Goal: Task Accomplishment & Management: Use online tool/utility

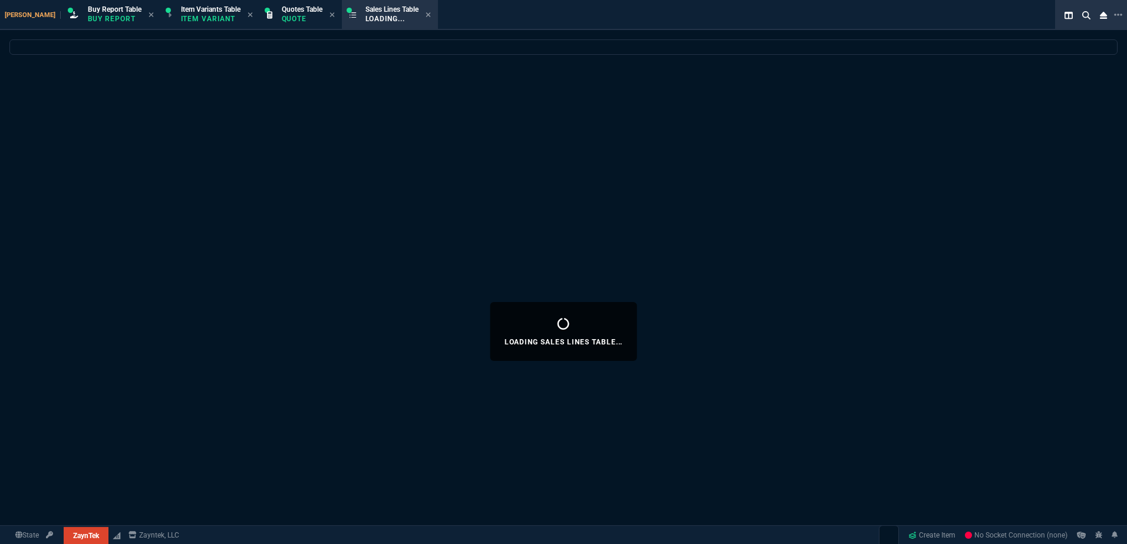
select select "1: BROV"
select select
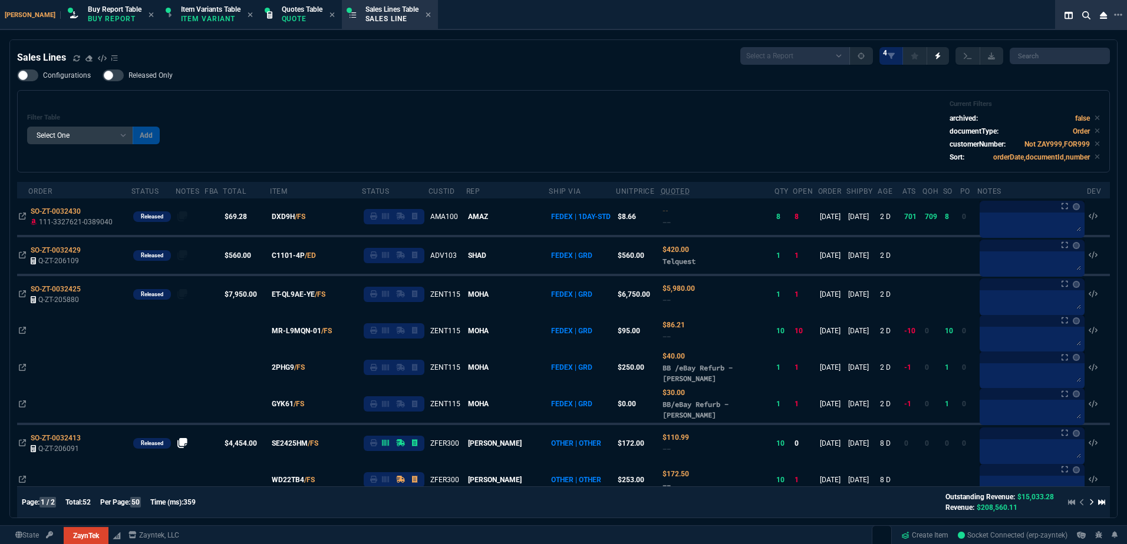
click at [298, 105] on div "Filter Table Select One Add Filter () Age () ATS () Cond (itemVariantCode) Cust…" at bounding box center [563, 131] width 1072 height 62
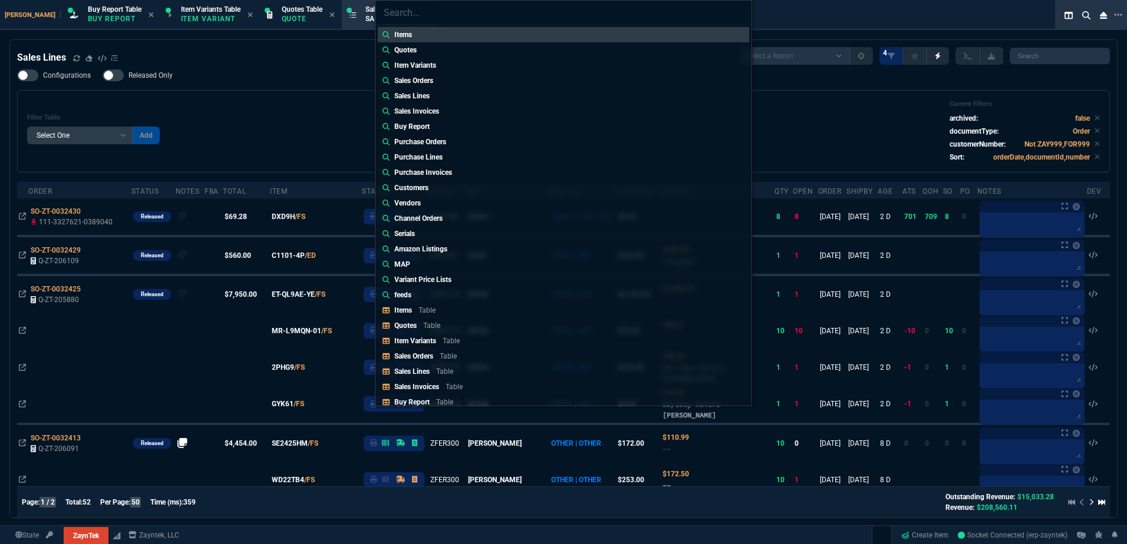
click at [298, 105] on div "Items Quotes Item Variants Sales Orders Sales Lines Sales Invoices Buy Report P…" at bounding box center [563, 272] width 1127 height 544
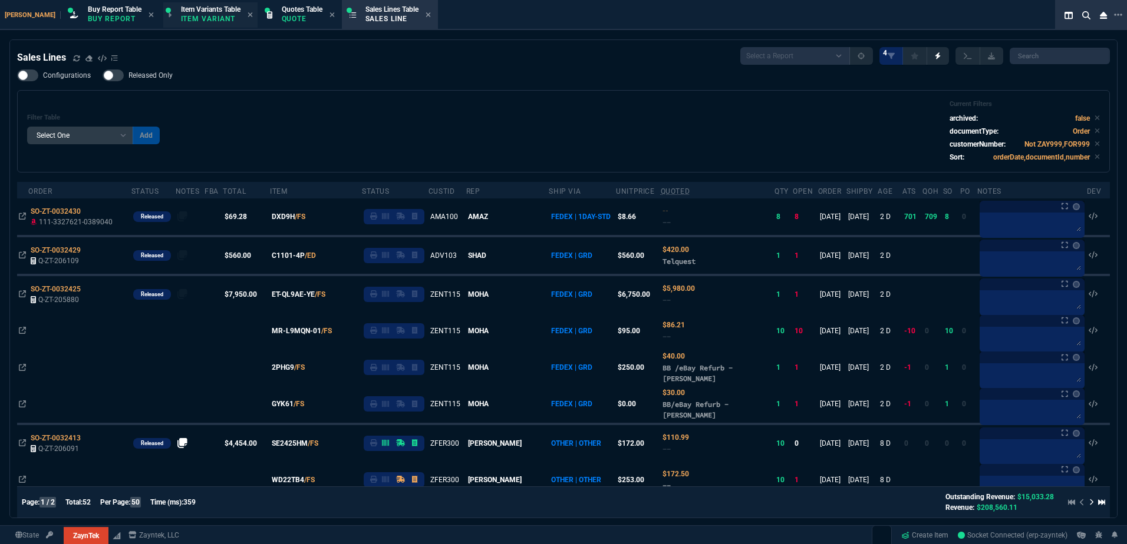
click at [204, 12] on span "Item Variants Table" at bounding box center [211, 9] width 60 height 8
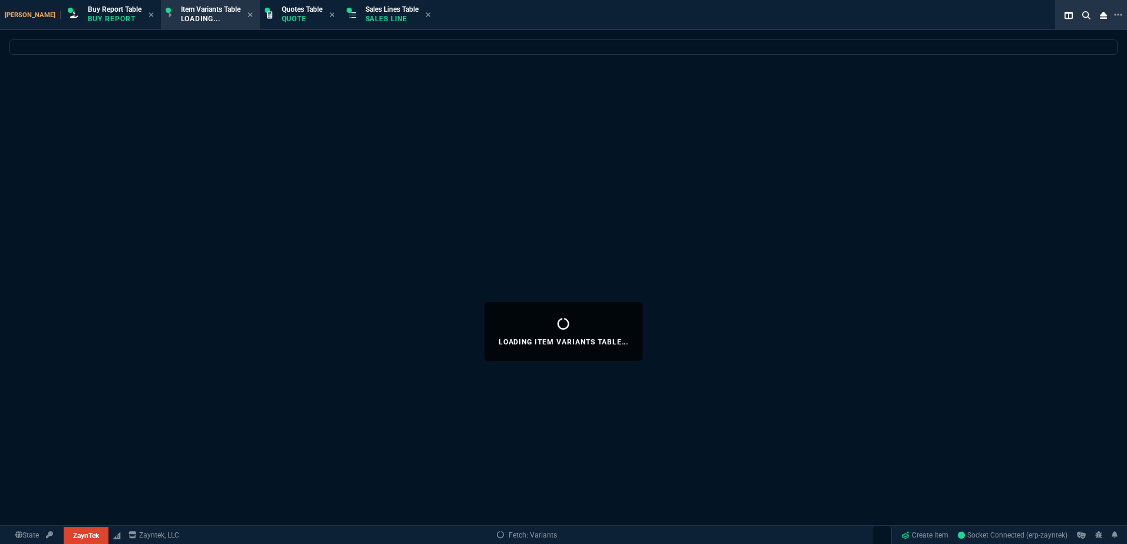
select select
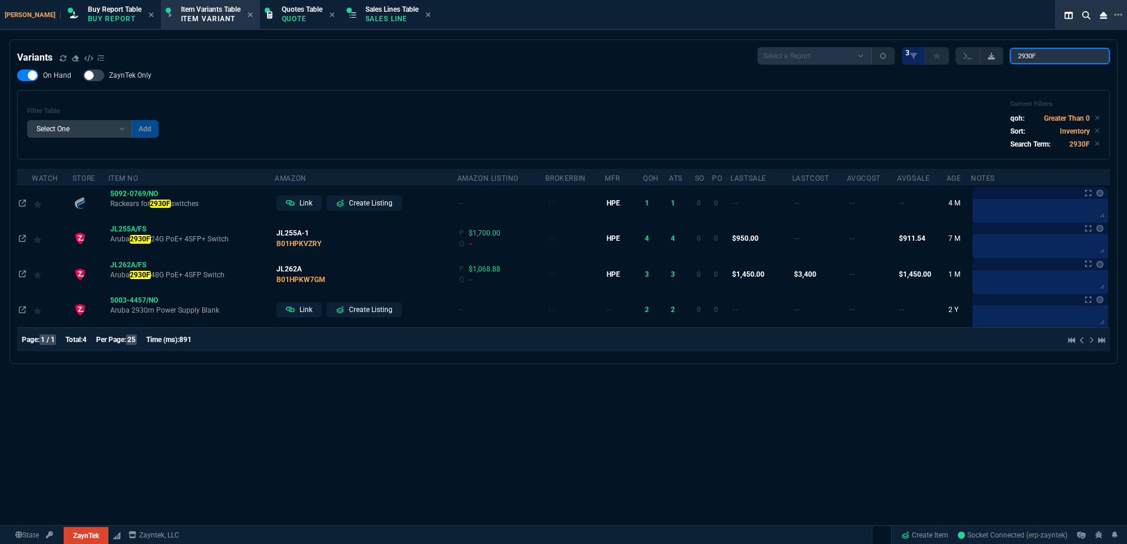
click at [985, 55] on div "Select a Report ProblemInventory-7-17-23 BrokerBin22 Listed On Amazon Stock not…" at bounding box center [933, 56] width 352 height 18
type input "DL380"
click at [472, 142] on div "Filter Table Select One Add Filter () Age (daysAgo) Amazon (asin) Amazon Listin…" at bounding box center [563, 124] width 1072 height 49
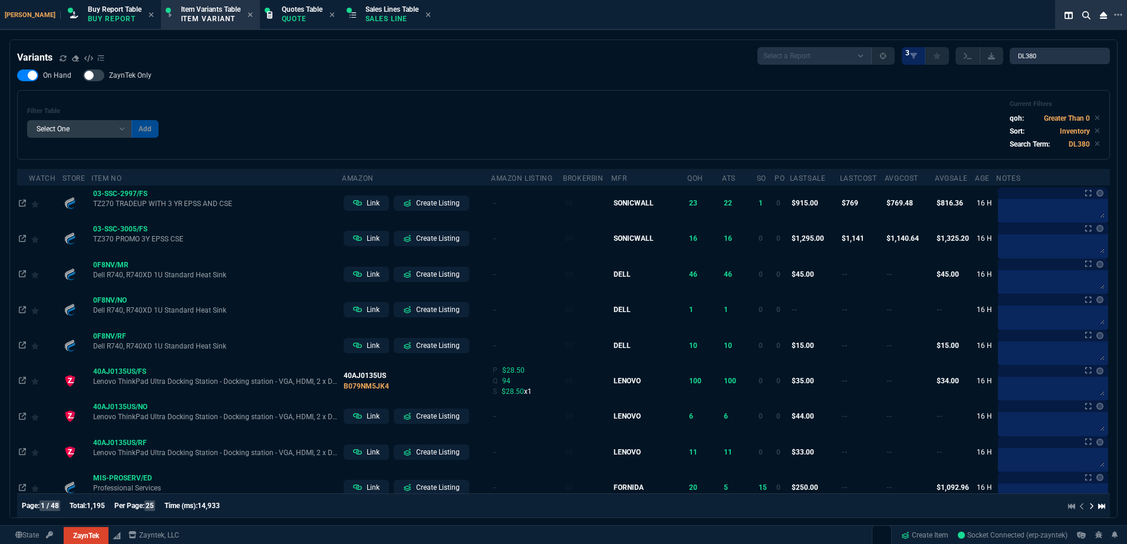
drag, startPoint x: 562, startPoint y: 123, endPoint x: 1087, endPoint y: 71, distance: 527.5
click at [563, 122] on div "Filter Table Select One Add Filter () Age (daysAgo) Amazon (asin) Amazon Listin…" at bounding box center [563, 124] width 1072 height 49
drag, startPoint x: 1072, startPoint y: 62, endPoint x: 979, endPoint y: 61, distance: 92.5
click at [979, 61] on div "Select a Report ProblemInventory-7-17-23 BrokerBin22 Listed On Amazon Stock not…" at bounding box center [933, 56] width 352 height 18
drag, startPoint x: 1051, startPoint y: 56, endPoint x: 983, endPoint y: 54, distance: 67.8
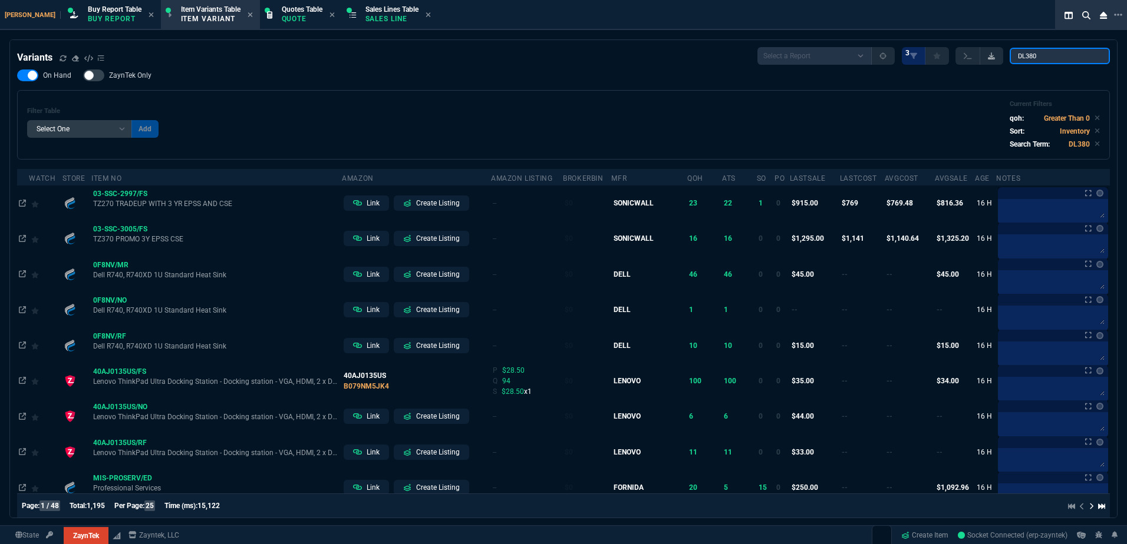
click at [983, 54] on div "Select a Report ProblemInventory-7-17-23 BrokerBin22 Listed On Amazon Stock not…" at bounding box center [933, 56] width 352 height 18
type input "DL360"
click at [719, 89] on div "On Hand ZaynTek Only Filter Table Select One Add Filter () Age (daysAgo) Amazon…" at bounding box center [563, 115] width 1092 height 90
click at [626, 90] on div "On Hand ZaynTek Only Filter Table Select One Add Filter () Age (daysAgo) Amazon…" at bounding box center [563, 115] width 1092 height 90
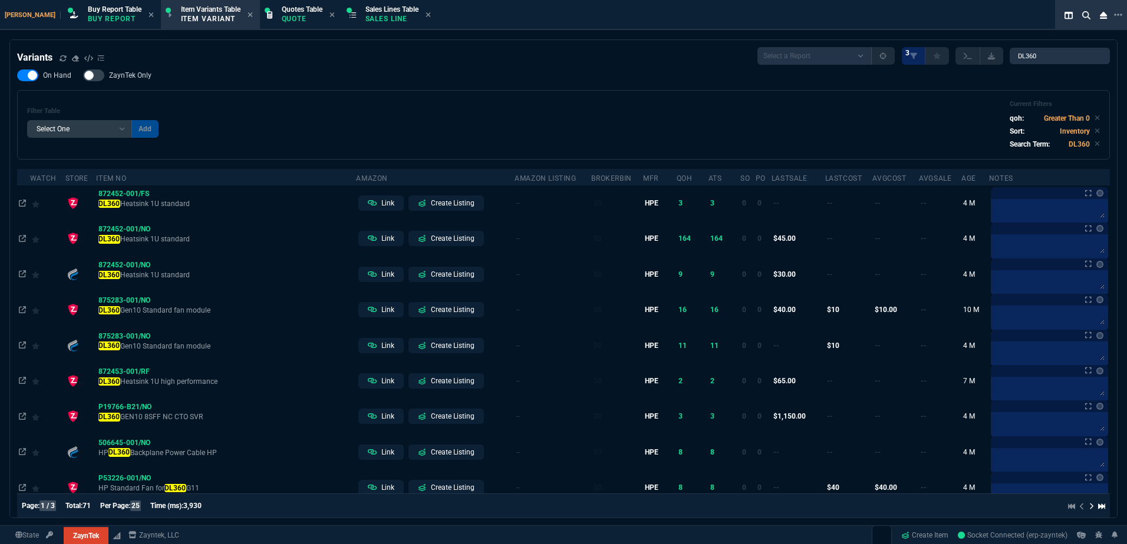
click at [570, 116] on div "Filter Table Select One Add Filter () Age (daysAgo) Amazon (asin) Amazon Listin…" at bounding box center [563, 124] width 1072 height 49
click at [469, 87] on div "On Hand ZaynTek Only Filter Table Select One Add Filter () Age (daysAgo) Amazon…" at bounding box center [563, 115] width 1092 height 90
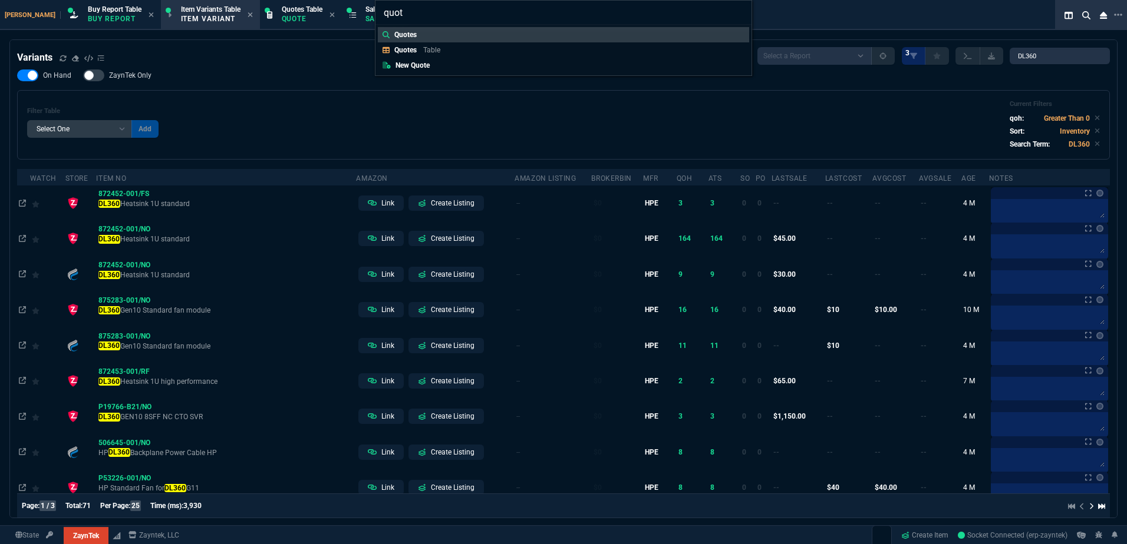
type input "quote"
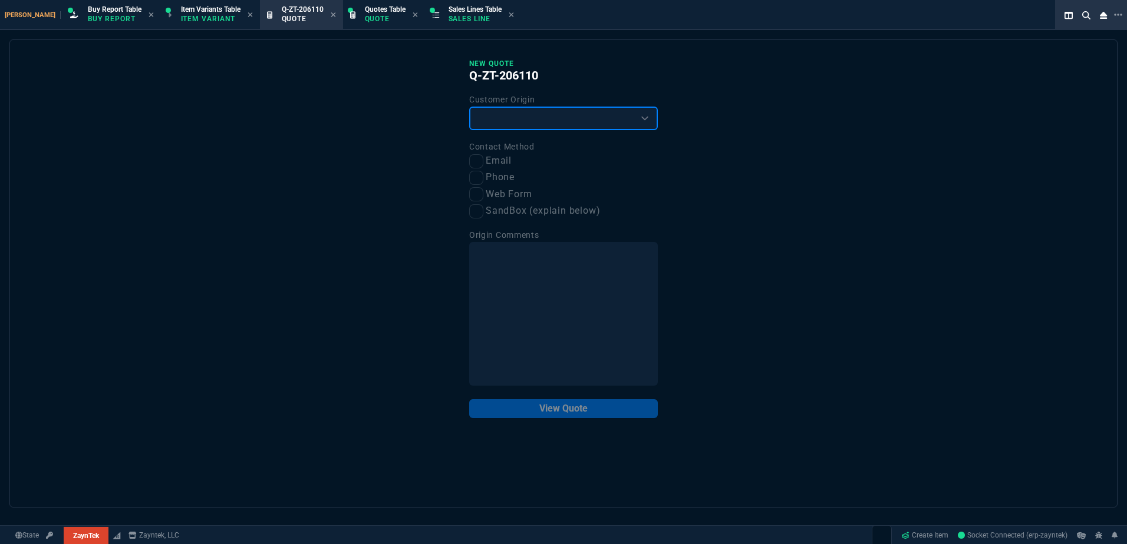
click at [506, 122] on select "Existing Customer Amazon Lead (first order) Website Lead (first order) Called (…" at bounding box center [563, 119] width 189 height 24
select select "existing"
click at [469, 107] on select "Existing Customer Amazon Lead (first order) Website Lead (first order) Called (…" at bounding box center [563, 119] width 189 height 24
drag, startPoint x: 504, startPoint y: 163, endPoint x: 521, endPoint y: 207, distance: 47.4
click at [504, 163] on label "Email" at bounding box center [563, 161] width 189 height 15
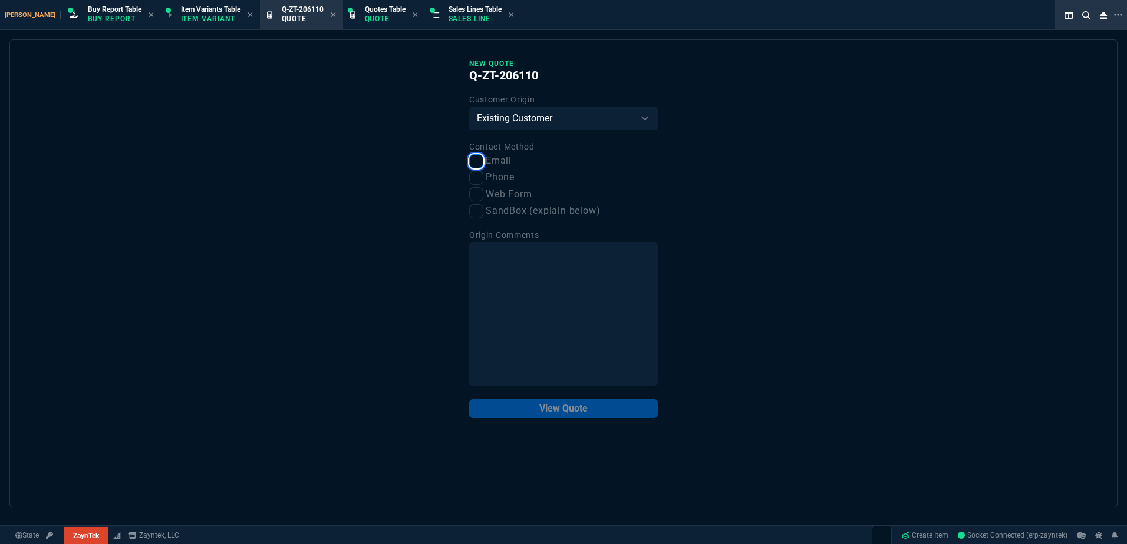
click at [483, 163] on input "Email" at bounding box center [476, 161] width 14 height 14
checkbox input "true"
click at [580, 413] on button "View Quote" at bounding box center [563, 409] width 189 height 19
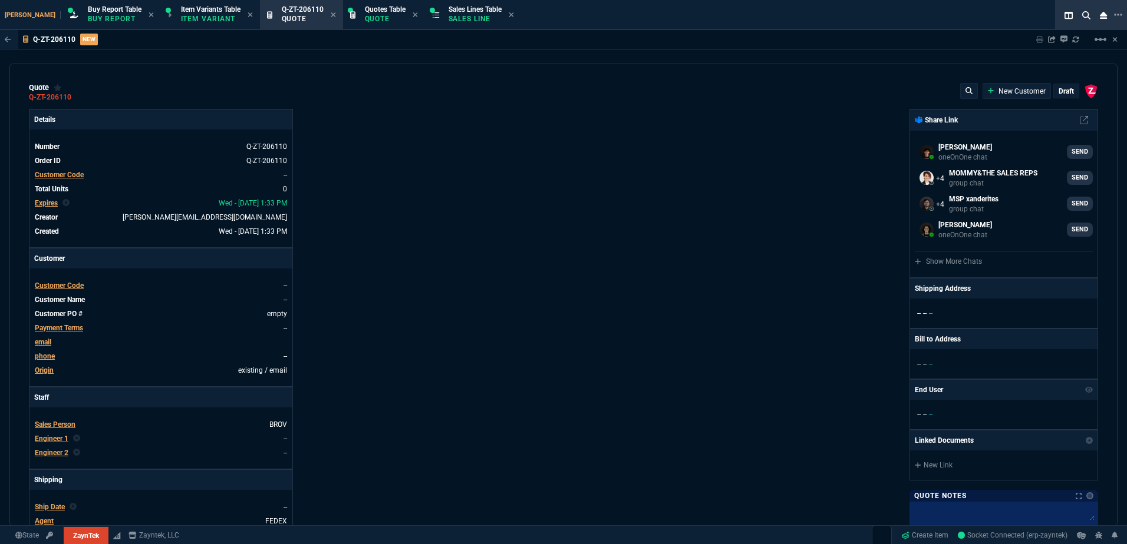
click at [67, 172] on span "Customer Code" at bounding box center [59, 175] width 49 height 8
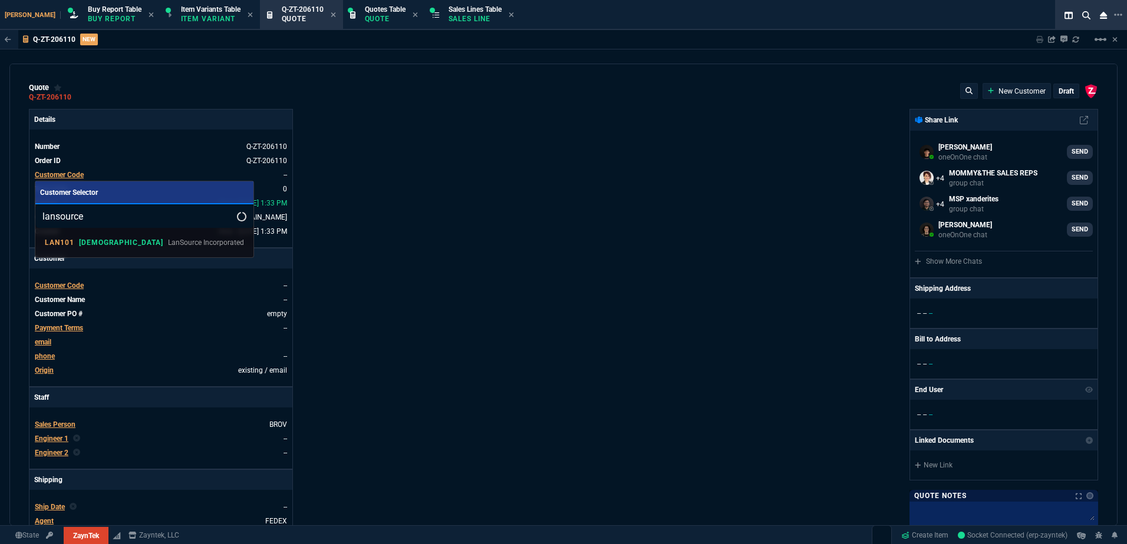
type input "lansource"
click at [168, 237] on p "LanSource Incorporated" at bounding box center [206, 242] width 76 height 11
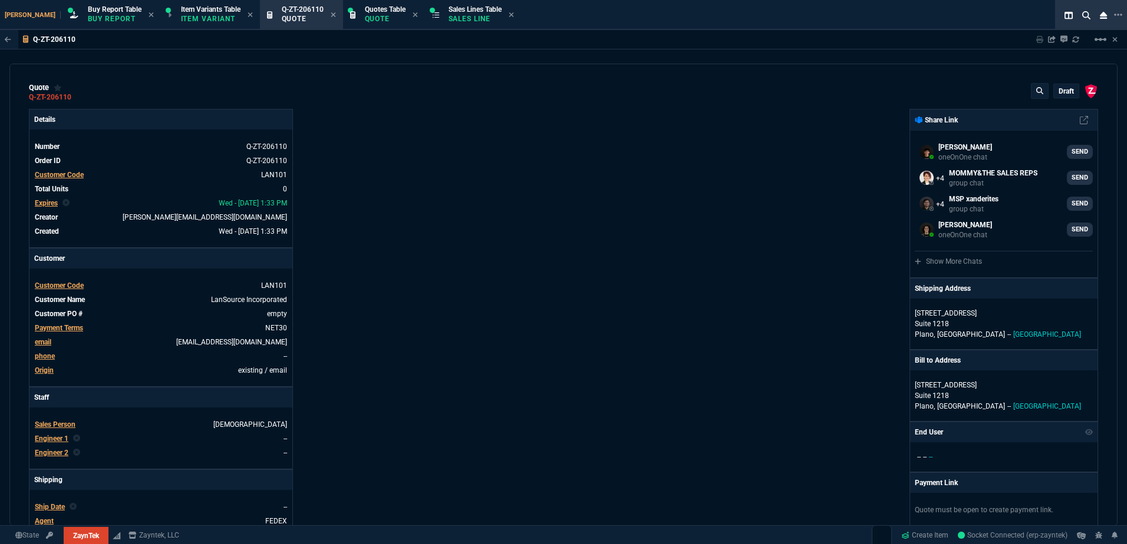
click at [504, 155] on div "Details Number Q-ZT-206110 Order ID Q-ZT-206110 Customer Code LAN101 Total Unit…" at bounding box center [296, 413] width 534 height 608
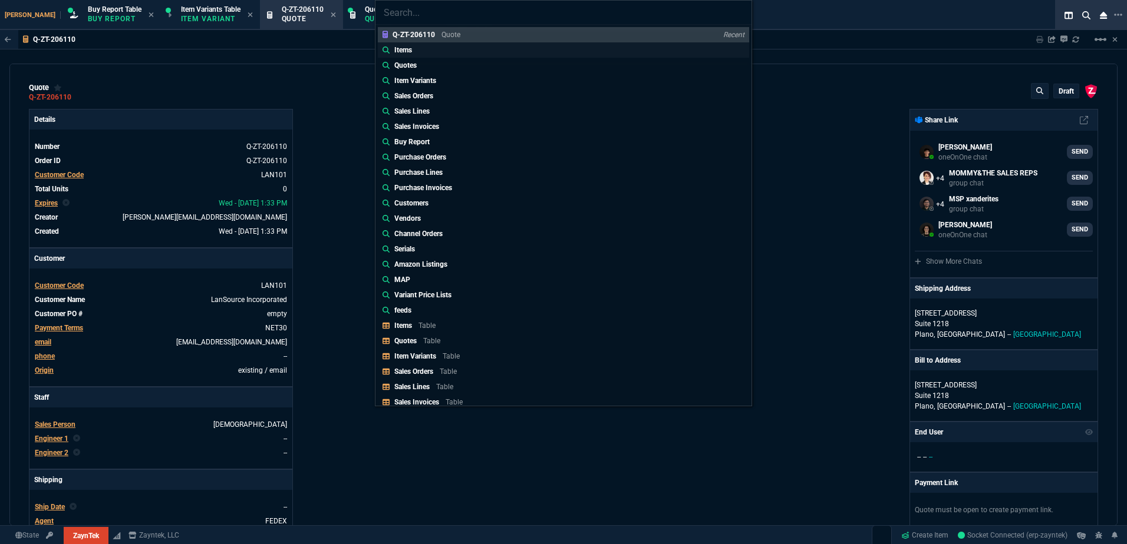
click at [406, 46] on p "Items" at bounding box center [403, 50] width 18 height 11
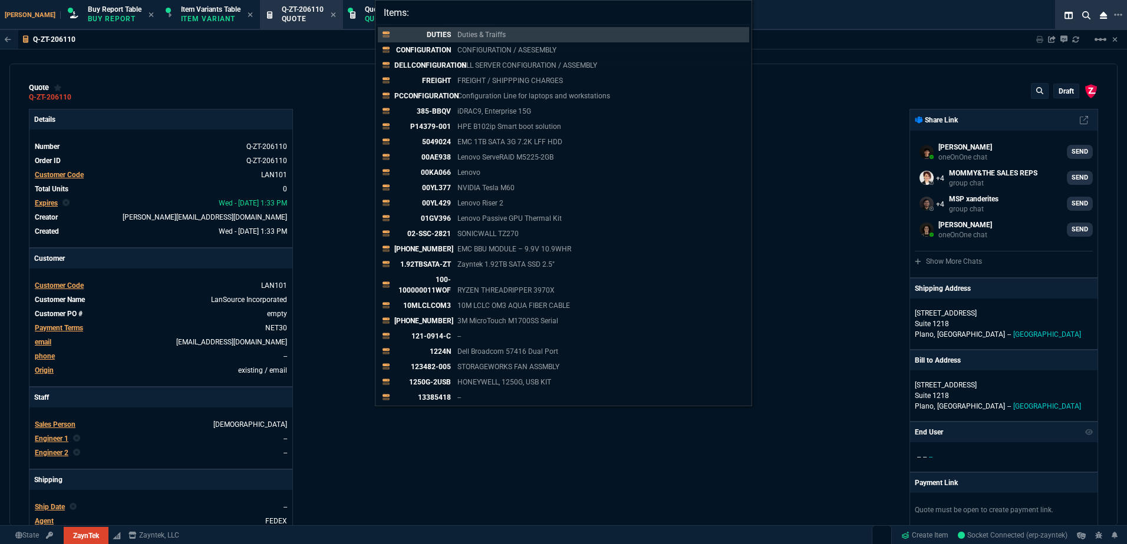
click at [480, 19] on input "Items:" at bounding box center [563, 13] width 376 height 24
paste input "P19766-B21"
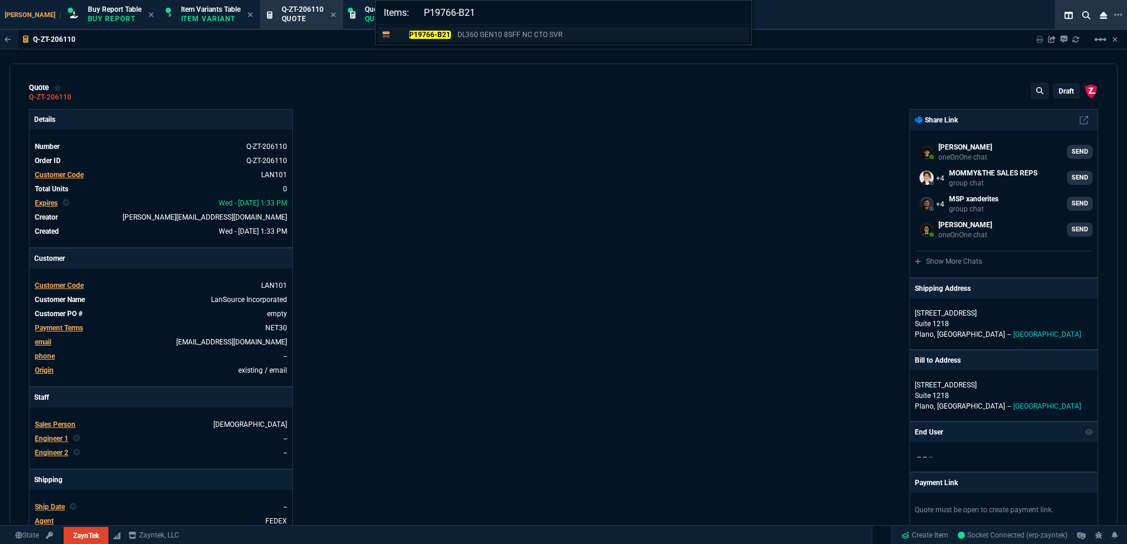
type input "Items: P19766-B21"
click at [481, 38] on p "DL360 GEN10 8SFF NC CTO SVR" at bounding box center [509, 34] width 105 height 11
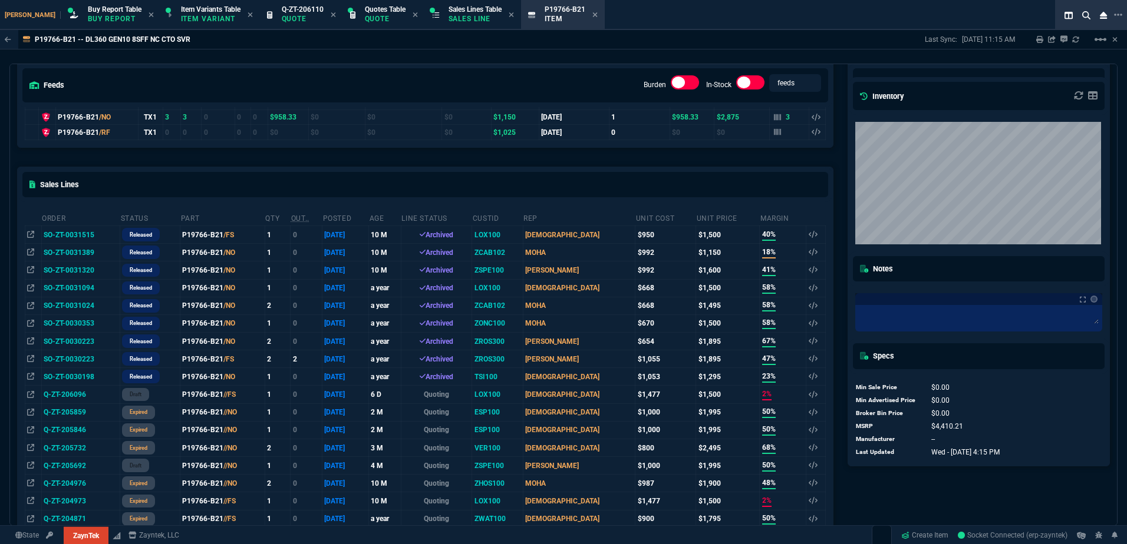
scroll to position [193, 0]
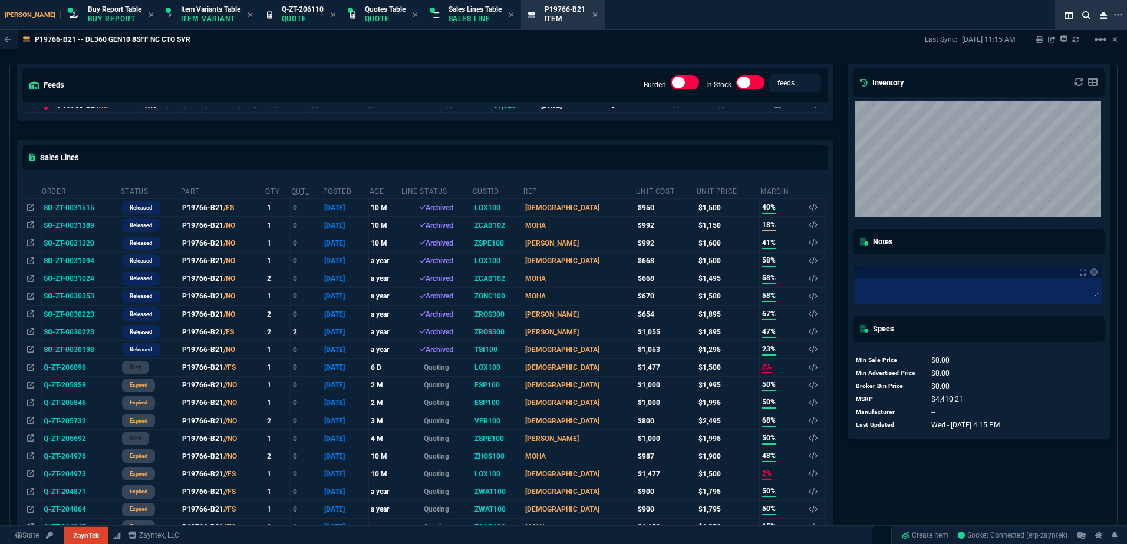
drag, startPoint x: 31, startPoint y: 212, endPoint x: 417, endPoint y: 266, distance: 389.3
click at [31, 211] on icon at bounding box center [30, 207] width 7 height 7
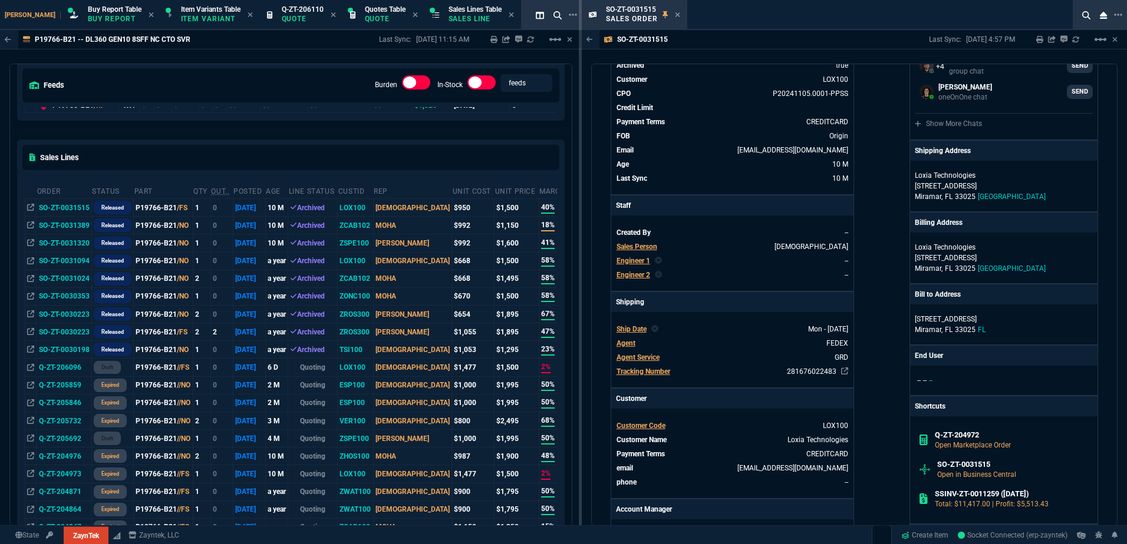
scroll to position [59, 0]
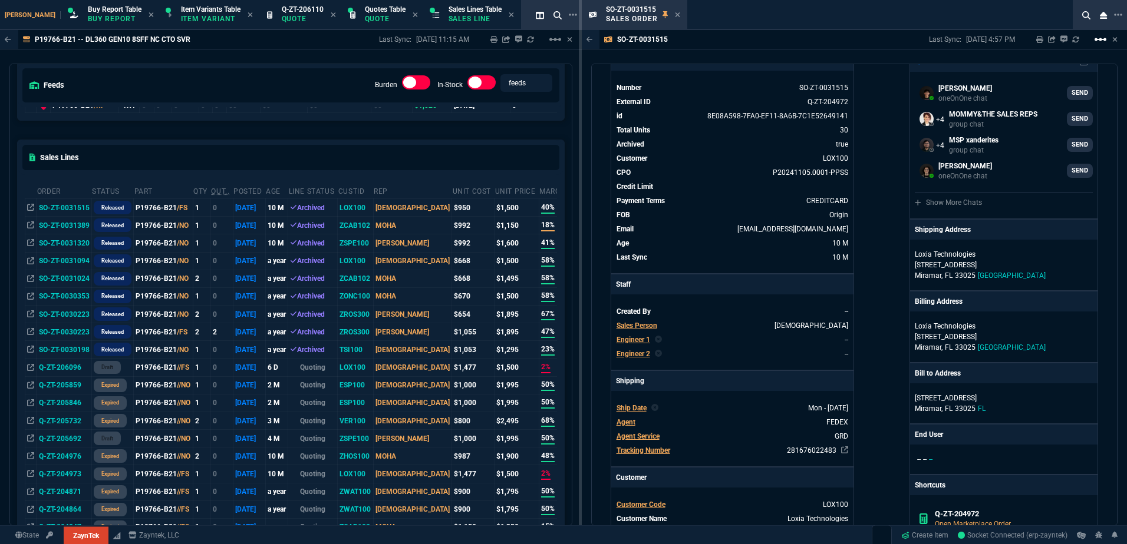
click at [1100, 47] on nx-icon "linear_scale" at bounding box center [1100, 44] width 14 height 8
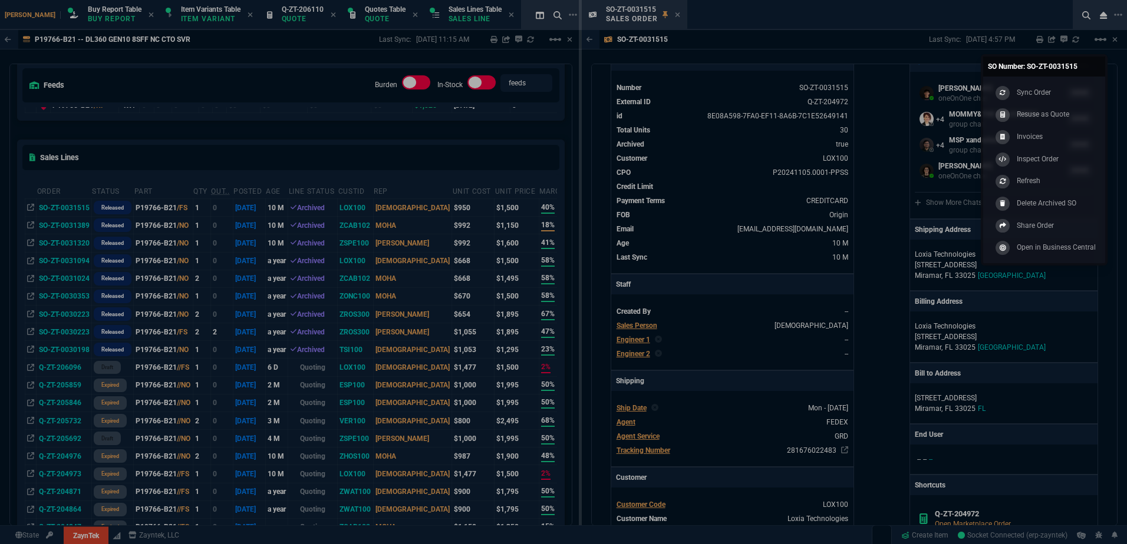
click at [1053, 108] on div "Resuse as Quote" at bounding box center [1030, 114] width 77 height 13
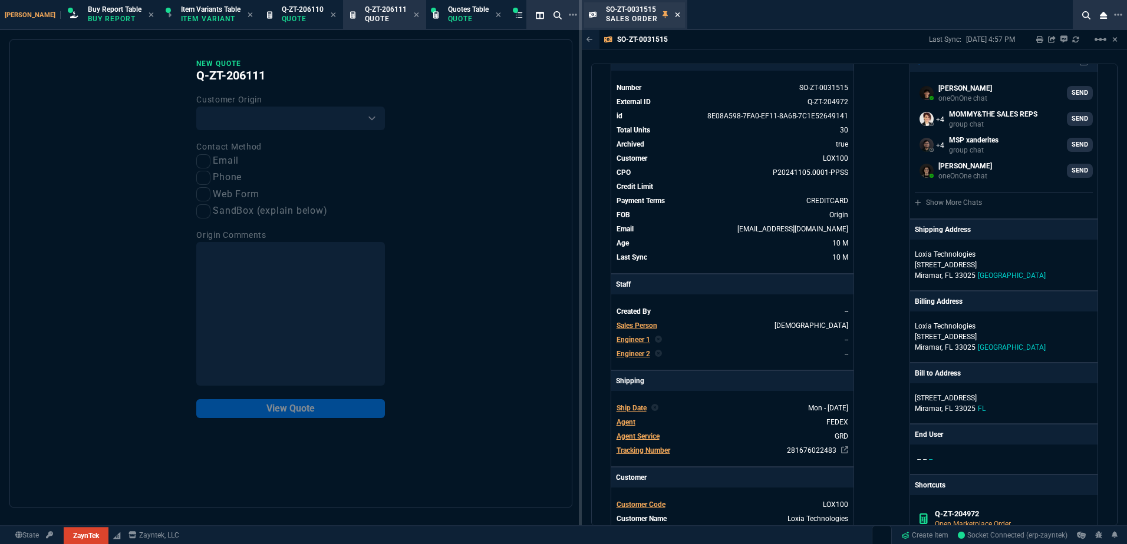
click at [678, 15] on icon at bounding box center [677, 14] width 5 height 5
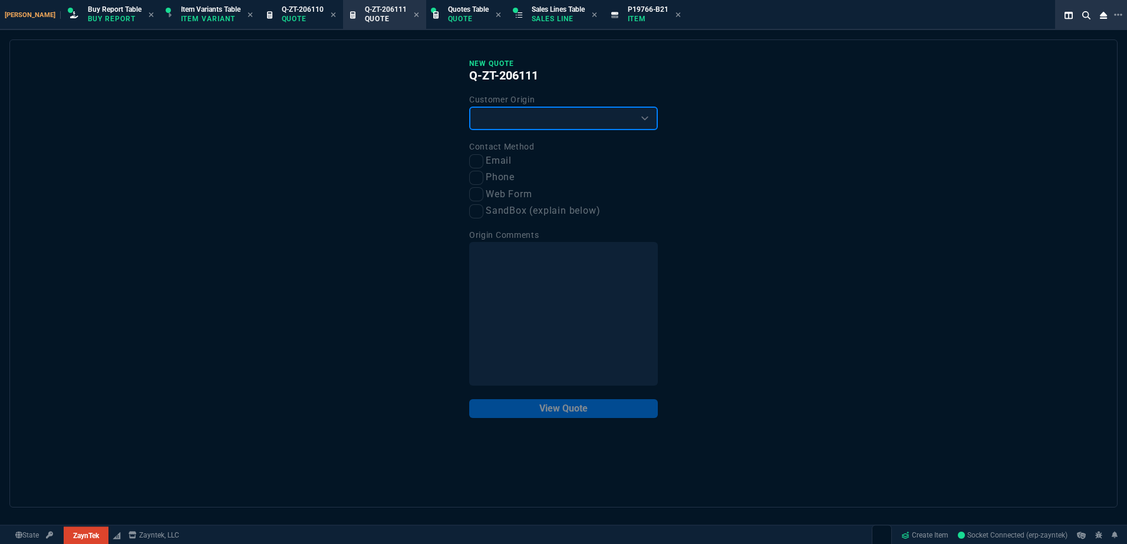
drag, startPoint x: 499, startPoint y: 119, endPoint x: 503, endPoint y: 129, distance: 11.1
click at [499, 119] on select "Existing Customer Amazon Lead (first order) Website Lead (first order) Called (…" at bounding box center [563, 119] width 189 height 24
click at [503, 131] on div "New Quote Q-ZT-206111 Customer Origin Existing Customer Amazon Lead (first orde…" at bounding box center [563, 238] width 189 height 359
drag, startPoint x: 507, startPoint y: 116, endPoint x: 510, endPoint y: 133, distance: 16.8
click at [507, 116] on select "Existing Customer Amazon Lead (first order) Website Lead (first order) Called (…" at bounding box center [563, 119] width 189 height 24
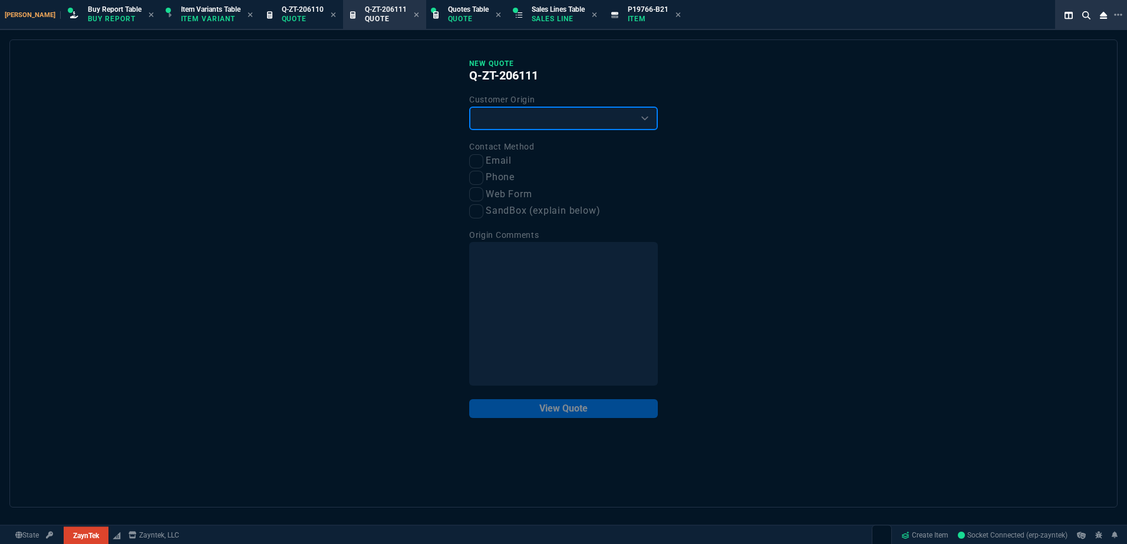
select select "existing"
click at [469, 107] on select "Existing Customer Amazon Lead (first order) Website Lead (first order) Called (…" at bounding box center [563, 119] width 189 height 24
click at [493, 161] on label "Email" at bounding box center [563, 161] width 189 height 15
click at [483, 161] on input "Email" at bounding box center [476, 161] width 14 height 14
checkbox input "true"
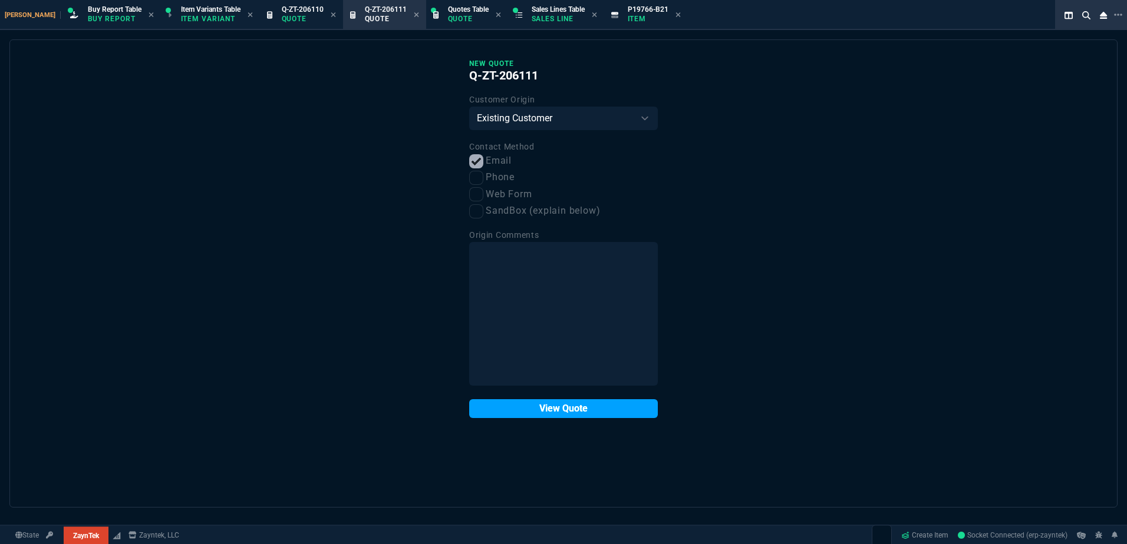
click at [589, 411] on button "View Quote" at bounding box center [563, 409] width 189 height 19
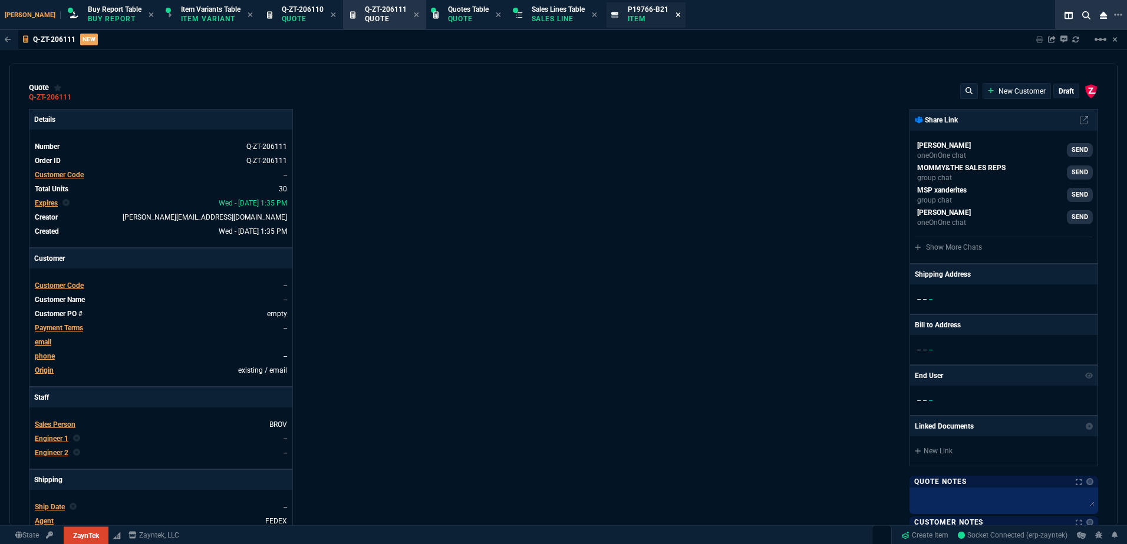
type input "40"
type input "600"
type input "70"
type input "1118"
type input "70"
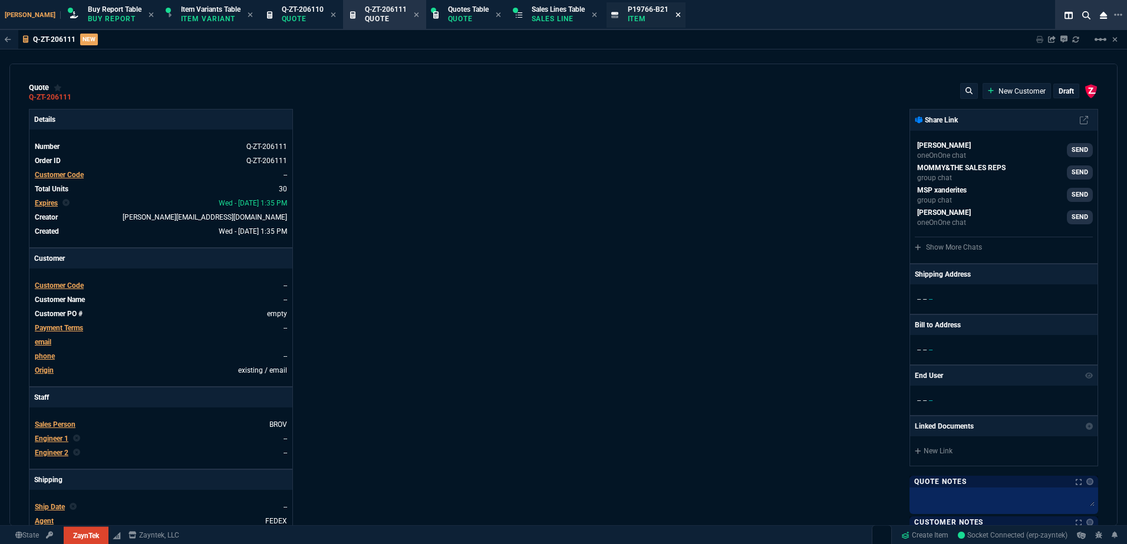
type input "1118"
type input "78"
type input "210"
type input "25"
type input "85"
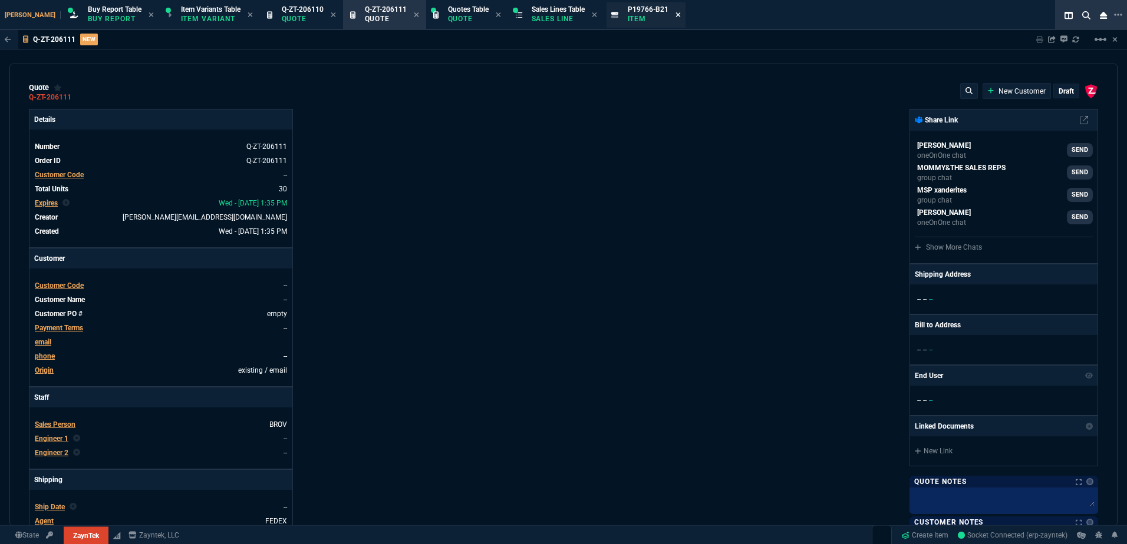
type input "23"
type input "185"
type input "53"
type input "58"
type input "78"
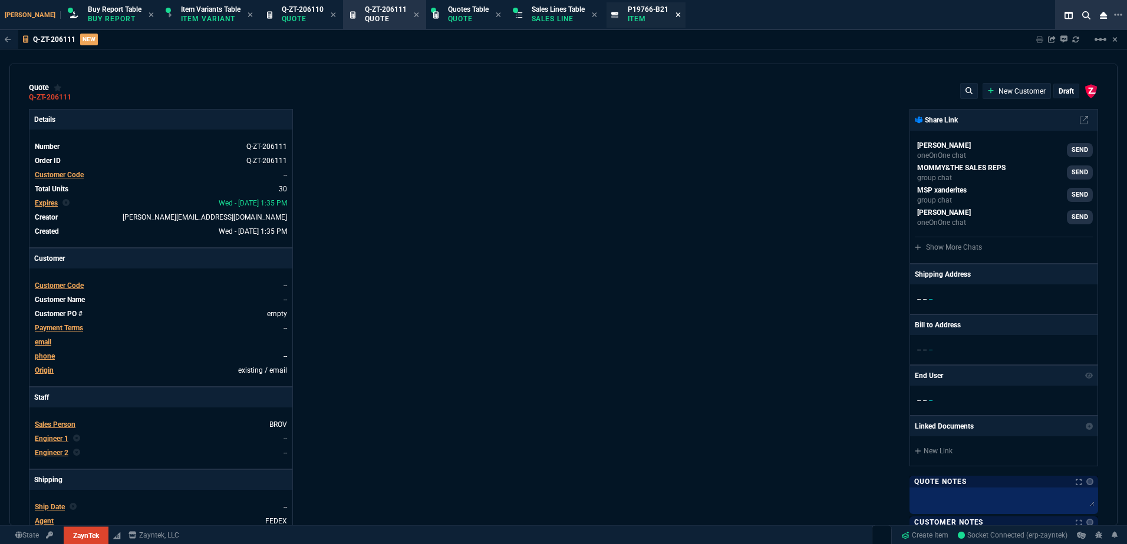
type input "349"
type input "73"
type input "103"
type input "54"
type input "89"
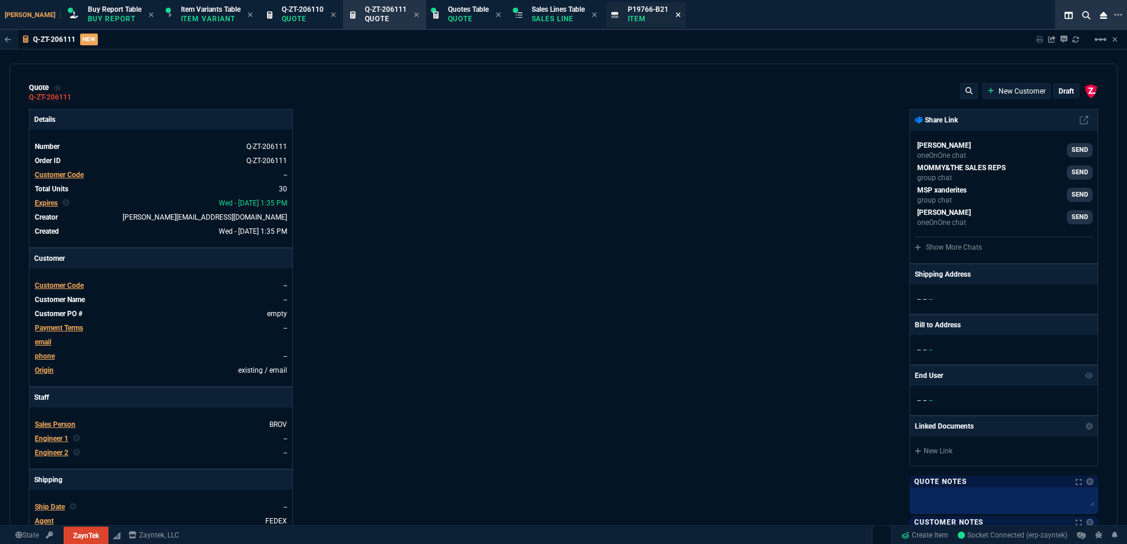
type input "99"
type input "5"
type input "44"
type input "33"
type input "80"
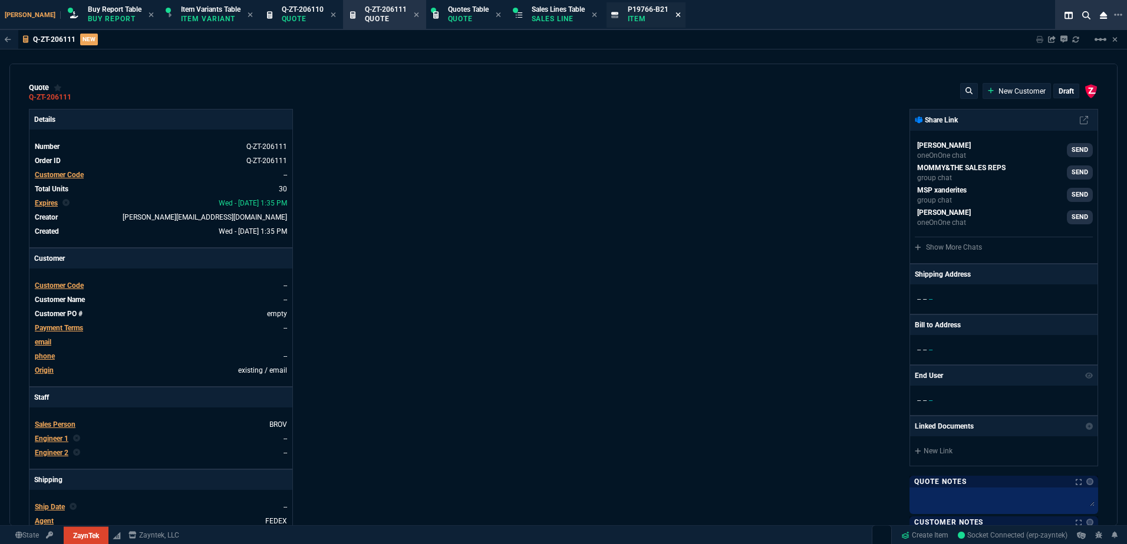
type input "156"
type input "0"
type input "66"
type input "34"
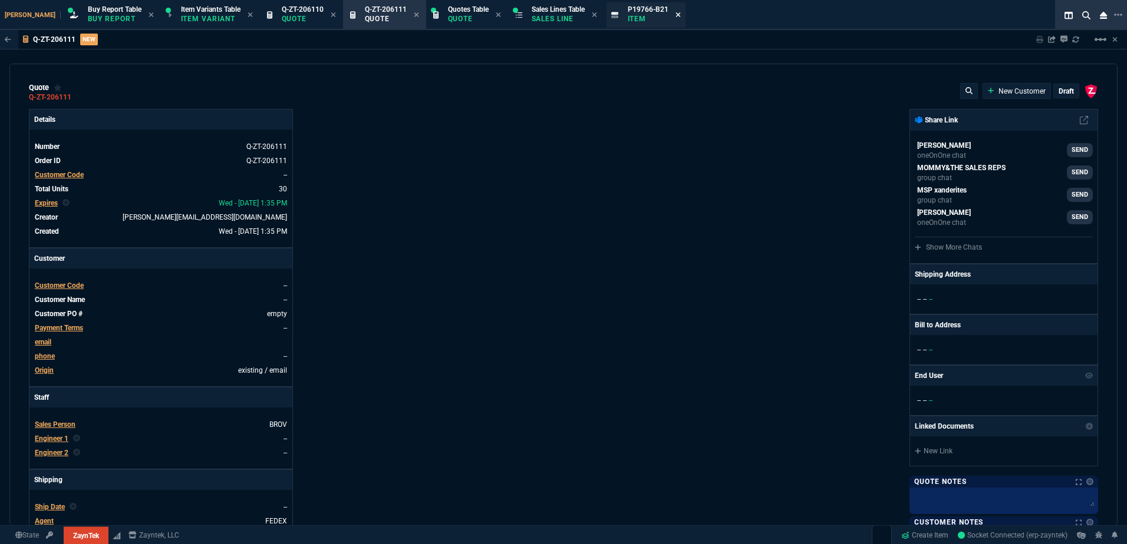
type input "34"
type input "82"
type input "78"
type input "46"
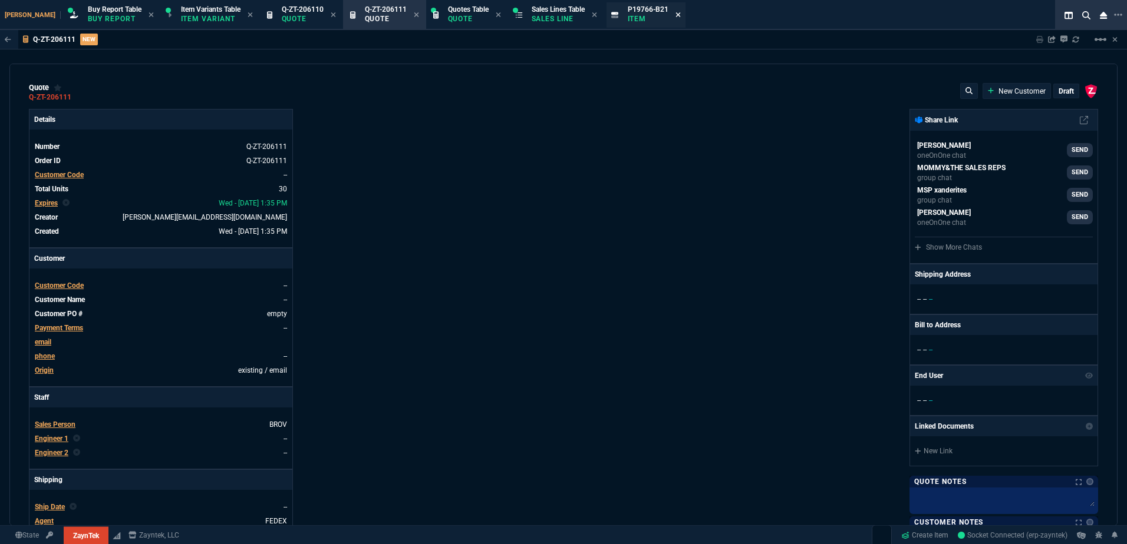
type input "79"
type input "69"
type input "55"
type input "47"
type input "51"
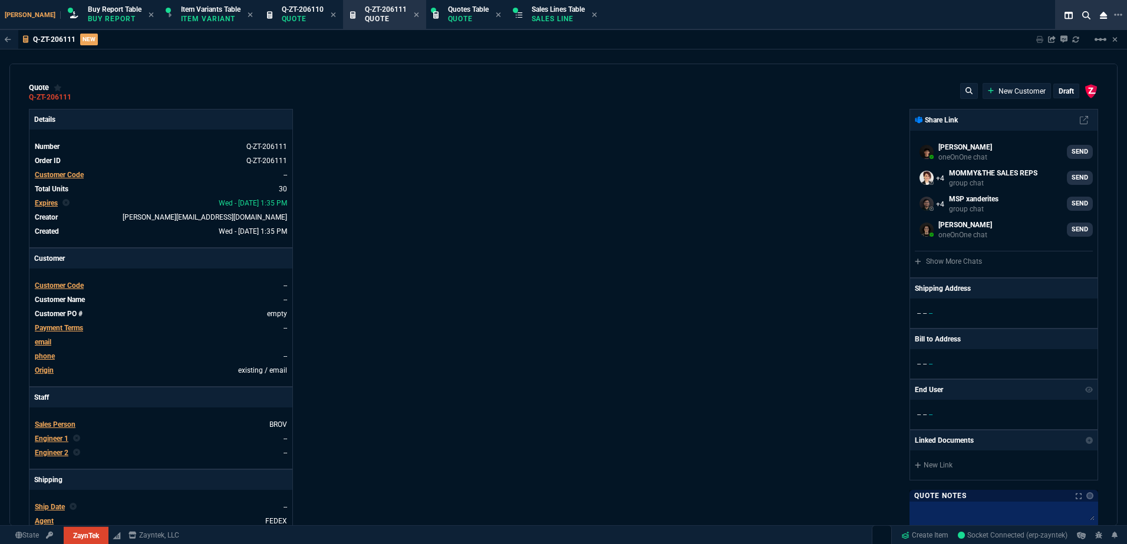
click at [63, 175] on span "Customer Code" at bounding box center [59, 175] width 49 height 8
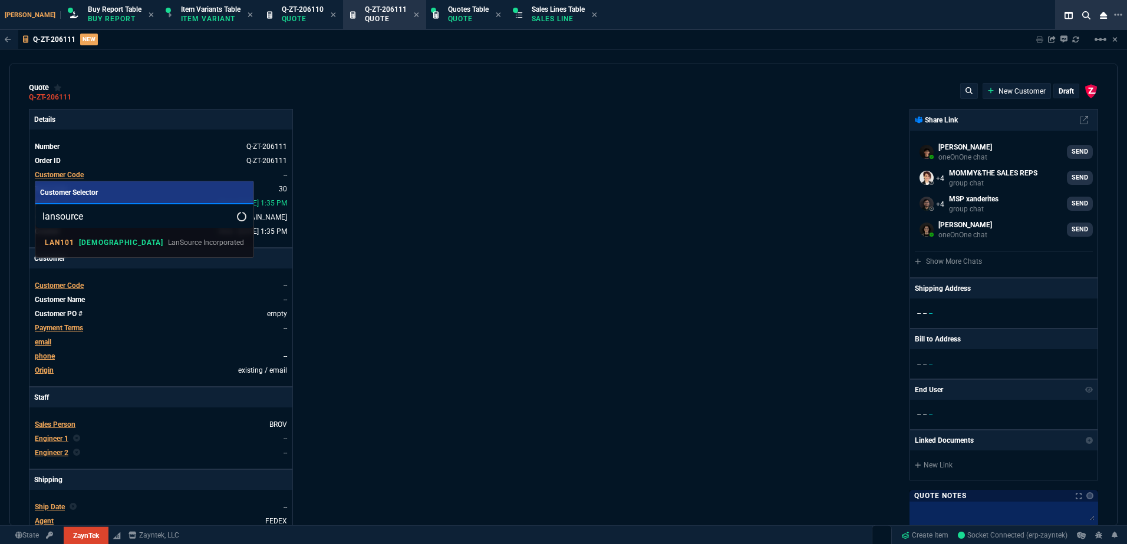
type input "lansource"
click at [100, 243] on div "LAN101 VAHI LanSource Incorporated" at bounding box center [144, 242] width 199 height 11
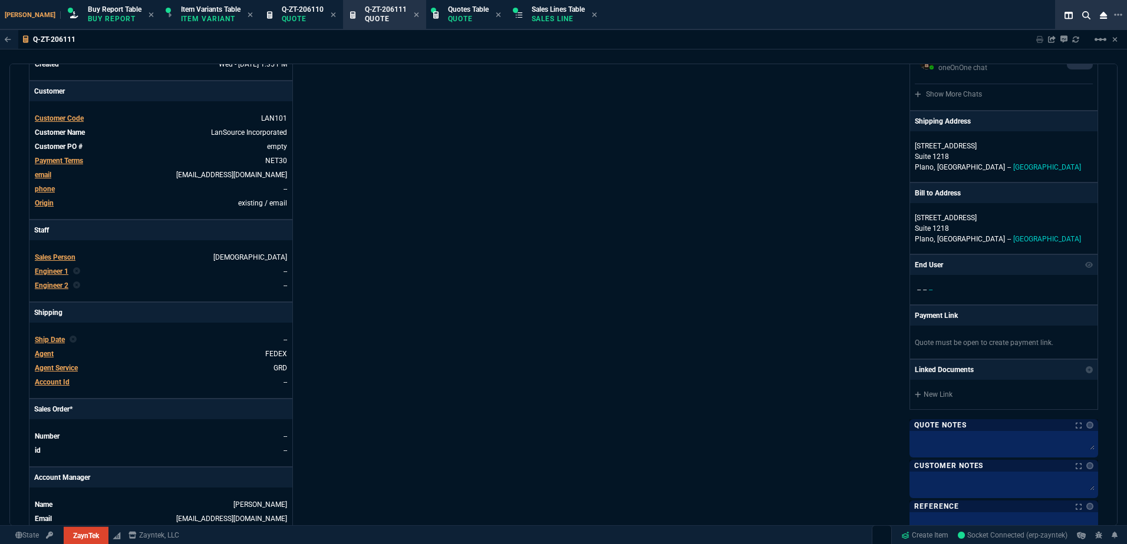
scroll to position [177, 0]
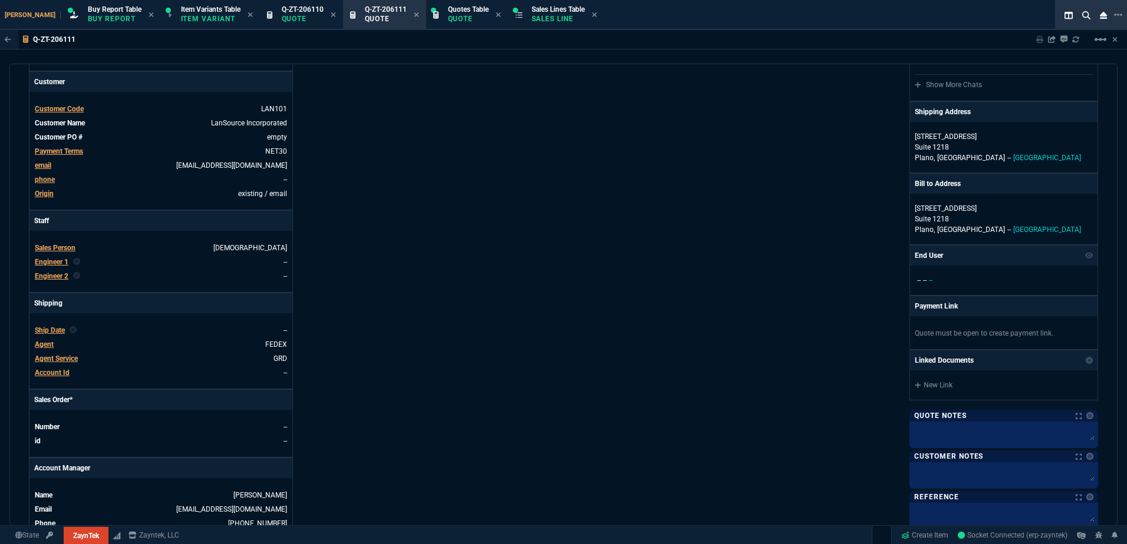
click at [54, 260] on span "Engineer 1" at bounding box center [52, 262] width 34 height 8
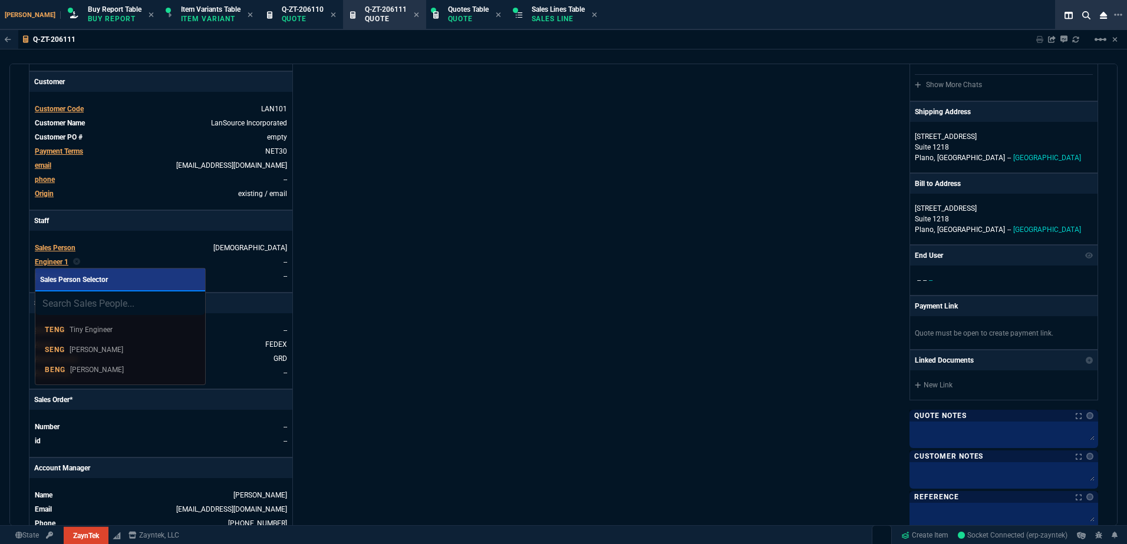
click at [112, 367] on p "Brian Engineer" at bounding box center [97, 370] width 54 height 11
click at [426, 311] on div "Details Number Q-ZT-206111 Order ID Q-ZT-206111 Customer Code LAN101 Total Unit…" at bounding box center [296, 236] width 534 height 608
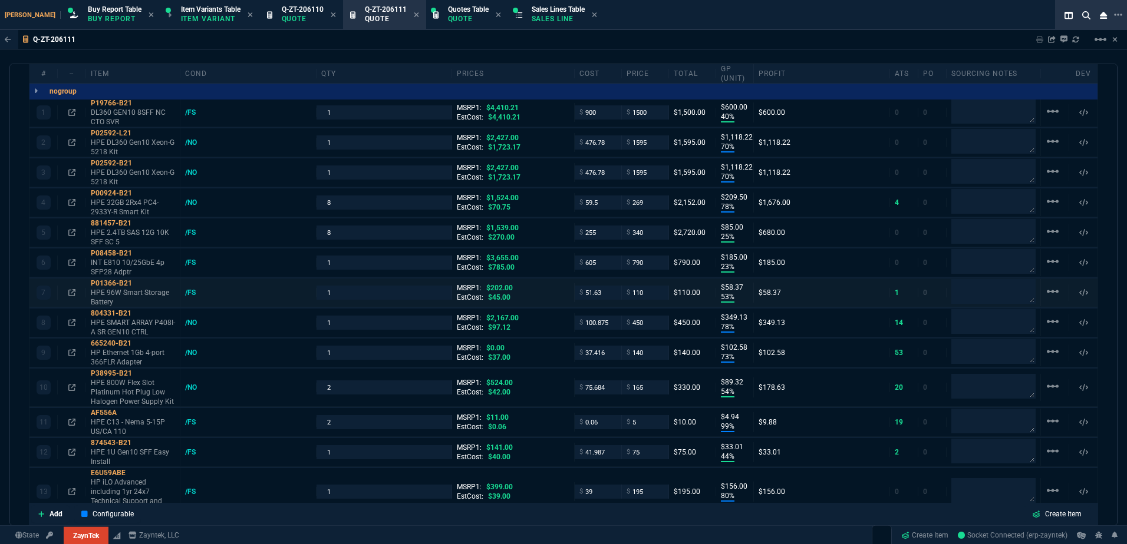
scroll to position [825, 0]
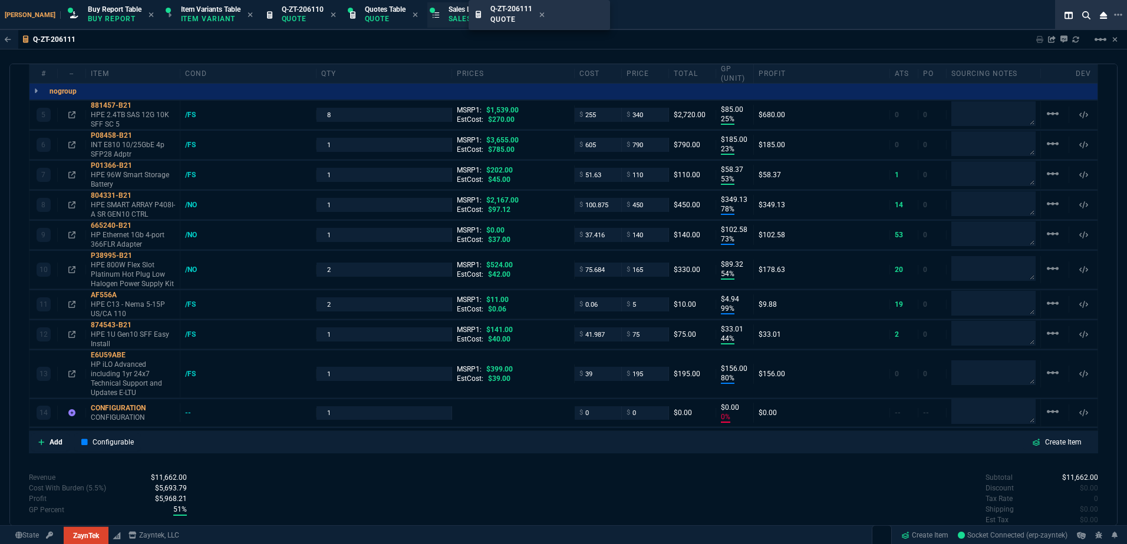
drag, startPoint x: 364, startPoint y: 22, endPoint x: 565, endPoint y: 14, distance: 201.1
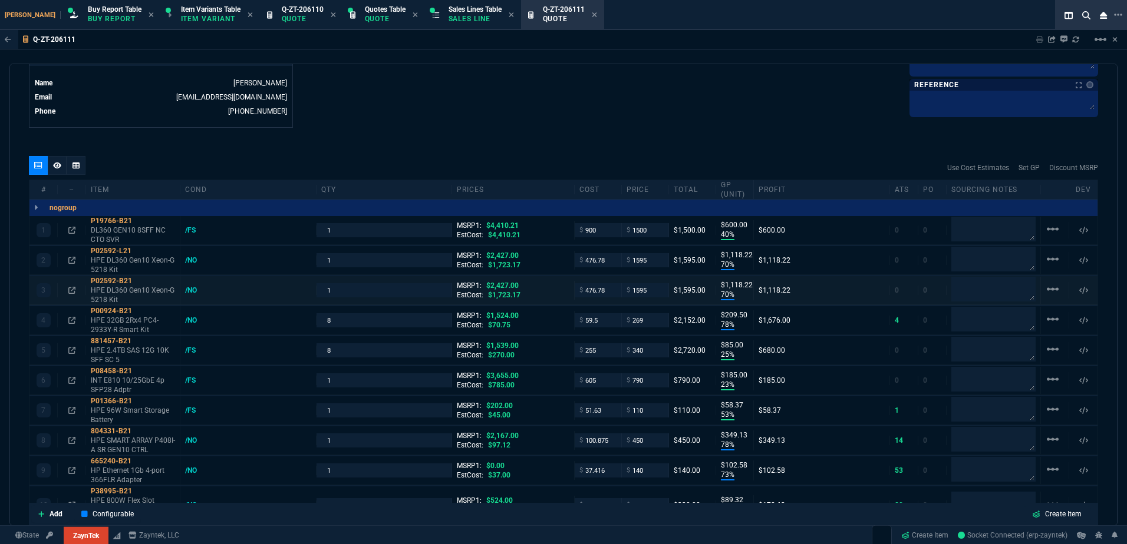
scroll to position [916, 0]
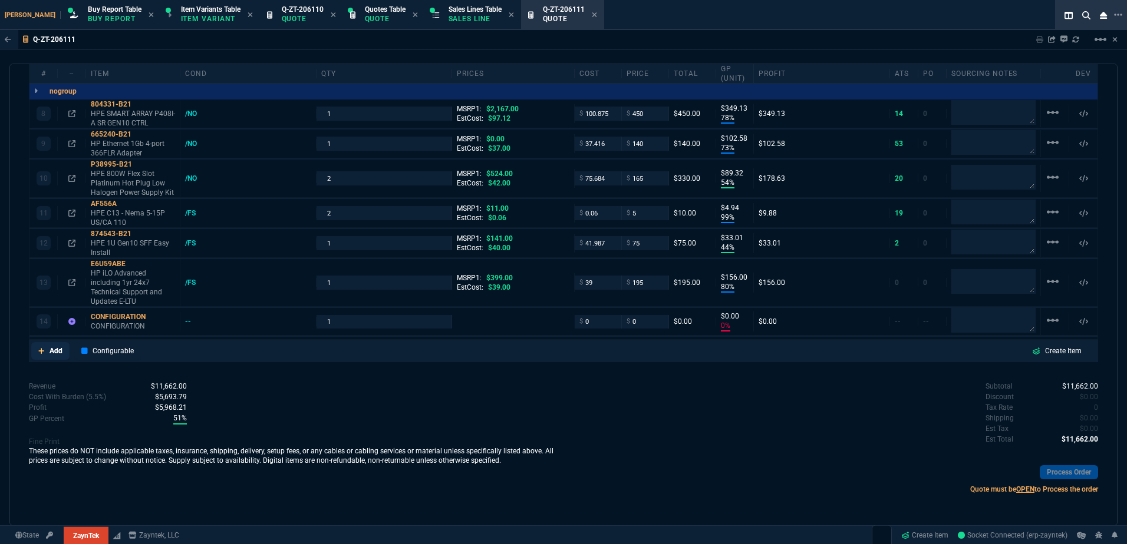
click at [51, 355] on p "Add" at bounding box center [55, 351] width 13 height 11
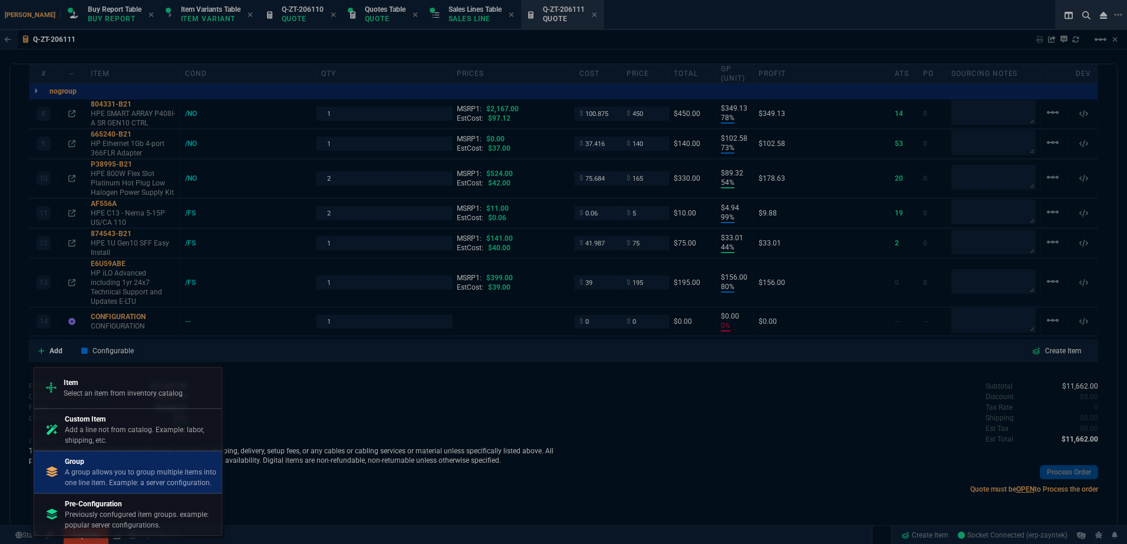
click at [179, 471] on p "A group allows you to group multiple items into one line item. Example: a serve…" at bounding box center [141, 477] width 152 height 21
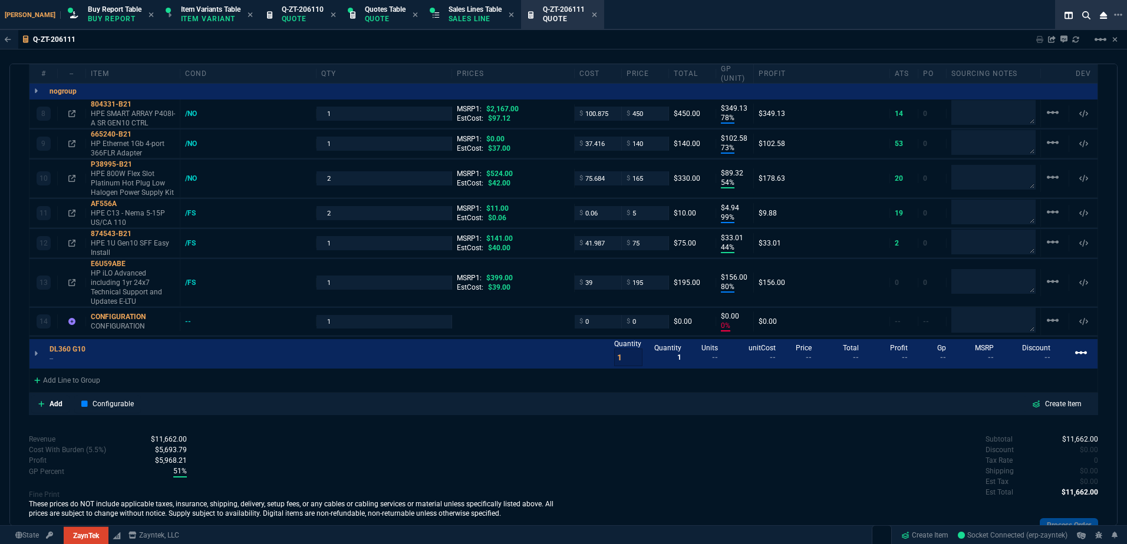
click at [1074, 354] on mat-icon "linear_scale" at bounding box center [1081, 353] width 14 height 14
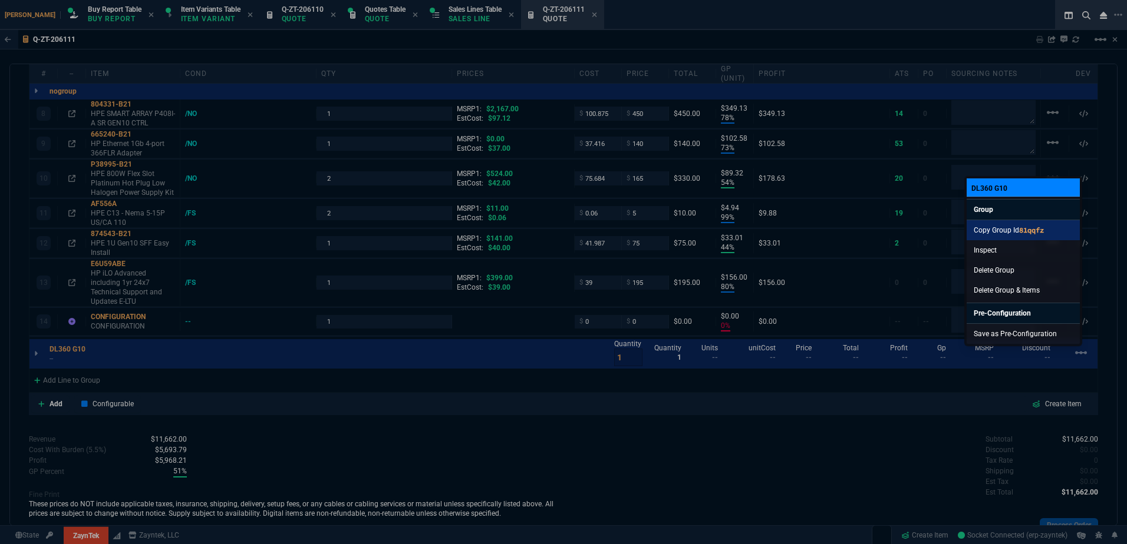
click at [1011, 232] on link "Copy Group Id 81qqfz" at bounding box center [1022, 230] width 113 height 20
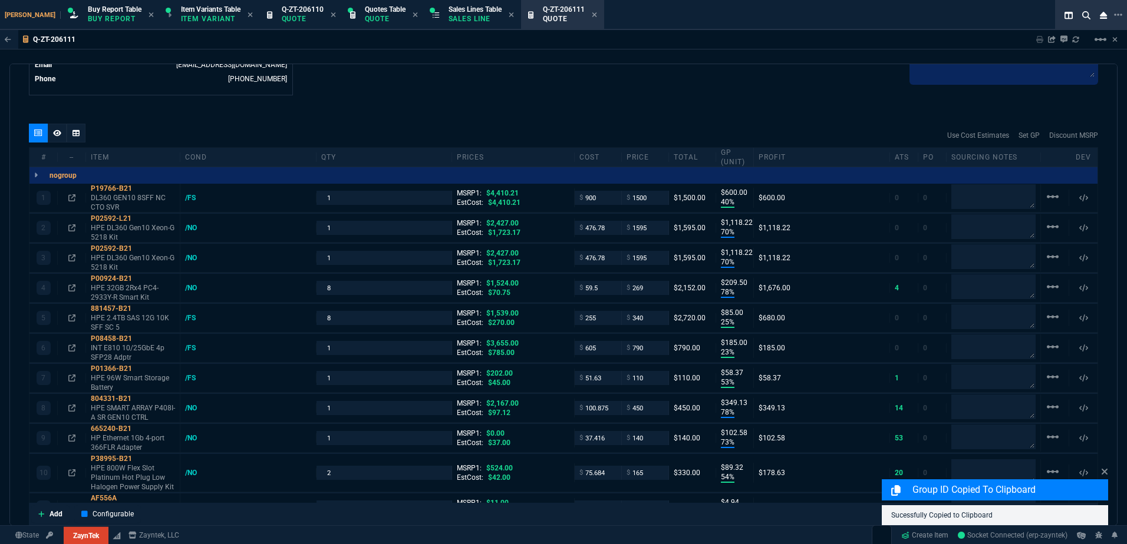
click at [77, 131] on icon at bounding box center [75, 133] width 7 height 6
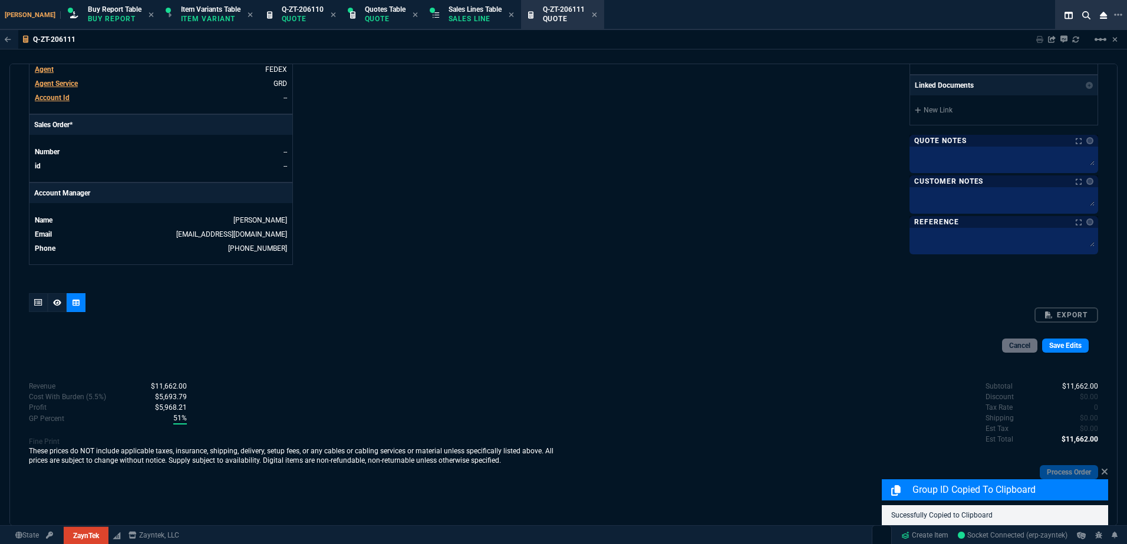
scroll to position [622, 0]
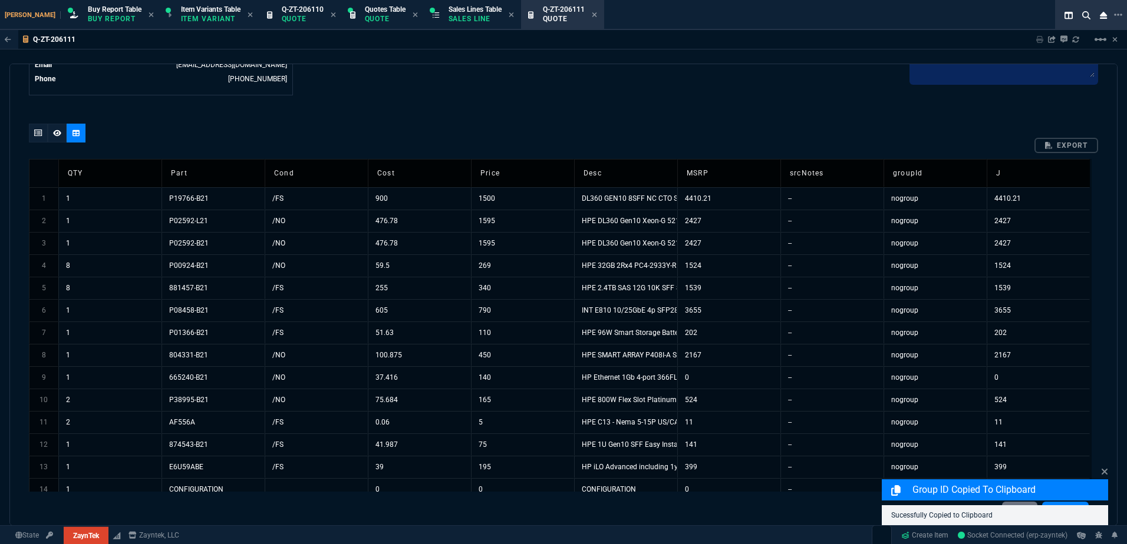
click at [933, 197] on td "nogroup" at bounding box center [934, 198] width 103 height 22
click at [926, 125] on div at bounding box center [563, 136] width 1069 height 24
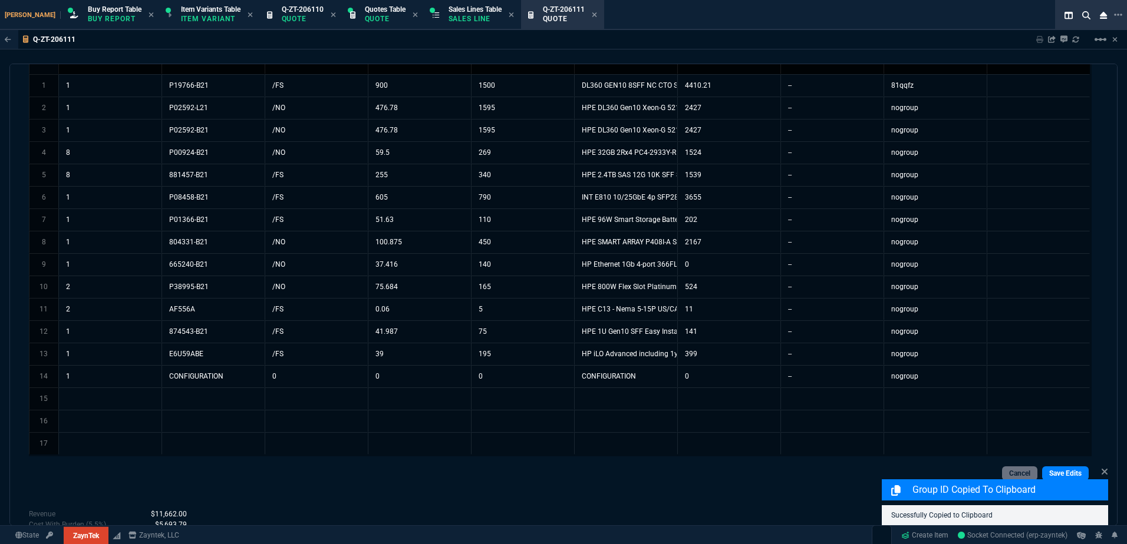
scroll to position [740, 0]
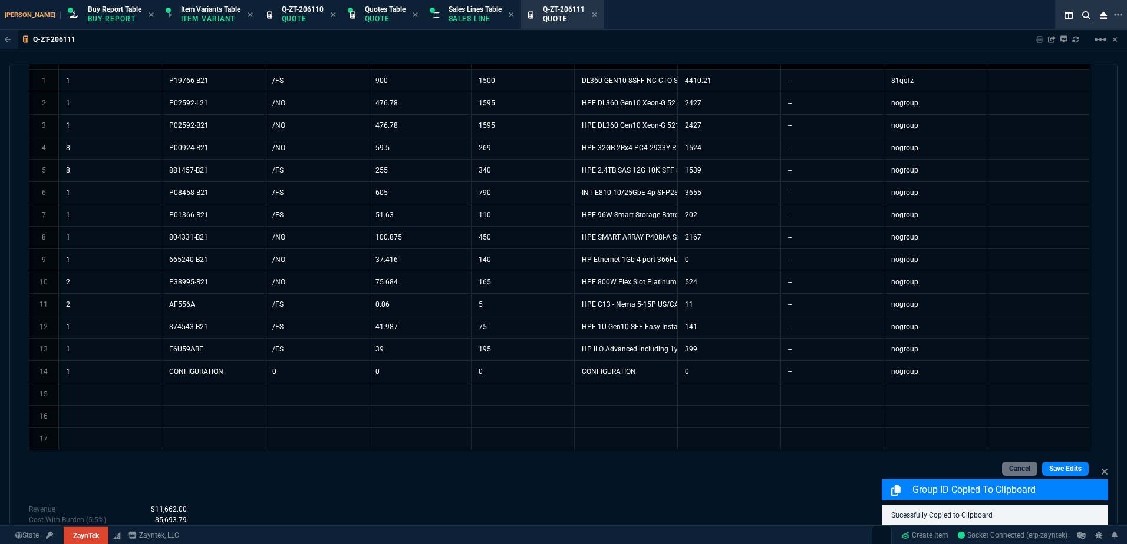
click at [940, 78] on td "81qqfz" at bounding box center [934, 81] width 103 height 22
drag, startPoint x: 986, startPoint y: 93, endPoint x: 965, endPoint y: 372, distance: 280.1
click at [1059, 468] on div "Group ID Copied to Clipboard Sucessfully Copied to Clipboard" at bounding box center [995, 496] width 226 height 60
click at [1105, 470] on icon at bounding box center [1104, 472] width 6 height 6
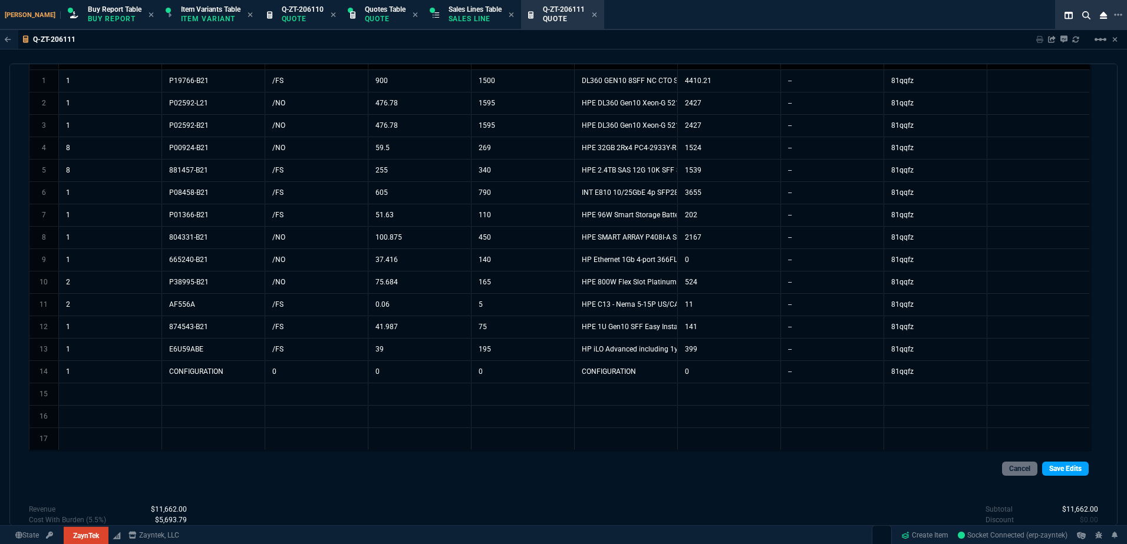
click at [1066, 470] on link "Save Edits" at bounding box center [1065, 469] width 47 height 14
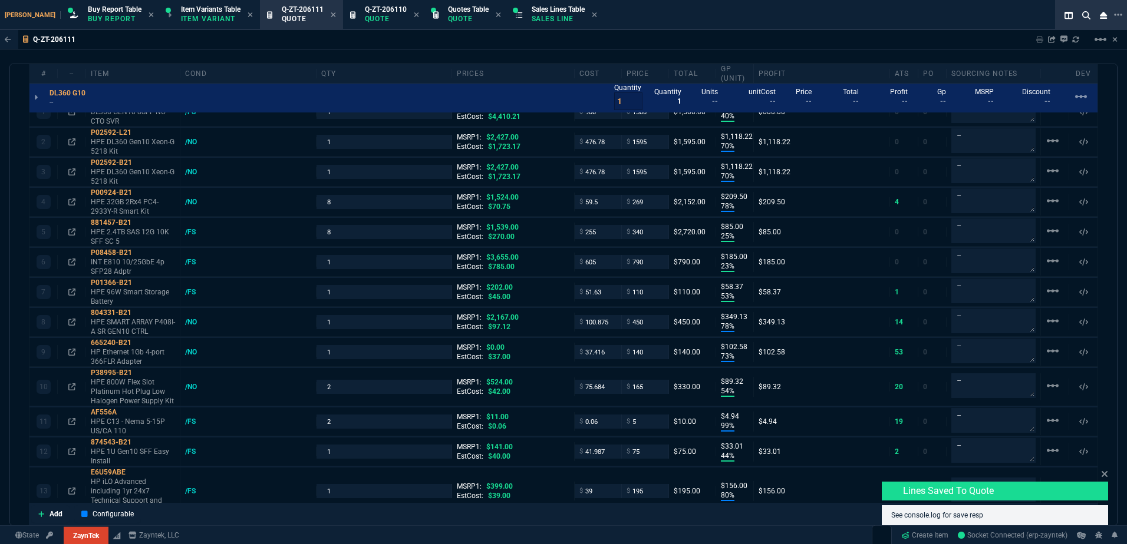
type input "40"
type input "600"
type input "70"
type input "1118"
type input "70"
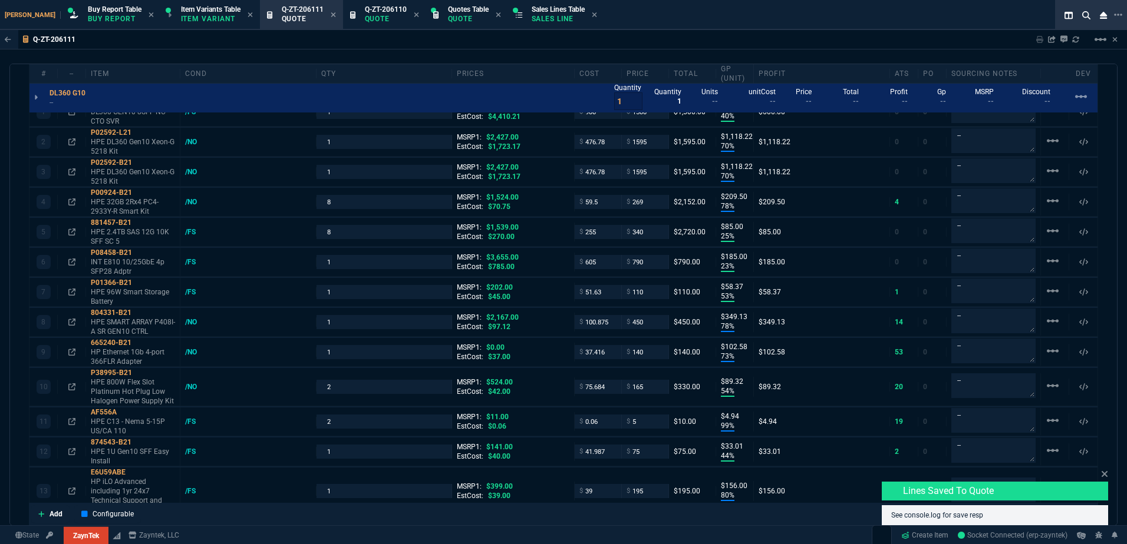
type input "1118"
type input "78"
type input "210"
type input "25"
type input "85"
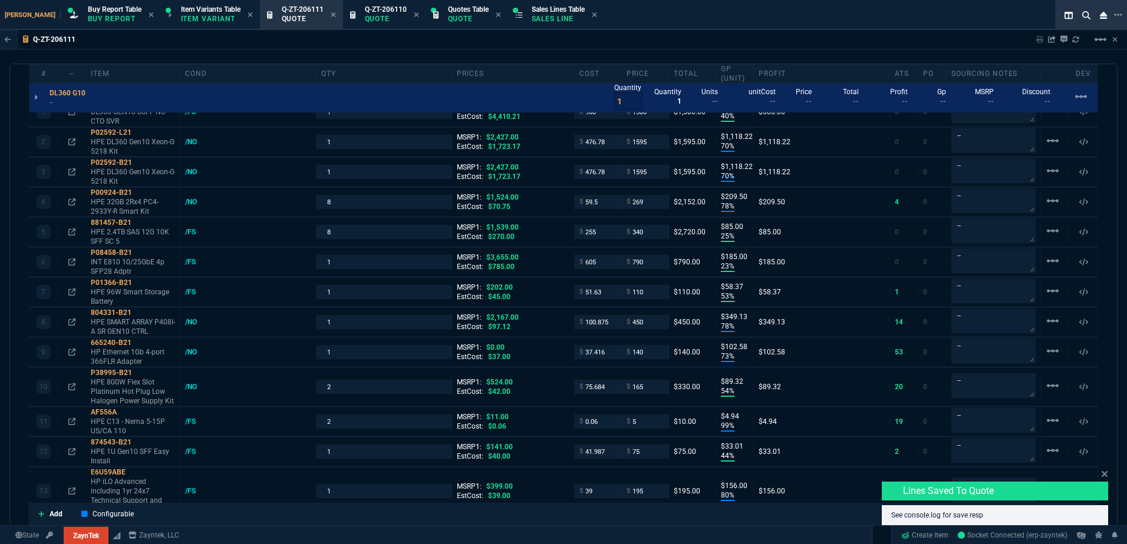
type input "23"
type input "185"
type input "53"
type input "58"
type input "78"
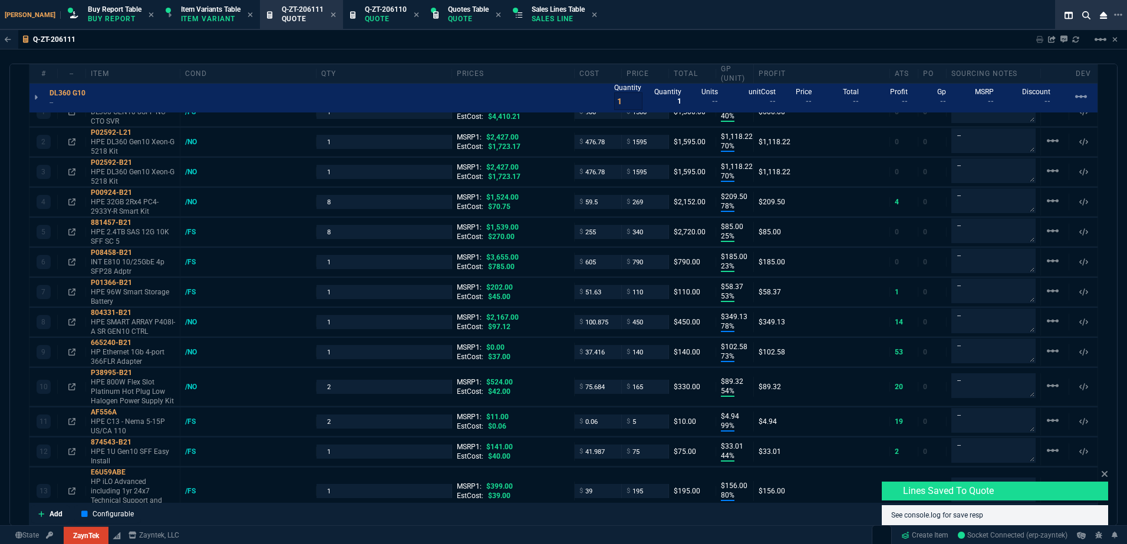
type input "349"
type input "73"
type input "103"
type input "54"
type input "89"
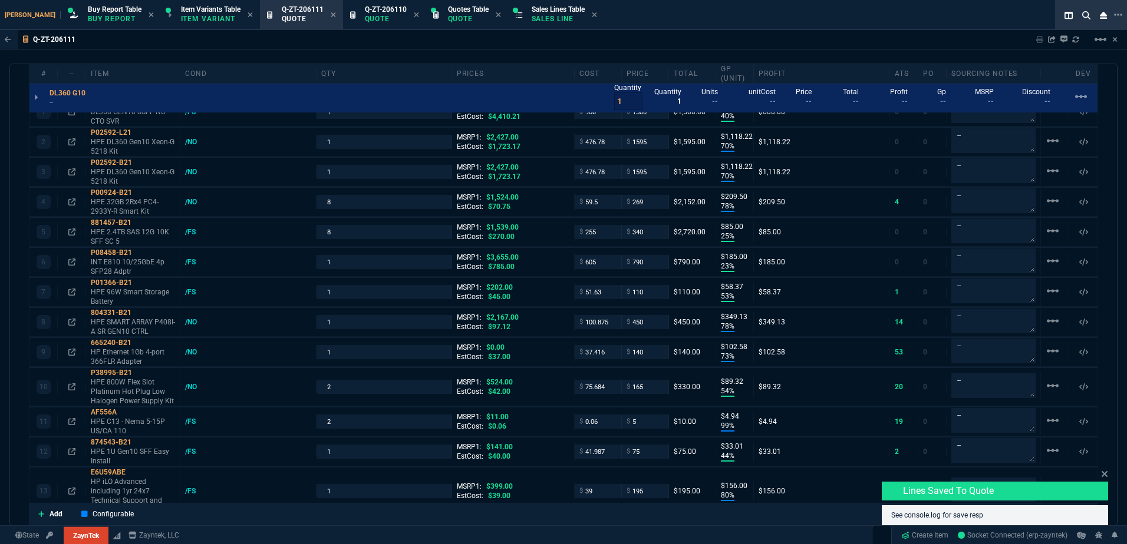
type input "99"
type input "5"
type input "44"
type input "33"
type input "80"
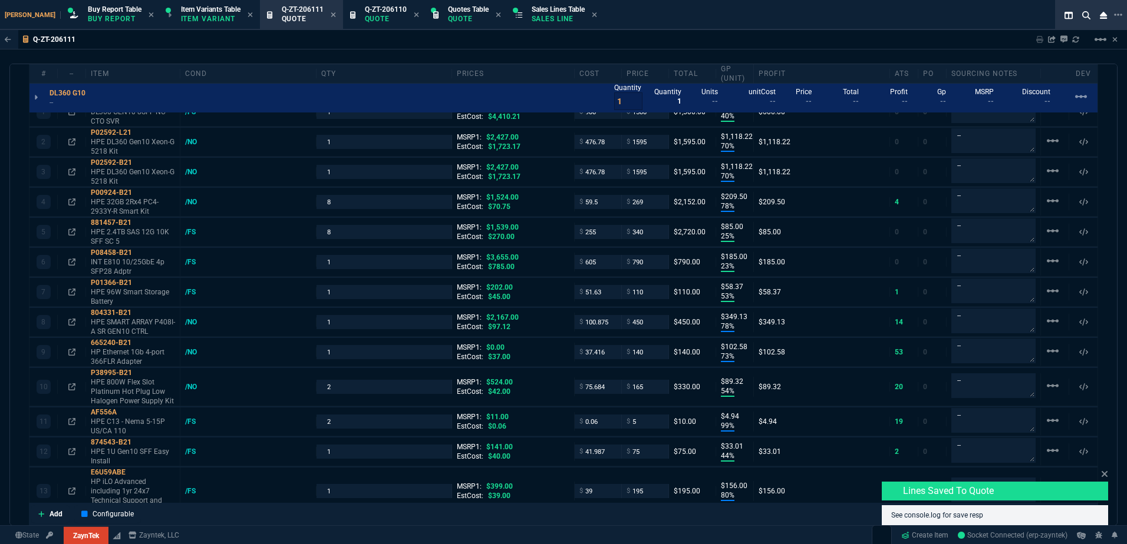
type input "156"
type input "0"
type input "66"
type input "34"
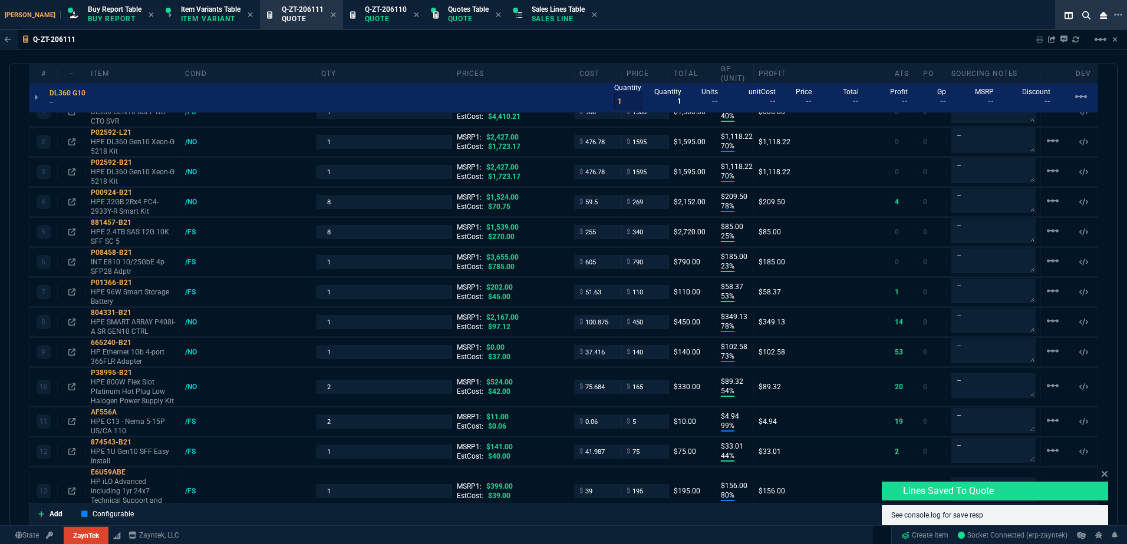
type input "34"
type input "82"
type input "78"
type input "46"
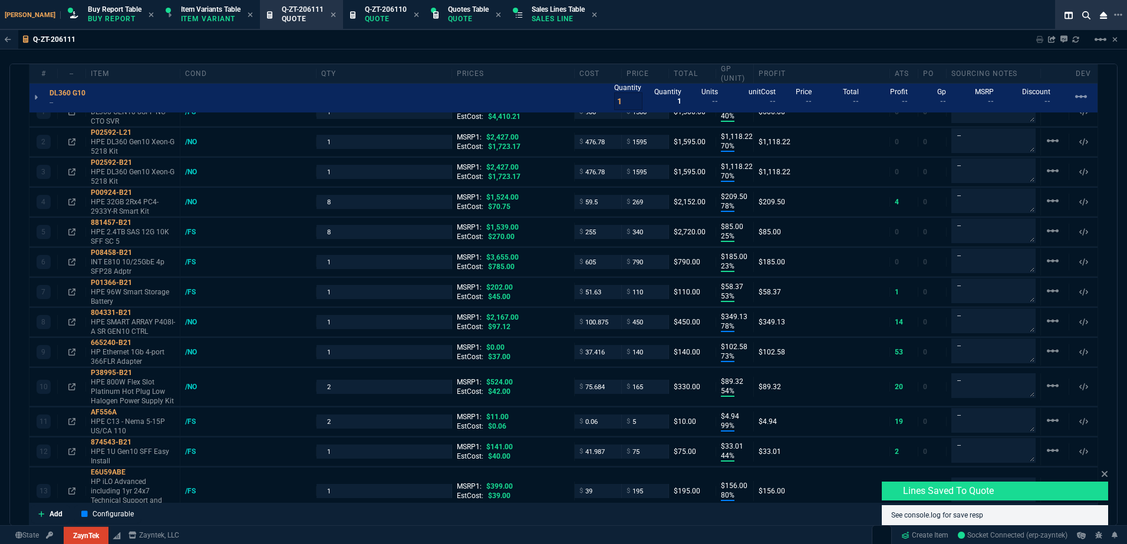
type input "79"
type input "69"
type input "55"
type input "47"
type input "51"
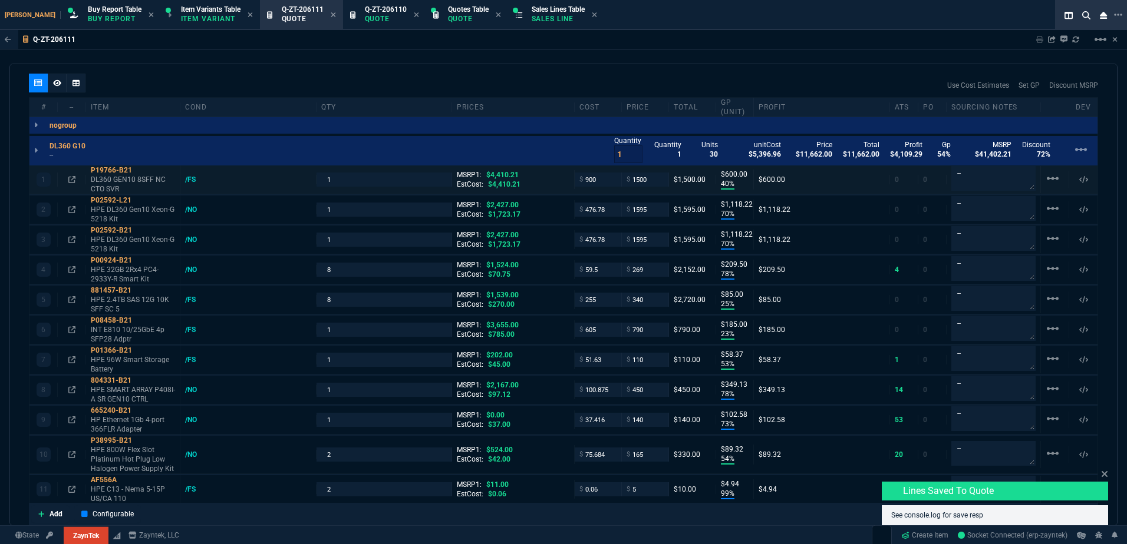
scroll to position [622, 0]
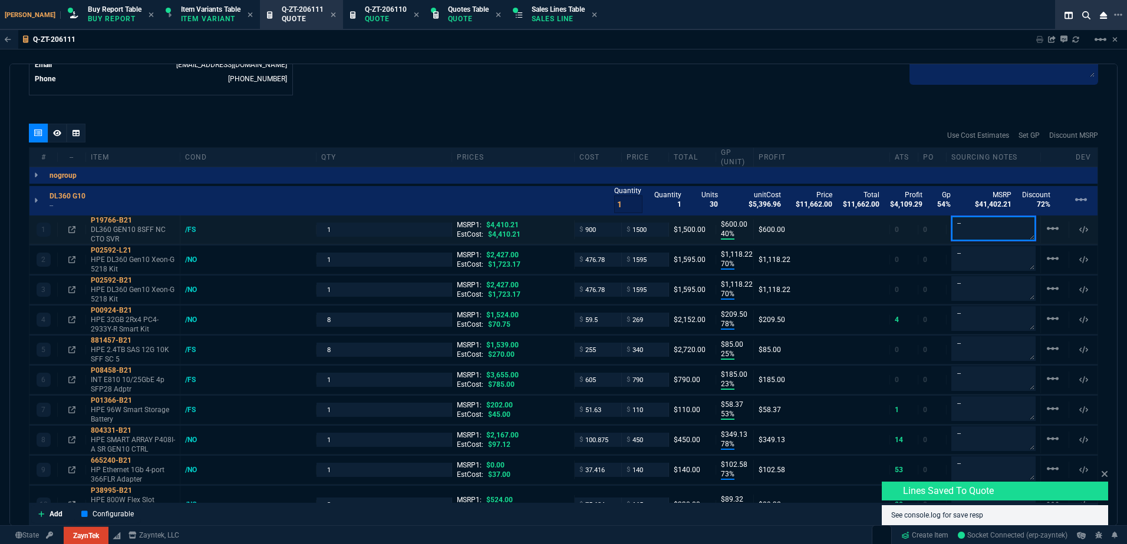
click at [995, 230] on textarea "--" at bounding box center [993, 228] width 84 height 25
paste textarea "P19774-B21"
type textarea "P19774-B21 stock"
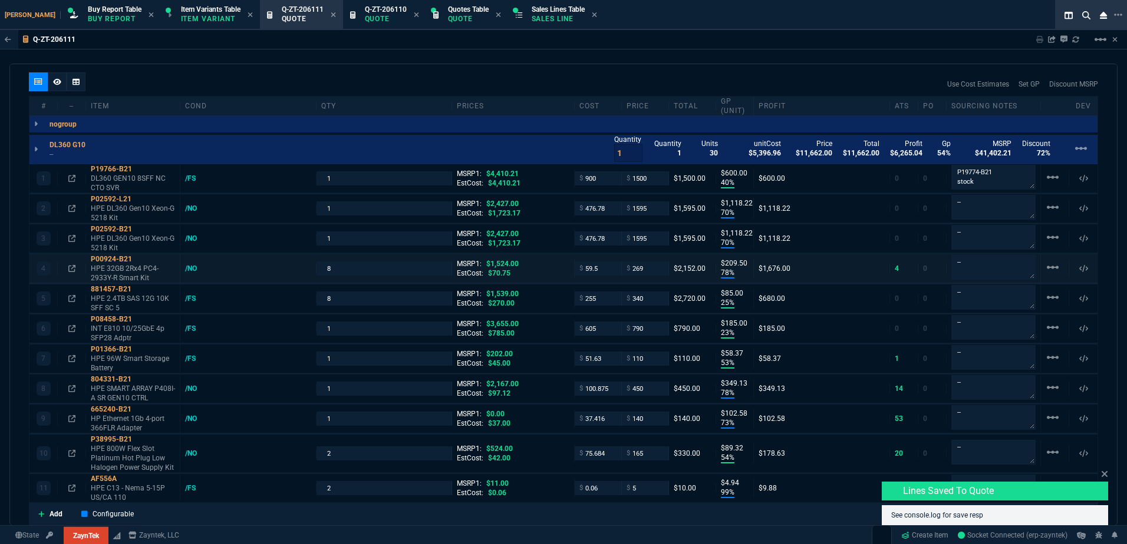
scroll to position [681, 0]
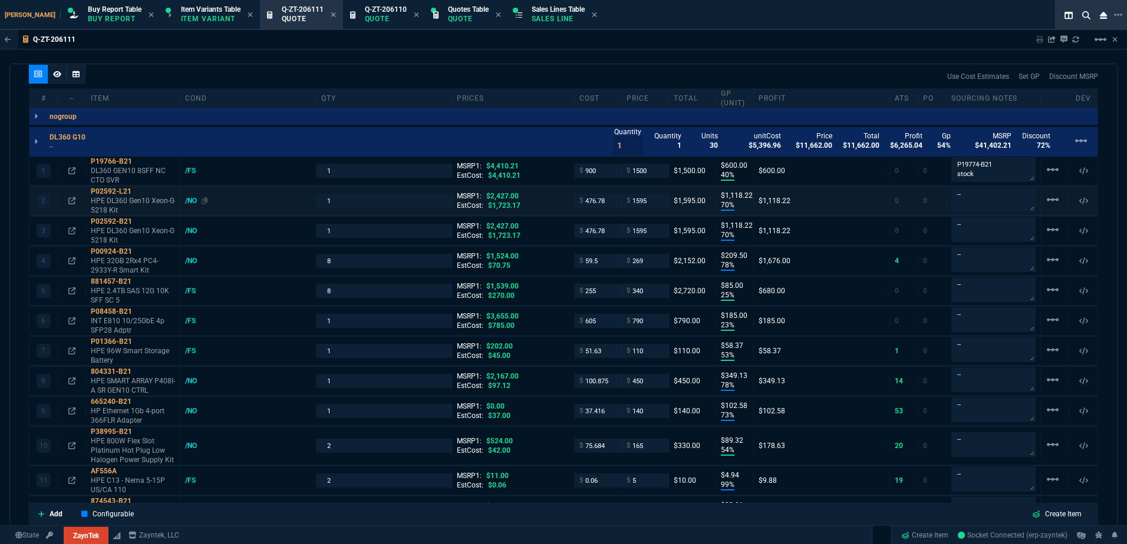
click at [193, 202] on div "/NO" at bounding box center [196, 200] width 23 height 9
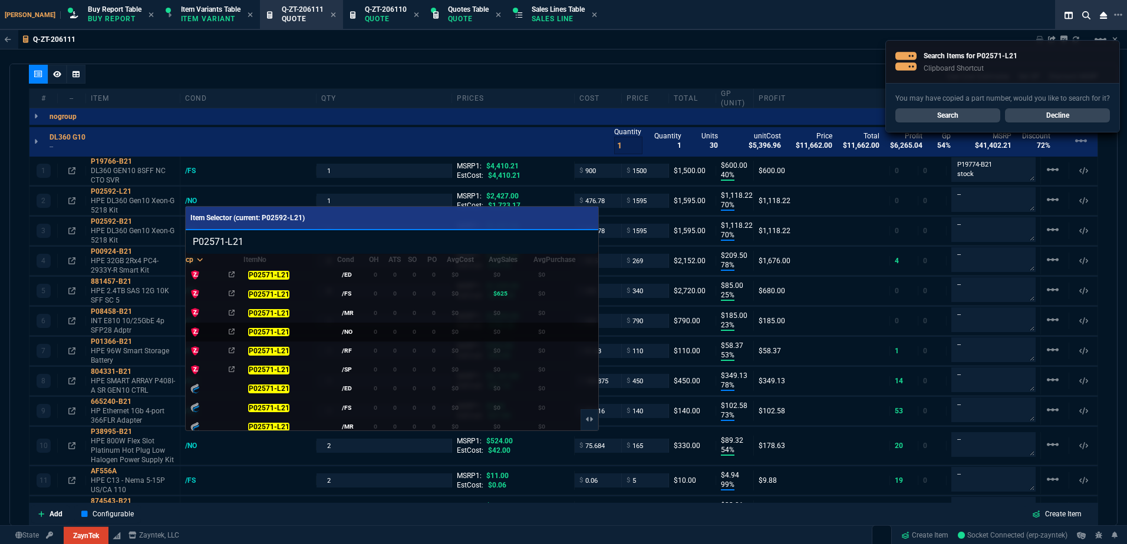
type input "P02571-L21"
click at [353, 331] on td "/NO" at bounding box center [353, 331] width 32 height 19
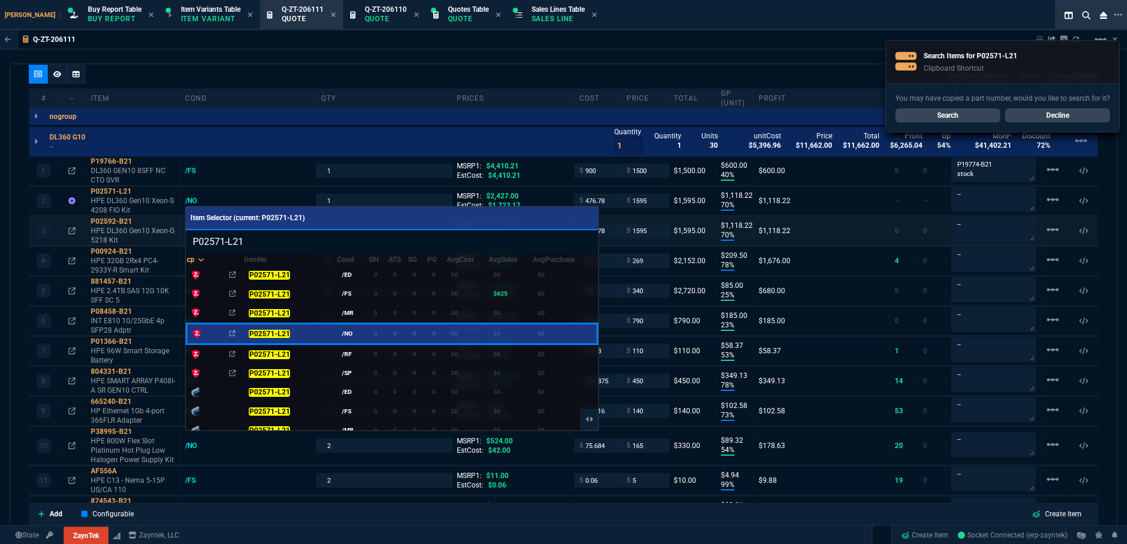
click at [188, 227] on div "/NO" at bounding box center [196, 230] width 23 height 9
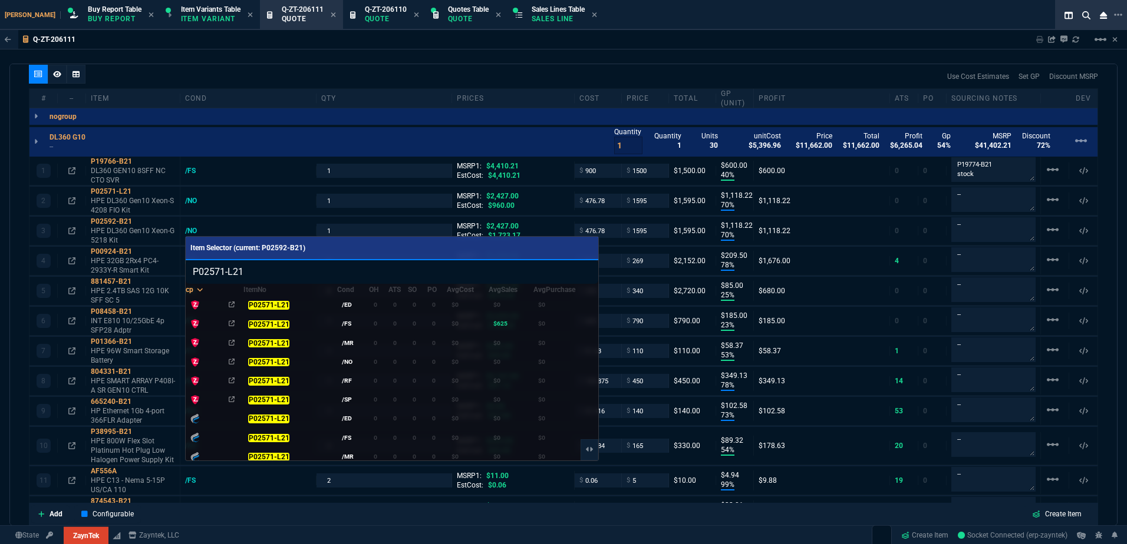
click at [229, 274] on input "P02571-L21" at bounding box center [392, 272] width 412 height 24
type input "P02571-B21"
click at [369, 364] on td "0" at bounding box center [378, 361] width 19 height 19
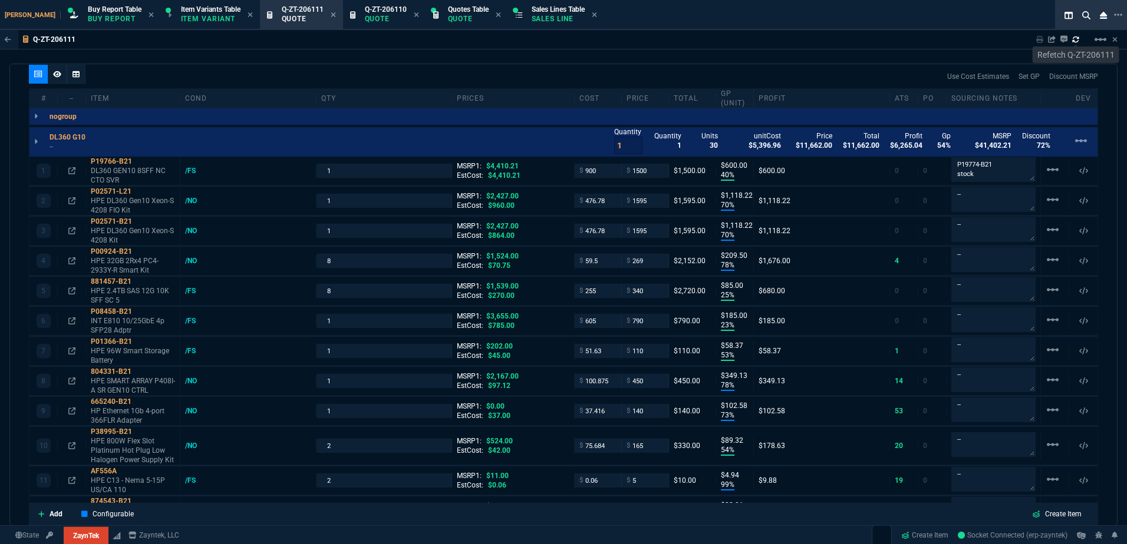
click at [1077, 37] on icon at bounding box center [1075, 39] width 7 height 7
type input "40"
type input "600"
type input "70"
type input "1118"
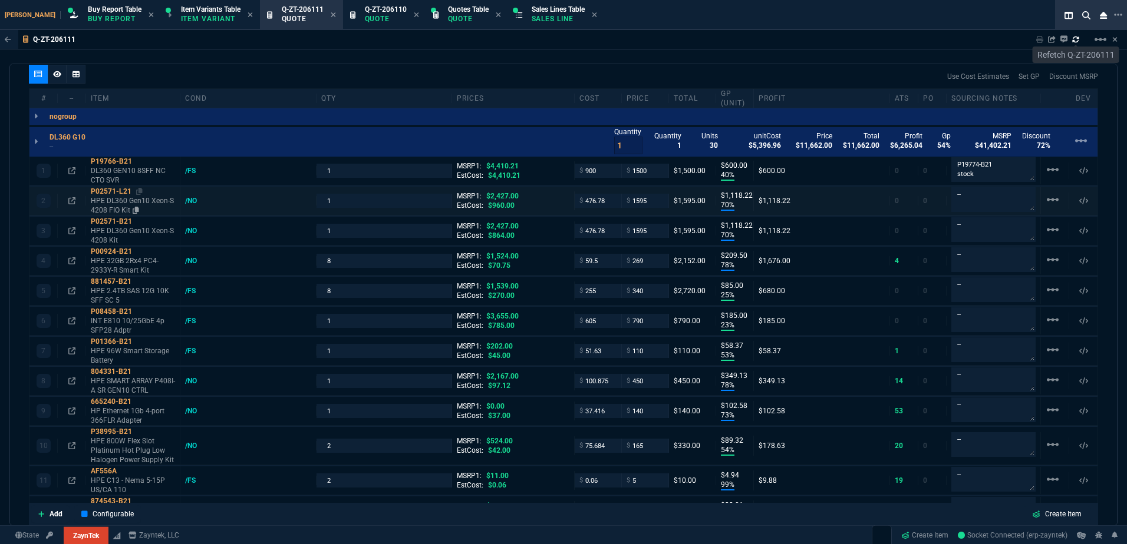
type input "70"
type input "1118"
type input "78"
type input "210"
type input "25"
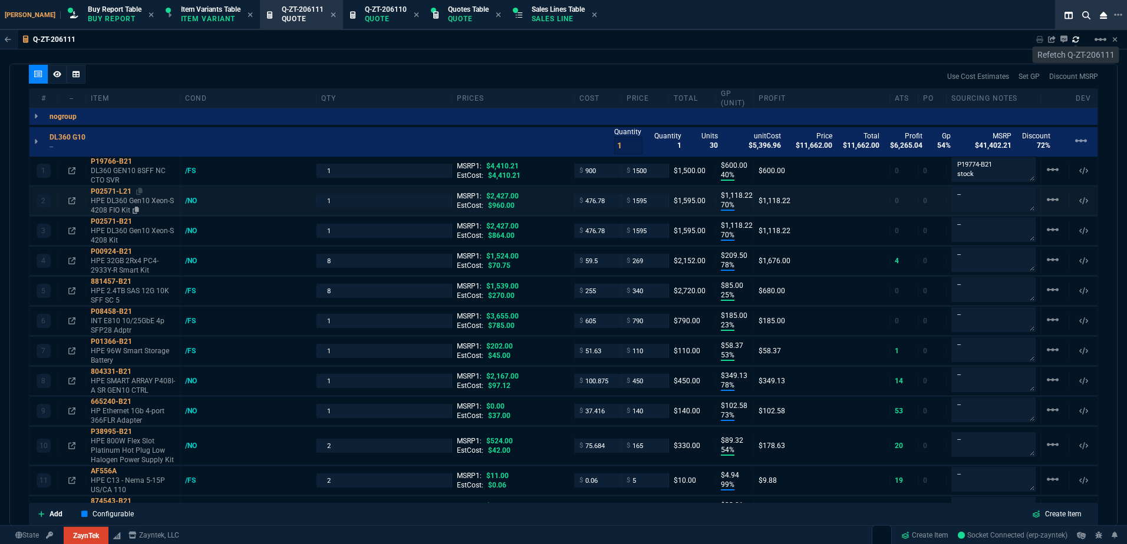
type input "85"
type input "23"
type input "185"
type input "53"
type input "58"
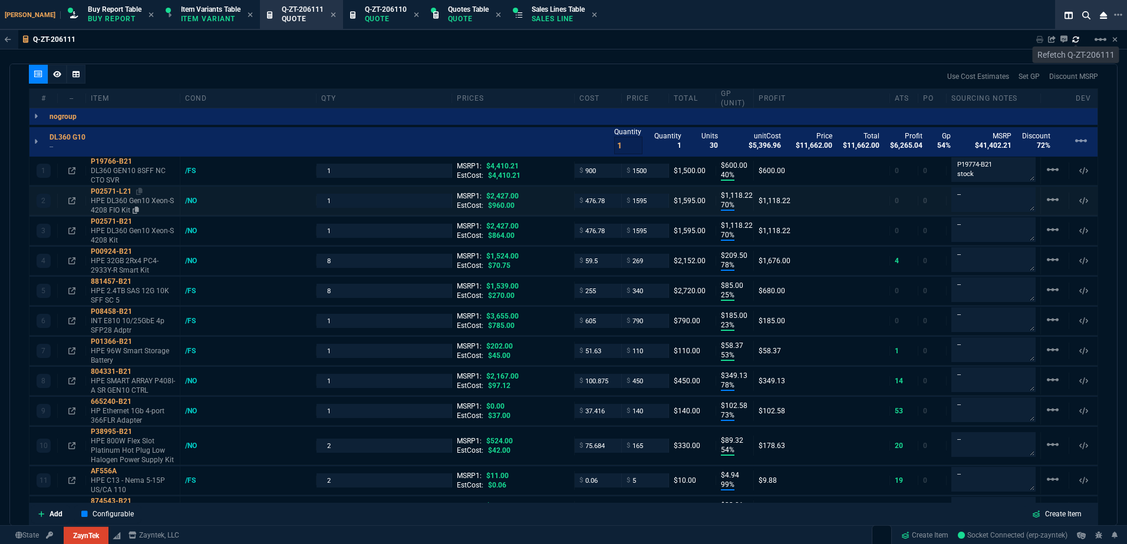
type input "78"
type input "349"
type input "73"
type input "103"
type input "54"
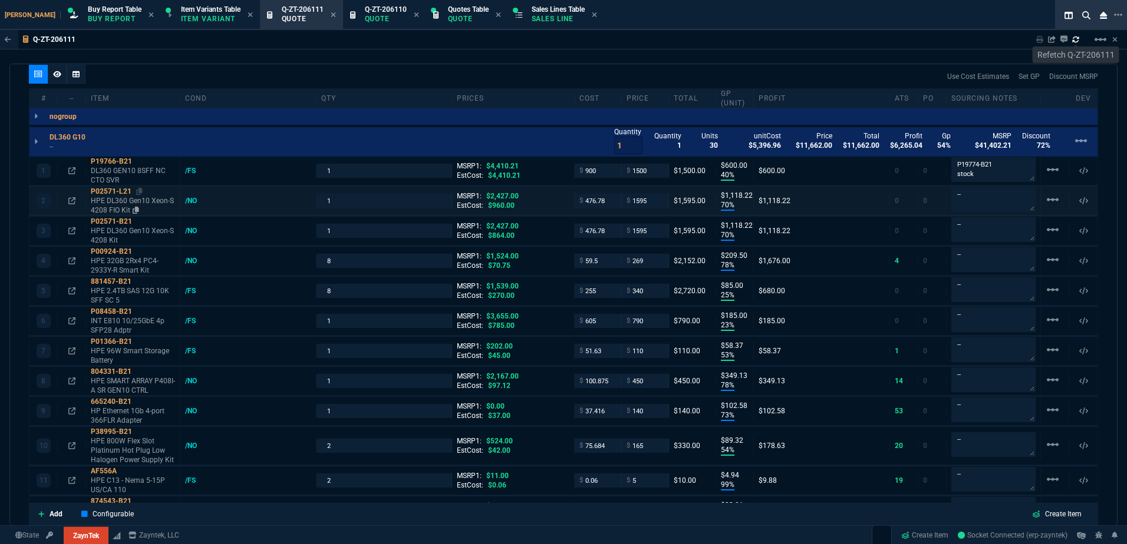
type input "89"
type input "99"
type input "5"
type input "44"
type input "33"
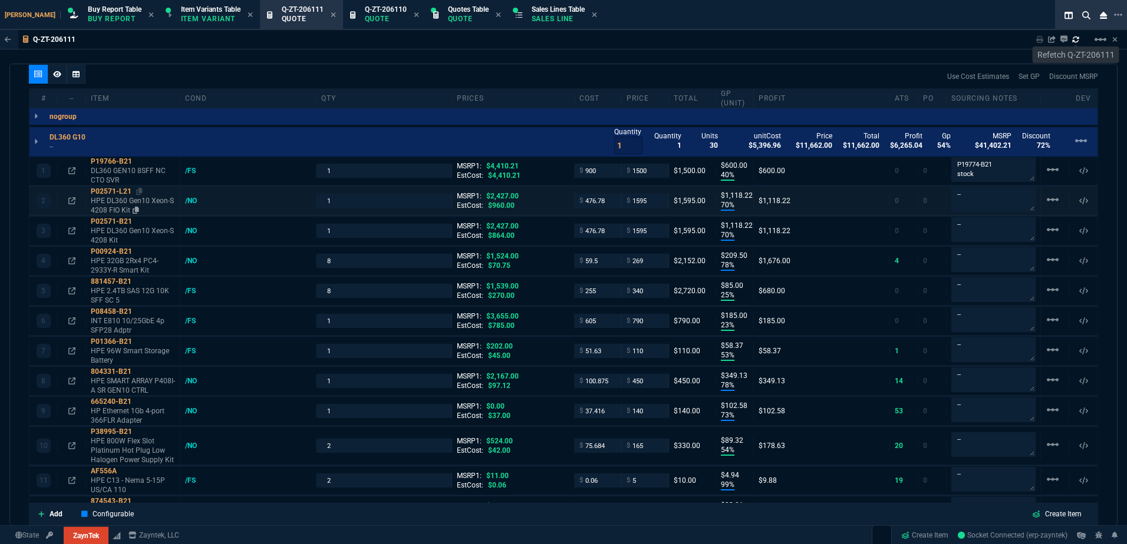
type input "80"
type input "156"
type input "0"
type input "66"
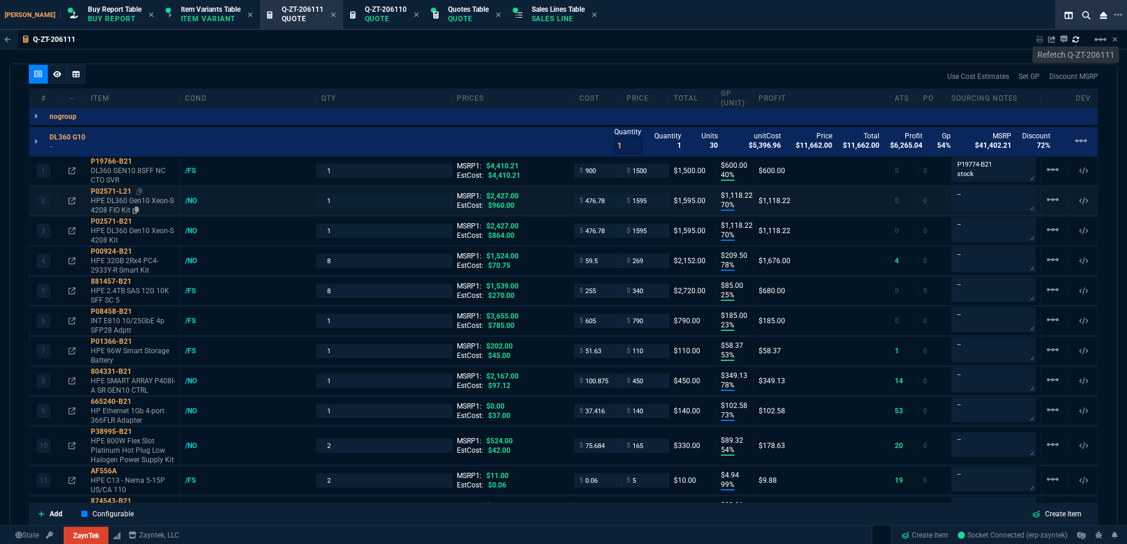
type input "34"
type input "82"
type input "78"
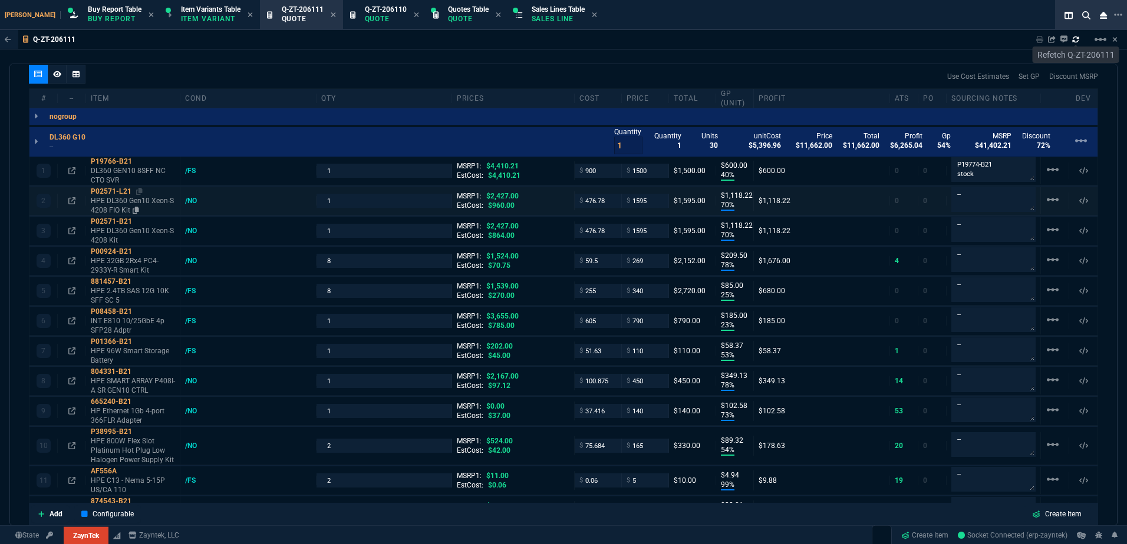
type input "46"
type input "79"
type input "69"
type input "55"
type input "47"
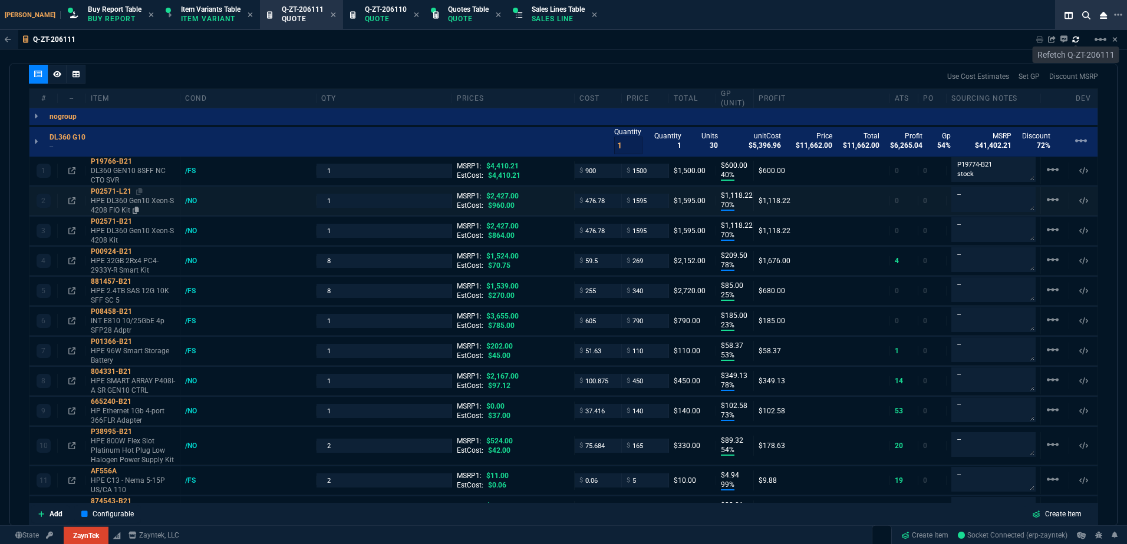
type input "51"
click at [193, 199] on div "/NO" at bounding box center [196, 200] width 23 height 9
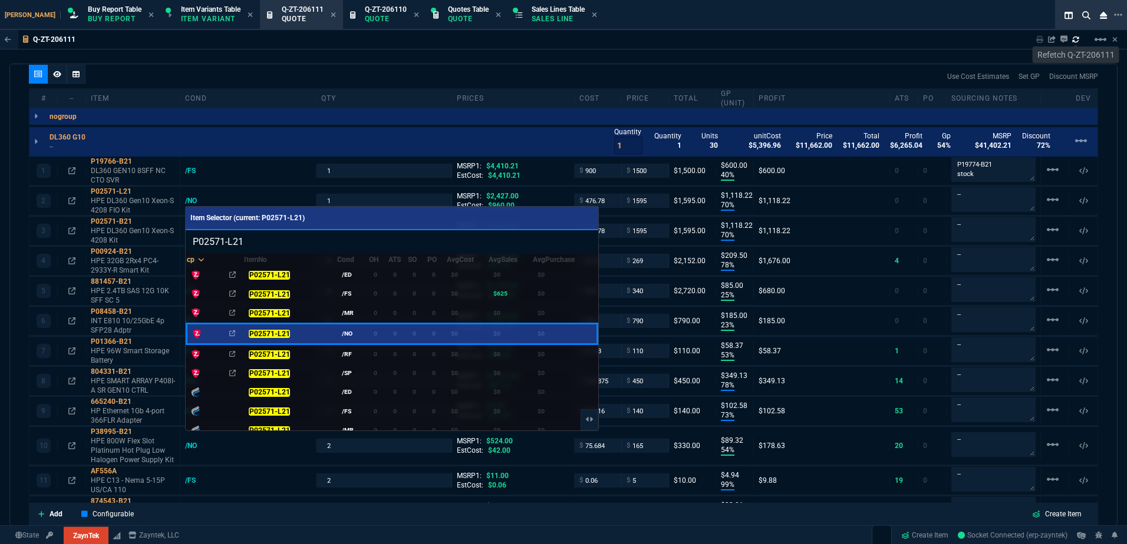
click at [309, 325] on td "P02571-L21" at bounding box center [290, 334] width 93 height 21
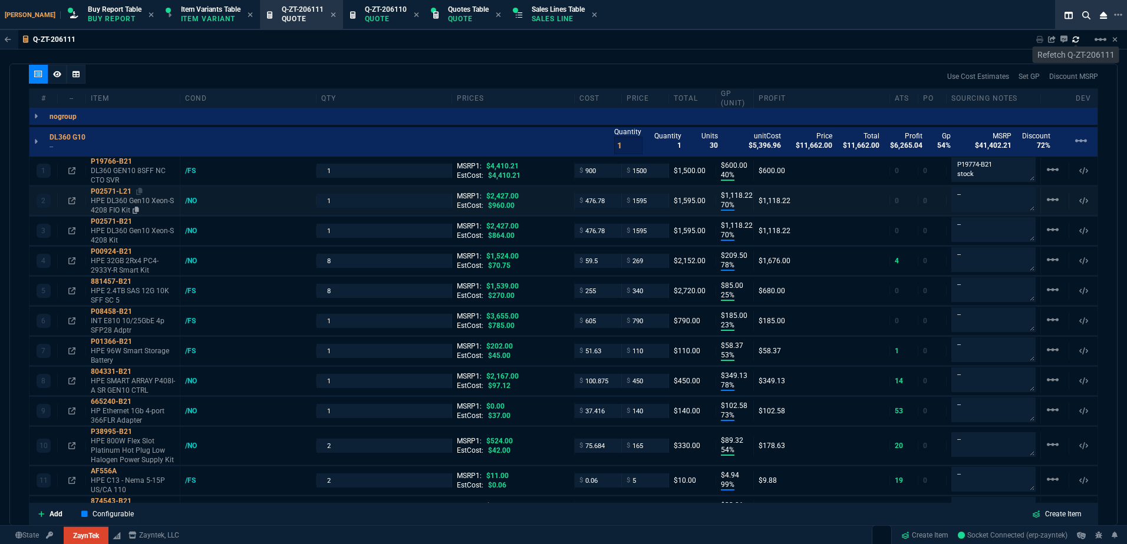
click at [117, 207] on p "HPE DL360 Gen10 Xeon-S 4208 FIO Kit" at bounding box center [133, 205] width 84 height 19
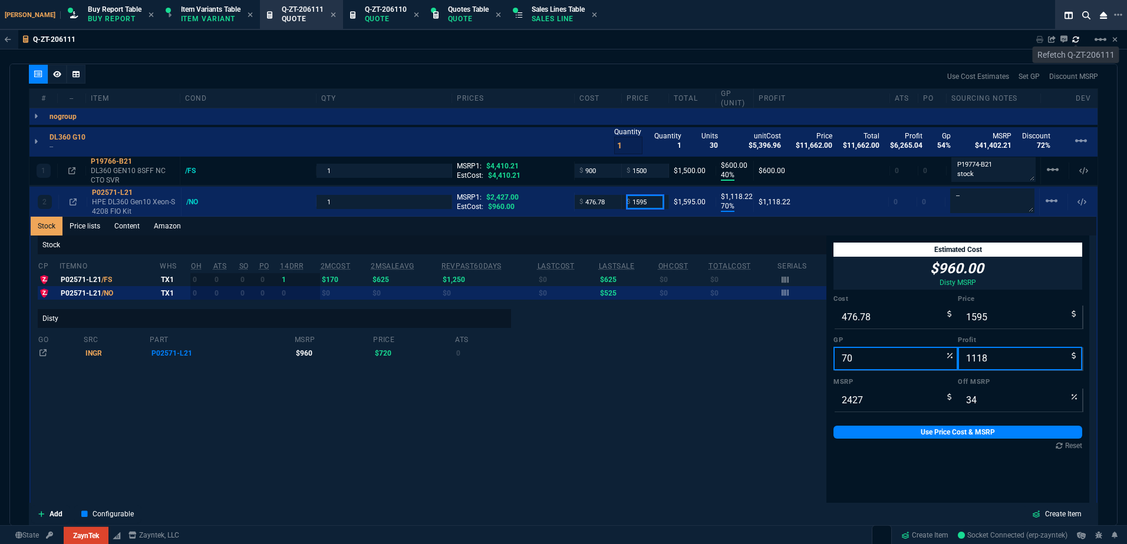
drag, startPoint x: 639, startPoint y: 200, endPoint x: 635, endPoint y: 274, distance: 74.4
click at [639, 200] on input "1595" at bounding box center [644, 202] width 37 height 14
type input "625"
type input "24"
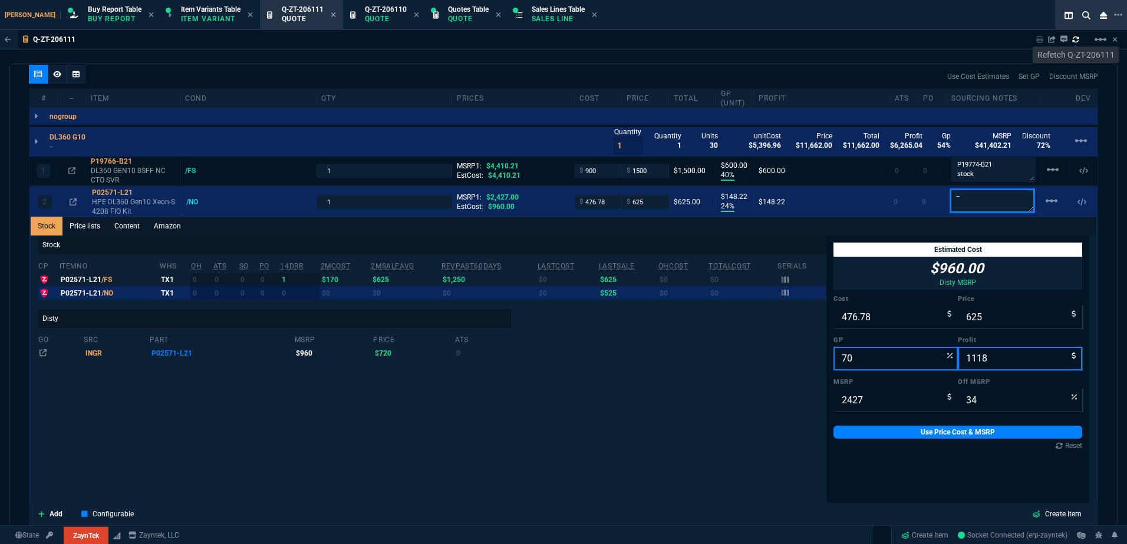
type input "148"
type input "74"
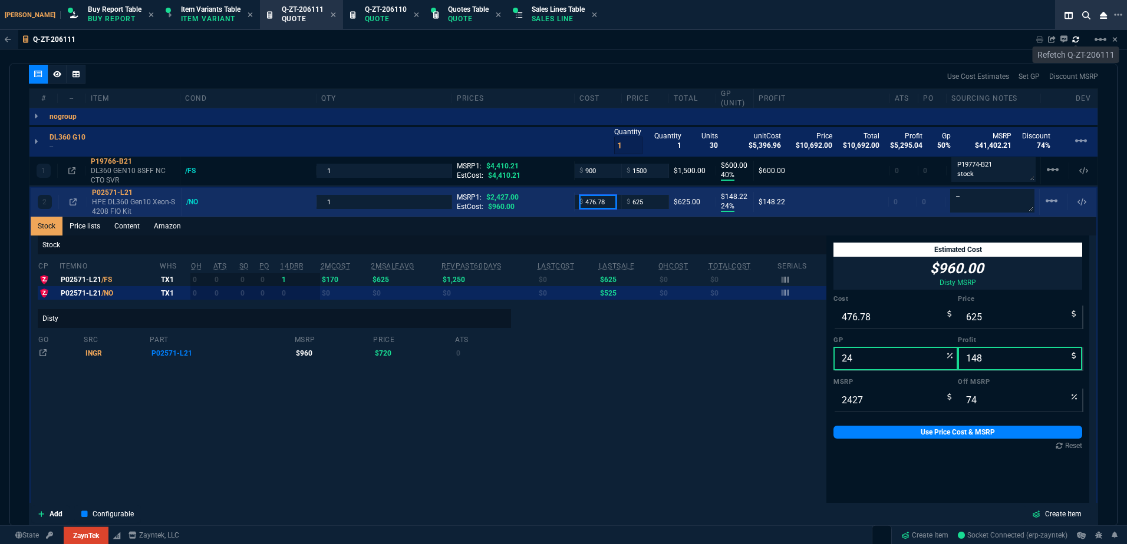
click at [587, 204] on input "476.78" at bounding box center [597, 202] width 37 height 14
type input "200"
type input "68"
type input "425"
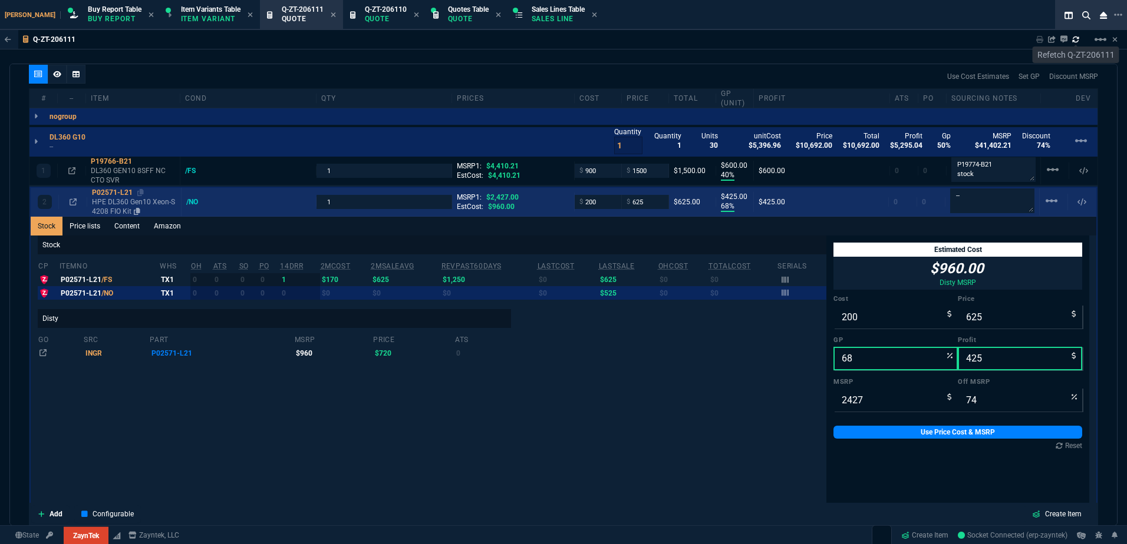
click at [128, 209] on p "HPE DL360 Gen10 Xeon-S 4208 FIO Kit" at bounding box center [134, 206] width 84 height 19
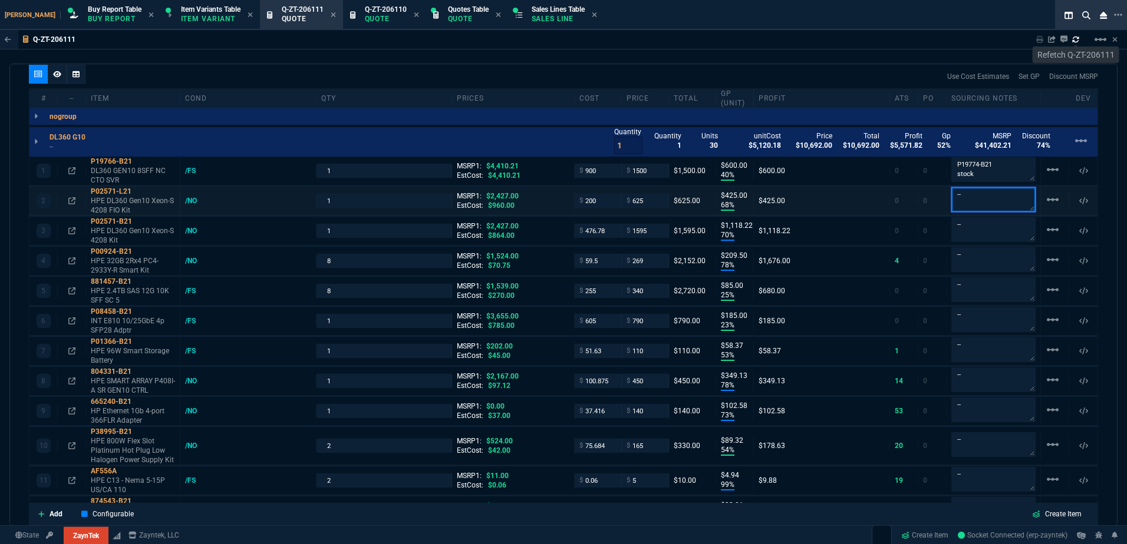
drag, startPoint x: 958, startPoint y: 203, endPoint x: 939, endPoint y: 201, distance: 18.4
click at [939, 201] on div "2 P02571-L21 HPE DL360 Gen10 Xeon-S 4208 FIO Kit /NO 1 MSRP1: $2,427.00 EstCost…" at bounding box center [563, 201] width 1068 height 29
click at [935, 196] on div "2 P02571-L21 HPE DL360 Gen10 Xeon-S 4208 FIO Kit /NO 1 MSRP1: $2,427.00 EstCost…" at bounding box center [563, 201] width 1068 height 29
click at [1002, 212] on p "Stock" at bounding box center [993, 200] width 84 height 27
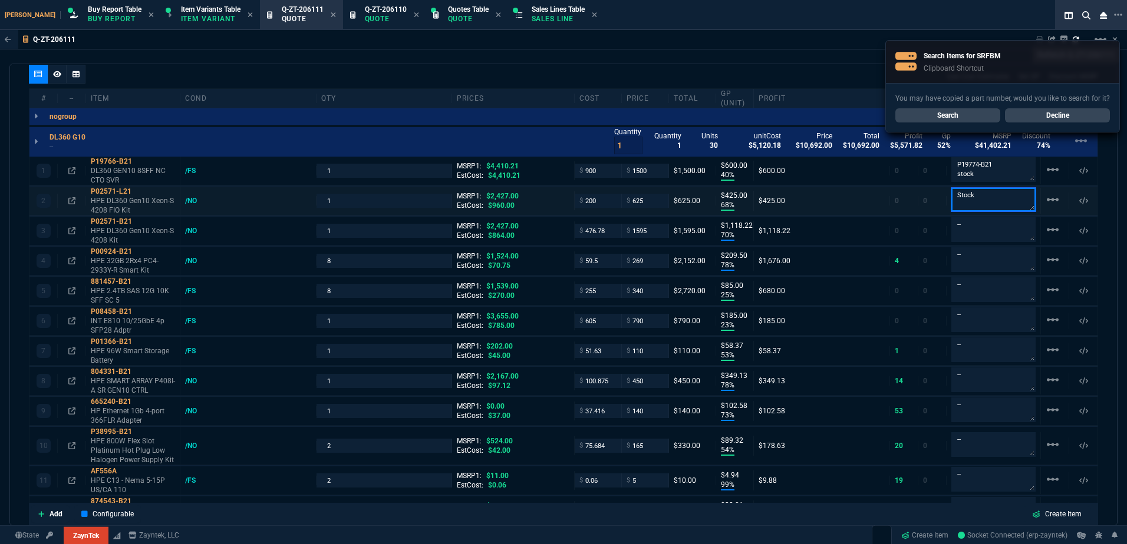
click at [994, 206] on textarea "Stock" at bounding box center [993, 200] width 84 height 24
paste textarea "SRFBM"
type textarea "Stock / breakdown SRFBM"
click at [992, 235] on textarea "--" at bounding box center [993, 229] width 84 height 25
paste textarea "Stock / breakdown SRFBM"
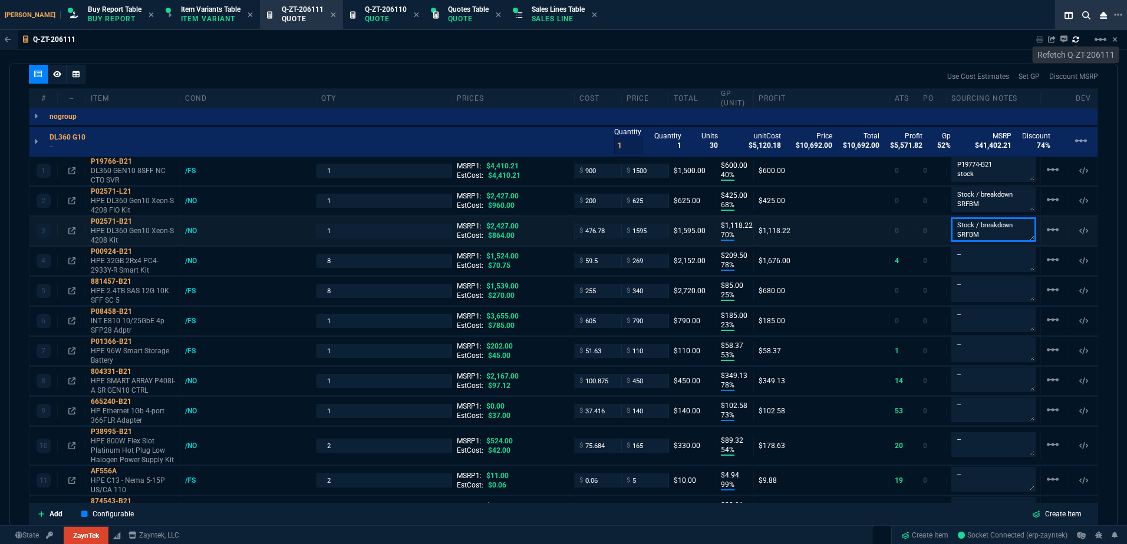
type textarea "Stock / breakdown SRFBM"
click at [582, 232] on input "476.78" at bounding box center [597, 231] width 37 height 14
type input "20"
type input "200"
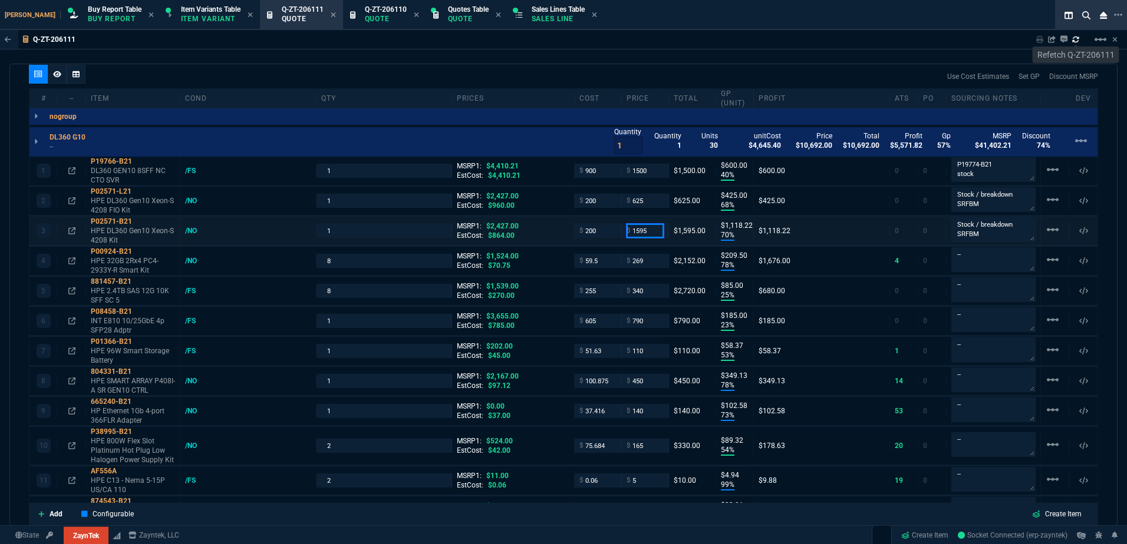
type input "99"
type input "1575"
type input "6"
type input "200"
type input "87"
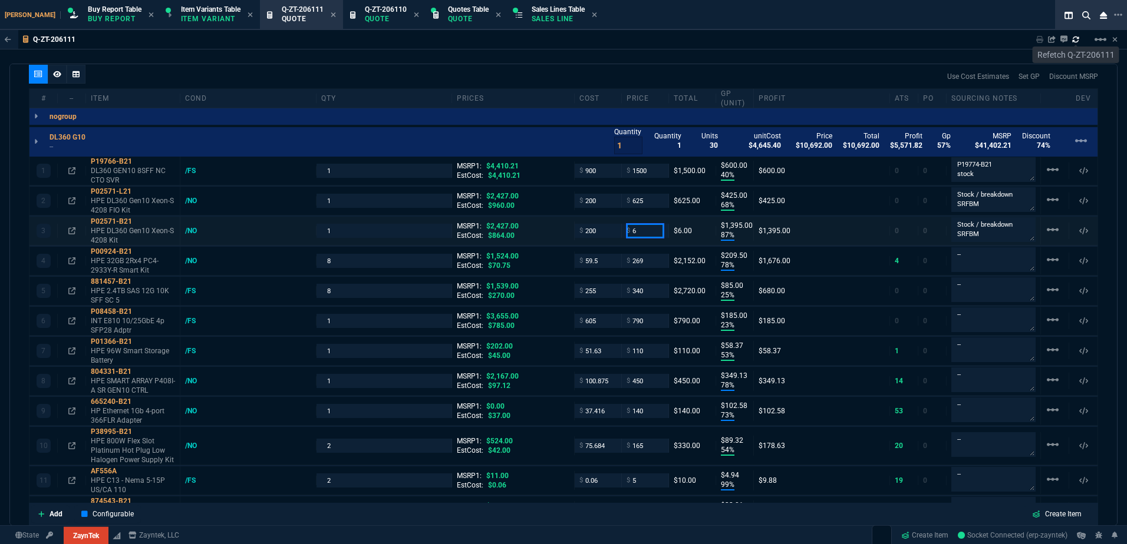
type input "1395"
type input "625"
type input "68"
type input "425"
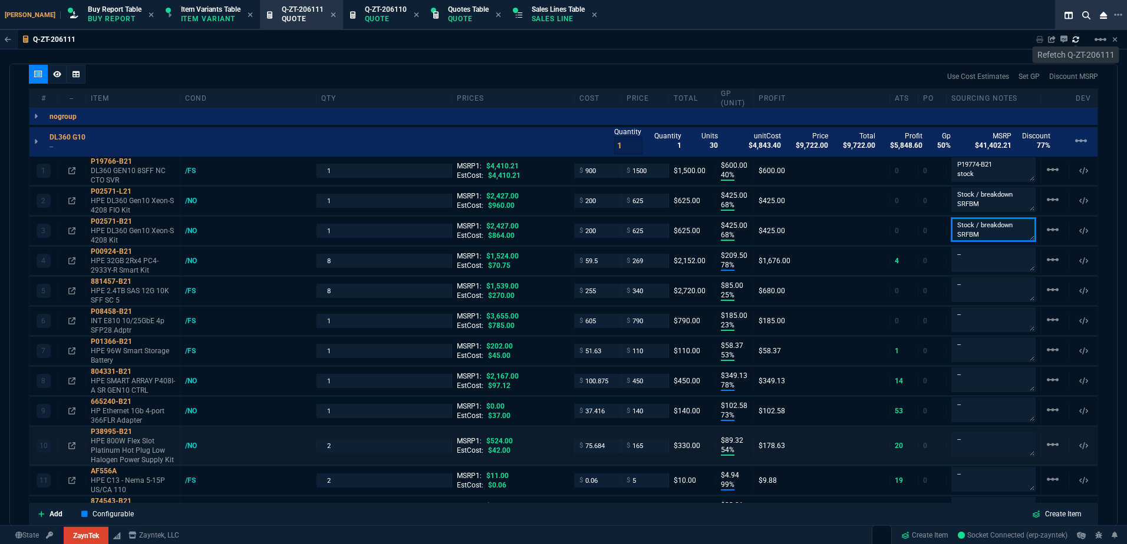
type input "74"
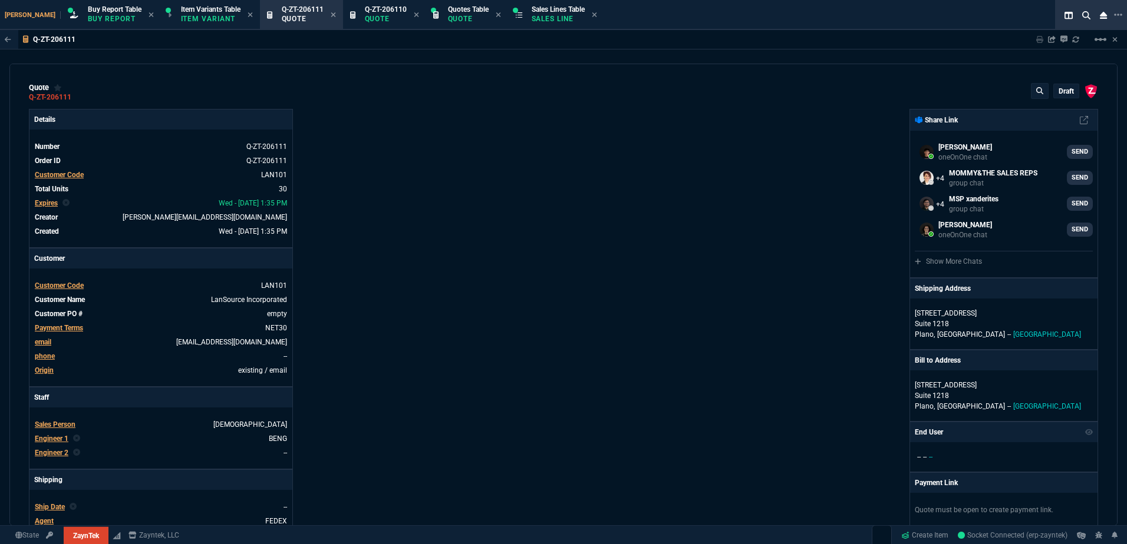
select select "1: BROV"
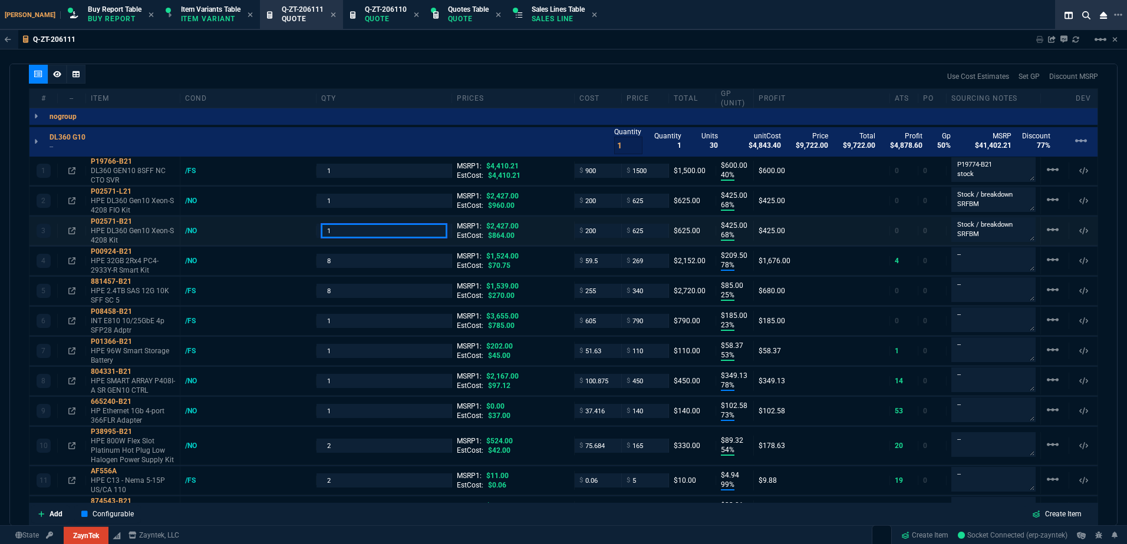
click at [342, 231] on input "1" at bounding box center [384, 231] width 126 height 14
click at [347, 267] on input "8" at bounding box center [384, 261] width 126 height 14
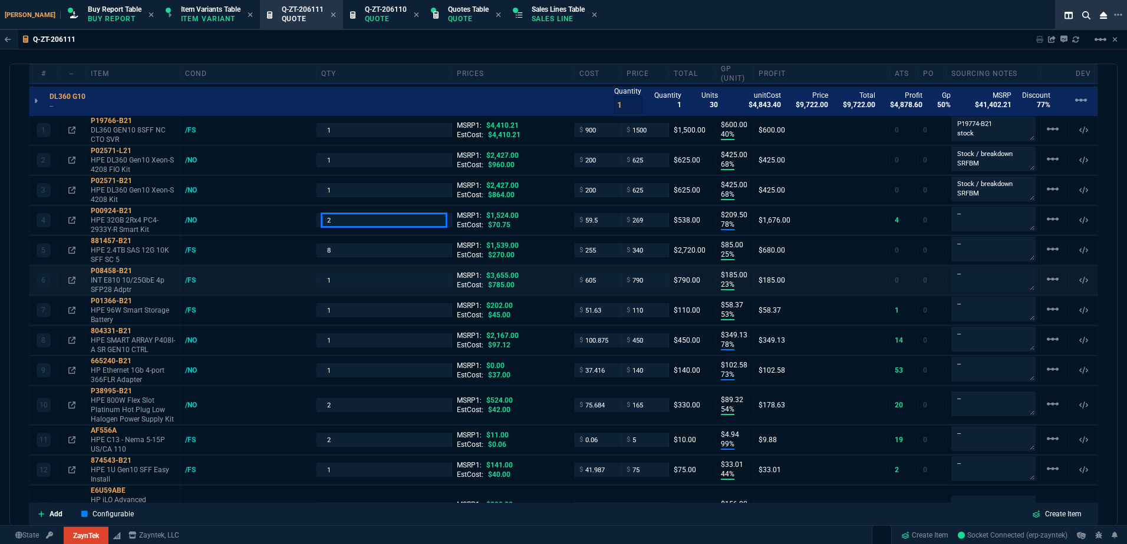
scroll to position [740, 0]
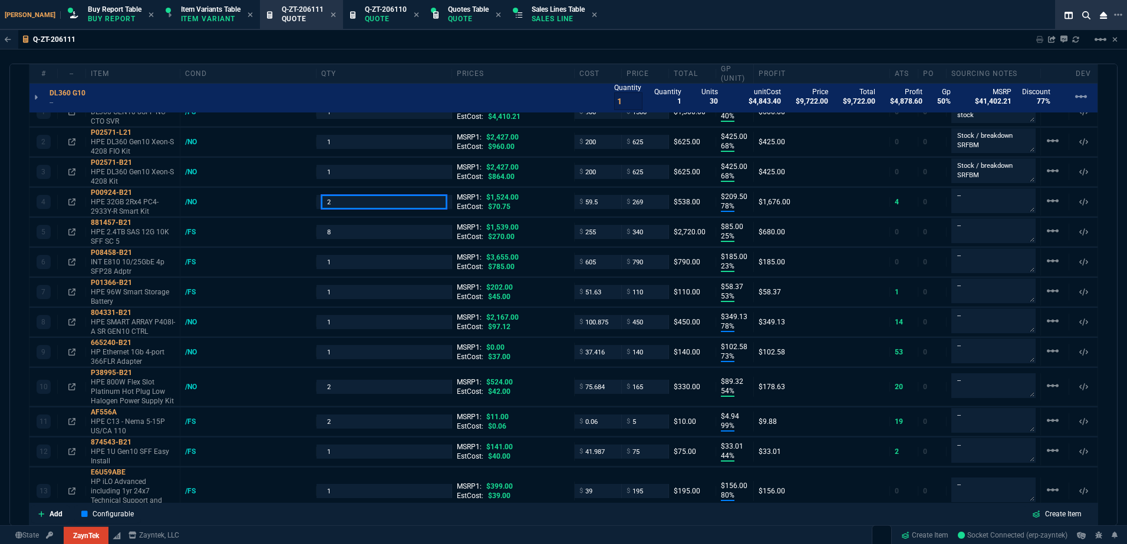
type input "2"
click at [535, 53] on div "Q-ZT-206111 Sharing Q-ZT-206111 Link Dev Link Share on Teams linear_scale quote…" at bounding box center [563, 306] width 1127 height 553
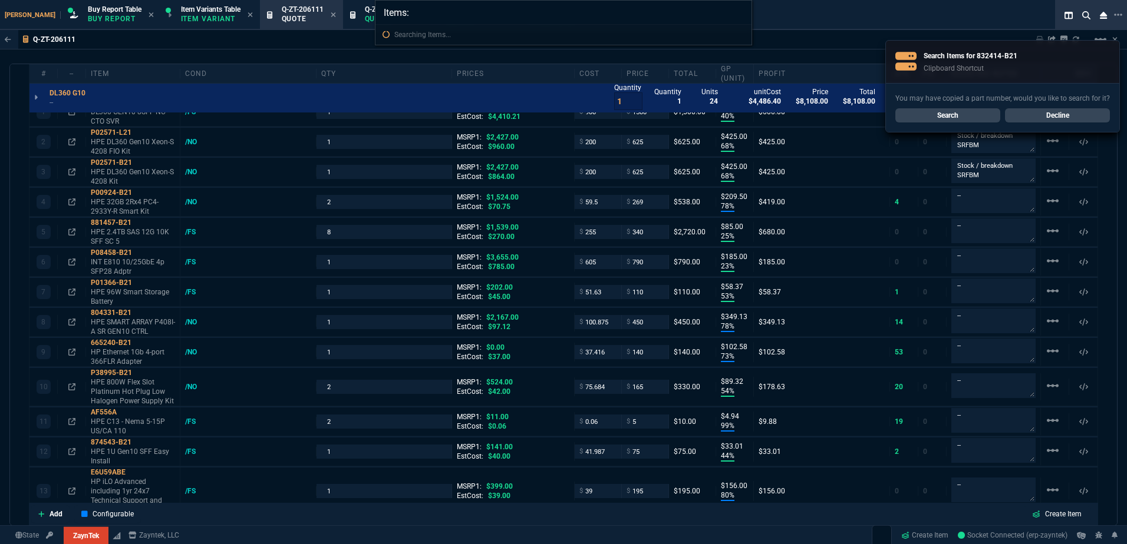
type input "Items: 832414-B21"
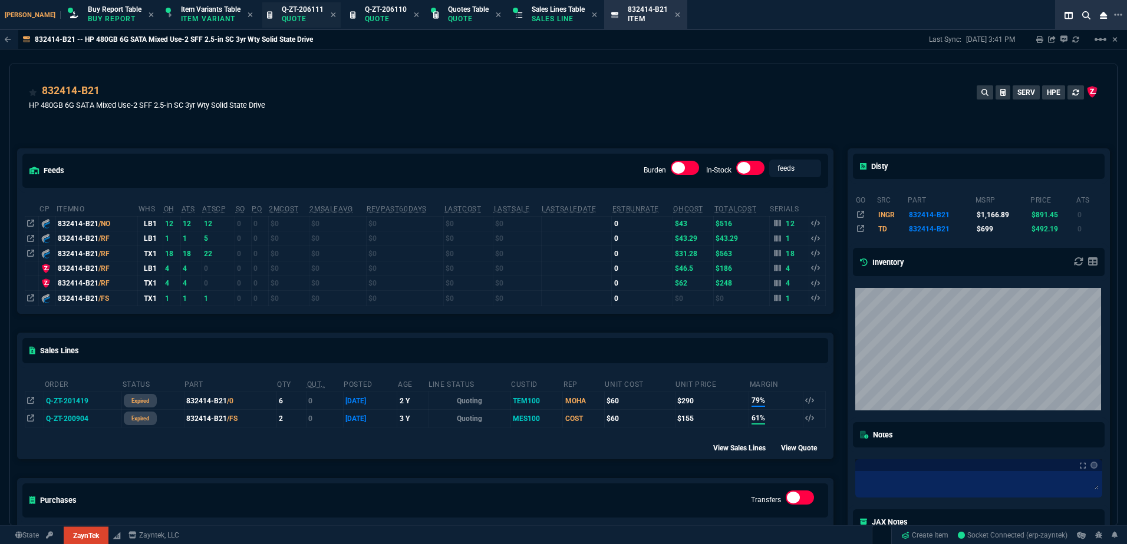
click at [282, 14] on div "Q-ZT-206111 Quote" at bounding box center [303, 15] width 42 height 21
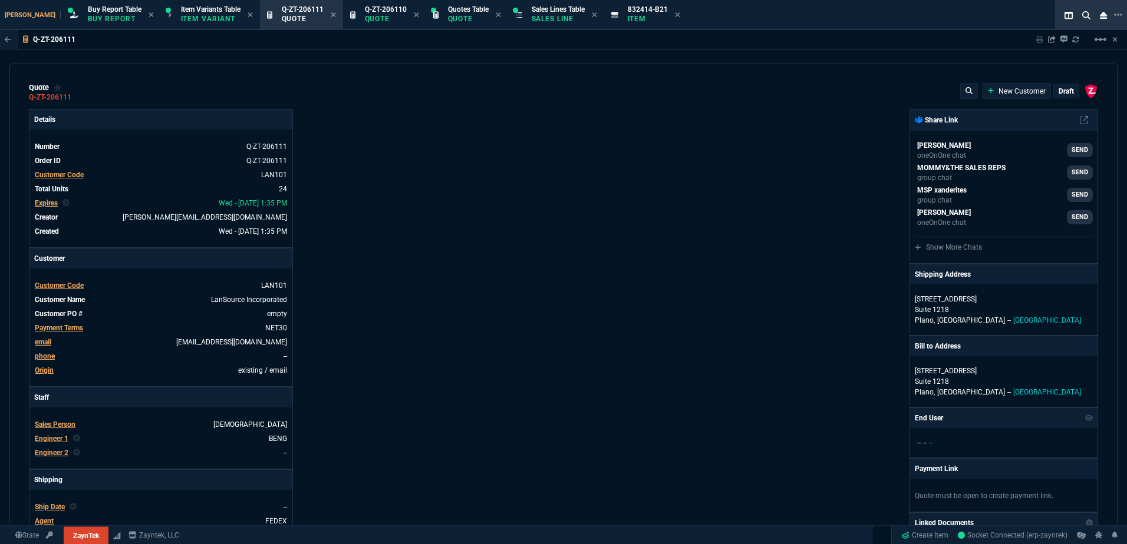
type input "40"
type input "600"
type input "68"
type input "425"
type input "68"
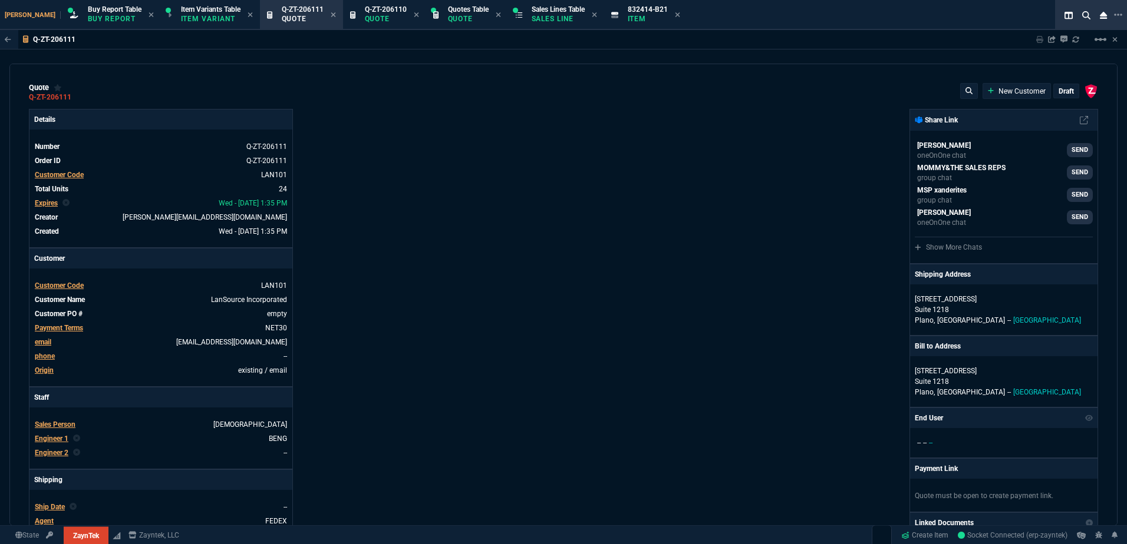
type input "425"
type input "78"
type input "210"
type input "25"
type input "85"
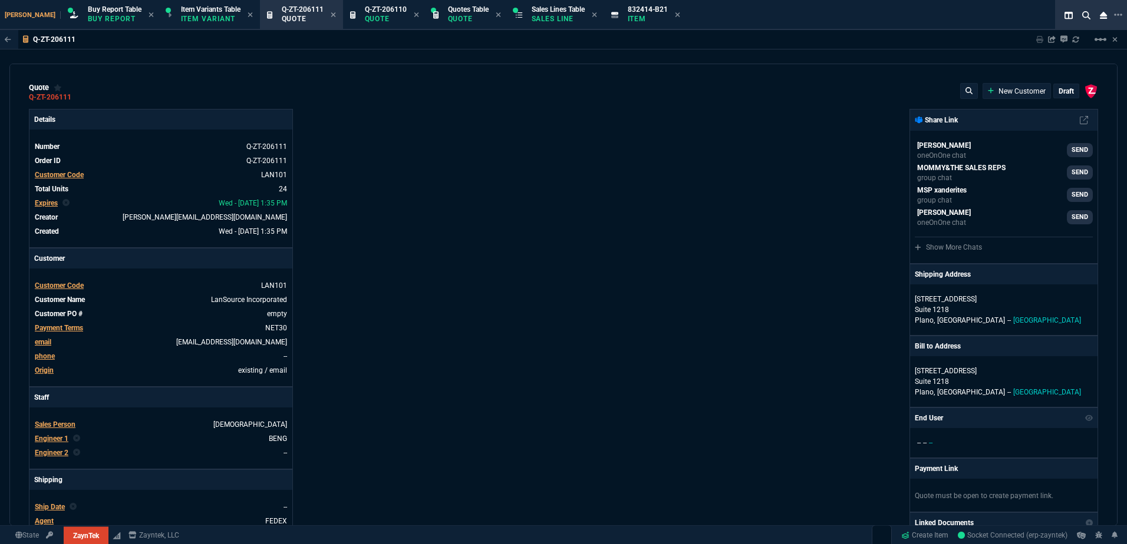
type input "23"
type input "185"
type input "53"
type input "58"
type input "78"
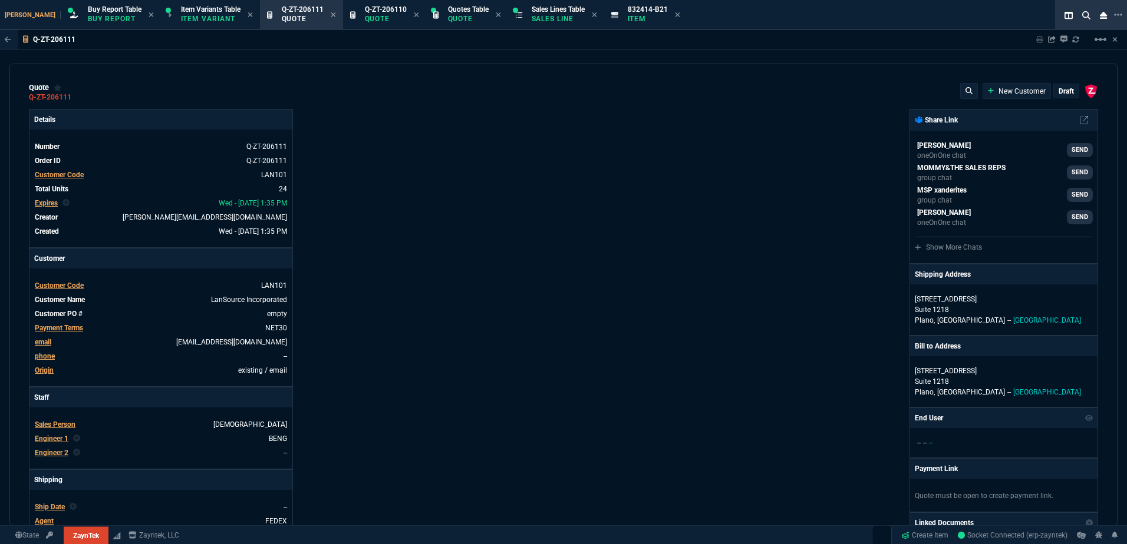
type input "349"
type input "73"
type input "103"
type input "54"
type input "89"
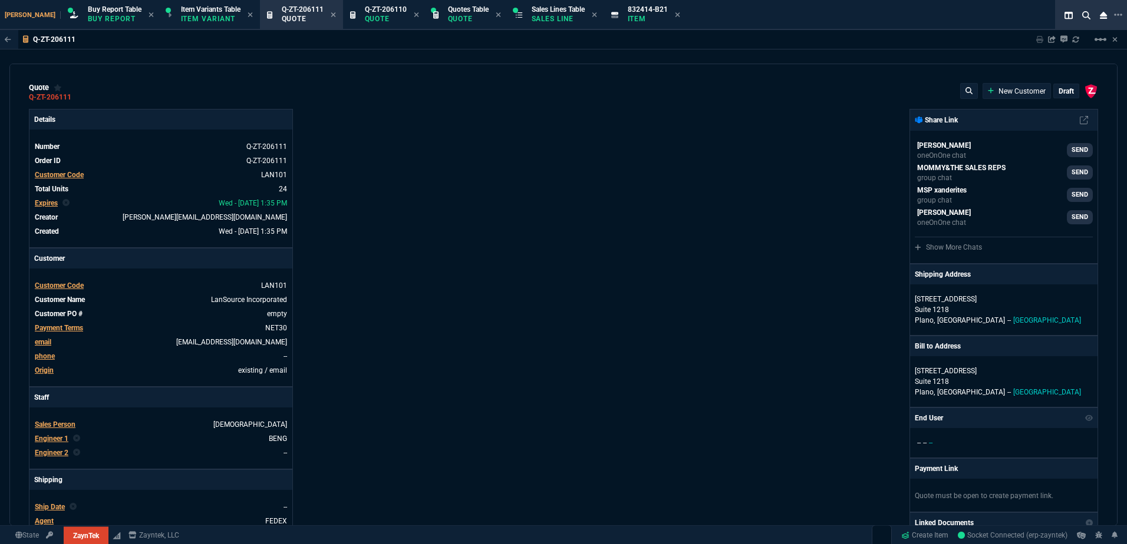
type input "99"
type input "5"
type input "44"
type input "33"
type input "80"
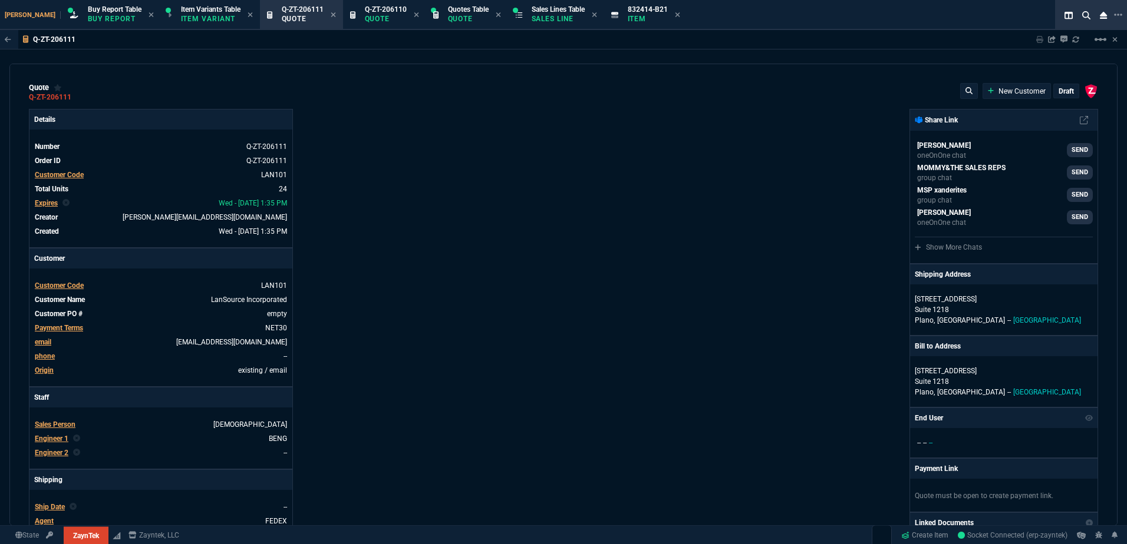
type input "156"
type input "0"
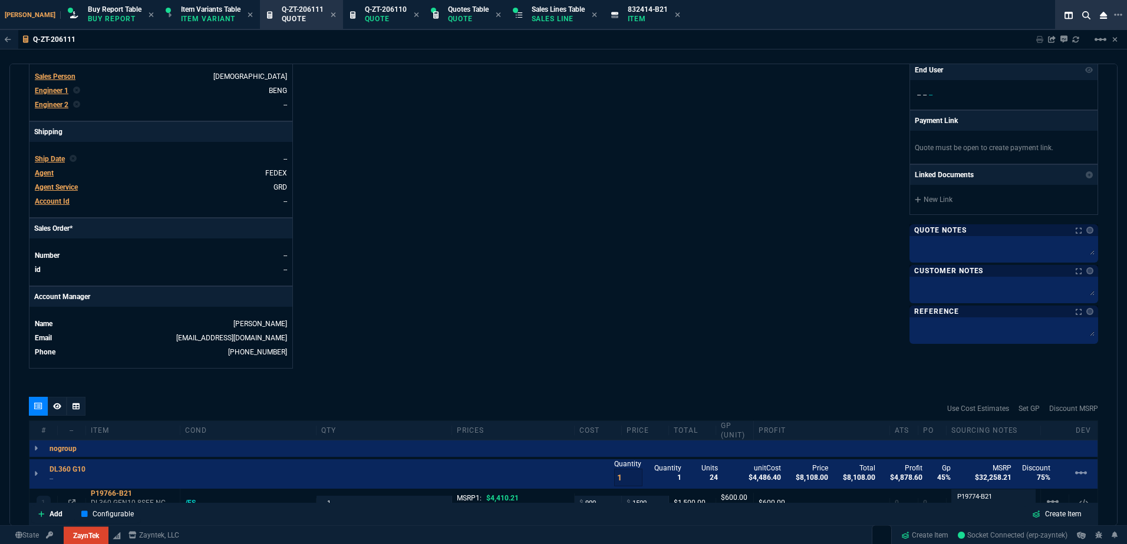
type input "66"
type input "74"
type input "82"
type input "78"
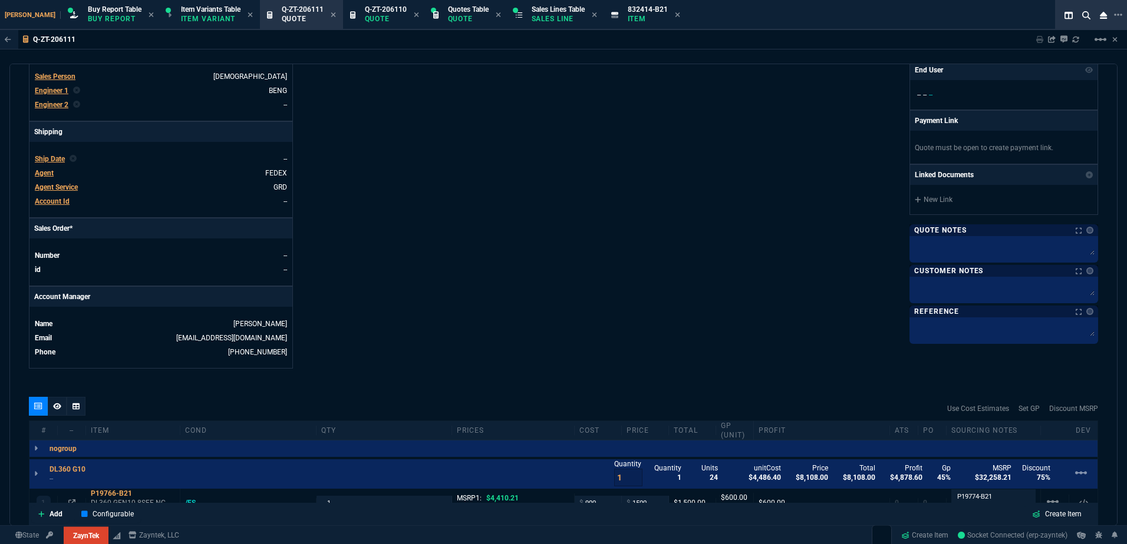
type input "78"
type input "46"
type input "79"
type input "69"
type input "55"
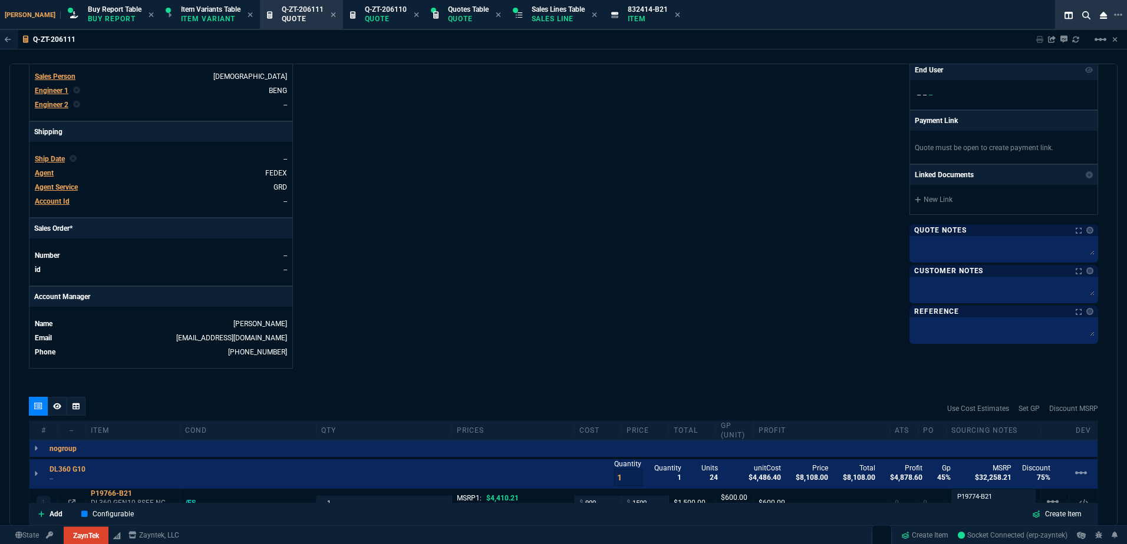
type input "47"
type input "51"
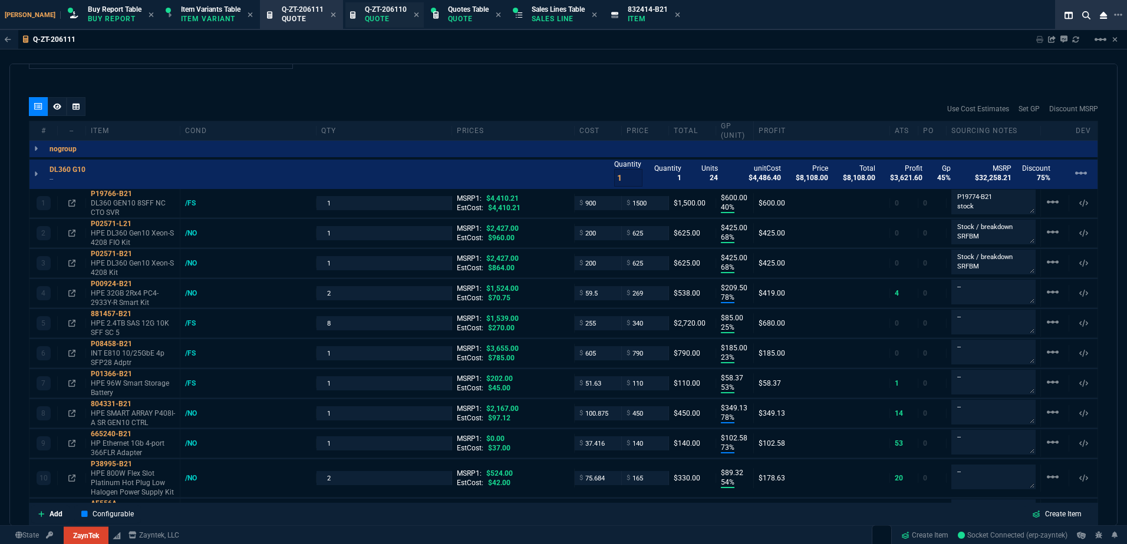
click at [365, 19] on p "Quote" at bounding box center [386, 18] width 42 height 9
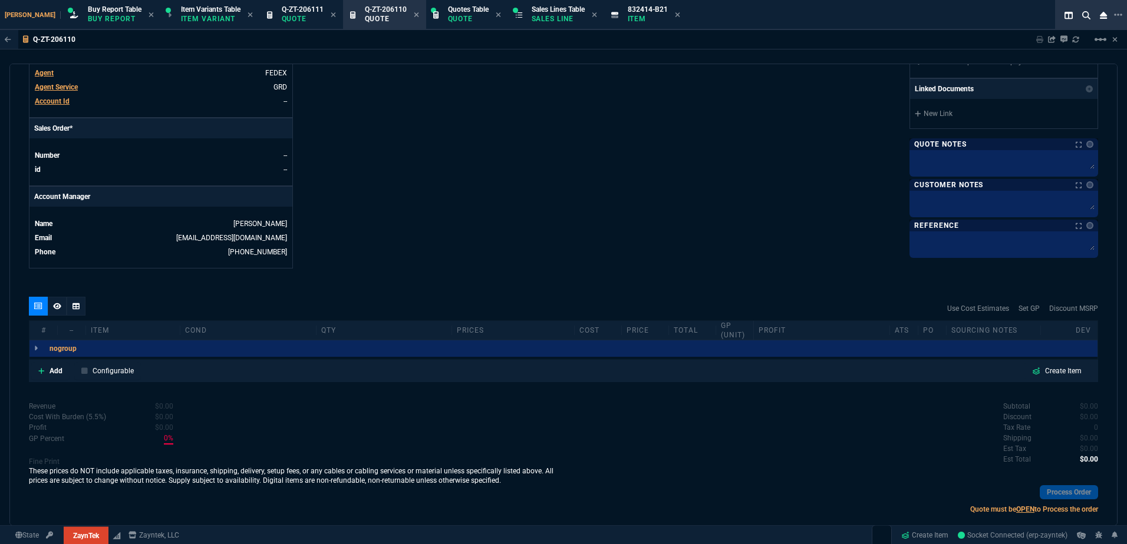
scroll to position [468, 0]
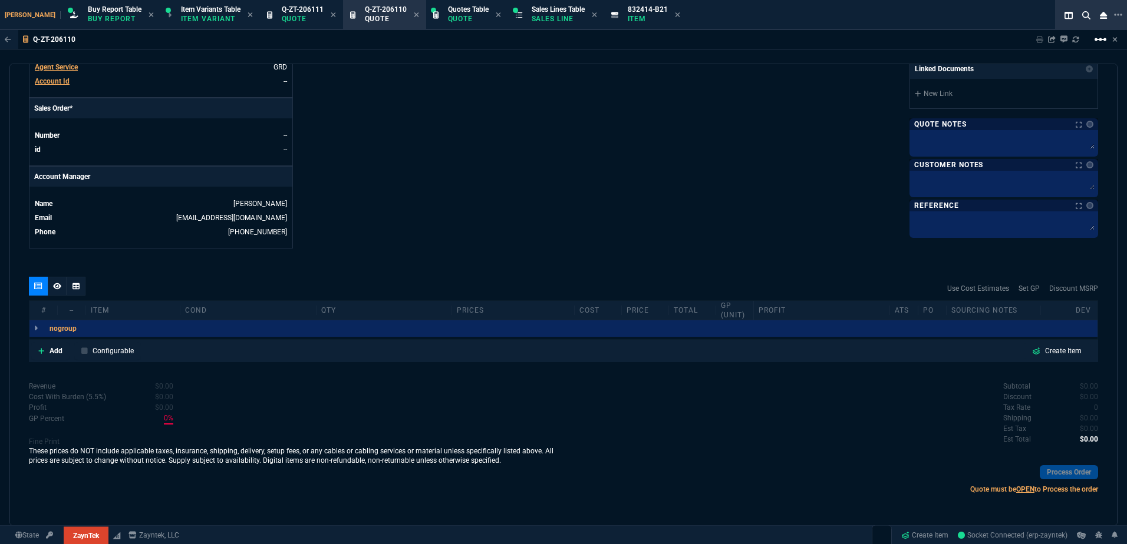
click at [1094, 34] on mat-icon "linear_scale" at bounding box center [1100, 39] width 14 height 14
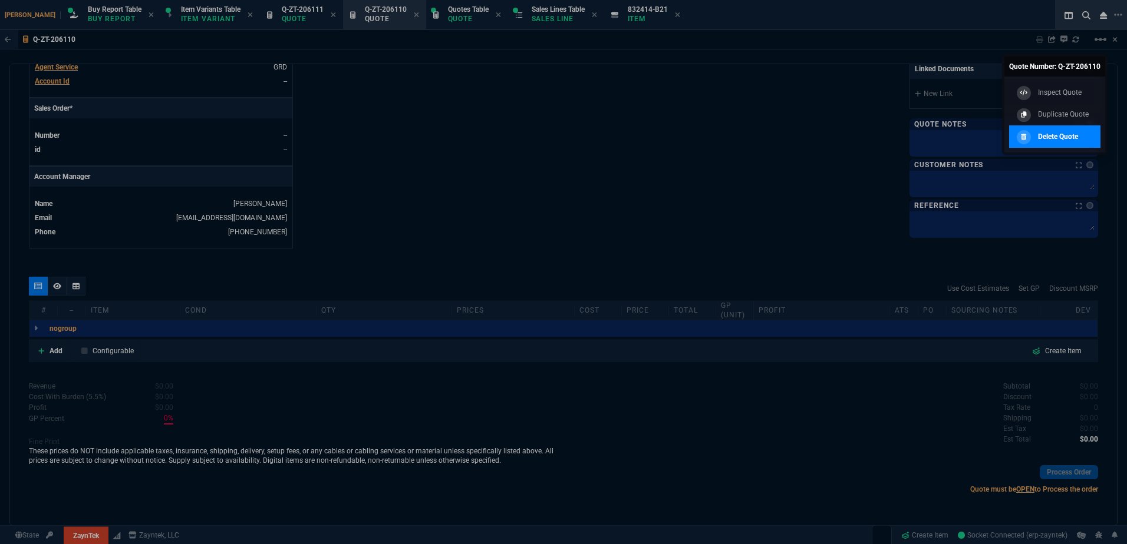
click at [1058, 128] on link "Delete Quote" at bounding box center [1054, 137] width 91 height 22
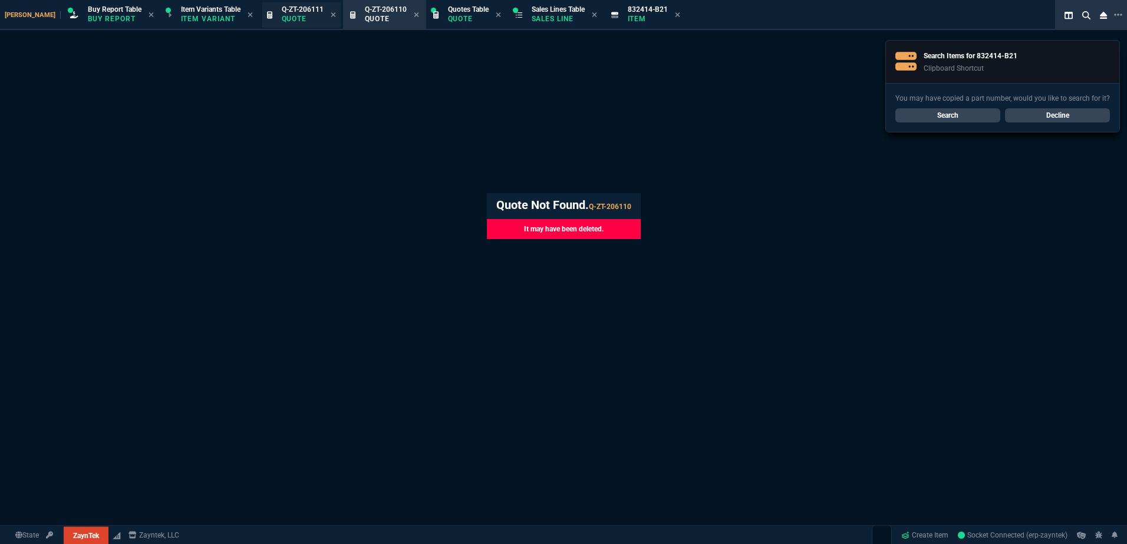
click at [282, 13] on div "Q-ZT-206111 Quote" at bounding box center [303, 15] width 42 height 21
click at [414, 15] on icon at bounding box center [416, 14] width 5 height 7
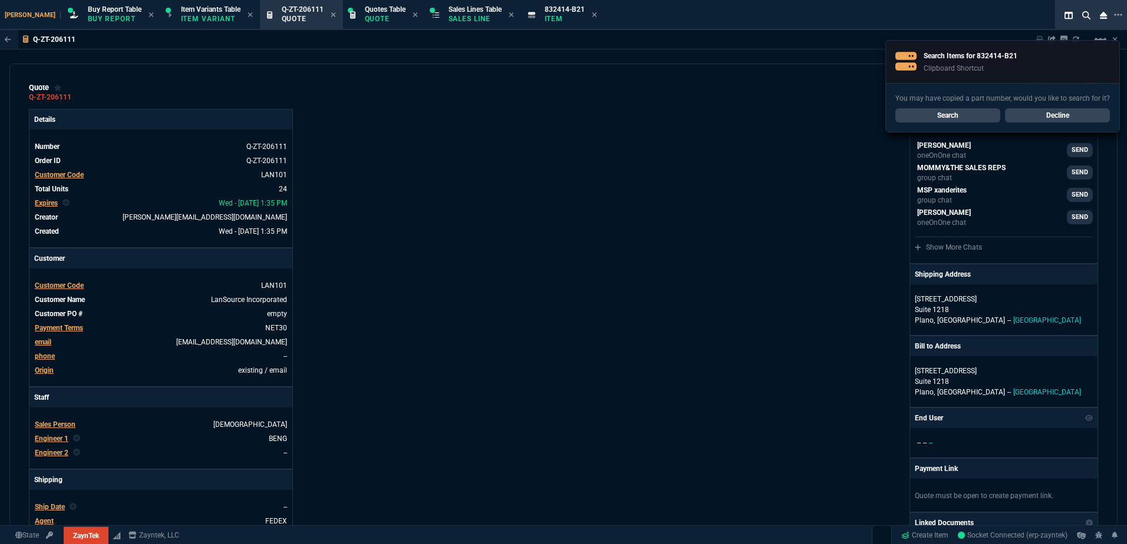
type input "40"
type input "600"
type input "68"
type input "425"
type input "68"
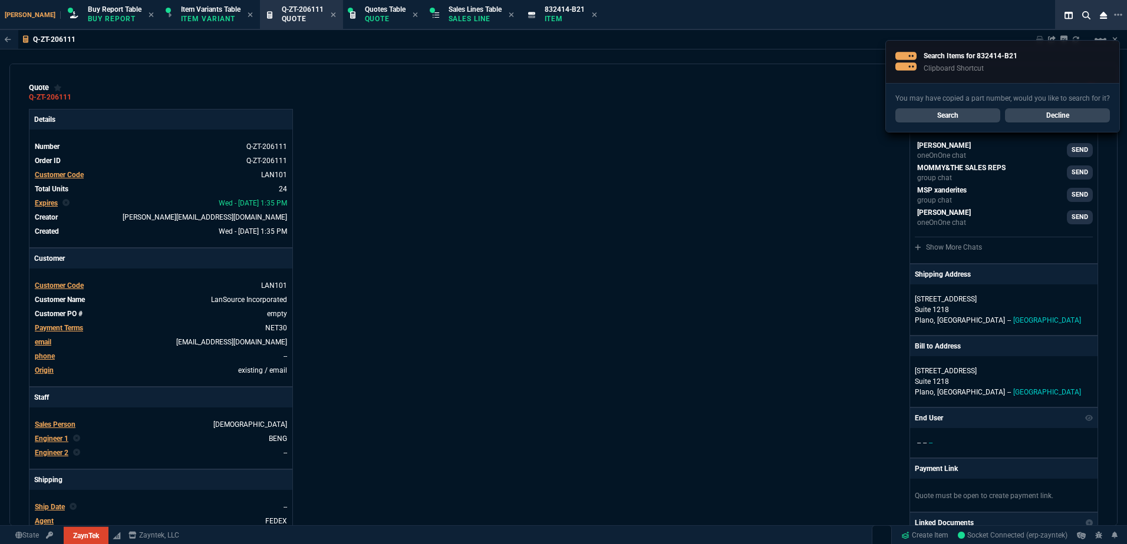
type input "425"
type input "78"
type input "210"
type input "25"
type input "85"
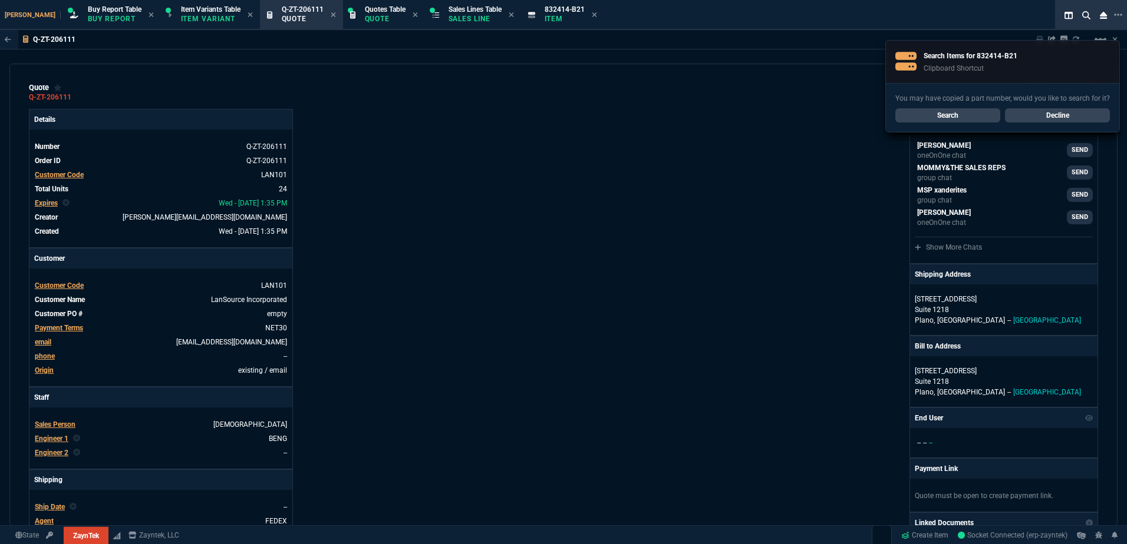
type input "23"
type input "185"
type input "53"
type input "58"
type input "78"
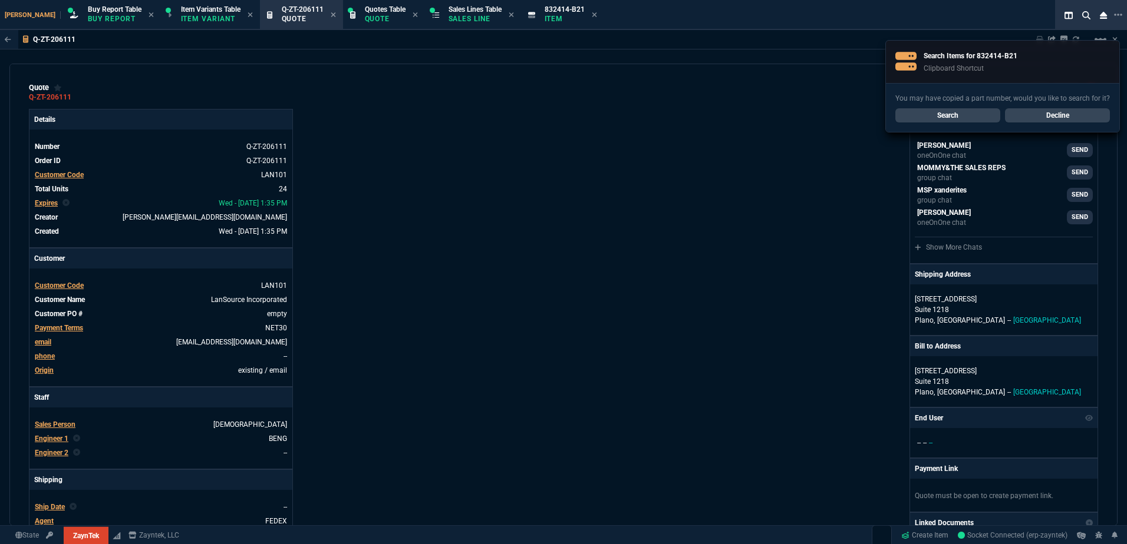
type input "349"
type input "73"
type input "103"
type input "54"
type input "89"
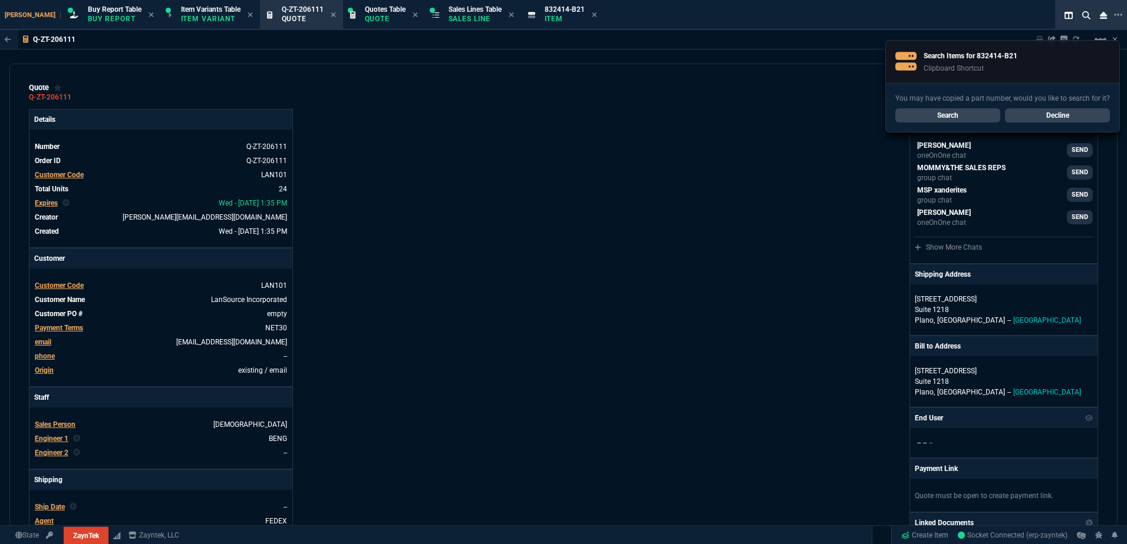
type input "99"
type input "5"
type input "44"
type input "33"
type input "80"
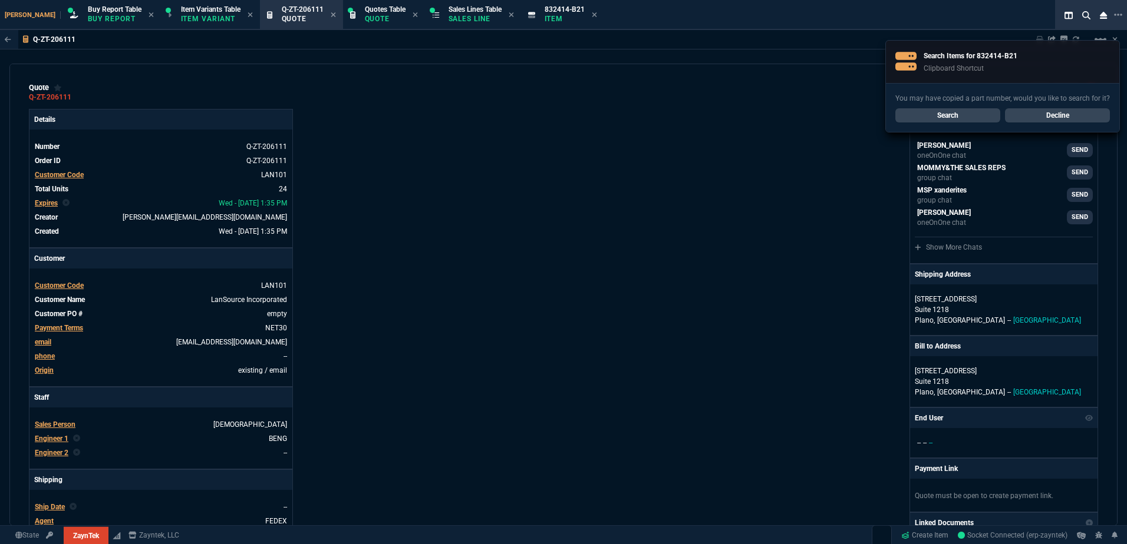
type input "156"
type input "0"
type input "66"
type input "74"
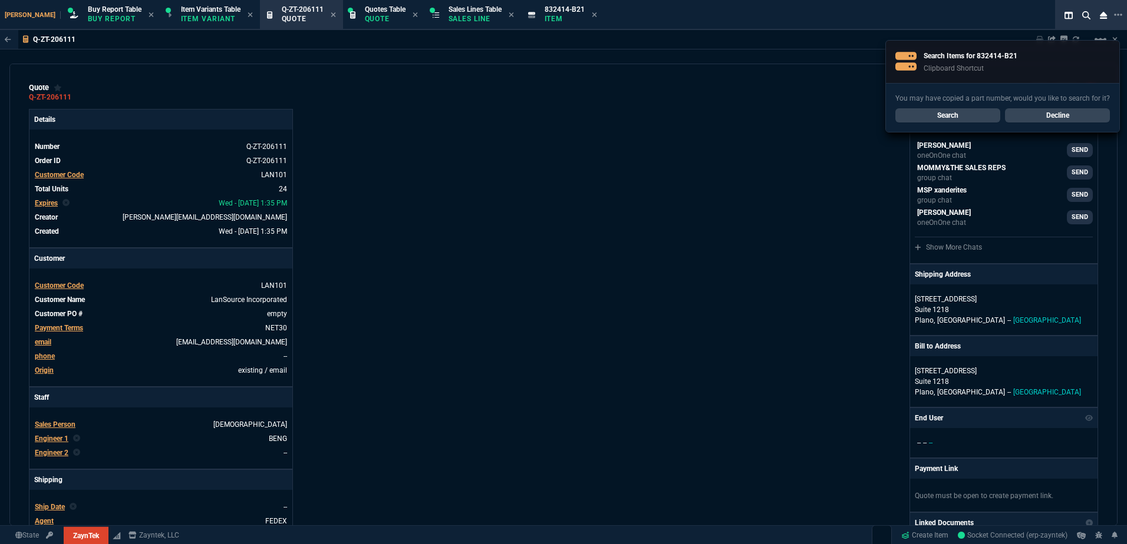
type input "74"
type input "82"
type input "78"
type input "46"
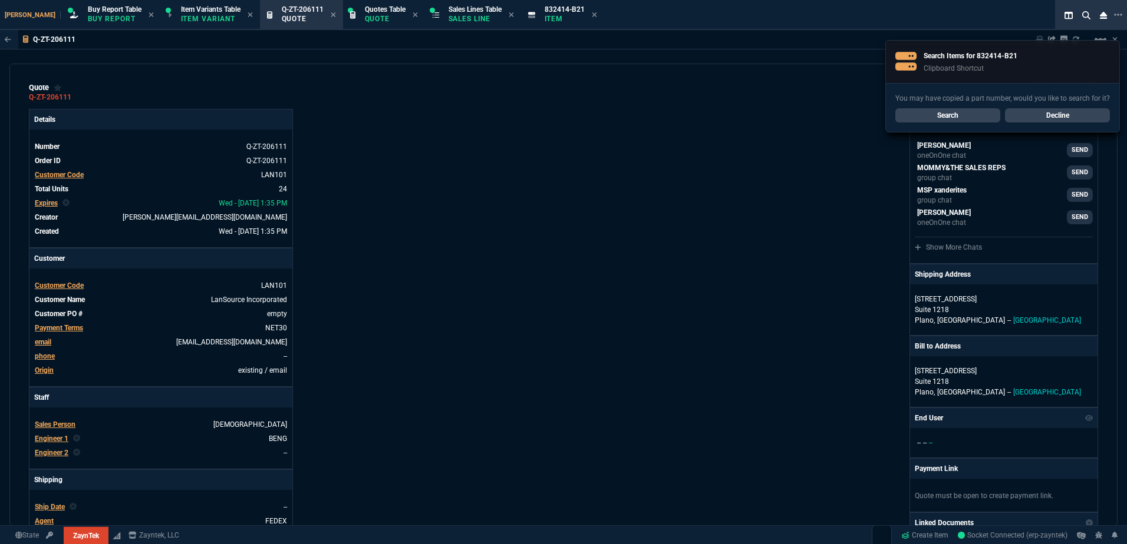
type input "79"
type input "69"
type input "55"
type input "47"
type input "51"
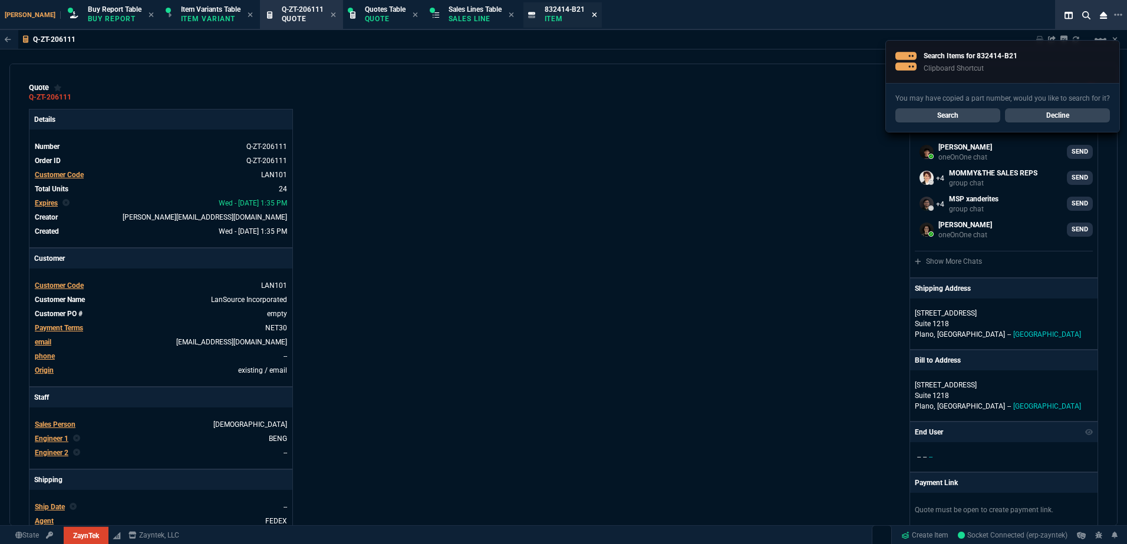
click at [592, 15] on icon at bounding box center [594, 14] width 5 height 7
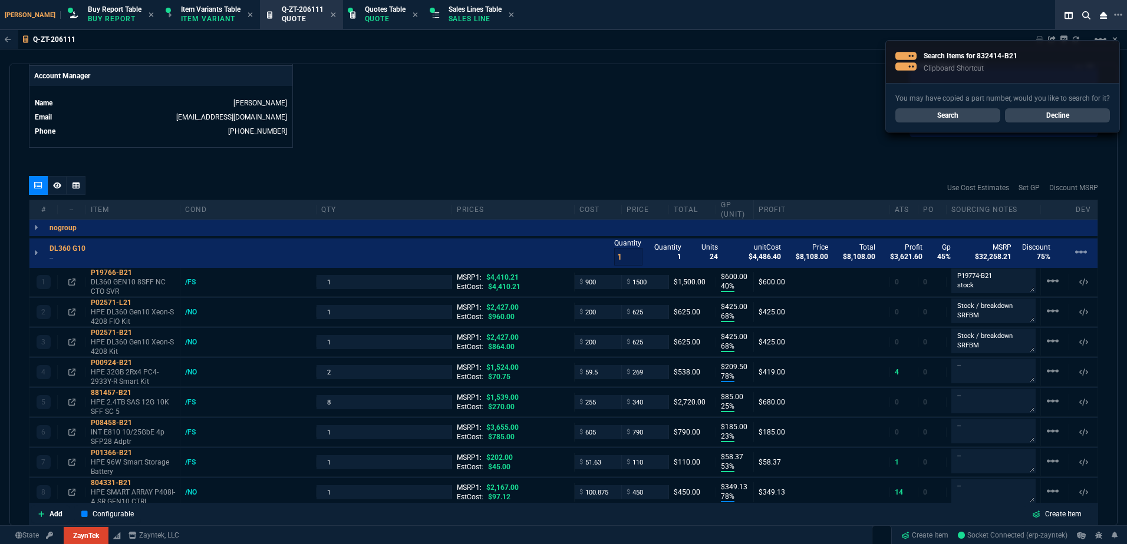
scroll to position [648, 0]
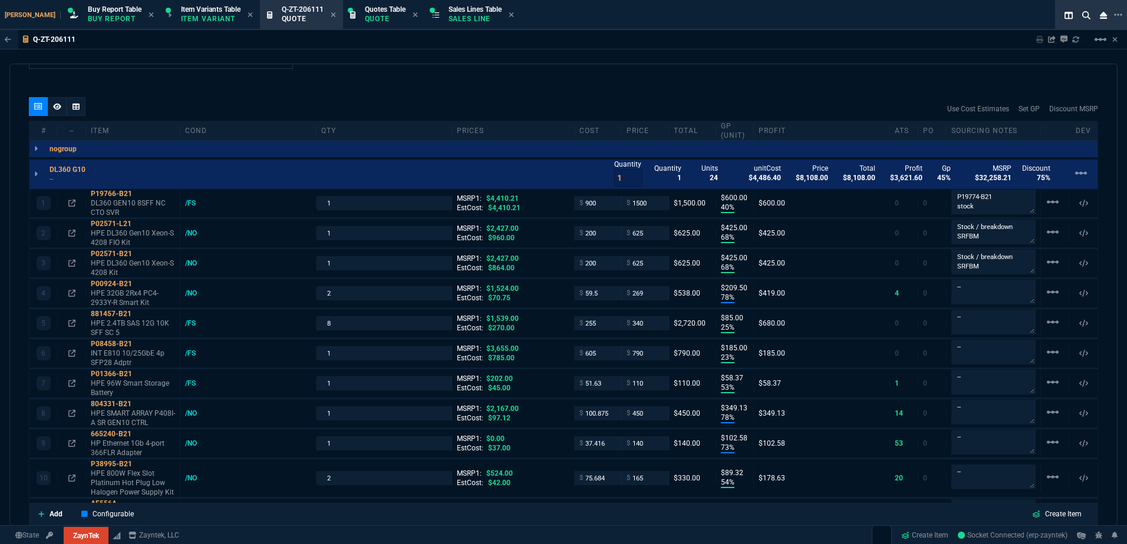
click at [600, 100] on div "Use Cost Estimates Set GP Discount MSRP" at bounding box center [563, 109] width 1069 height 24
click at [378, 70] on div "quote Q-ZT-206111 draft ZaynTek, LLC 2609 Technology Dr Suite 200 Plano, TX 750…" at bounding box center [563, 295] width 1108 height 463
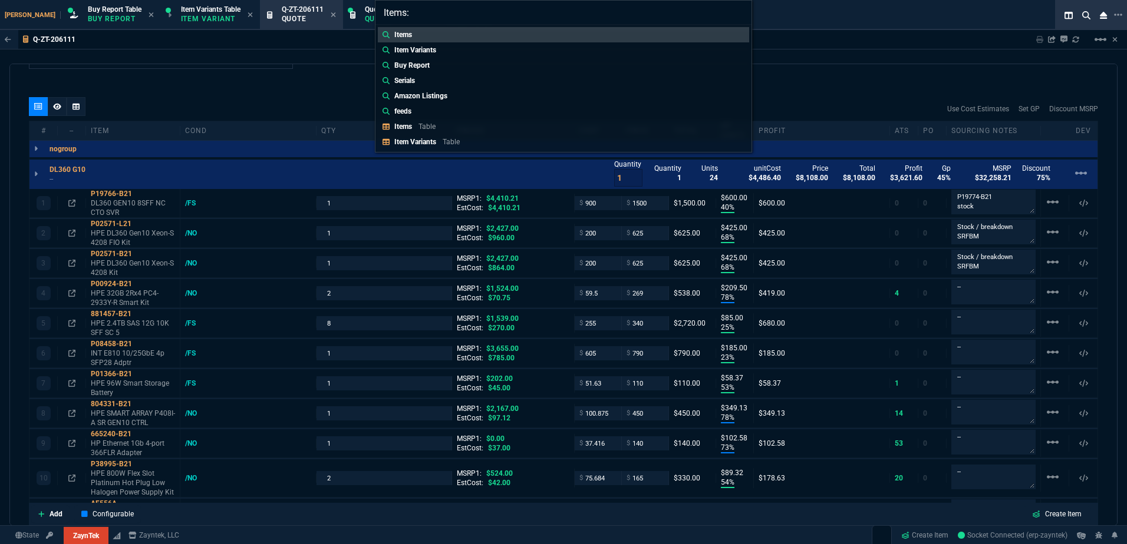
type input "Items: 875311-B21"
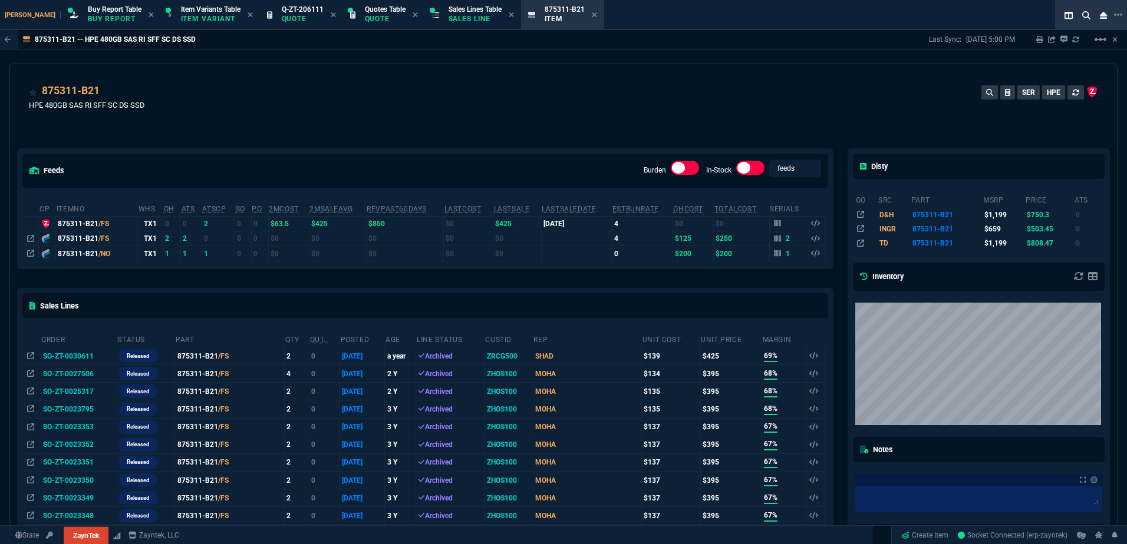
drag, startPoint x: 285, startPoint y: 18, endPoint x: 18, endPoint y: 25, distance: 267.6
click at [285, 18] on p "Quote" at bounding box center [303, 18] width 42 height 9
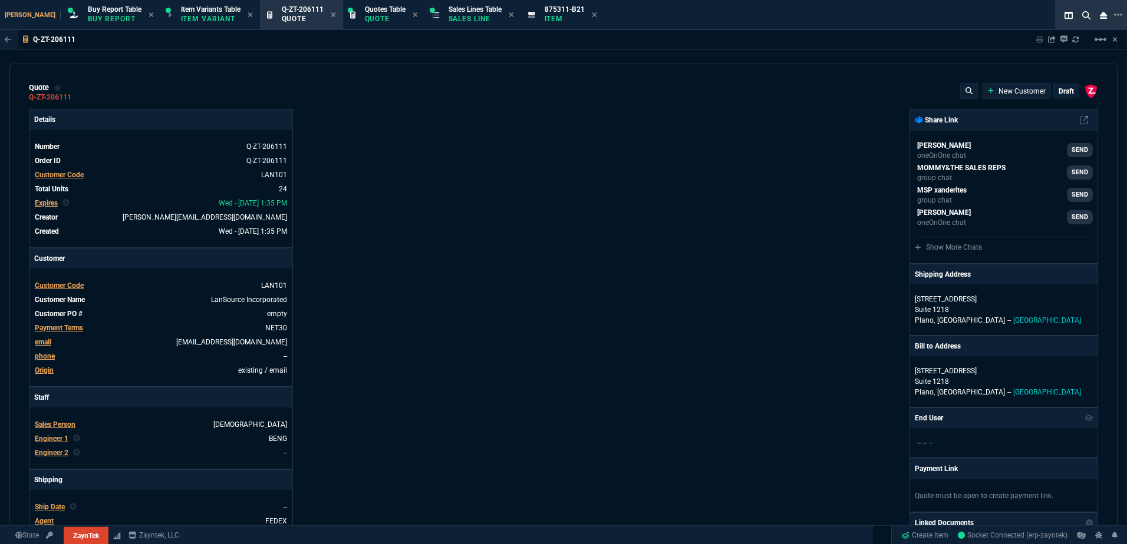
click at [592, 15] on icon at bounding box center [594, 14] width 5 height 7
type input "40"
type input "600"
type input "68"
type input "425"
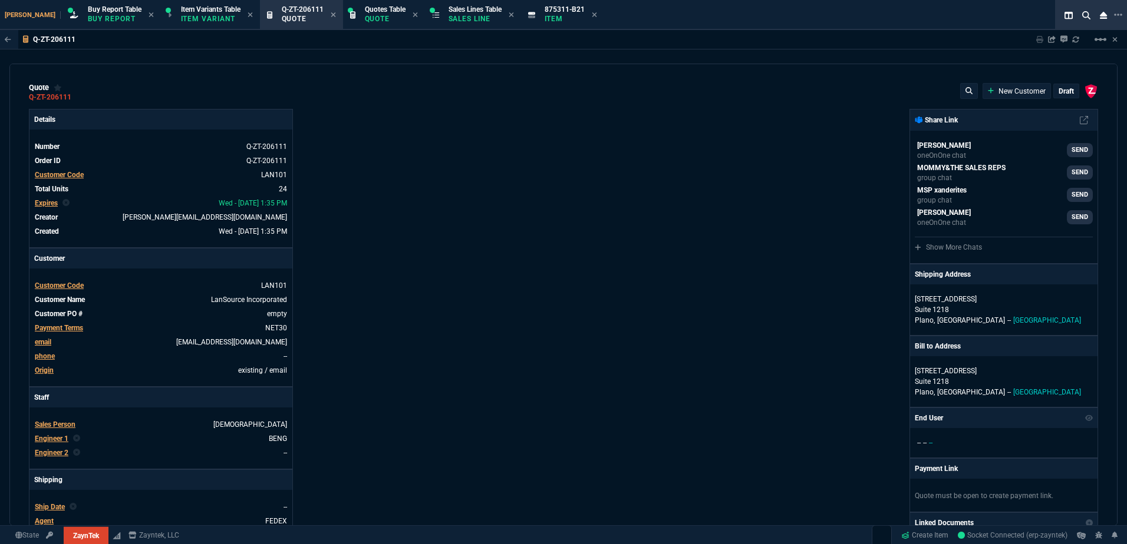
type input "68"
type input "425"
type input "78"
type input "210"
type input "25"
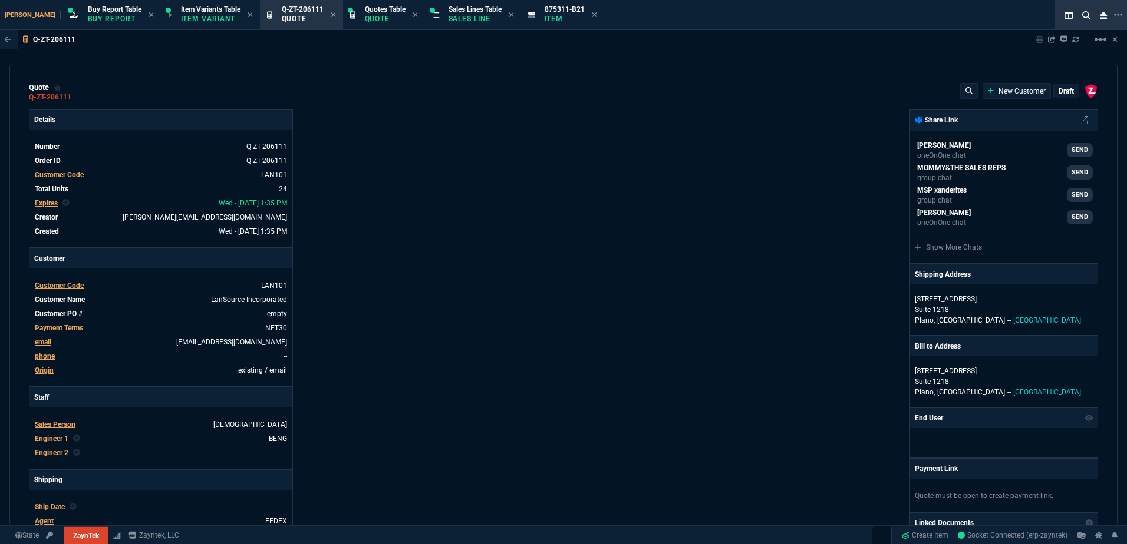
type input "85"
type input "23"
type input "185"
type input "53"
type input "58"
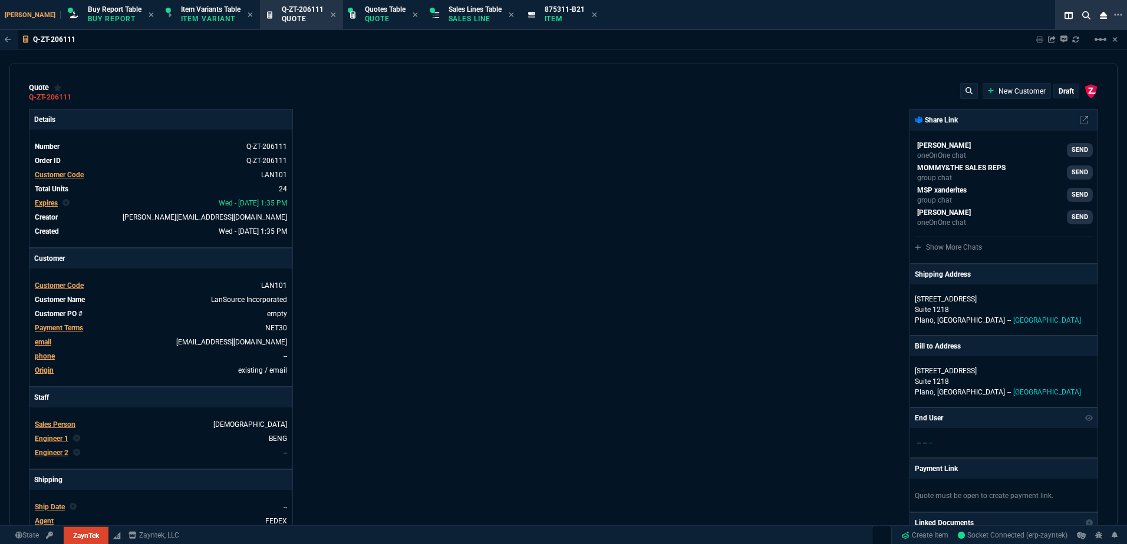
type input "78"
type input "349"
type input "73"
type input "103"
type input "54"
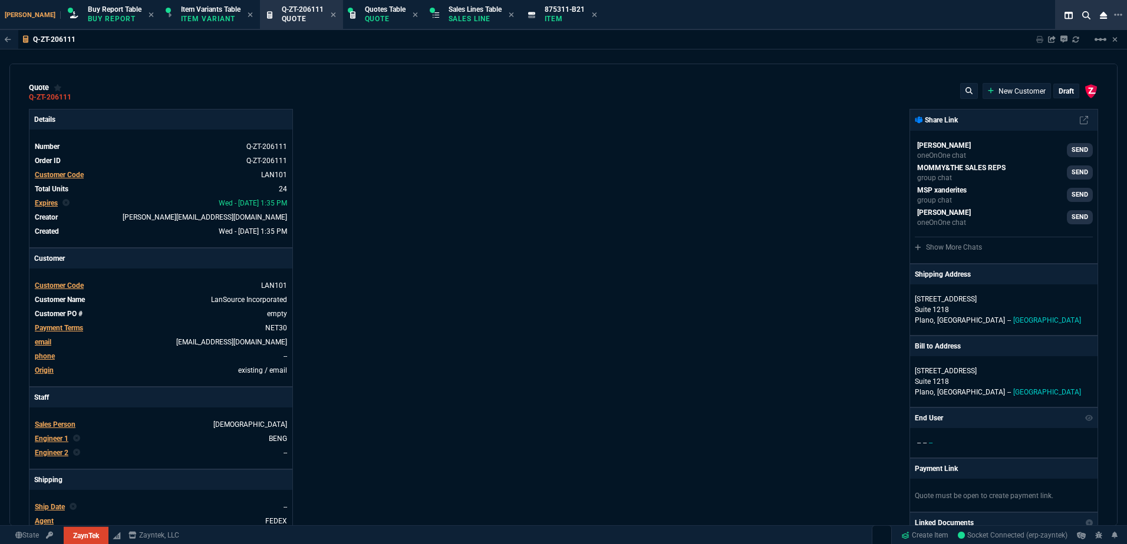
type input "89"
type input "99"
type input "5"
type input "44"
type input "33"
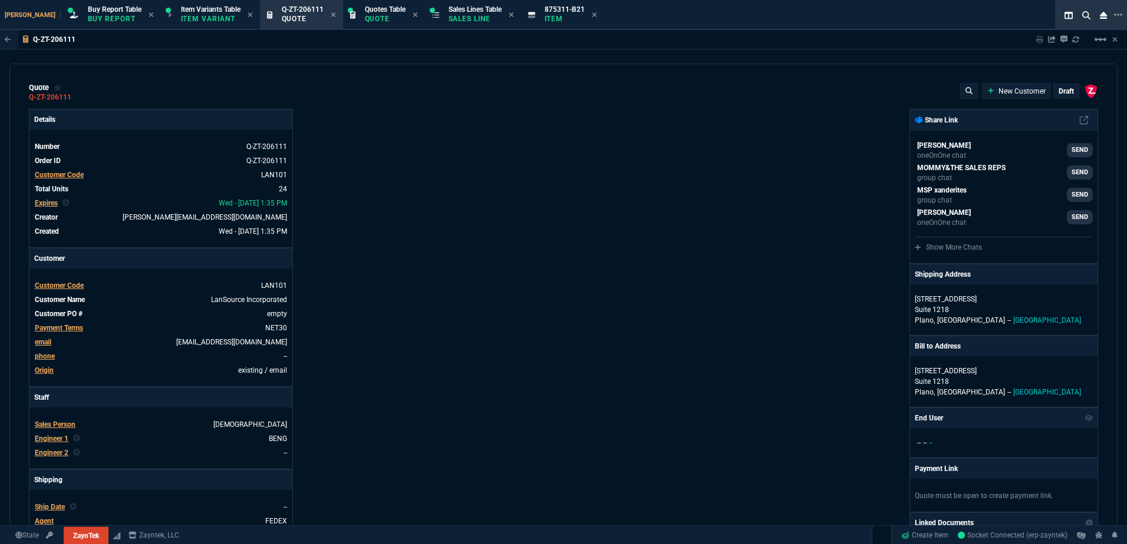
type input "80"
type input "156"
type input "0"
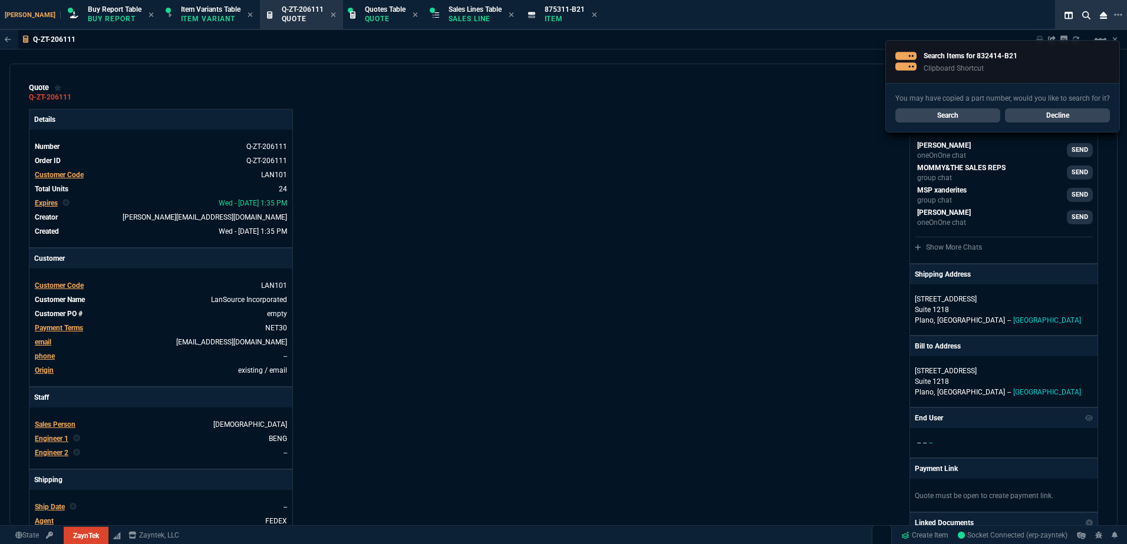
type input "66"
type input "74"
type input "82"
type input "78"
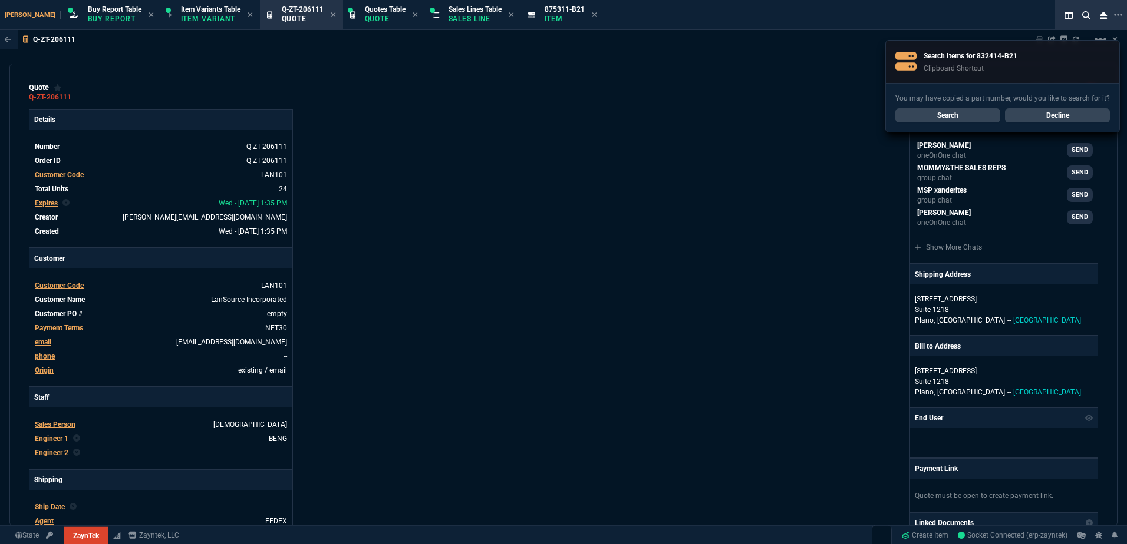
type input "78"
type input "46"
type input "79"
type input "69"
type input "55"
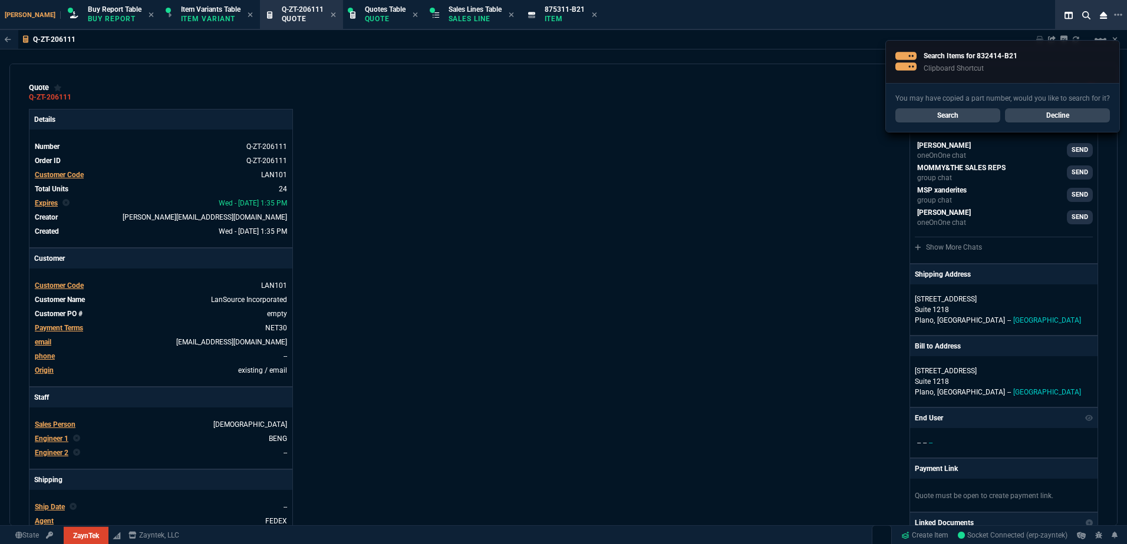
type input "47"
type input "51"
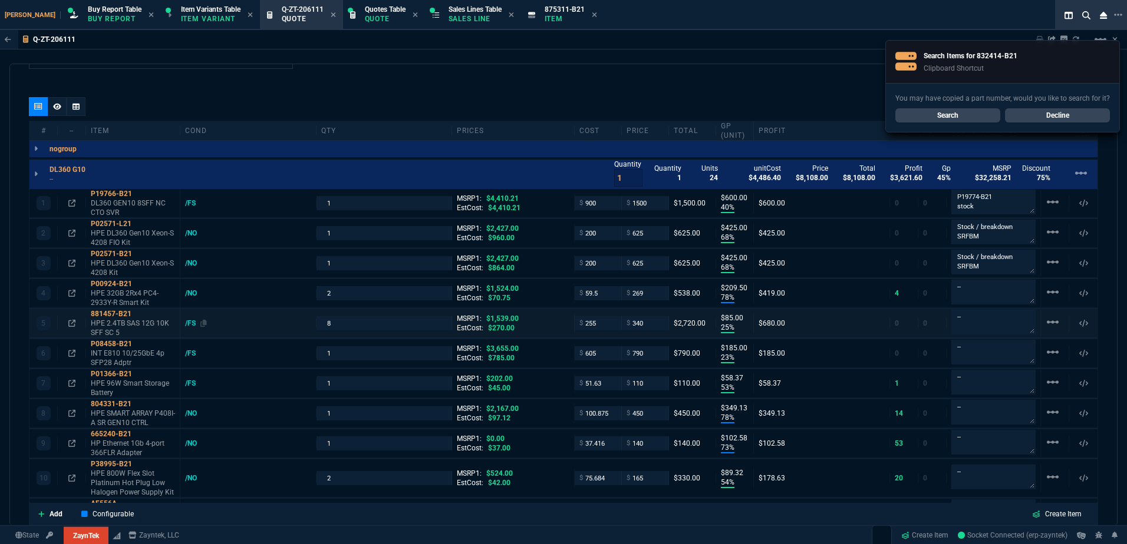
scroll to position [707, 0]
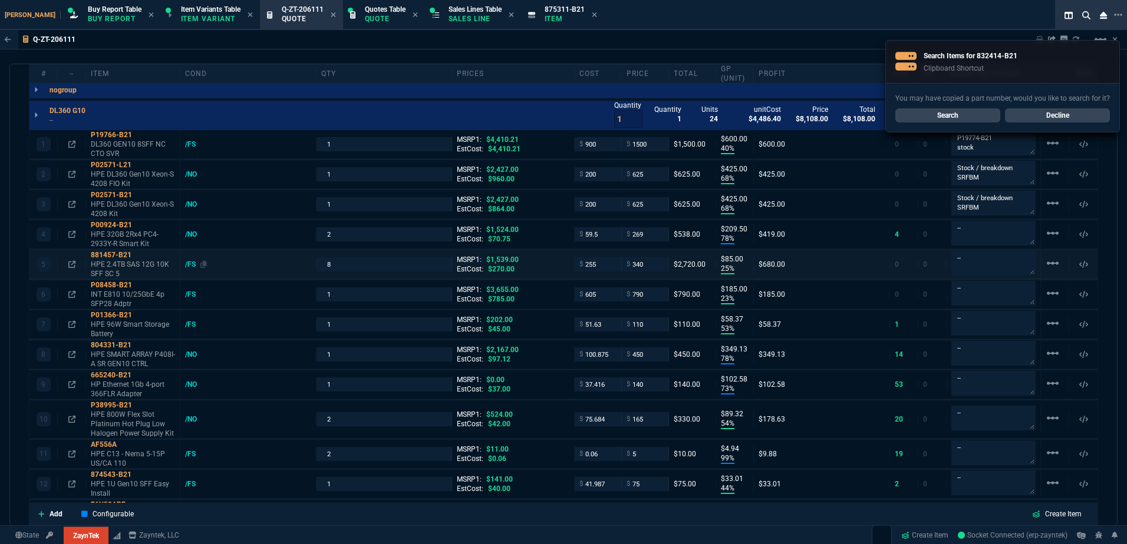
click at [188, 268] on div "/FS" at bounding box center [196, 264] width 22 height 9
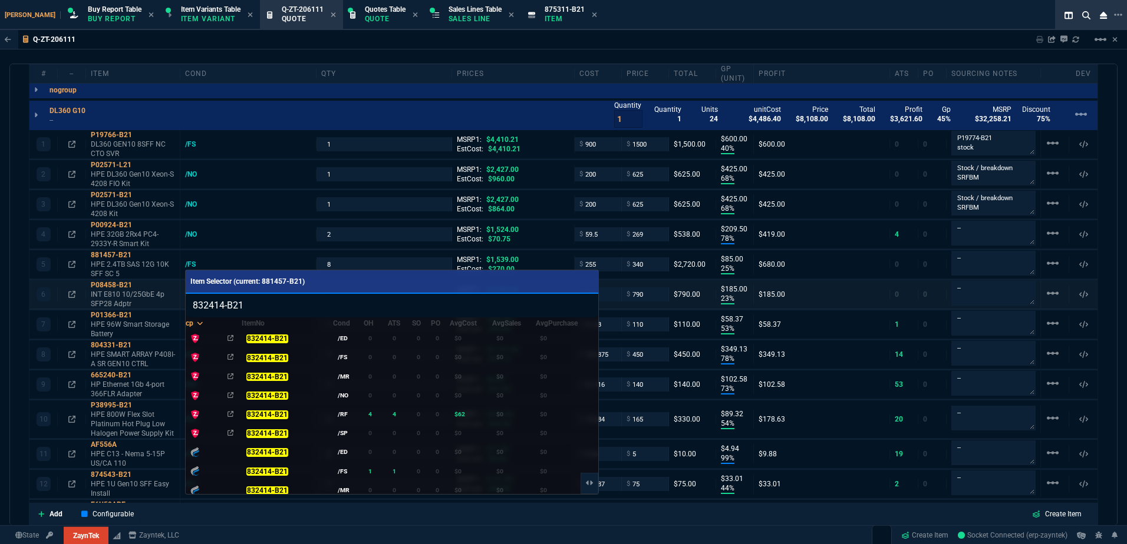
type input "832414-B21"
click at [388, 389] on td "0" at bounding box center [400, 395] width 24 height 19
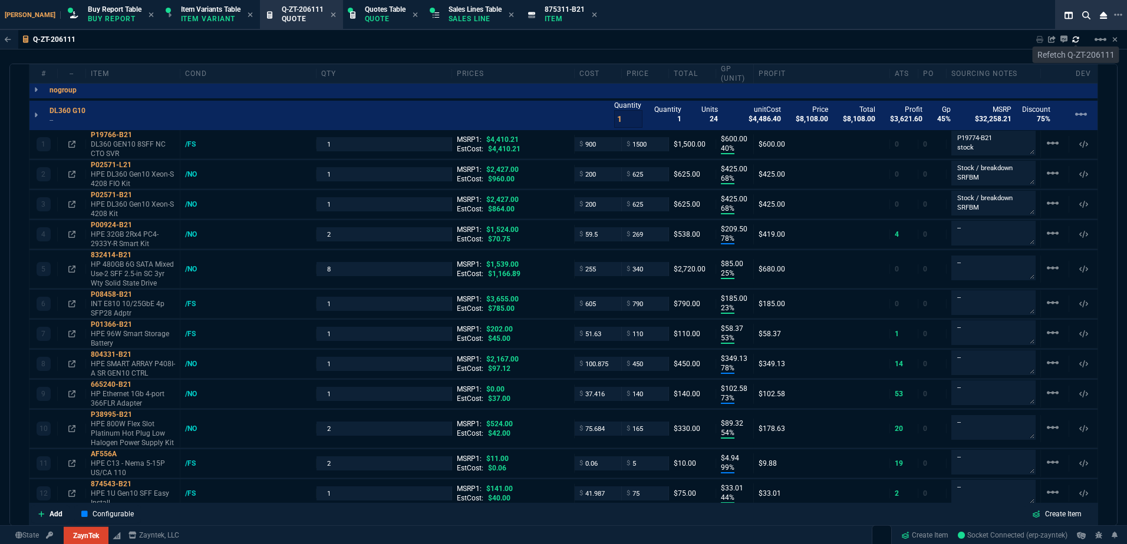
click at [1074, 39] on icon at bounding box center [1075, 39] width 7 height 7
type input "40"
type input "600"
type input "68"
type input "425"
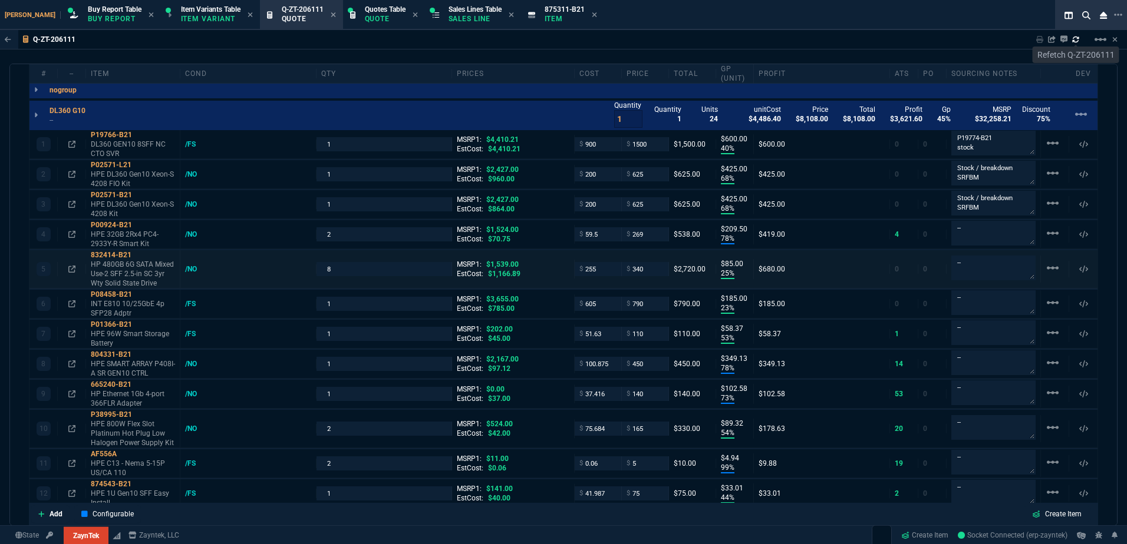
type input "68"
type input "425"
type input "78"
type input "210"
type input "25"
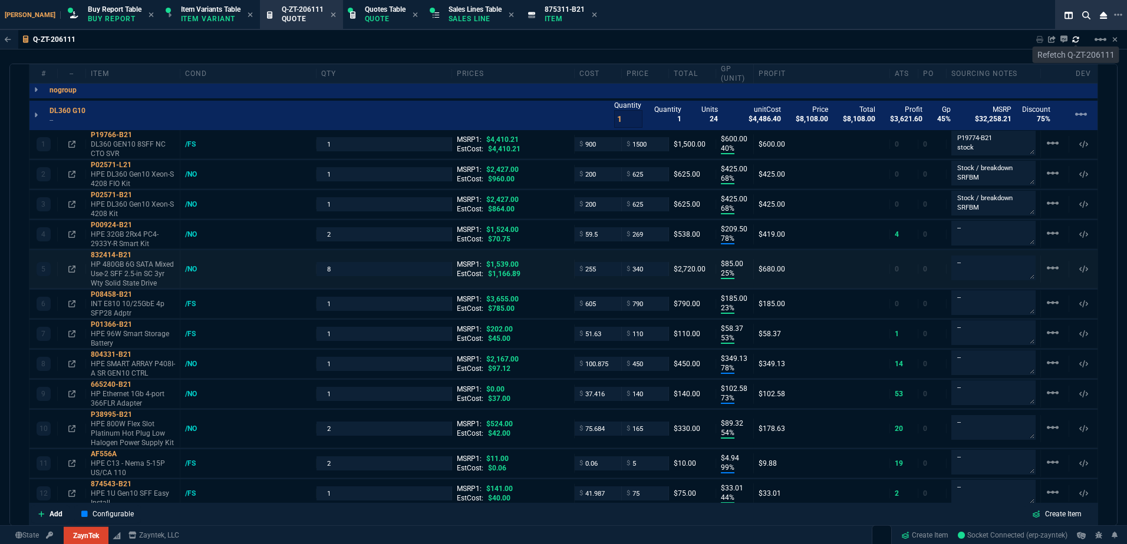
type input "85"
type input "23"
type input "185"
type input "53"
type input "58"
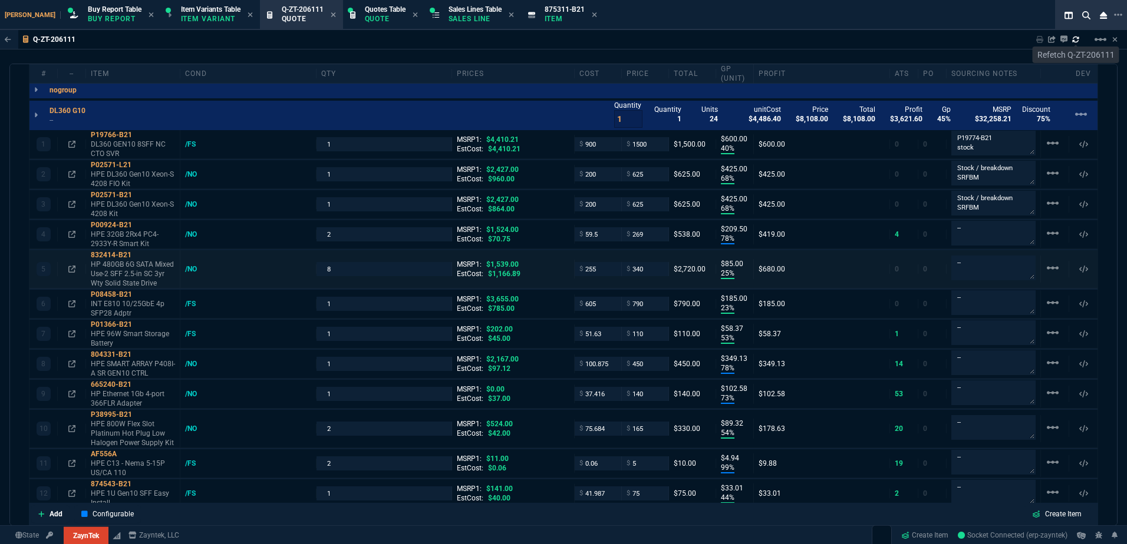
type input "78"
type input "349"
type input "73"
type input "103"
type input "54"
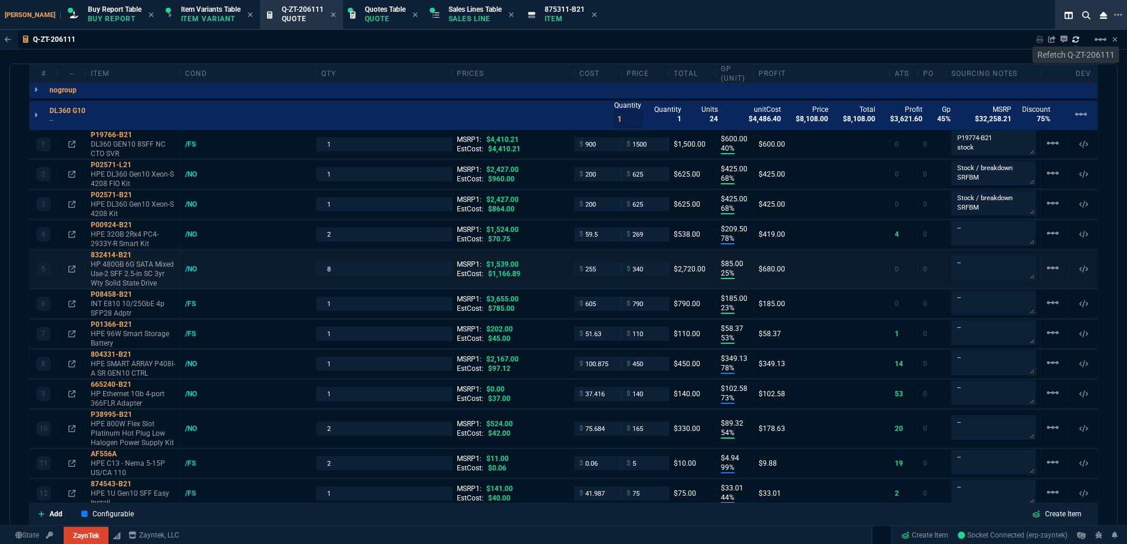
type input "89"
type input "99"
type input "5"
type input "44"
type input "33"
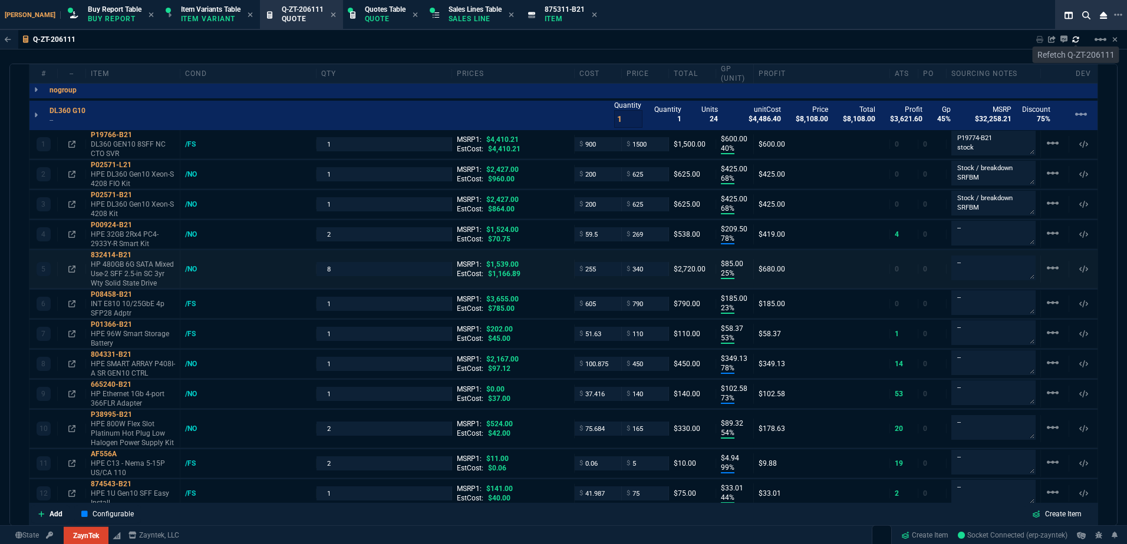
type input "80"
type input "156"
type input "0"
type input "66"
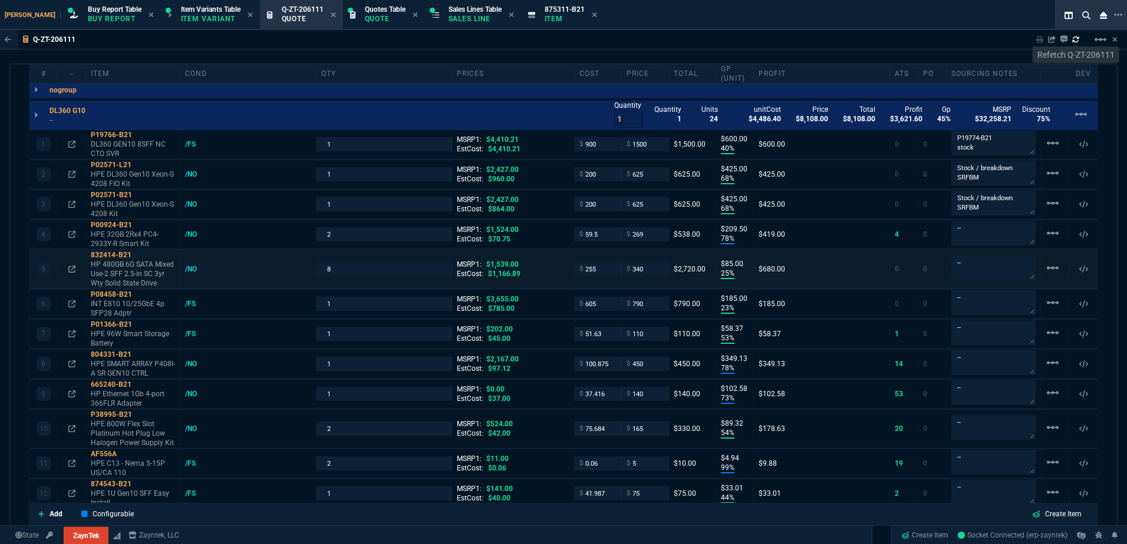
type input "74"
type input "82"
type input "78"
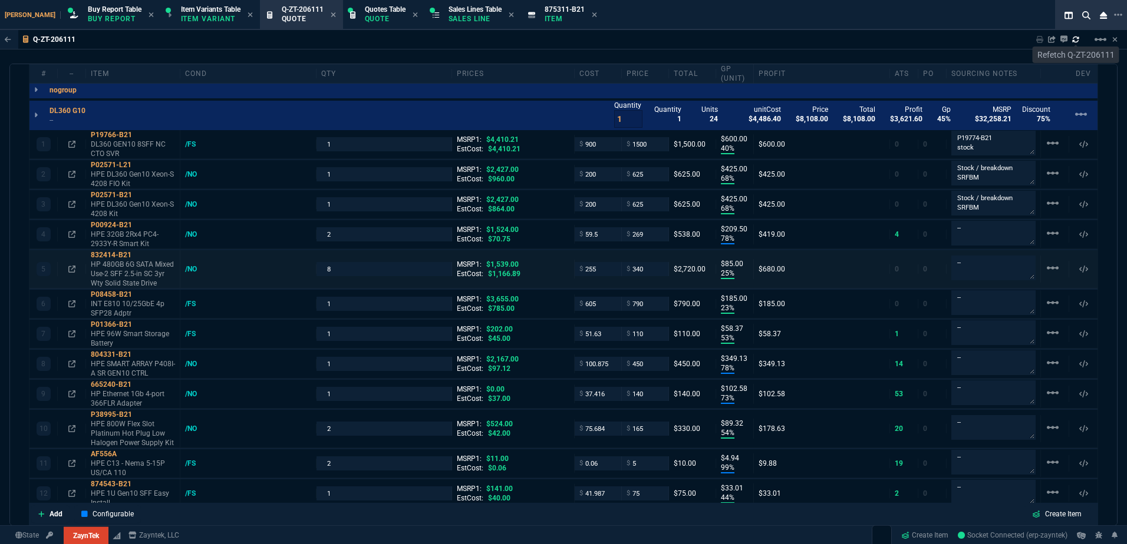
type input "46"
type input "79"
type input "69"
type input "55"
type input "47"
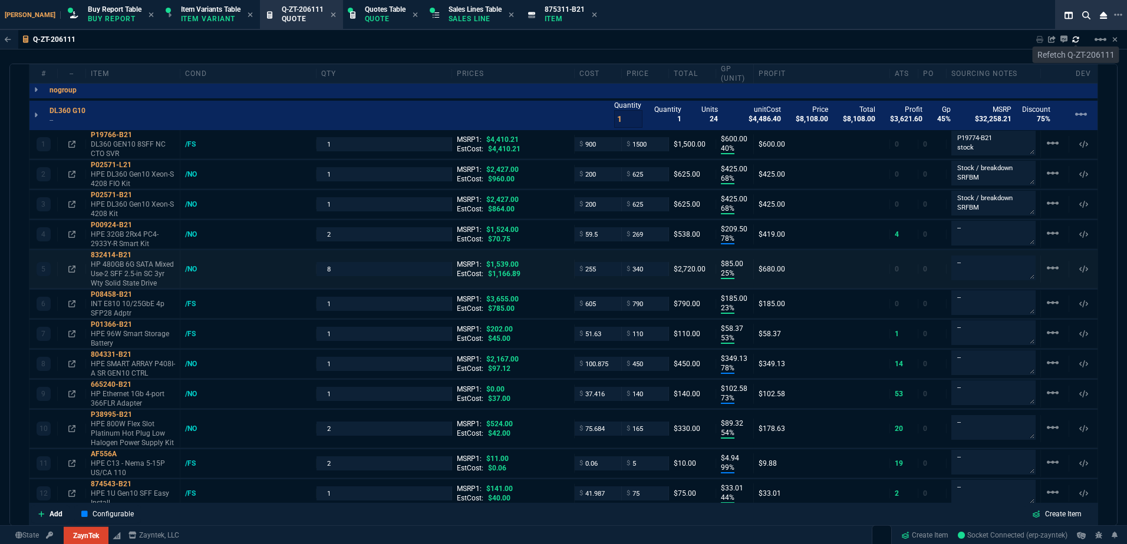
type input "51"
drag, startPoint x: 1001, startPoint y: 226, endPoint x: 881, endPoint y: 230, distance: 119.7
click at [916, 227] on div "4 P00924-B21 HPE 32GB 2Rx4 PC4-2933Y-R Smart Kit /NO 2 MSRP1: $1,524.00 EstCost…" at bounding box center [563, 234] width 1068 height 29
type textarea "STock"
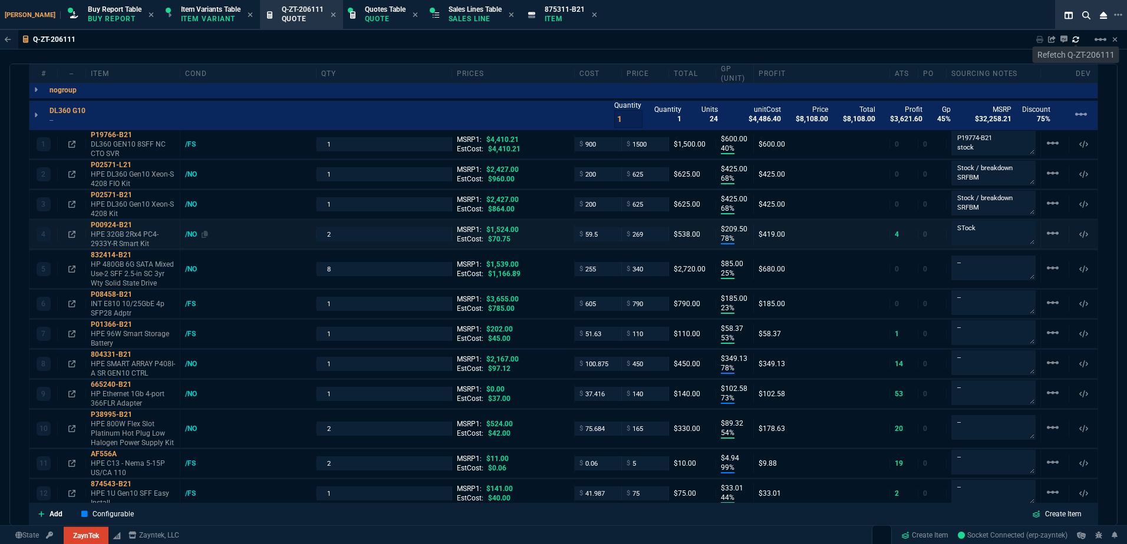
click at [199, 235] on div "/NO" at bounding box center [196, 234] width 23 height 9
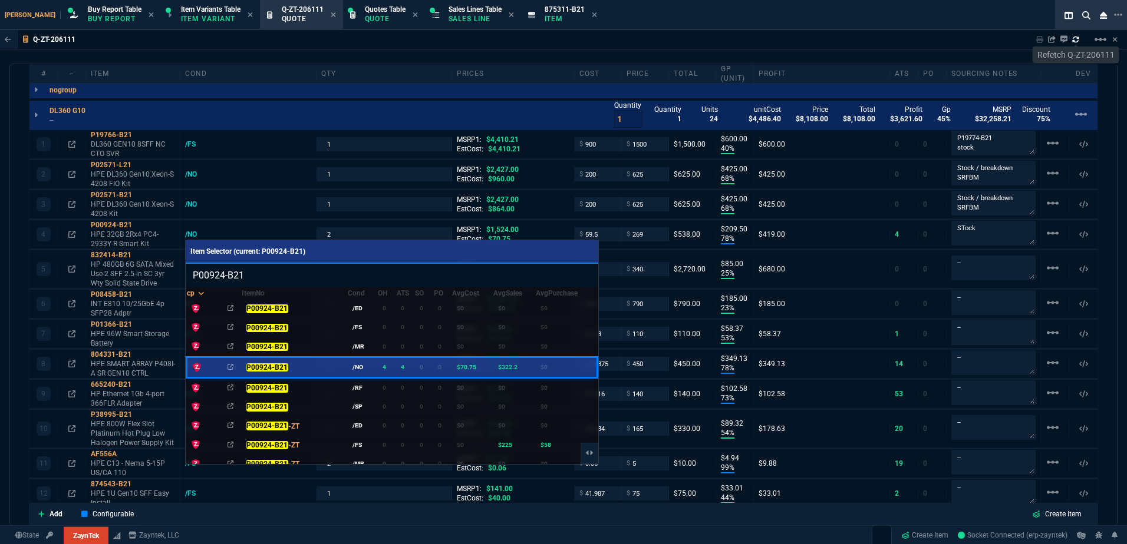
click at [262, 213] on div at bounding box center [563, 272] width 1127 height 544
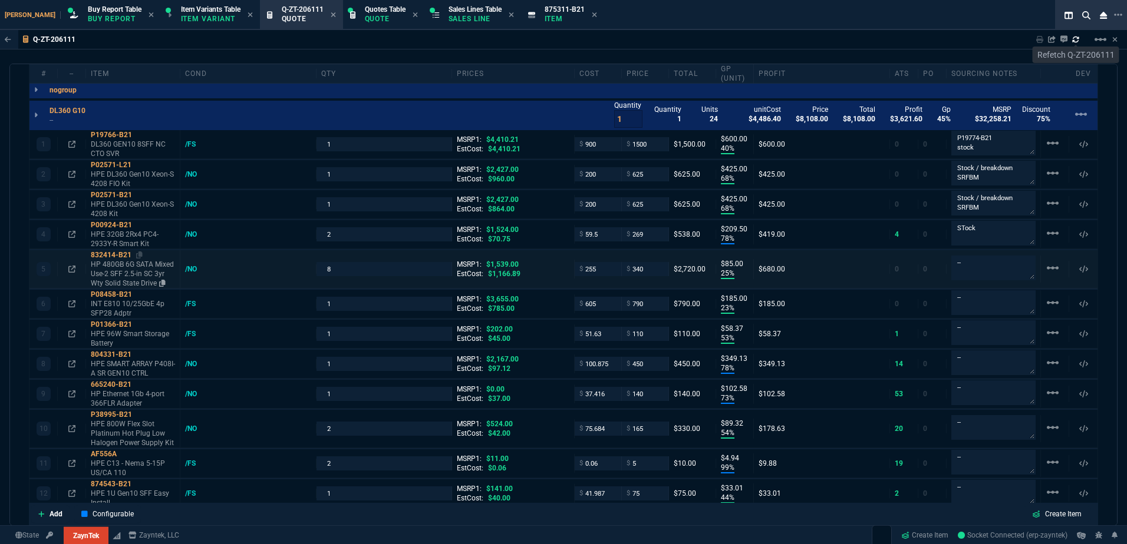
click at [133, 265] on p "HP 480GB 6G SATA Mixed Use-2 SFF 2.5-in SC 3yr Wty Solid State Drive" at bounding box center [133, 274] width 84 height 28
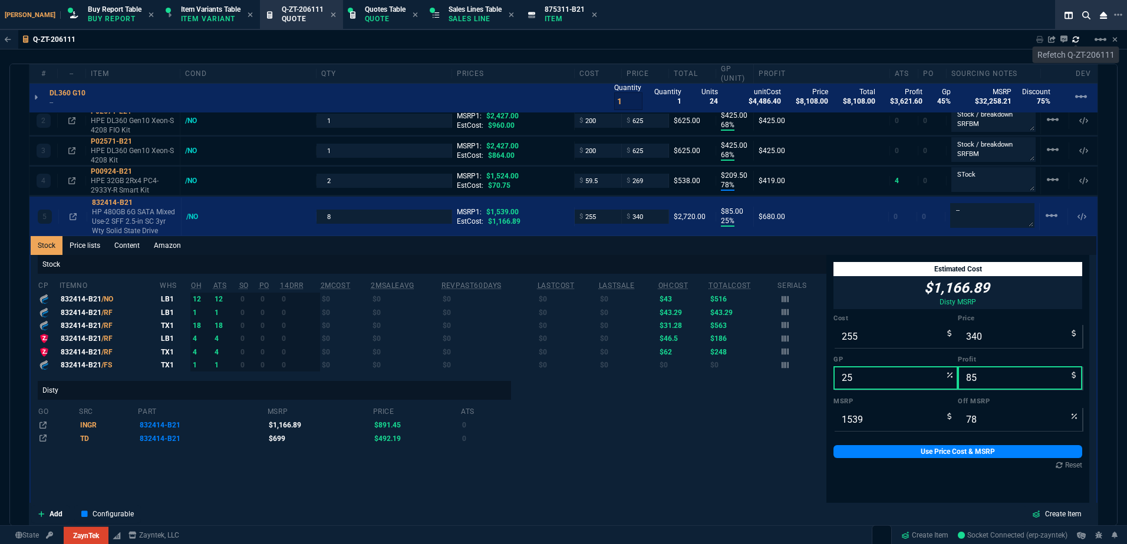
scroll to position [766, 0]
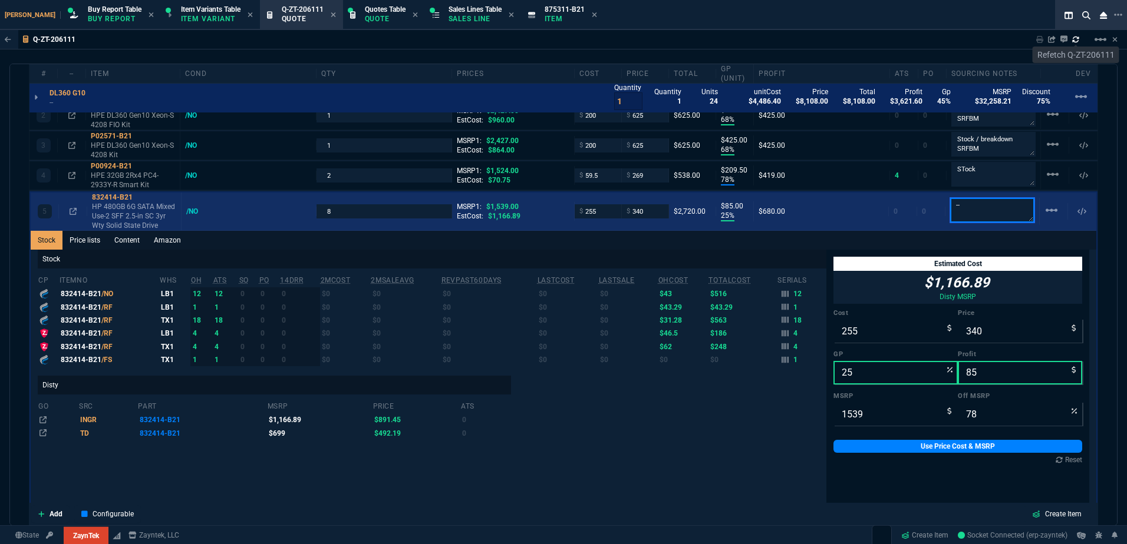
click at [926, 208] on div "5 832414-B21 HP 480GB 6G SATA Mixed Use-2 SFF 2.5-in SC 3yr Wty Solid State Dri…" at bounding box center [563, 212] width 1065 height 38
click at [955, 219] on textarea "Buy overnight" at bounding box center [992, 211] width 84 height 24
click at [952, 212] on textarea "Buy overnight" at bounding box center [992, 211] width 84 height 24
type textarea "BB overnight"
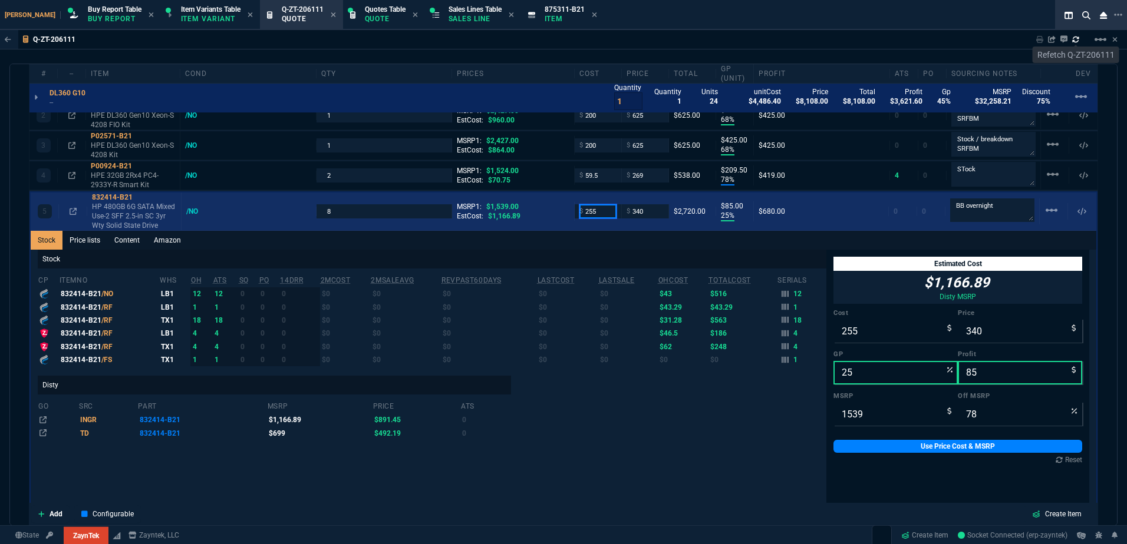
click at [595, 212] on input "255" at bounding box center [597, 211] width 37 height 14
click at [595, 213] on input "255" at bounding box center [597, 211] width 37 height 14
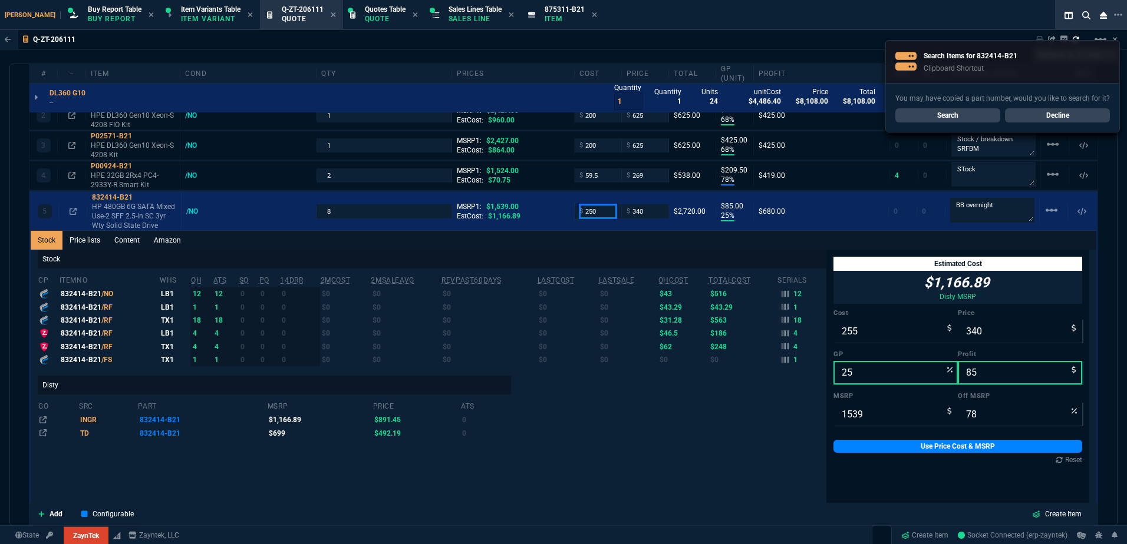
type input "250"
type input "26"
type input "90"
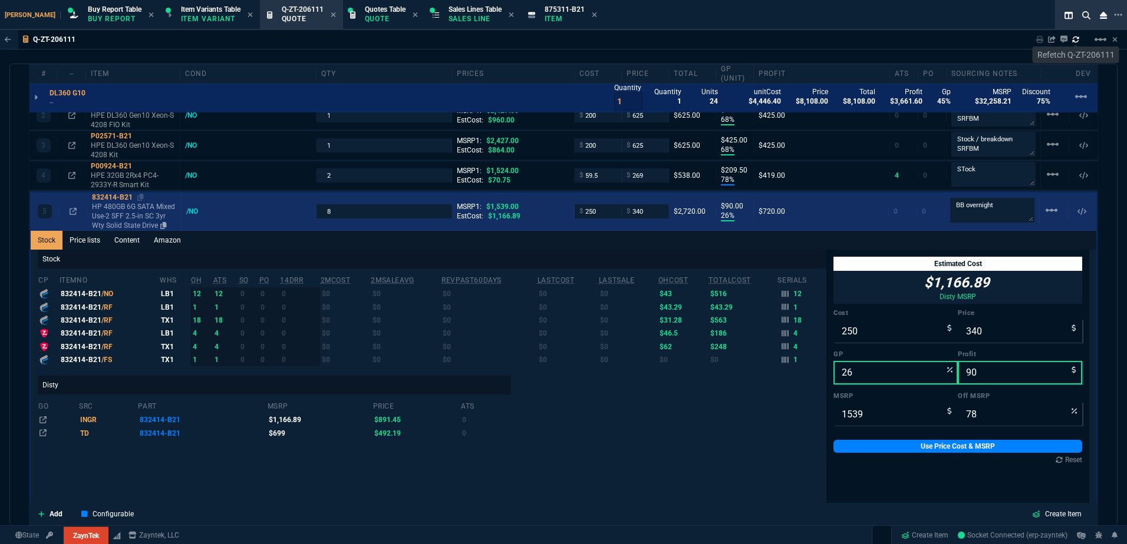
drag, startPoint x: 151, startPoint y: 212, endPoint x: 159, endPoint y: 215, distance: 8.4
click at [151, 212] on p "HP 480GB 6G SATA Mixed Use-2 SFF 2.5-in SC 3yr Wty Solid State Drive" at bounding box center [134, 216] width 84 height 28
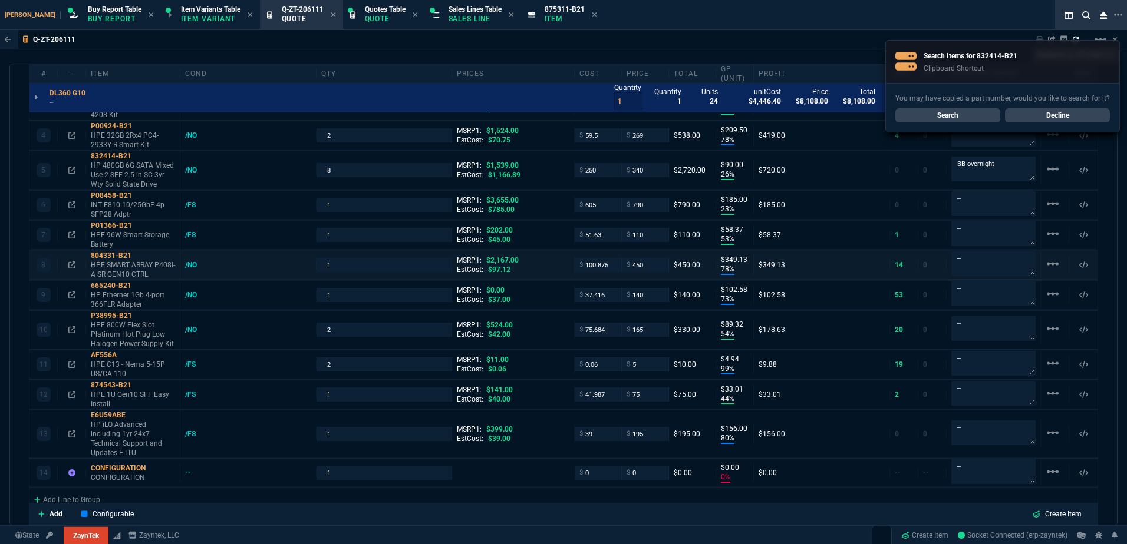
scroll to position [825, 0]
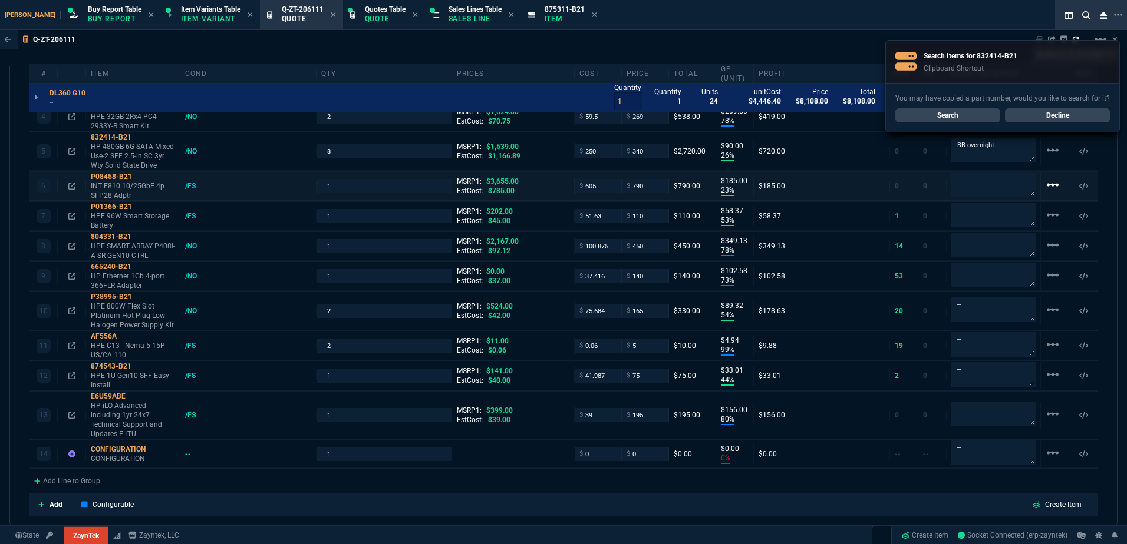
click at [1045, 186] on mat-icon "linear_scale" at bounding box center [1052, 185] width 14 height 14
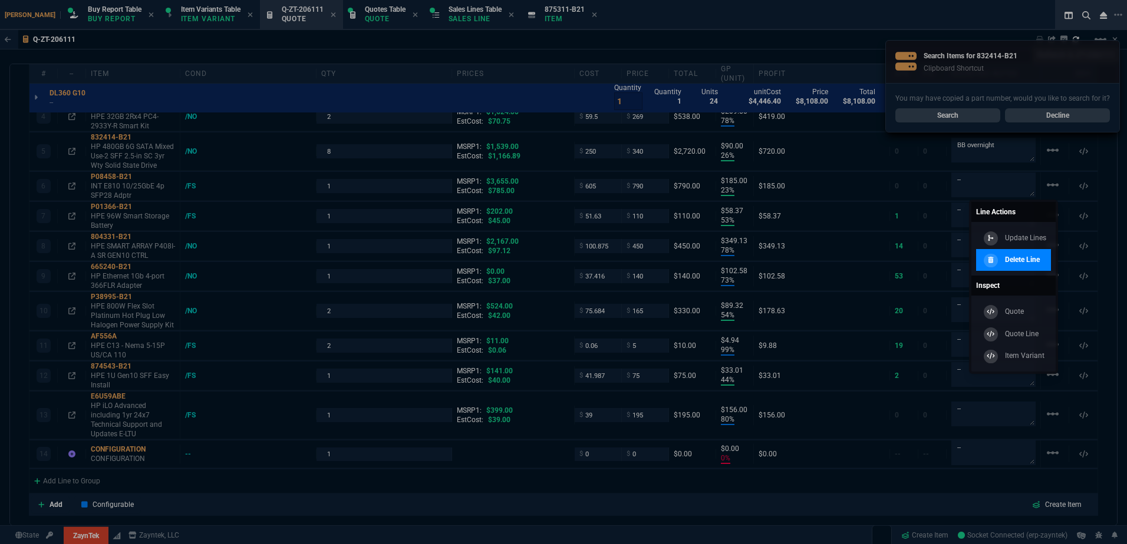
click at [1024, 266] on div "Delete Line" at bounding box center [1010, 260] width 59 height 13
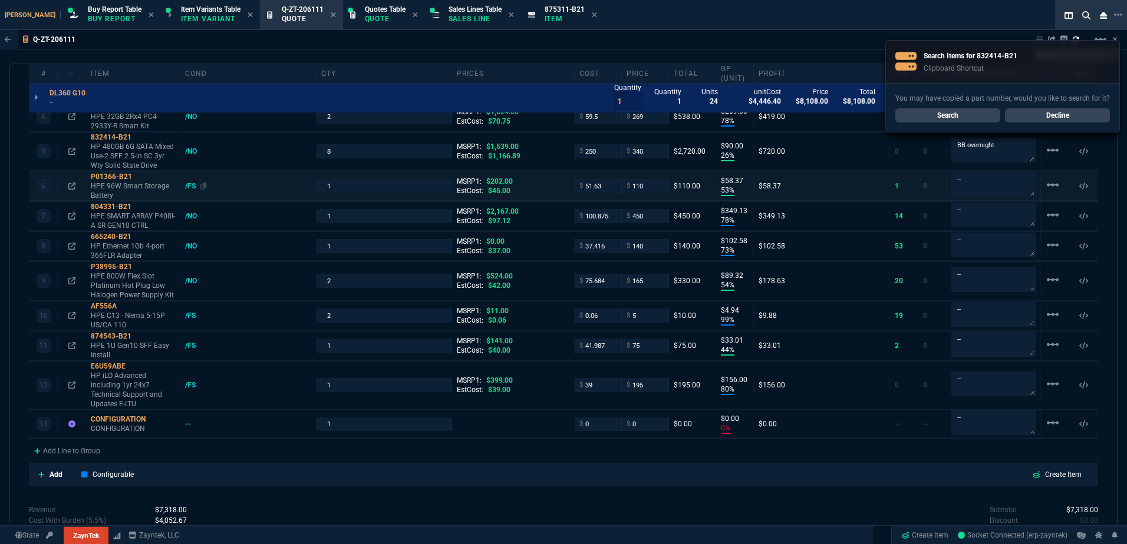
type input "40"
type input "600"
type input "68"
type input "425"
type input "68"
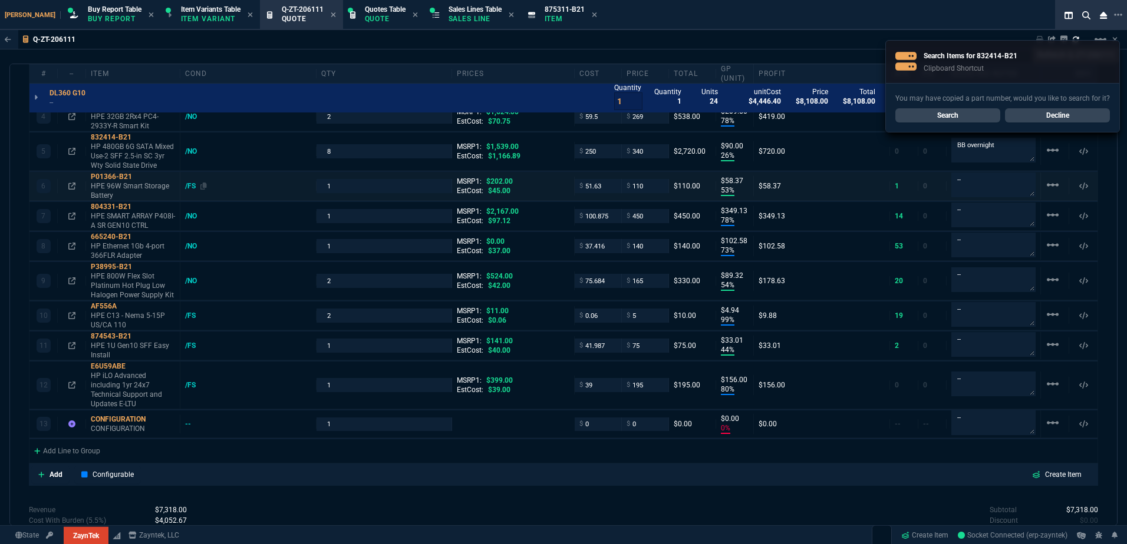
type input "425"
type input "78"
type input "210"
type input "26"
type input "90"
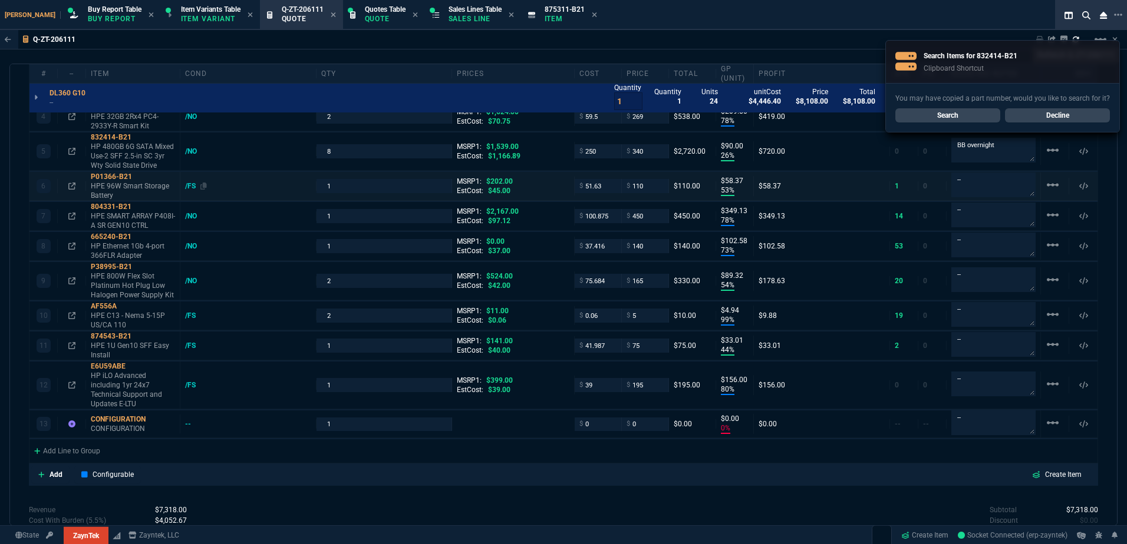
type input "53"
type input "58"
type input "78"
type input "349"
type input "73"
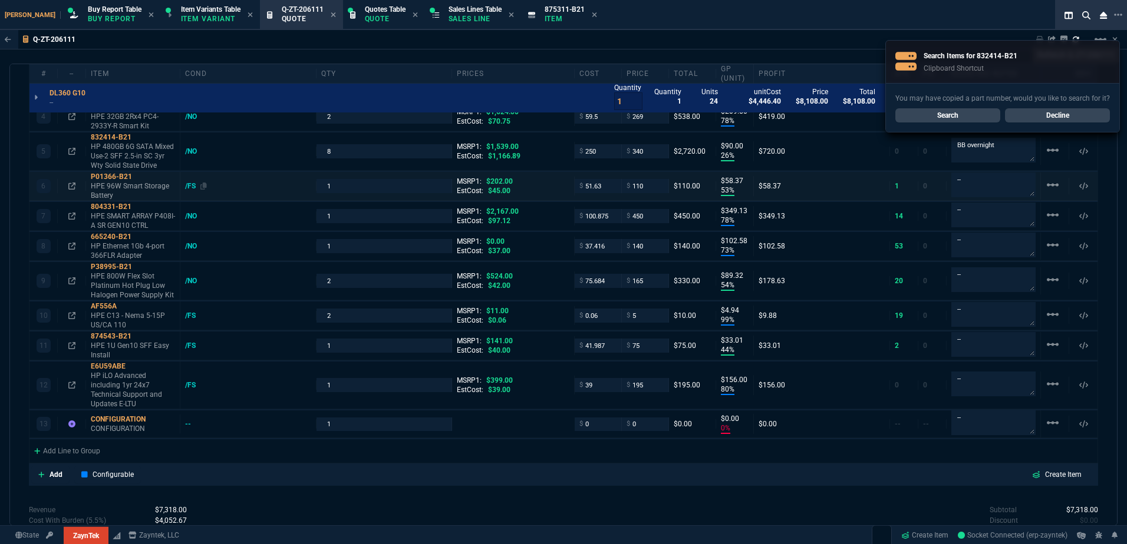
type input "103"
type input "54"
type input "89"
type input "99"
type input "5"
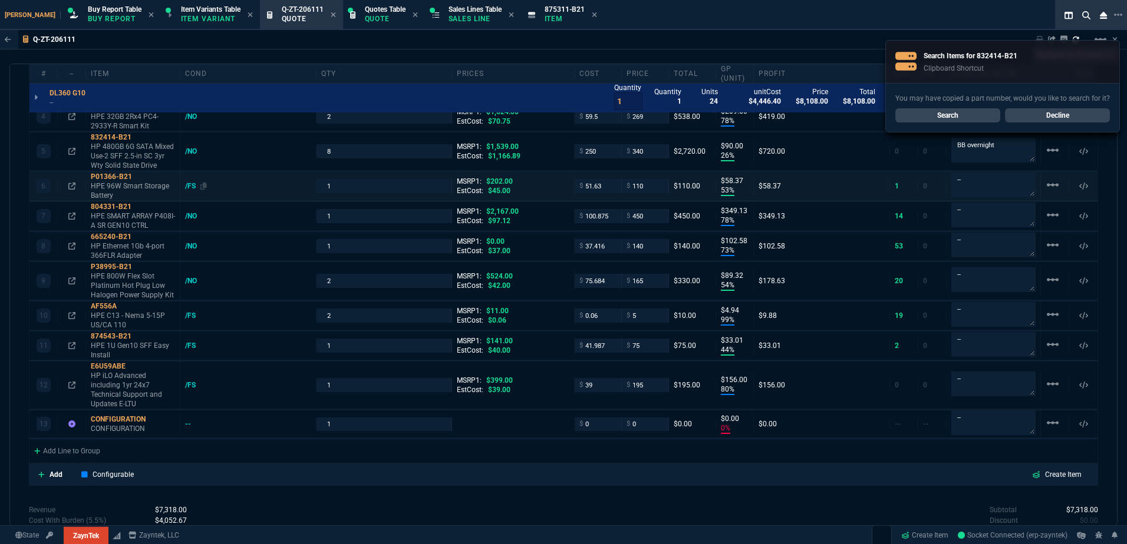
type input "44"
click at [189, 186] on div "/FS" at bounding box center [196, 185] width 22 height 9
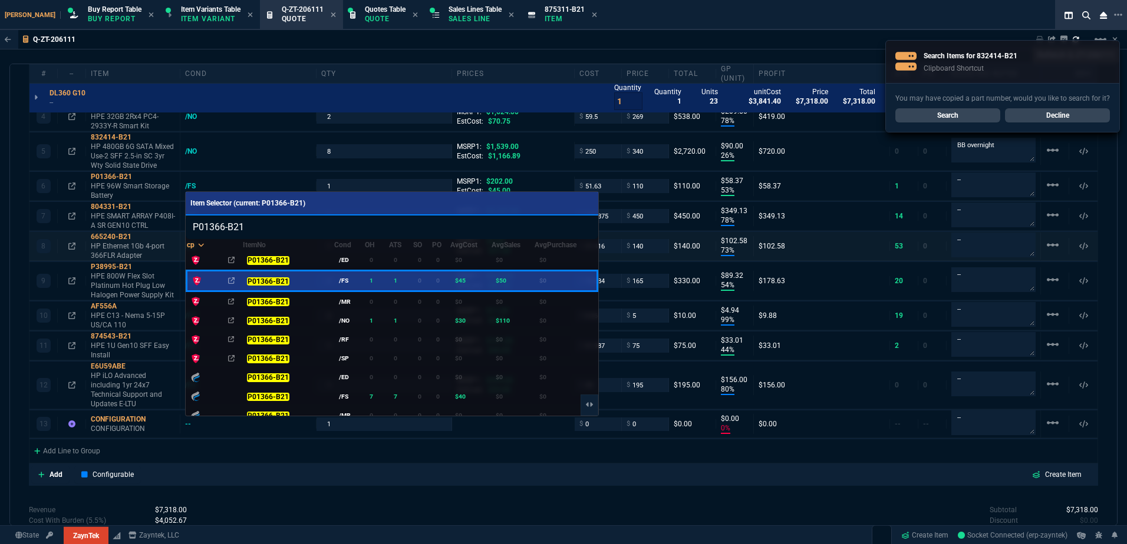
drag, startPoint x: 347, startPoint y: 315, endPoint x: 556, endPoint y: 259, distance: 216.7
click at [347, 315] on td "/NO" at bounding box center [349, 320] width 31 height 19
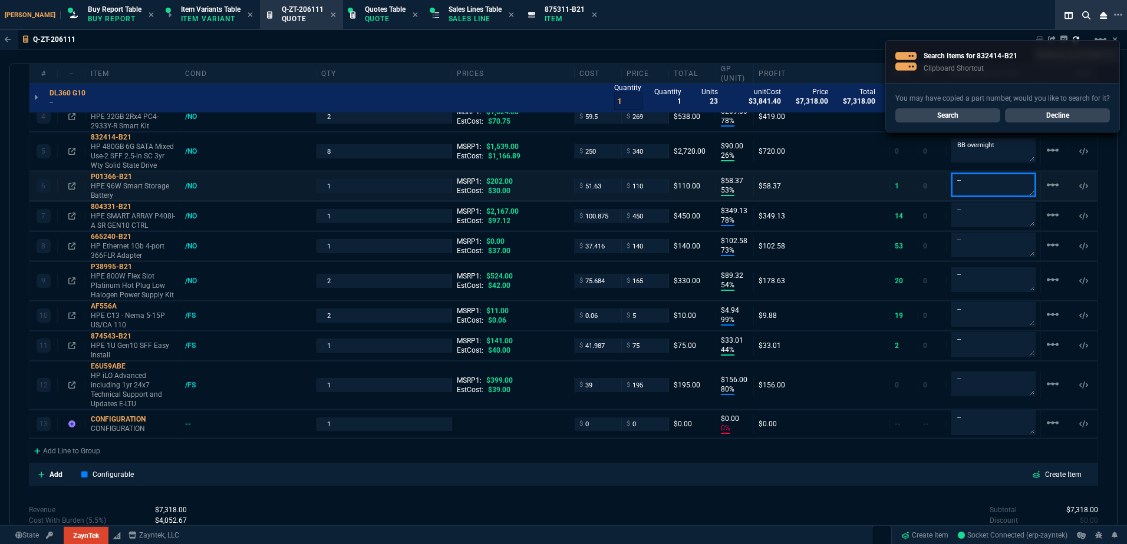
drag, startPoint x: 952, startPoint y: 187, endPoint x: 900, endPoint y: 184, distance: 51.9
click at [900, 184] on div "6 P01366-B21 HPE 96W Smart Storage Battery /NO 1 MSRP1: $202.00 EstCost: $30.00…" at bounding box center [563, 186] width 1068 height 29
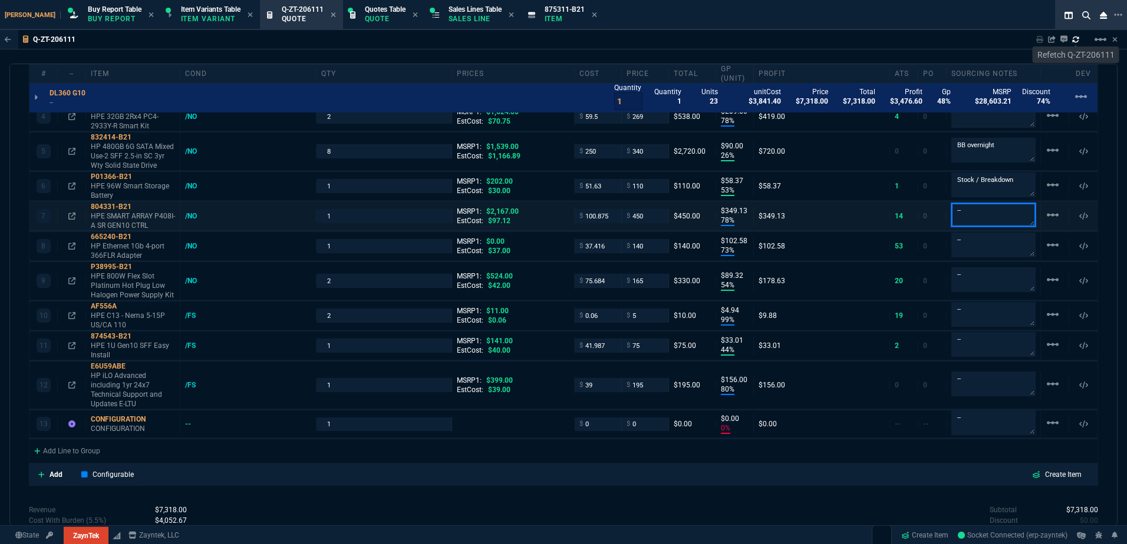
click at [1006, 211] on textarea "--" at bounding box center [993, 215] width 84 height 24
paste textarea "Stock / Breakdown"
click at [986, 254] on textarea "--" at bounding box center [993, 245] width 84 height 25
paste textarea "Stock / Breakdown"
click at [987, 278] on textarea "--" at bounding box center [993, 280] width 84 height 25
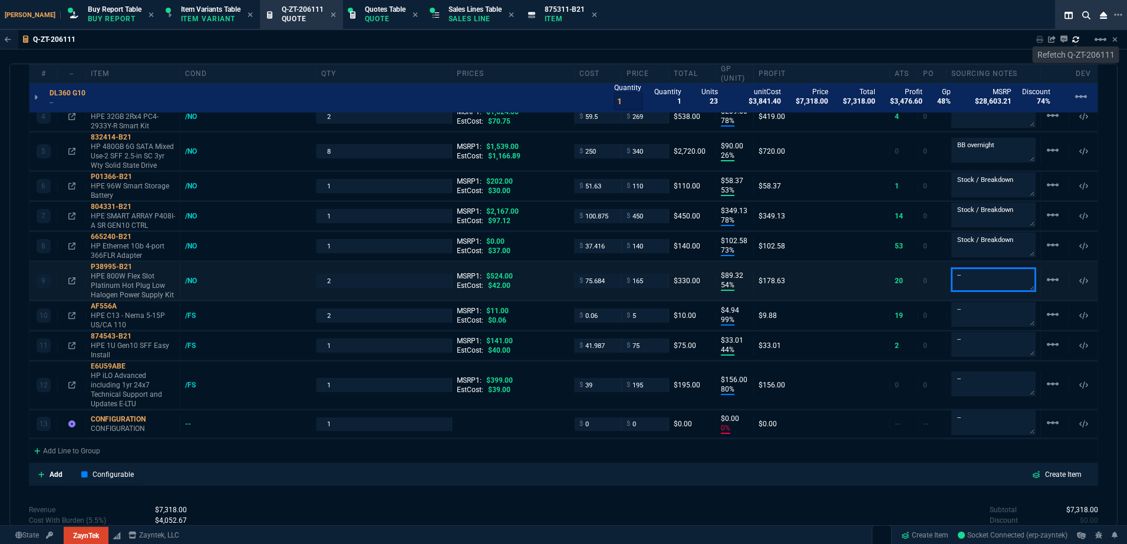
paste textarea "Stock / Breakdown"
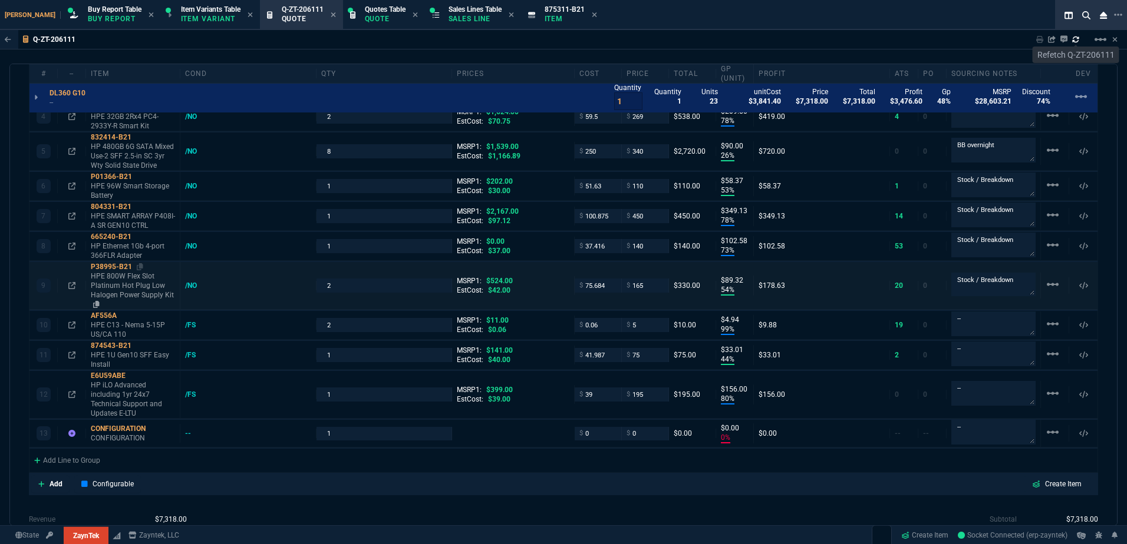
click at [133, 288] on p "HPE 800W Flex Slot Platinum Hot Plug Low Halogen Power Supply Kit" at bounding box center [133, 291] width 84 height 38
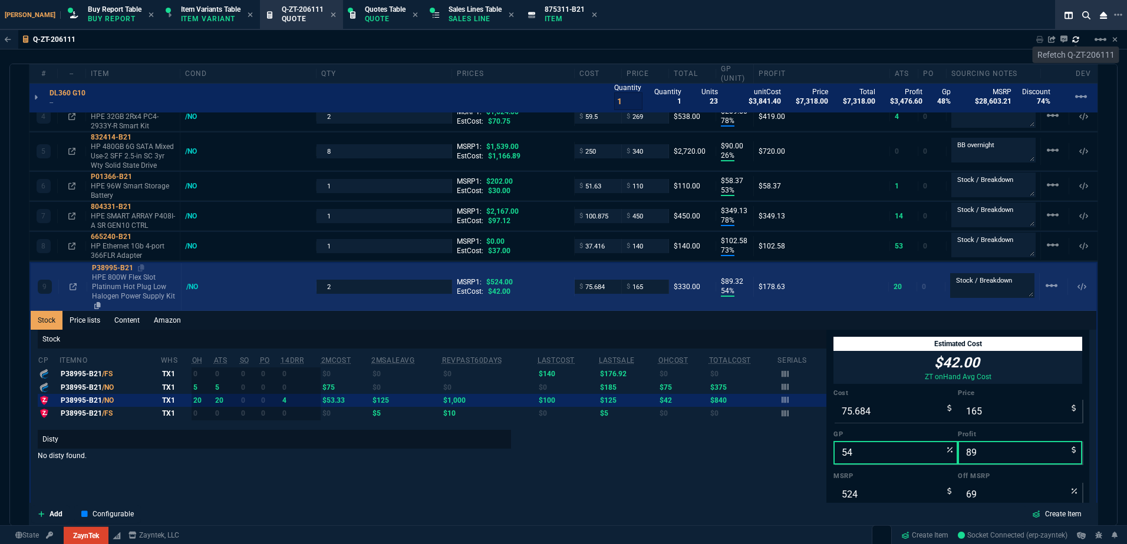
click at [133, 289] on p "HPE 800W Flex Slot Platinum Hot Plug Low Halogen Power Supply Kit" at bounding box center [134, 292] width 84 height 38
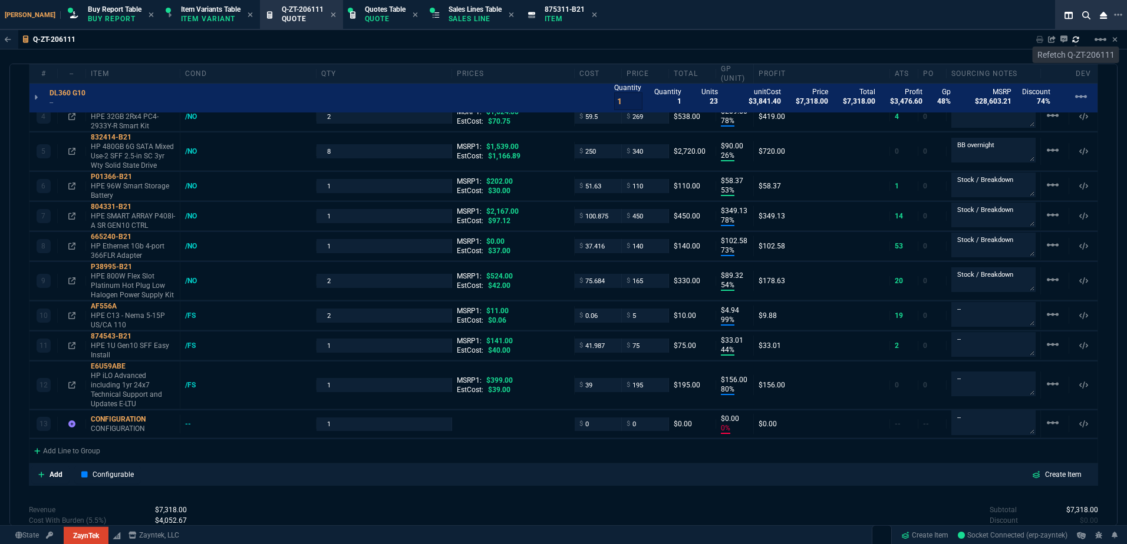
drag, startPoint x: 143, startPoint y: 381, endPoint x: 135, endPoint y: 411, distance: 31.6
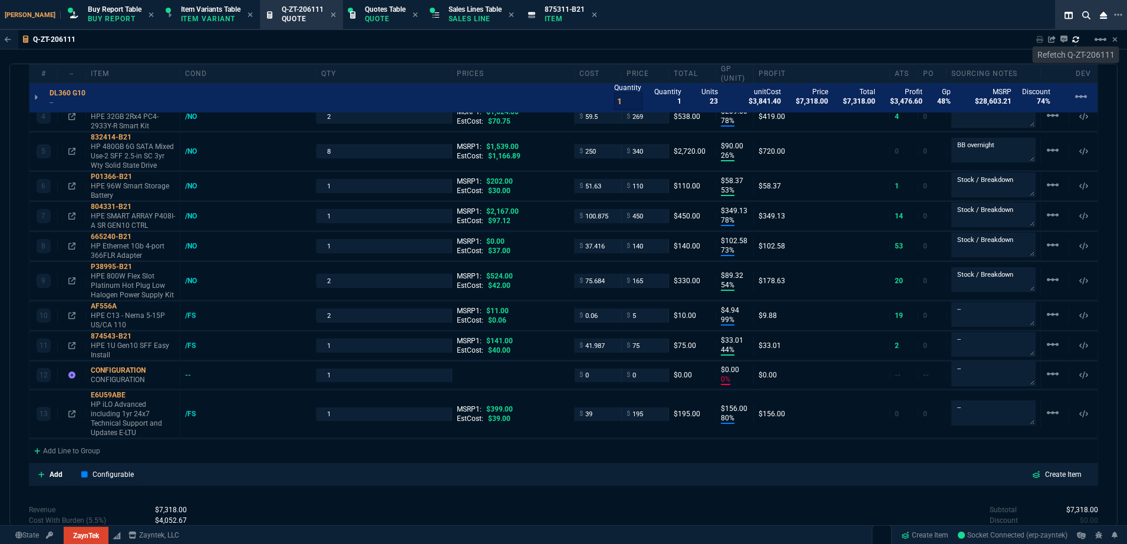
click at [128, 400] on div "E6U59ABE" at bounding box center [133, 395] width 84 height 9
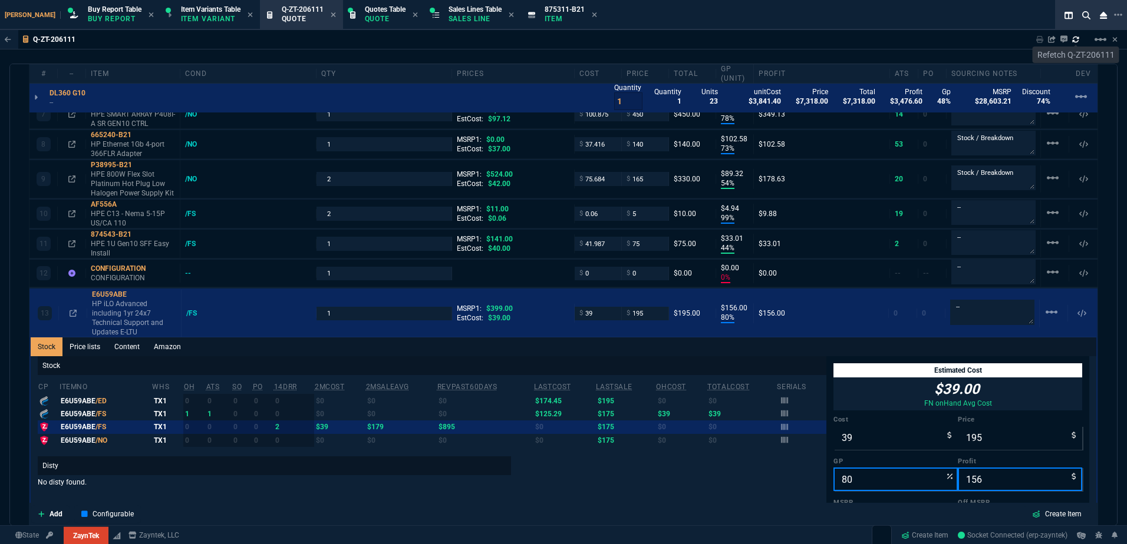
scroll to position [1002, 0]
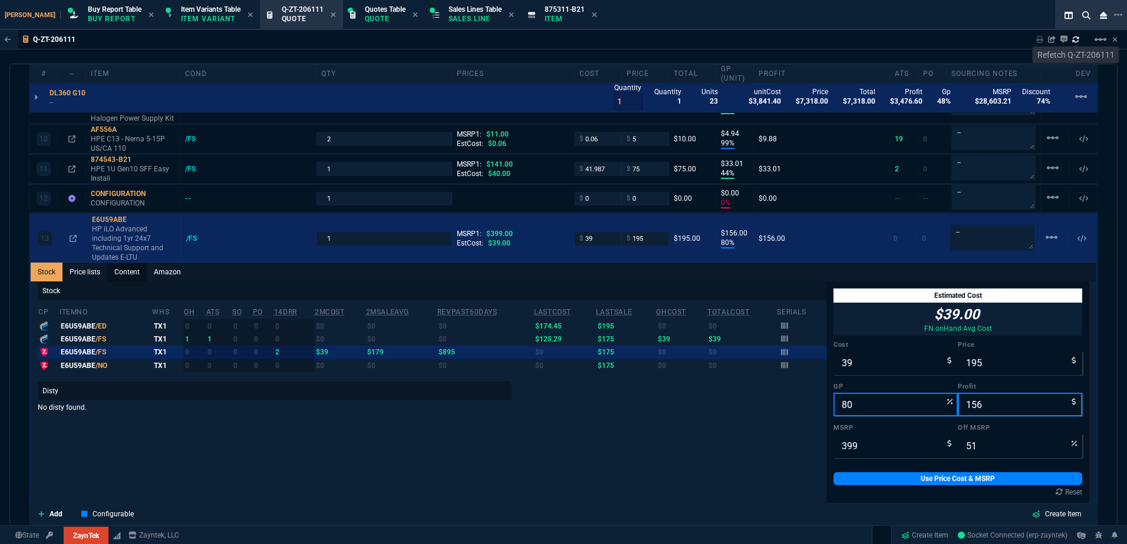
click at [136, 277] on link "Content" at bounding box center [126, 272] width 39 height 19
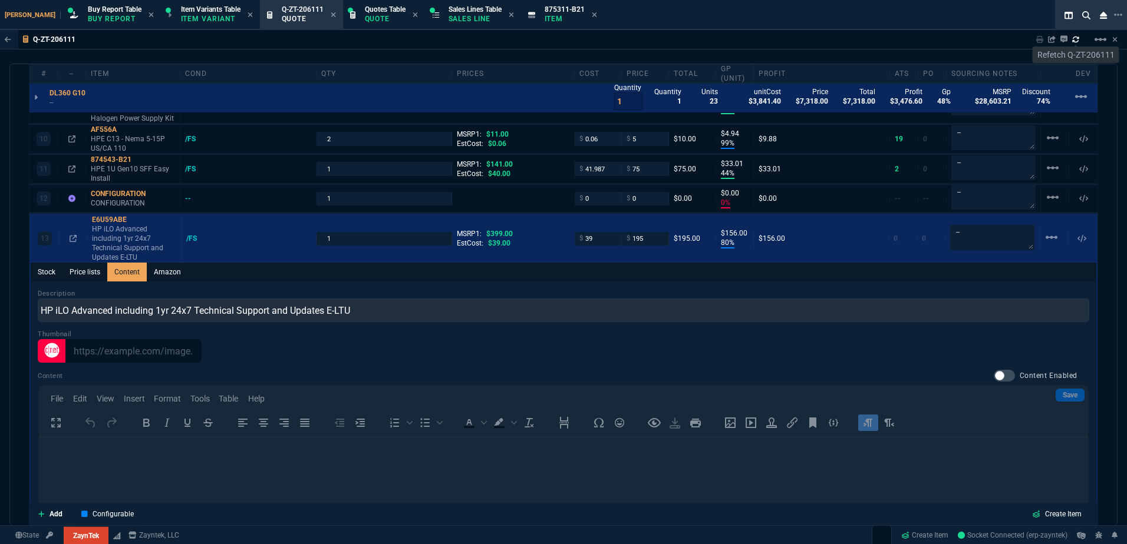
scroll to position [0, 0]
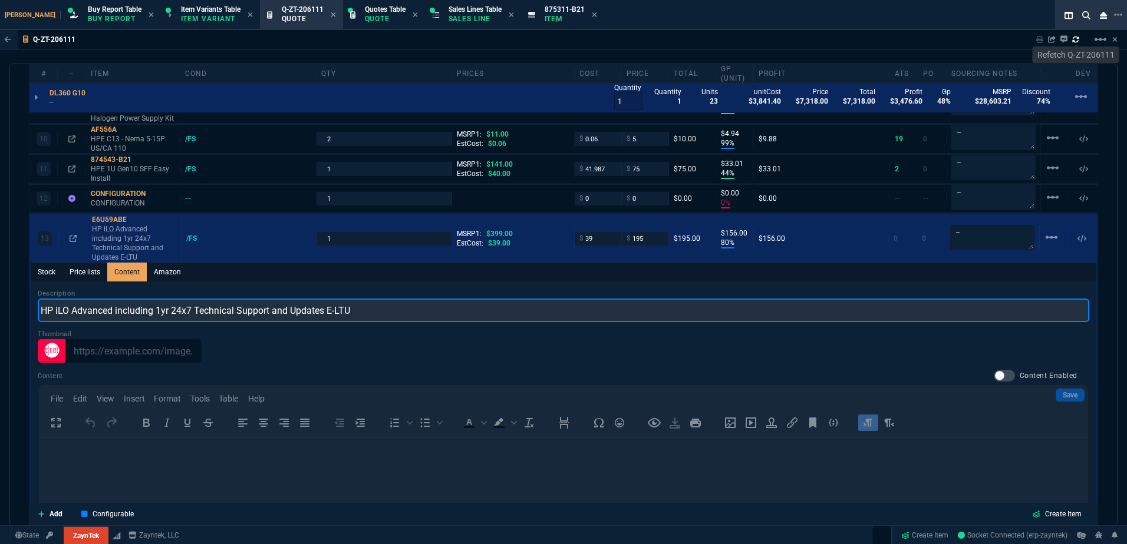
drag, startPoint x: 156, startPoint y: 314, endPoint x: 369, endPoint y: 314, distance: 213.9
click at [369, 314] on input "HP iLO Advanced including 1yr 24x7 Technical Support and Updates E-LTU" at bounding box center [563, 311] width 1051 height 24
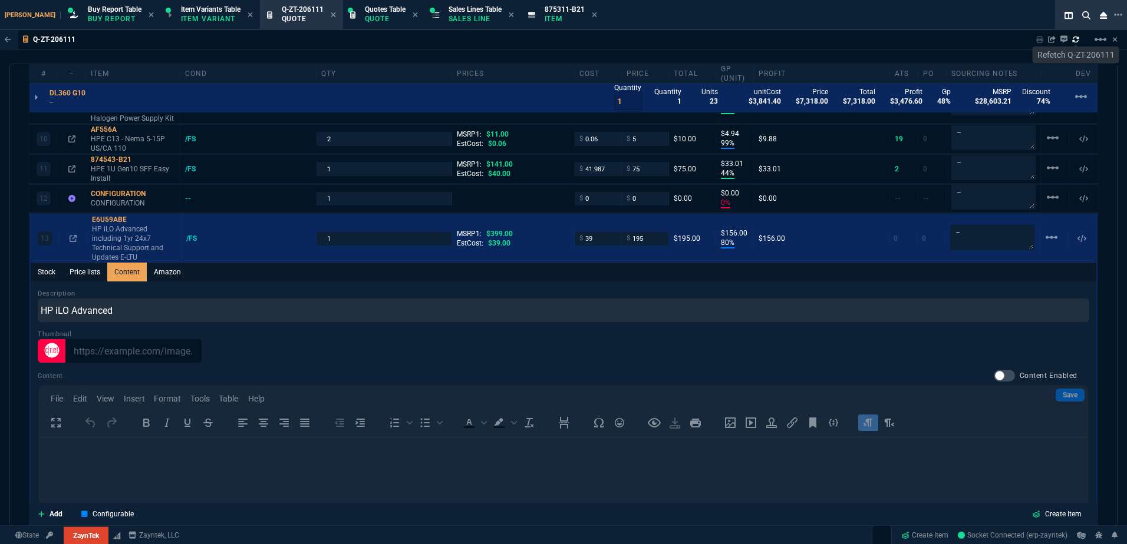
click at [125, 248] on p "HP iLO Advanced including 1yr 24x7 Technical Support and Updates E-LTU" at bounding box center [134, 244] width 84 height 38
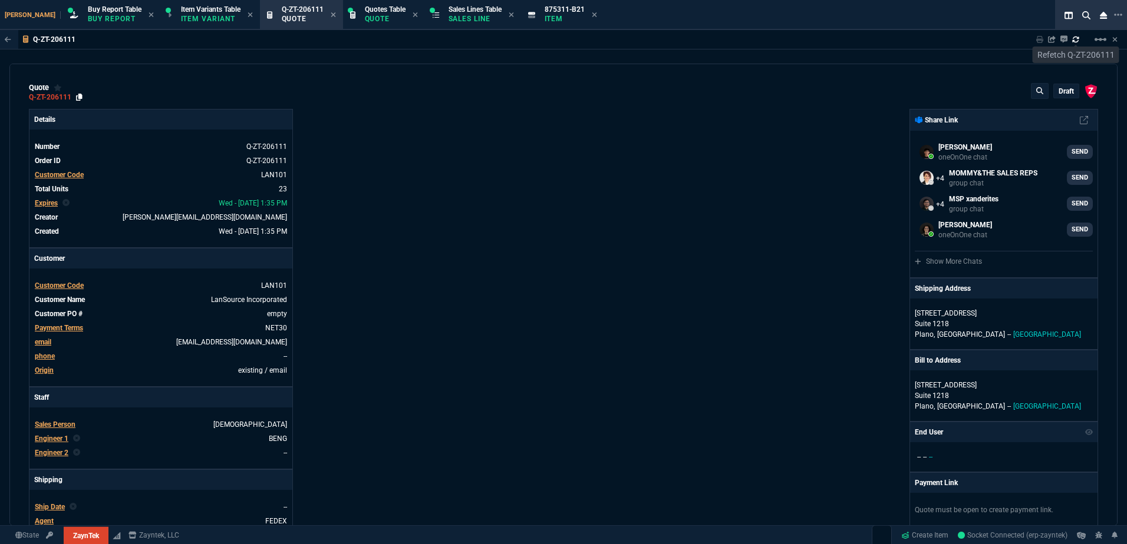
click at [78, 97] on icon at bounding box center [79, 97] width 6 height 7
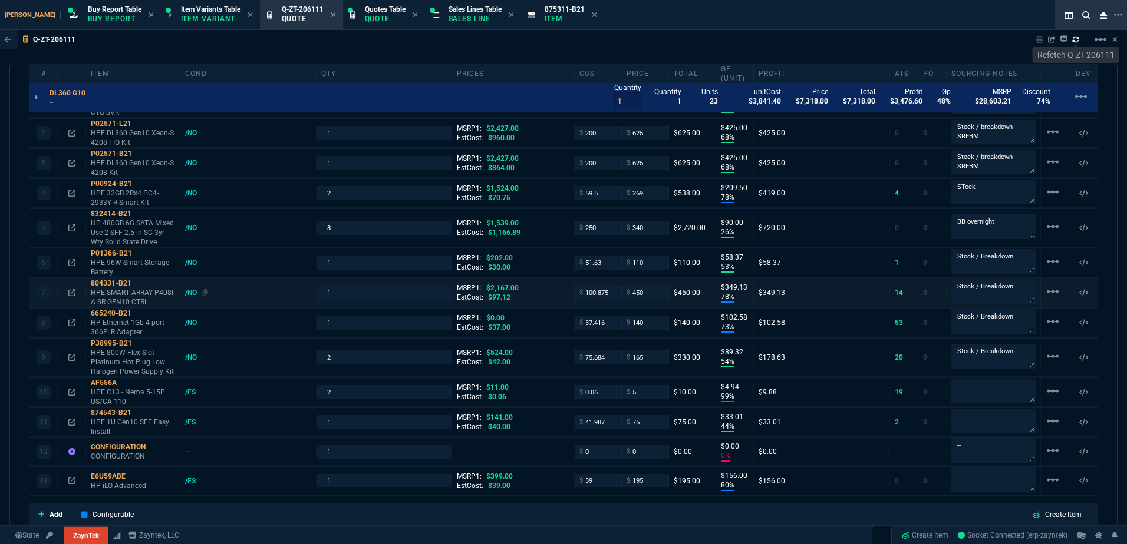
scroll to position [707, 0]
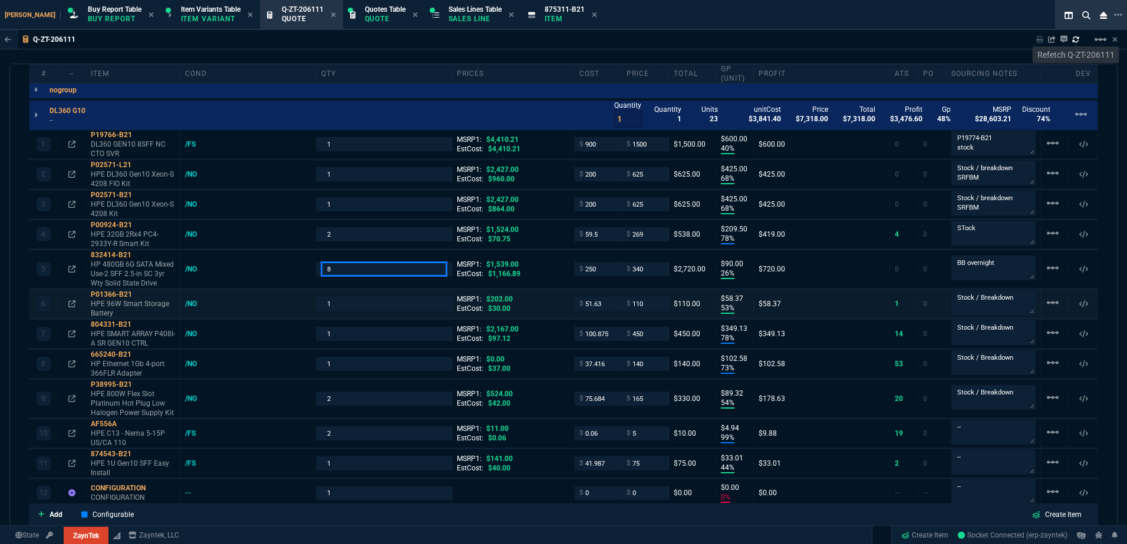
drag, startPoint x: 334, startPoint y: 274, endPoint x: 339, endPoint y: 298, distance: 24.6
click at [334, 274] on input "8" at bounding box center [384, 269] width 126 height 14
click at [241, 57] on div "Q-ZT-206111 Sharing Q-ZT-206111 Link Dev Link Share on Teams linear_scale quote…" at bounding box center [563, 306] width 1127 height 553
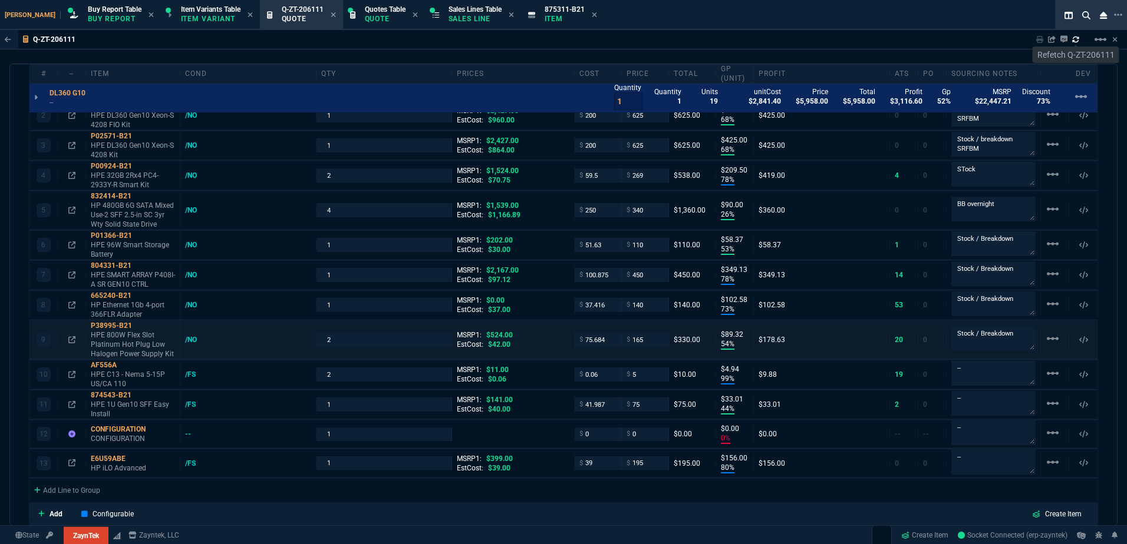
scroll to position [471, 0]
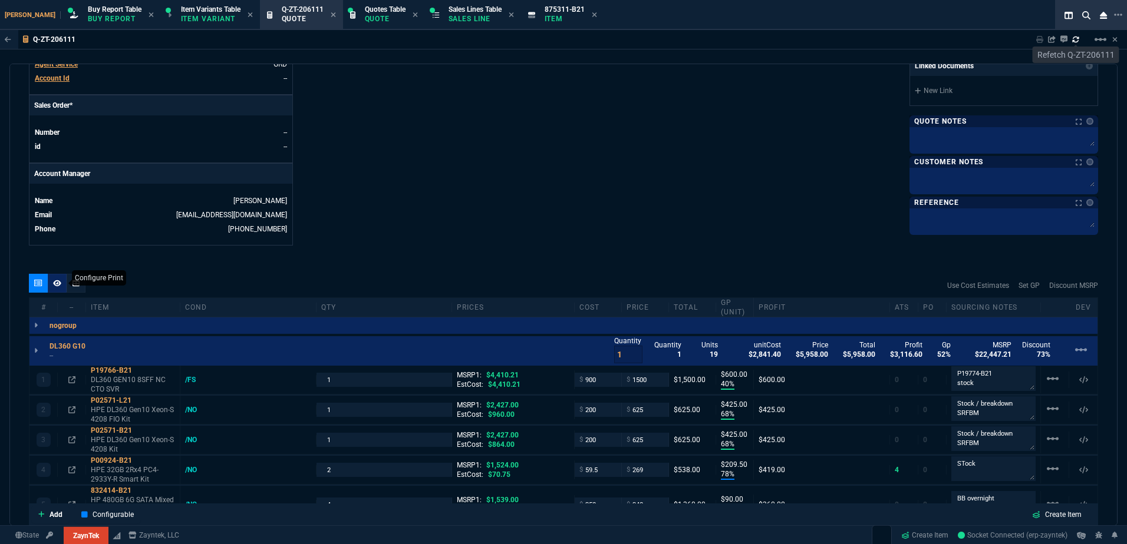
click at [61, 281] on div at bounding box center [57, 283] width 19 height 19
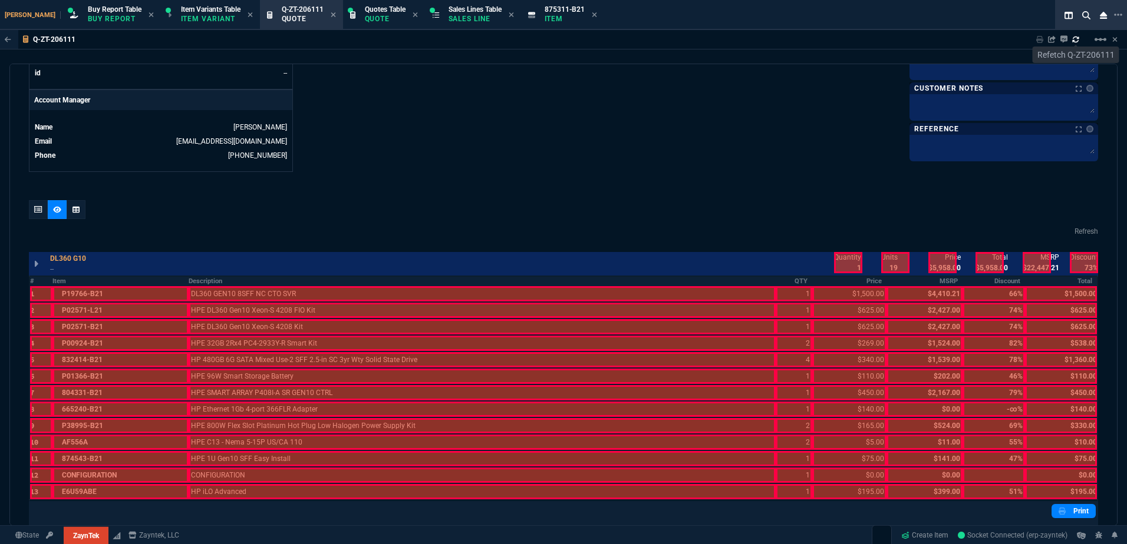
scroll to position [648, 0]
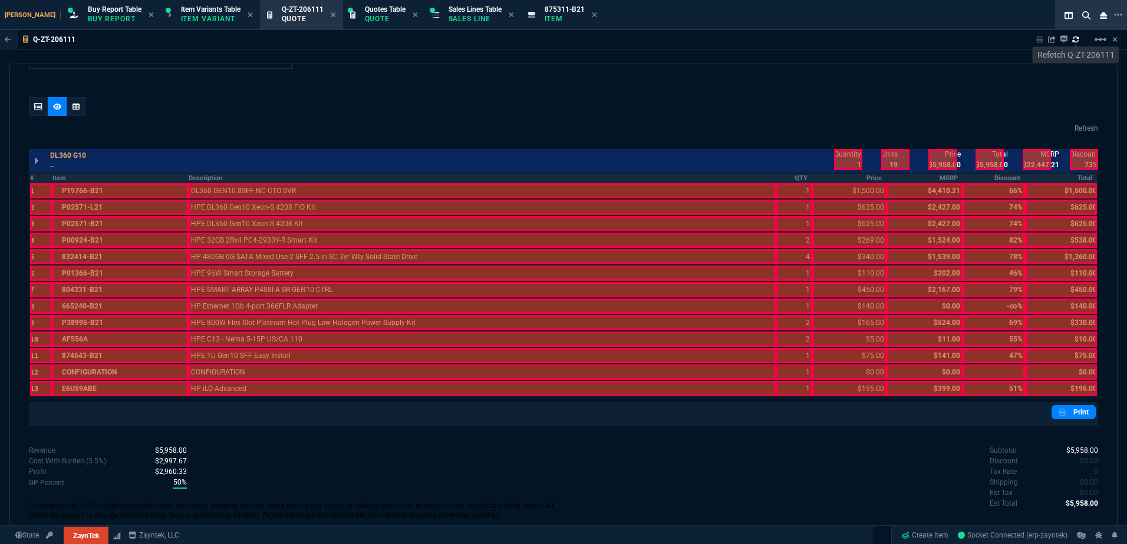
click at [39, 180] on th "#" at bounding box center [40, 178] width 23 height 10
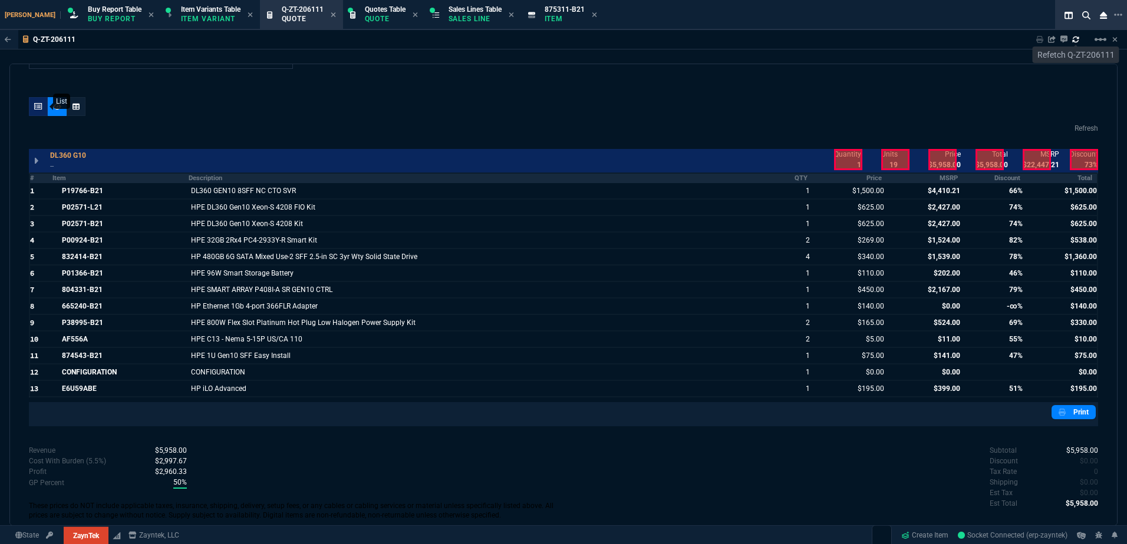
click at [44, 105] on div at bounding box center [38, 106] width 19 height 19
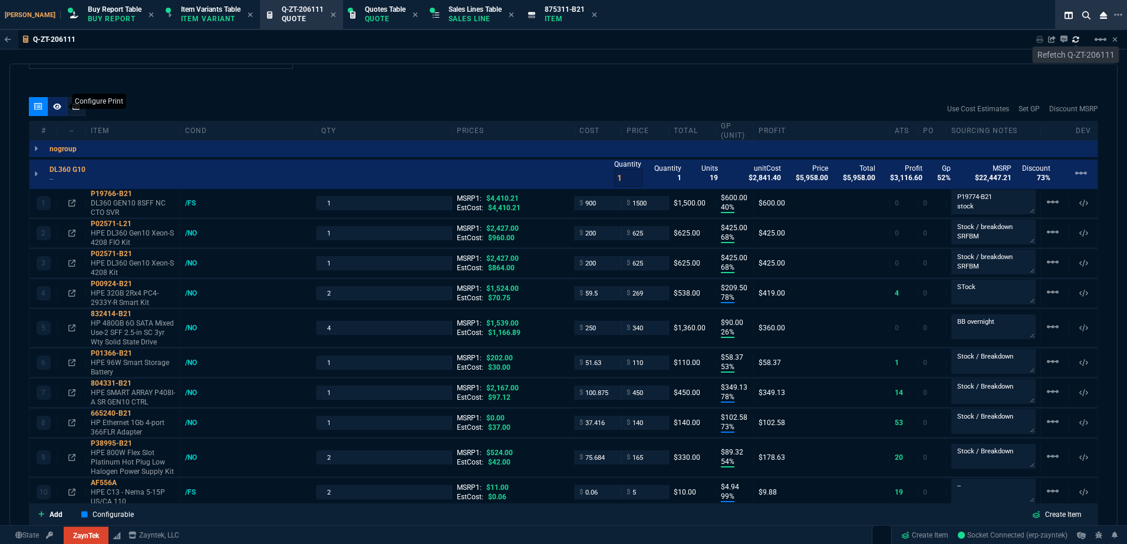
click at [54, 109] on icon at bounding box center [57, 106] width 8 height 7
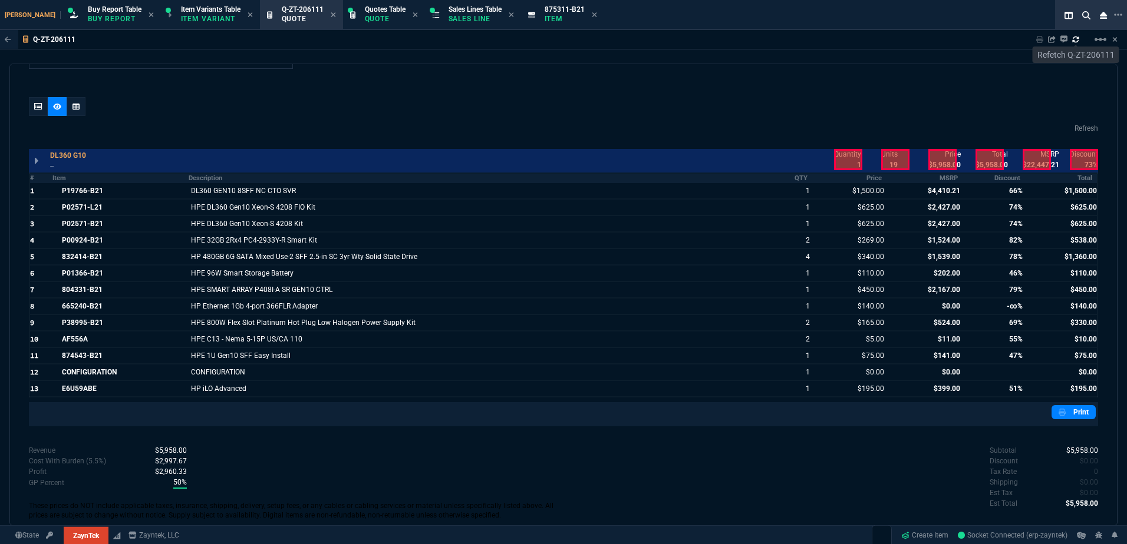
click at [846, 157] on div at bounding box center [848, 159] width 28 height 21
drag, startPoint x: 929, startPoint y: 157, endPoint x: 983, endPoint y: 159, distance: 54.8
click at [934, 157] on div at bounding box center [942, 159] width 28 height 21
drag, startPoint x: 993, startPoint y: 159, endPoint x: 1029, endPoint y: 159, distance: 36.5
click at [995, 159] on div at bounding box center [989, 159] width 28 height 21
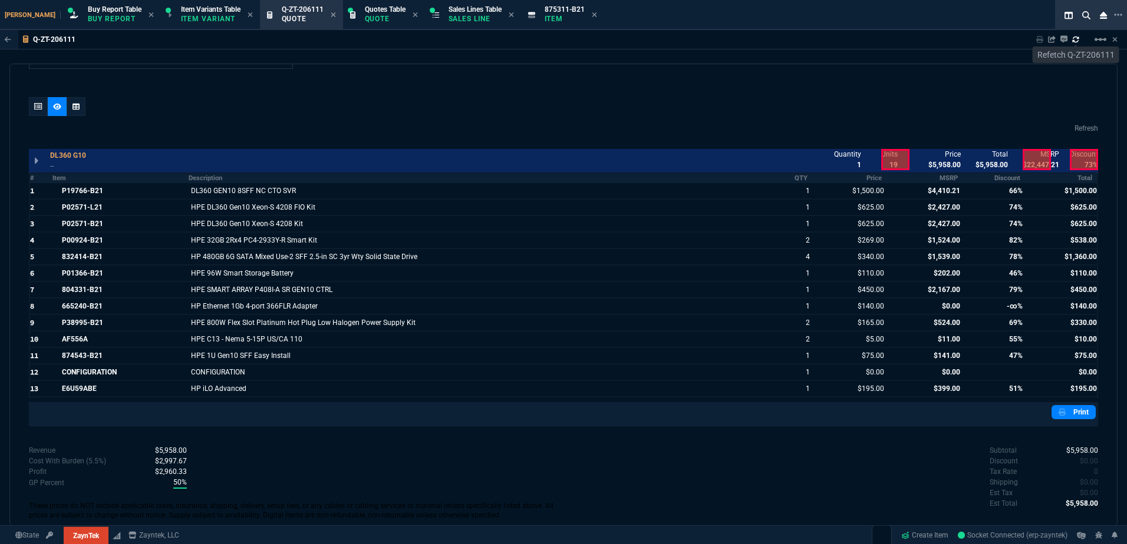
click at [1041, 159] on div at bounding box center [1036, 159] width 28 height 21
click at [1087, 159] on div at bounding box center [1084, 159] width 28 height 21
click at [42, 102] on div at bounding box center [38, 106] width 19 height 19
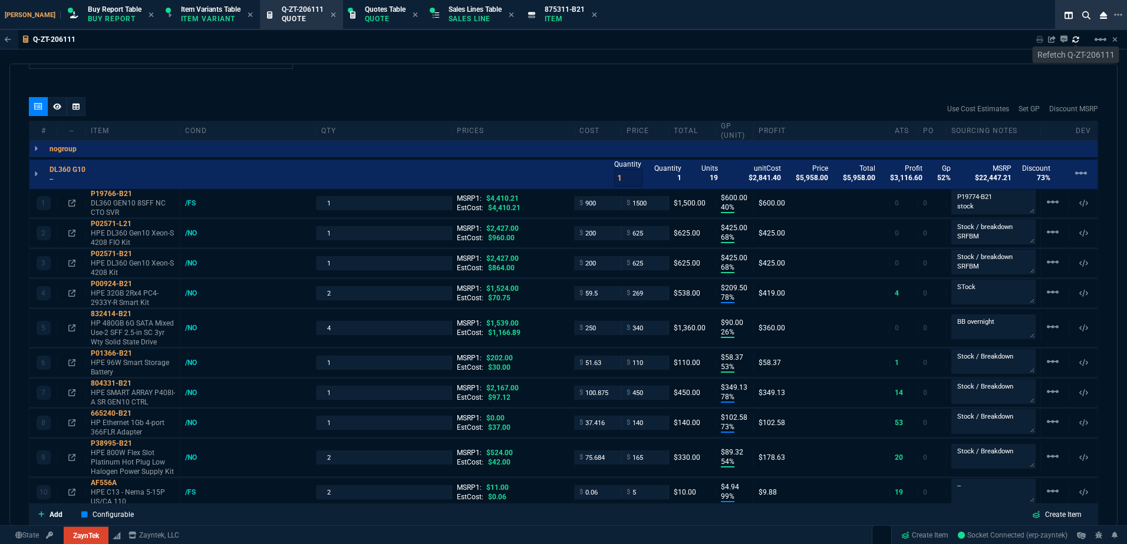
click at [57, 183] on p "--" at bounding box center [70, 178] width 43 height 9
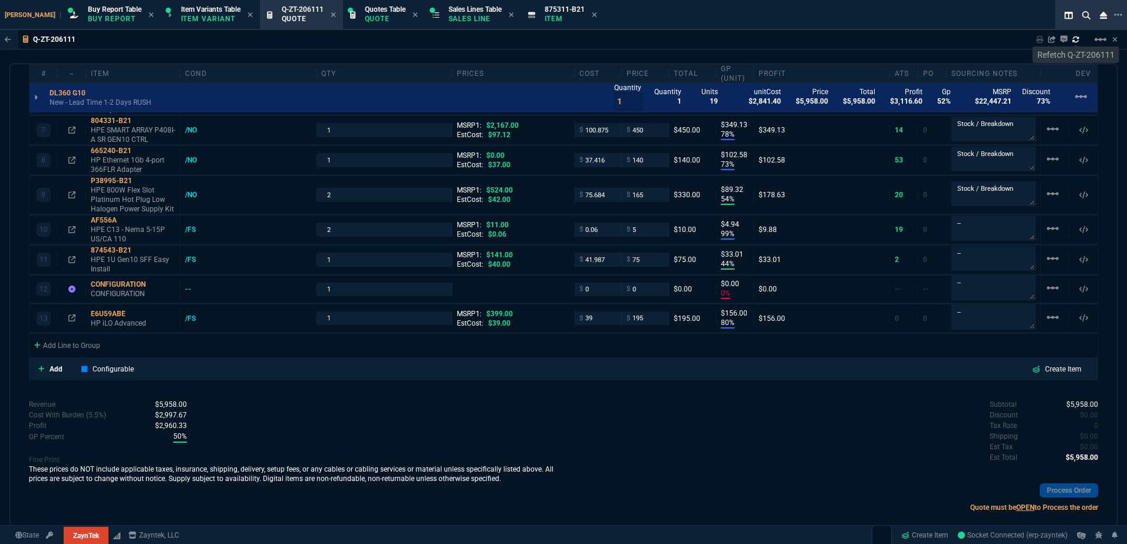
scroll to position [929, 0]
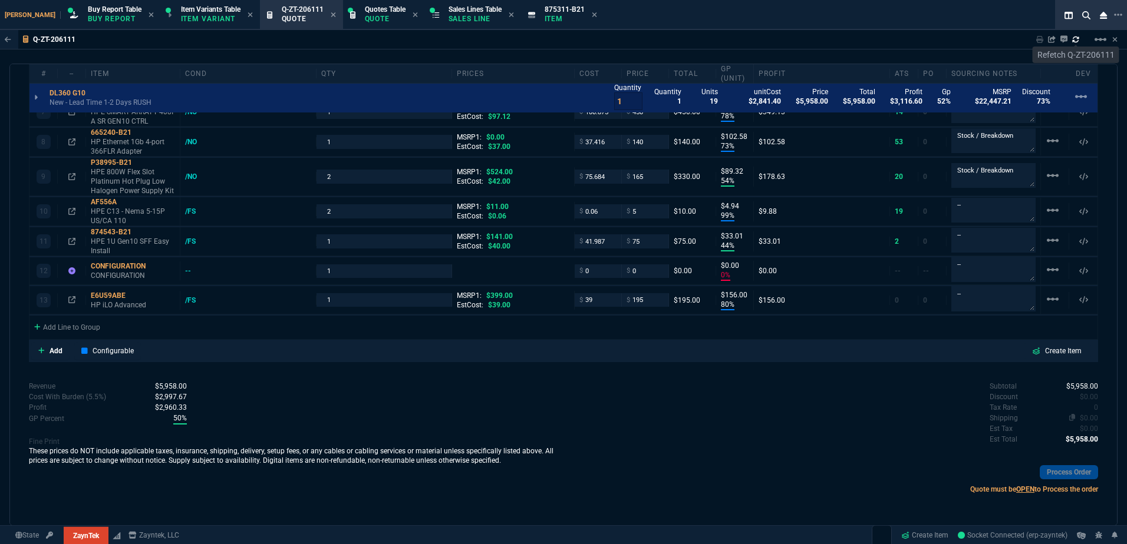
click at [1086, 417] on span "$0.00" at bounding box center [1089, 418] width 18 height 8
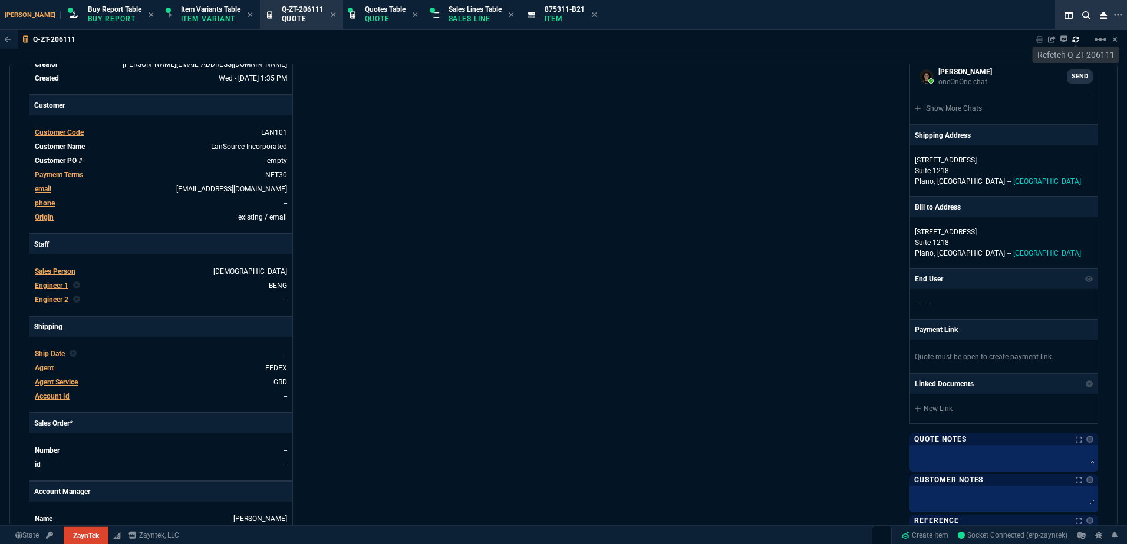
scroll to position [104, 0]
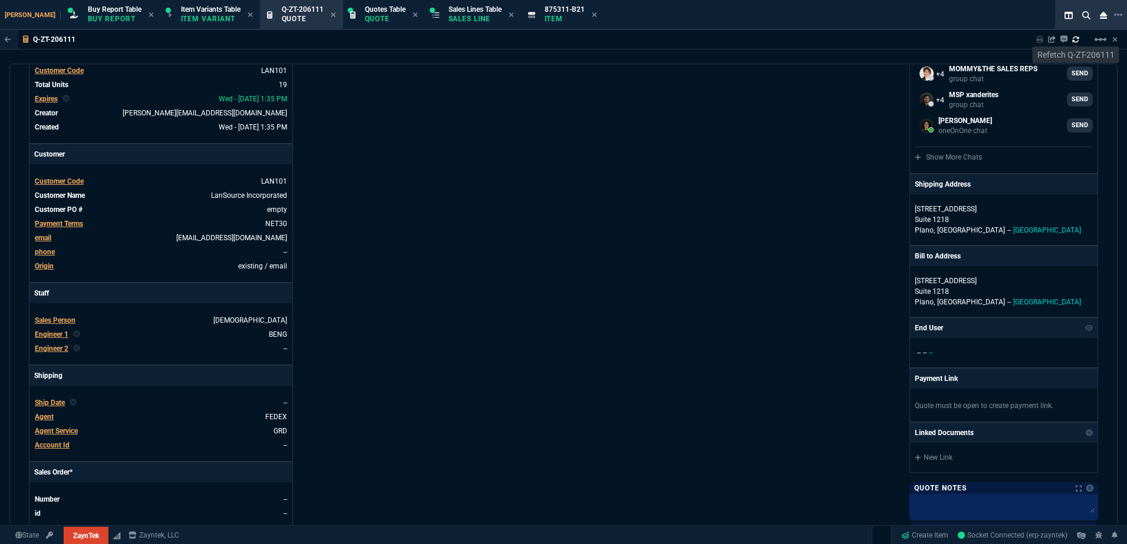
click at [65, 431] on span "Agent Service" at bounding box center [56, 431] width 43 height 8
click at [373, 415] on div at bounding box center [563, 272] width 1127 height 544
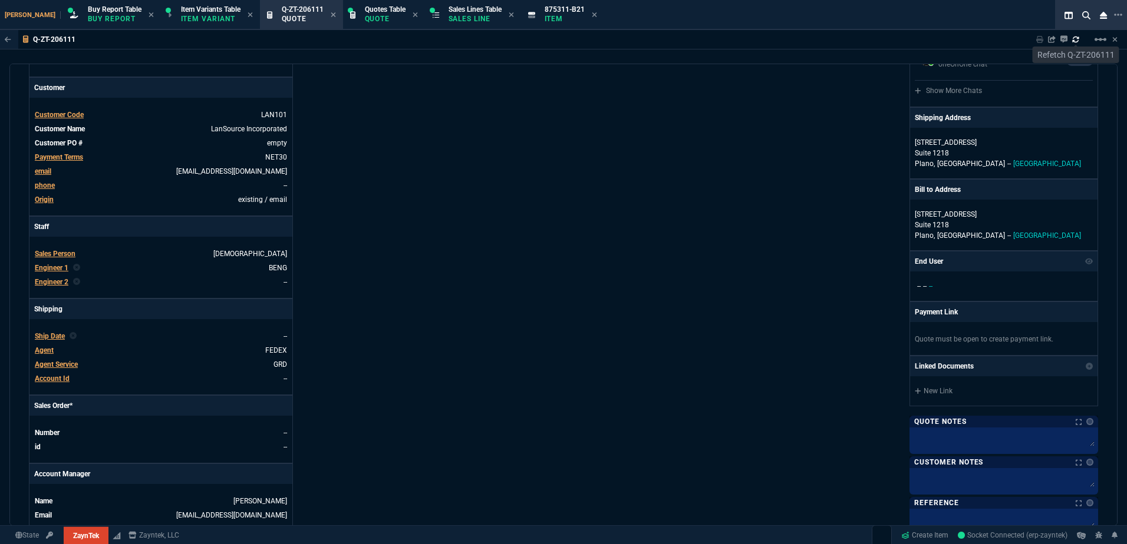
scroll to position [222, 0]
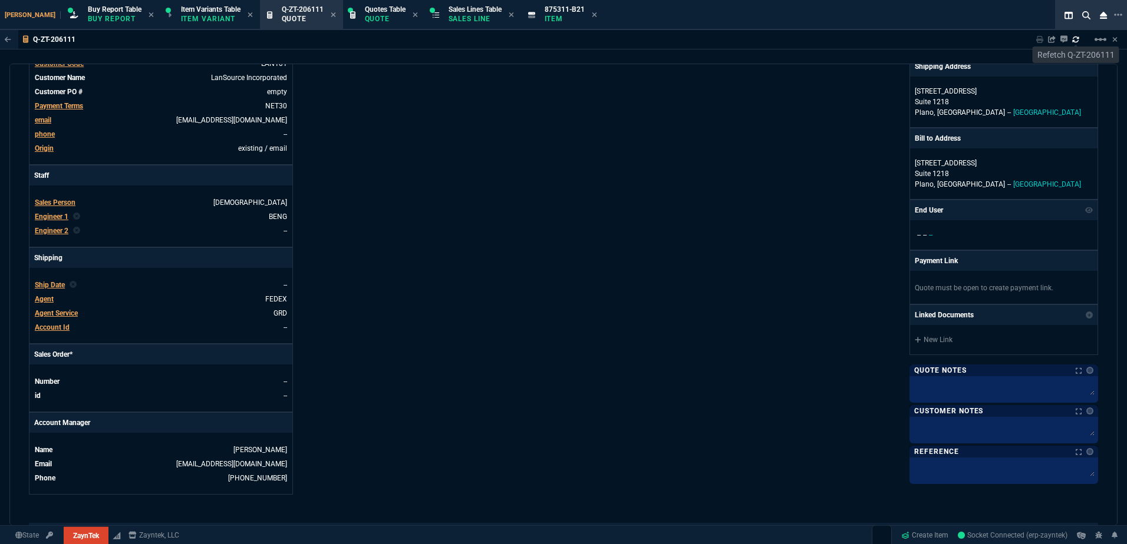
click at [66, 311] on span "Agent Service" at bounding box center [56, 313] width 43 height 8
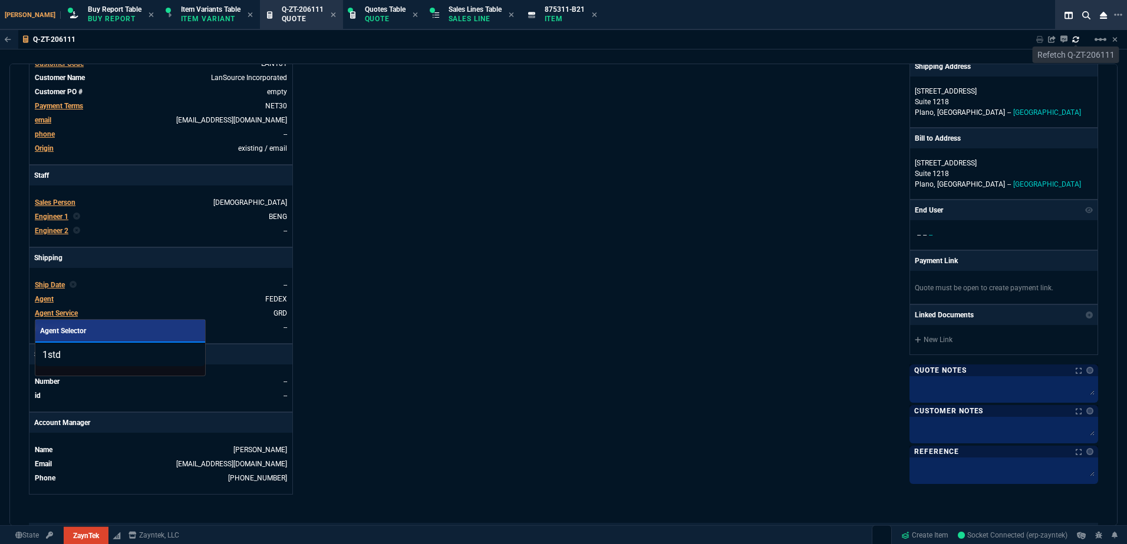
drag, startPoint x: 73, startPoint y: 351, endPoint x: 39, endPoint y: 347, distance: 33.8
click at [32, 347] on div "Agent Selector 1std" at bounding box center [563, 272] width 1127 height 544
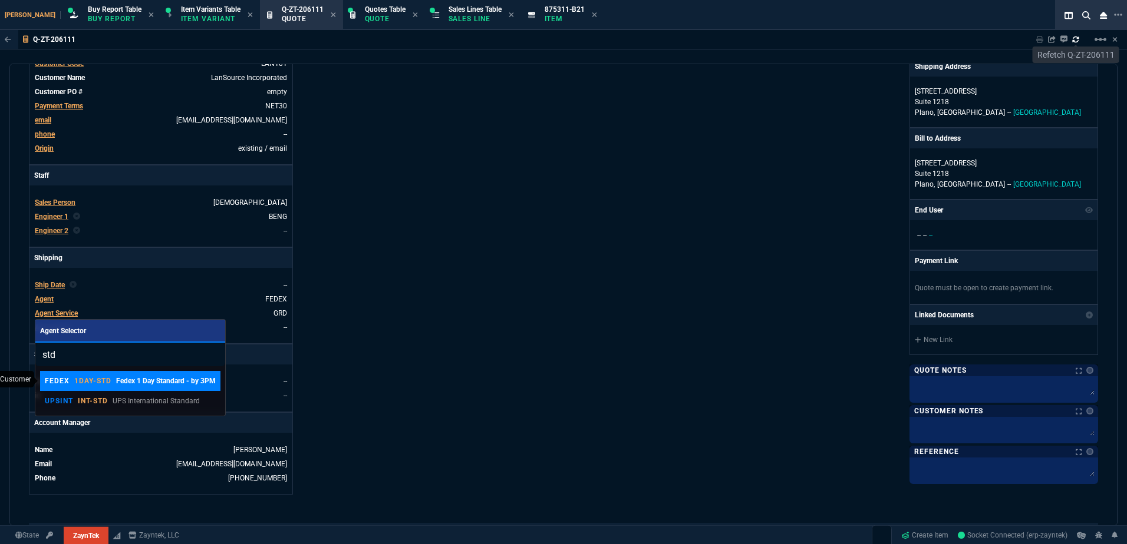
click at [149, 383] on p "Fedex 1 Day Standard - by 3PM" at bounding box center [166, 381] width 100 height 11
click at [459, 340] on div "Details Number Q-ZT-206111 Order ID Q-ZT-206111 Customer Code LAN101 Total Unit…" at bounding box center [296, 191] width 534 height 608
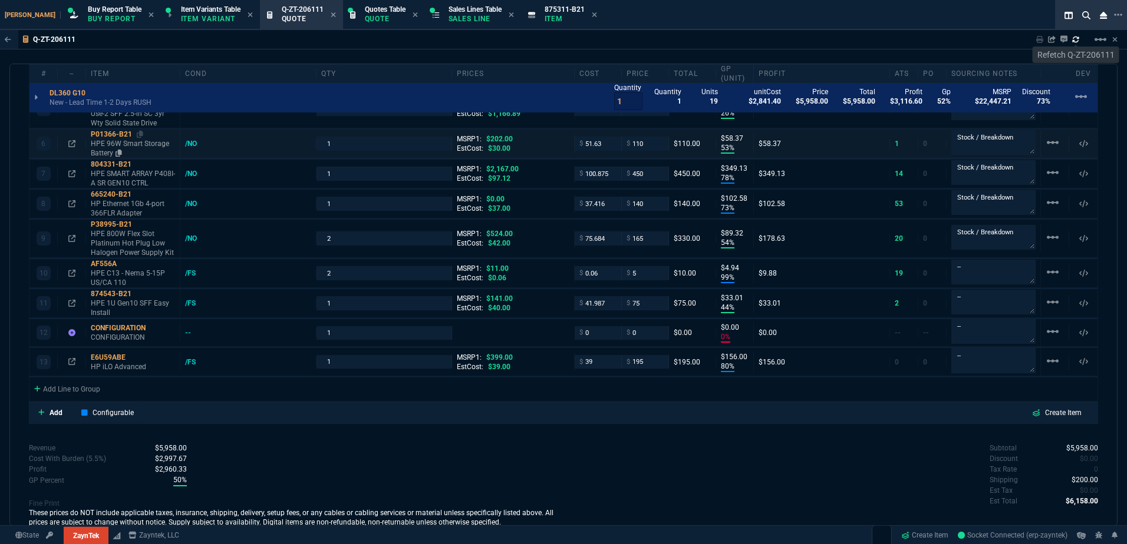
scroll to position [870, 0]
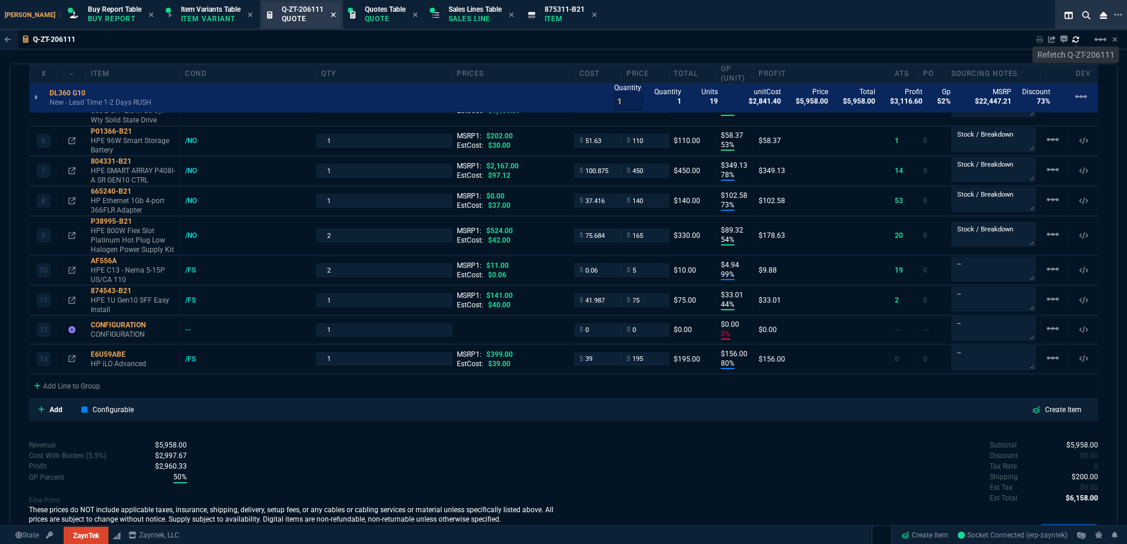
click at [459, 11] on span "Sales Lines Table" at bounding box center [474, 9] width 53 height 8
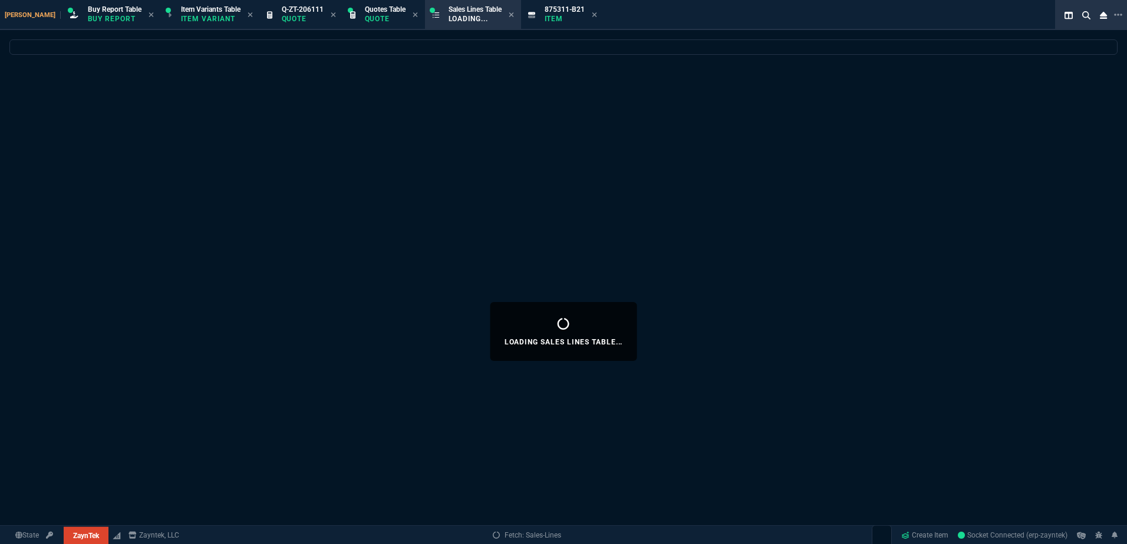
click at [331, 12] on icon at bounding box center [333, 14] width 5 height 7
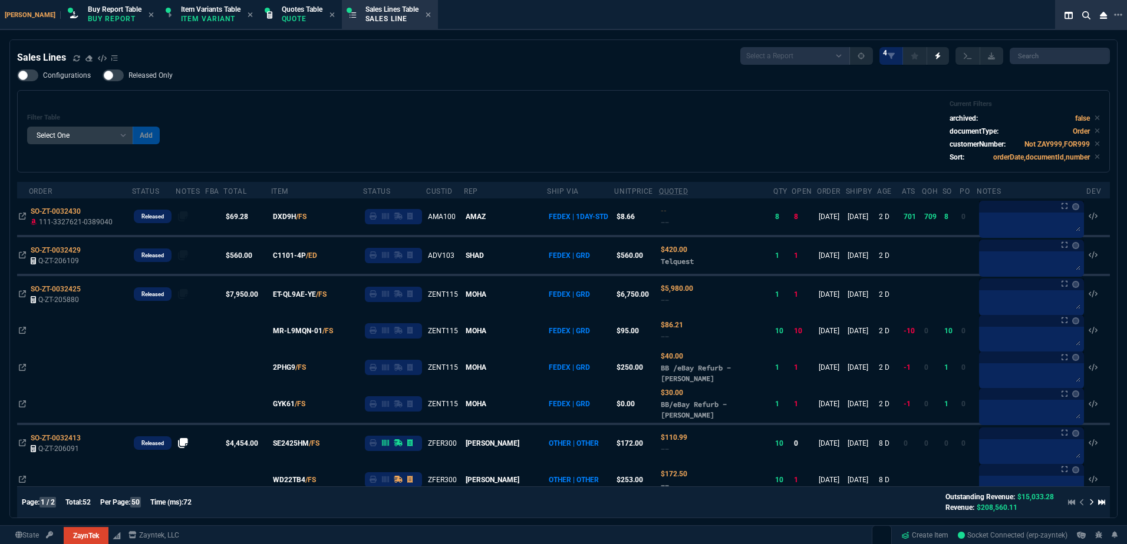
click at [263, 108] on div "Filter Table Select One Add Filter () Age () ATS () Cond (itemVariantCode) Cust…" at bounding box center [563, 131] width 1072 height 62
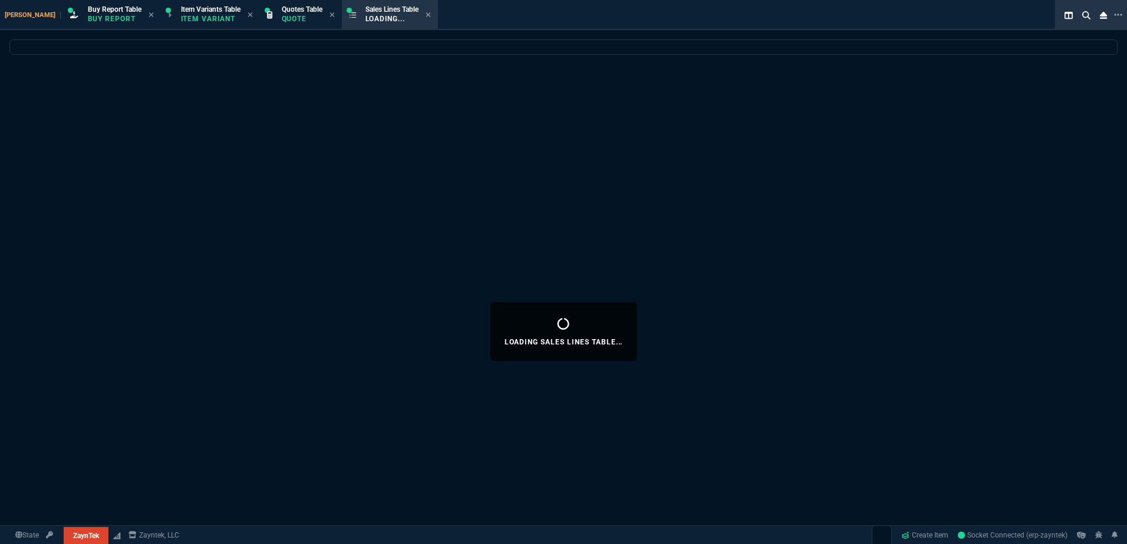
select select "1: BROV"
select select
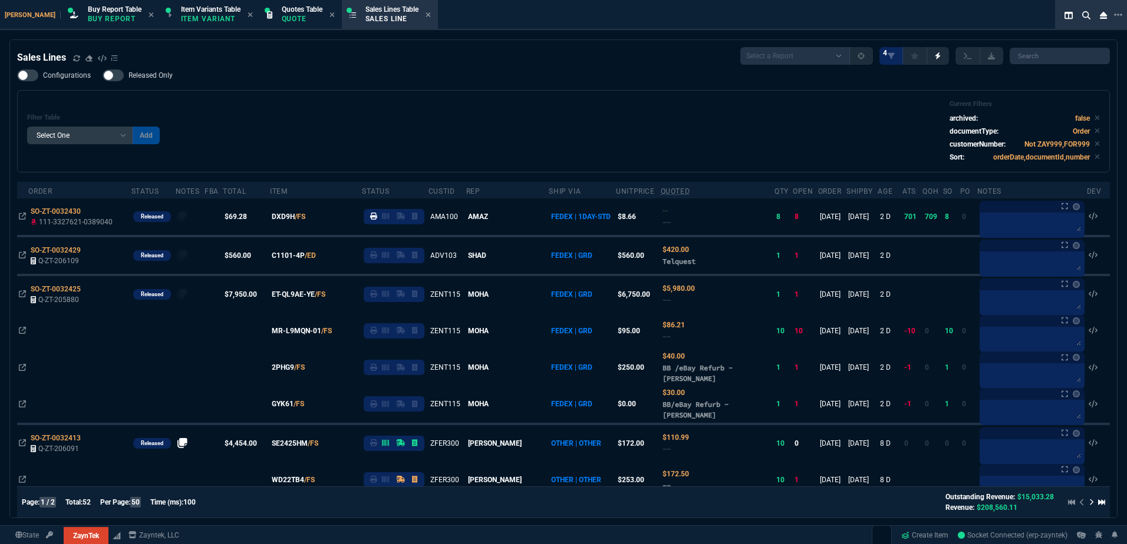
click at [335, 57] on div "Sales Lines Select a Report NEW QUERY SonicWall Sale AMZ (MTD) NEW QUERY INS100…" at bounding box center [563, 56] width 1092 height 18
drag, startPoint x: 378, startPoint y: 130, endPoint x: 318, endPoint y: 124, distance: 60.4
click at [378, 130] on div "Filter Table Select One Add Filter () Age () ATS () Cond (itemVariantCode) Cust…" at bounding box center [563, 131] width 1072 height 62
click at [688, 97] on div "Filter Table Select One Add Filter () Age () ATS () Cond (itemVariantCode) Cust…" at bounding box center [563, 131] width 1092 height 82
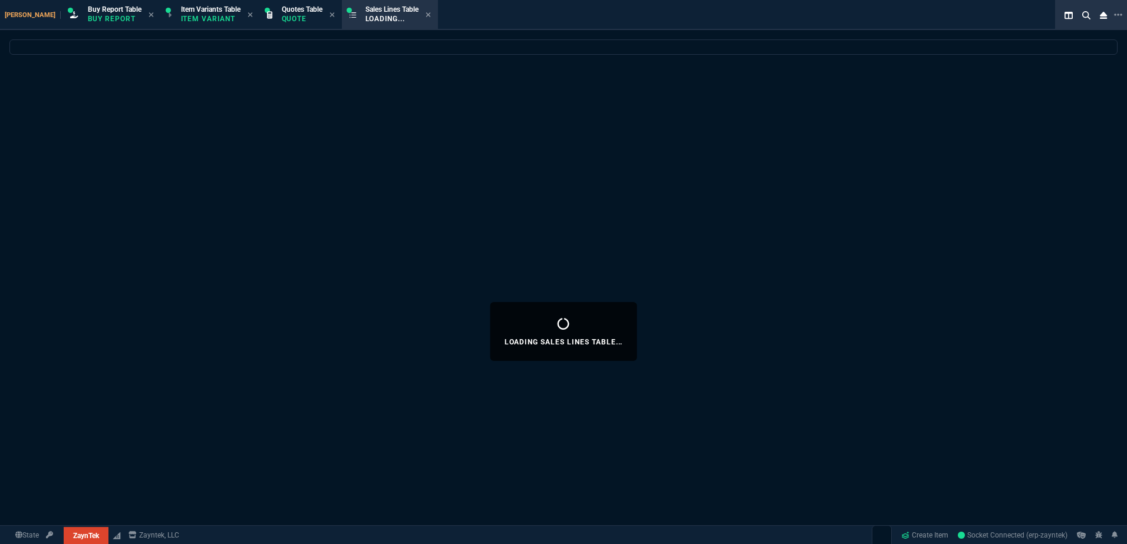
select select "1: BROV"
select select
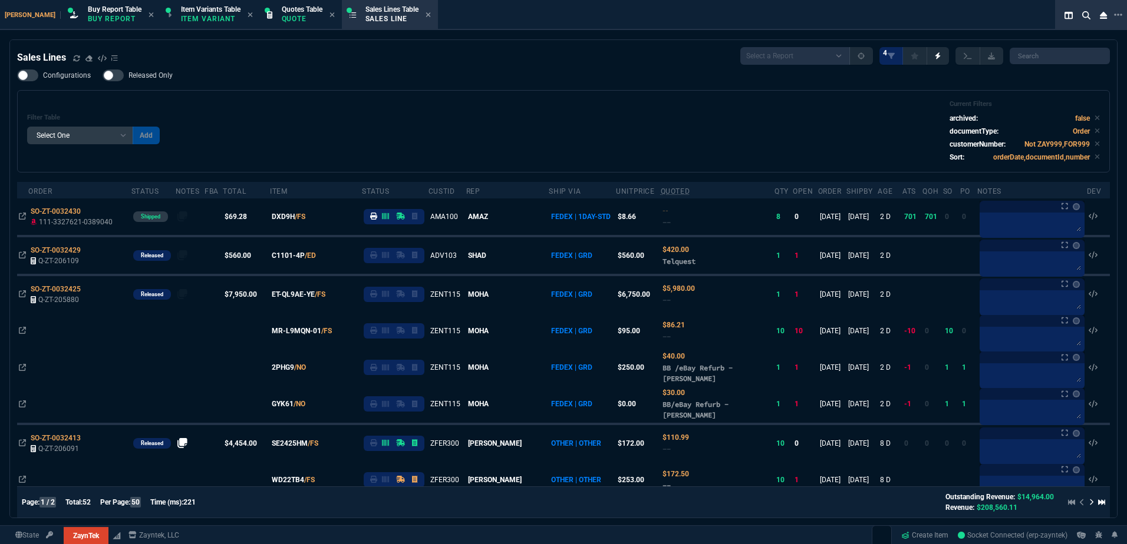
click at [393, 157] on div "Filter Table Select One Add Filter () Age () ATS () Cond (itemVariantCode) Cust…" at bounding box center [563, 131] width 1072 height 62
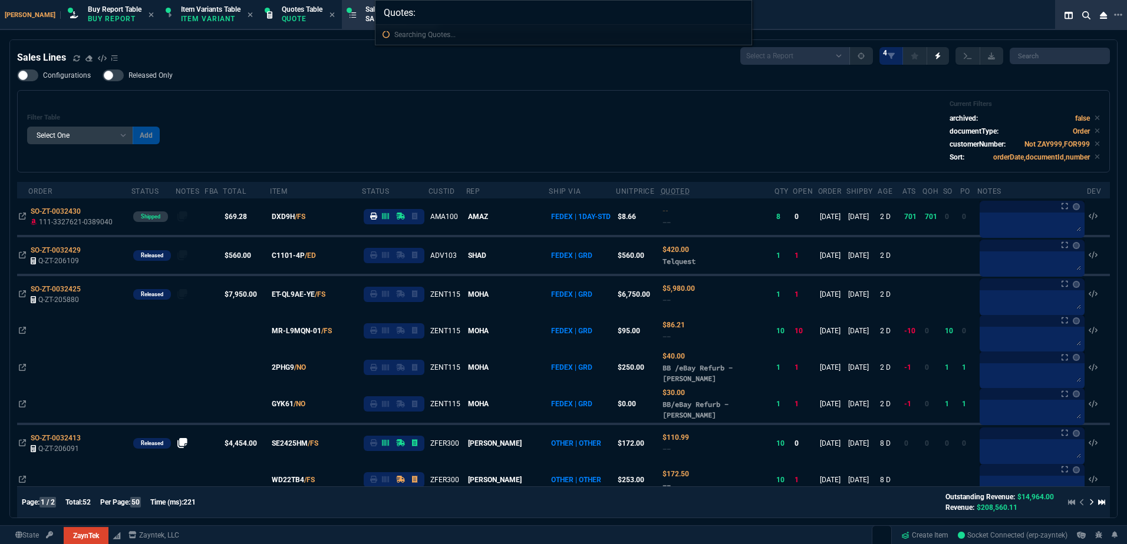
type input "Quotes: Q-ZT-206111"
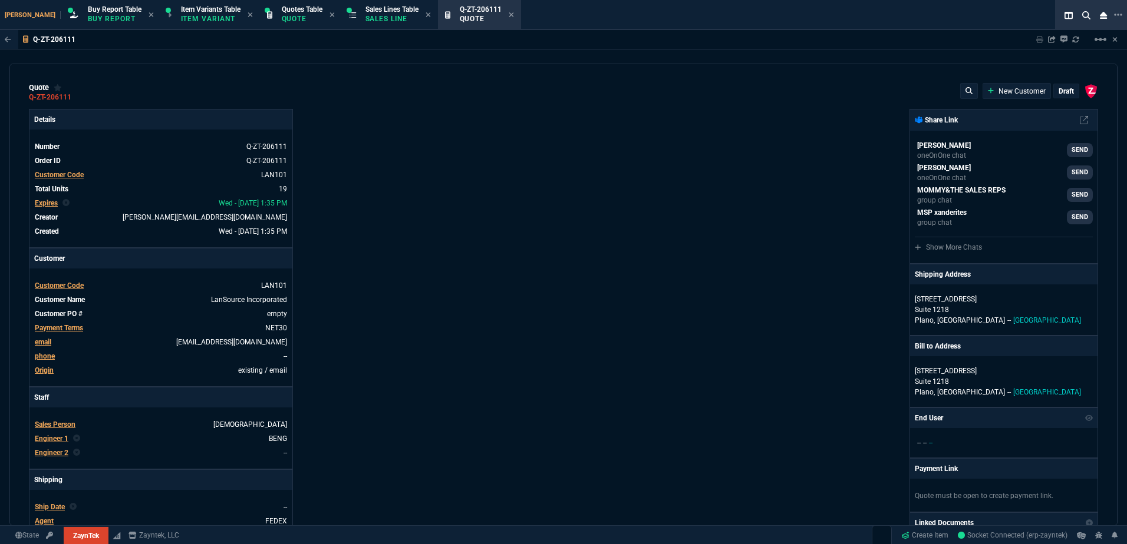
type input "40"
type input "600"
type input "68"
type input "425"
type input "68"
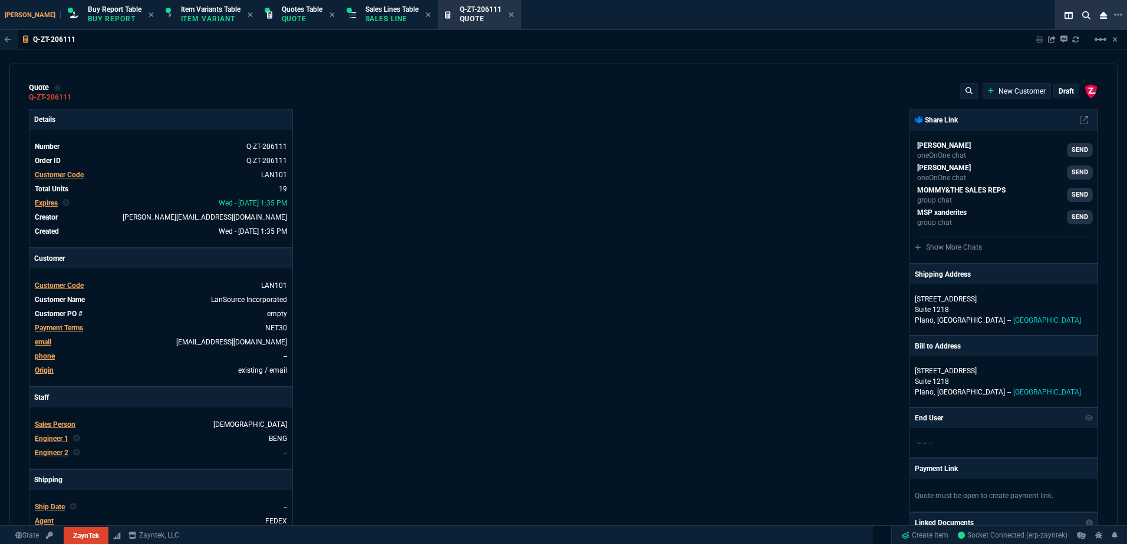
type input "425"
type input "78"
type input "210"
type input "26"
type input "90"
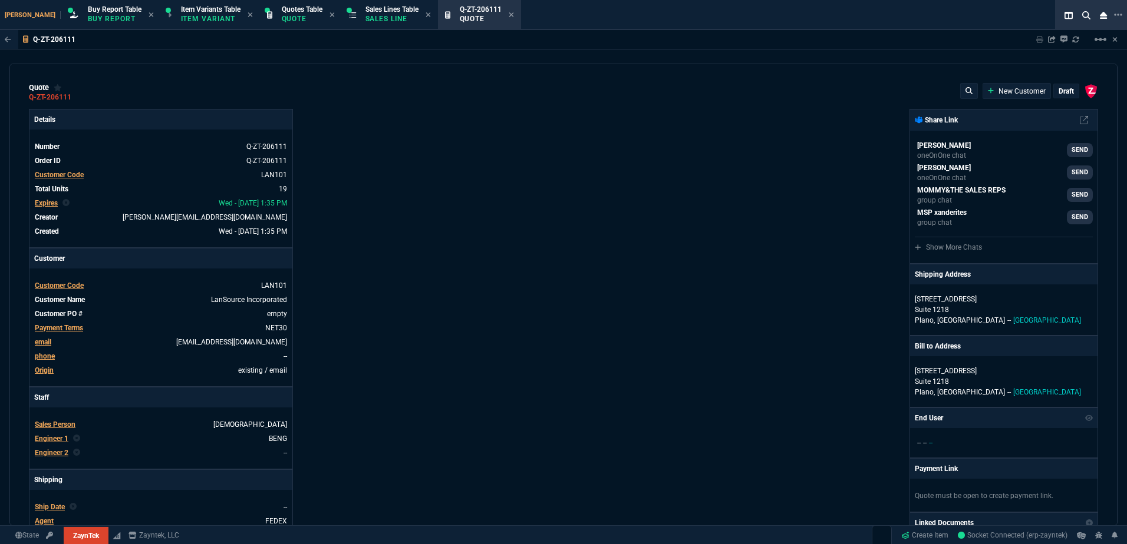
type input "53"
type input "58"
type input "78"
type input "349"
type input "73"
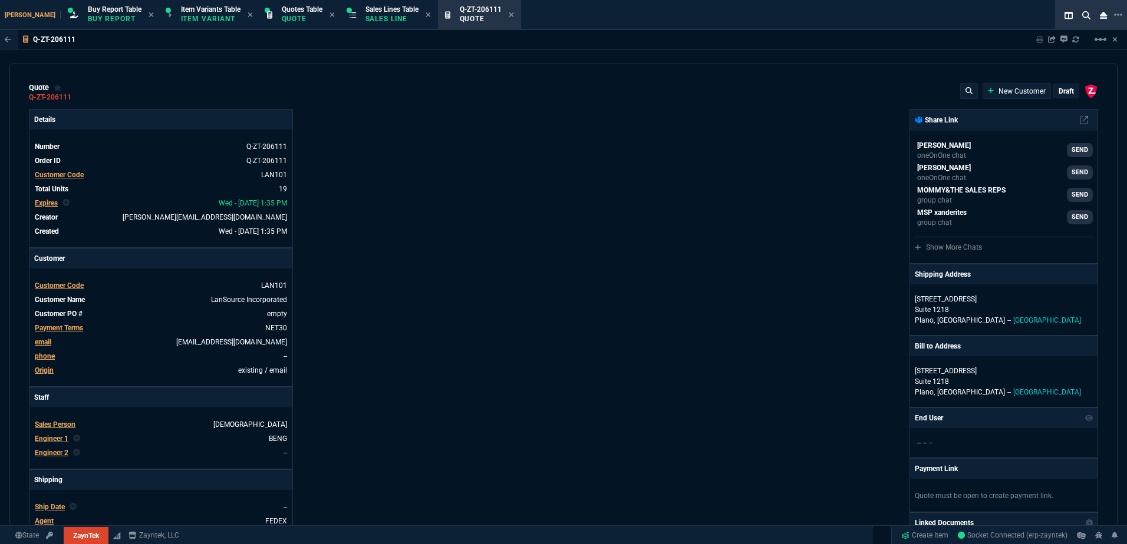
type input "103"
type input "54"
type input "89"
type input "99"
type input "5"
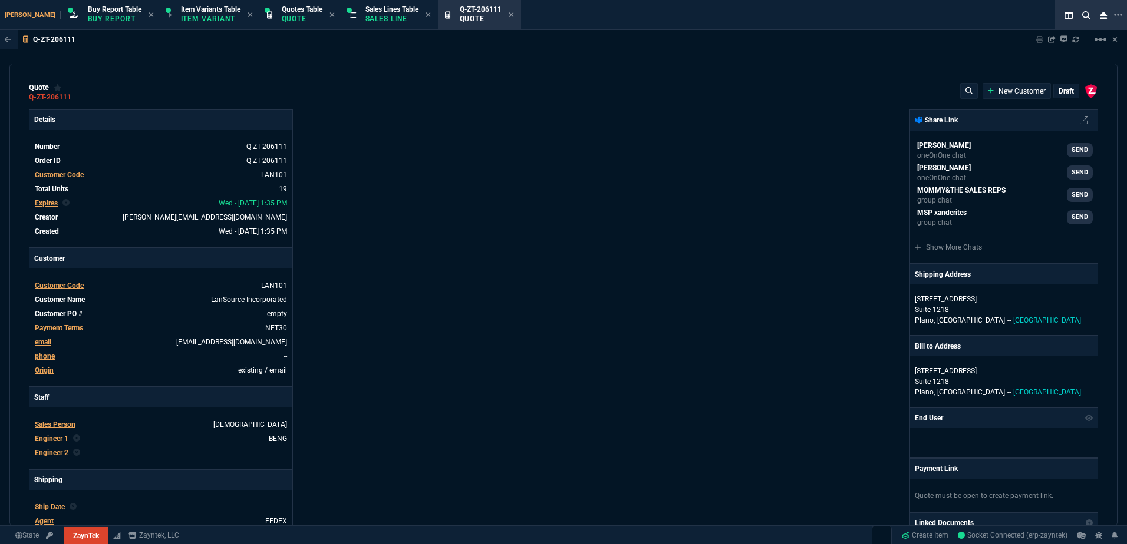
type input "44"
type input "33"
type input "0"
type input "80"
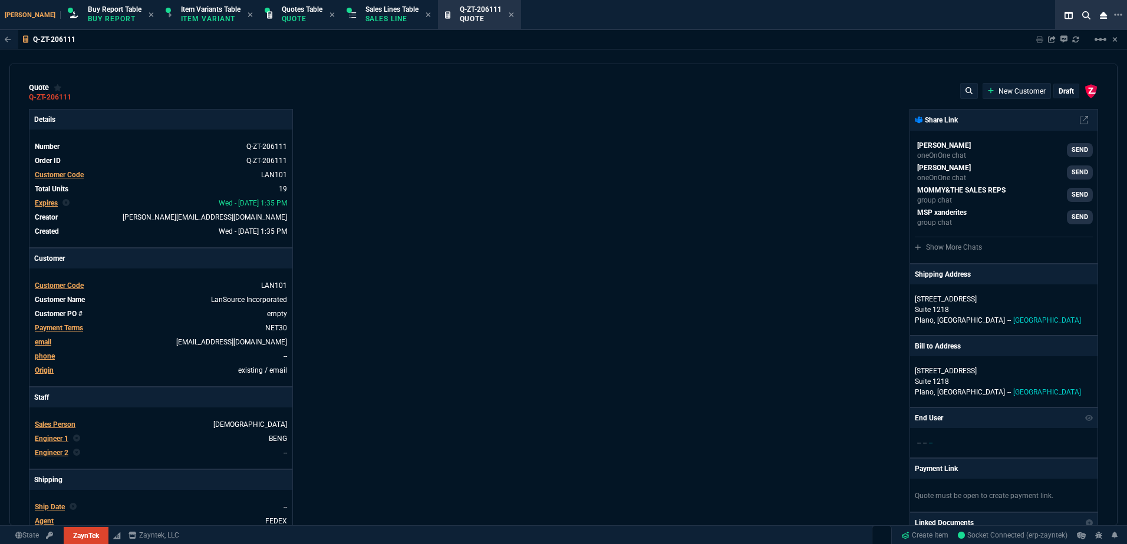
type input "156"
type input "66"
type input "74"
type input "82"
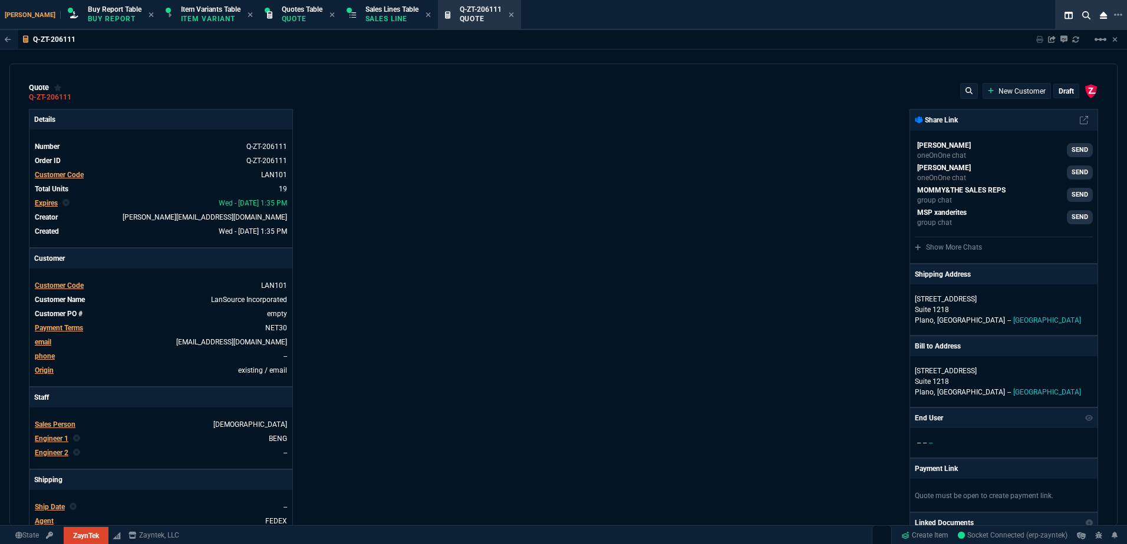
type input "78"
type input "46"
type input "79"
type input "69"
type input "55"
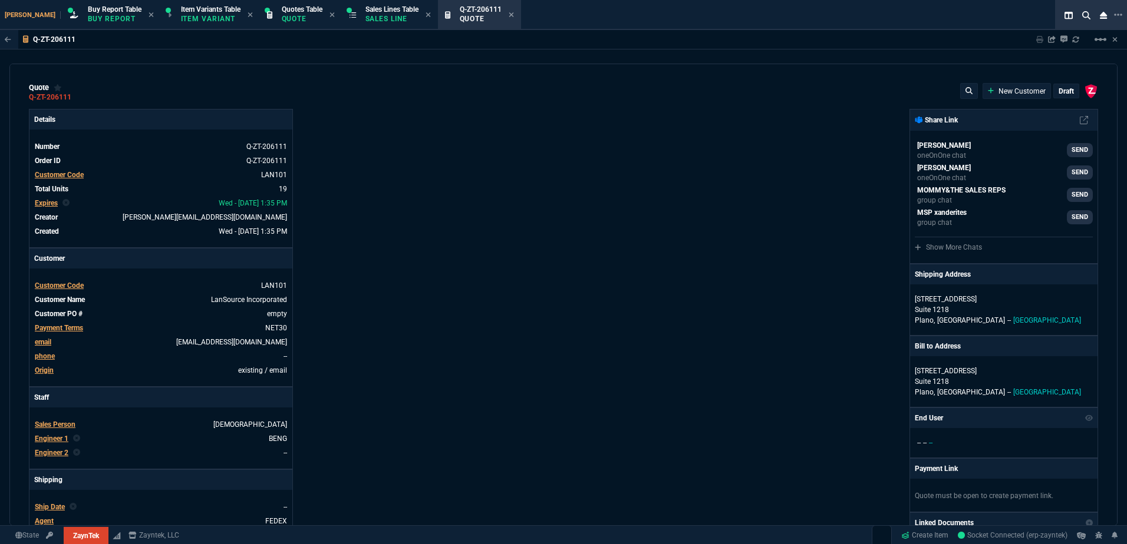
type input "47"
type input "51"
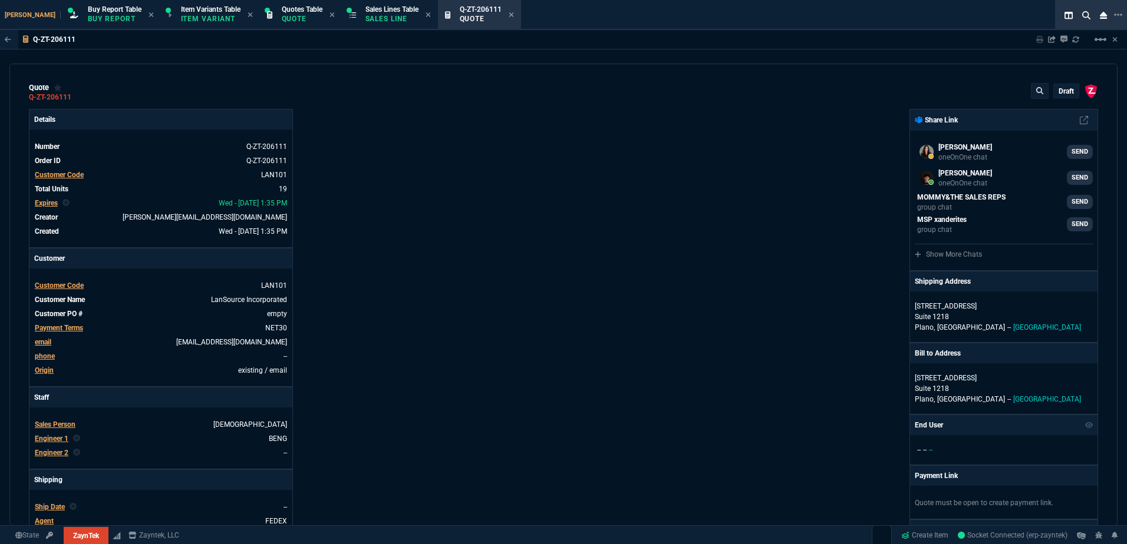
click at [1061, 87] on p "draft" at bounding box center [1065, 91] width 15 height 9
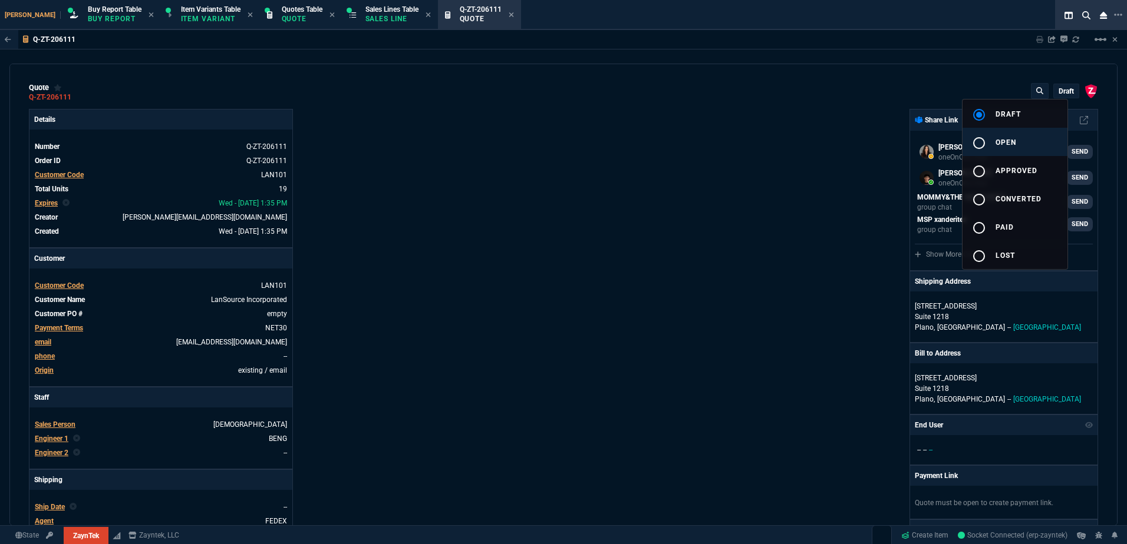
click at [1013, 144] on span "open" at bounding box center [1005, 142] width 21 height 8
click at [639, 239] on div at bounding box center [563, 272] width 1127 height 544
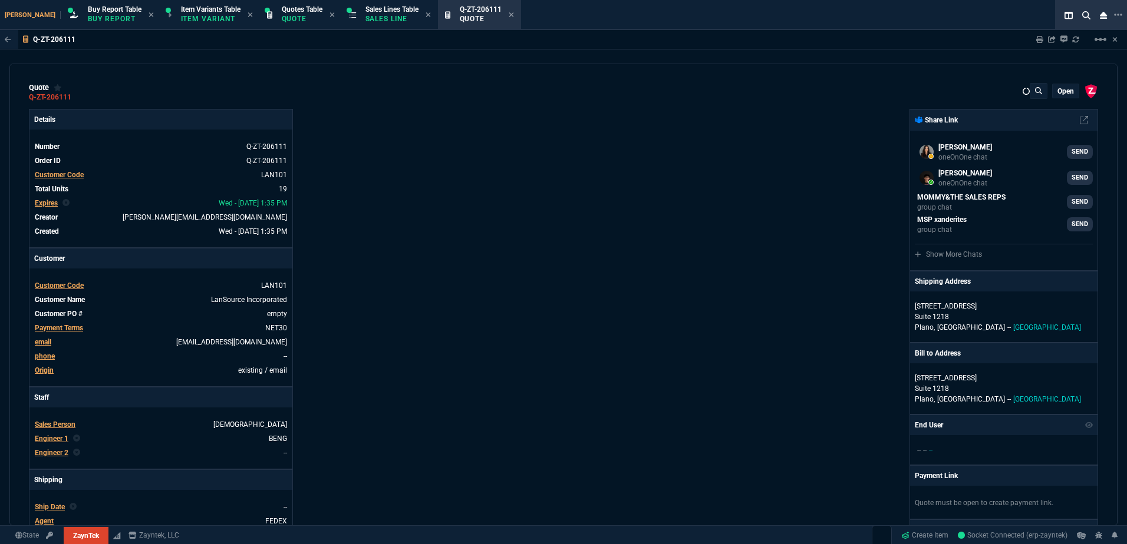
click at [414, 326] on div "Details Number Q-ZT-206111 Order ID Q-ZT-206111 Customer Code LAN101 Total Unit…" at bounding box center [296, 413] width 534 height 608
type input "40"
type input "600"
type input "68"
type input "425"
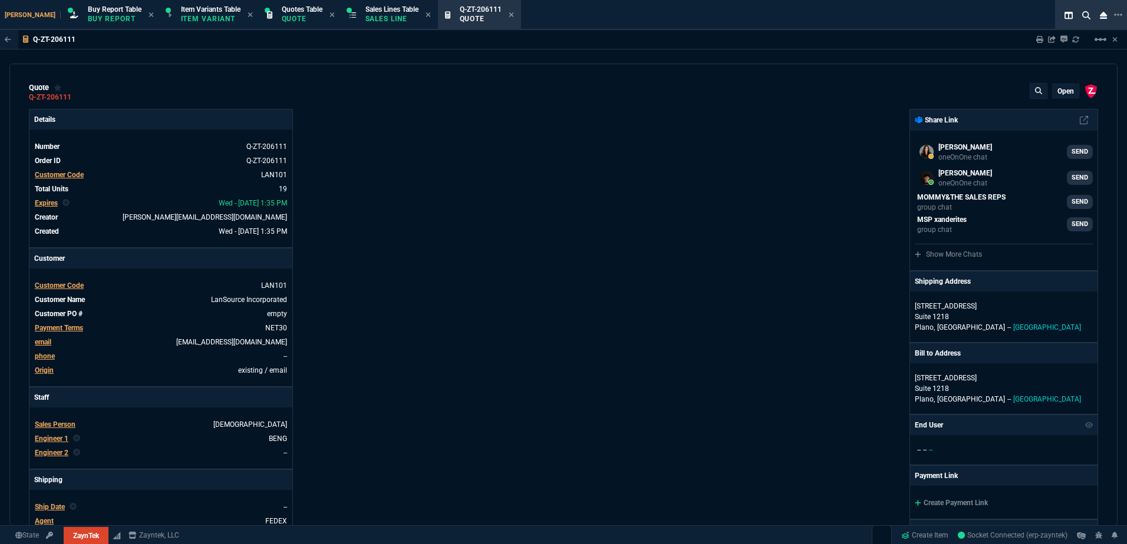
type input "68"
type input "425"
type input "78"
type input "210"
type input "26"
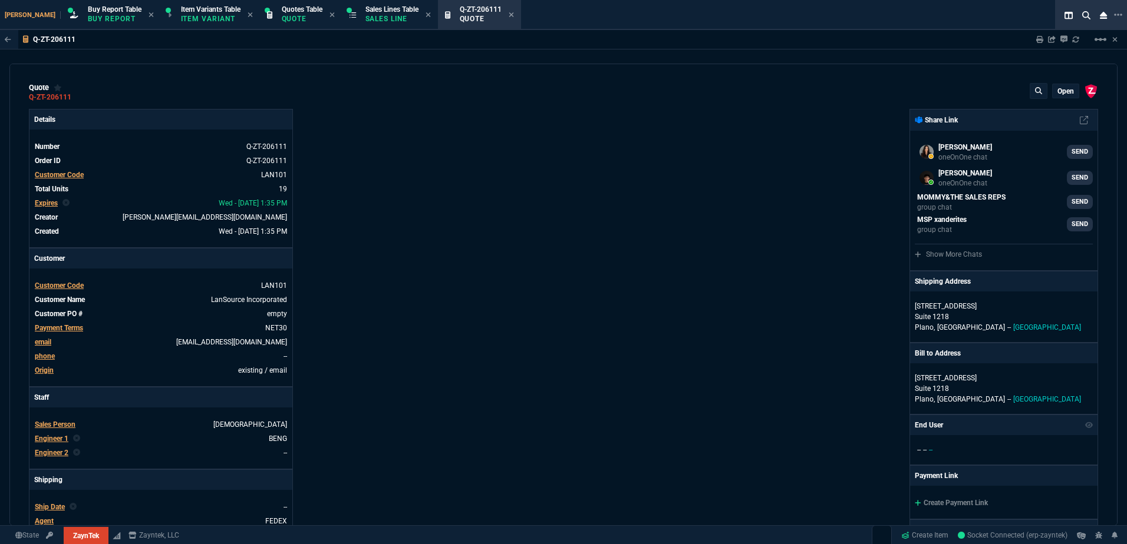
type input "90"
type input "53"
type input "58"
type input "78"
type input "349"
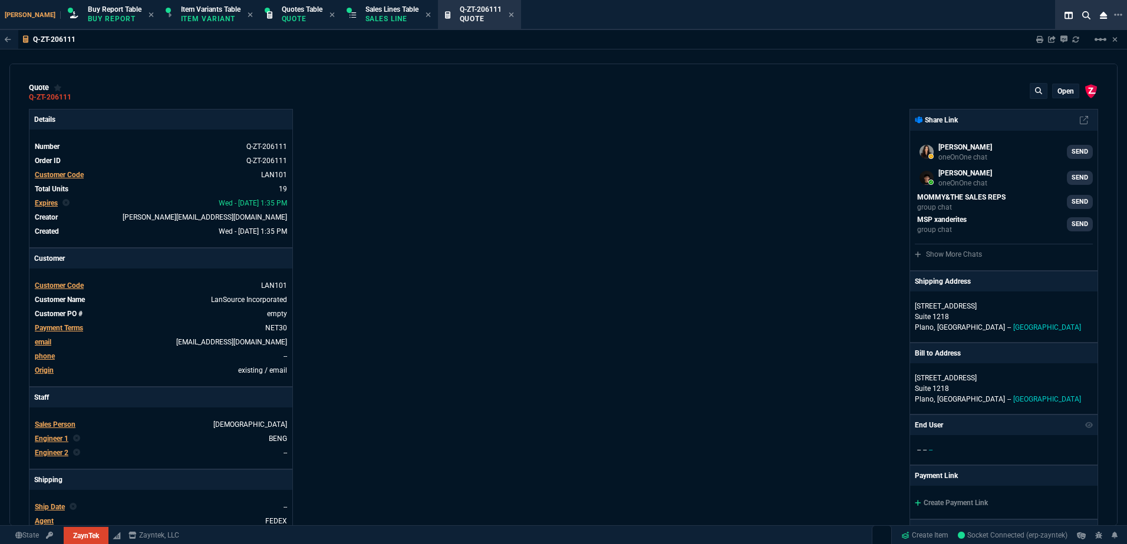
type input "73"
type input "103"
type input "54"
type input "89"
type input "99"
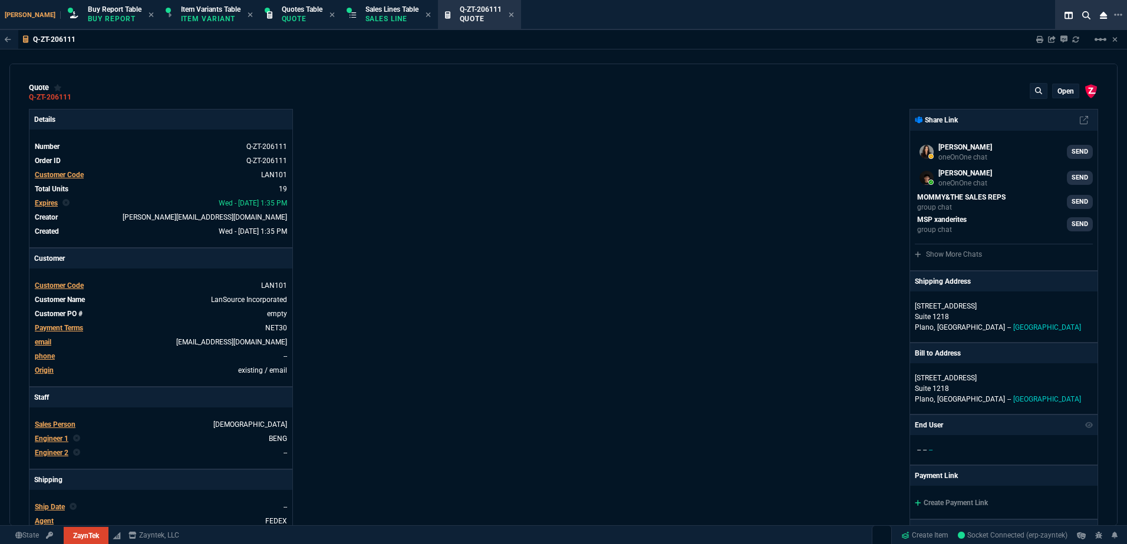
type input "5"
type input "44"
type input "33"
type input "0"
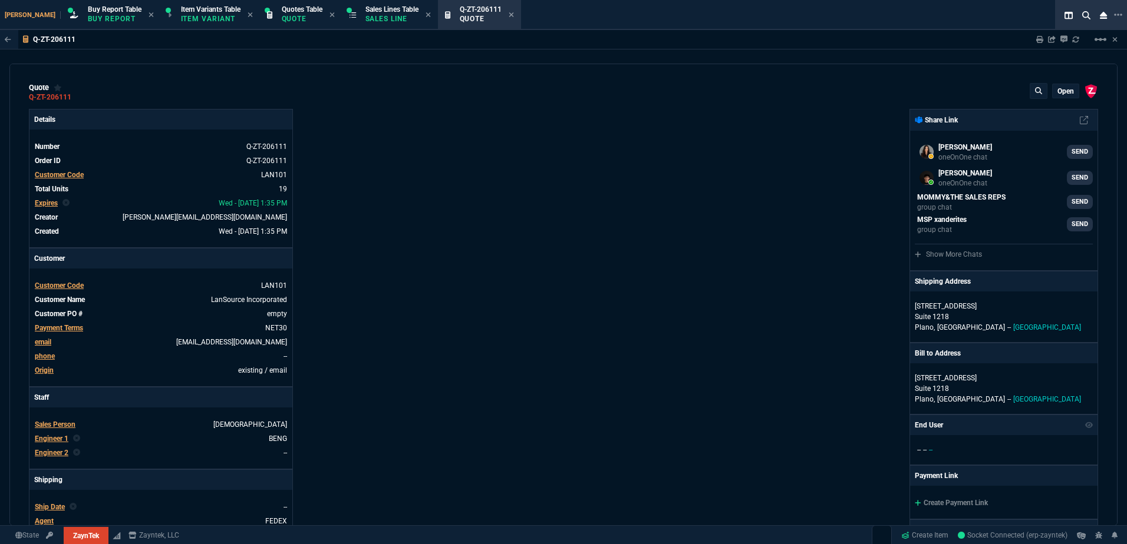
type input "80"
type input "156"
type input "66"
type input "74"
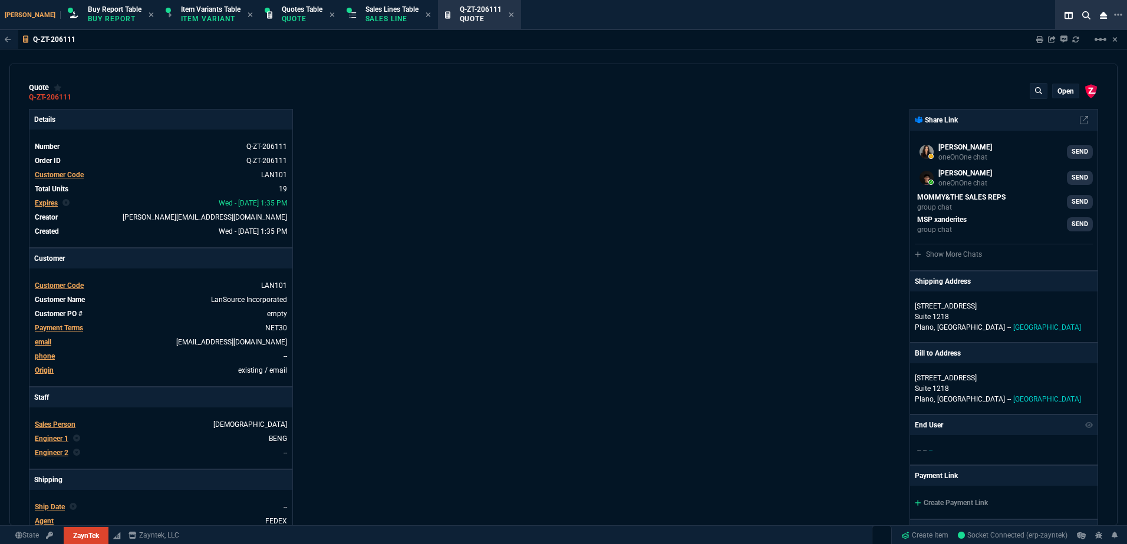
type input "82"
type input "78"
type input "46"
type input "79"
click at [385, 392] on div "Details Number Q-ZT-206111 Order ID Q-ZT-206111 Customer Code LAN101 Total Unit…" at bounding box center [296, 413] width 534 height 608
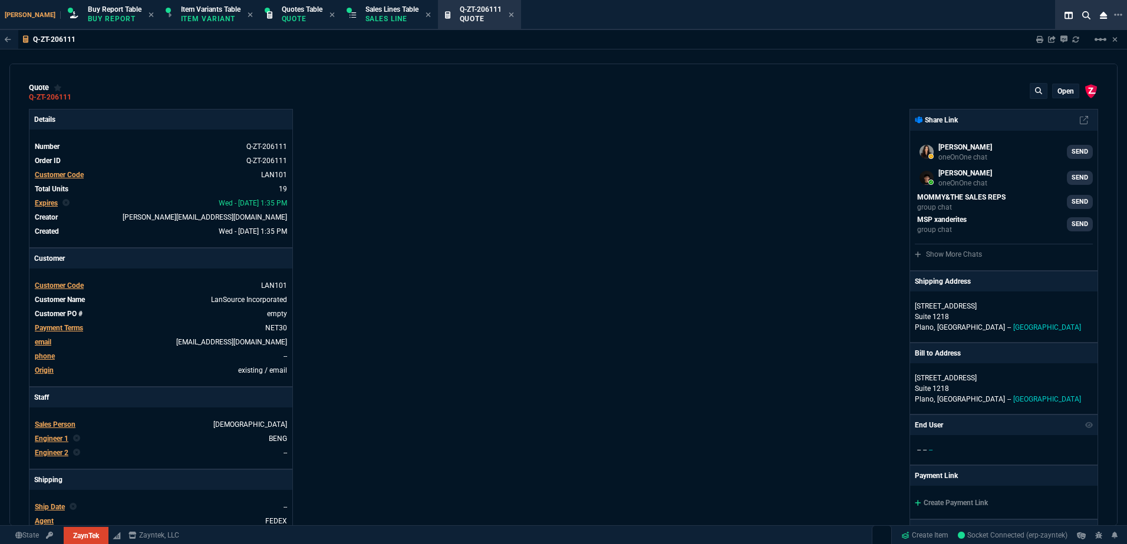
type input "69"
type input "55"
type input "47"
type input "51"
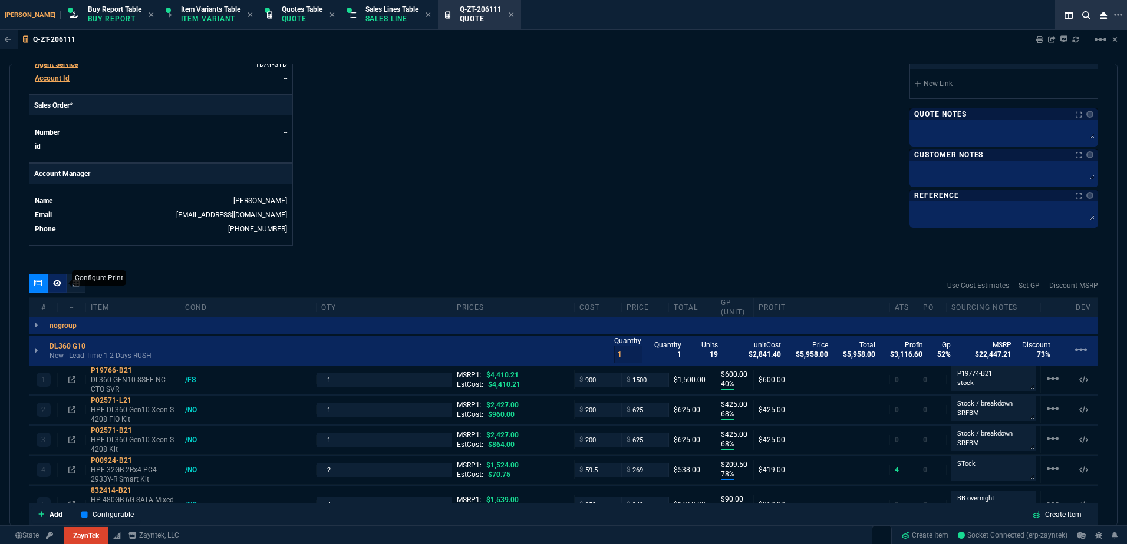
click at [62, 286] on div at bounding box center [57, 283] width 19 height 19
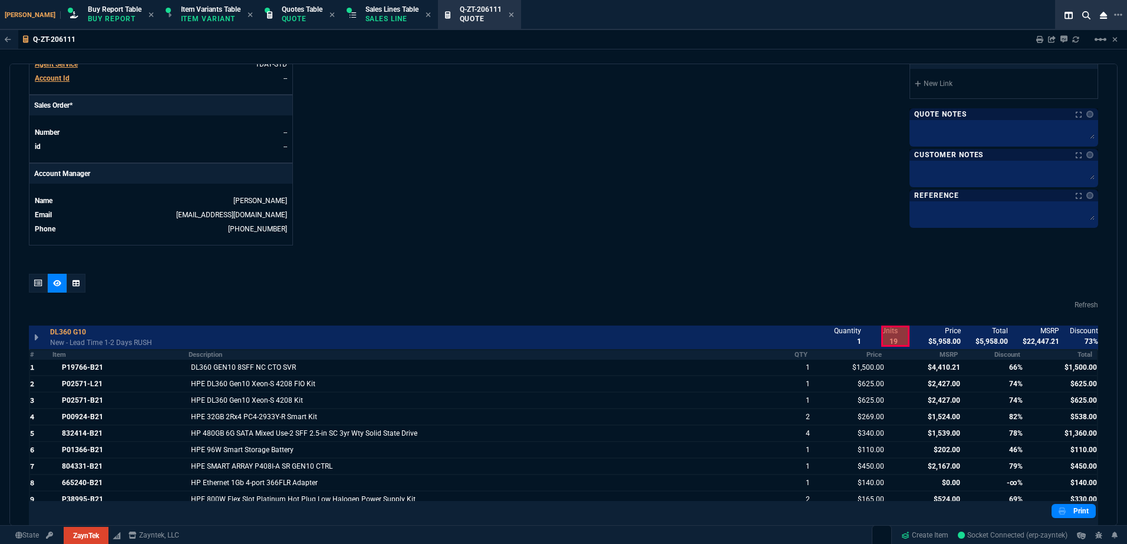
scroll to position [589, 0]
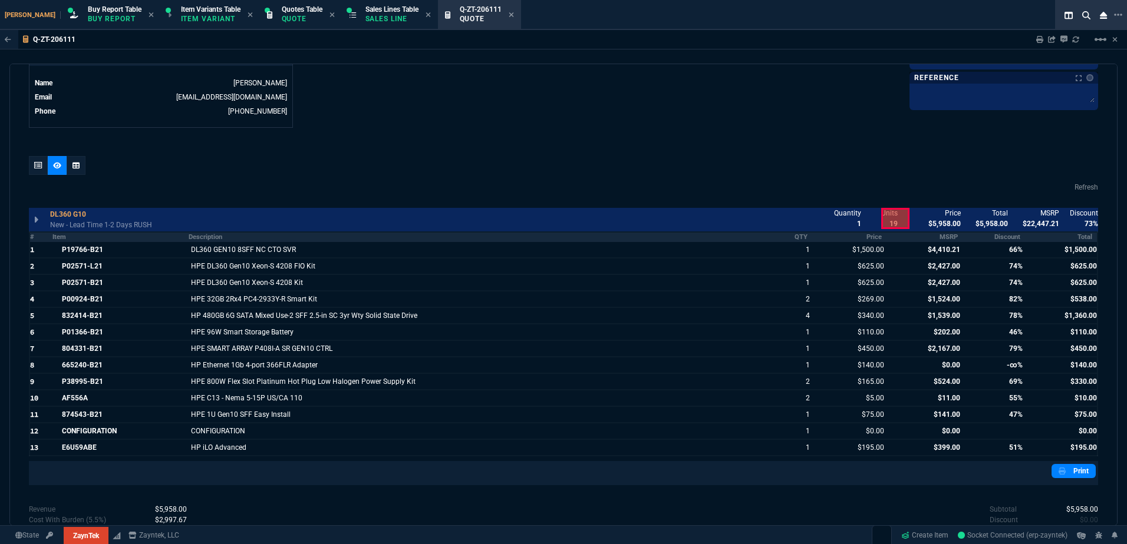
click at [947, 235] on th "MSRP" at bounding box center [924, 237] width 76 height 10
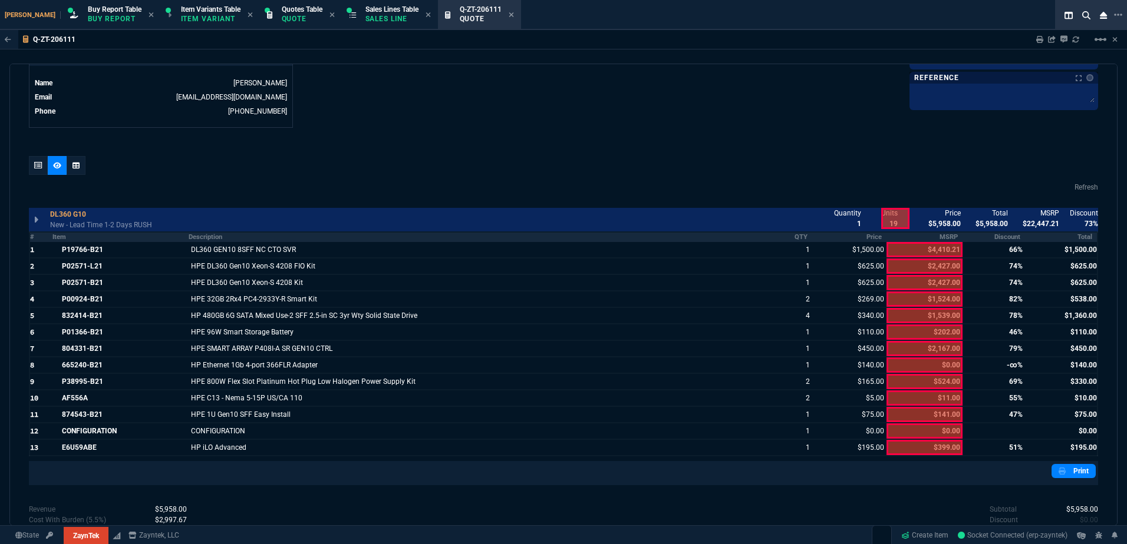
click at [987, 235] on th "Discount" at bounding box center [993, 237] width 62 height 10
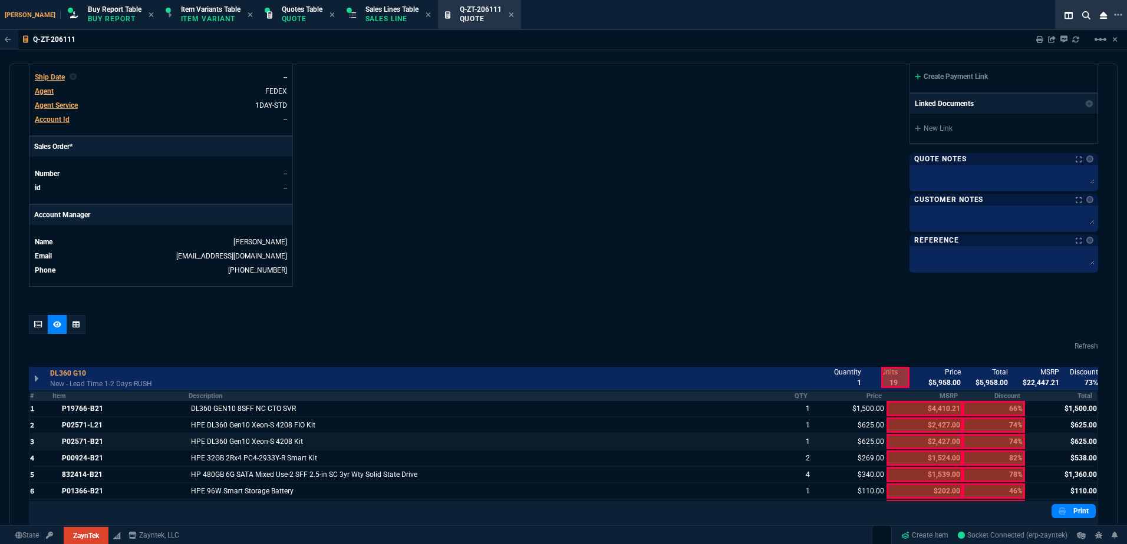
scroll to position [530, 0]
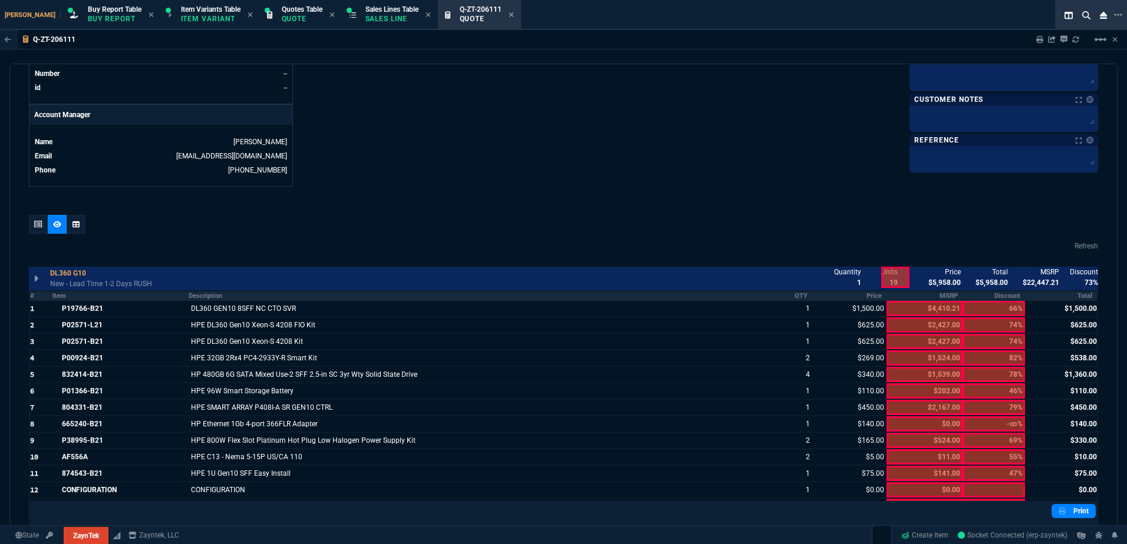
drag, startPoint x: 949, startPoint y: 297, endPoint x: 976, endPoint y: 294, distance: 27.9
click at [957, 295] on tr "# Item Description QTY Price MSRP Discount Total" at bounding box center [563, 296] width 1068 height 10
click at [976, 294] on th "Discount" at bounding box center [993, 296] width 62 height 10
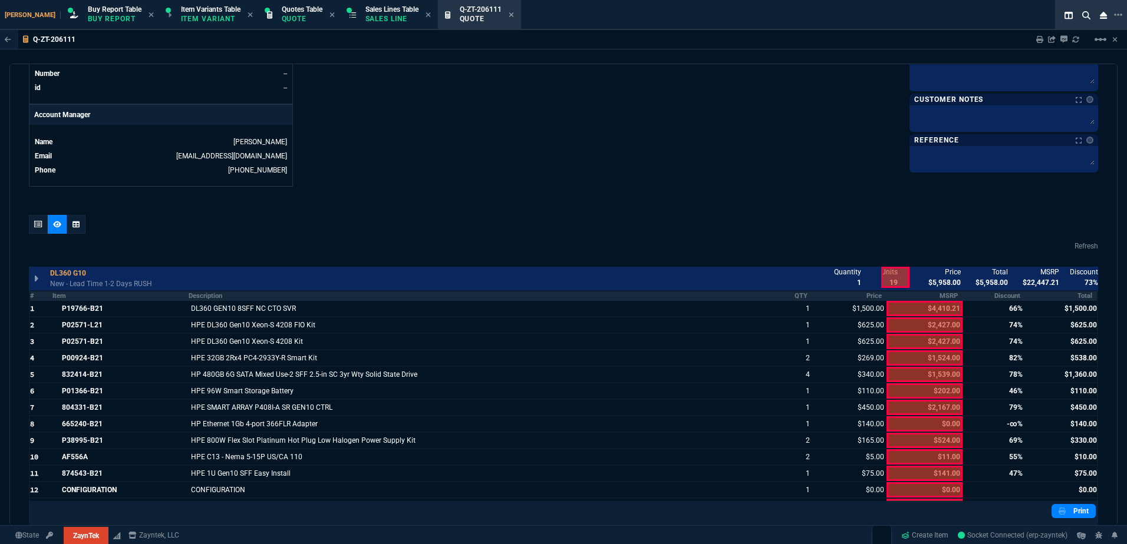
click at [942, 299] on th "MSRP" at bounding box center [924, 296] width 76 height 10
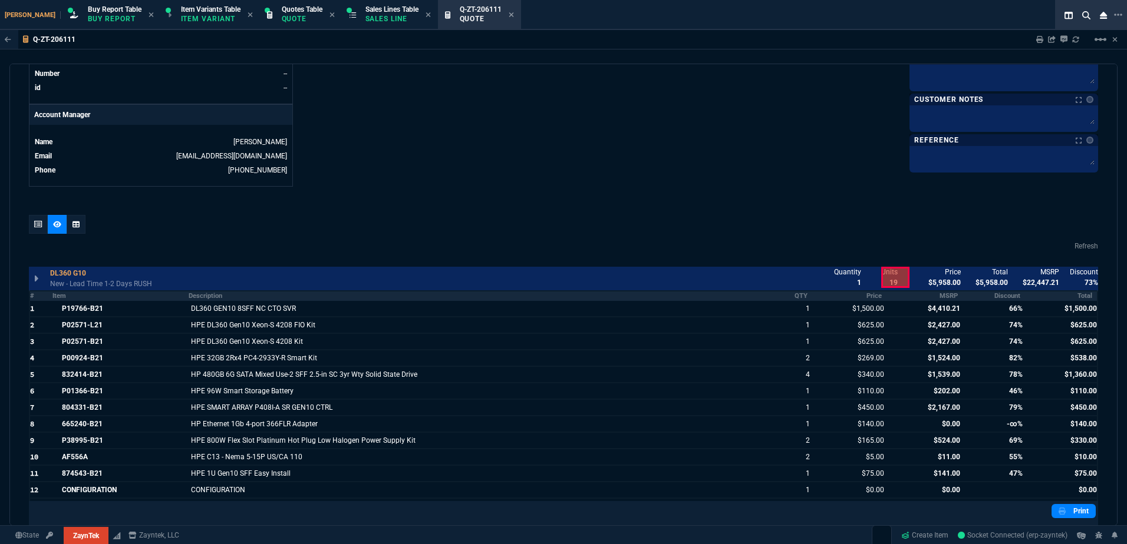
click at [989, 295] on th "Discount" at bounding box center [993, 296] width 62 height 10
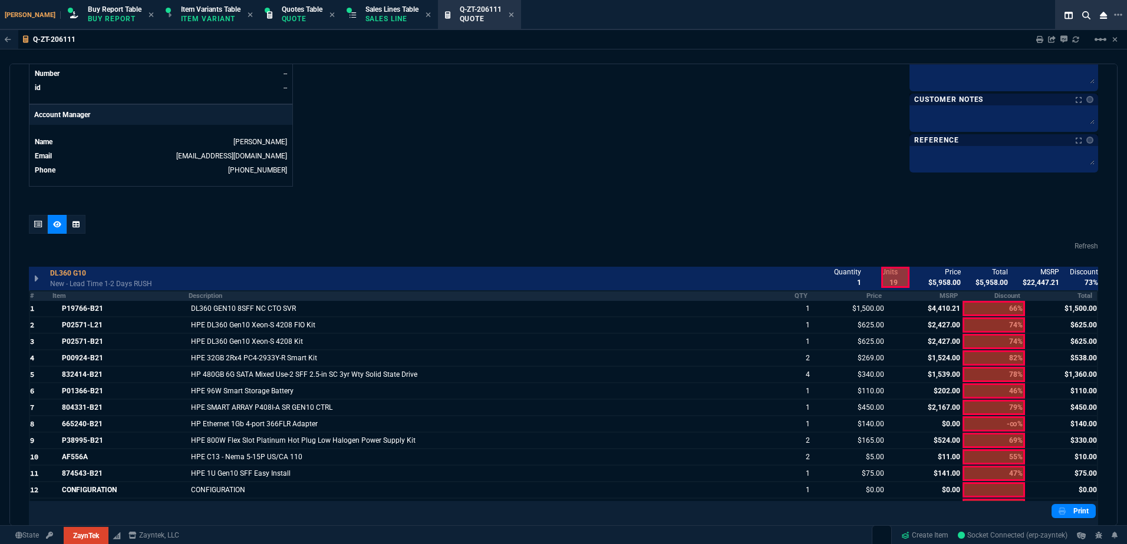
click at [929, 296] on th "MSRP" at bounding box center [924, 296] width 76 height 10
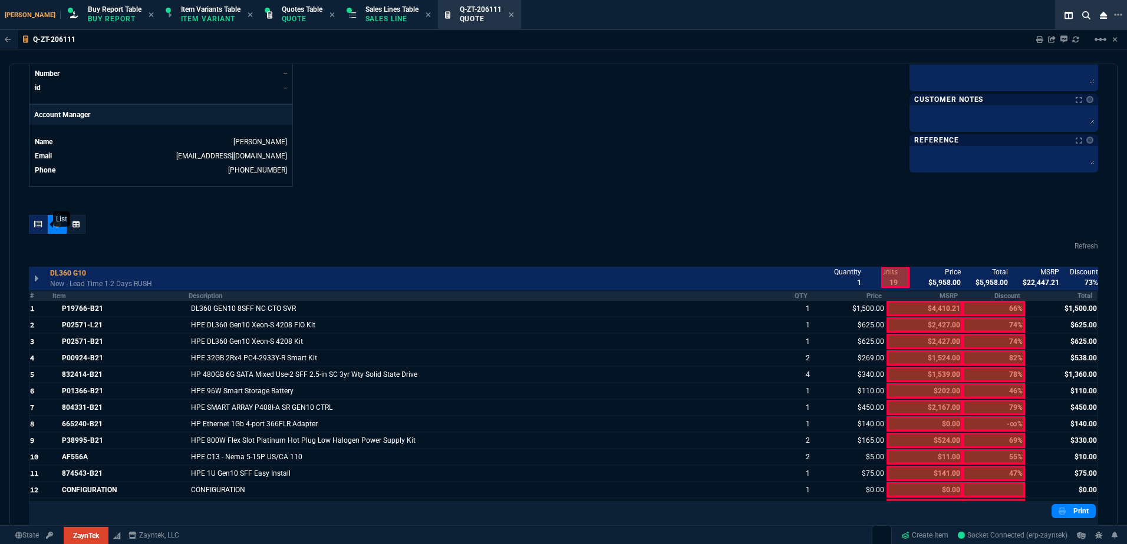
click at [38, 226] on icon at bounding box center [38, 224] width 8 height 7
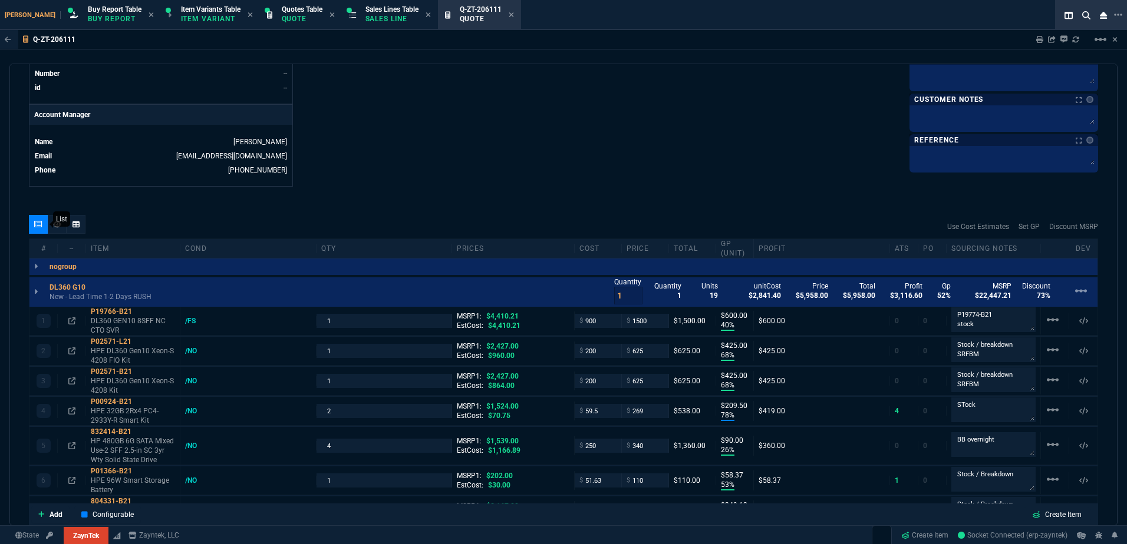
type input "40"
type input "600"
type input "68"
type input "425"
type input "68"
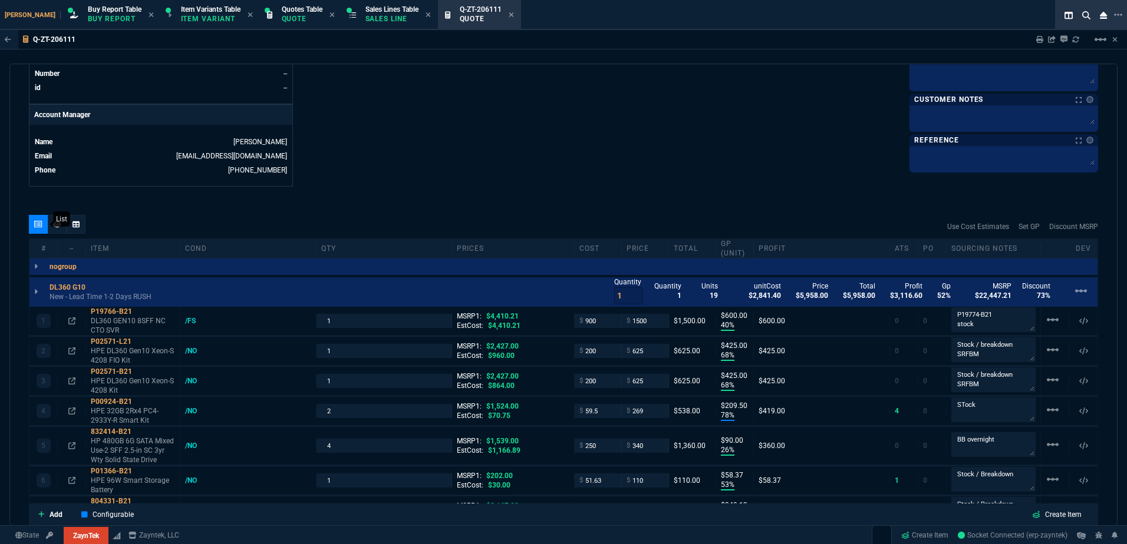
type input "425"
type input "78"
type input "210"
type input "26"
type input "90"
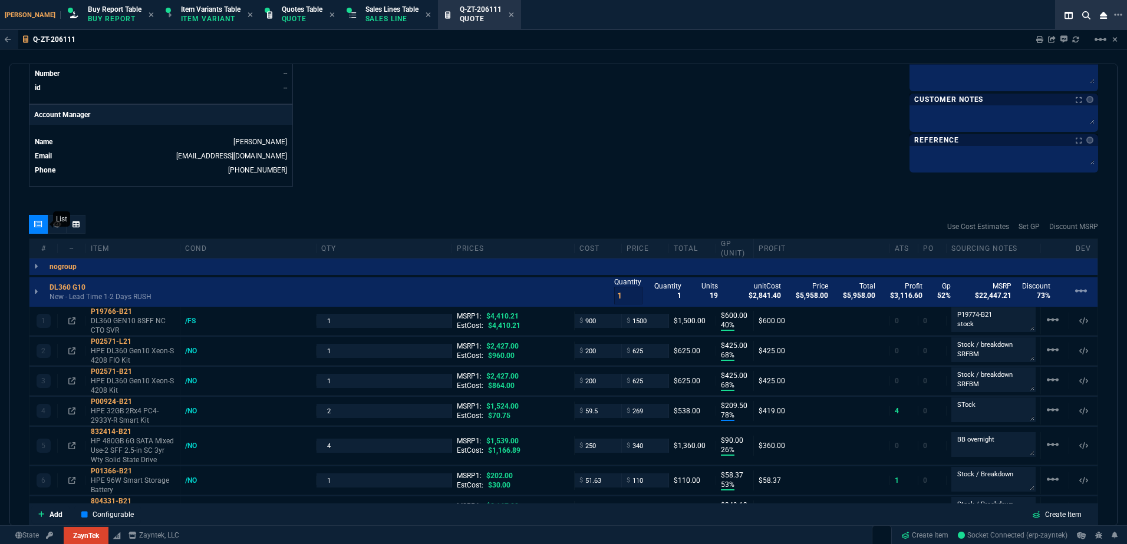
type input "53"
type input "58"
type input "78"
type input "349"
type input "73"
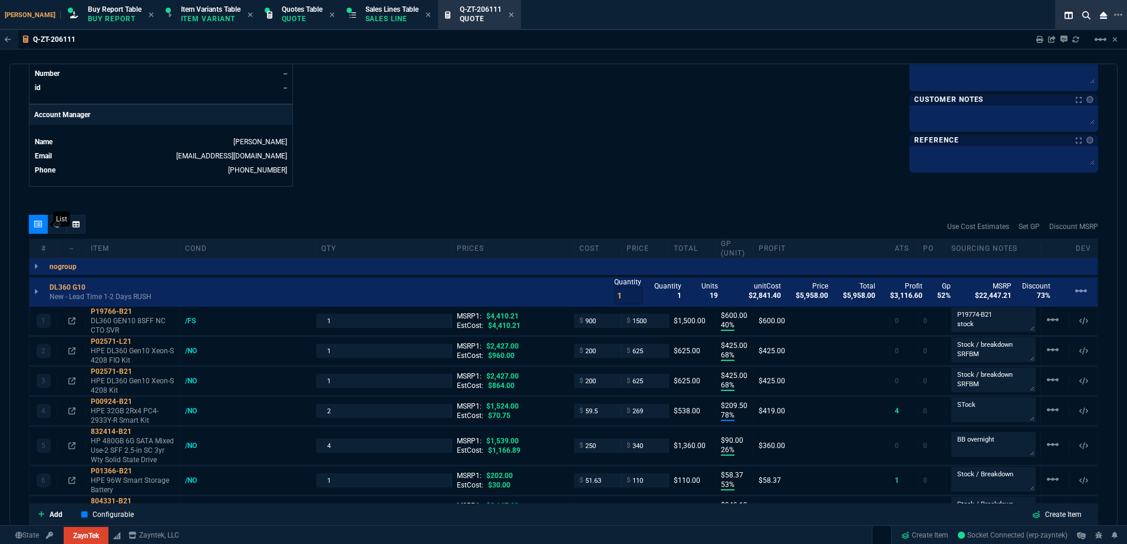
type input "103"
type input "54"
type input "89"
type input "99"
type input "5"
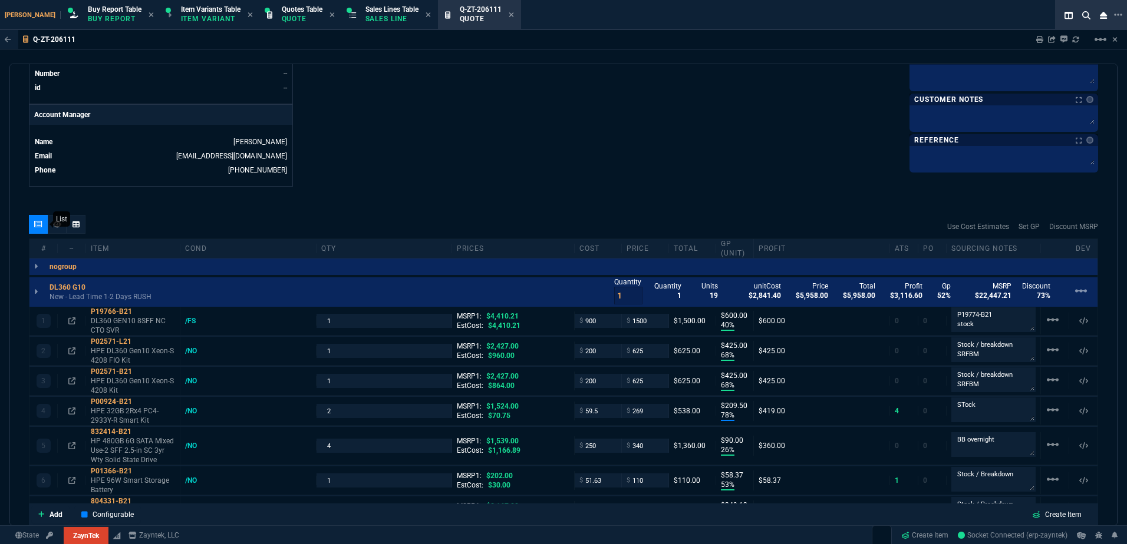
type input "44"
type input "33"
type input "0"
type input "80"
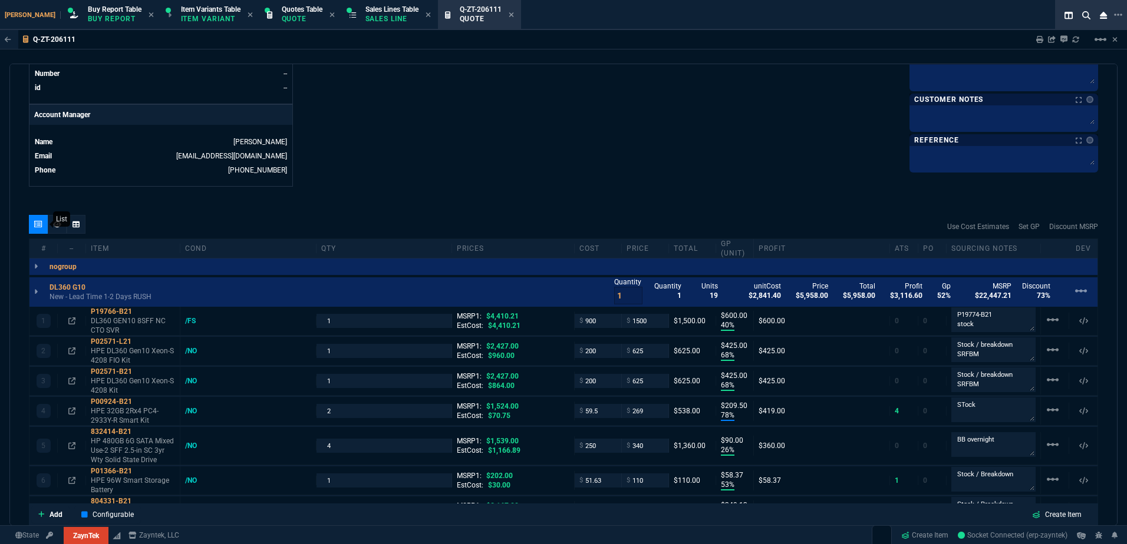
type input "156"
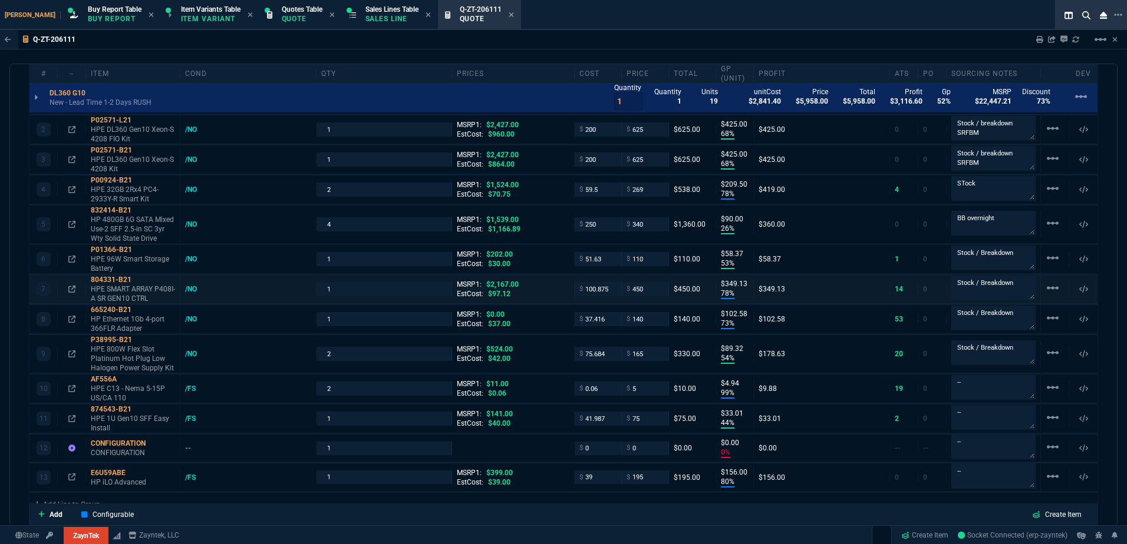
type input "66"
type input "74"
type input "82"
type input "78"
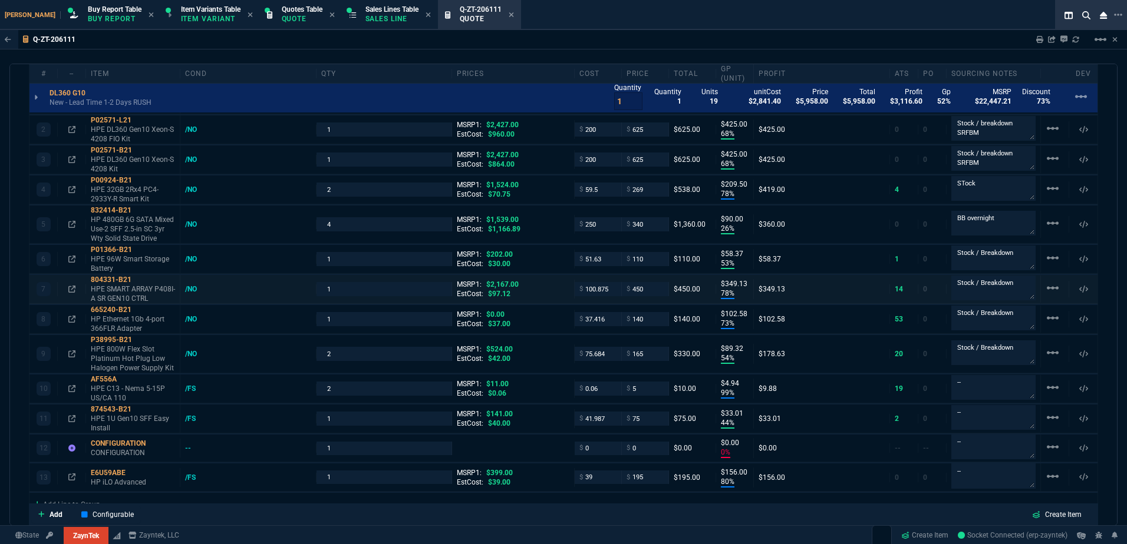
type input "46"
type input "79"
type input "69"
type input "55"
type input "47"
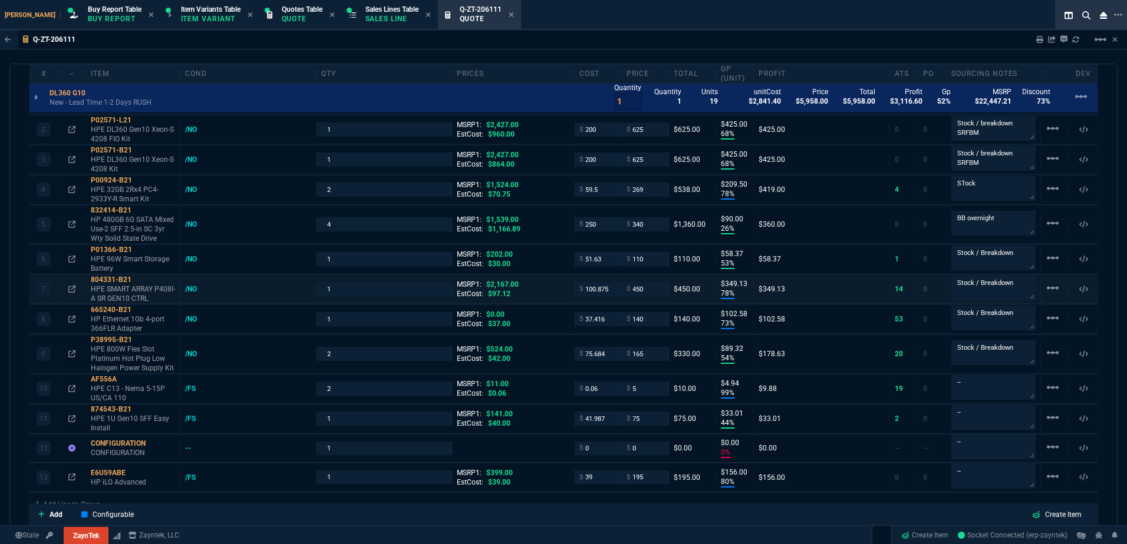
type input "51"
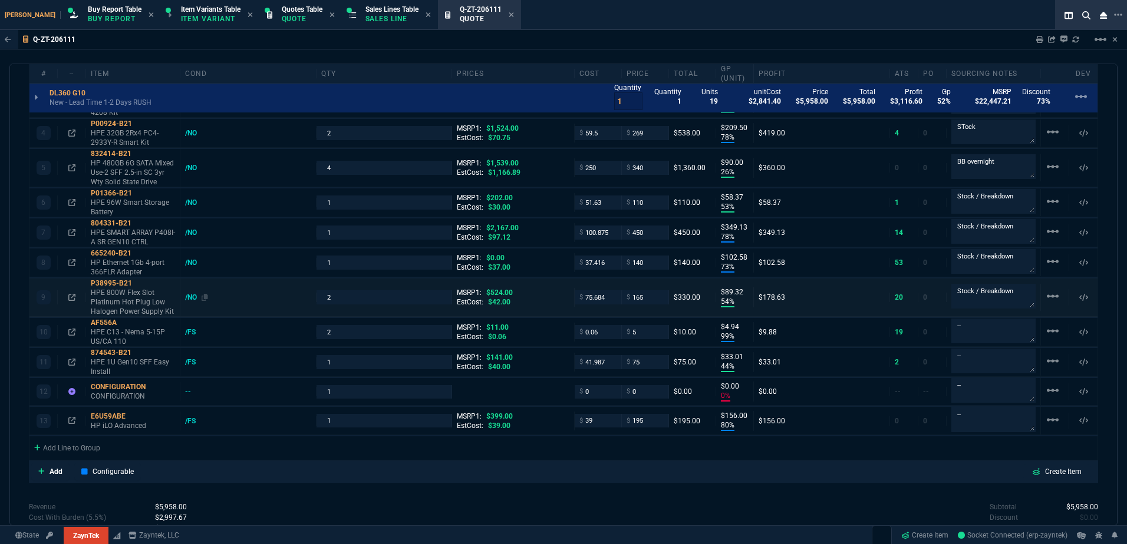
scroll to position [825, 0]
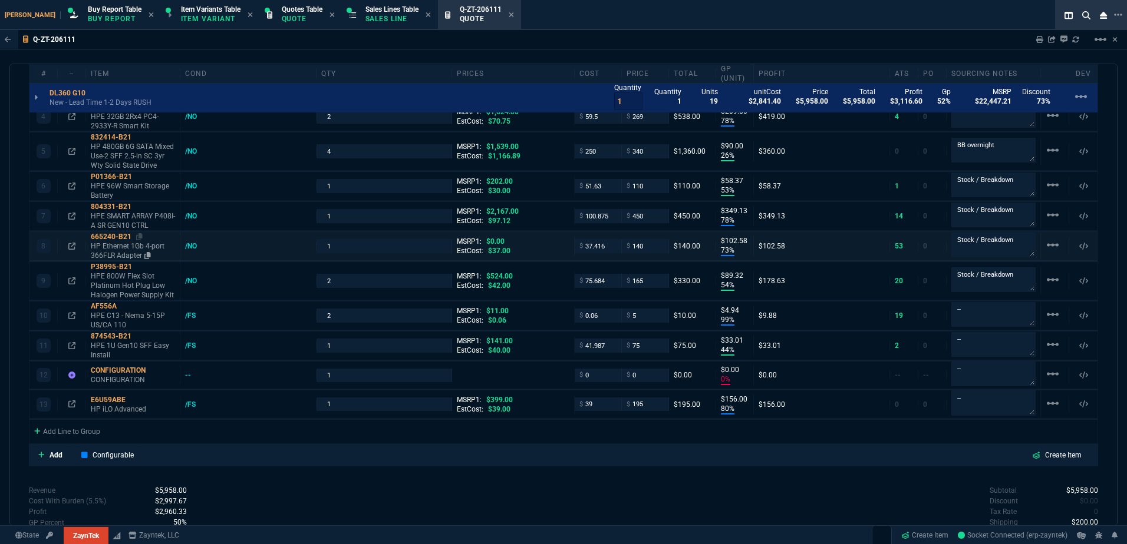
click at [121, 254] on p "HP Ethernet 1Gb 4-port 366FLR Adapter" at bounding box center [133, 251] width 84 height 19
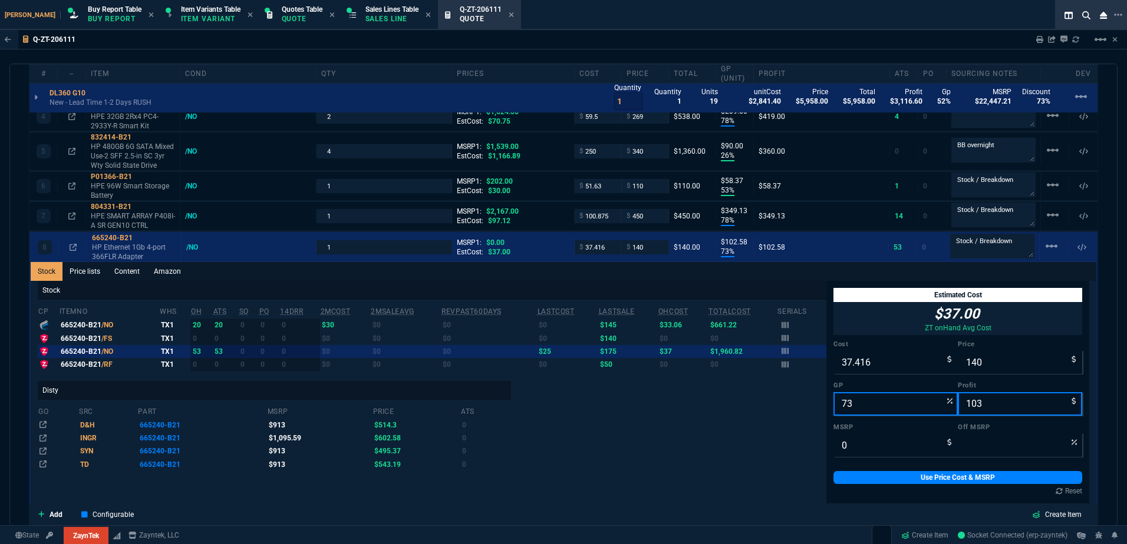
scroll to position [0, 0]
click at [880, 448] on input "0" at bounding box center [895, 446] width 124 height 24
type input "-1"
type input "14100"
click at [880, 480] on link "Use Price Cost & MSRP" at bounding box center [957, 477] width 249 height 13
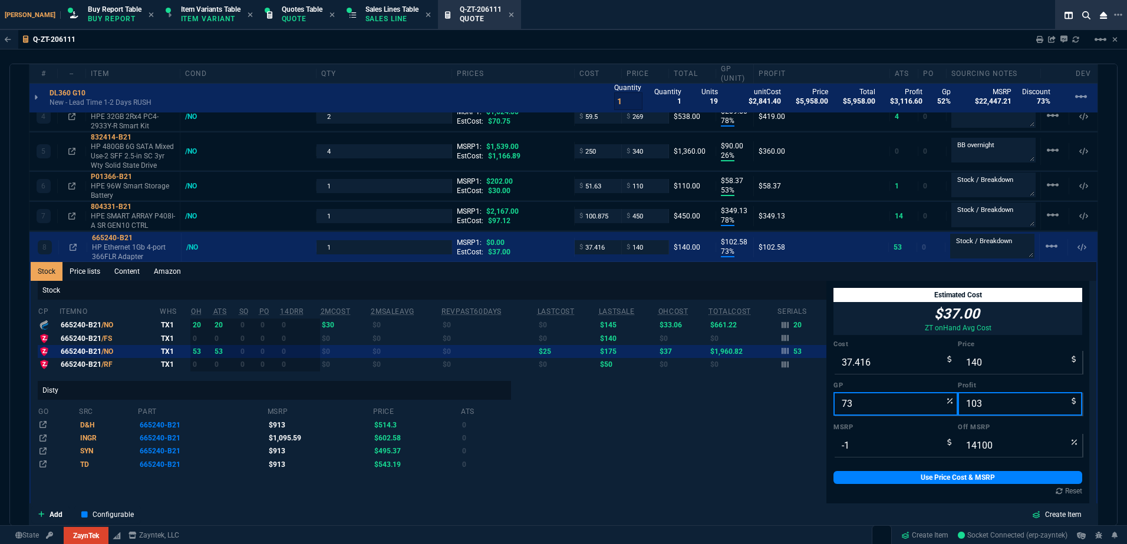
type input "99999"
type input "100"
click at [134, 243] on div "665240-B21" at bounding box center [134, 237] width 84 height 9
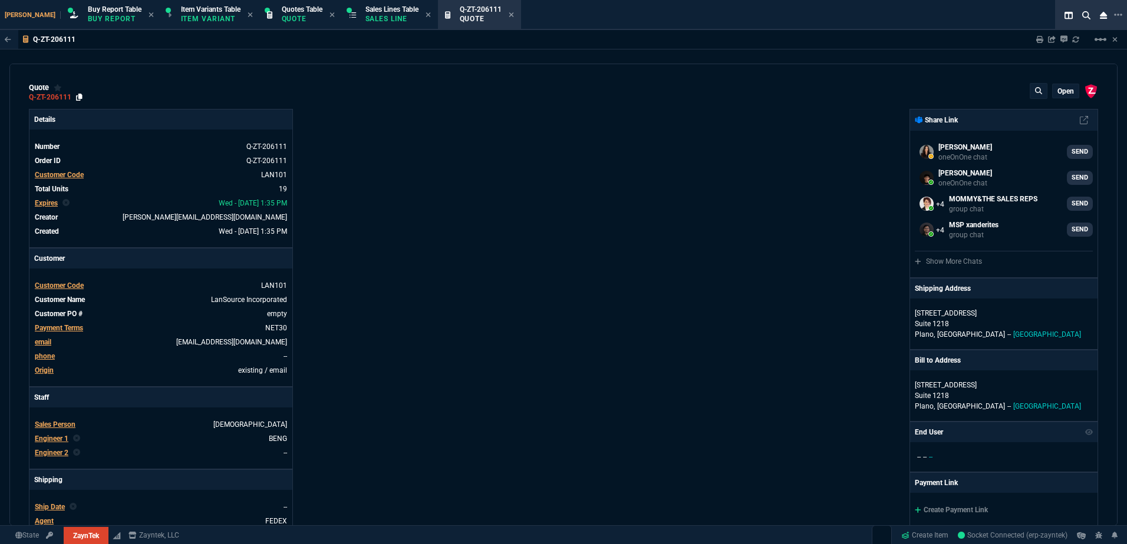
click at [81, 98] on icon at bounding box center [79, 97] width 6 height 7
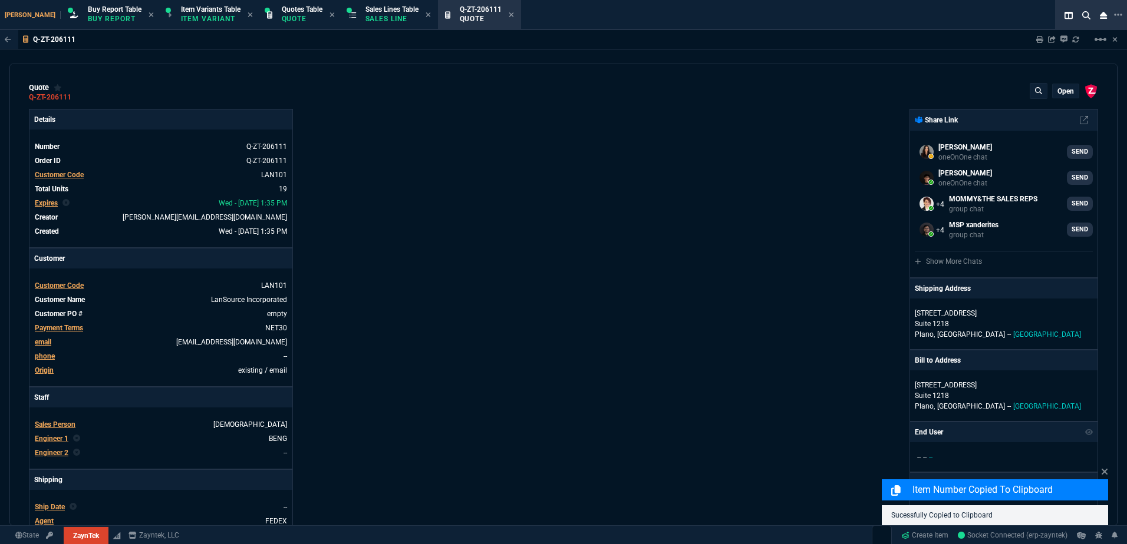
drag, startPoint x: 758, startPoint y: 124, endPoint x: 780, endPoint y: 124, distance: 21.8
click at [760, 124] on div "ZaynTek, LLC 2609 Technology Dr Suite 200 Plano, TX 75074 Share Link Sarah Cost…" at bounding box center [830, 413] width 534 height 608
click at [1039, 37] on icon at bounding box center [1039, 39] width 7 height 7
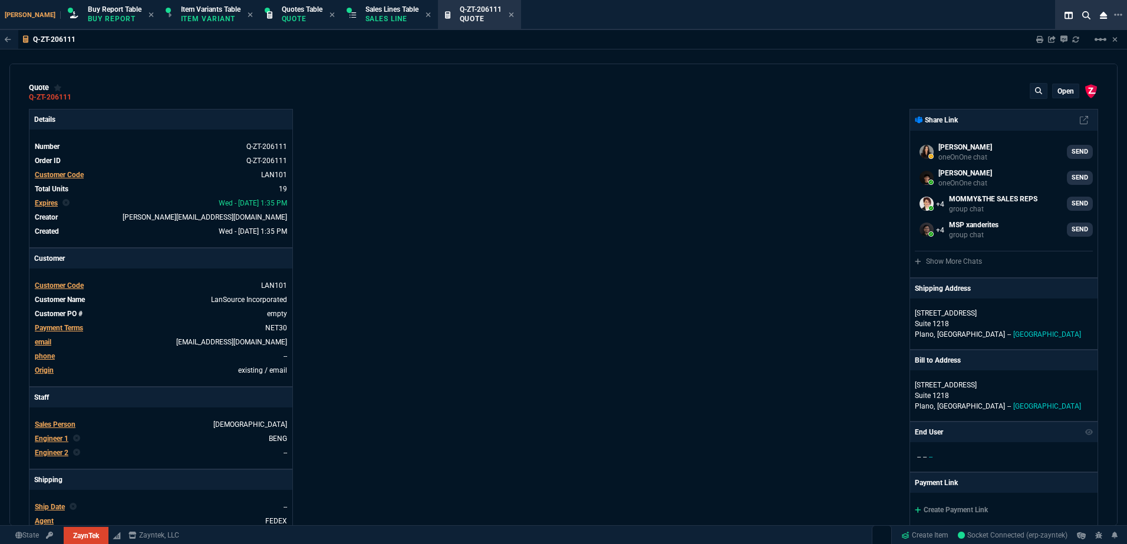
type input "40"
type input "600"
type input "68"
type input "425"
type input "68"
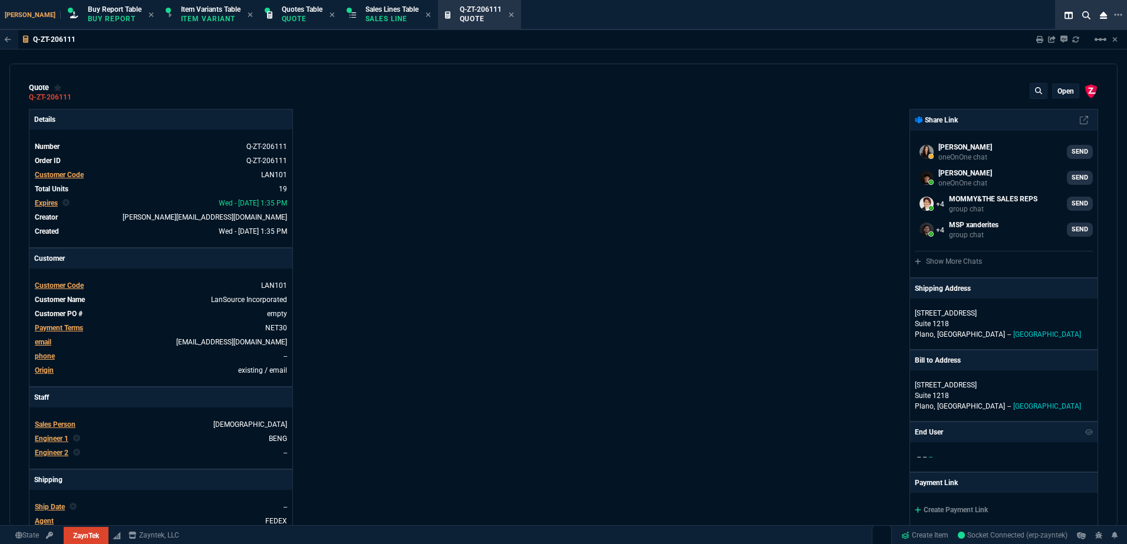
type input "425"
type input "78"
type input "210"
type input "26"
type input "90"
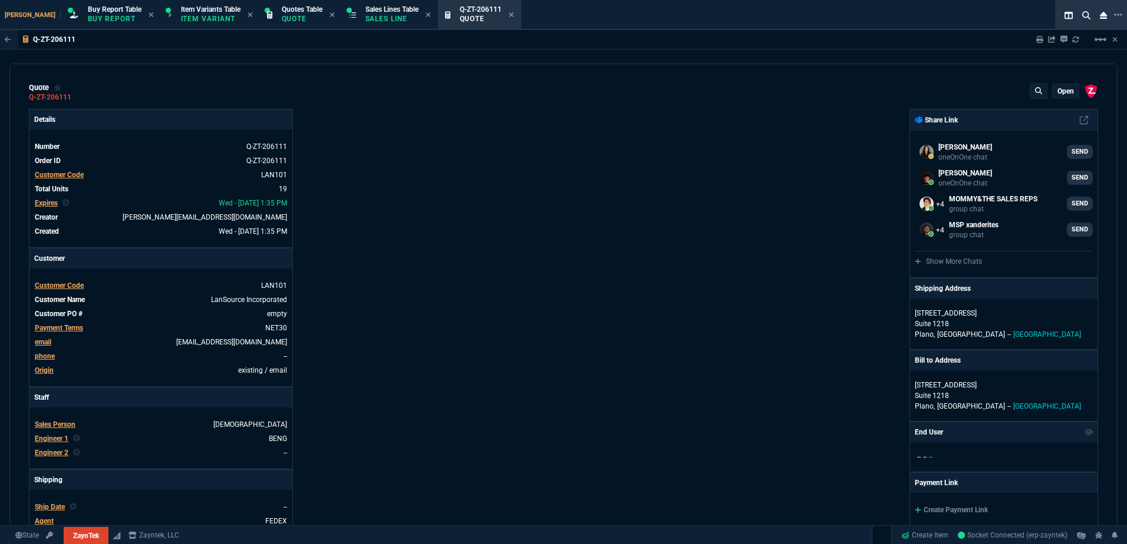
type input "53"
type input "58"
type input "78"
type input "349"
type input "73"
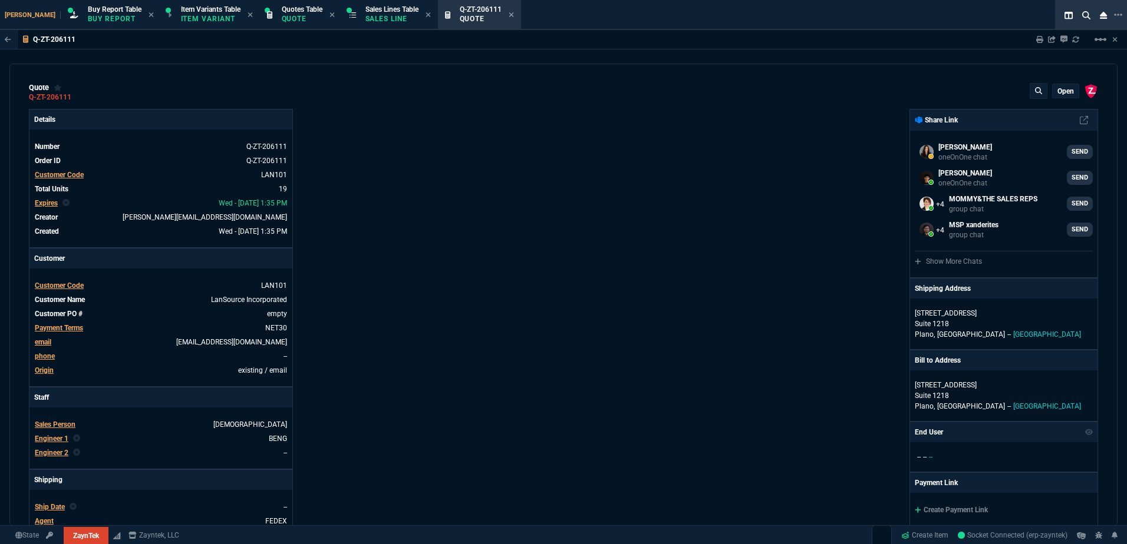
type input "103"
type input "54"
type input "89"
type input "99"
type input "5"
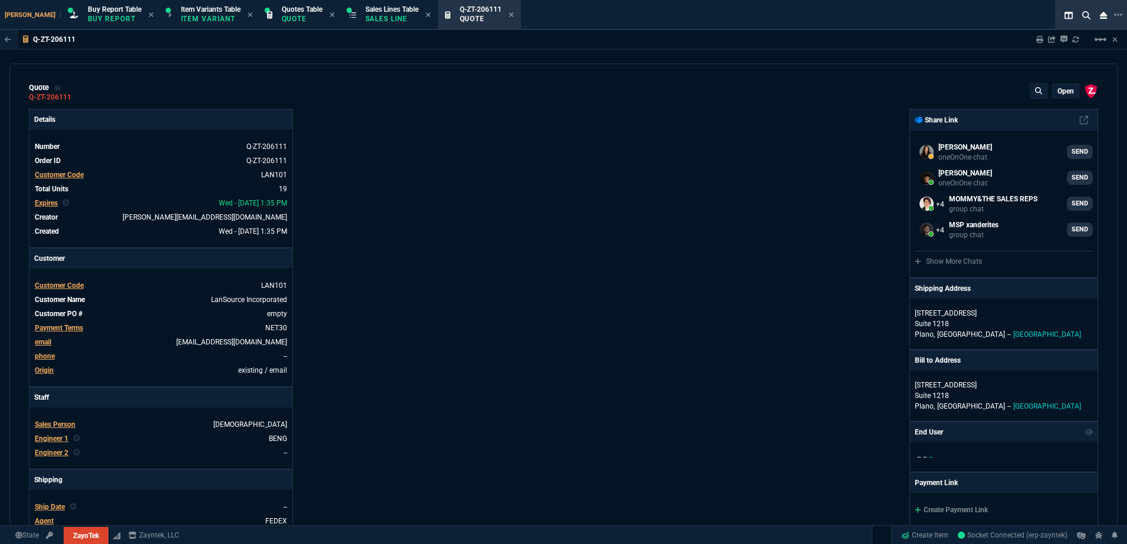
type input "44"
type input "33"
type input "0"
type input "80"
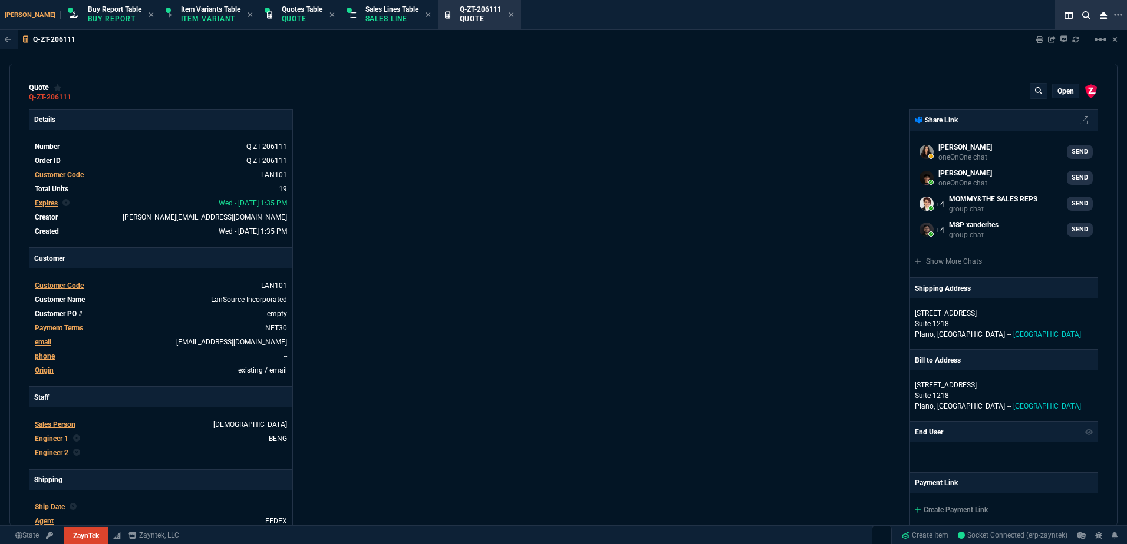
type input "156"
type input "66"
type input "74"
type input "82"
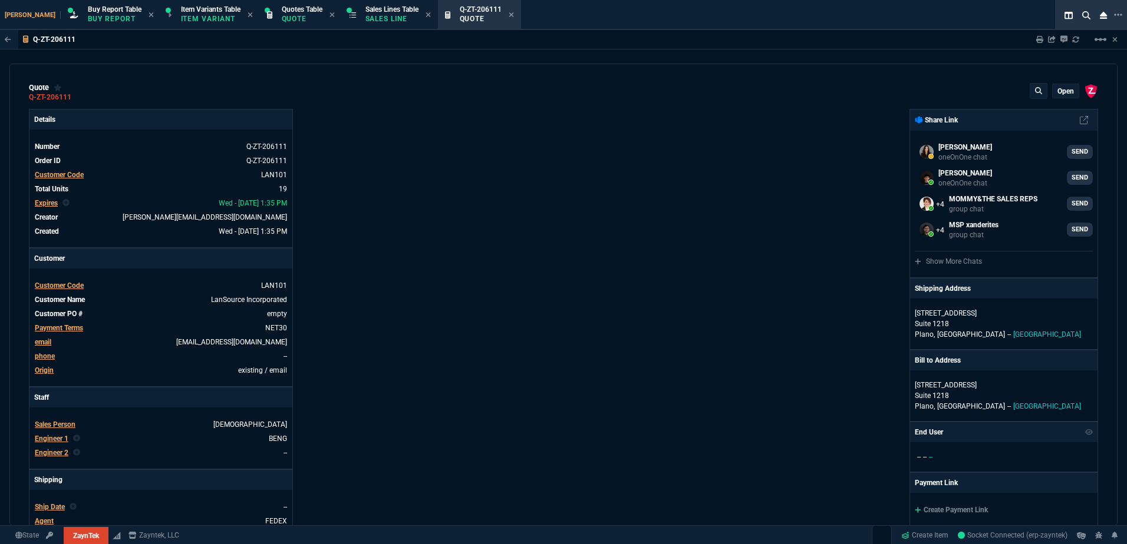
type input "78"
type input "46"
type input "79"
type input "100"
type input "69"
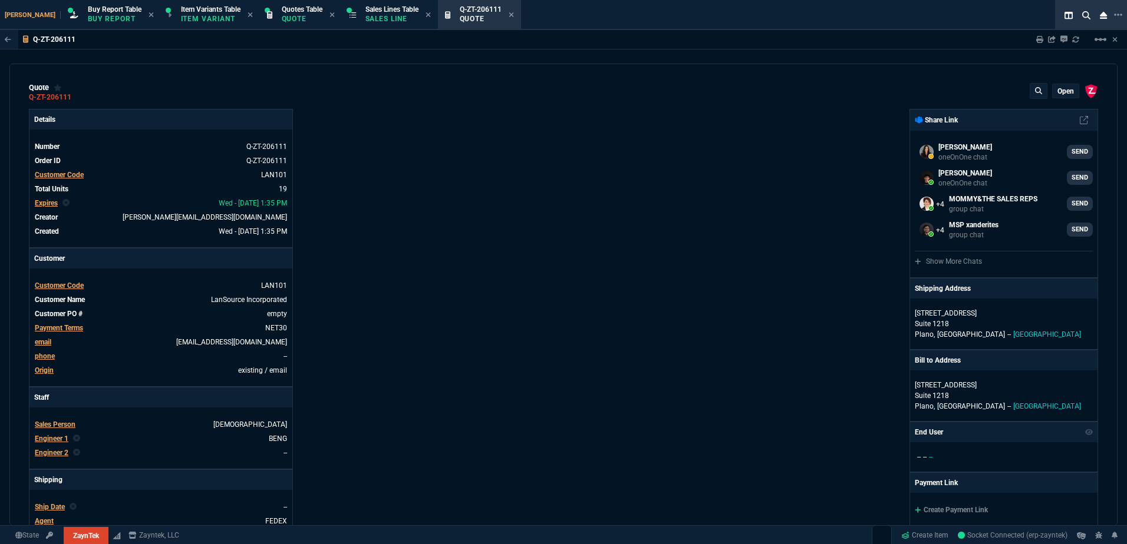
type input "55"
type input "47"
type input "51"
click at [425, 236] on div "Details Number Q-ZT-206111 Order ID Q-ZT-206111 Customer Code LAN101 Total Unit…" at bounding box center [296, 413] width 534 height 608
click at [88, 9] on span "Buy Report Table" at bounding box center [115, 9] width 54 height 8
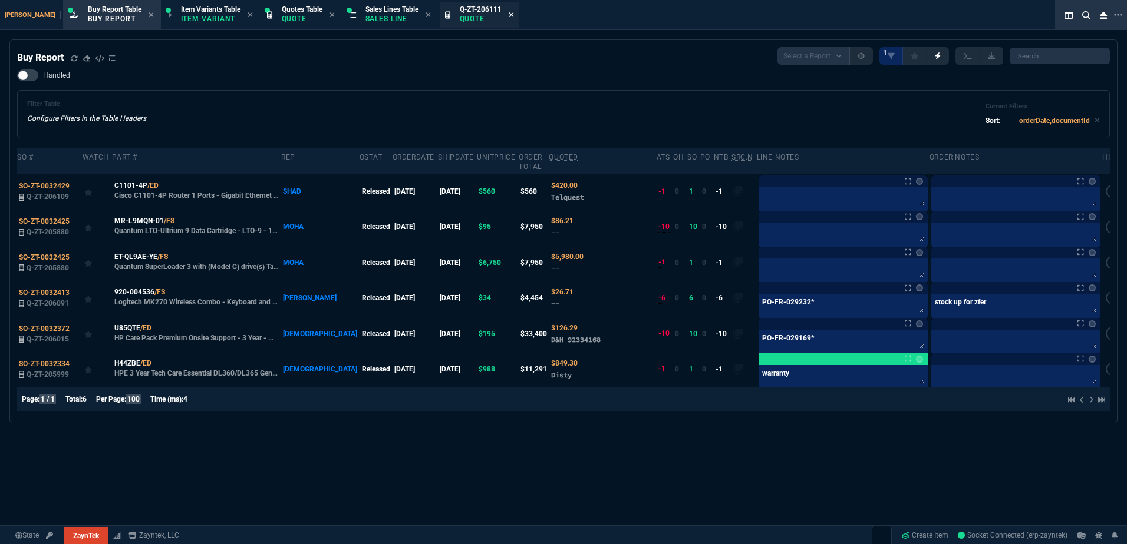
click at [509, 14] on icon at bounding box center [511, 14] width 5 height 7
click at [527, 43] on nx-fornida-buy-report "Buy Report Select a Report Not Purchased 1 Handled Filter Table Configure Filte…" at bounding box center [563, 231] width 1107 height 383
click at [778, 178] on div at bounding box center [842, 182] width 169 height 12
click at [778, 190] on textarea at bounding box center [843, 199] width 164 height 18
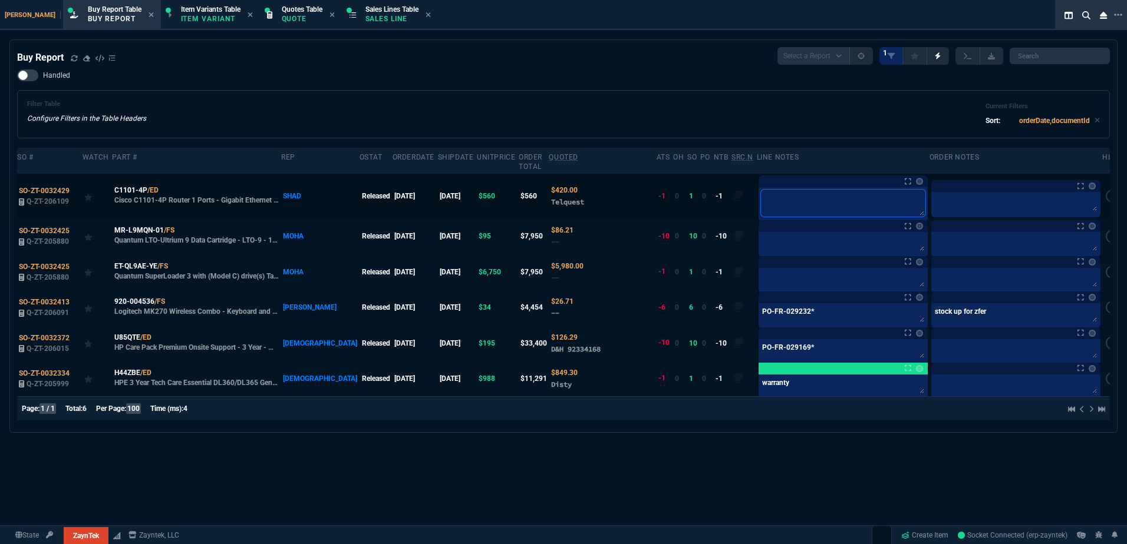
type textarea "B"
type textarea "Br"
type textarea "Bri"
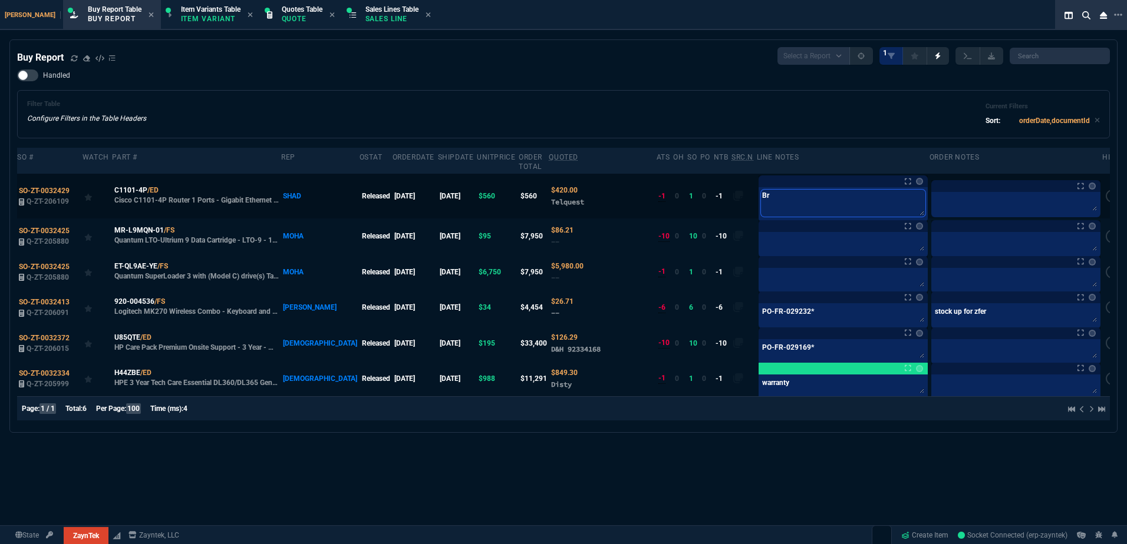
type textarea "Bri"
type textarea "Bria"
type textarea "Brian"
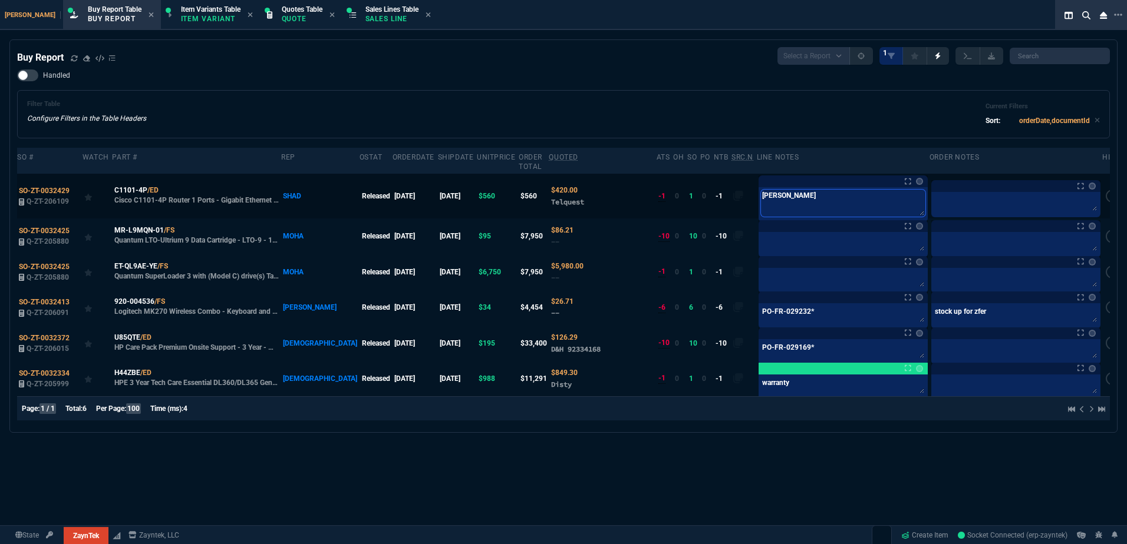
type textarea "Brian"
type textarea "Brian o"
type textarea "Brian ow"
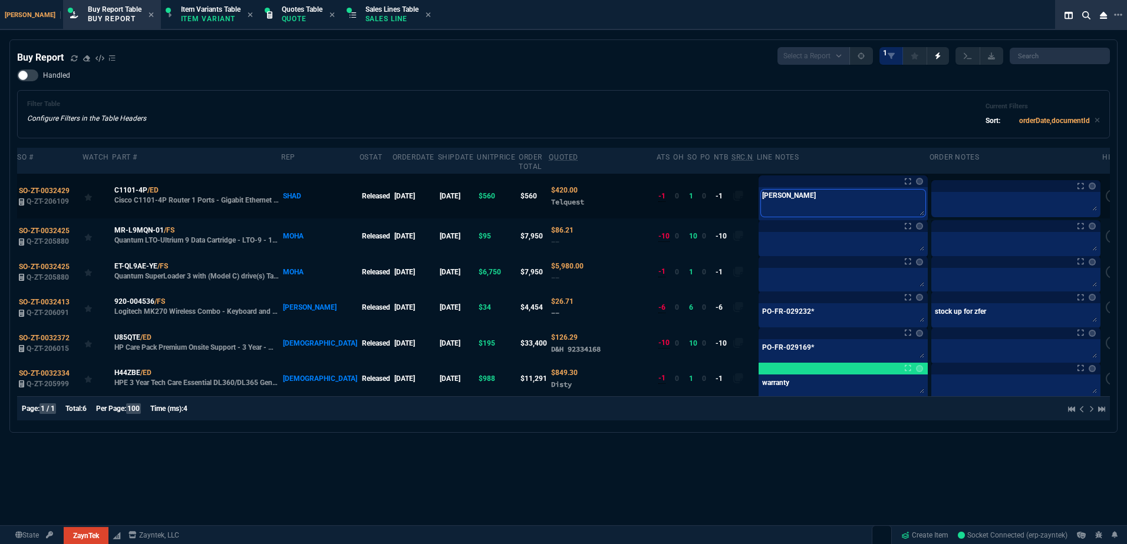
type textarea "Brian ow"
type textarea "Brian owk"
type textarea "Brian owkr"
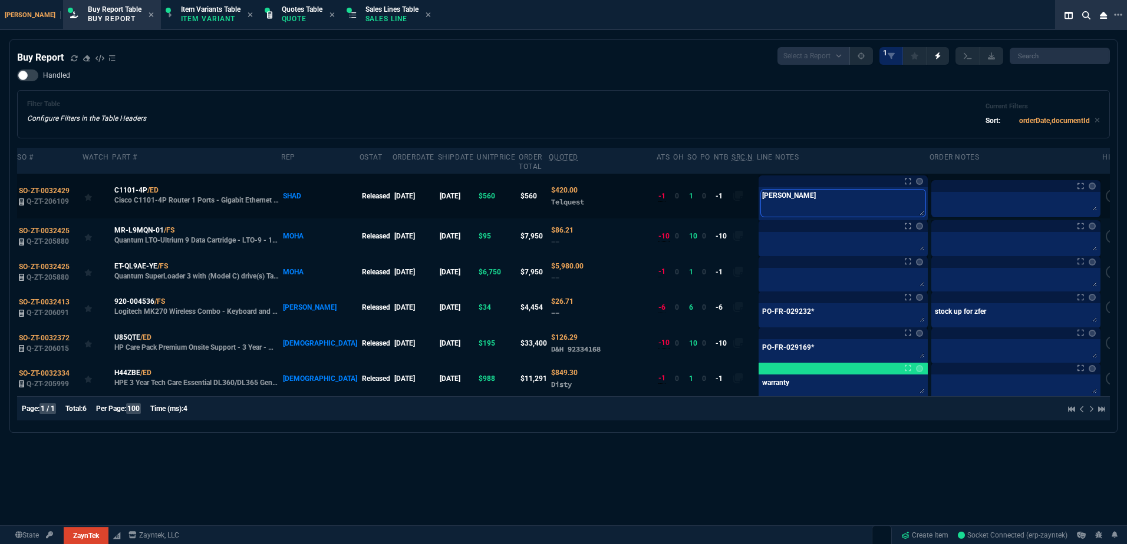
type textarea "Brian owkri"
type textarea "Brian owkrin"
type textarea "Brian owkri"
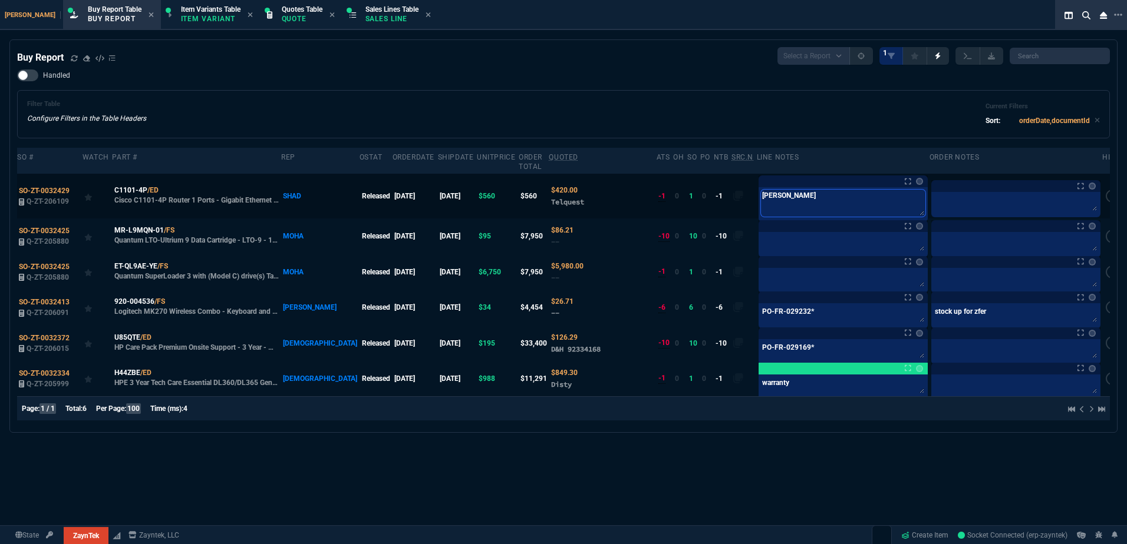
type textarea "Brian owkri"
type textarea "Brian owkr"
type textarea "Brian owk"
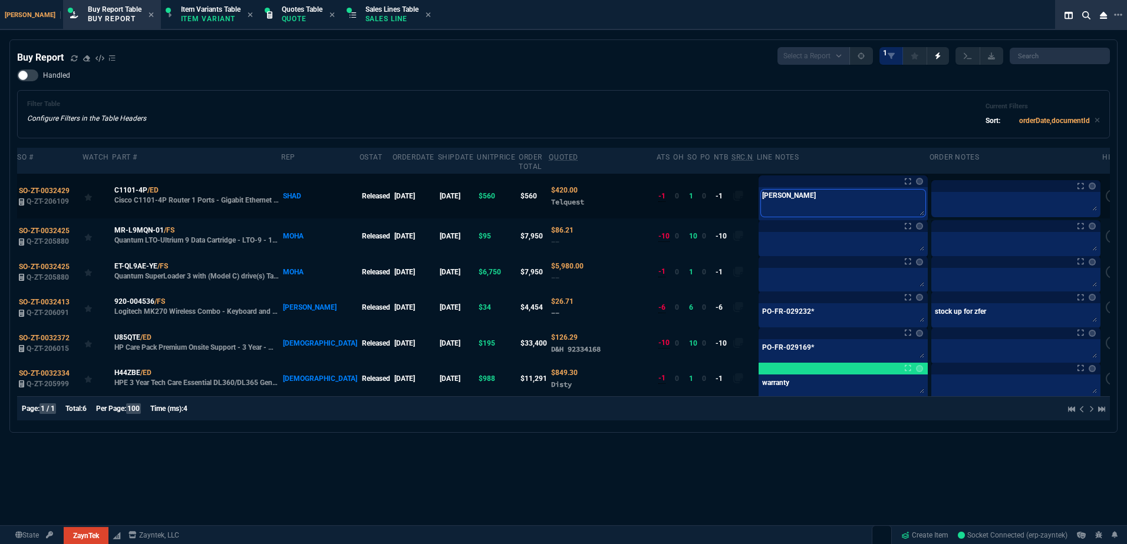
type textarea "Brian ow"
type textarea "Brian o"
type textarea "Brian"
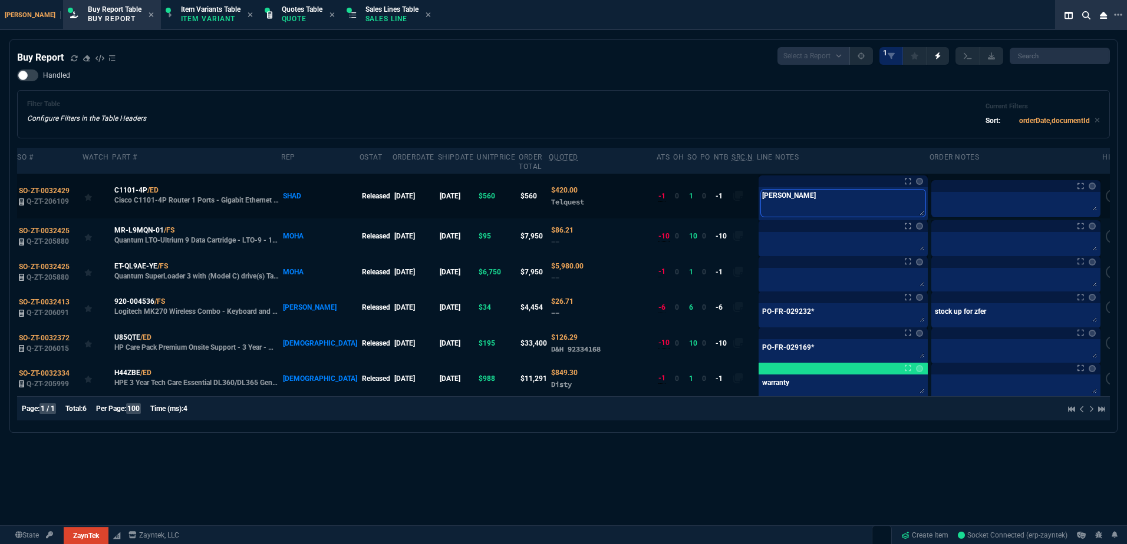
type textarea "Brian"
click at [769, 235] on textarea at bounding box center [843, 244] width 164 height 18
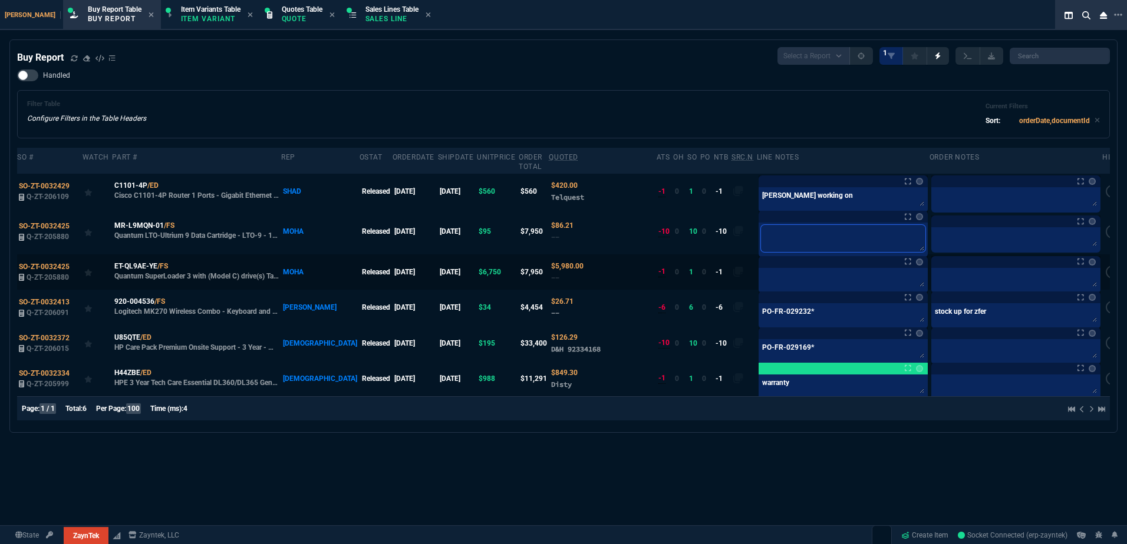
paste textarea "Brian working on"
click at [773, 270] on textarea at bounding box center [843, 279] width 164 height 18
paste textarea "Brian working on"
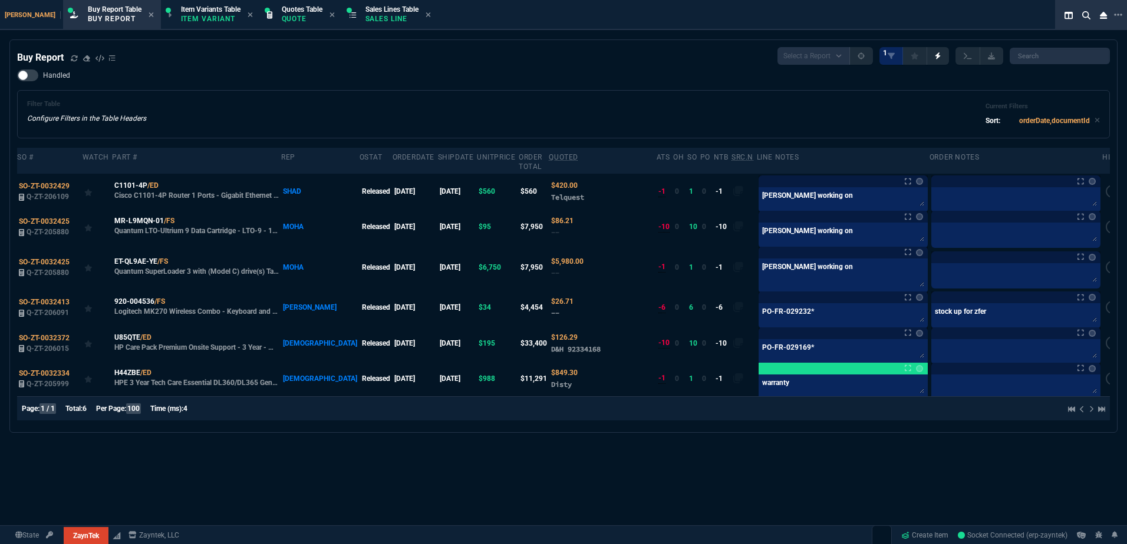
click at [694, 57] on div "Buy Report Select a Report Not Purchased 1" at bounding box center [563, 56] width 1092 height 18
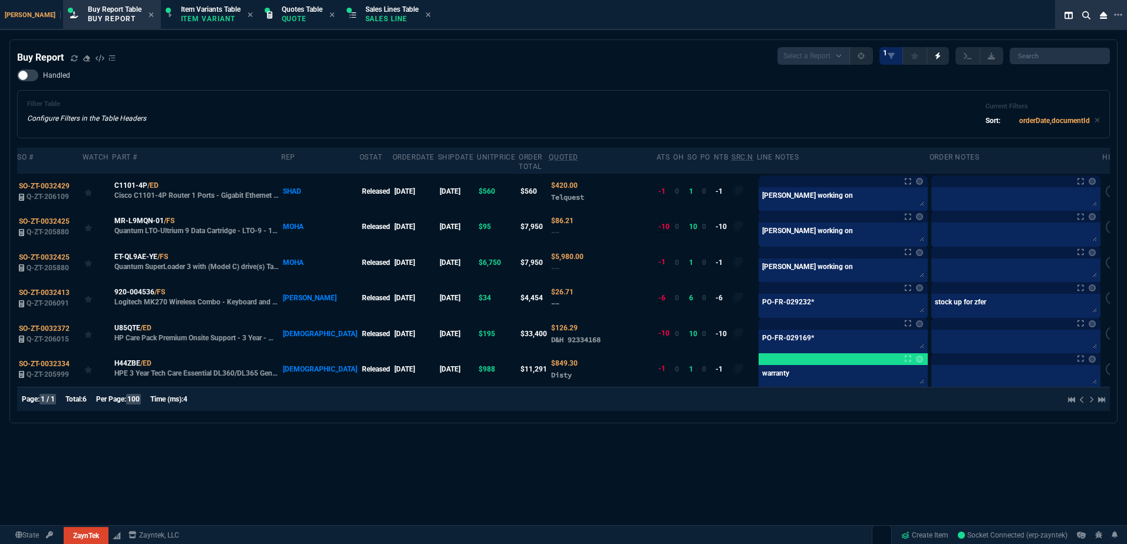
drag, startPoint x: 167, startPoint y: 176, endPoint x: 219, endPoint y: 110, distance: 83.9
click at [167, 182] on icon at bounding box center [166, 185] width 6 height 7
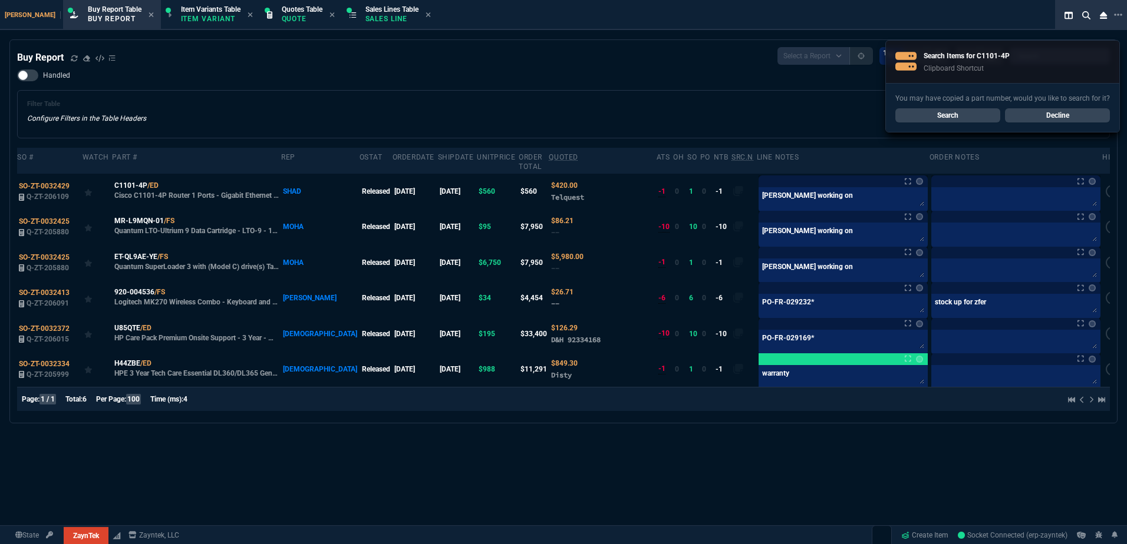
click at [274, 88] on div "Handled Filter Table Configure Filters in the Table Headers Current Filters Sor…" at bounding box center [563, 104] width 1092 height 69
click at [168, 182] on icon at bounding box center [166, 185] width 6 height 7
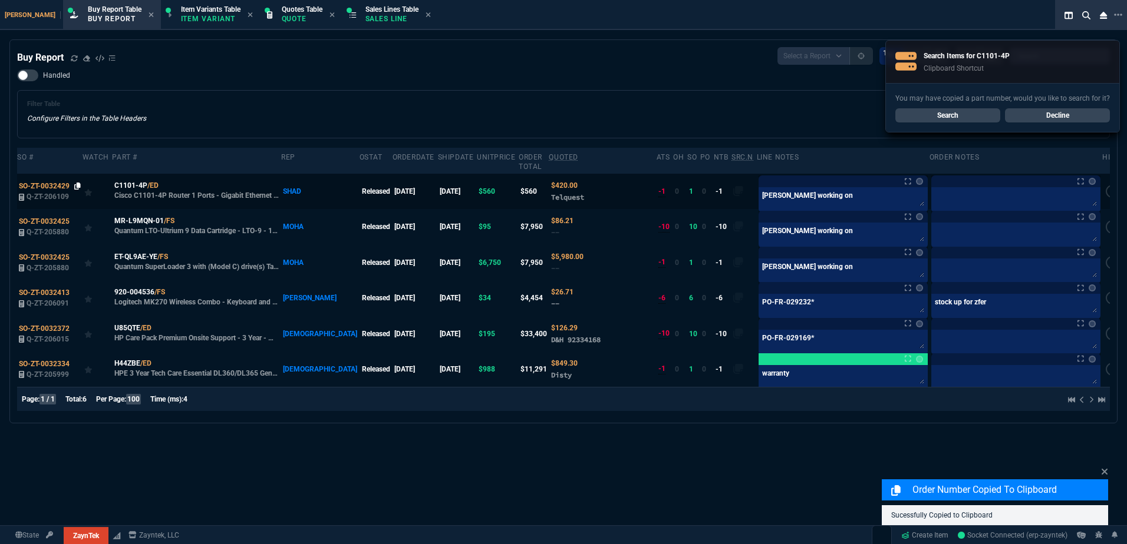
click at [76, 183] on icon at bounding box center [77, 186] width 6 height 7
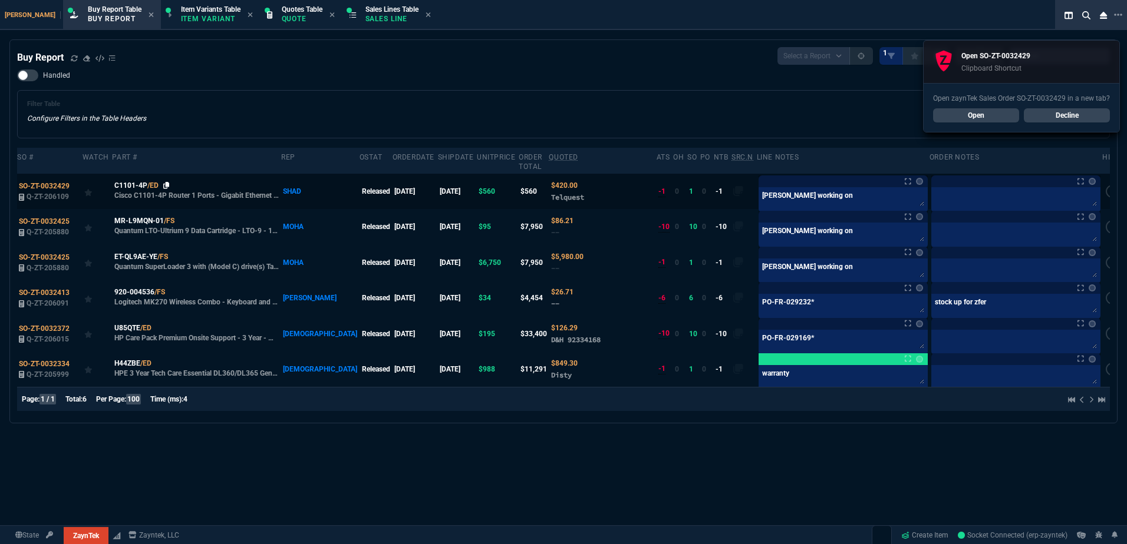
click at [165, 182] on icon at bounding box center [166, 185] width 6 height 7
click at [77, 183] on icon at bounding box center [77, 186] width 6 height 7
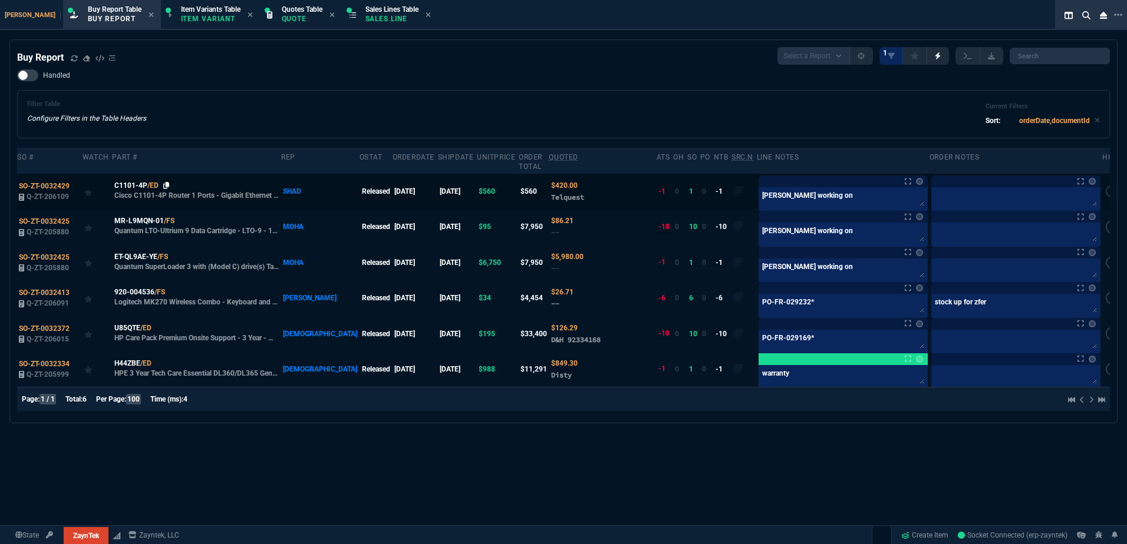
click at [166, 182] on icon at bounding box center [166, 185] width 6 height 7
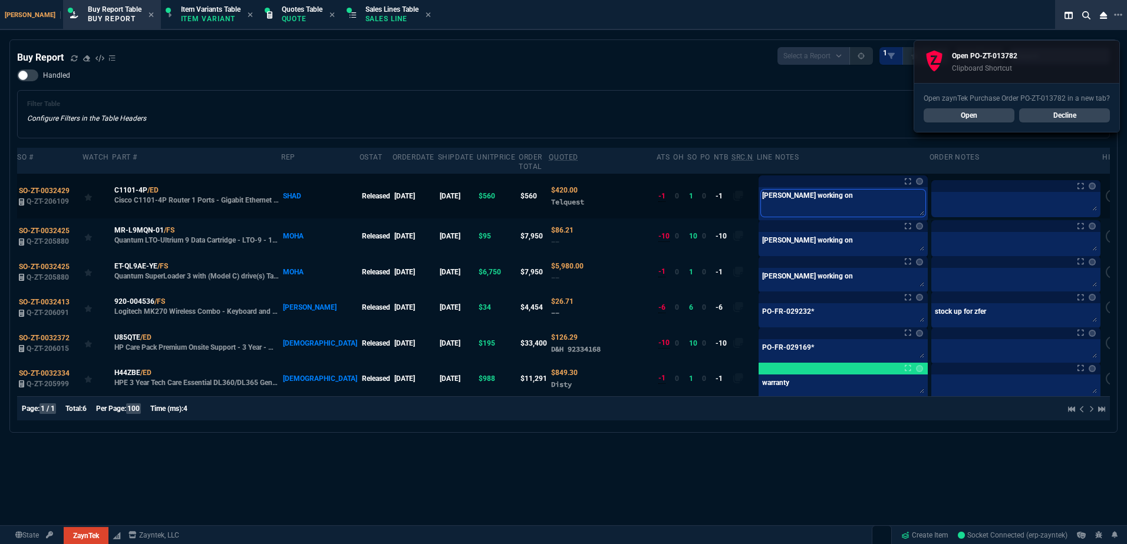
click at [788, 190] on textarea "Brian working on" at bounding box center [843, 203] width 164 height 27
paste textarea "PO-ZT-013782*"
click at [655, 84] on div "Handled Filter Table Configure Filters in the Table Headers Current Filters Sor…" at bounding box center [563, 104] width 1092 height 69
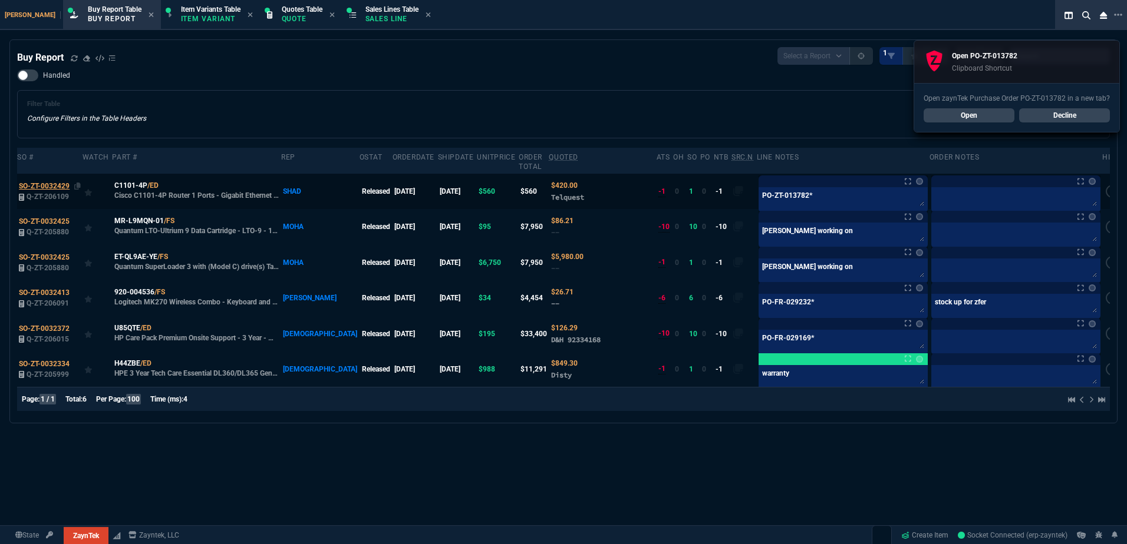
click at [58, 182] on span "SO-ZT-0032429" at bounding box center [44, 186] width 51 height 8
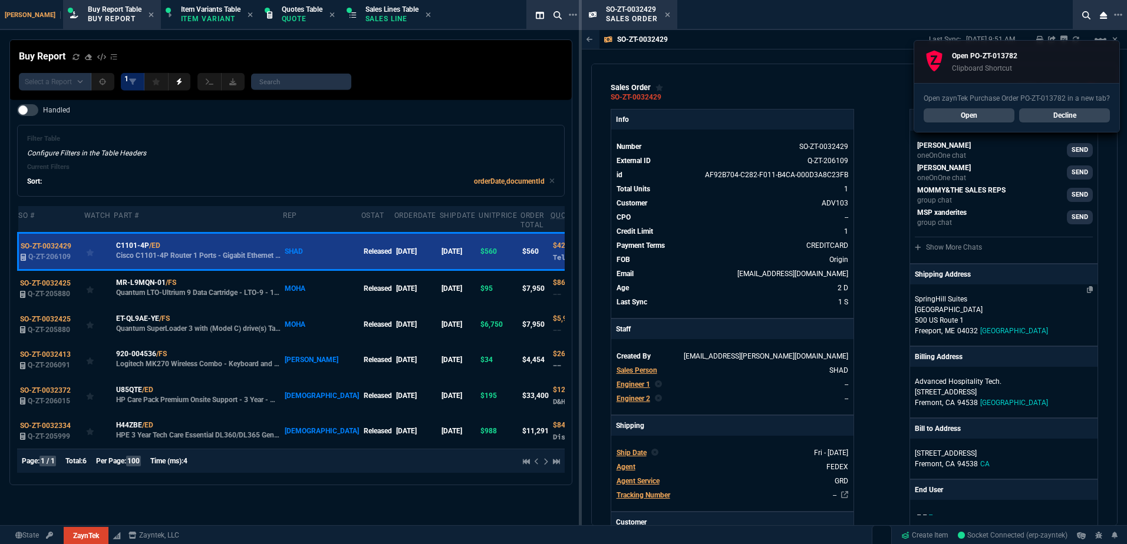
drag, startPoint x: 1097, startPoint y: 122, endPoint x: 915, endPoint y: 283, distance: 242.5
click at [1095, 123] on div "Open zaynTek Purchase Order PO-ZT-013782 in a new tab? Open Decline" at bounding box center [1016, 107] width 205 height 49
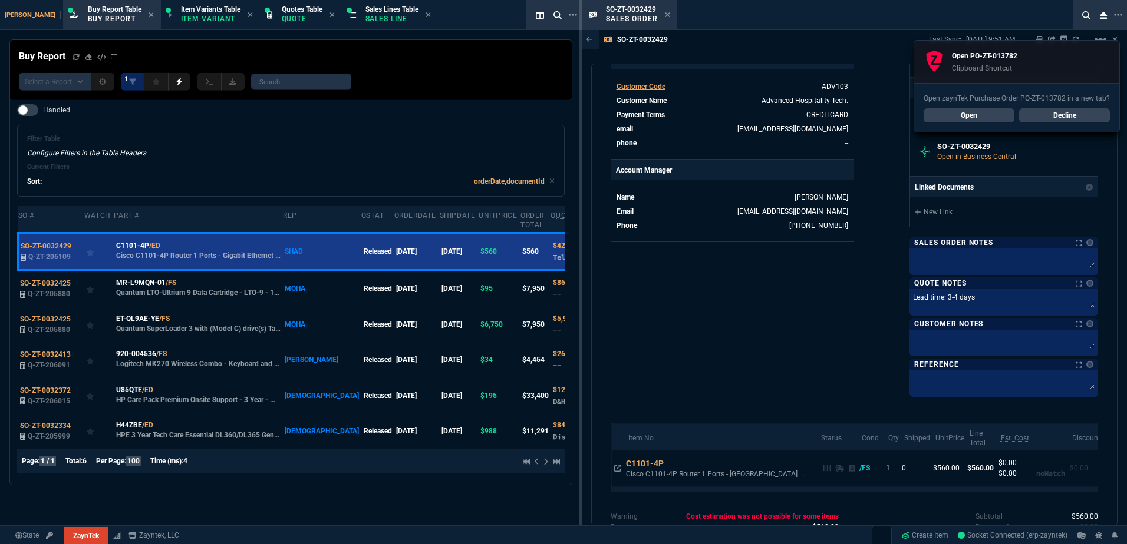
scroll to position [365, 0]
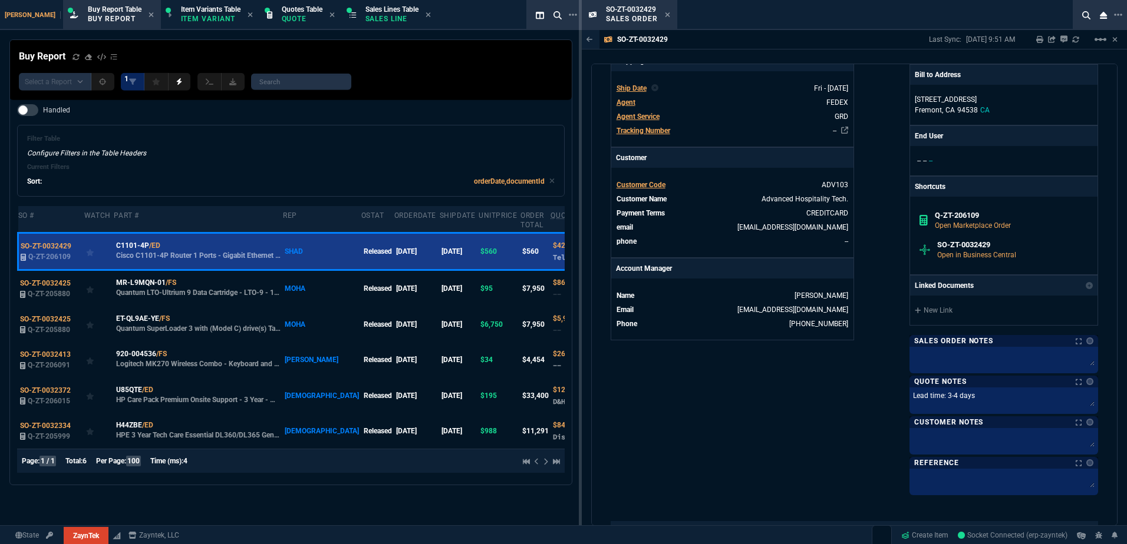
click at [949, 317] on div "New Link" at bounding box center [1003, 310] width 187 height 29
click at [938, 311] on link "New Link" at bounding box center [1004, 310] width 178 height 11
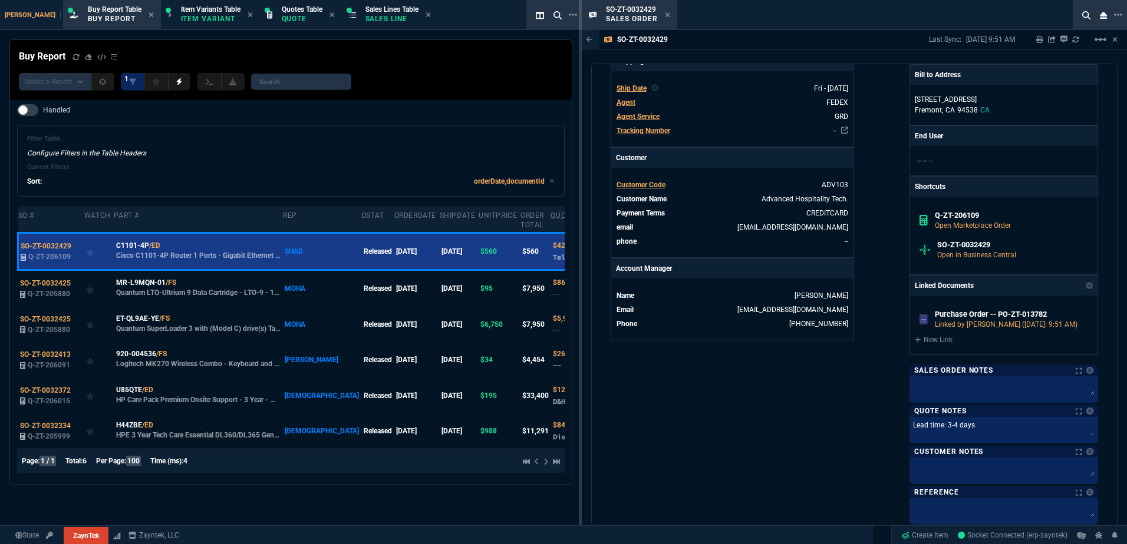
click at [668, 15] on icon at bounding box center [667, 14] width 5 height 5
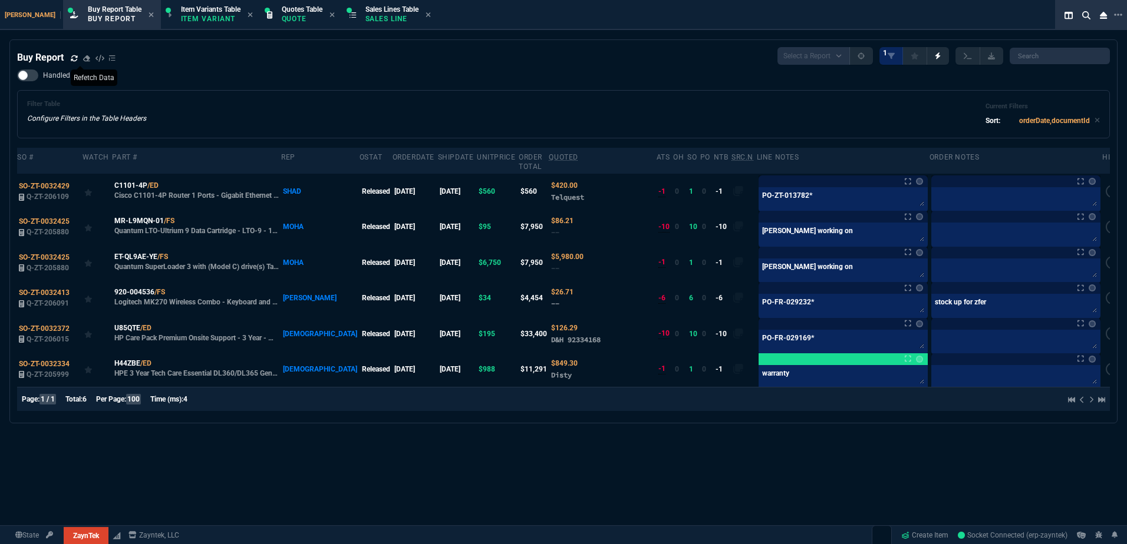
click at [76, 56] on icon at bounding box center [74, 58] width 6 height 6
click at [317, 87] on div "Handled Filter Table Configure Filters in the Table Headers Current Filters Sor…" at bounding box center [563, 104] width 1092 height 69
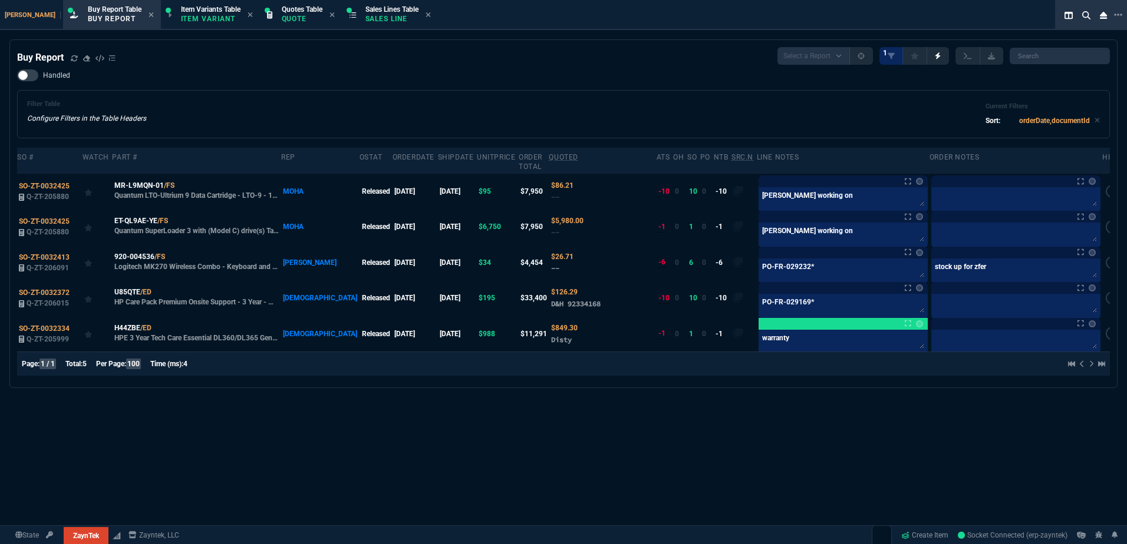
click at [269, 88] on div "Handled Filter Table Configure Filters in the Table Headers Current Filters Sor…" at bounding box center [563, 104] width 1092 height 69
click at [182, 180] on div "MR-L9MQN-01 /FS" at bounding box center [196, 185] width 165 height 11
click at [183, 182] on icon at bounding box center [182, 185] width 6 height 7
drag, startPoint x: 524, startPoint y: 47, endPoint x: 530, endPoint y: 52, distance: 8.3
click at [524, 48] on nx-fornida-buy-report "Buy Report Select a Report Not Purchased 1 Handled Filter Table Configure Filte…" at bounding box center [563, 214] width 1107 height 348
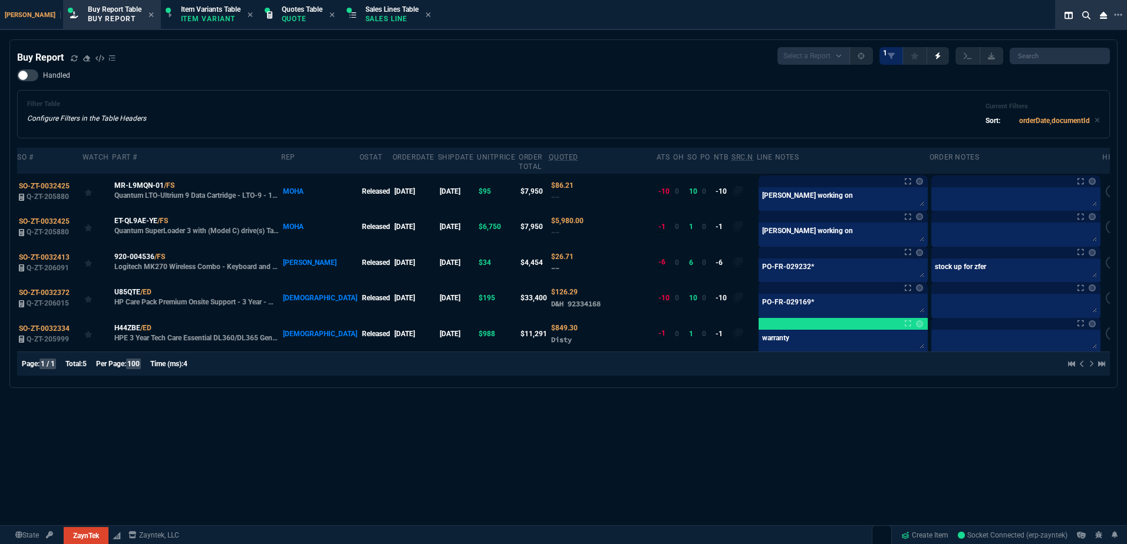
click at [530, 54] on div "Buy Report Select a Report Not Purchased 1" at bounding box center [563, 56] width 1092 height 18
click at [308, 117] on div "Filter Table Configure Filters in the Table Headers Current Filters Sort: order…" at bounding box center [563, 114] width 1072 height 28
click at [141, 191] on p "Quantum LTO-Ultrium 9 Data Cartridge - LTO-9 - 18 TB (Native) / 45 TB (Compress…" at bounding box center [196, 195] width 165 height 9
click at [144, 180] on span "MR-L9MQN-01" at bounding box center [138, 185] width 49 height 11
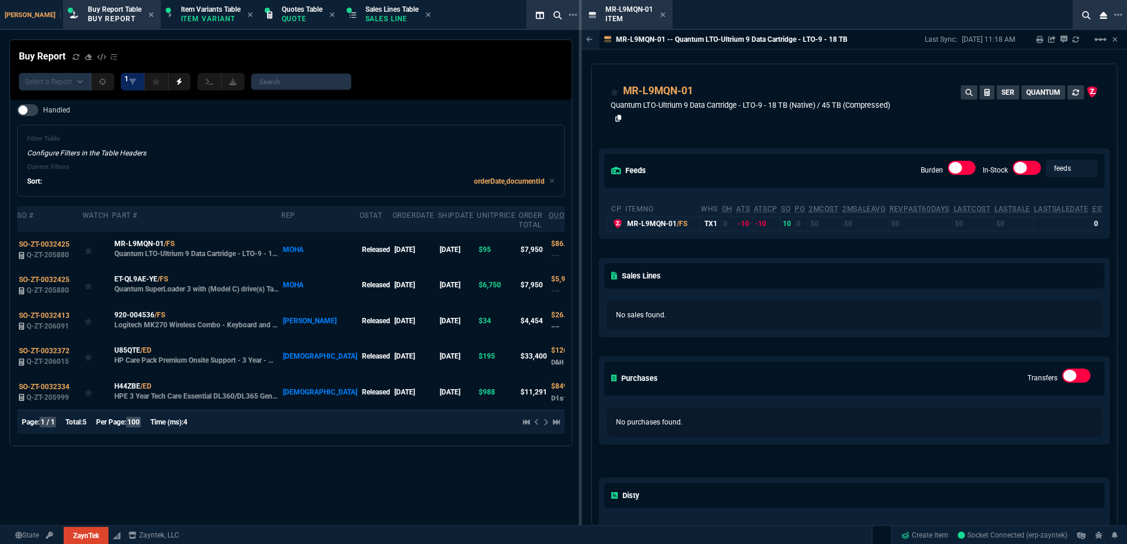
click at [620, 120] on icon at bounding box center [618, 118] width 6 height 7
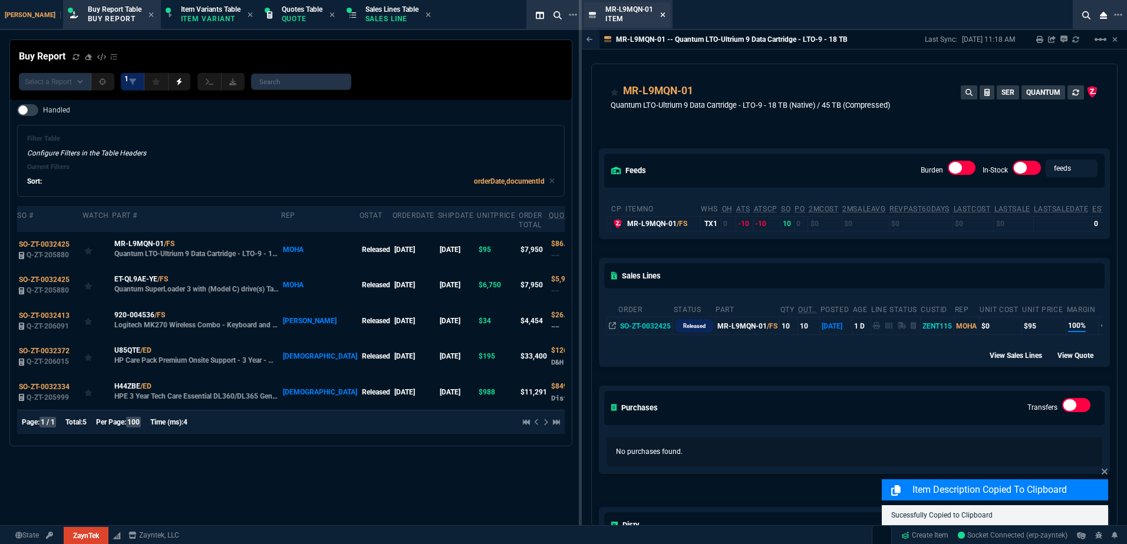
click at [662, 16] on icon at bounding box center [662, 14] width 5 height 7
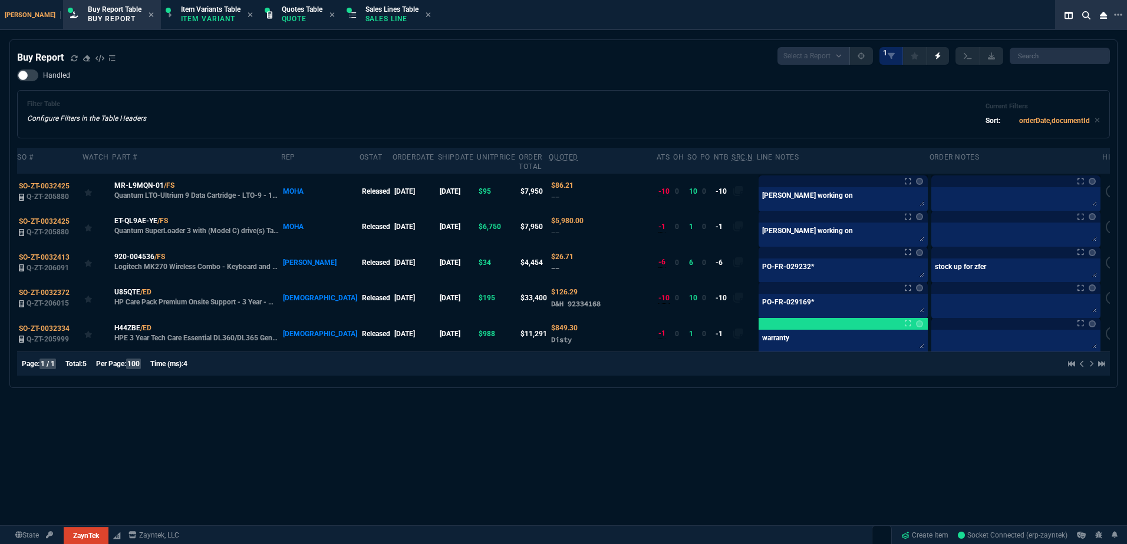
click at [503, 420] on div "Buy Report Select a Report Not Purchased 1 Handled Filter Table Configure Filte…" at bounding box center [563, 331] width 1127 height 584
click at [801, 190] on textarea "Brian working on" at bounding box center [843, 199] width 164 height 18
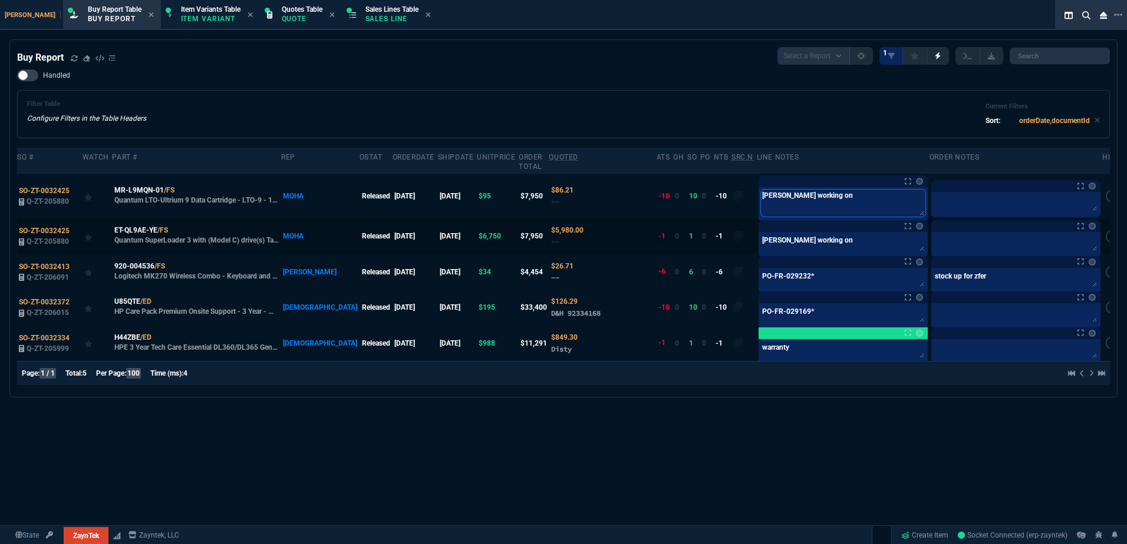
paste textarea "PO-FR-029243"
click at [804, 239] on textarea "Brian working on" at bounding box center [843, 244] width 164 height 18
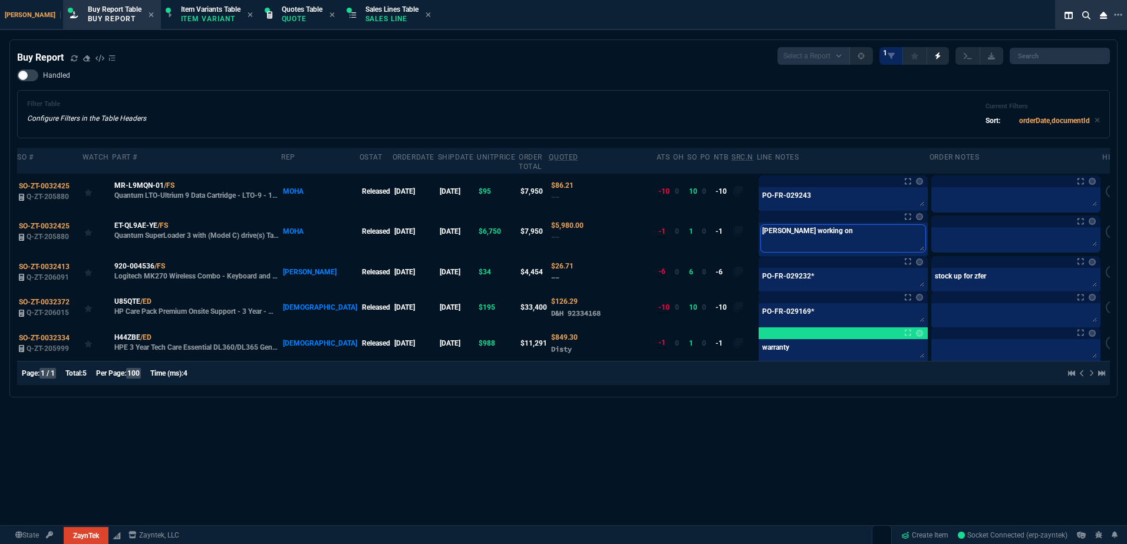
paste textarea "PO-FR-029243"
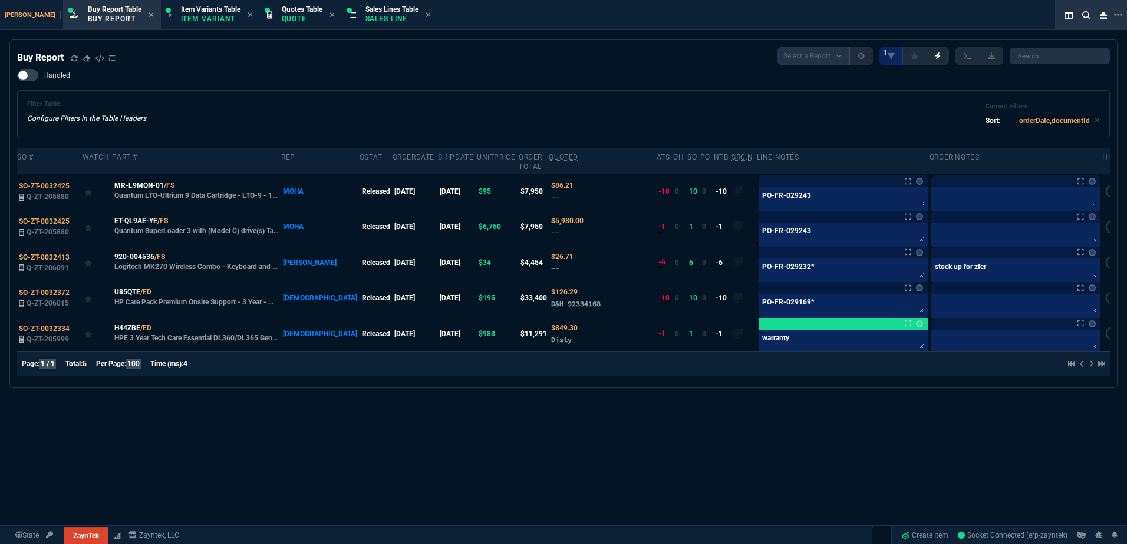
click at [737, 126] on div "Filter Table Configure Filters in the Table Headers Current Filters Sort: order…" at bounding box center [563, 114] width 1072 height 28
click at [55, 182] on span "SO-ZT-0032425" at bounding box center [44, 186] width 51 height 8
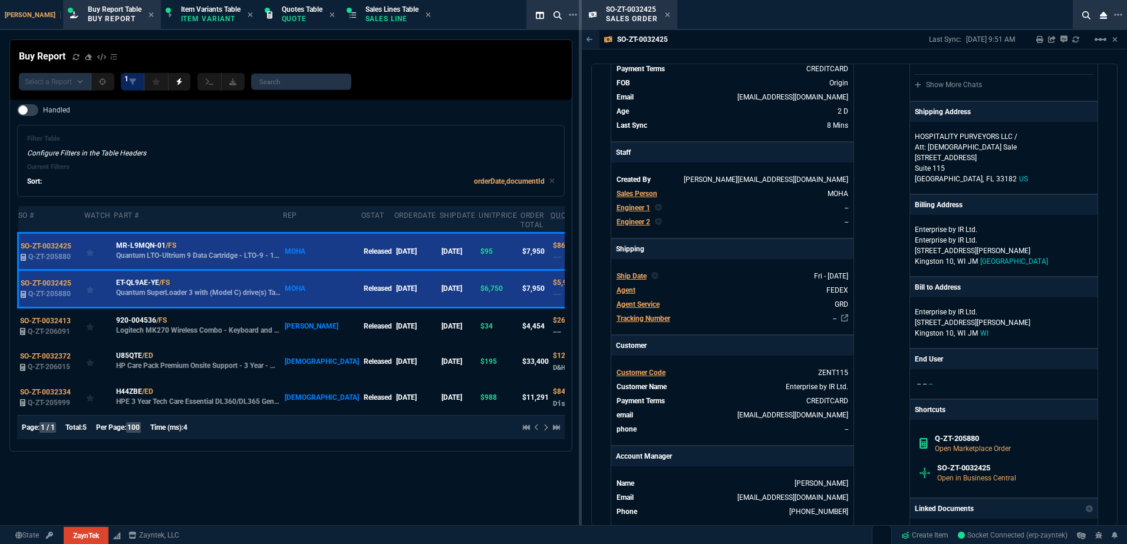
scroll to position [354, 0]
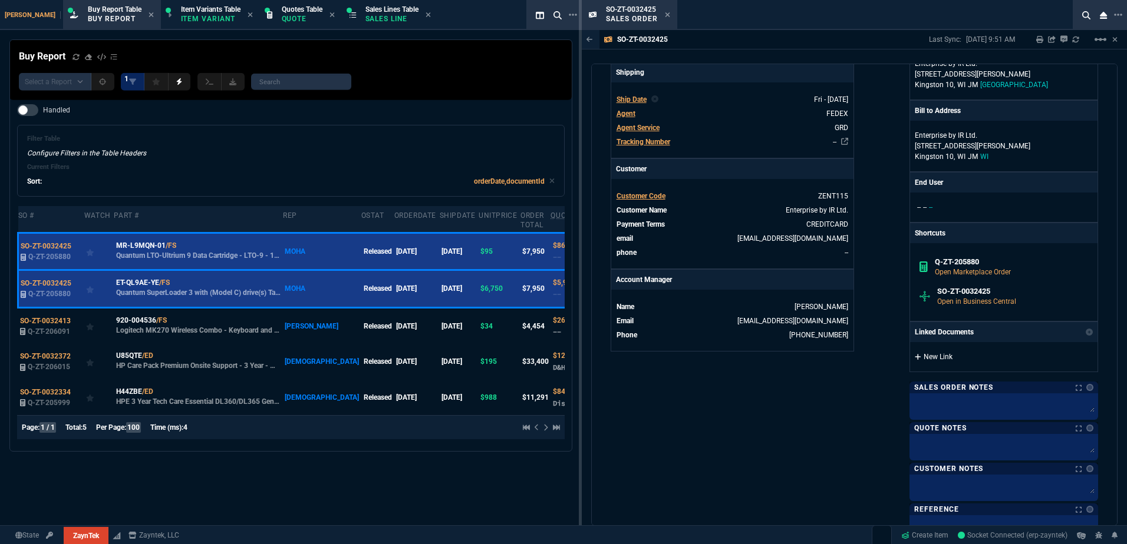
click at [935, 359] on link "New Link" at bounding box center [1004, 357] width 178 height 11
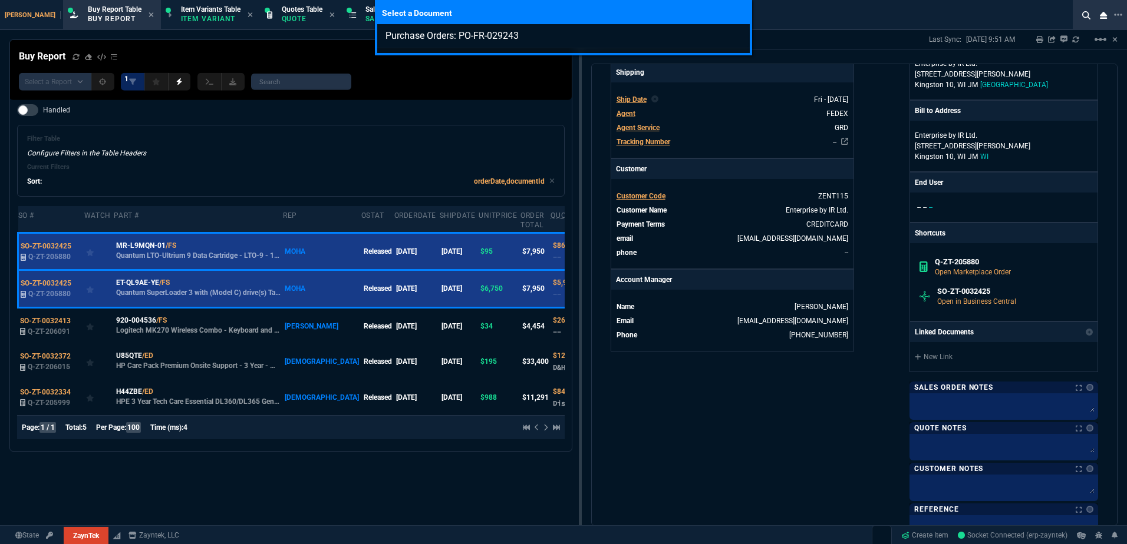
click at [835, 395] on div "Select a Document Purchase Orders: PO-FR-029243" at bounding box center [563, 272] width 1127 height 544
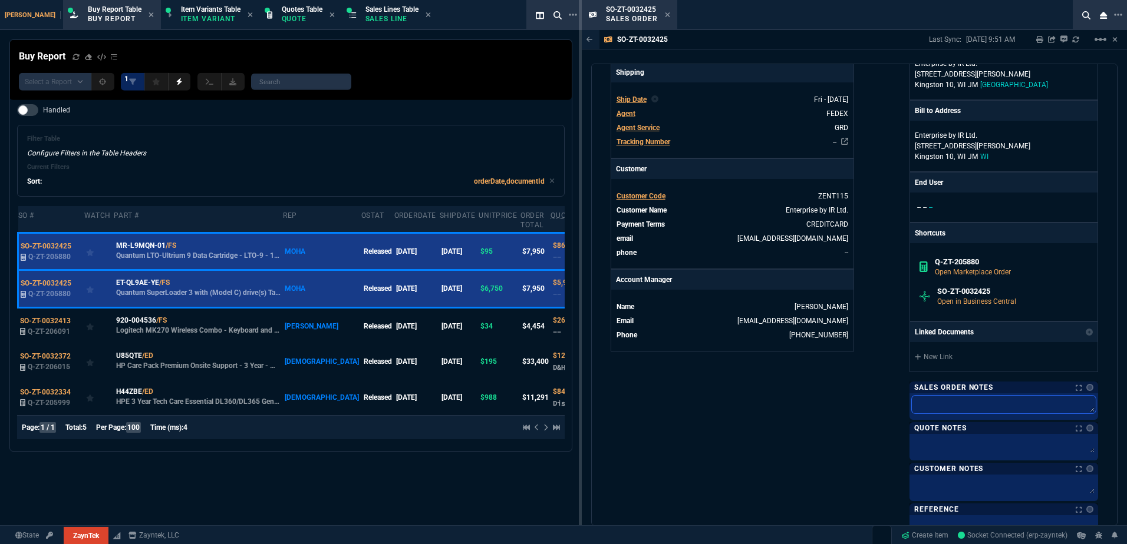
click at [926, 401] on textarea at bounding box center [1004, 405] width 184 height 18
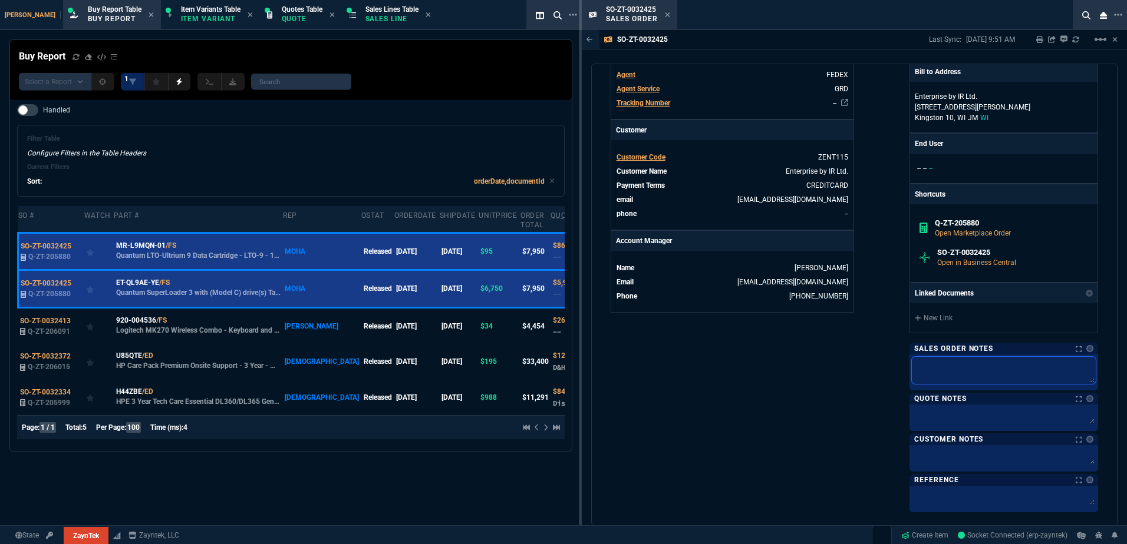
scroll to position [412, 0]
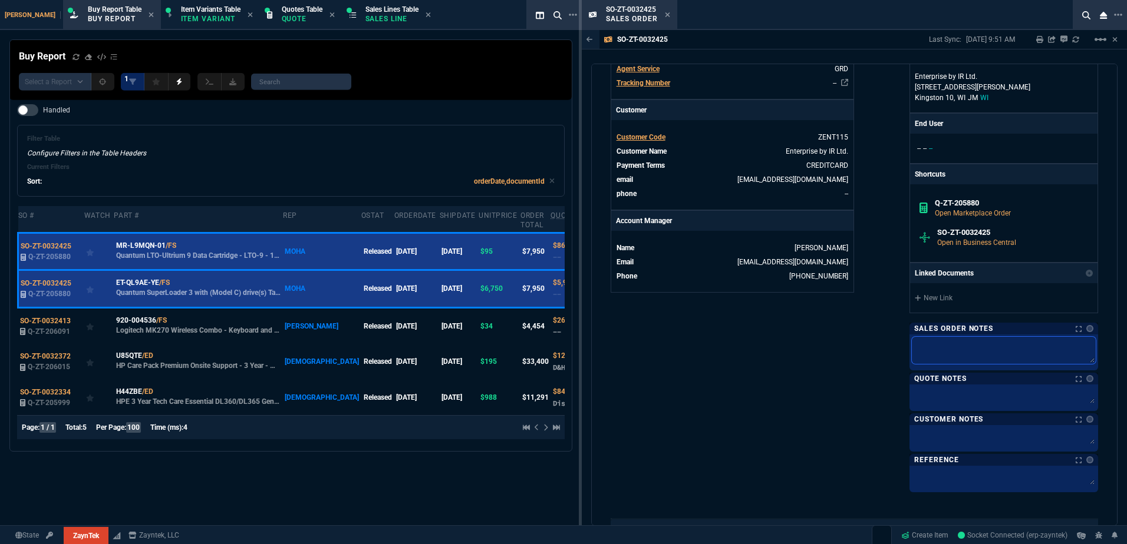
paste textarea "PO-FR-029243"
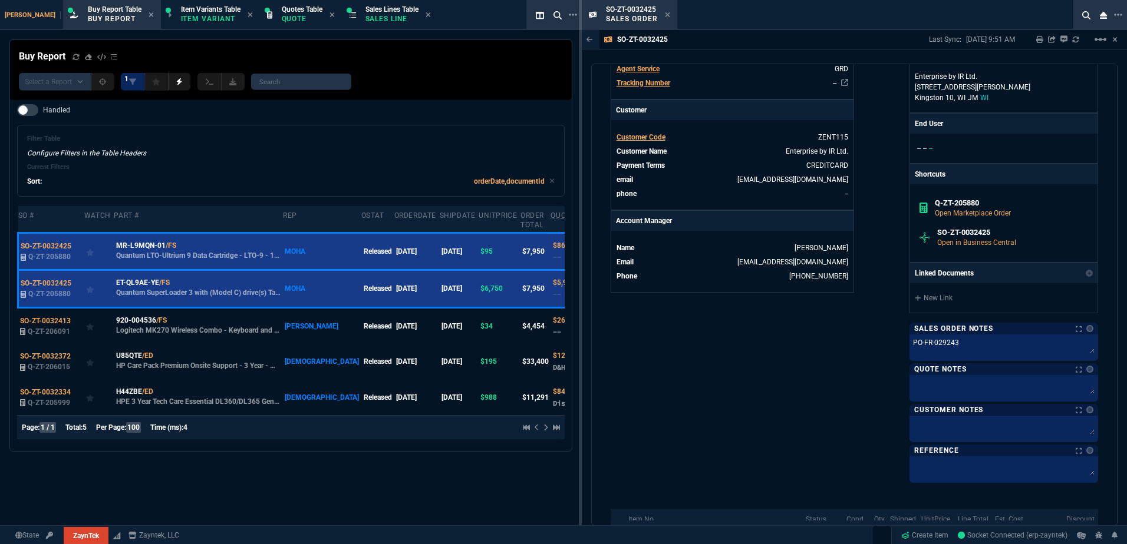
click at [859, 365] on div "ZaynTek, LLC 2609 Technology Dr Suite 200 Plano, TX 75074 Share Link Sarah Cost…" at bounding box center [976, 89] width 244 height 784
click at [667, 15] on icon at bounding box center [667, 14] width 5 height 5
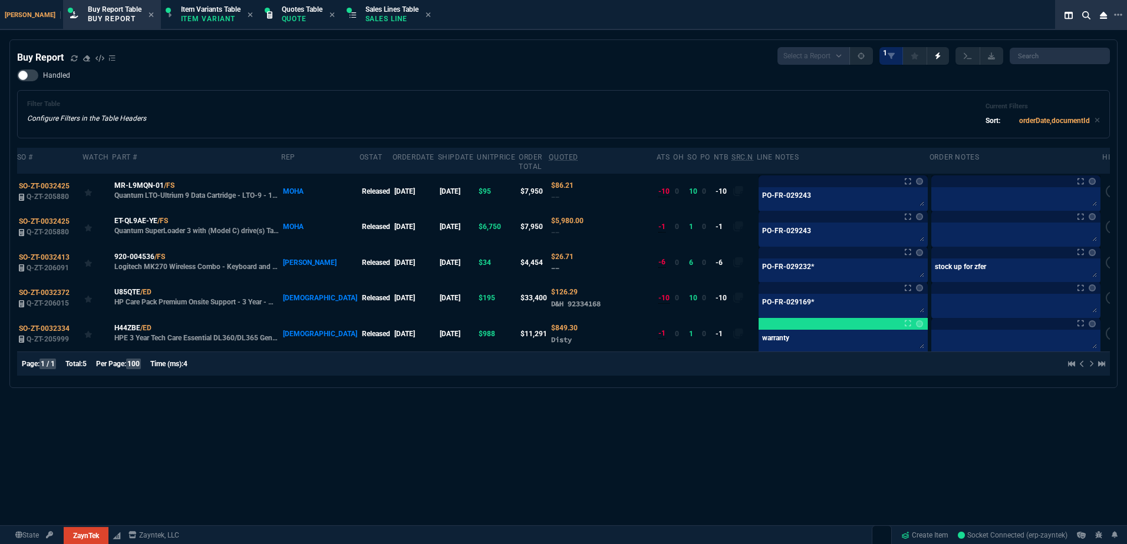
click at [432, 98] on div "Filter Table Configure Filters in the Table Headers Current Filters Sort: order…" at bounding box center [563, 114] width 1092 height 48
click at [1105, 220] on label at bounding box center [1111, 226] width 13 height 13
click at [0, 0] on input "checkbox" at bounding box center [0, 0] width 0 height 0
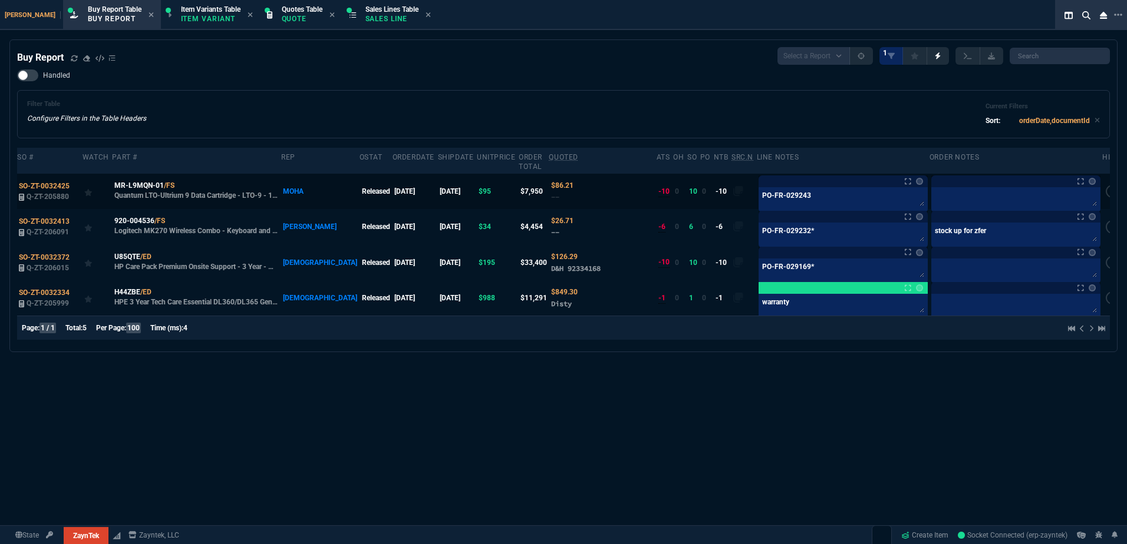
click at [1105, 185] on label at bounding box center [1111, 191] width 13 height 13
click at [0, 0] on input "checkbox" at bounding box center [0, 0] width 0 height 0
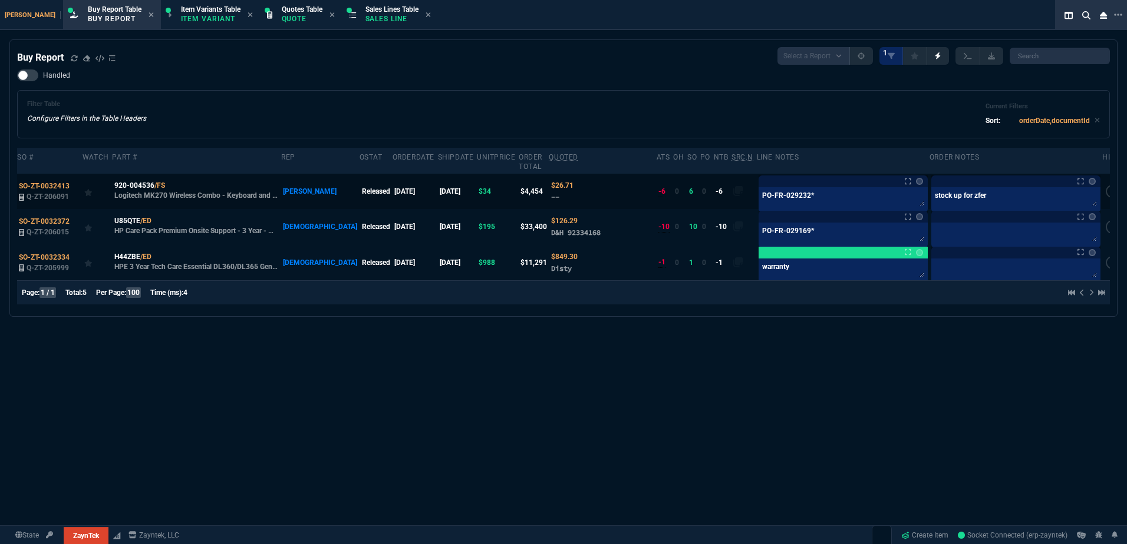
click at [1105, 185] on label at bounding box center [1111, 191] width 13 height 13
click at [0, 0] on input "checkbox" at bounding box center [0, 0] width 0 height 0
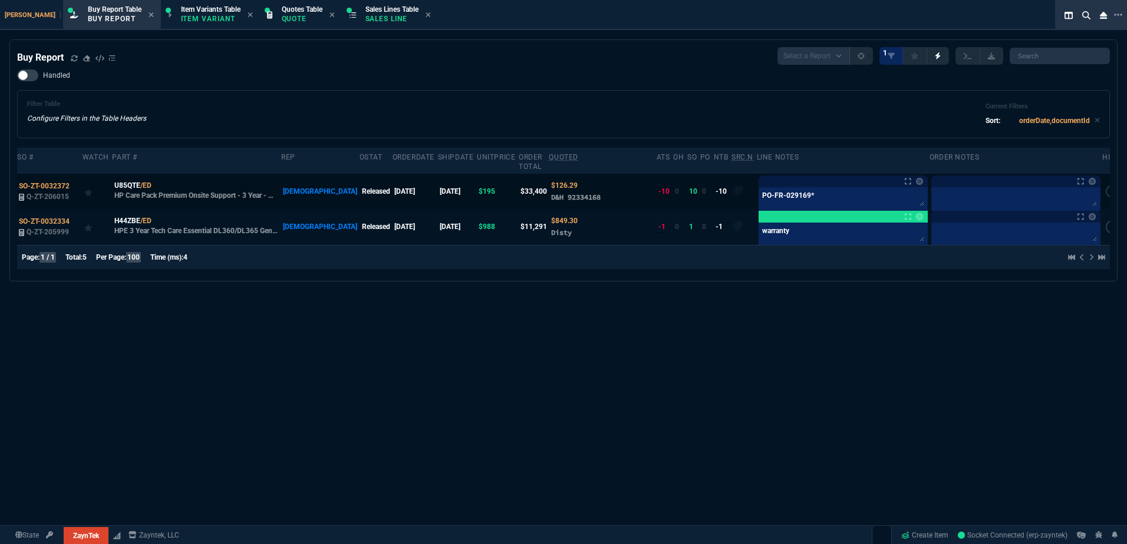
click at [1105, 185] on label at bounding box center [1111, 191] width 13 height 13
click at [0, 0] on input "checkbox" at bounding box center [0, 0] width 0 height 0
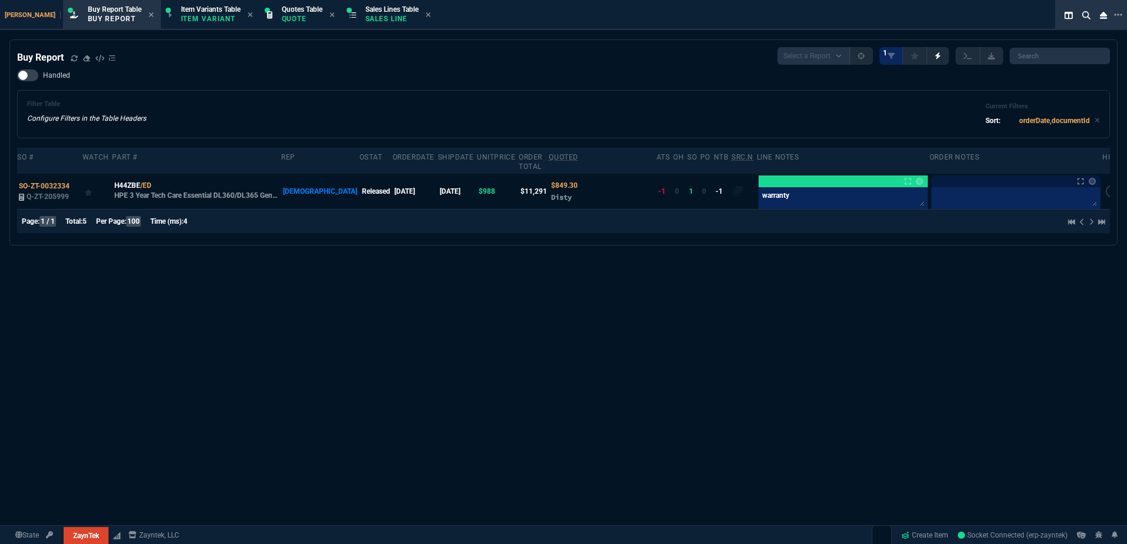
click at [627, 75] on div "Handled Filter Table Configure Filters in the Table Headers Current Filters Sor…" at bounding box center [563, 104] width 1092 height 69
click at [365, 11] on span "Sales Lines Table" at bounding box center [391, 9] width 53 height 8
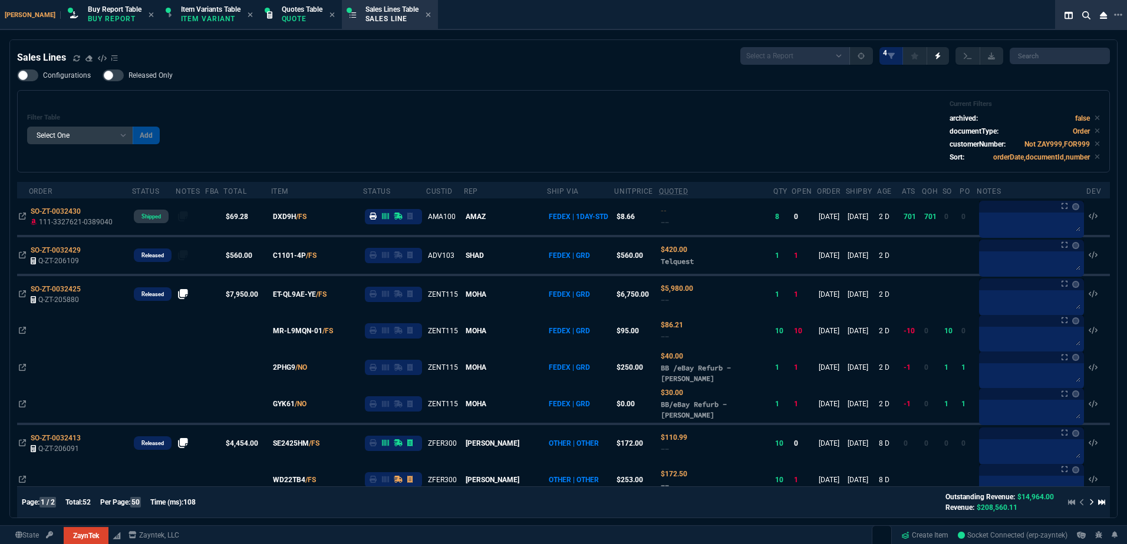
click at [289, 60] on div "Sales Lines Select a Report NEW QUERY SonicWall Sale AMZ (MTD) NEW QUERY INS100…" at bounding box center [563, 56] width 1092 height 18
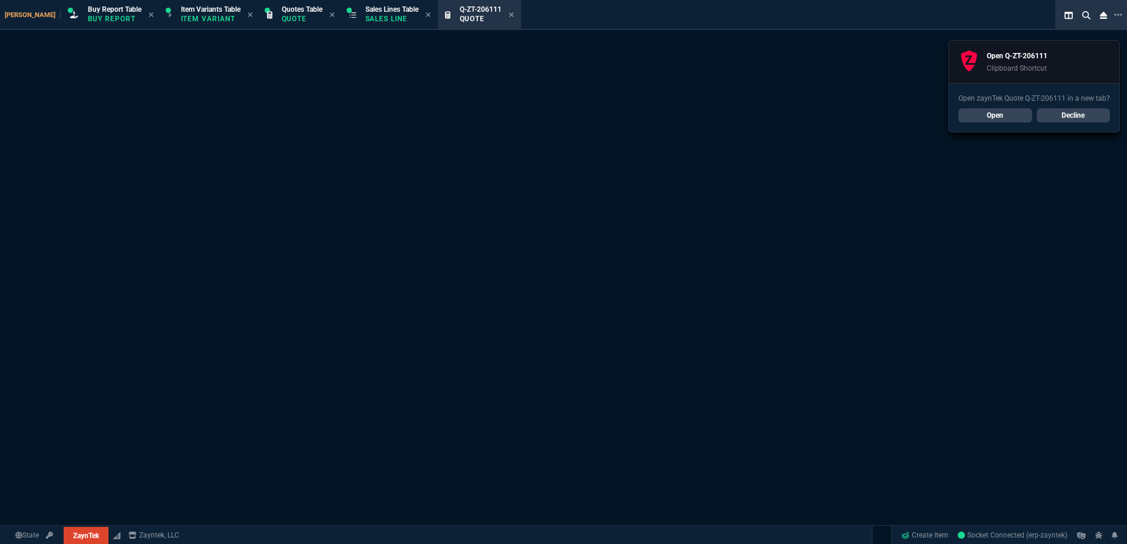
click at [1061, 113] on link "Decline" at bounding box center [1074, 115] width 74 height 14
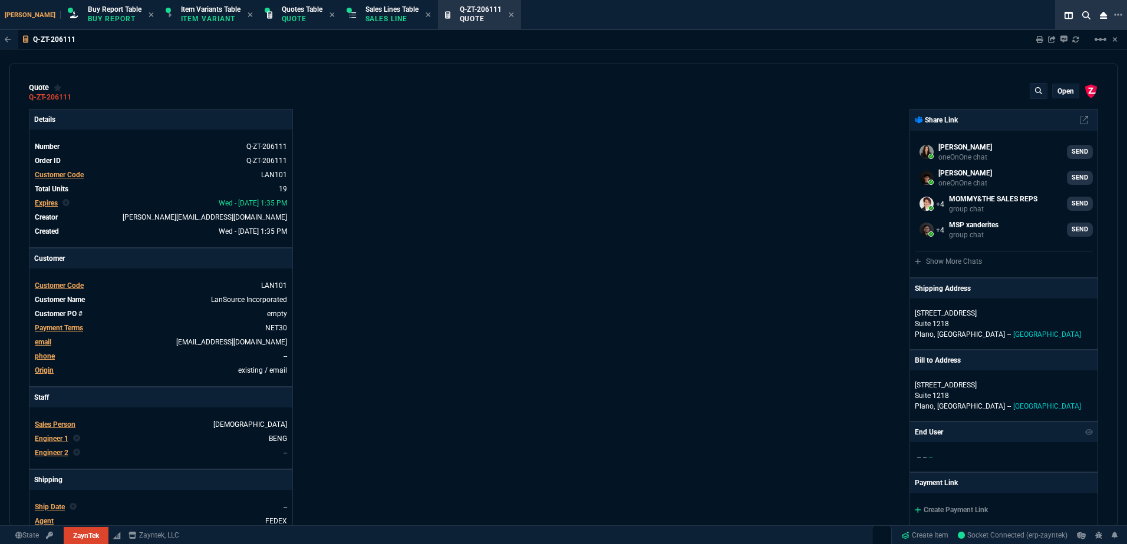
drag, startPoint x: 430, startPoint y: 190, endPoint x: 492, endPoint y: 181, distance: 62.5
click at [459, 190] on div "Details Number Q-ZT-206111 Order ID Q-ZT-206111 Customer Code LAN101 Total Unit…" at bounding box center [296, 413] width 534 height 608
click at [1100, 41] on mat-icon "linear_scale" at bounding box center [1100, 39] width 14 height 14
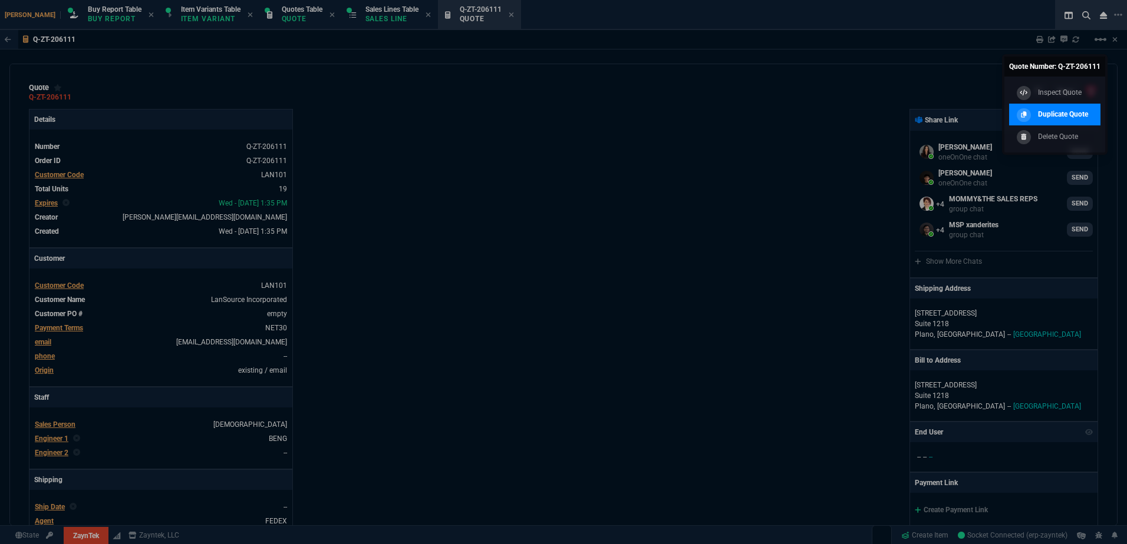
click at [1080, 117] on p "Duplicate Quote" at bounding box center [1063, 114] width 50 height 11
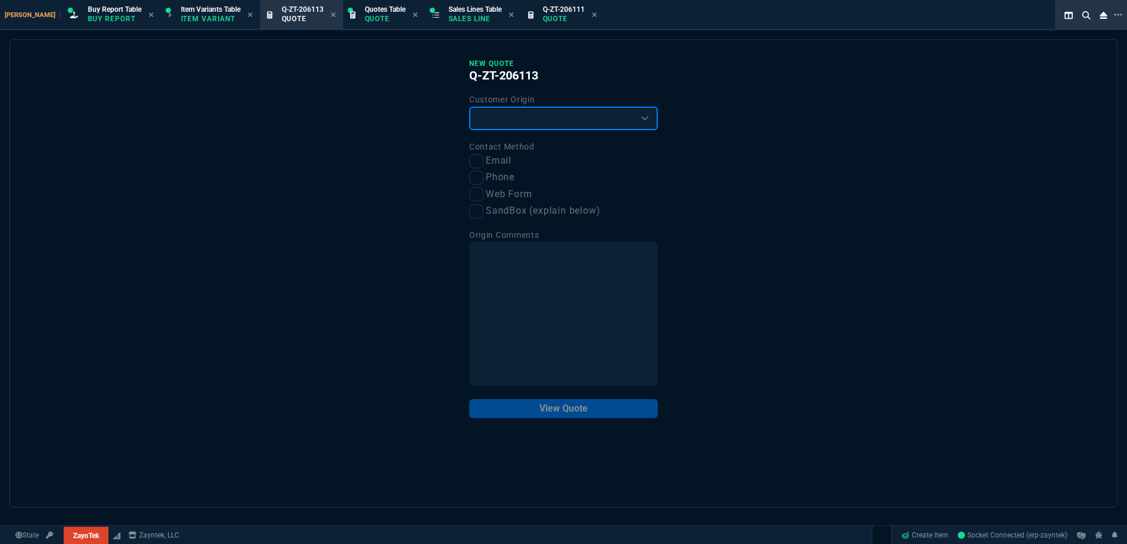
drag, startPoint x: 496, startPoint y: 121, endPoint x: 498, endPoint y: 131, distance: 9.7
click at [496, 121] on select "Existing Customer Amazon Lead (first order) Website Lead (first order) Called (…" at bounding box center [563, 119] width 189 height 24
click at [469, 107] on select "Existing Customer Amazon Lead (first order) Website Lead (first order) Called (…" at bounding box center [563, 119] width 189 height 24
click at [474, 162] on input "Email" at bounding box center [476, 161] width 14 height 14
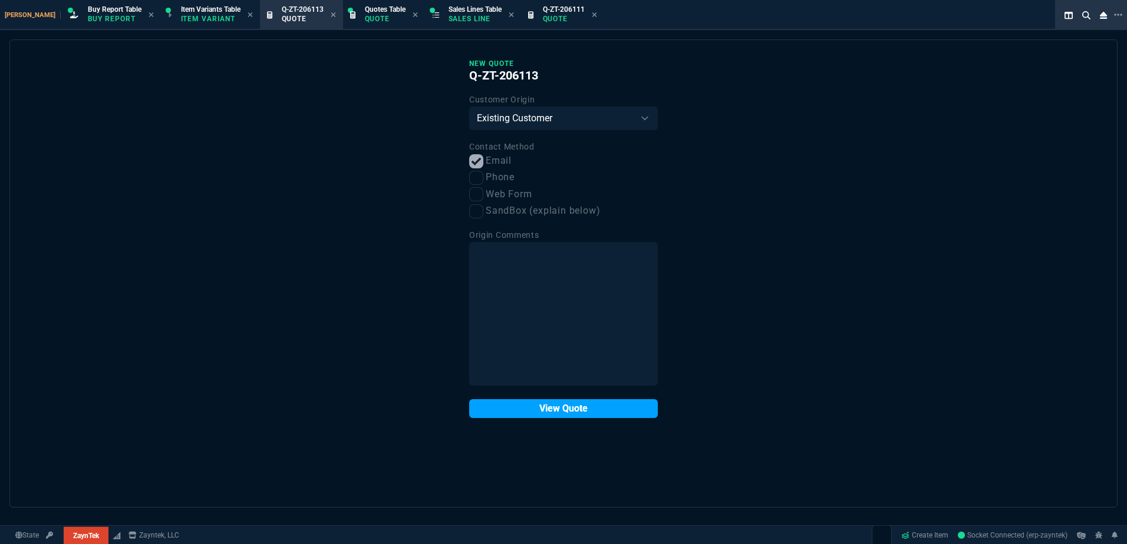
click at [561, 400] on button "View Quote" at bounding box center [563, 409] width 189 height 19
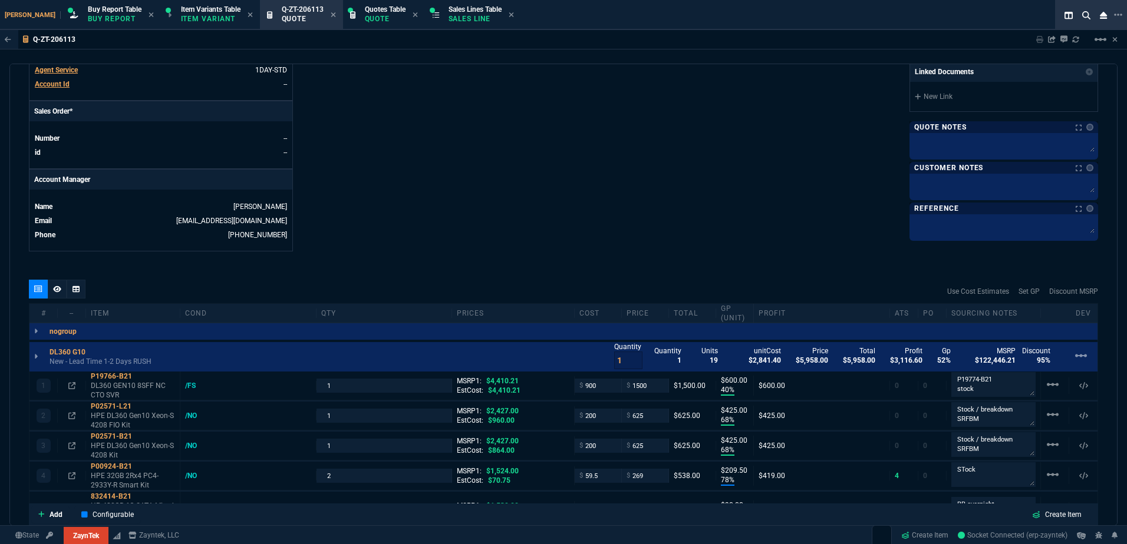
scroll to position [589, 0]
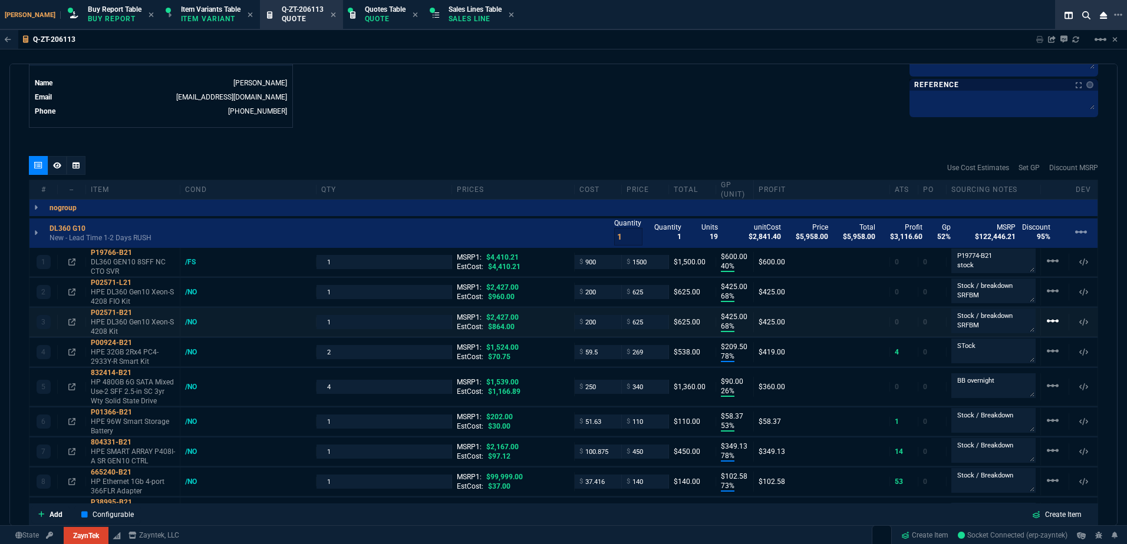
click at [1046, 326] on mat-icon "linear_scale" at bounding box center [1052, 321] width 14 height 14
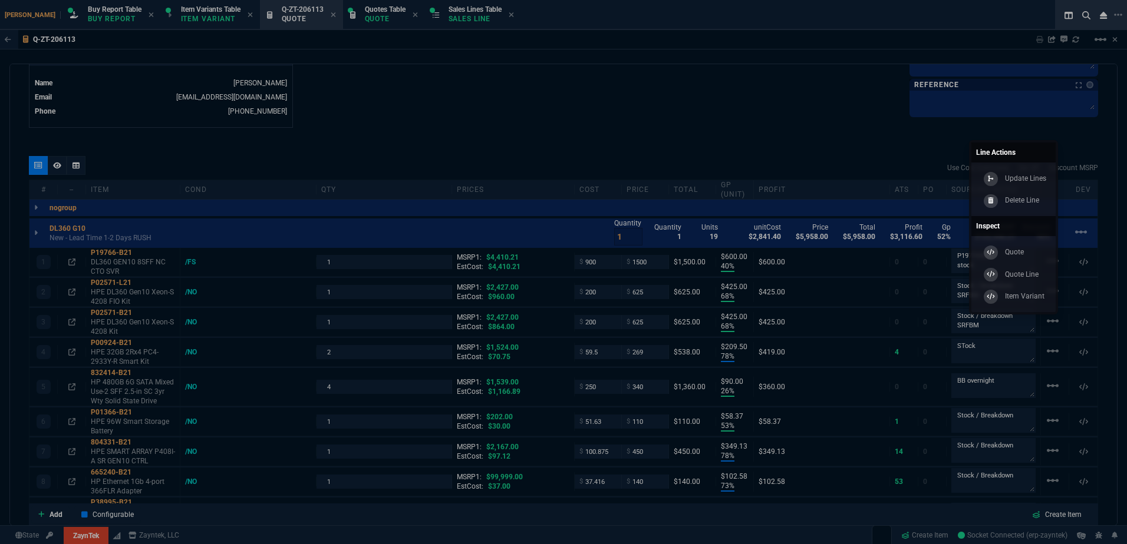
click at [1009, 204] on p "Delete Line" at bounding box center [1022, 200] width 34 height 11
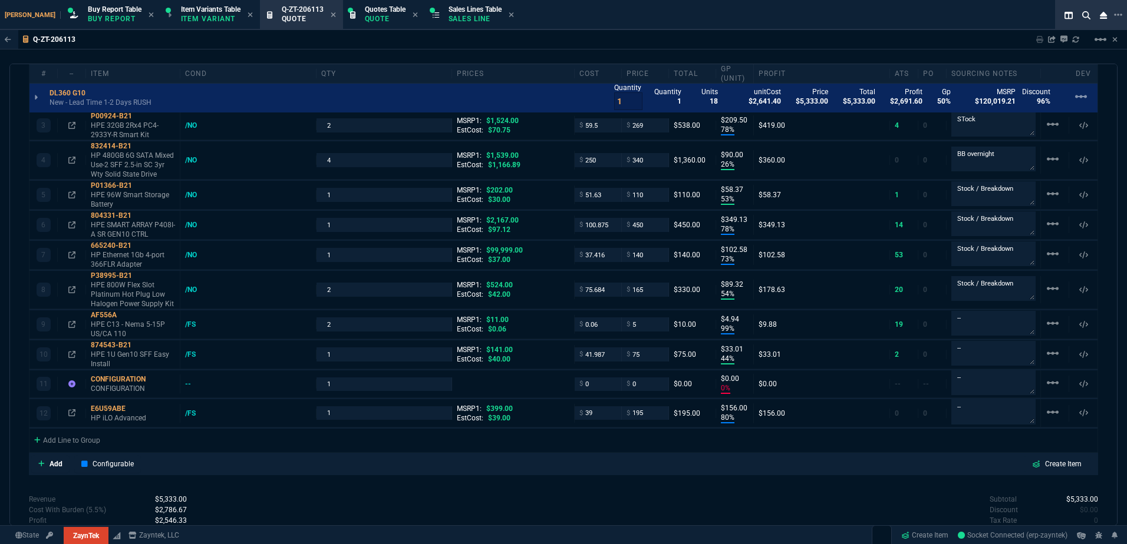
scroll to position [899, 0]
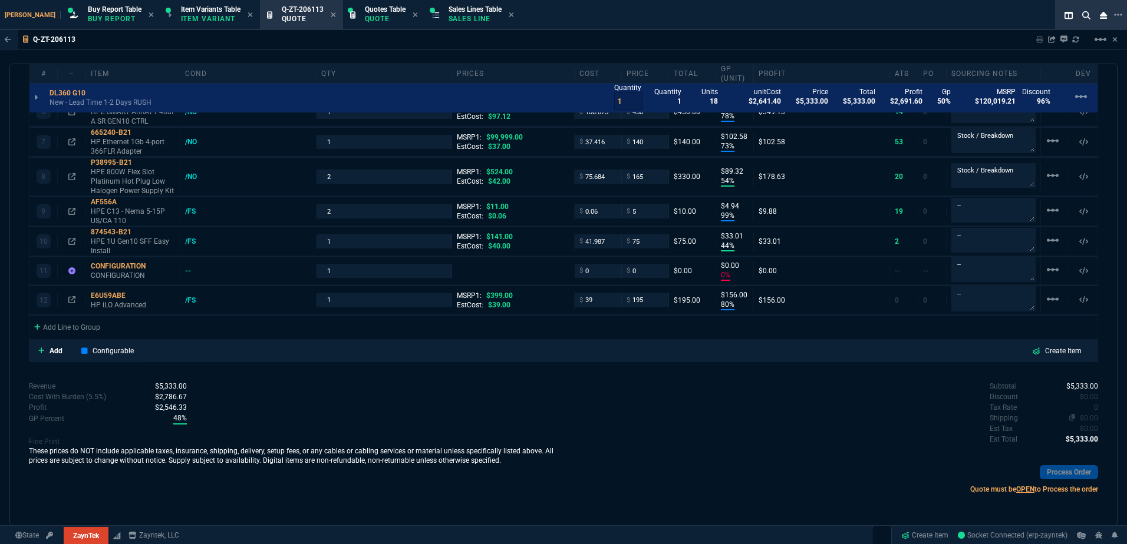
click at [1088, 418] on span "$0.00" at bounding box center [1089, 418] width 18 height 8
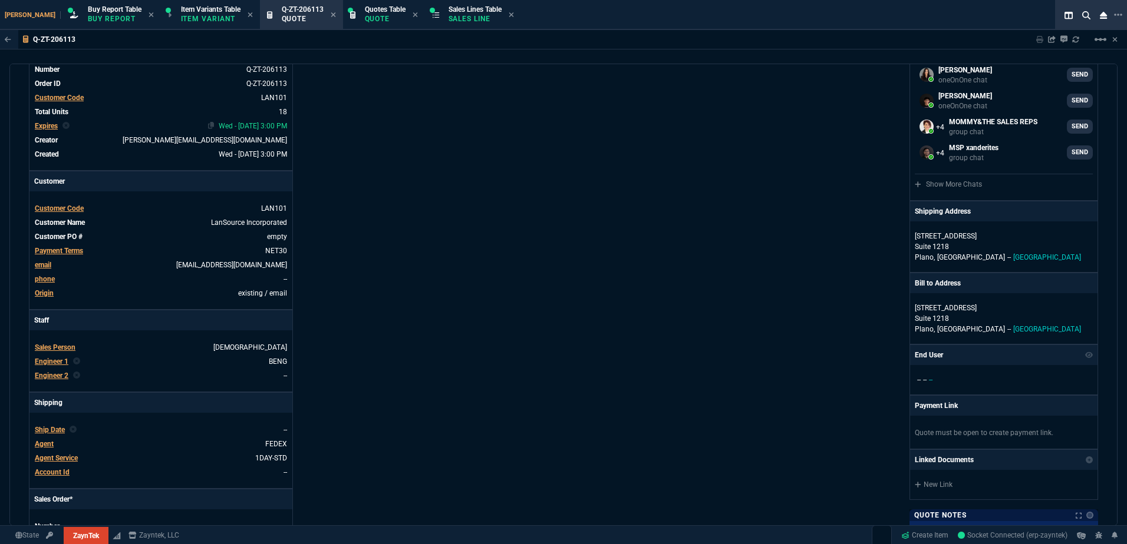
scroll to position [0, 0]
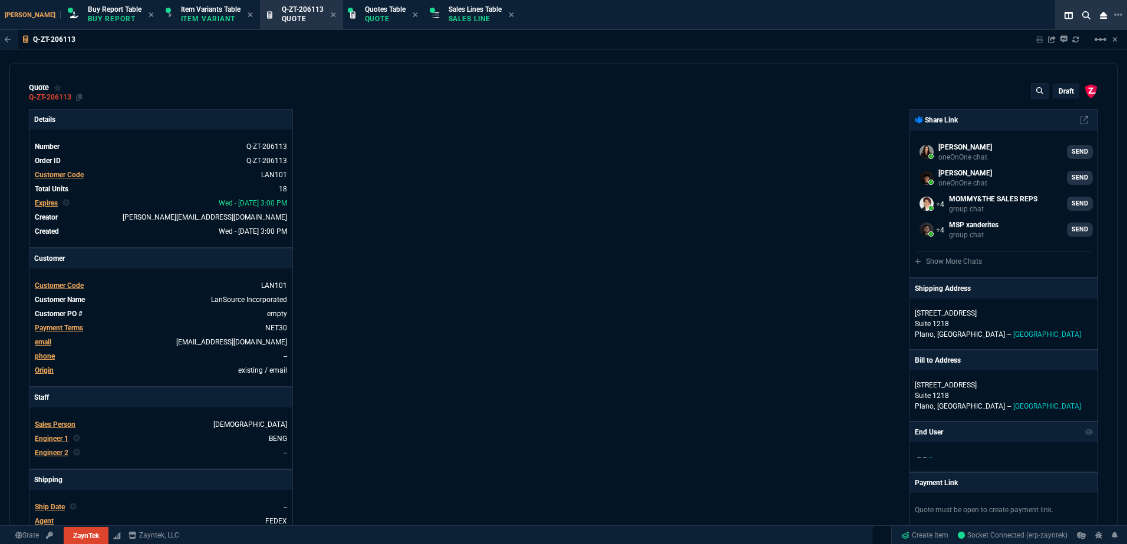
click at [75, 101] on div "Q-ZT-206113" at bounding box center [56, 97] width 54 height 9
click at [80, 99] on icon at bounding box center [79, 97] width 6 height 7
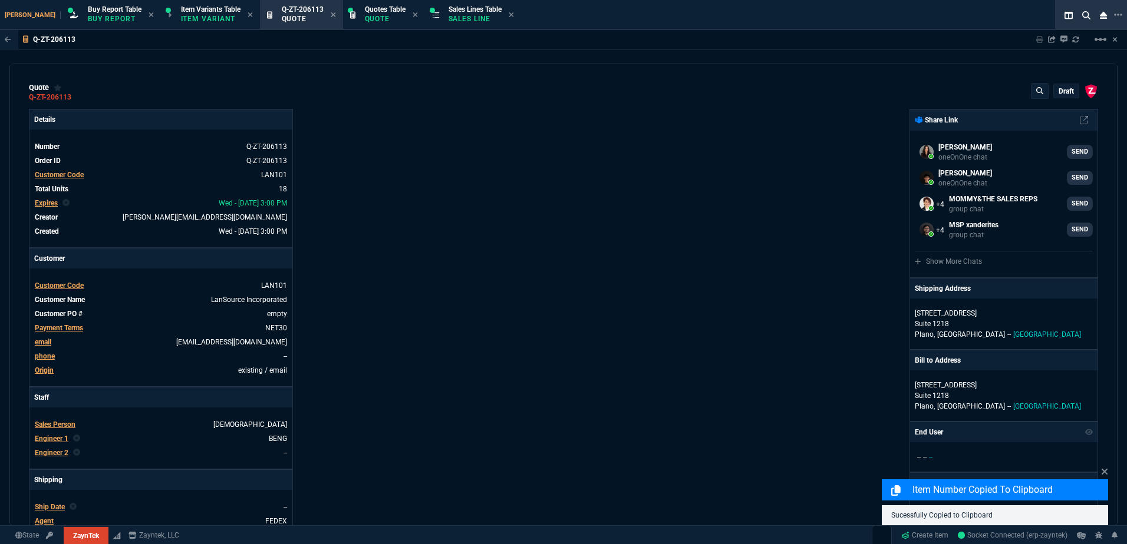
drag, startPoint x: 863, startPoint y: 164, endPoint x: 1126, endPoint y: 97, distance: 271.3
click at [864, 164] on div "ZaynTek, LLC 2609 Technology Dr Suite 200 Plano, TX 75074 Share Link Sarah Cost…" at bounding box center [830, 413] width 534 height 608
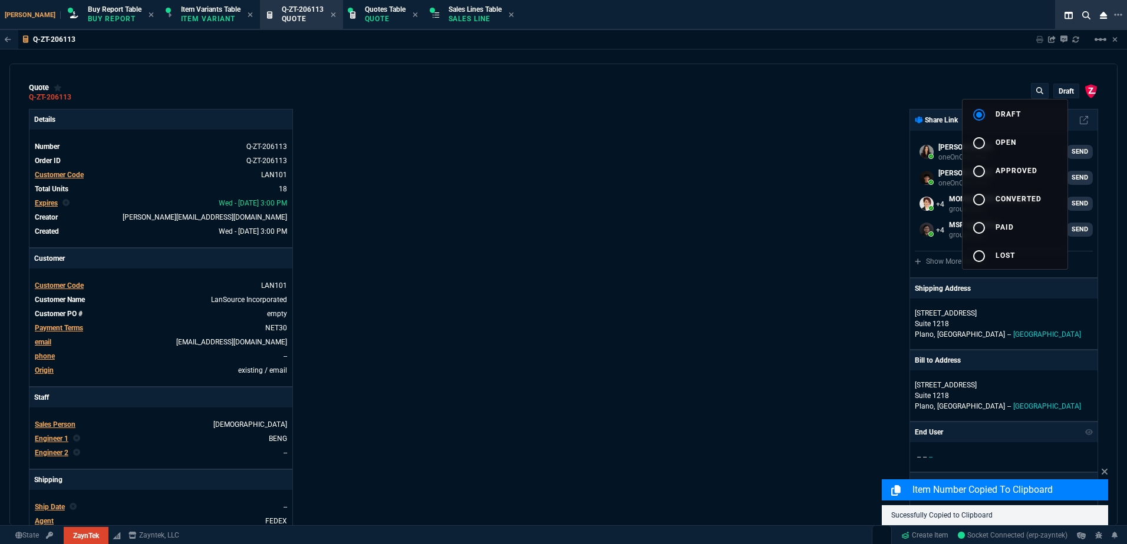
select select "1: BROV"
click at [1032, 140] on button "radio_button_unchecked open" at bounding box center [1014, 142] width 105 height 28
click at [856, 155] on div at bounding box center [563, 272] width 1127 height 544
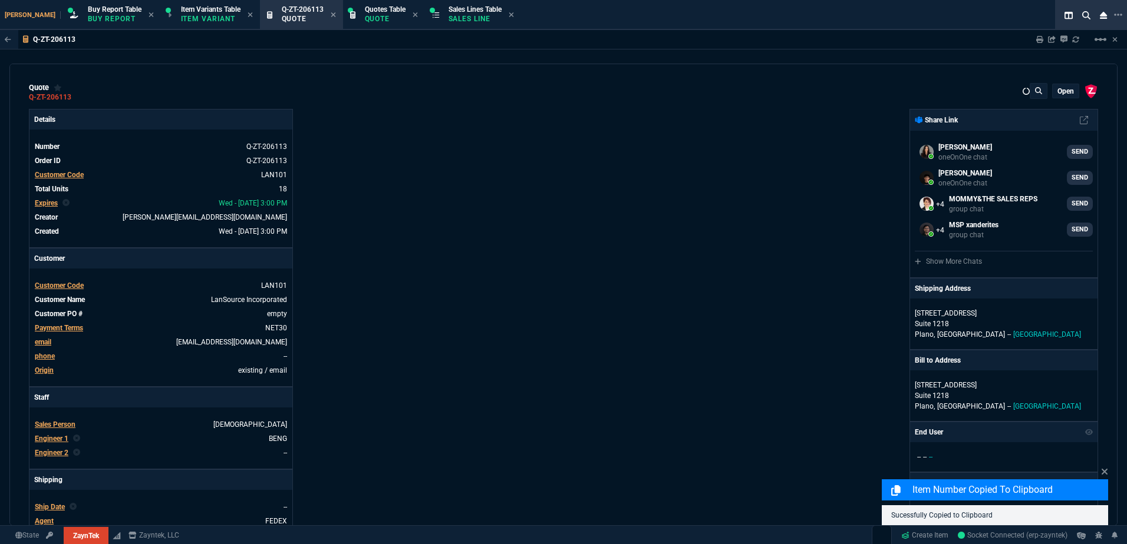
click at [1001, 54] on div "Q-ZT-206113 Sharing Q-ZT-206113 Link Dev Link Share on Teams linear_scale quote…" at bounding box center [563, 306] width 1127 height 553
click at [1023, 70] on div "quote Q-ZT-206113 open ZaynTek, LLC [STREET_ADDRESS] Details Number Q-ZT-206113…" at bounding box center [563, 295] width 1108 height 463
type input "40"
type input "600"
type input "68"
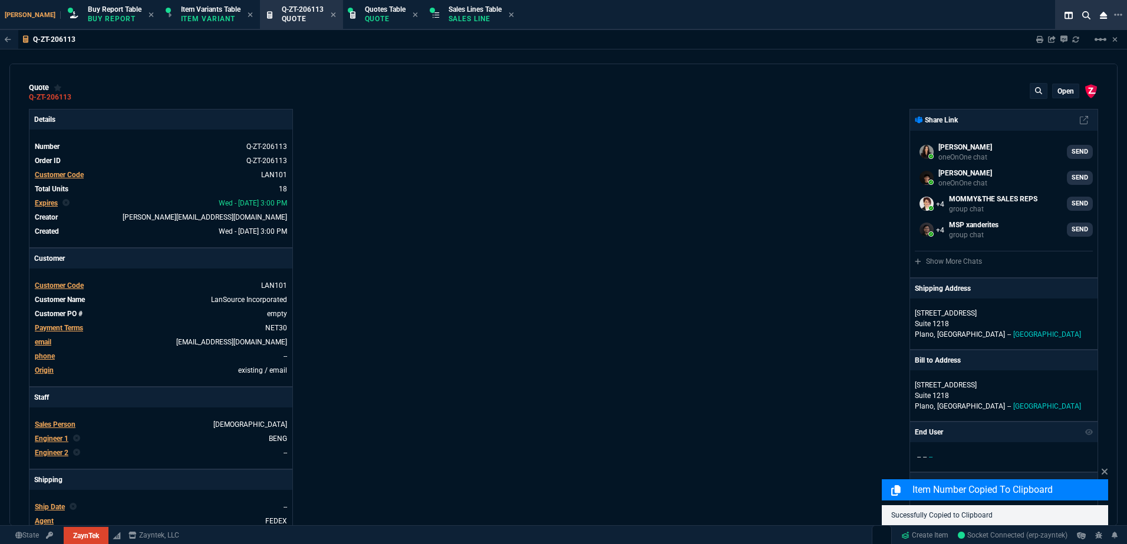
type input "425"
type input "78"
type input "210"
type input "26"
type input "90"
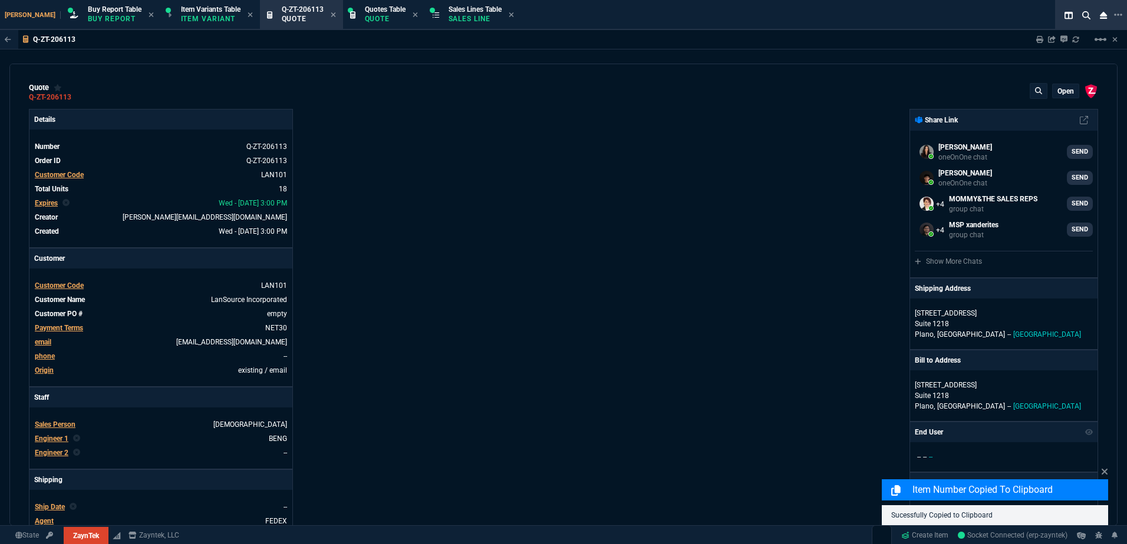
type input "53"
type input "58"
type input "78"
type input "349"
type input "73"
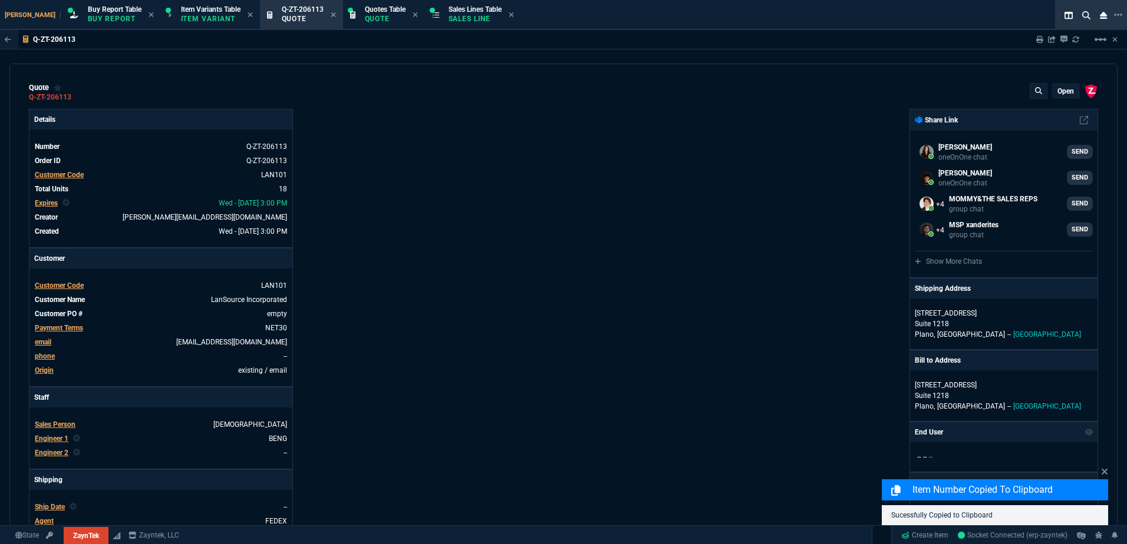
type input "103"
type input "54"
type input "89"
type input "99"
type input "5"
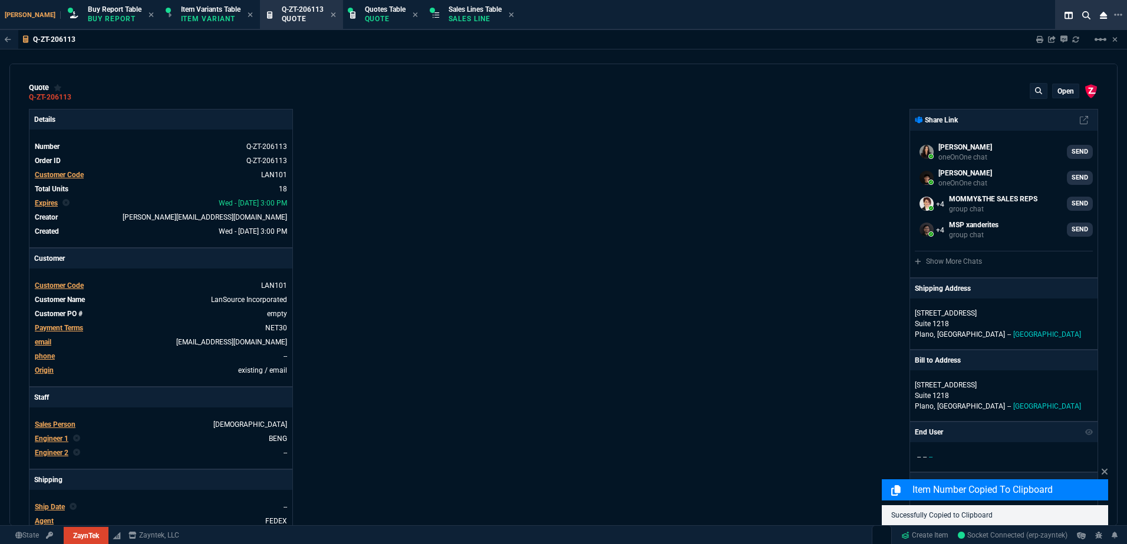
type input "44"
type input "33"
type input "0"
type input "80"
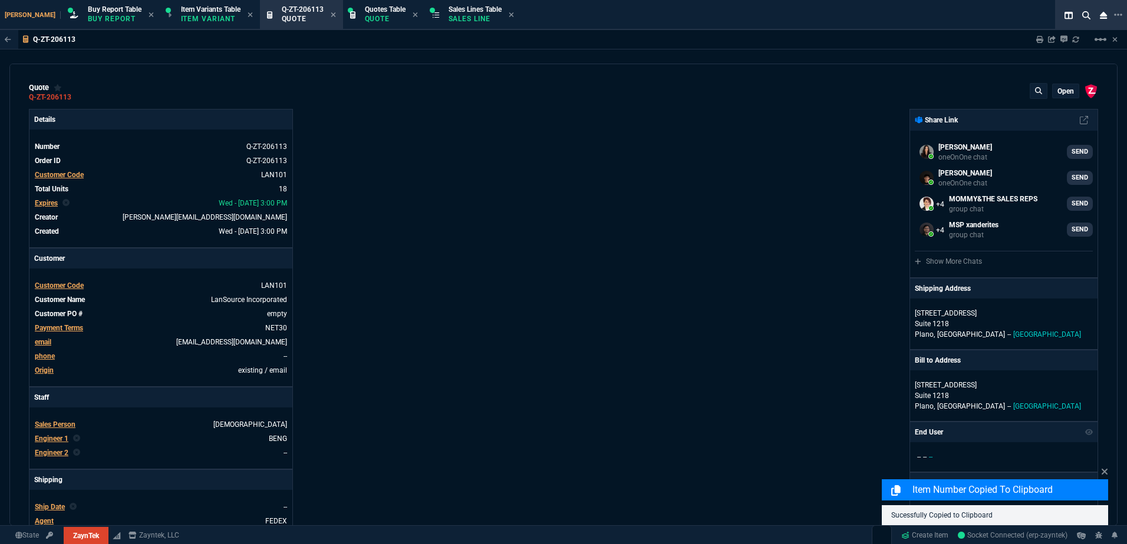
type input "156"
type input "66"
type input "74"
type input "82"
type input "78"
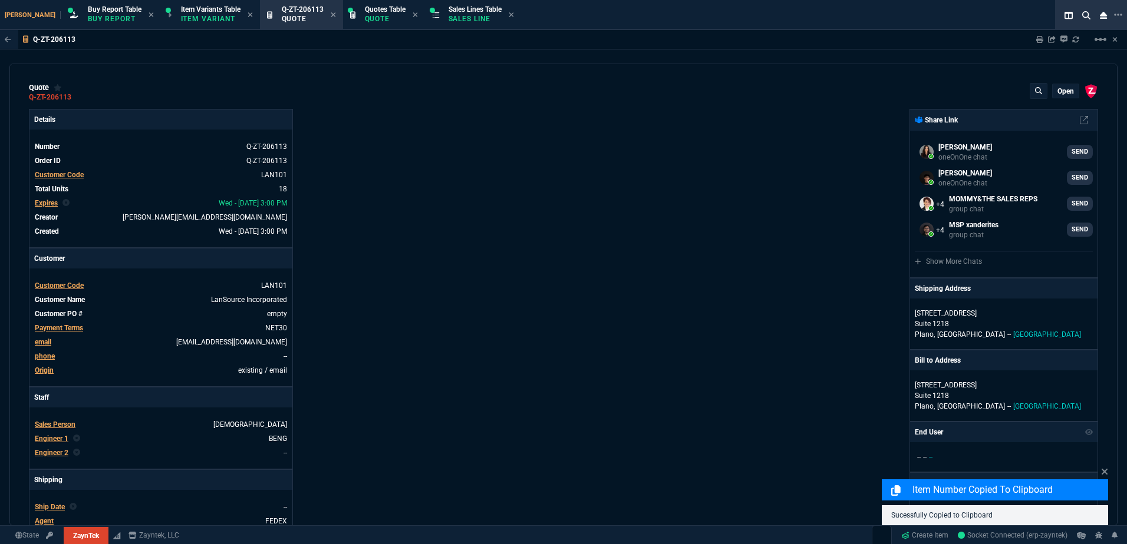
type input "46"
type input "79"
type input "100"
type input "69"
type input "55"
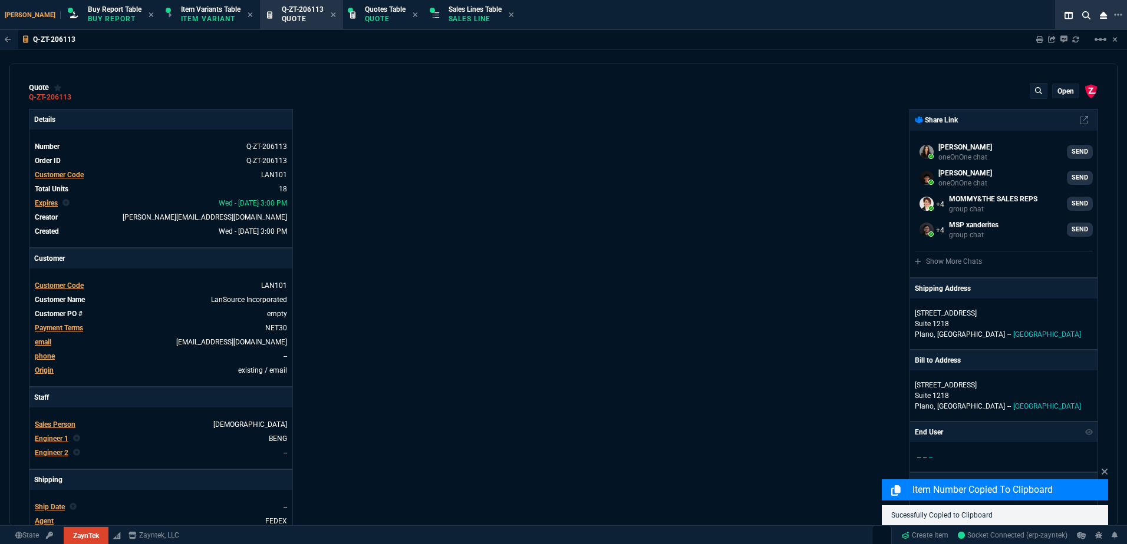
type input "47"
type input "51"
click at [1033, 43] on div "Sharing Q-ZT-206113 Link Dev Link Share on Teams linear_scale" at bounding box center [1070, 39] width 96 height 19
click at [1039, 40] on icon at bounding box center [1039, 39] width 7 height 7
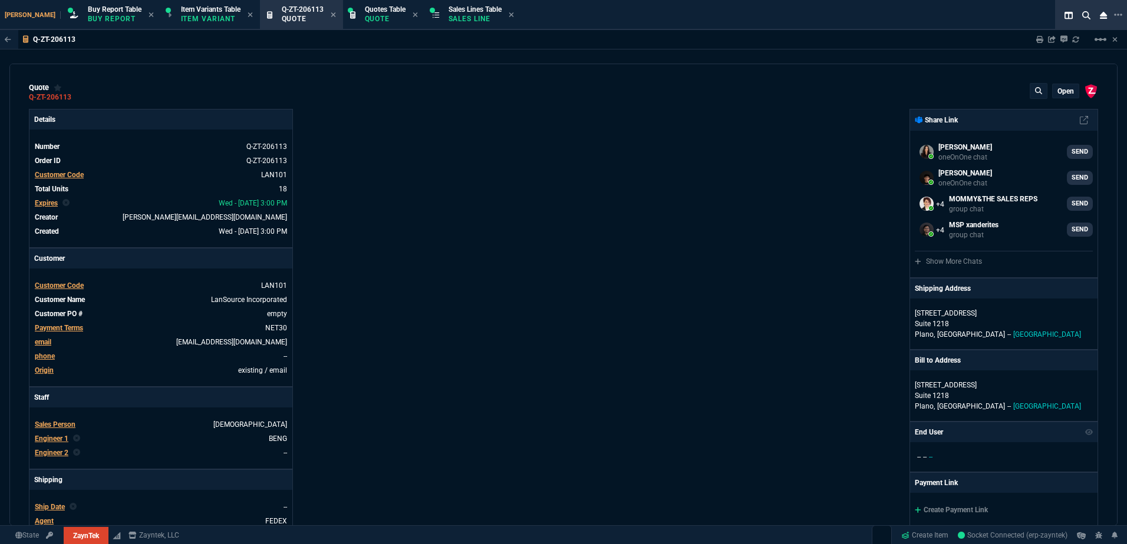
type input "40"
type input "600"
type input "68"
type input "425"
type input "78"
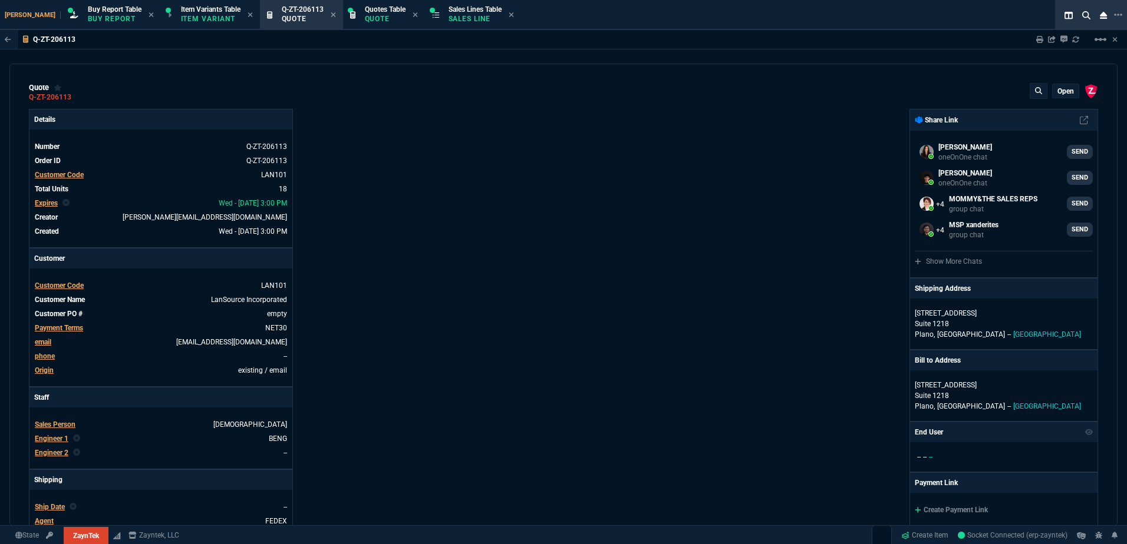
type input "210"
type input "26"
type input "90"
type input "53"
type input "58"
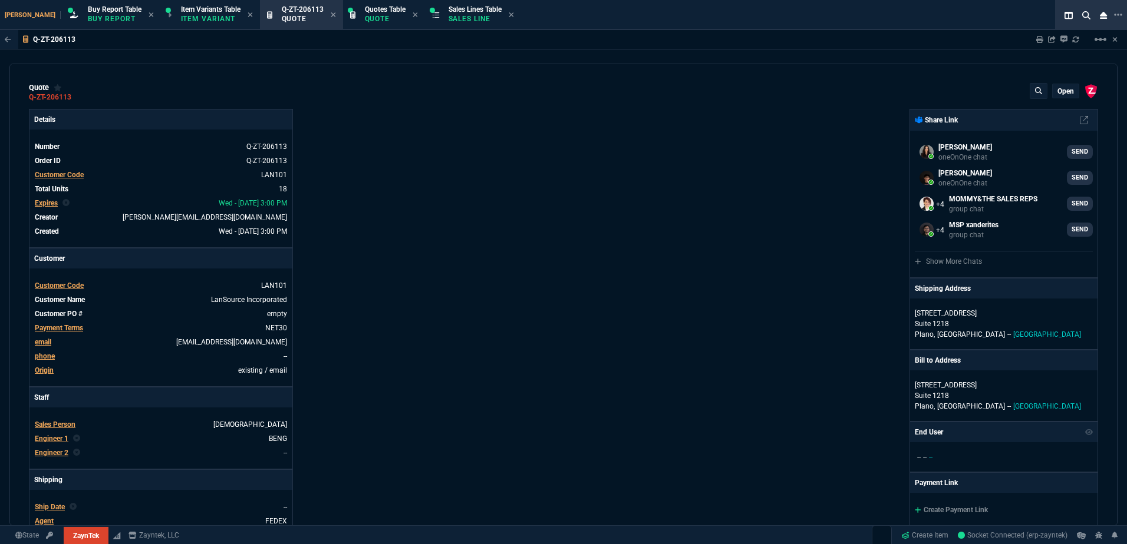
type input "78"
type input "349"
type input "73"
type input "103"
type input "54"
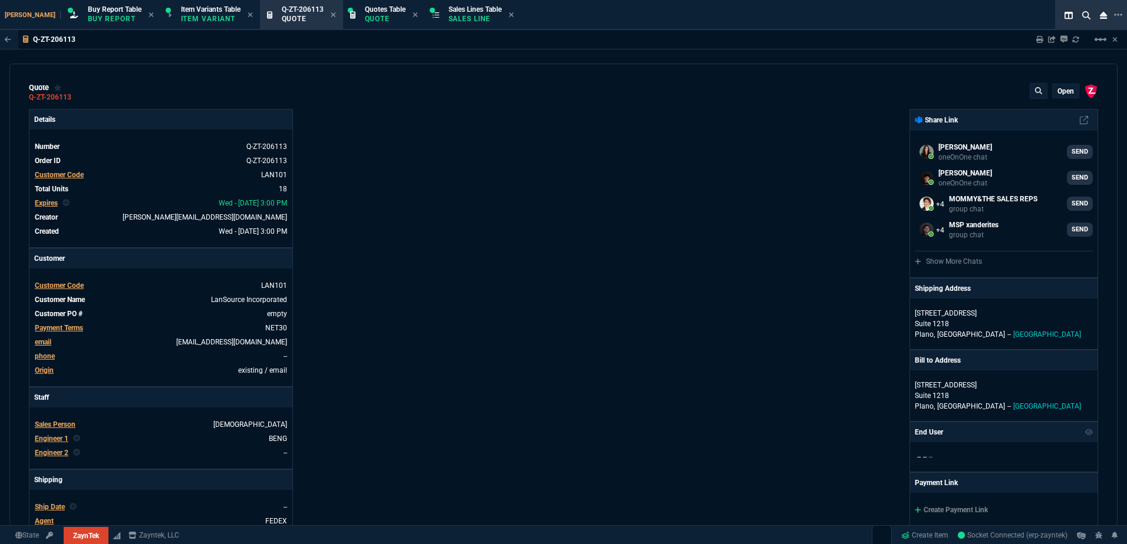
type input "89"
type input "99"
type input "5"
type input "44"
type input "33"
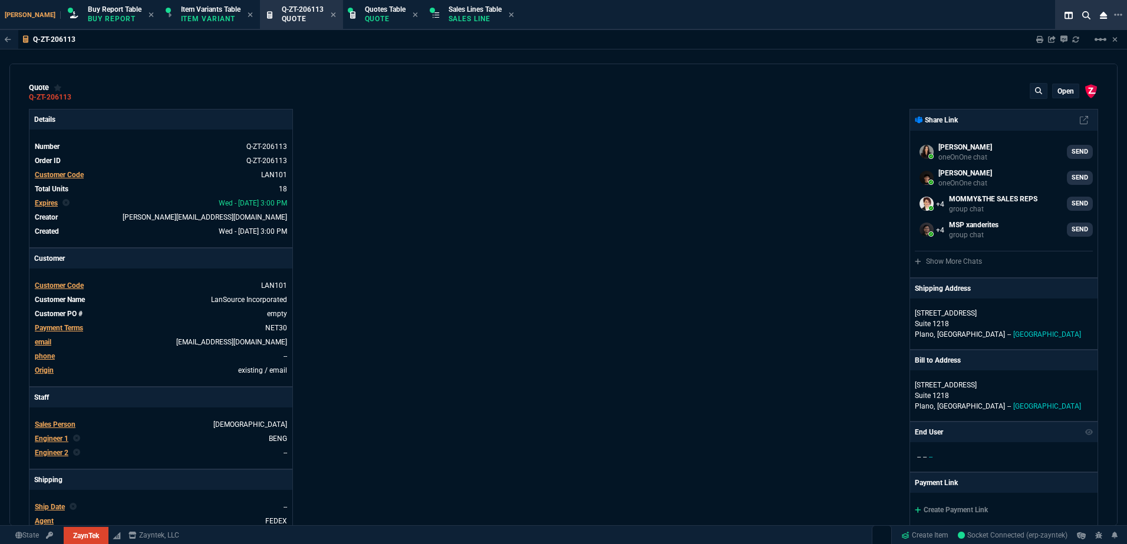
type input "0"
type input "80"
type input "156"
type input "66"
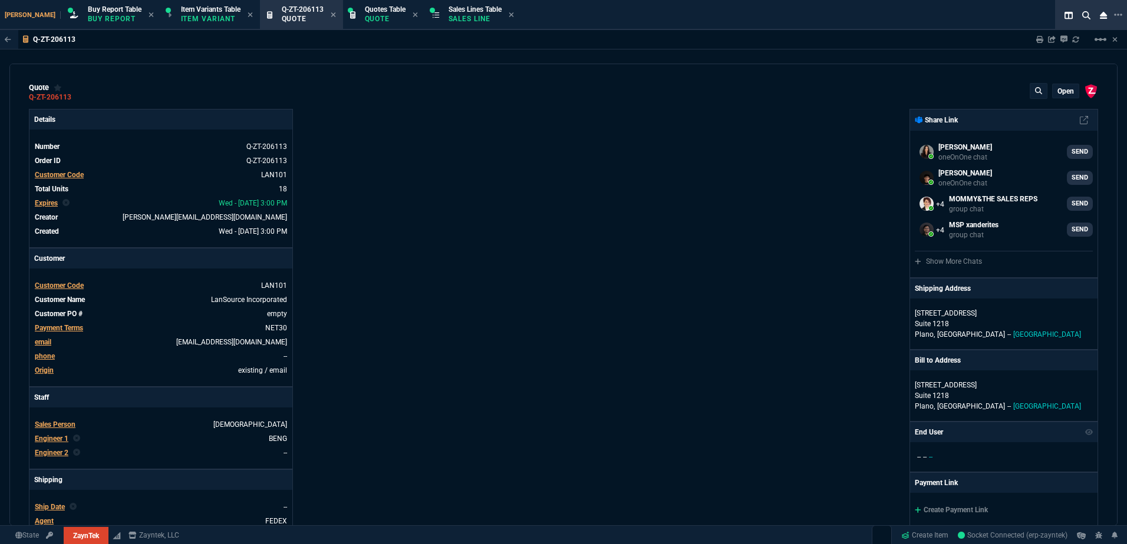
type input "74"
type input "82"
type input "78"
type input "46"
type input "79"
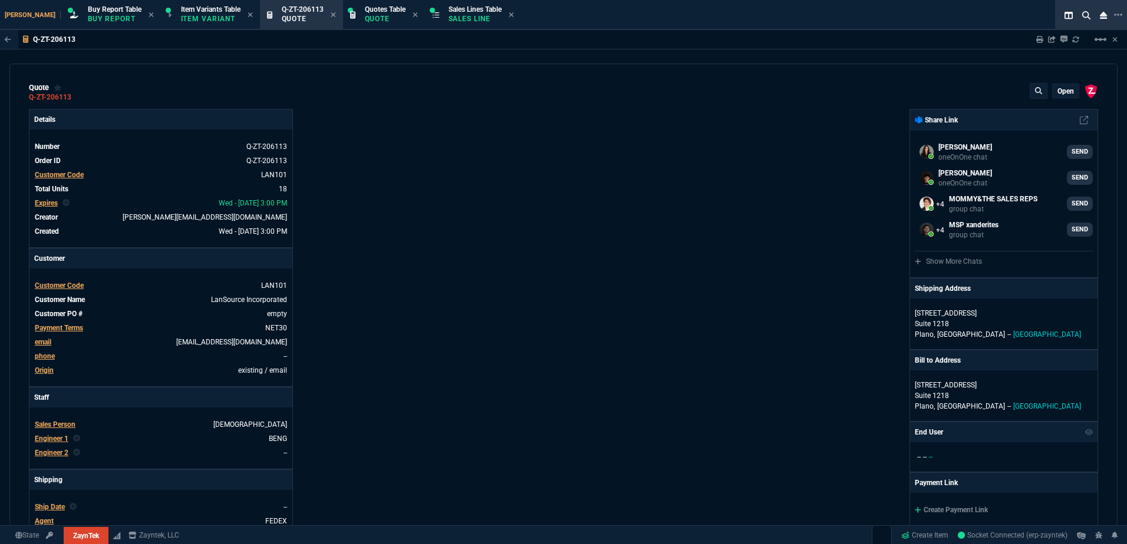
type input "100"
type input "69"
type input "55"
type input "47"
type input "51"
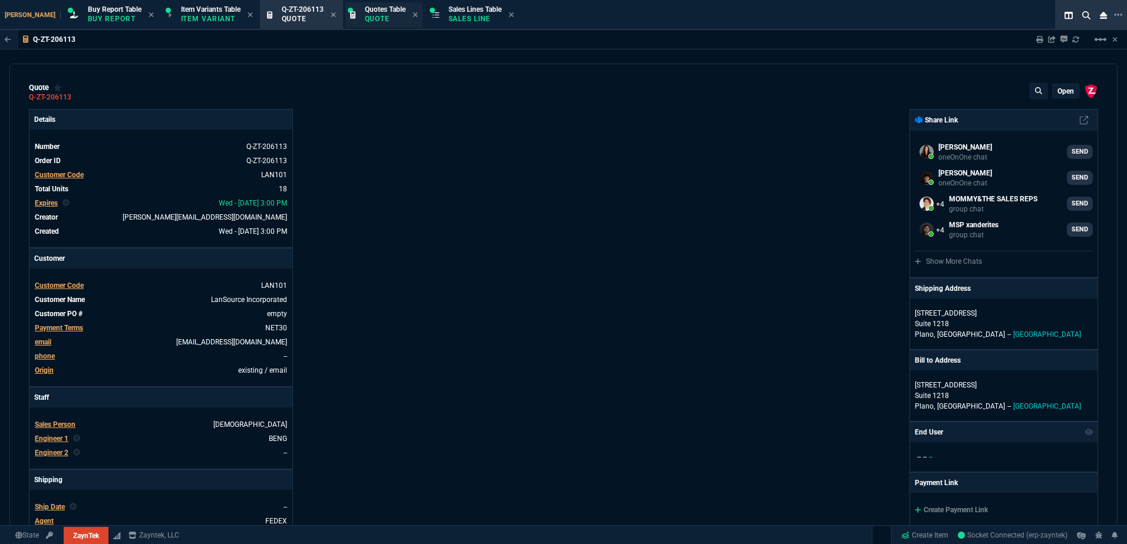
click at [448, 22] on p "Sales Line" at bounding box center [474, 18] width 53 height 9
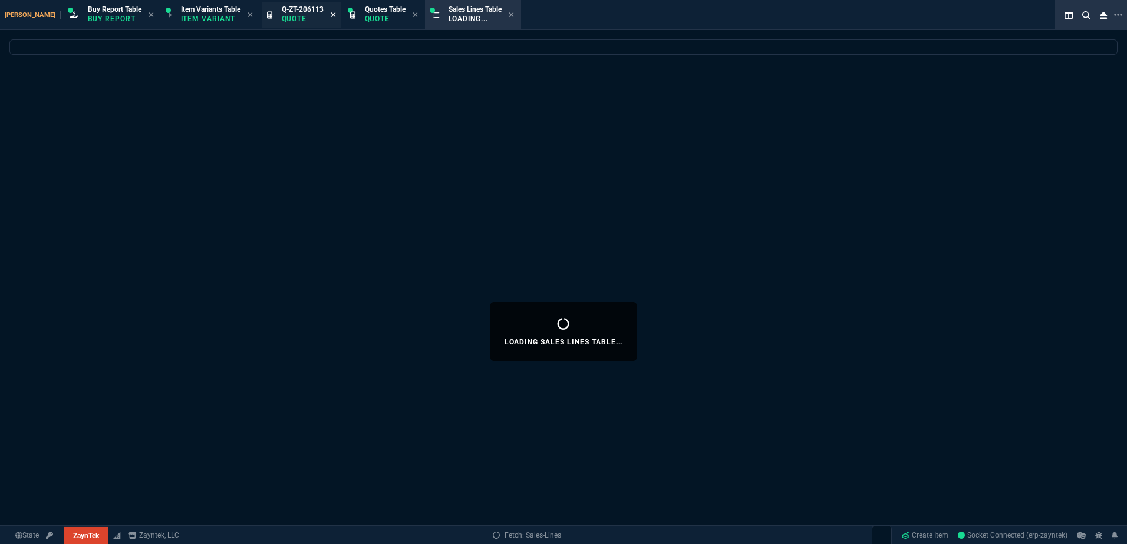
click at [331, 13] on icon at bounding box center [333, 14] width 5 height 5
select select
select select "1: BROV"
select select
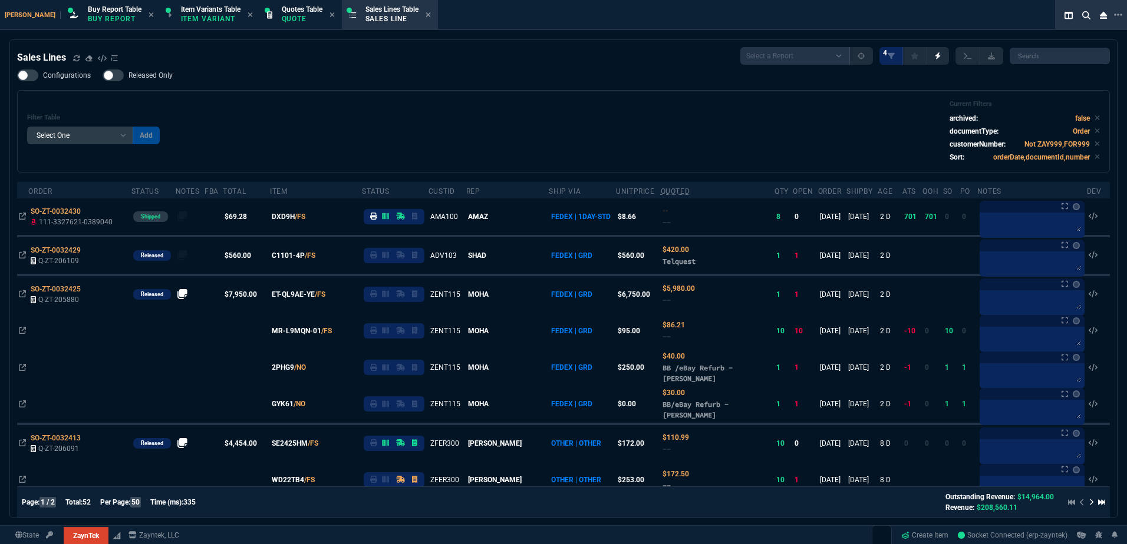
click at [420, 130] on div "Filter Table Select One Add Filter () Age () ATS () Cond (itemVariantCode) Cust…" at bounding box center [563, 131] width 1072 height 62
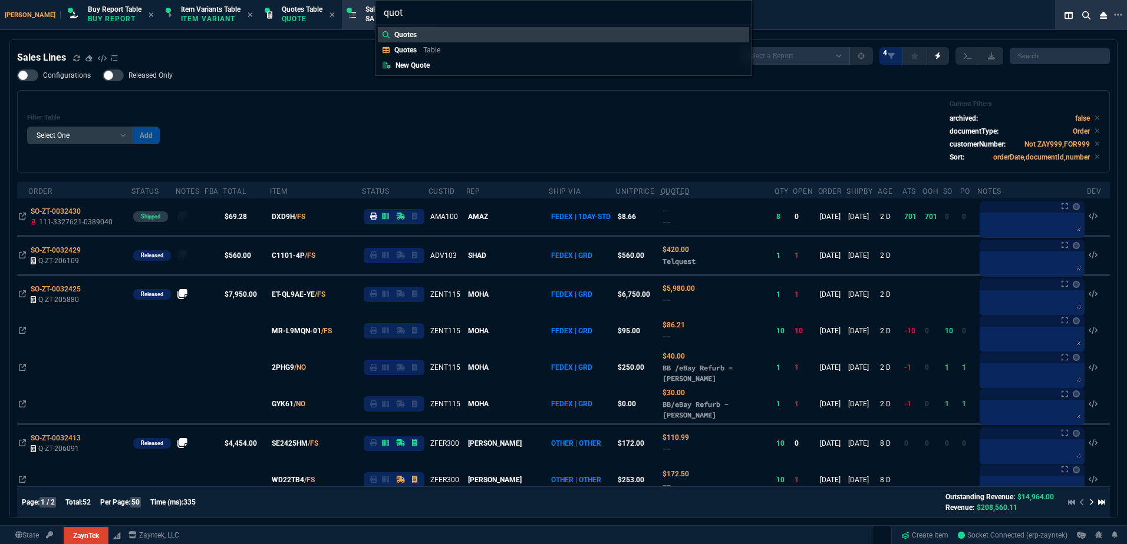
type input "quote"
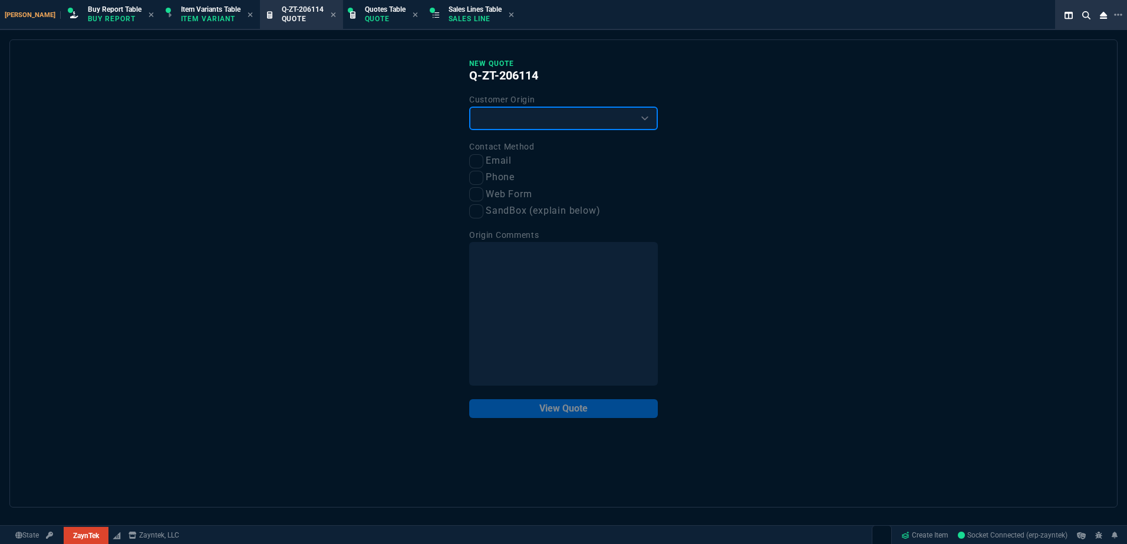
click at [484, 130] on select "Existing Customer Amazon Lead (first order) Website Lead (first order) Called (…" at bounding box center [563, 119] width 189 height 24
select select "existing"
click at [469, 107] on select "Existing Customer Amazon Lead (first order) Website Lead (first order) Called (…" at bounding box center [563, 119] width 189 height 24
click at [474, 162] on input "Email" at bounding box center [476, 161] width 14 height 14
checkbox input "true"
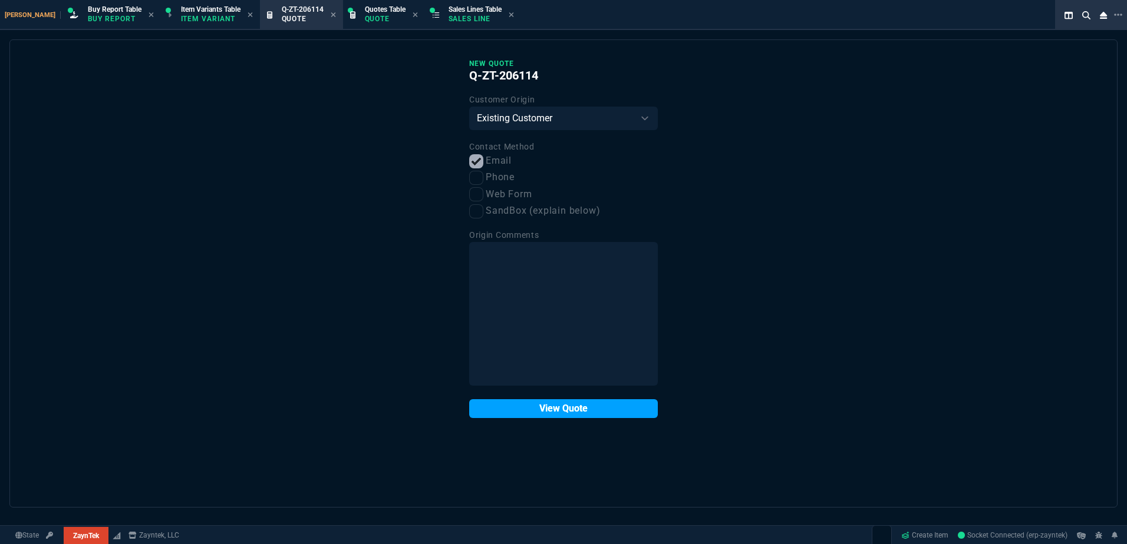
click at [577, 402] on button "View Quote" at bounding box center [563, 409] width 189 height 19
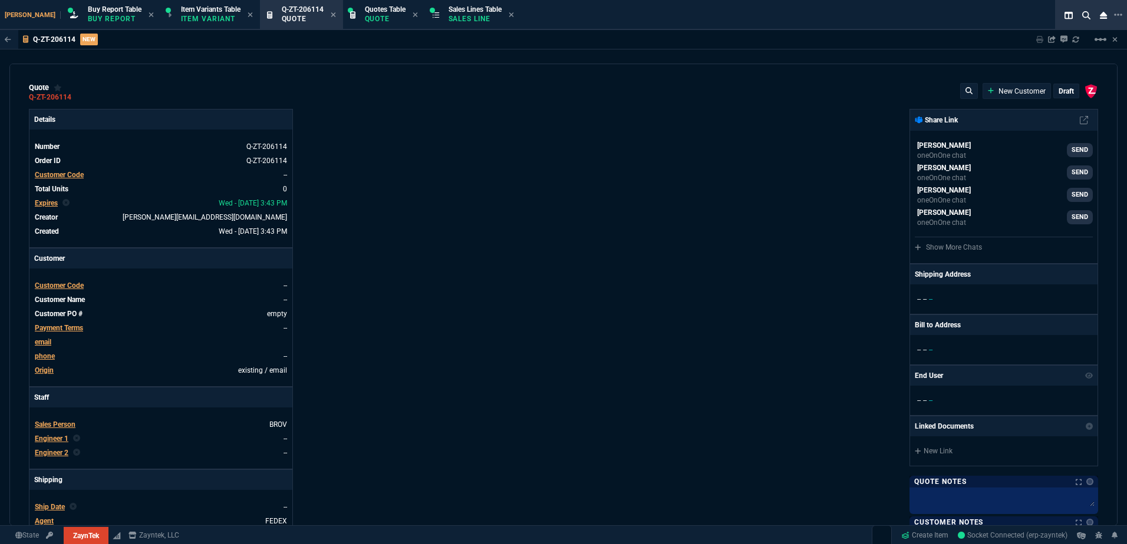
click at [72, 175] on span "Customer Code" at bounding box center [59, 175] width 49 height 8
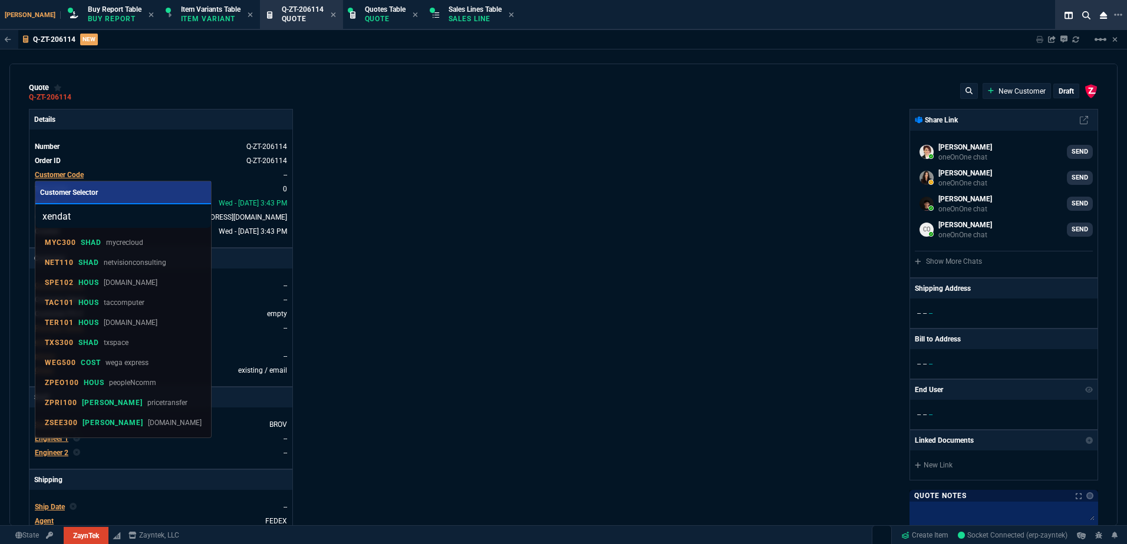
type input "xendata"
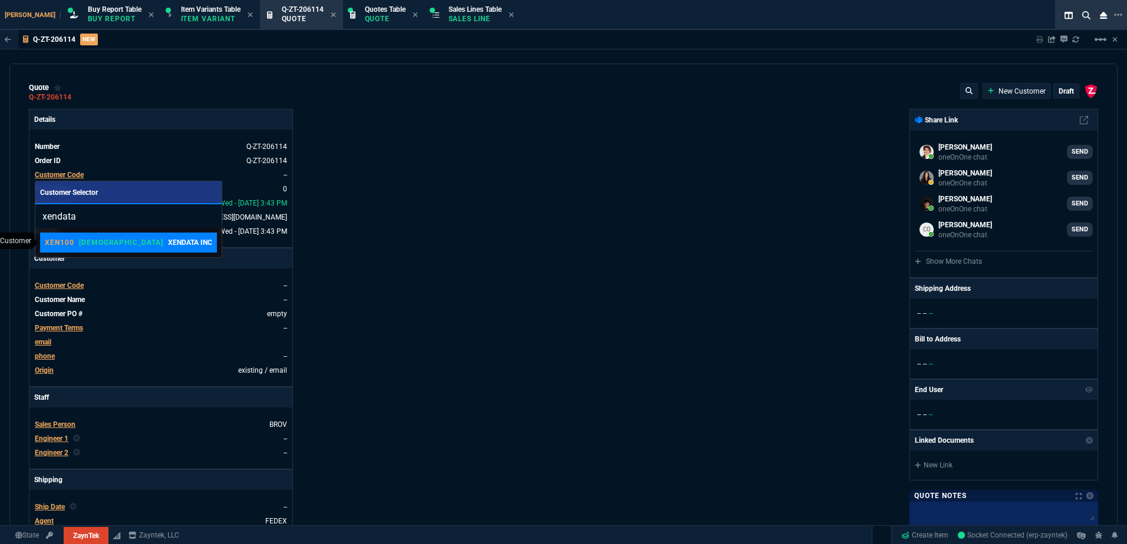
click at [108, 252] on link "XEN100 VAHI XENDATA INC" at bounding box center [128, 243] width 177 height 20
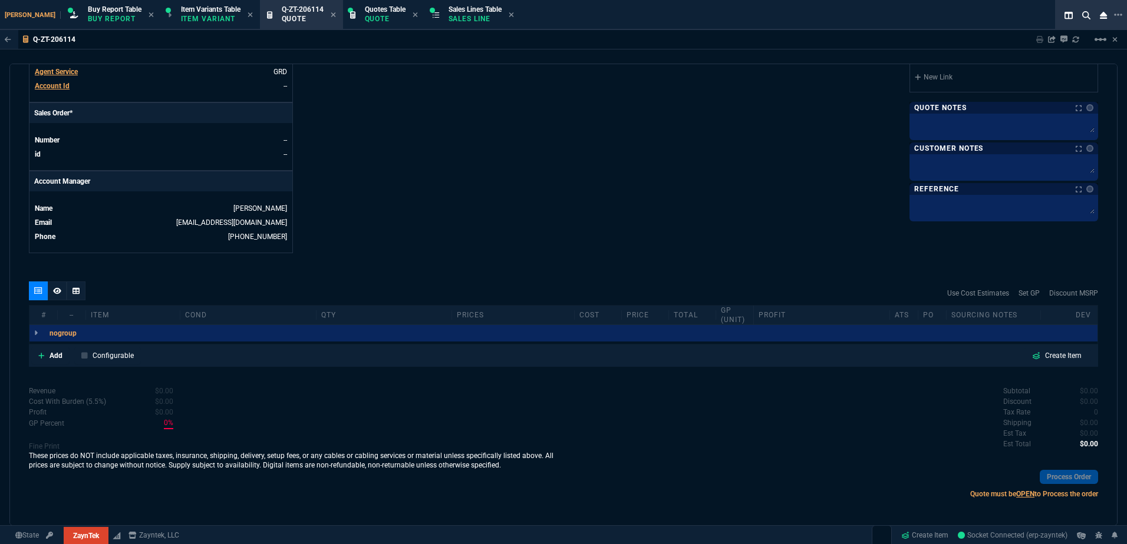
scroll to position [468, 0]
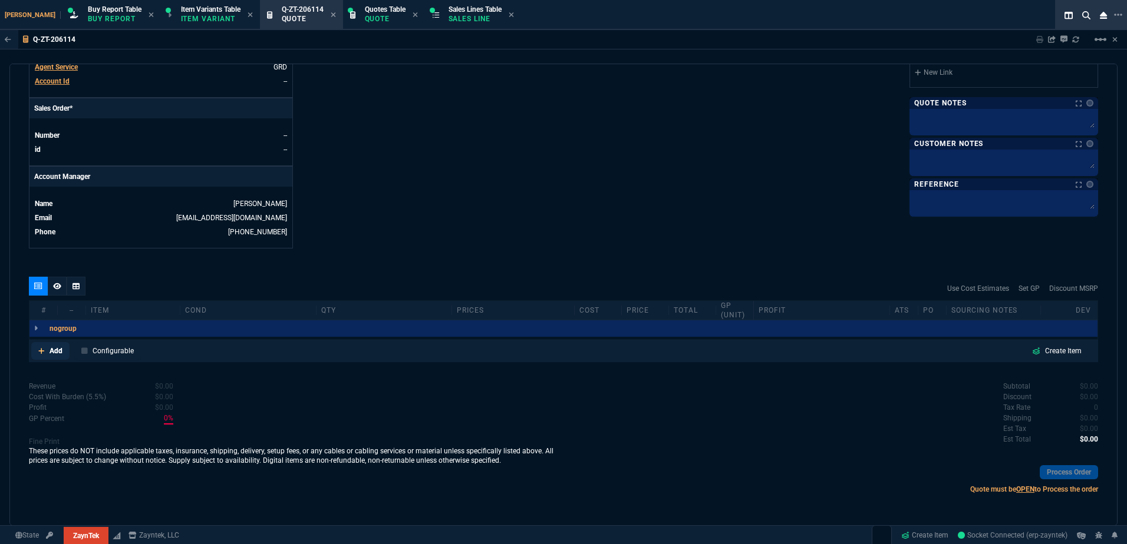
click at [56, 343] on link "Add" at bounding box center [50, 351] width 38 height 18
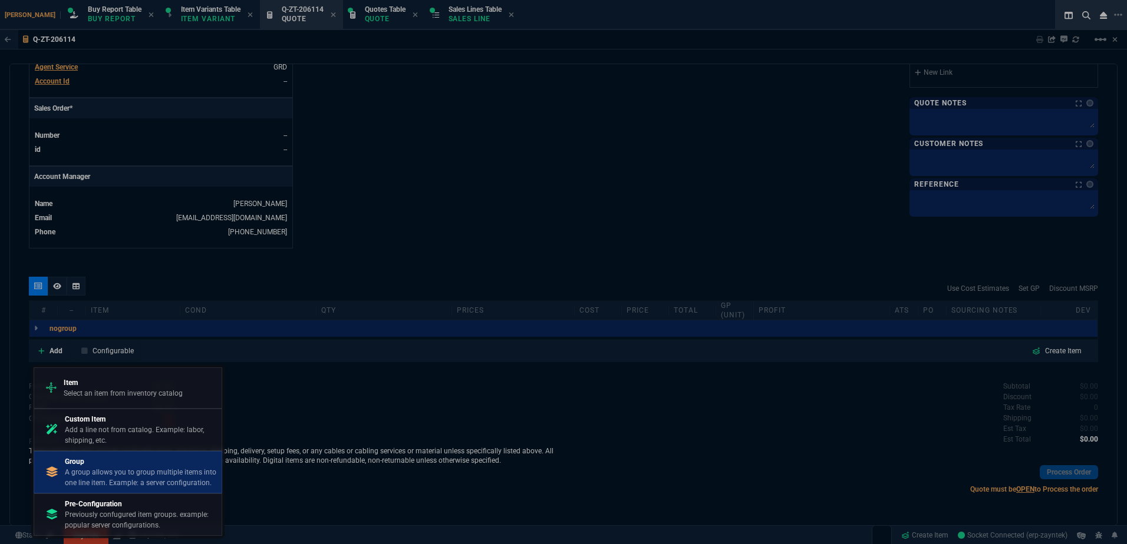
click at [129, 461] on p "Group" at bounding box center [141, 462] width 152 height 11
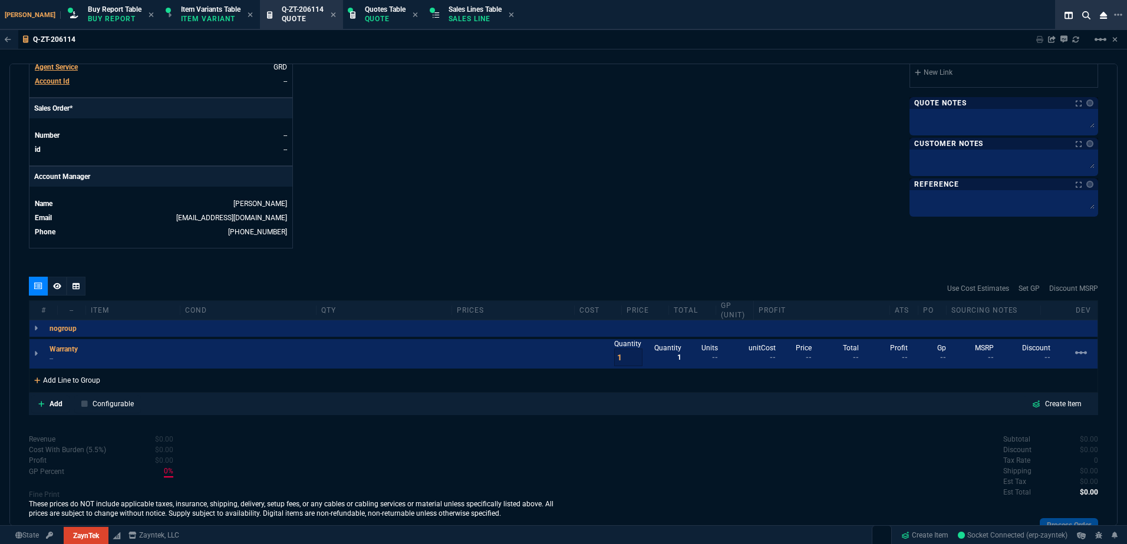
click at [69, 381] on div "Add Line to Group" at bounding box center [66, 379] width 75 height 21
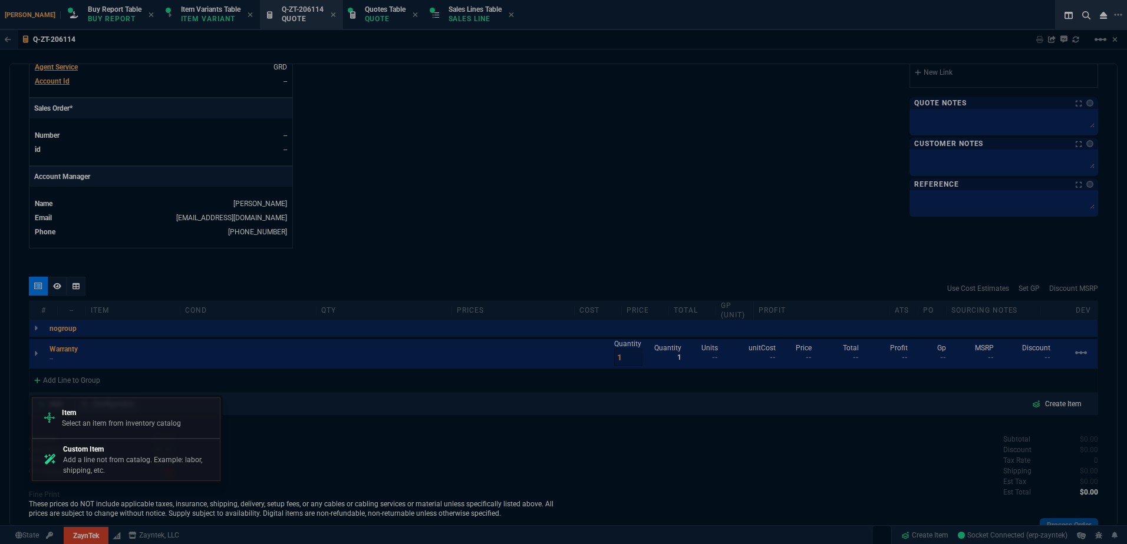
drag, startPoint x: 67, startPoint y: 398, endPoint x: 78, endPoint y: 412, distance: 17.7
click at [68, 400] on link "Item Select an item from inventory catalog" at bounding box center [126, 418] width 189 height 41
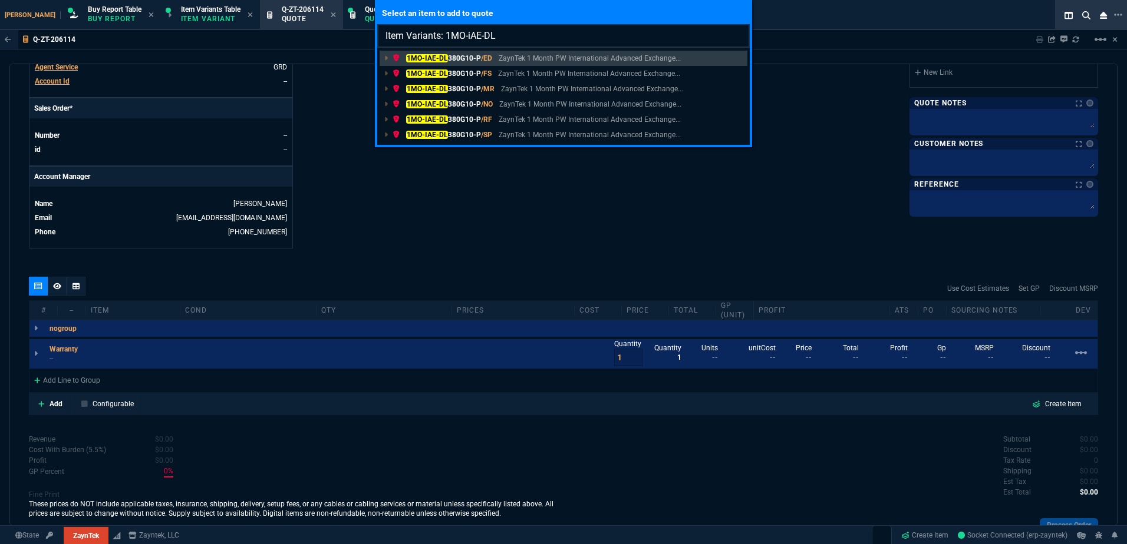
drag, startPoint x: 481, startPoint y: 32, endPoint x: 446, endPoint y: 34, distance: 34.8
click at [446, 34] on input "Item Variants: 1MO-iAE-DL" at bounding box center [563, 36] width 372 height 24
click at [510, 35] on input "Item Variants: 1MO-iAE-DL" at bounding box center [563, 36] width 372 height 24
click at [473, 35] on input "Item Variants: 1MO-iAE-DL" at bounding box center [563, 36] width 372 height 24
click at [499, 31] on input "Item Variants: 1MO-IAE-DL" at bounding box center [563, 36] width 372 height 24
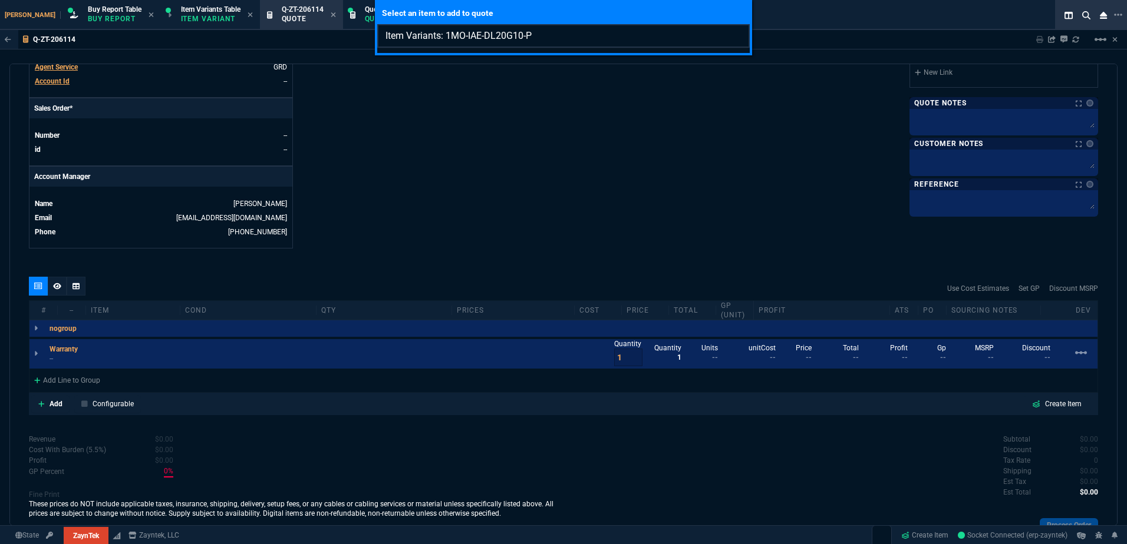
drag, startPoint x: 546, startPoint y: 38, endPoint x: 447, endPoint y: 44, distance: 98.6
click at [447, 44] on input "Item Variants: 1MO-IAE-DL20G10-P" at bounding box center [563, 36] width 372 height 24
type input "Item Variants: 1MO-IAE-DL20G10-P"
click at [73, 380] on div "Select an item to add to quote Item Variants: 1MO-IAE-DL20G10-P" at bounding box center [563, 272] width 1127 height 544
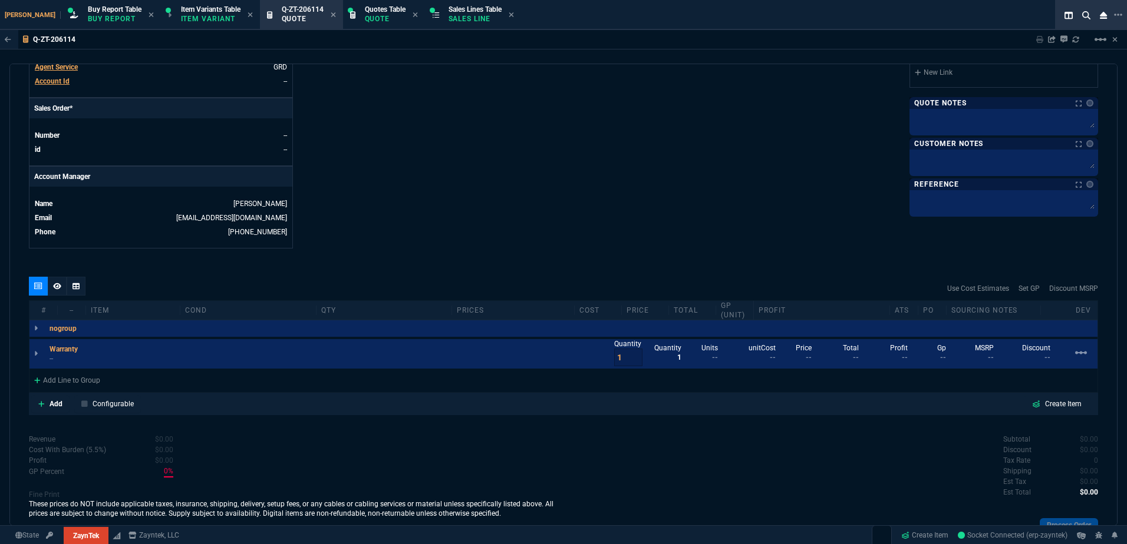
click at [73, 380] on div "Add Line to Group" at bounding box center [66, 379] width 75 height 21
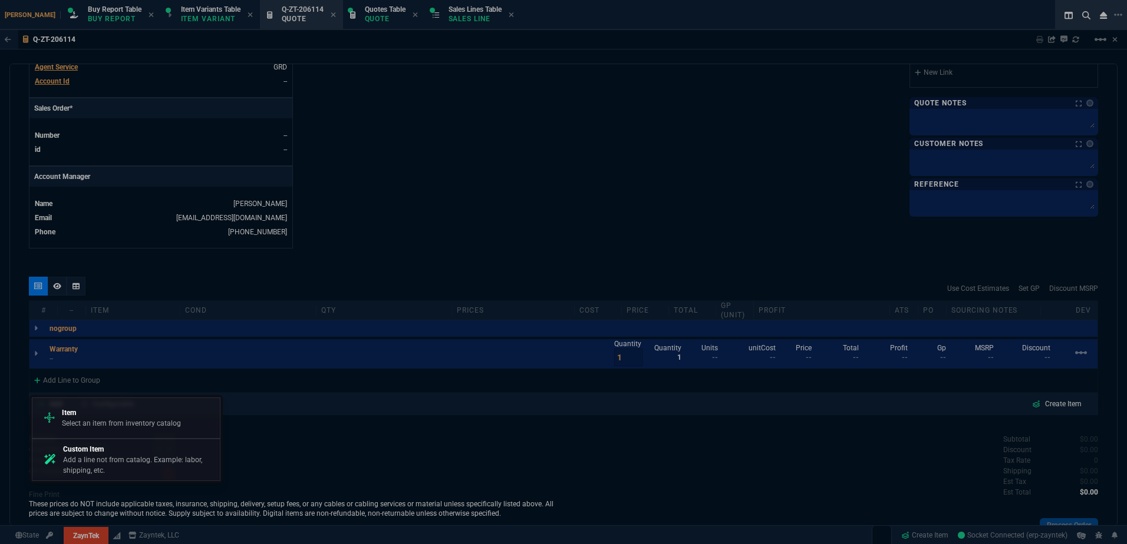
drag, startPoint x: 118, startPoint y: 464, endPoint x: 622, endPoint y: 71, distance: 639.0
click at [120, 464] on p "Add a line not from catalog. Example: labor, shipping, etc." at bounding box center [139, 465] width 152 height 21
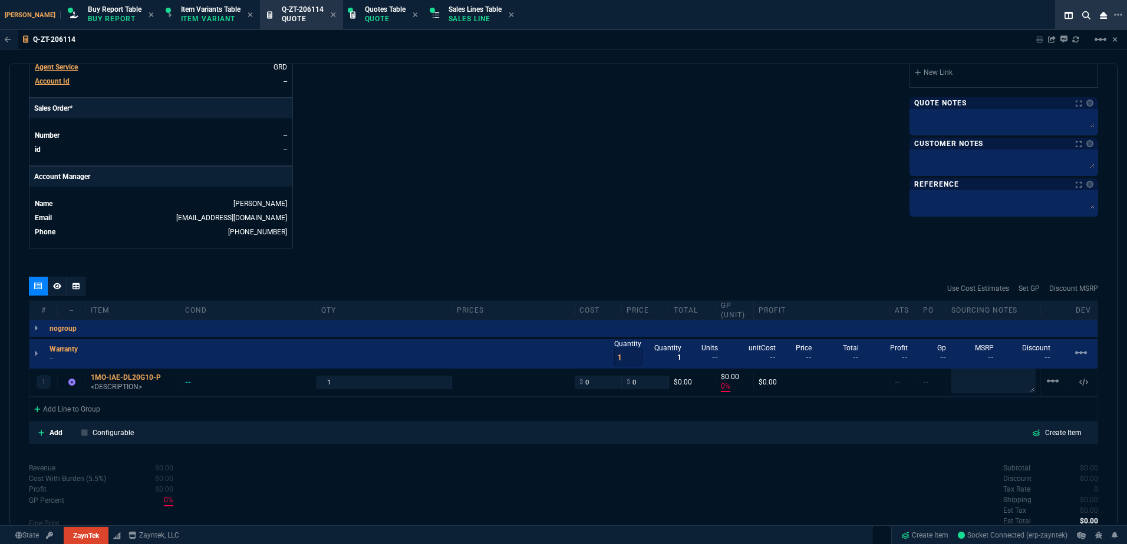
type input "0"
click at [116, 381] on div "1MO-IAE-DL20G10-P" at bounding box center [133, 377] width 84 height 9
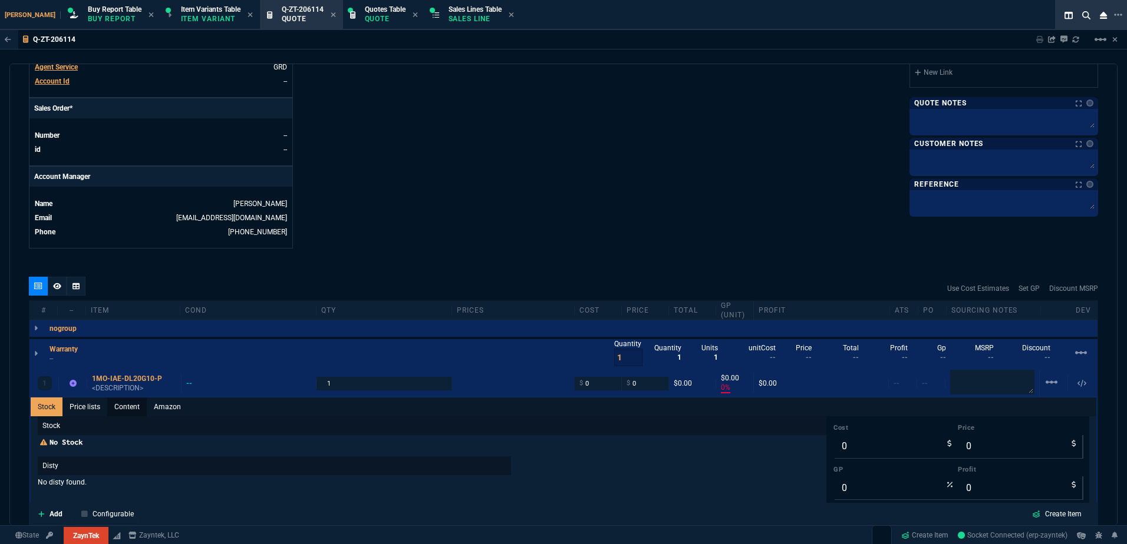
click at [126, 401] on link "Content" at bounding box center [126, 407] width 39 height 19
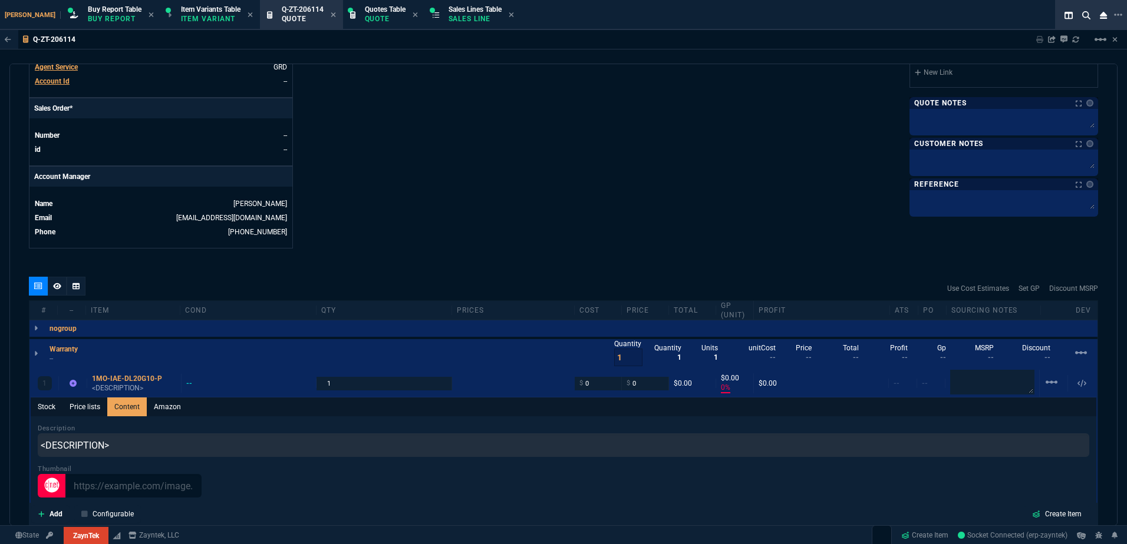
click at [141, 430] on div "Description <DESCRIPTION>" at bounding box center [563, 441] width 1051 height 34
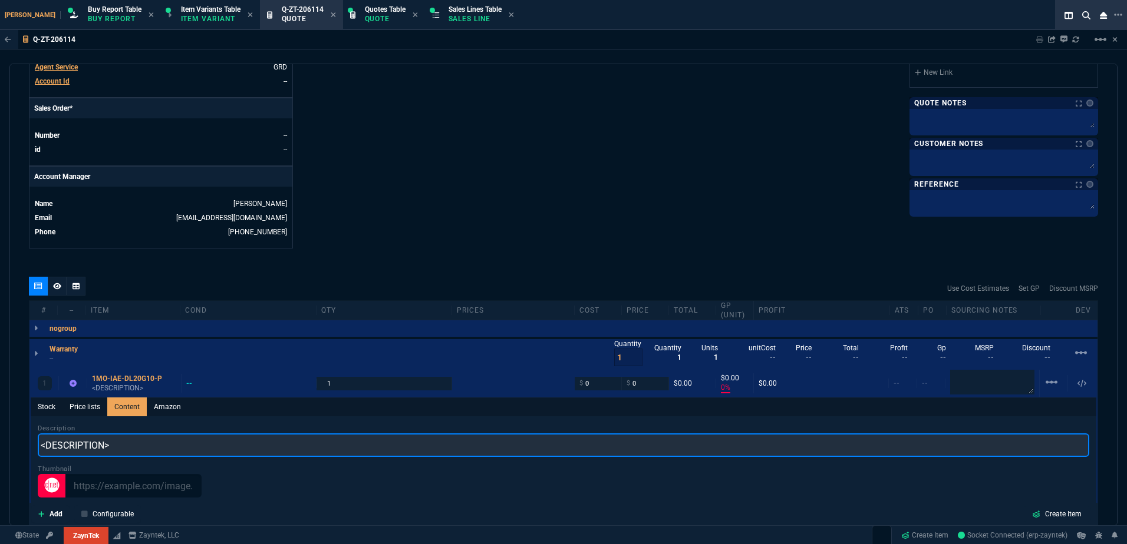
click at [144, 441] on input "<DESCRIPTION>" at bounding box center [563, 446] width 1051 height 24
paste input "ZaynTek 1 YR PW International Advanced Exchange"
type input "ZaynTek 1 YR PW International Advanced Exchange"
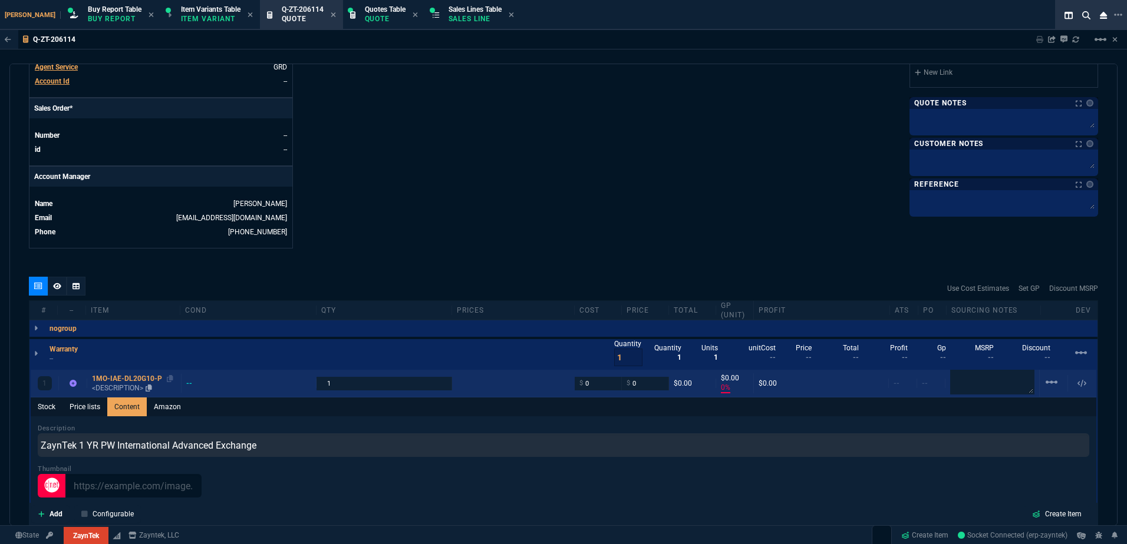
click at [121, 381] on div "1MO-IAE-DL20G10-P" at bounding box center [134, 378] width 84 height 9
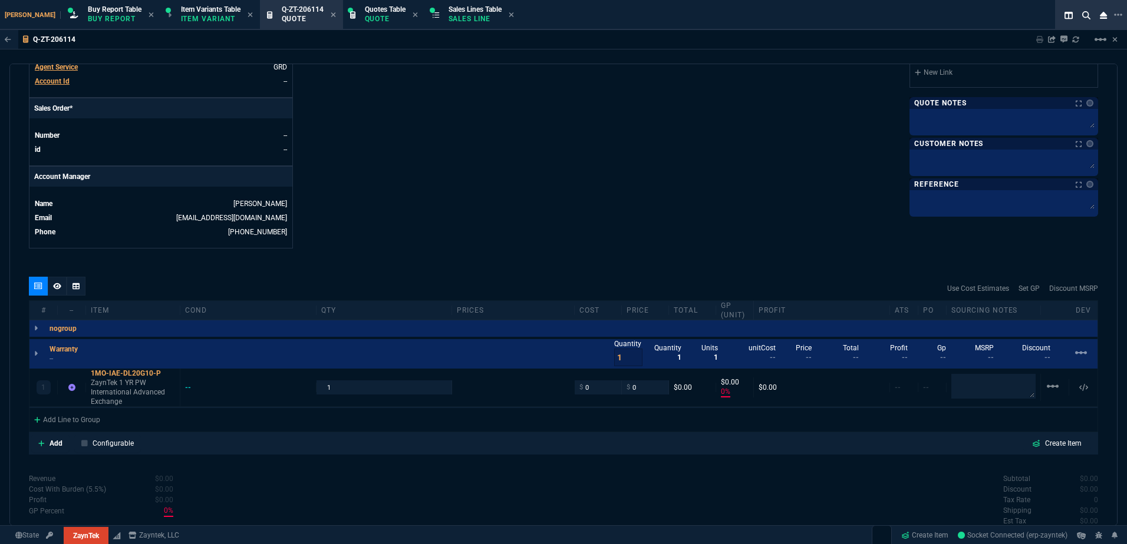
type input "0"
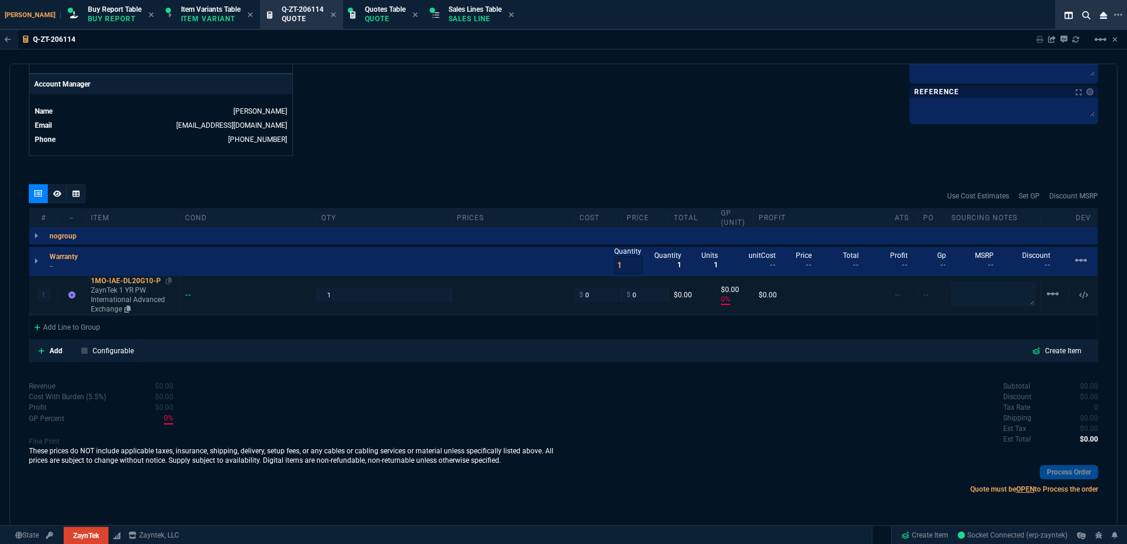
click at [113, 298] on p "ZaynTek 1 YR PW International Advanced Exchange" at bounding box center [133, 300] width 84 height 28
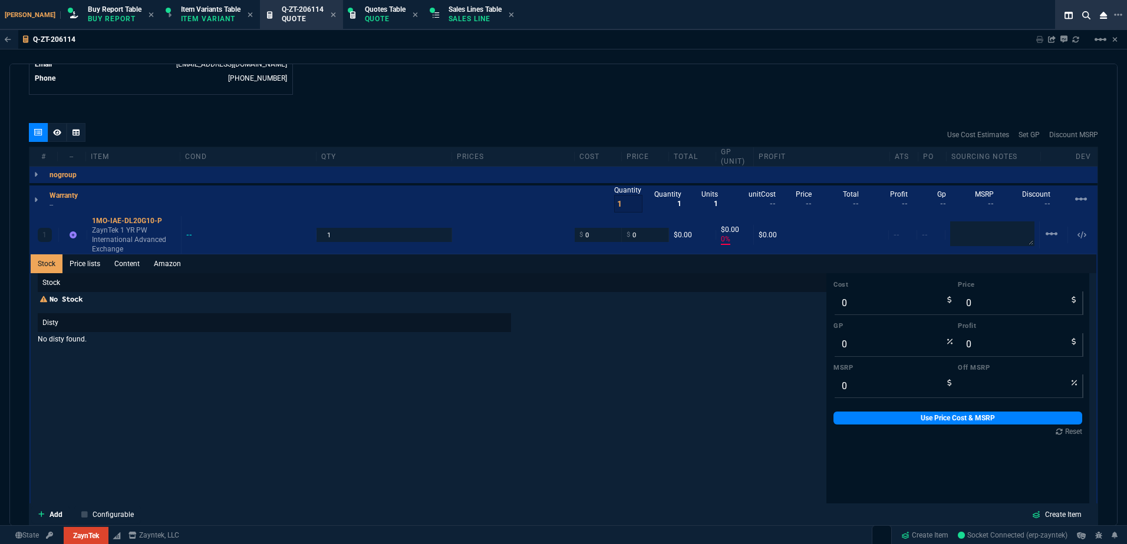
scroll to position [679, 0]
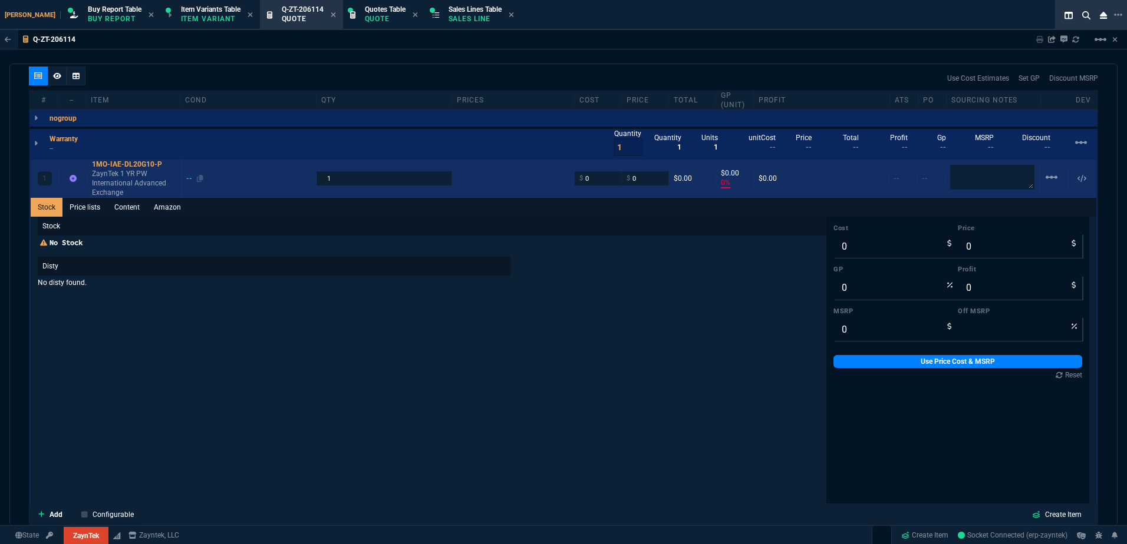
click at [186, 179] on div "--" at bounding box center [248, 178] width 135 height 9
click at [189, 179] on div "--" at bounding box center [194, 178] width 17 height 9
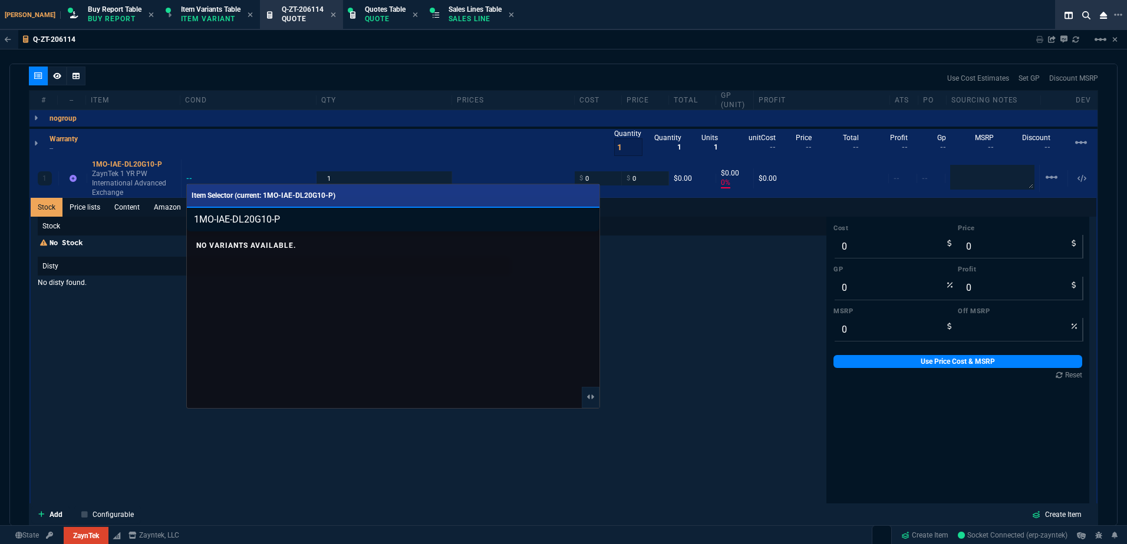
drag, startPoint x: 287, startPoint y: 227, endPoint x: 257, endPoint y: 226, distance: 30.1
click at [252, 225] on input "1MO-IAE-DL20G10-P" at bounding box center [393, 220] width 412 height 24
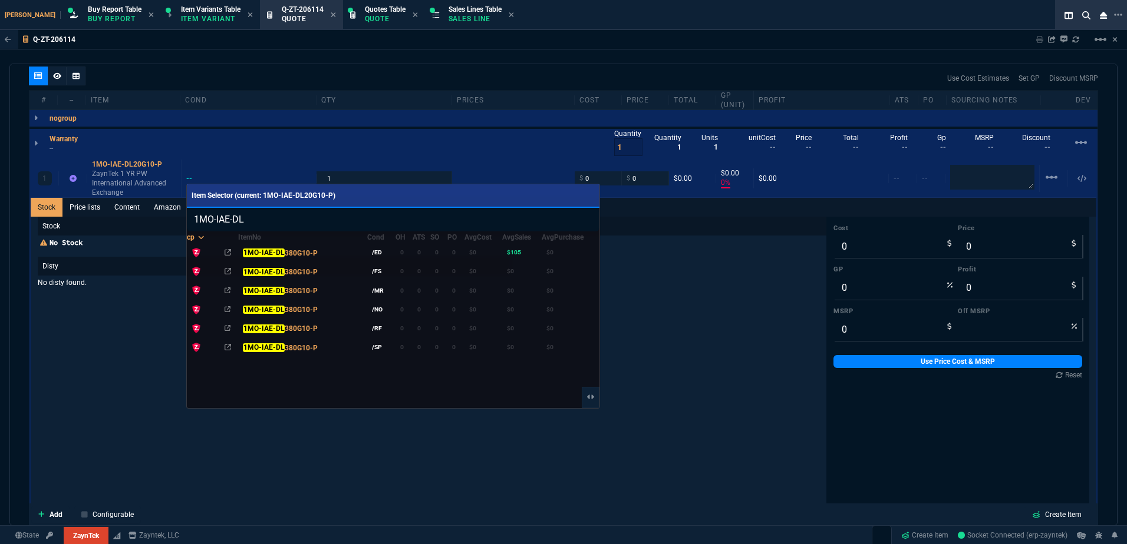
type input "1MO-IAE-DL"
click at [415, 81] on div at bounding box center [563, 272] width 1127 height 544
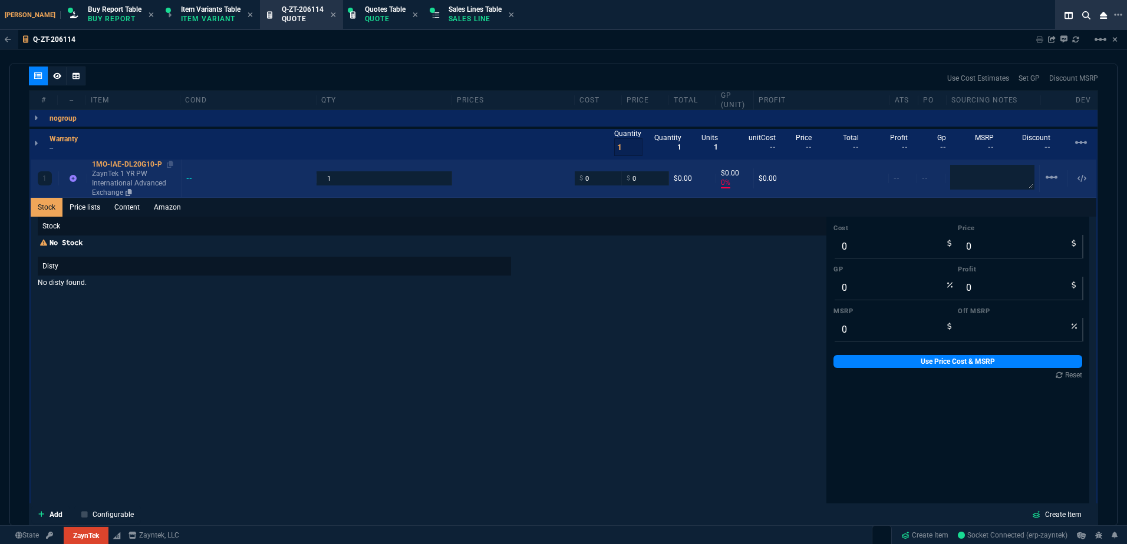
click at [118, 174] on p "ZaynTek 1 YR PW International Advanced Exchange" at bounding box center [134, 183] width 84 height 28
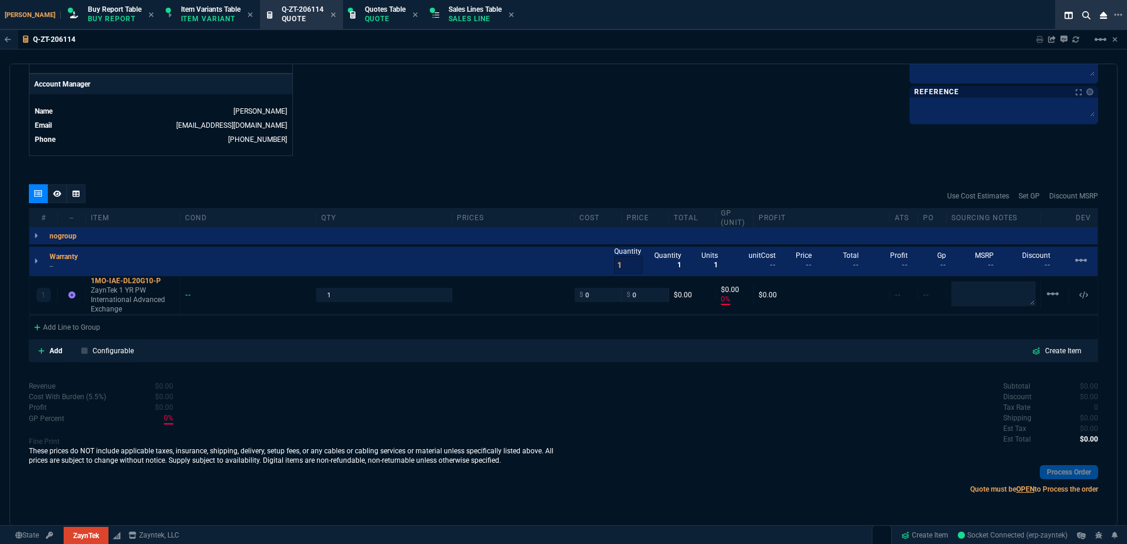
scroll to position [561, 0]
click at [168, 284] on icon at bounding box center [169, 281] width 6 height 7
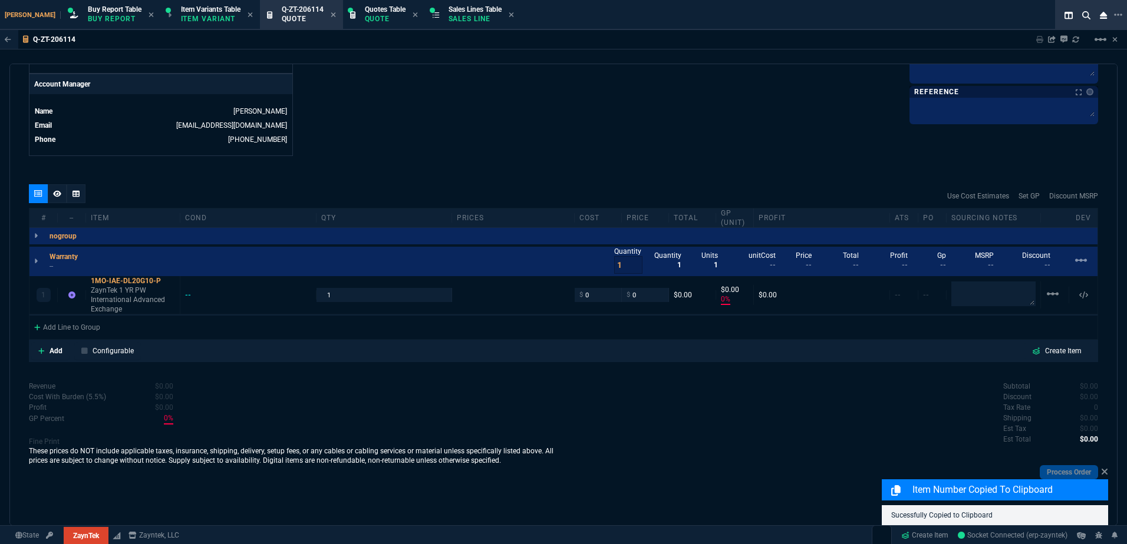
click at [88, 338] on div "# -- Item cond qty prices cost price Total GP (unit) Profit ATS PO Sourcing Not…" at bounding box center [563, 274] width 1069 height 132
click at [88, 334] on div "Add Line to Group" at bounding box center [66, 326] width 75 height 21
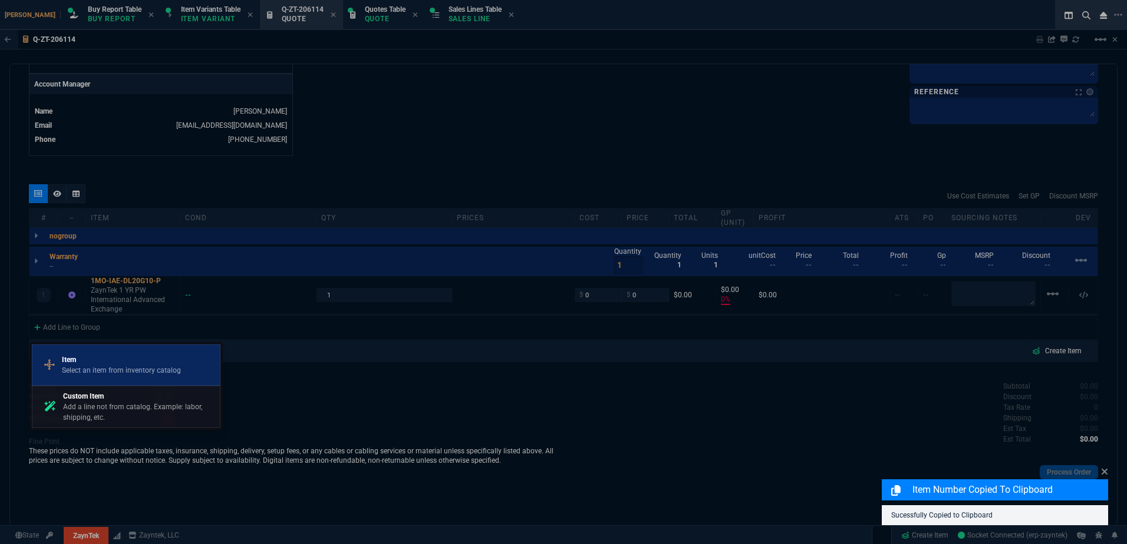
click at [108, 368] on p "Select an item from inventory catalog" at bounding box center [121, 370] width 119 height 11
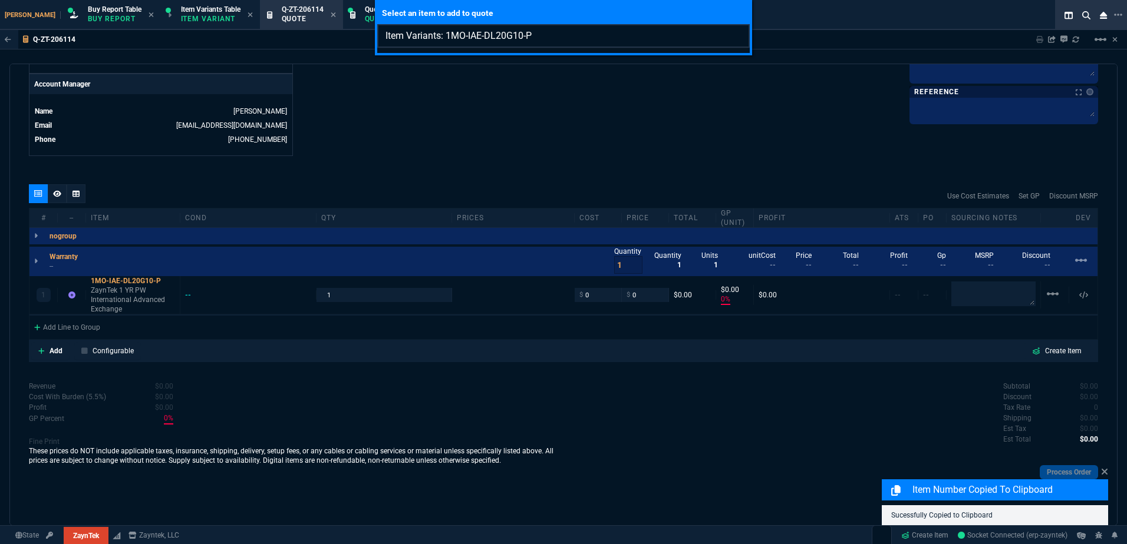
drag, startPoint x: 551, startPoint y: 40, endPoint x: 501, endPoint y: 39, distance: 49.5
click at [501, 39] on input "Item Variants: 1MO-IAE-DL20G10-P" at bounding box center [563, 36] width 372 height 24
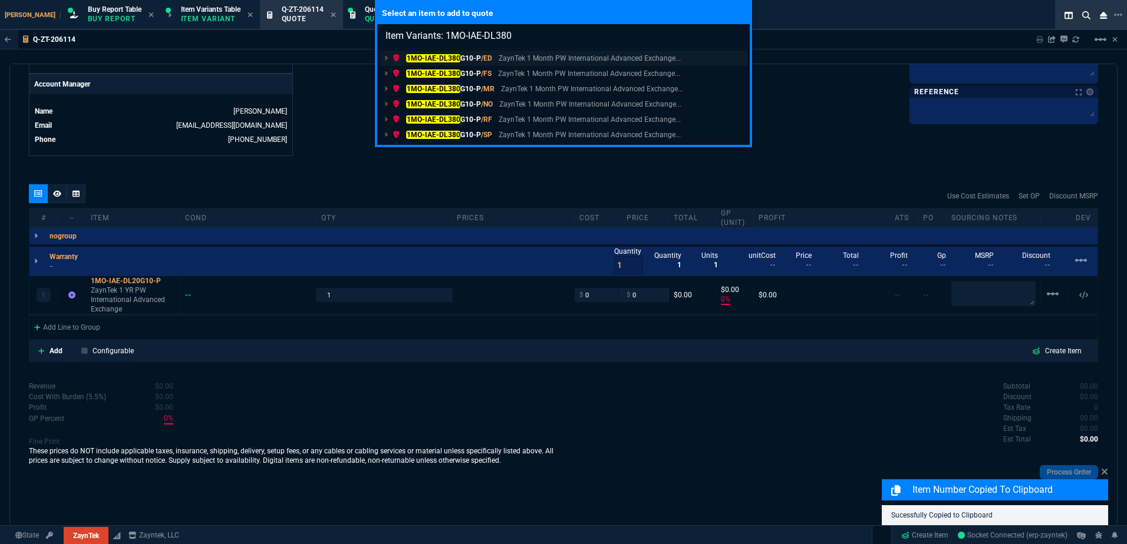
type input "Item Variants: 1MO-IAE-DL380"
click at [501, 59] on p "ZaynTek 1 Month PW International Advanced Exchange..." at bounding box center [590, 58] width 182 height 11
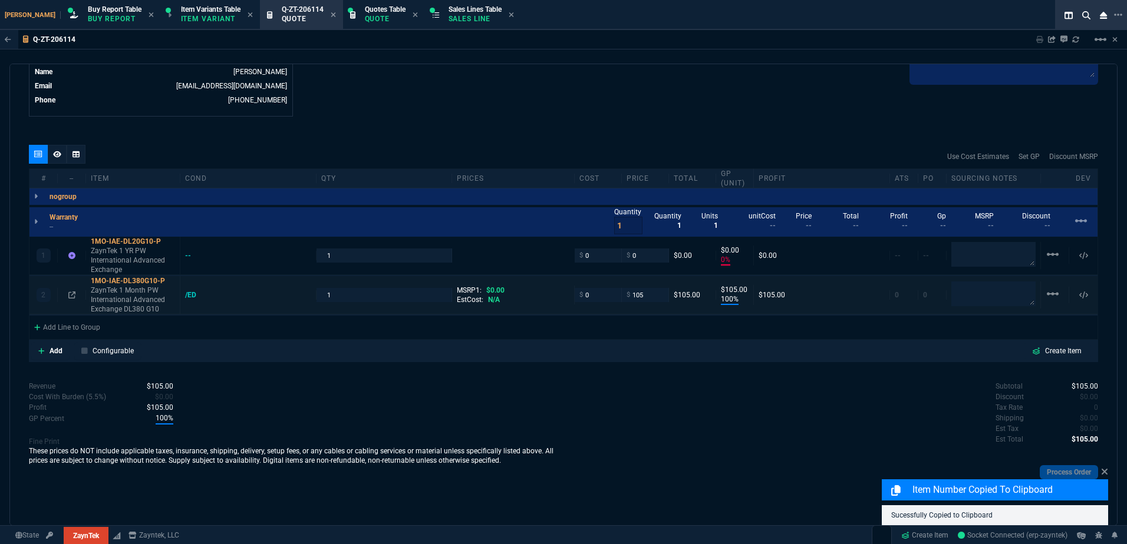
type input "0"
type input "100"
type input "105"
click at [138, 290] on p "ZaynTek 1 Month PW International Advanced Exchange DL380 G10" at bounding box center [133, 300] width 84 height 28
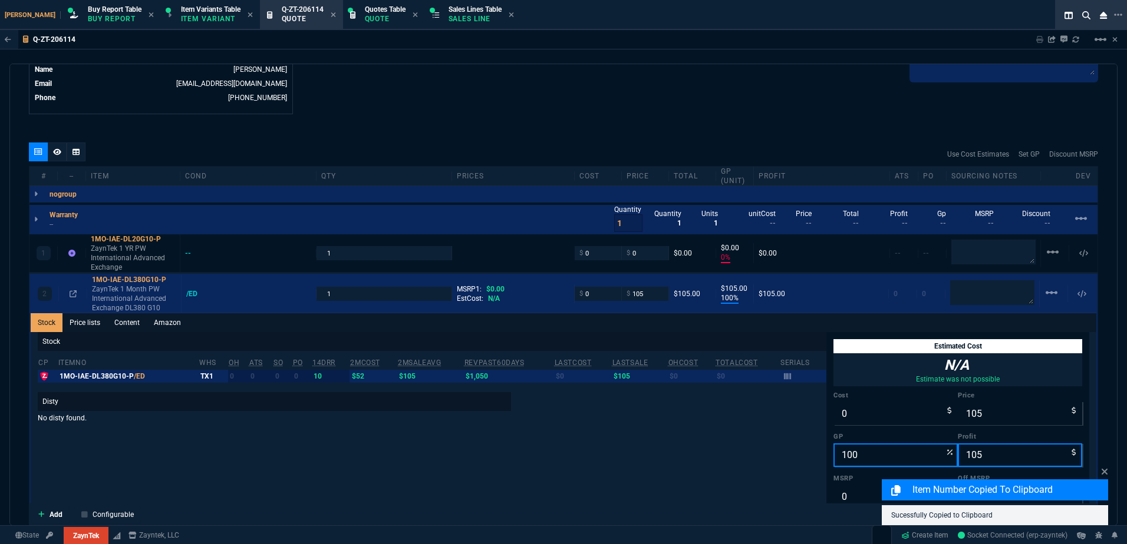
scroll to position [679, 0]
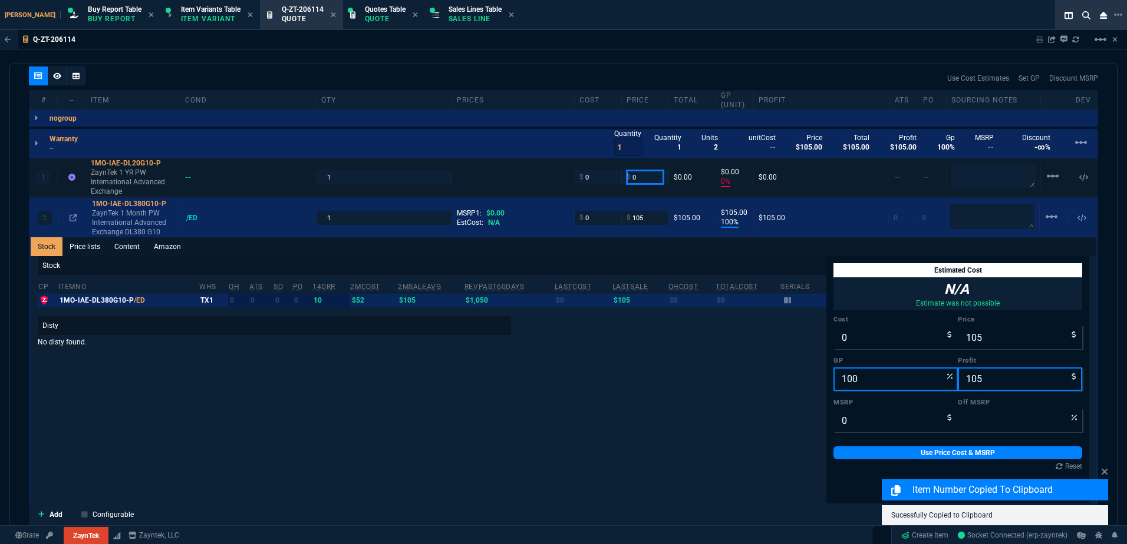
click at [636, 174] on input "0" at bounding box center [644, 177] width 37 height 14
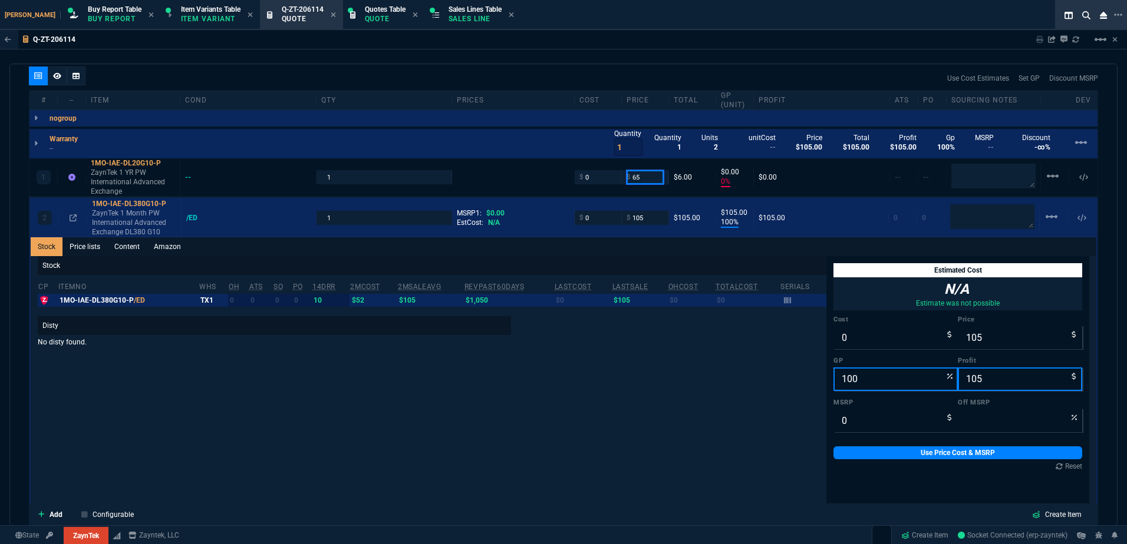
type input "65"
type input "100"
type input "65"
click at [128, 217] on p "ZaynTek 1 Month PW International Advanced Exchange DL380 G10" at bounding box center [134, 223] width 84 height 28
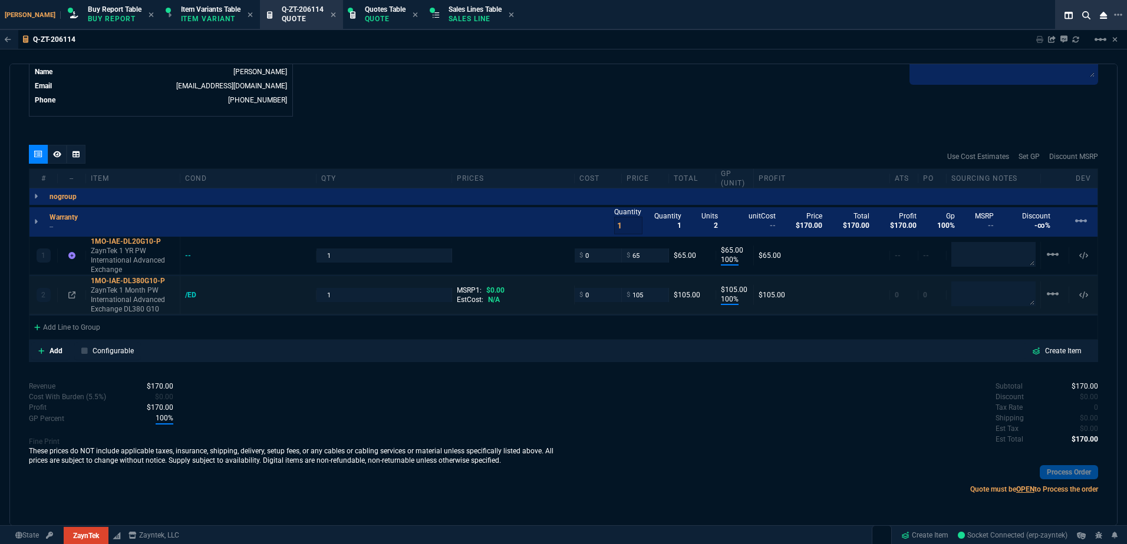
scroll to position [600, 0]
click at [1047, 299] on mat-icon "linear_scale" at bounding box center [1052, 294] width 14 height 14
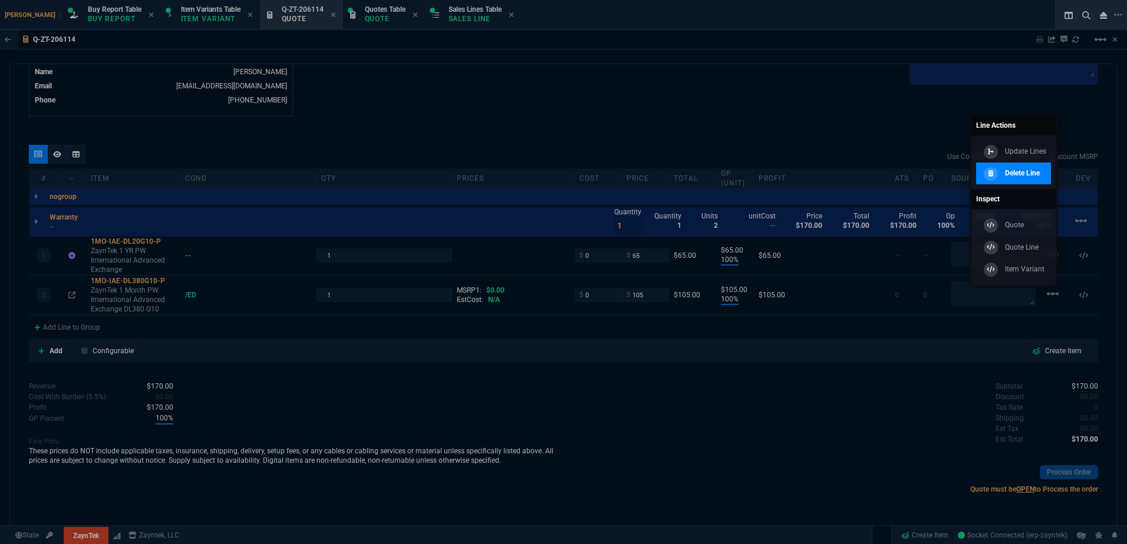
click at [989, 169] on nx-icon at bounding box center [990, 173] width 5 height 9
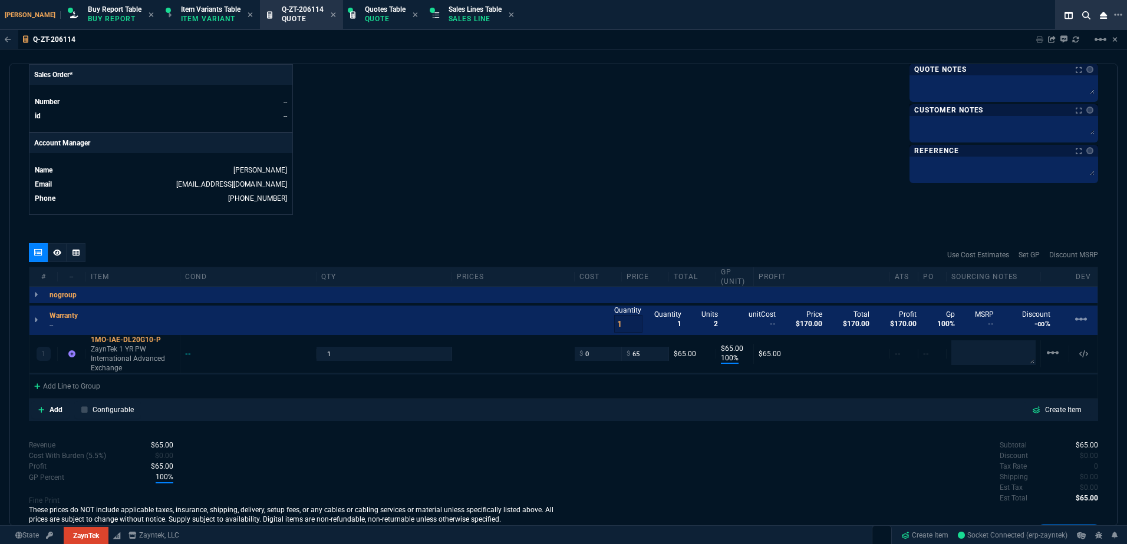
type input "100"
type input "65"
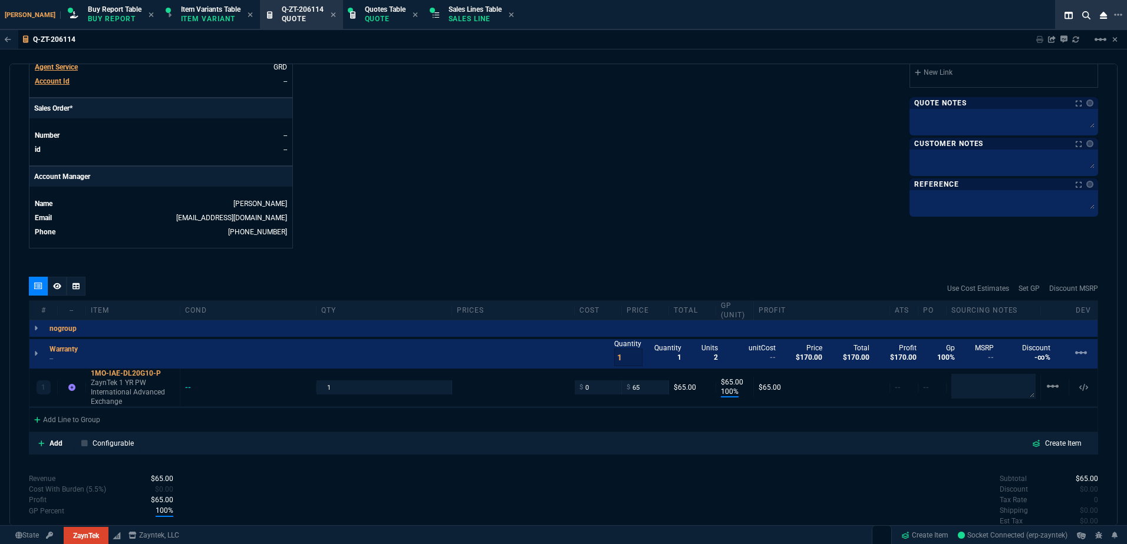
scroll to position [443, 0]
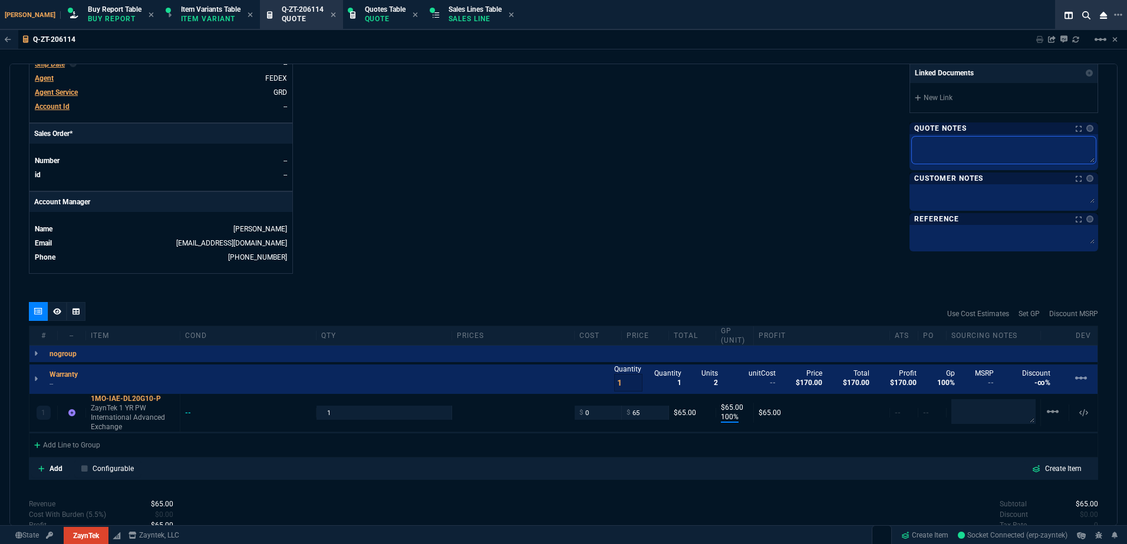
click at [929, 154] on textarea at bounding box center [1004, 150] width 184 height 27
paste textarea "Product: HPE DL20 Gen10 Serial number: 2M221701MX Product #: P44115-B21 Qty: 1 …"
type textarea "Product: HPE DL20 Gen10 Serial number: 2M221701MX Product #: P44115-B21 Qty: 1 …"
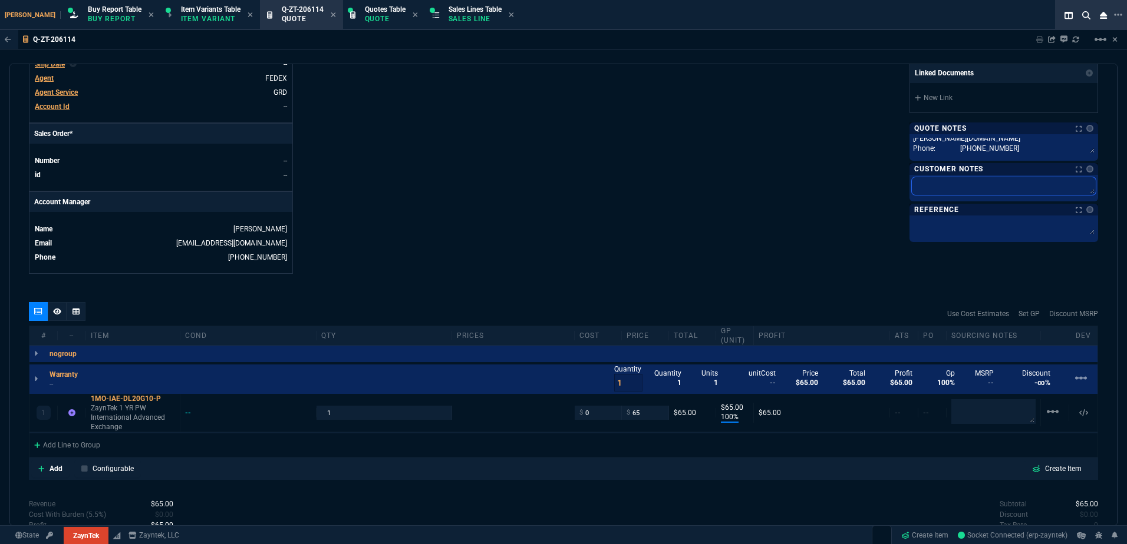
click at [932, 183] on textarea at bounding box center [1004, 186] width 184 height 18
paste textarea "Product: HPE DL20 Gen10 Serial number: 2M221701MX Product #: P44115-B21 Qty: 1 …"
type textarea "Product: HPE DL20 Gen10 Serial number: 2M221701MX Product #: P44115-B21 Qty: 1 …"
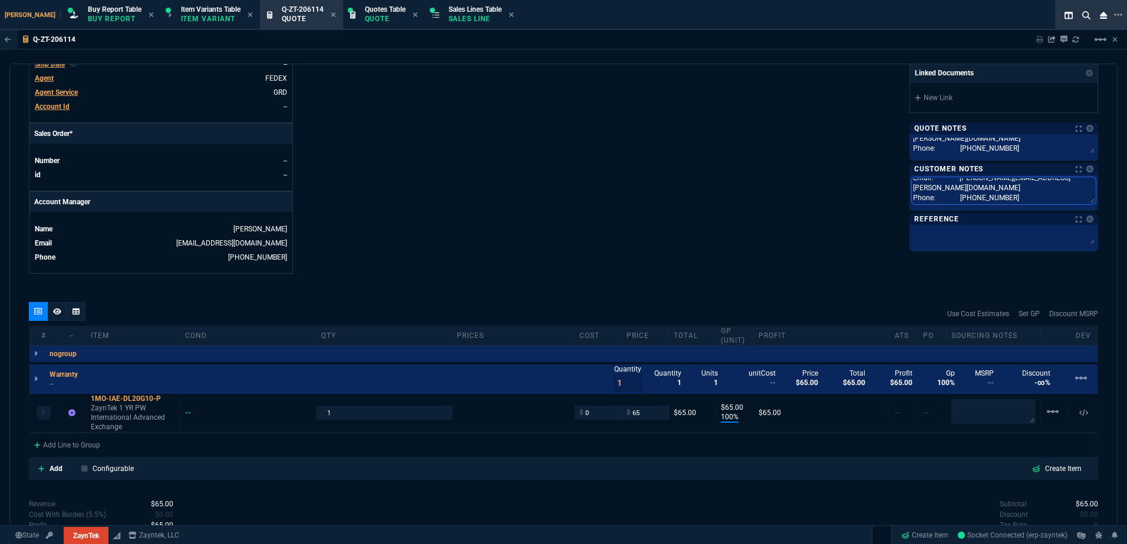
type textarea "Product: HPE DL20 Gen10 Serial number: 2M221701MX Product #: P44115-B21 Qty: 1 …"
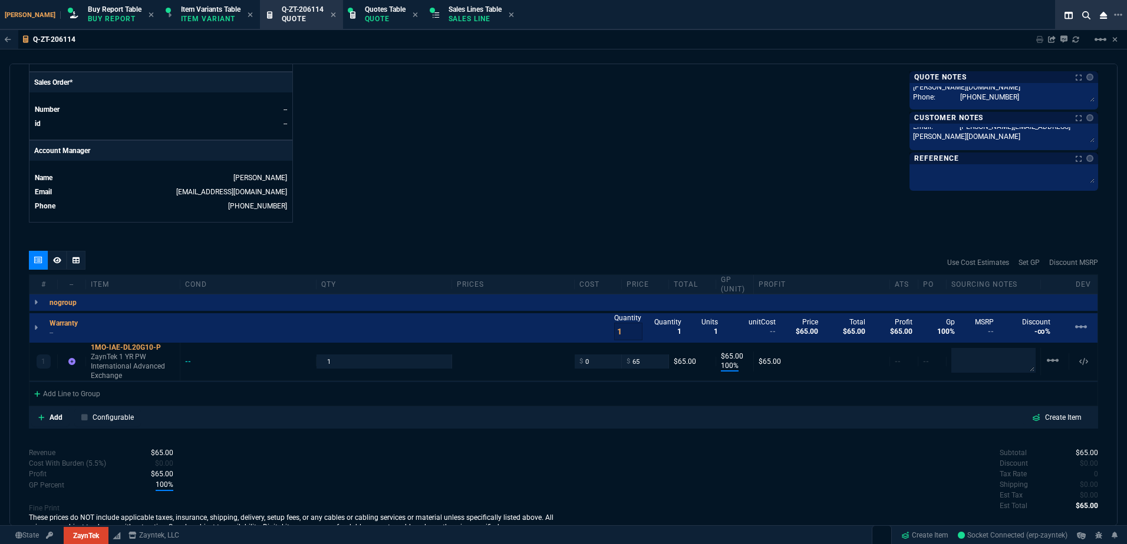
scroll to position [561, 0]
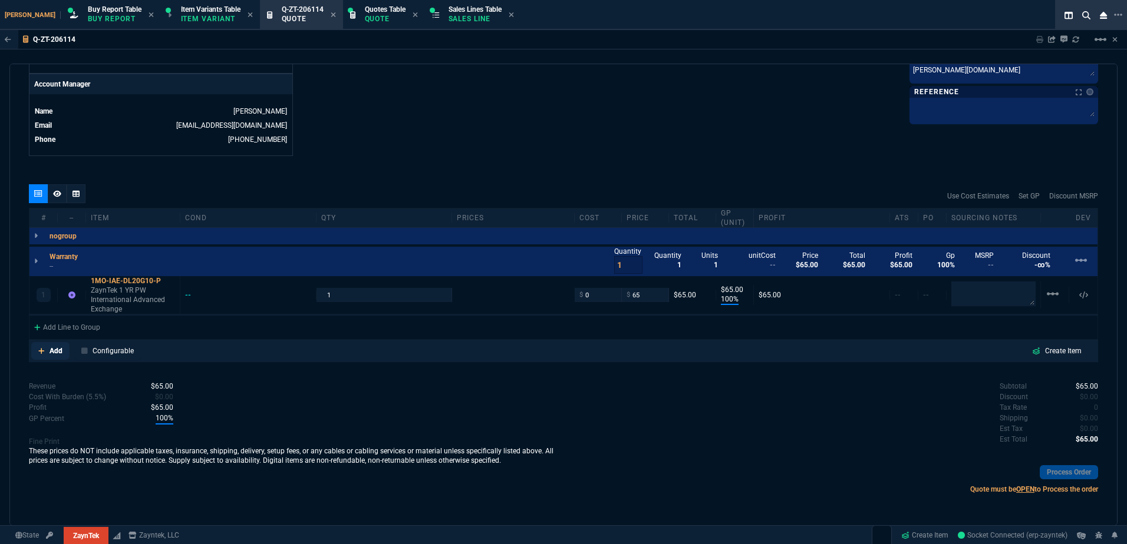
click at [52, 347] on p "Add" at bounding box center [55, 351] width 13 height 11
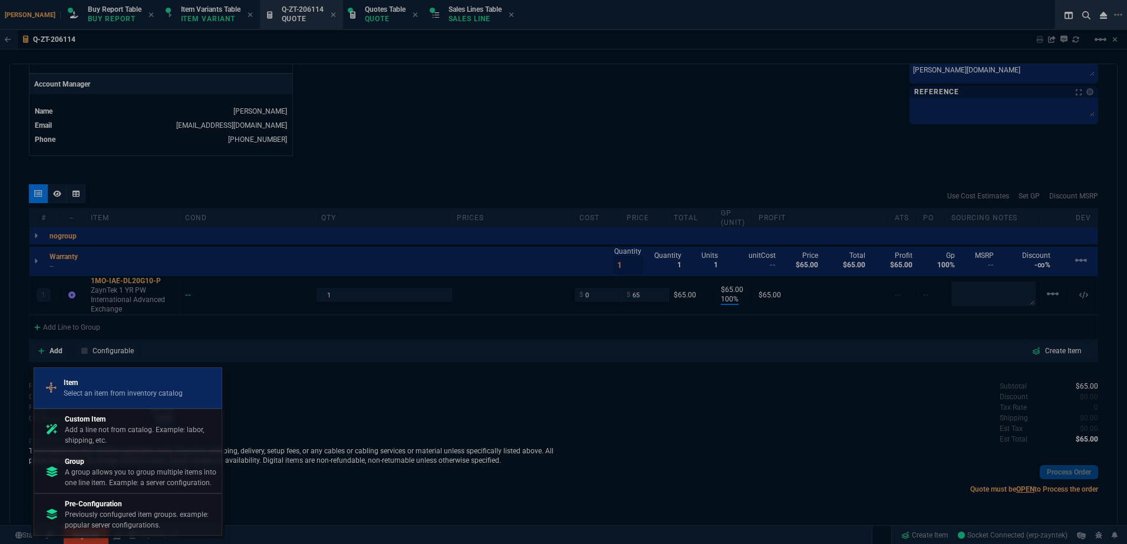
click at [116, 385] on p "Item" at bounding box center [123, 383] width 119 height 11
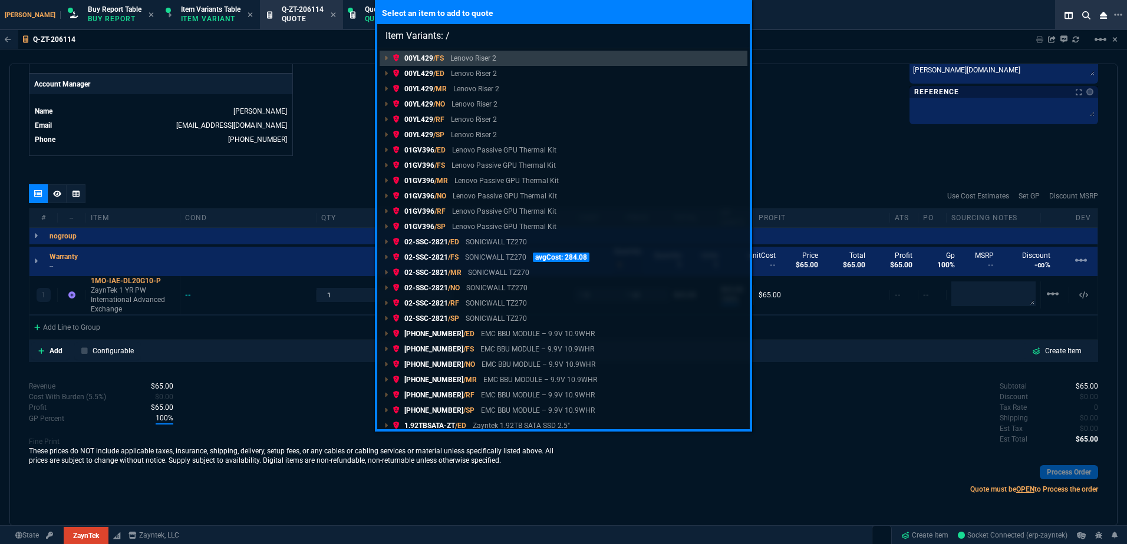
type input "Item Variants: /c"
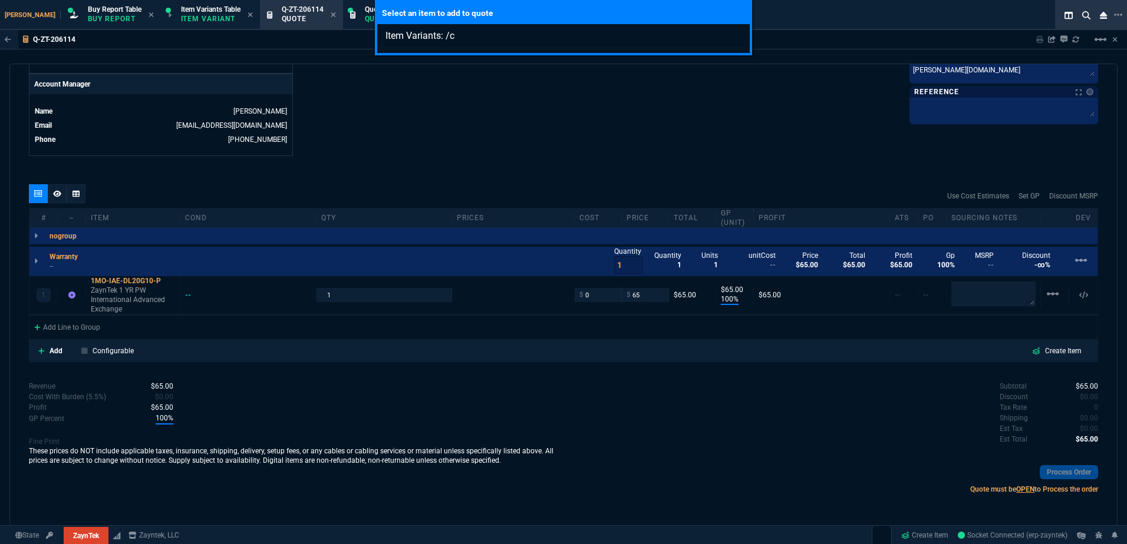
click at [969, 350] on div "Select an item to add to quote Item Variants: /c" at bounding box center [563, 272] width 1127 height 544
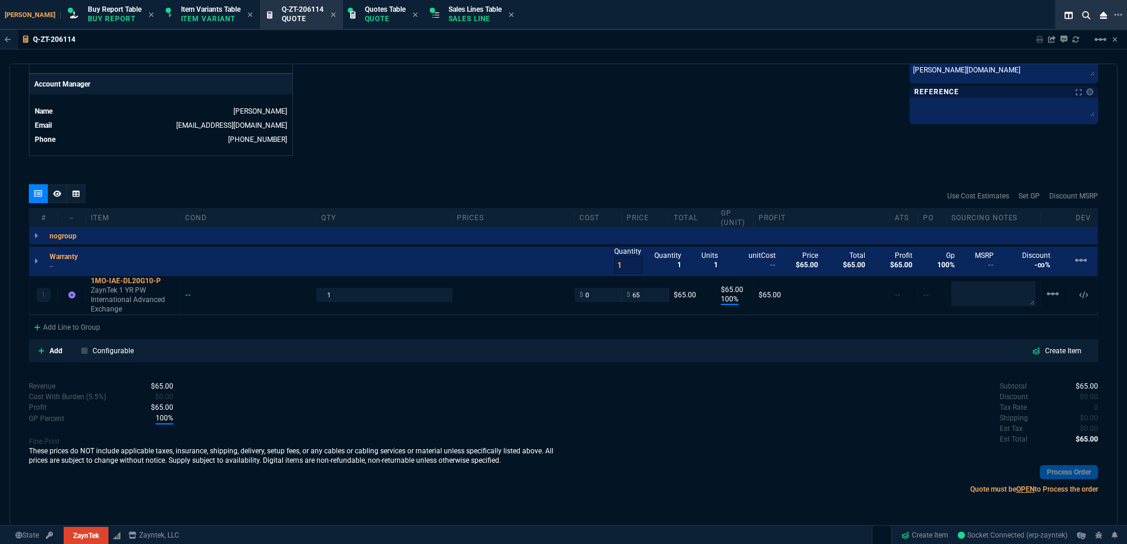
click at [724, 179] on div "quote Q-ZT-206114 XENDATA INC draft ZaynTek, LLC [STREET_ADDRESS] Details Numbe…" at bounding box center [563, 295] width 1108 height 463
click at [142, 304] on p "ZaynTek 1 YR PW International Advanced Exchange" at bounding box center [133, 300] width 84 height 28
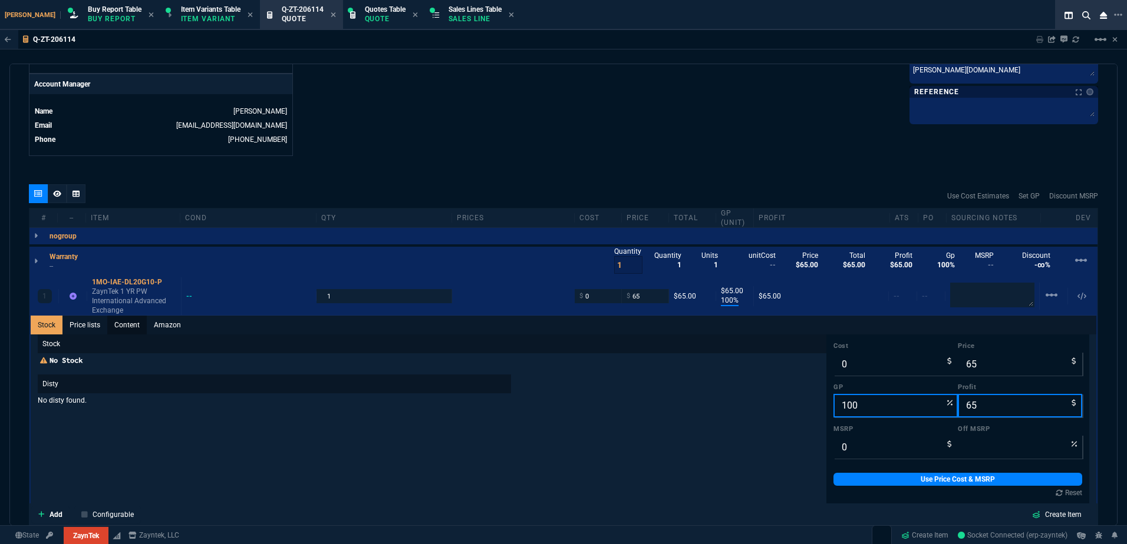
click at [139, 328] on link "Content" at bounding box center [126, 325] width 39 height 19
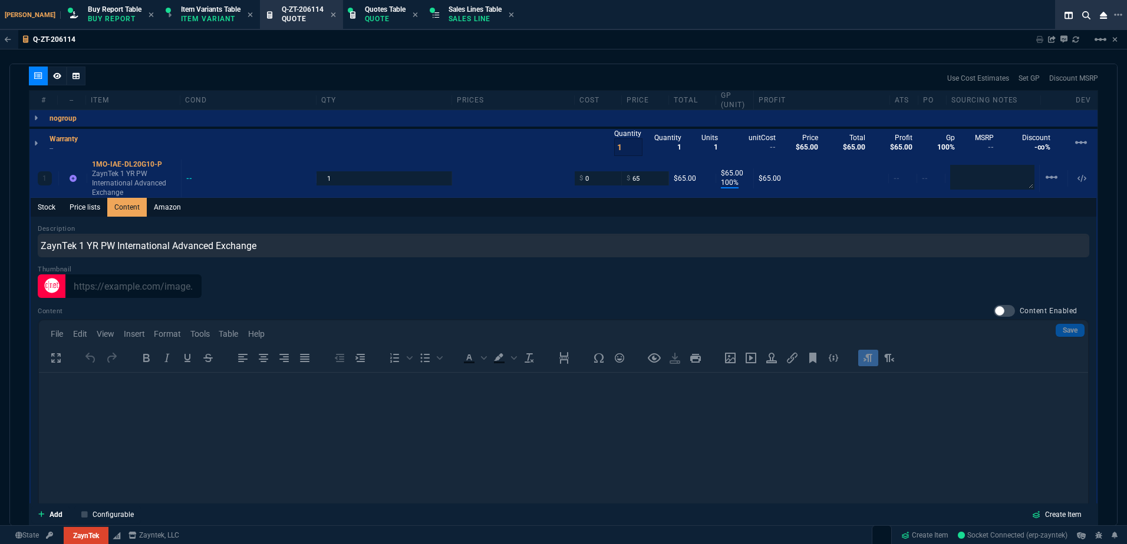
scroll to position [0, 0]
click at [1000, 312] on div at bounding box center [1003, 311] width 21 height 12
checkbox input "true"
click at [1055, 329] on link "Save" at bounding box center [1069, 330] width 29 height 13
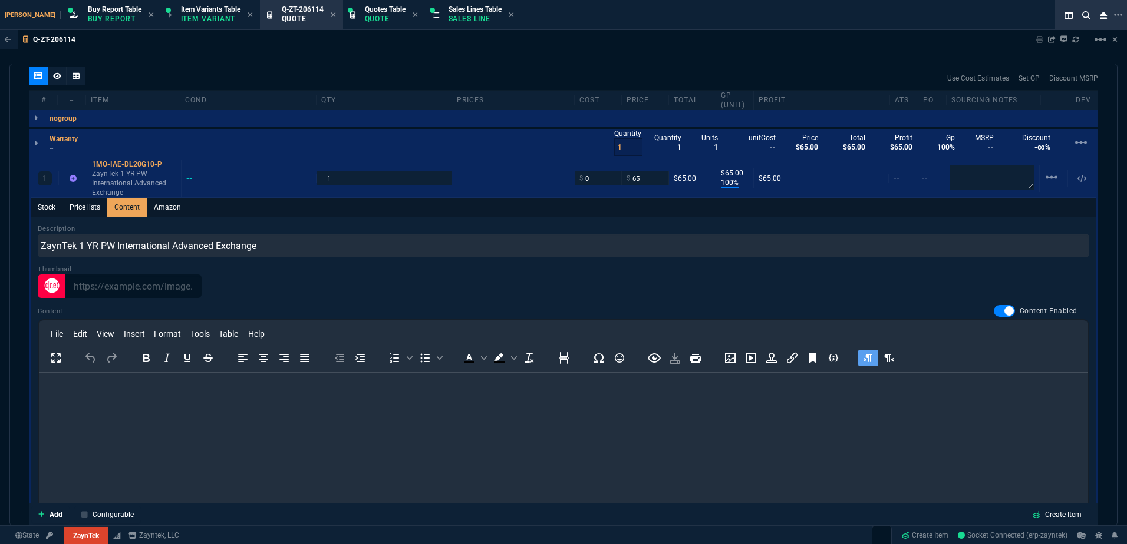
click at [400, 402] on html at bounding box center [563, 389] width 1049 height 32
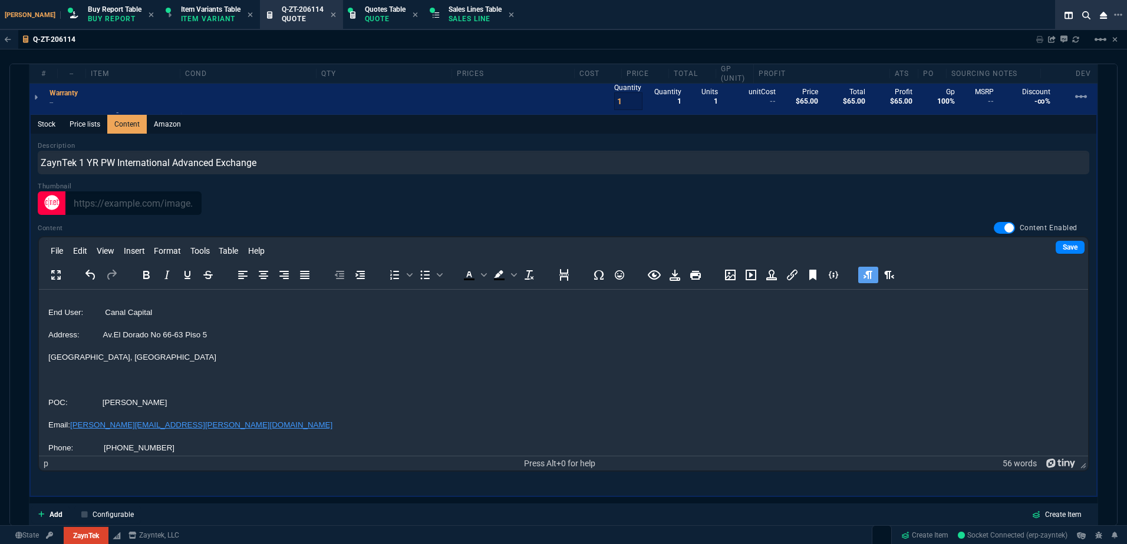
scroll to position [856, 0]
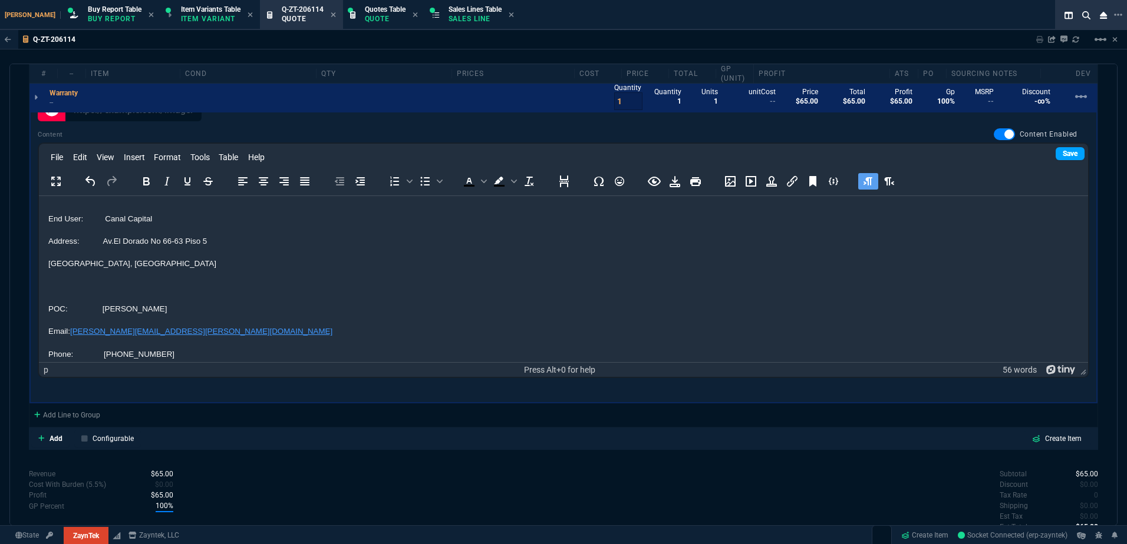
click at [1055, 147] on link "Save" at bounding box center [1069, 153] width 29 height 13
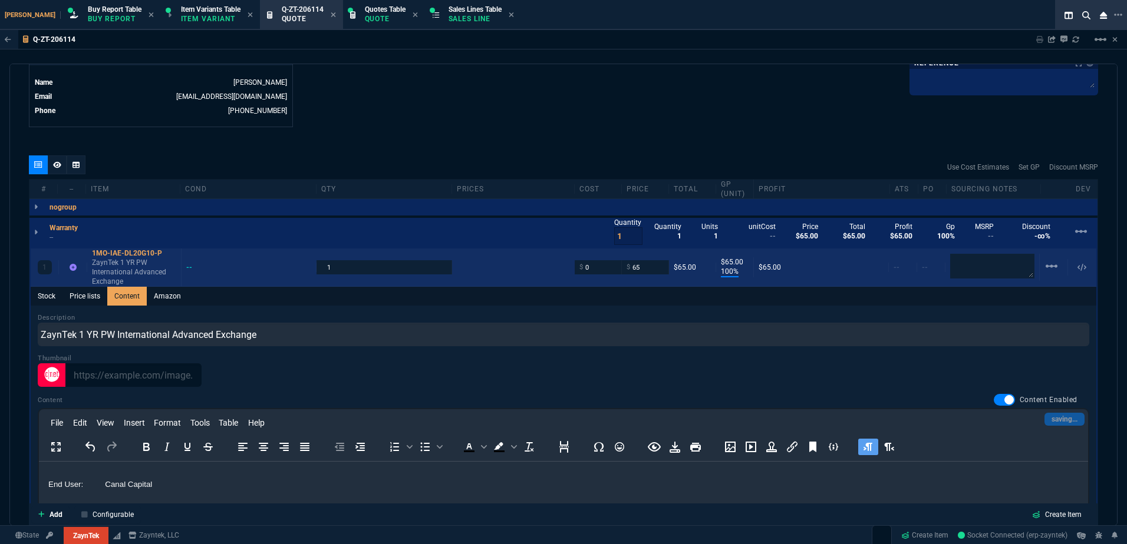
scroll to position [561, 0]
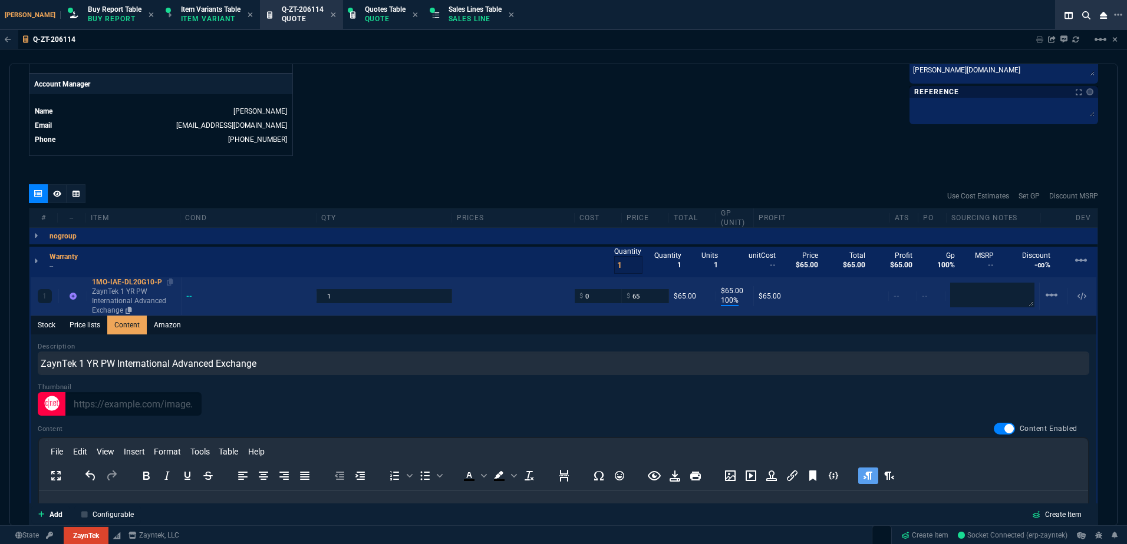
click at [131, 297] on p "ZaynTek 1 YR PW International Advanced Exchange" at bounding box center [134, 301] width 84 height 28
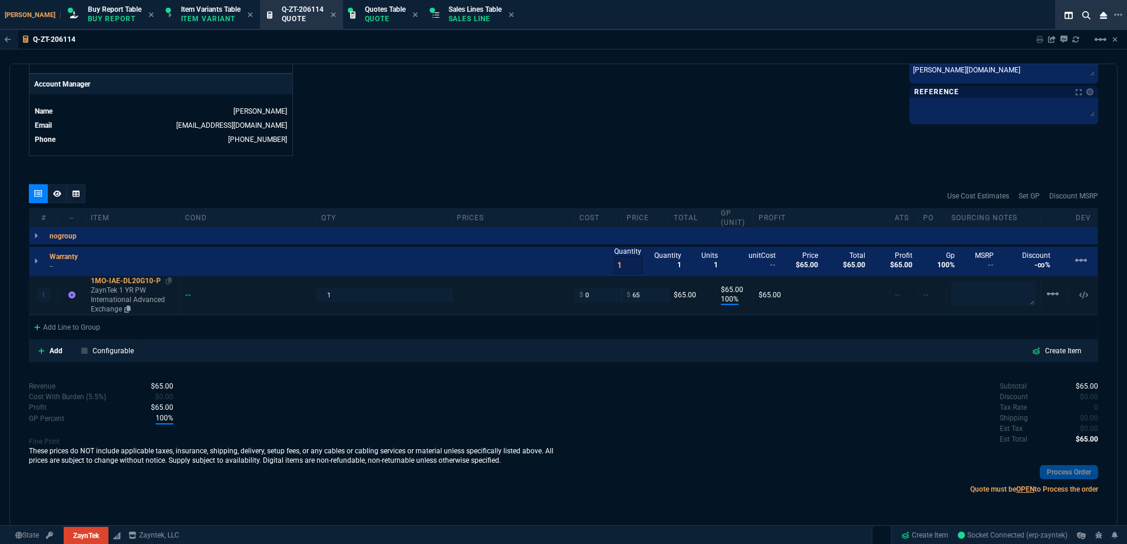
type input "100"
type input "65"
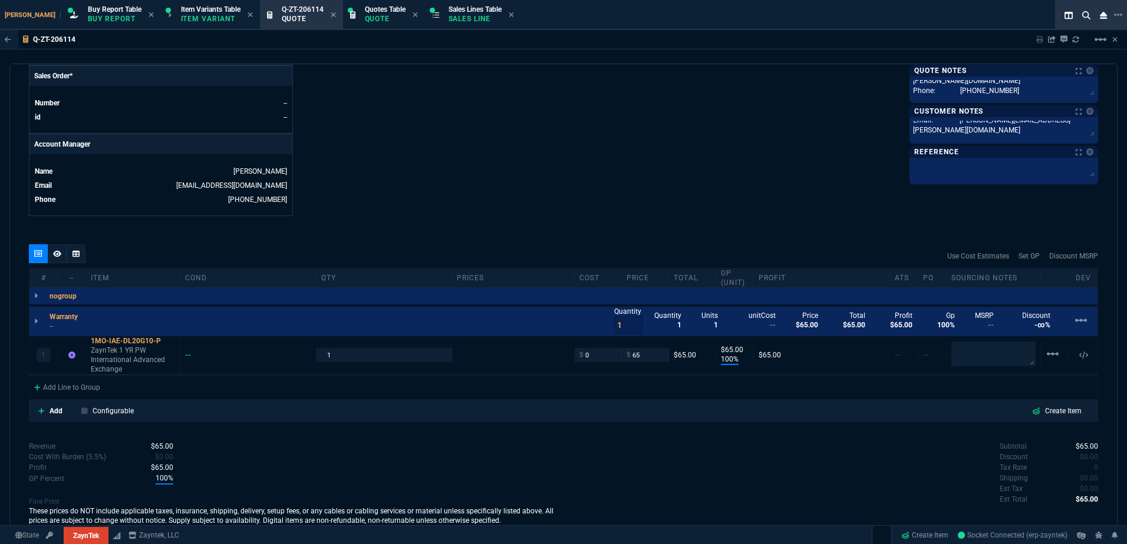
scroll to position [384, 0]
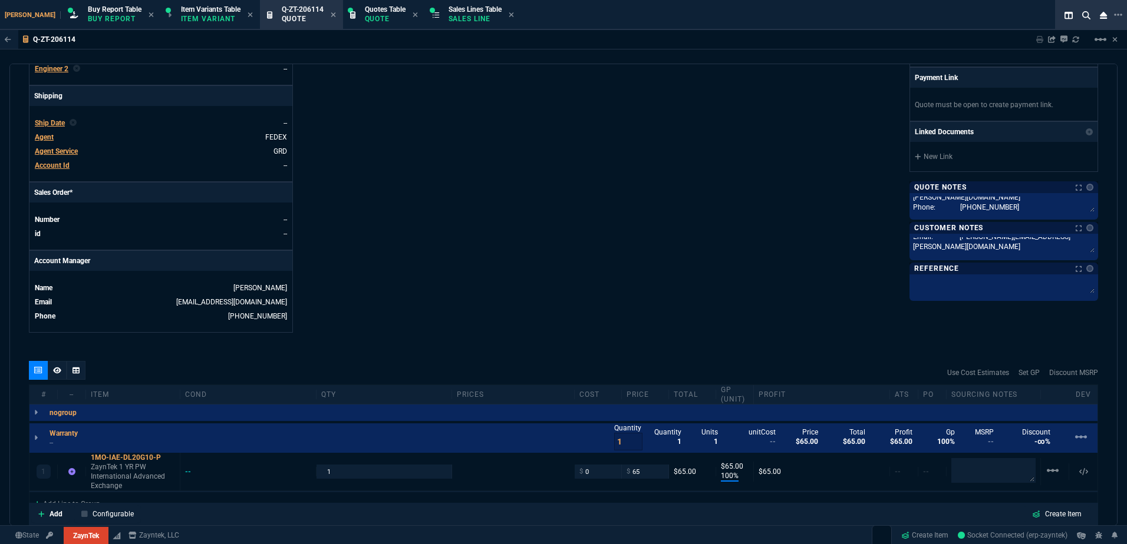
click at [62, 151] on span "Agent Service" at bounding box center [56, 151] width 43 height 8
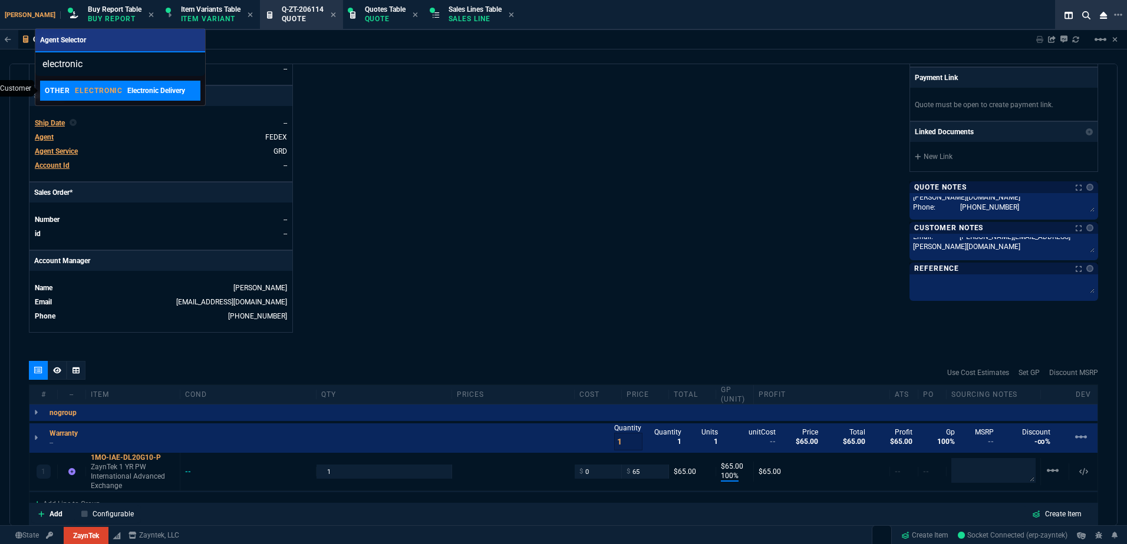
type input "electronic"
click at [122, 81] on link "OTHER ELECTRONIC Electronic Delivery" at bounding box center [120, 91] width 160 height 20
click at [496, 213] on div "Details Number Q-ZT-206114 Order ID Q-ZT-206114 Customer Code XEN100 Total Unit…" at bounding box center [296, 29] width 534 height 608
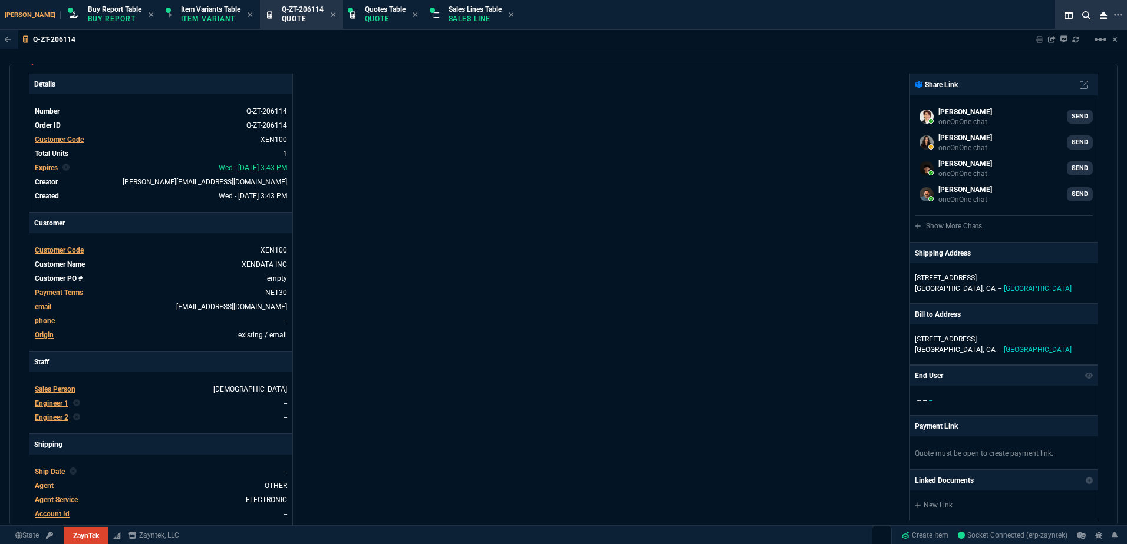
scroll to position [0, 0]
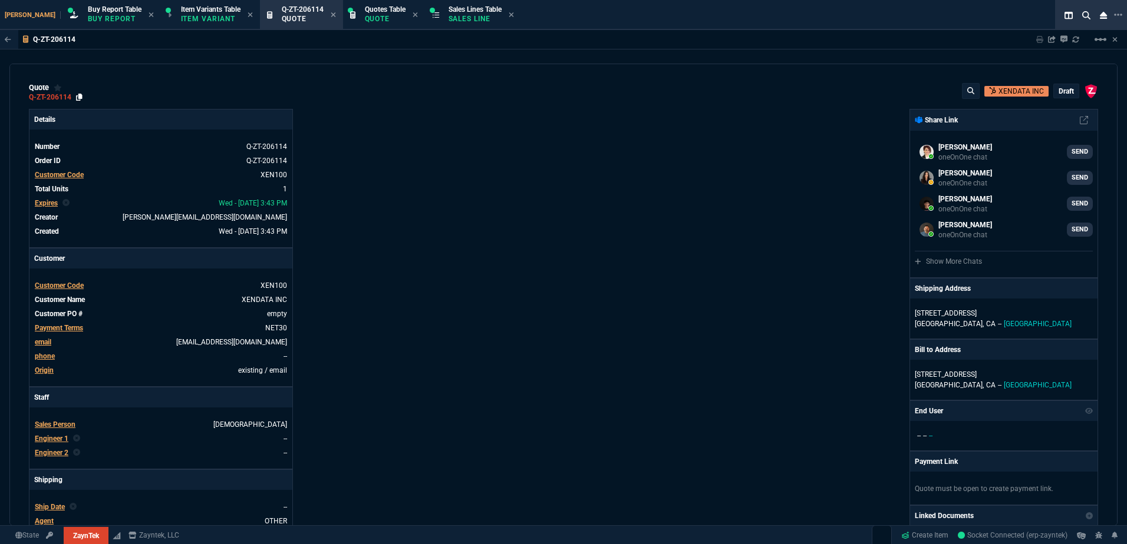
click at [80, 98] on icon at bounding box center [79, 97] width 6 height 7
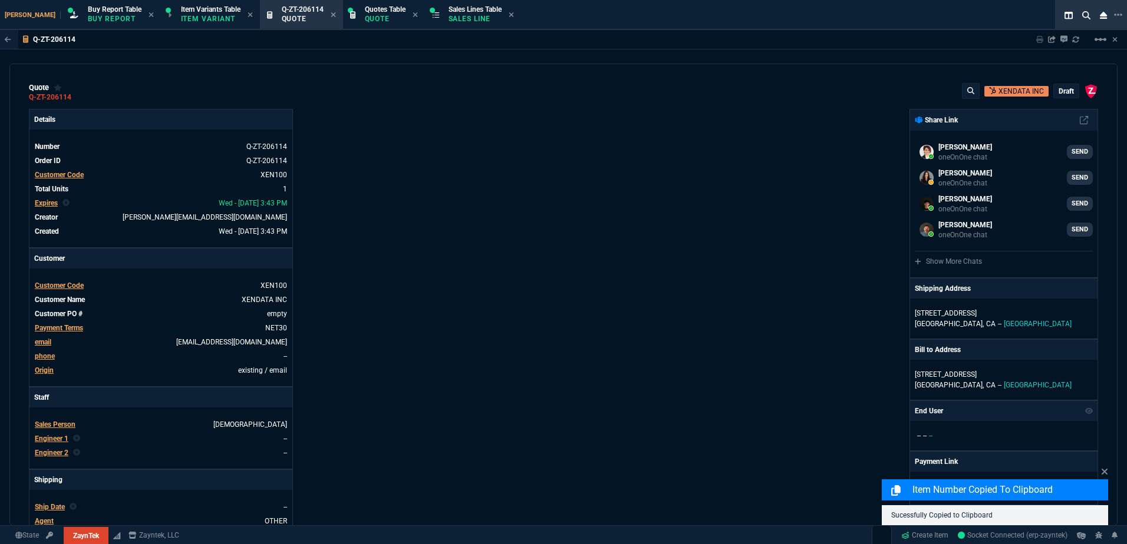
click at [570, 107] on div "quote Q-ZT-206114 XENDATA INC draft ZaynTek, LLC [STREET_ADDRESS] Details Numbe…" at bounding box center [563, 295] width 1108 height 463
click at [1058, 90] on p "draft" at bounding box center [1065, 91] width 15 height 9
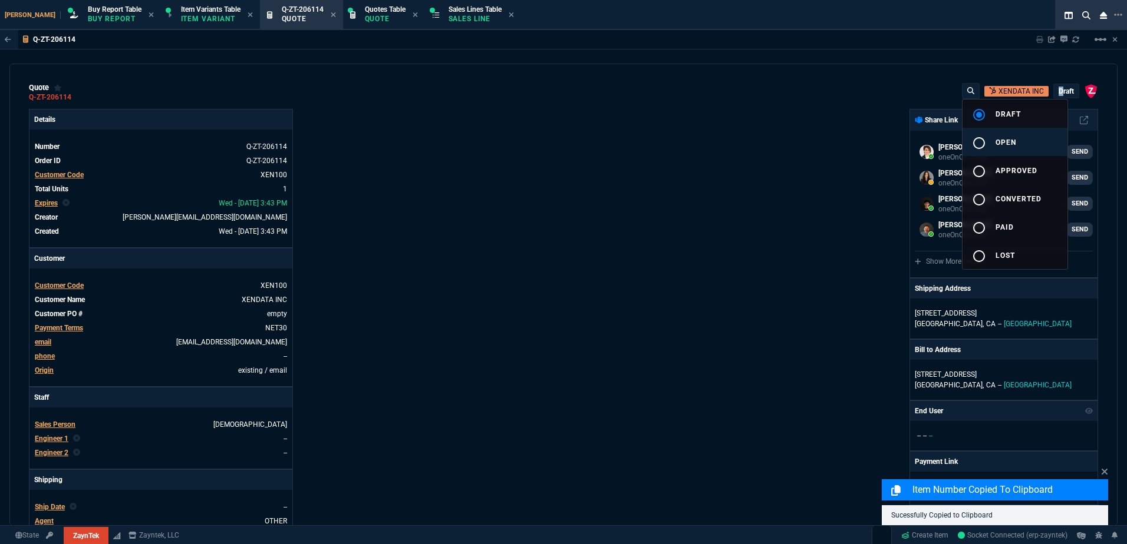
drag, startPoint x: 1055, startPoint y: 90, endPoint x: 999, endPoint y: 150, distance: 81.7
click at [1004, 151] on button "radio_button_unchecked open" at bounding box center [1014, 142] width 105 height 28
click at [830, 156] on div at bounding box center [563, 272] width 1127 height 544
type input "100"
type input "65"
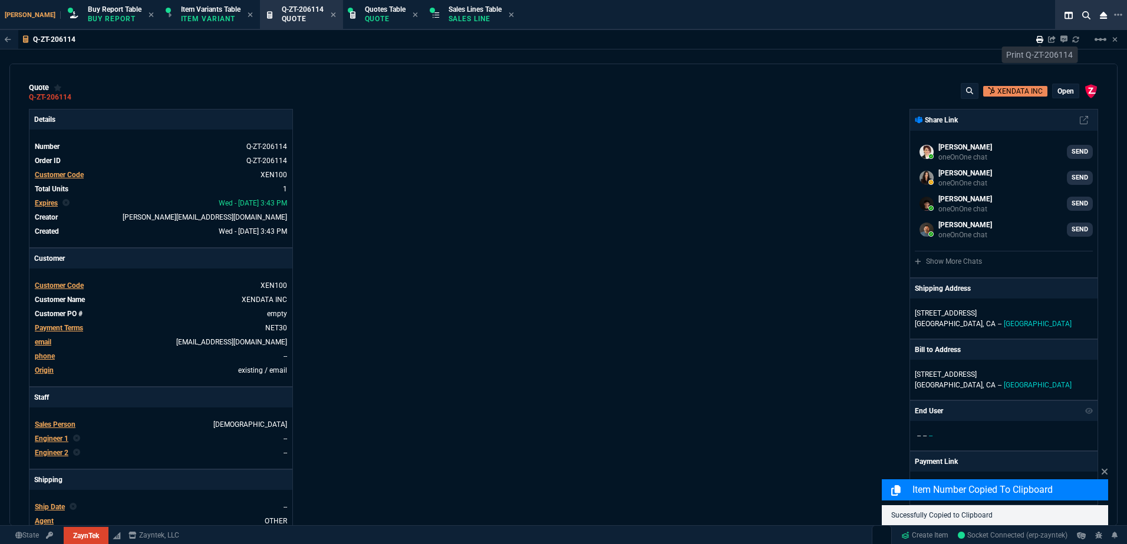
click at [1037, 40] on icon at bounding box center [1039, 39] width 7 height 7
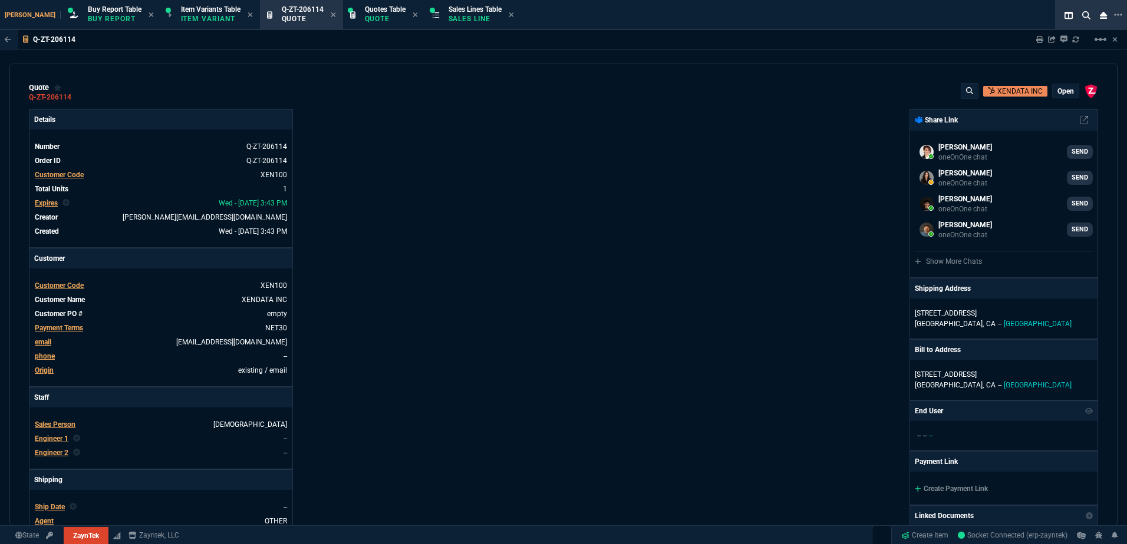
type input "100"
type input "65"
click at [575, 405] on div "ZaynTek, LLC [STREET_ADDRESS] Share Link Seti [PERSON_NAME] oneOnOne chat SEND …" at bounding box center [830, 413] width 534 height 608
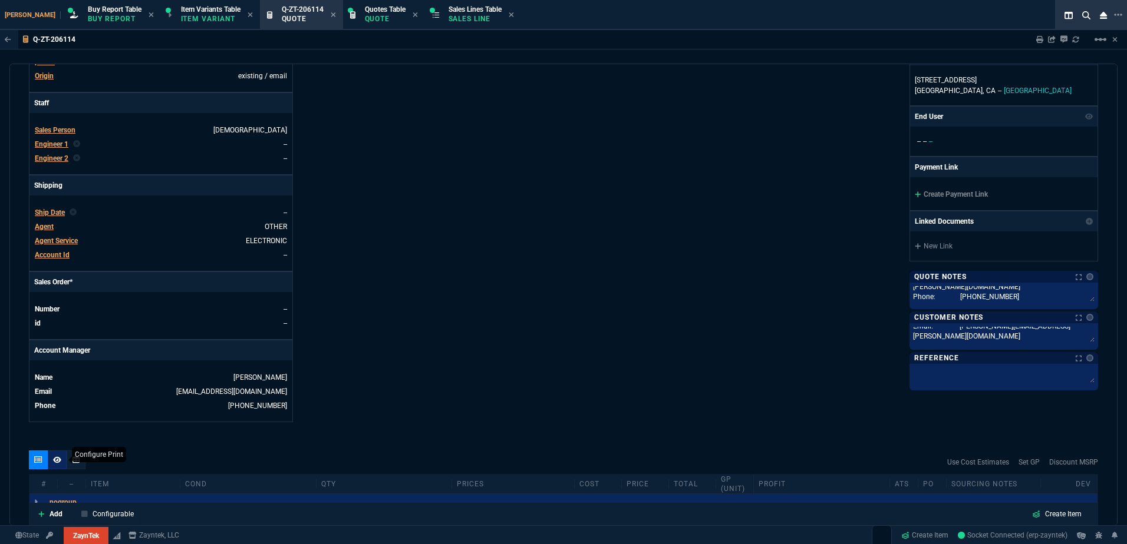
click at [57, 460] on icon at bounding box center [57, 460] width 8 height 7
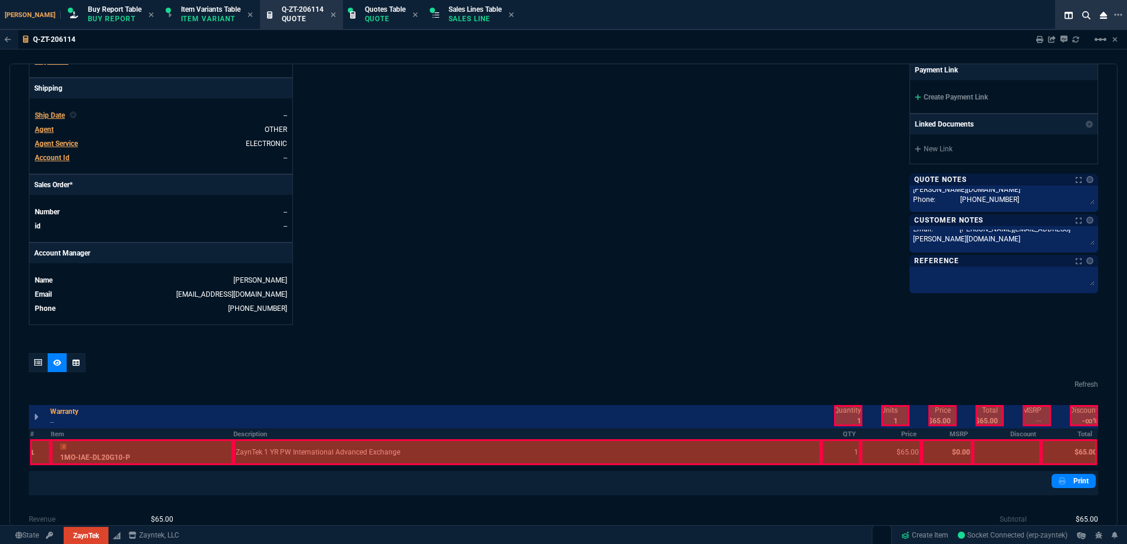
scroll to position [514, 0]
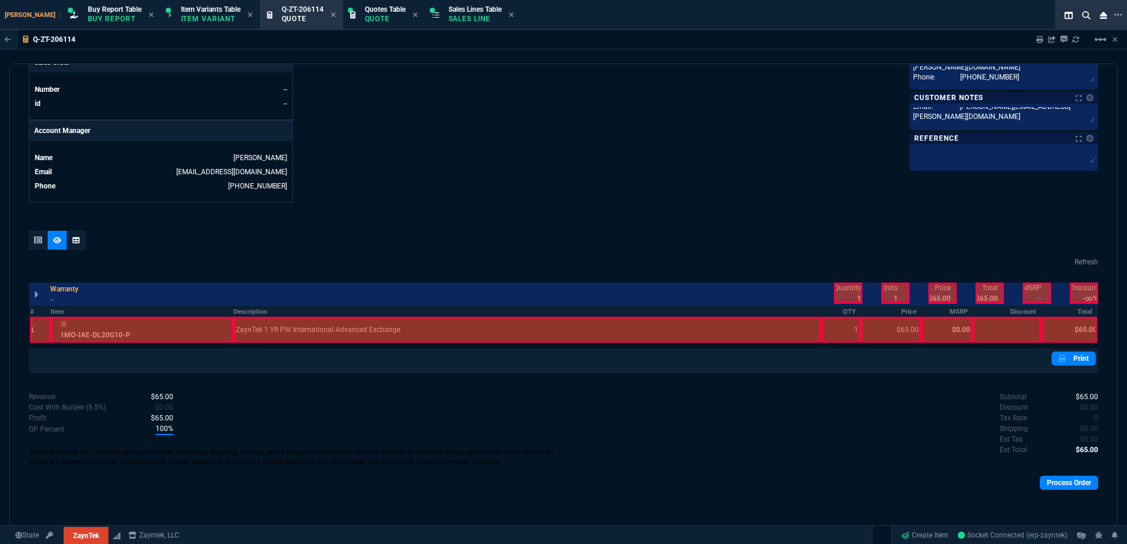
drag, startPoint x: 173, startPoint y: 328, endPoint x: 180, endPoint y: 328, distance: 6.5
click at [180, 328] on div at bounding box center [142, 330] width 183 height 26
click at [305, 328] on div at bounding box center [526, 330] width 587 height 26
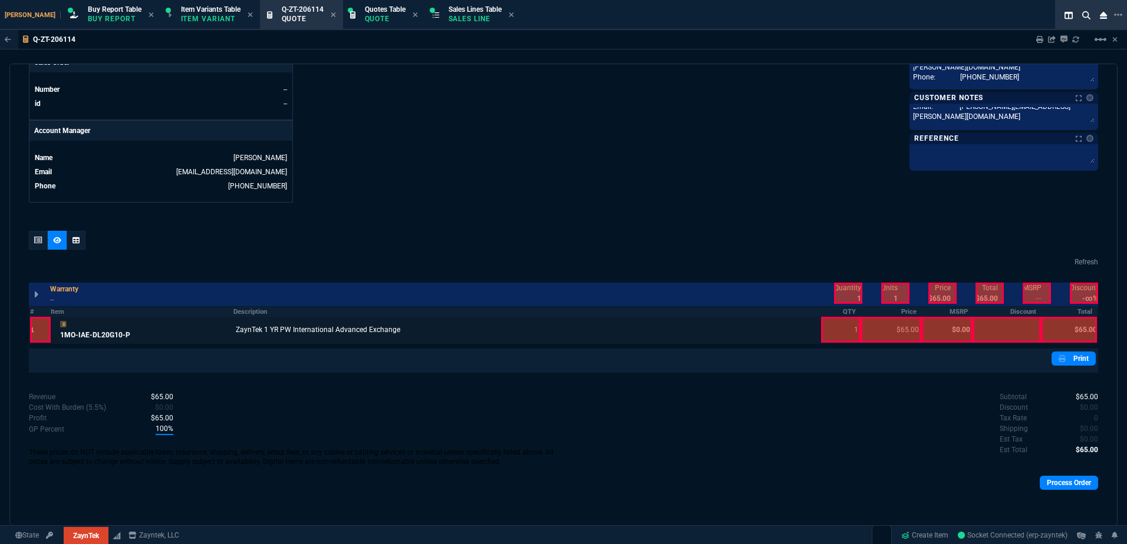
click at [832, 326] on div at bounding box center [840, 330] width 39 height 26
click at [883, 328] on div at bounding box center [890, 330] width 61 height 26
drag, startPoint x: 840, startPoint y: 296, endPoint x: 913, endPoint y: 294, distance: 72.5
click at [843, 296] on div at bounding box center [848, 293] width 28 height 21
click at [978, 295] on div at bounding box center [989, 293] width 28 height 21
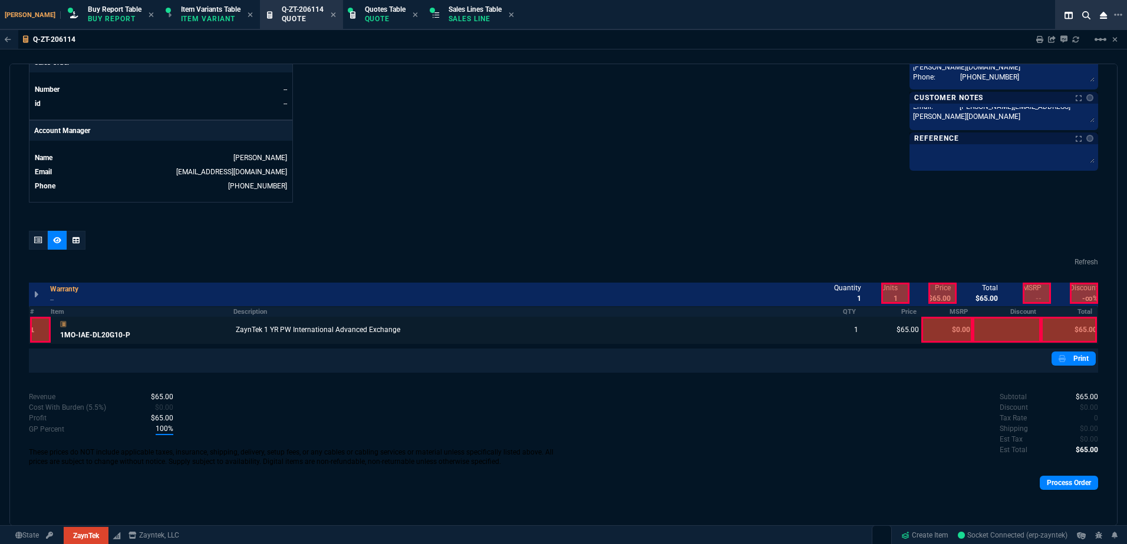
drag, startPoint x: 926, startPoint y: 293, endPoint x: 995, endPoint y: 300, distance: 69.8
click at [929, 293] on div at bounding box center [942, 293] width 28 height 21
click at [1055, 324] on div at bounding box center [1069, 330] width 56 height 26
click at [29, 237] on div at bounding box center [38, 240] width 19 height 19
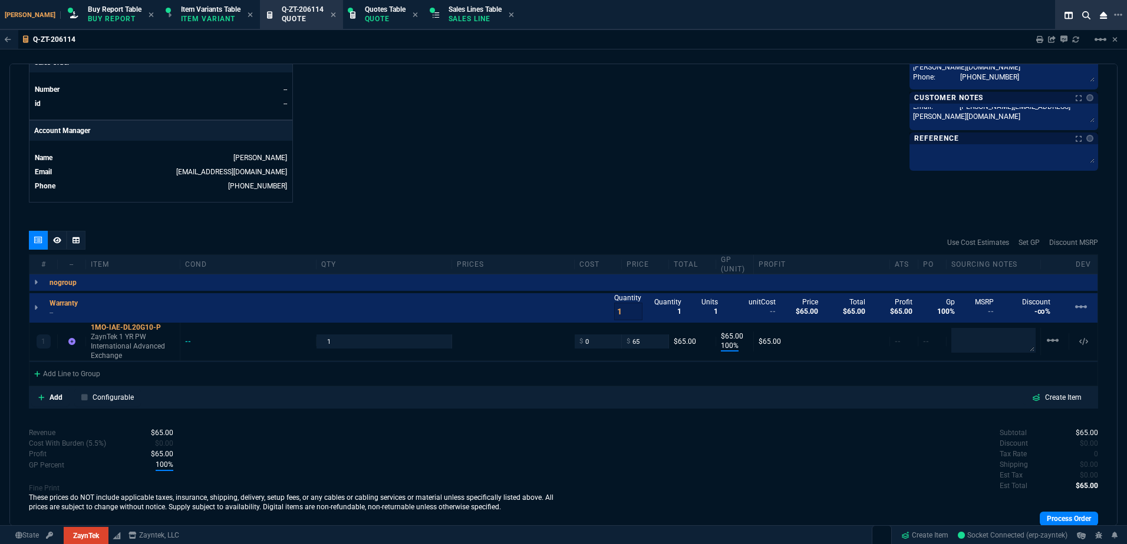
type input "100"
type input "65"
drag, startPoint x: 454, startPoint y: 19, endPoint x: 324, endPoint y: 19, distance: 129.6
click at [452, 19] on p "Sales Line" at bounding box center [474, 18] width 53 height 9
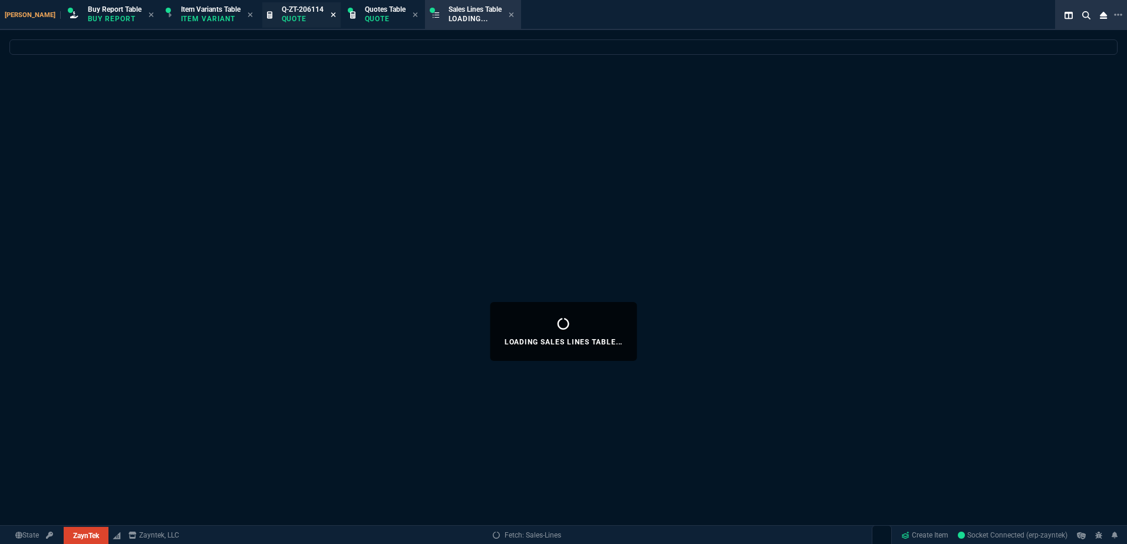
click at [331, 13] on icon at bounding box center [333, 14] width 5 height 7
select select
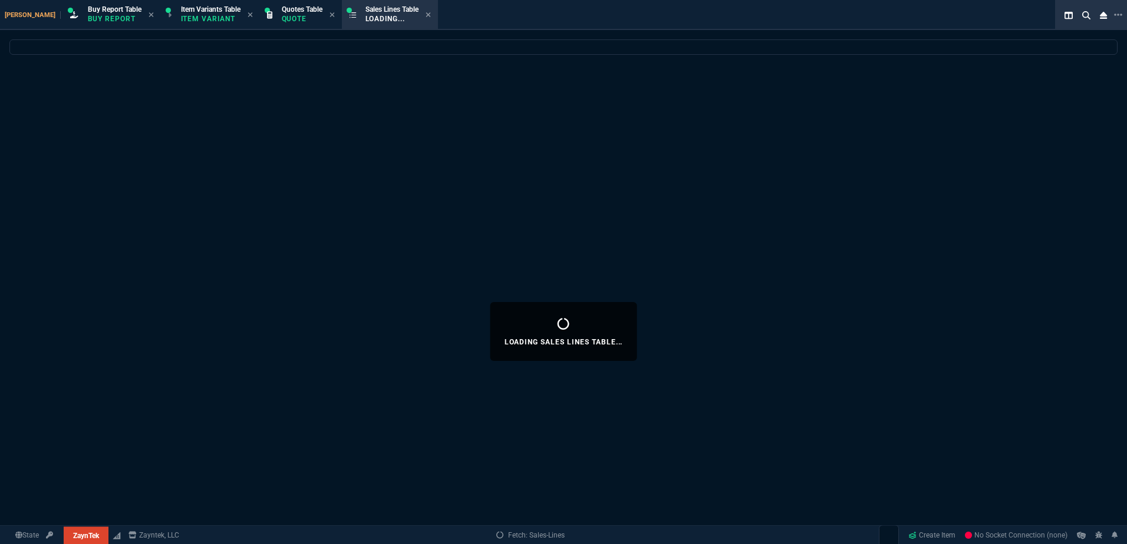
select select
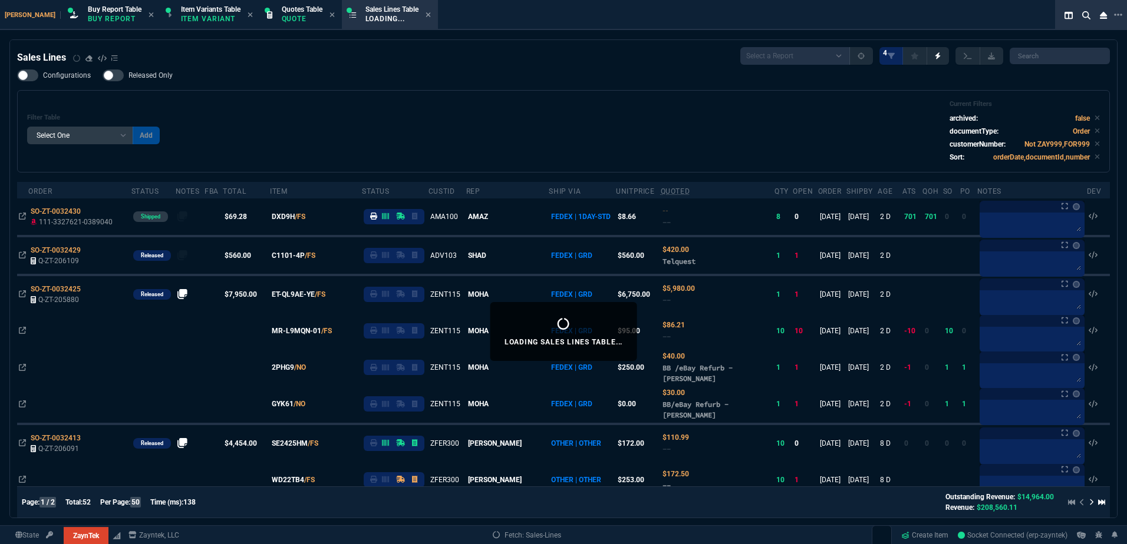
select select "1: BROV"
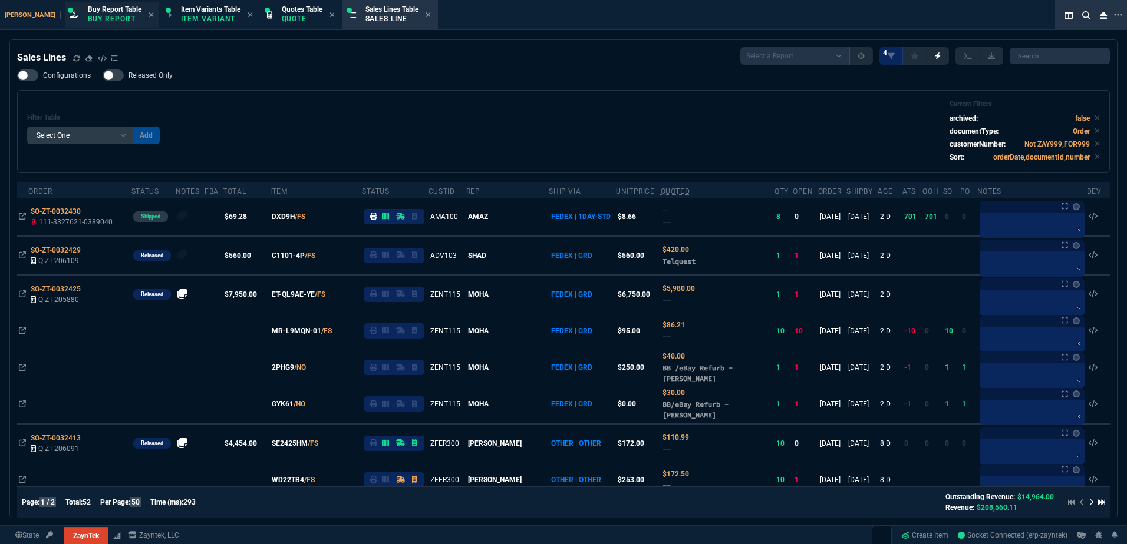
click at [103, 25] on div "Buy Report Table Buy Report" at bounding box center [115, 15] width 54 height 21
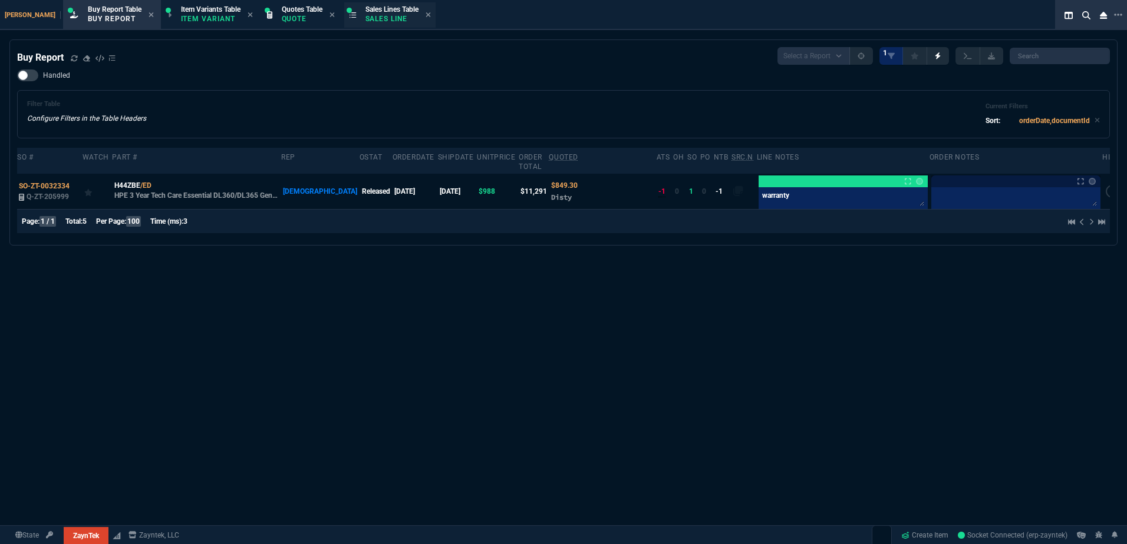
click at [365, 19] on p "Sales Line" at bounding box center [391, 18] width 53 height 9
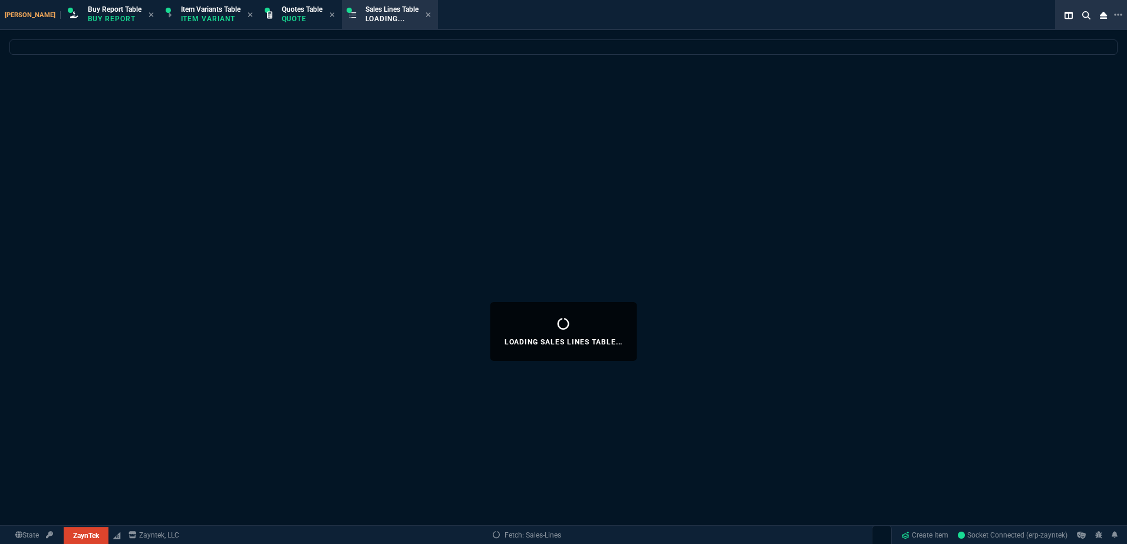
select select
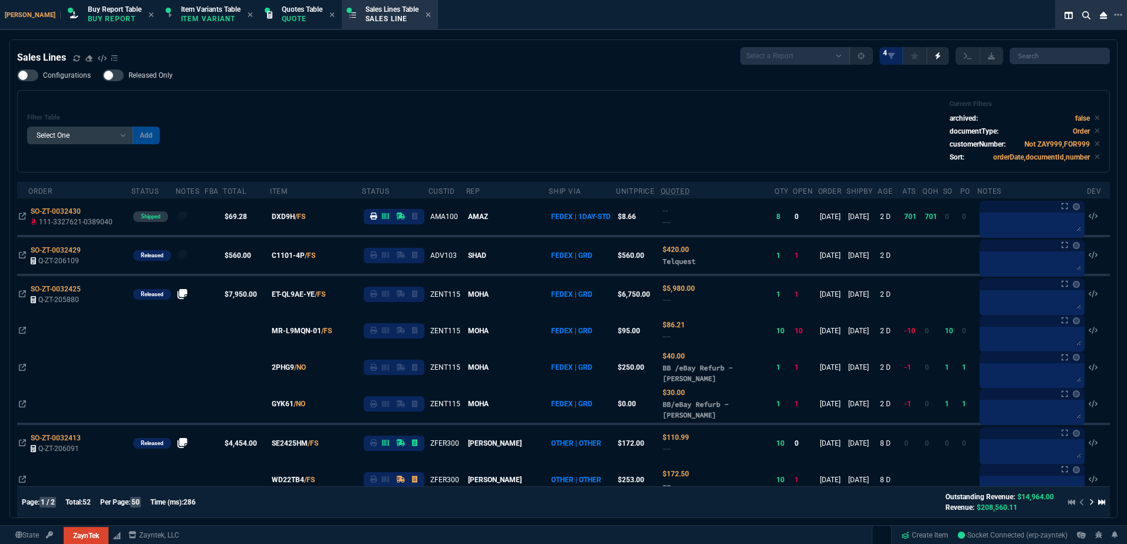
click at [463, 166] on div "Filter Table Select One Add Filter () Age () ATS () Cond (itemVariantCode) Cust…" at bounding box center [563, 131] width 1092 height 82
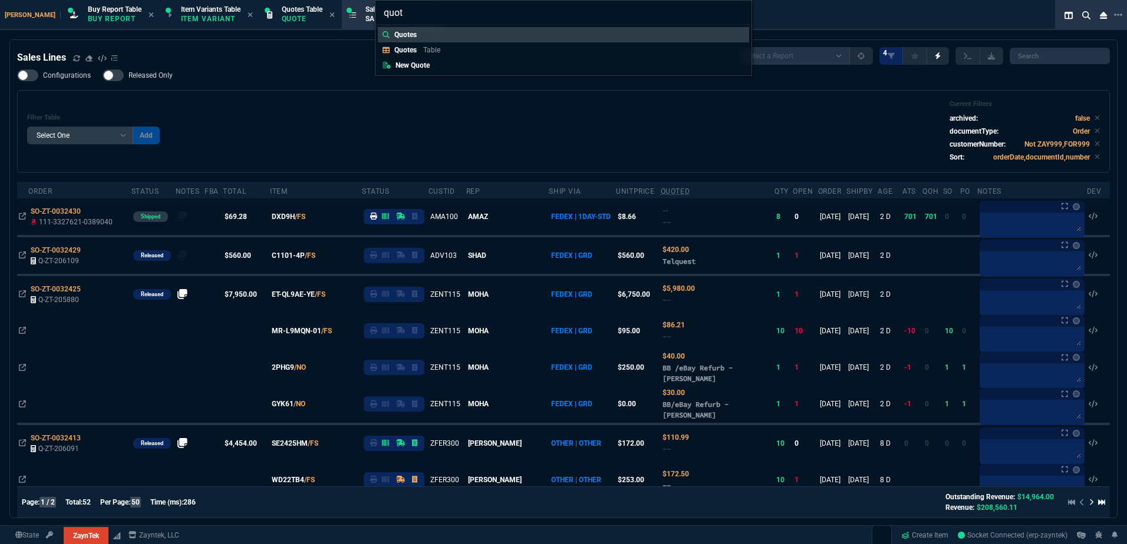
type input "quote"
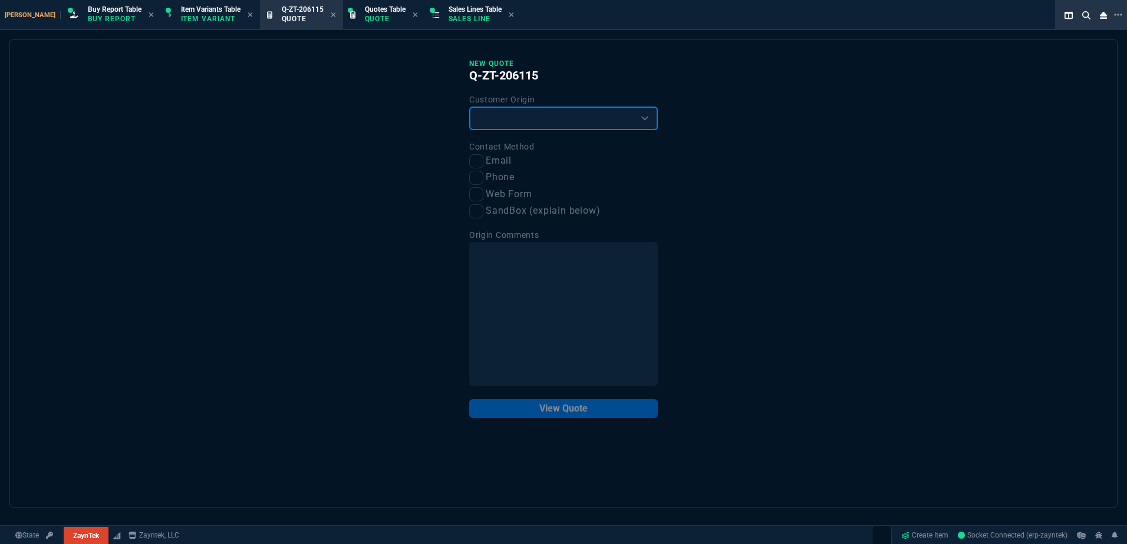
drag, startPoint x: 528, startPoint y: 124, endPoint x: 520, endPoint y: 133, distance: 11.7
click at [528, 124] on select "Existing Customer Amazon Lead (first order) Website Lead (first order) Called (…" at bounding box center [563, 119] width 189 height 24
select select "existing"
click at [469, 107] on select "Existing Customer Amazon Lead (first order) Website Lead (first order) Called (…" at bounding box center [563, 119] width 189 height 24
click at [483, 154] on label "Email" at bounding box center [563, 161] width 189 height 15
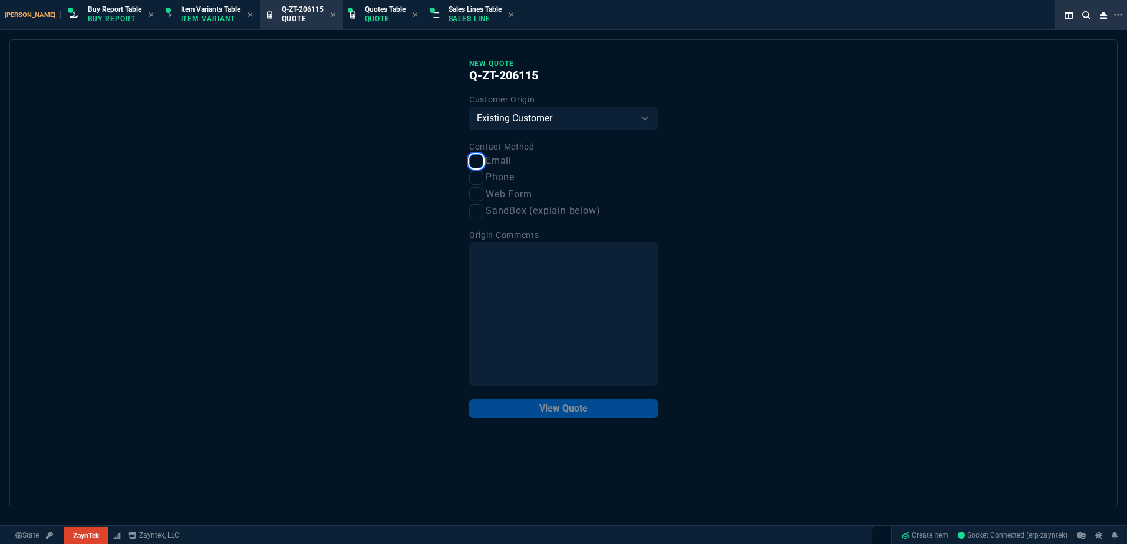
click at [483, 154] on input "Email" at bounding box center [476, 161] width 14 height 14
checkbox input "true"
click at [549, 415] on button "View Quote" at bounding box center [563, 409] width 189 height 19
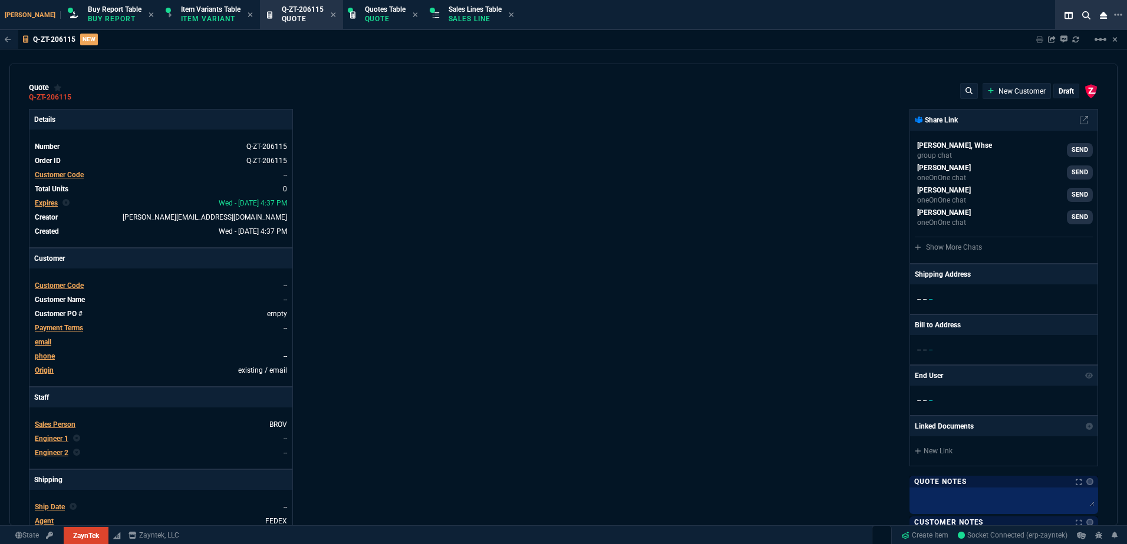
click at [60, 174] on span "Customer Code" at bounding box center [59, 175] width 49 height 8
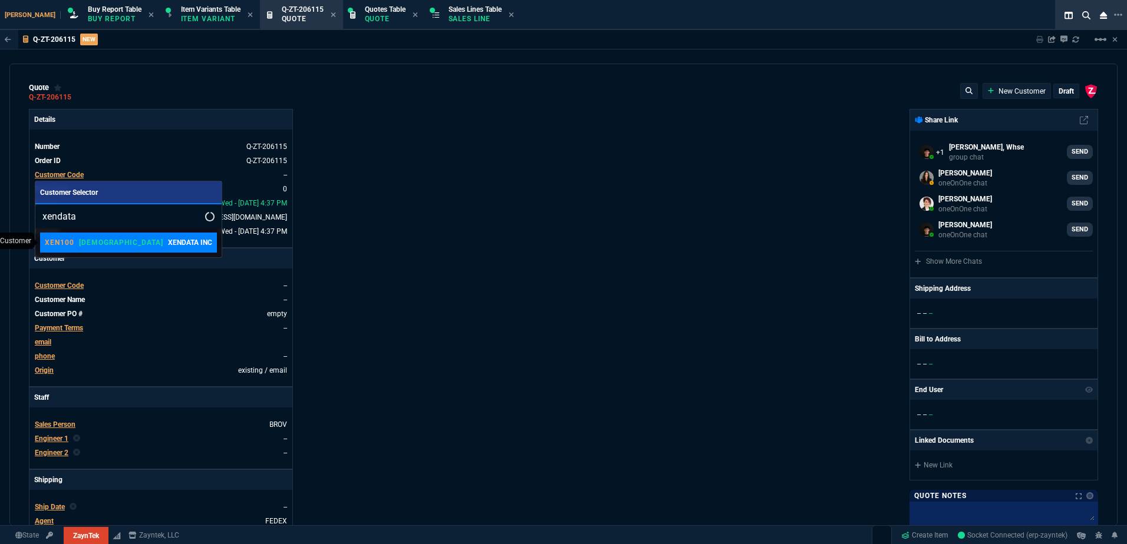
type input "xendata"
click at [100, 239] on div "XEN100 VAHI XENDATA INC" at bounding box center [128, 242] width 167 height 11
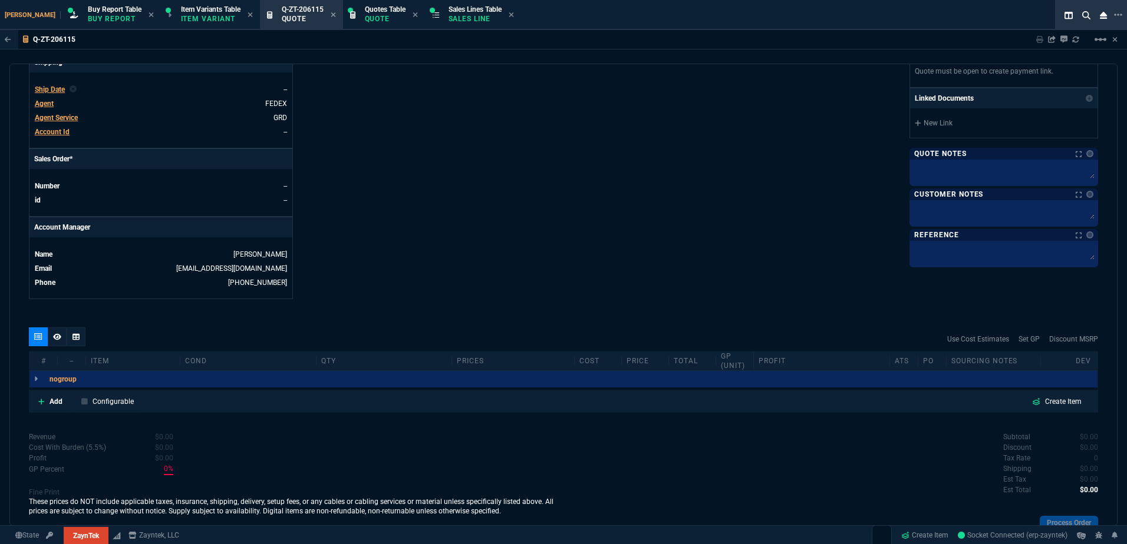
scroll to position [468, 0]
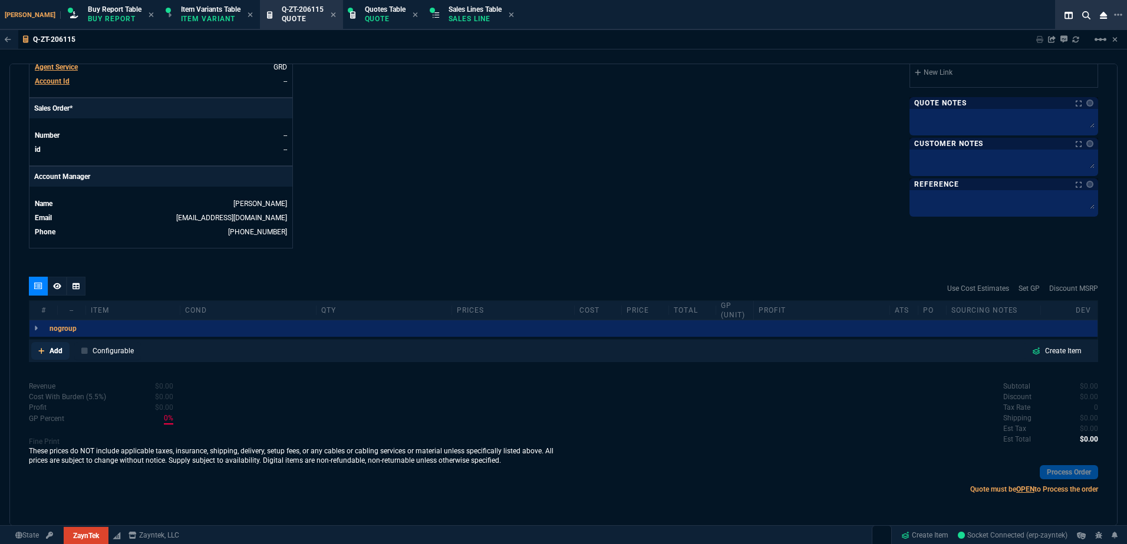
click at [54, 351] on p "Add" at bounding box center [55, 351] width 13 height 11
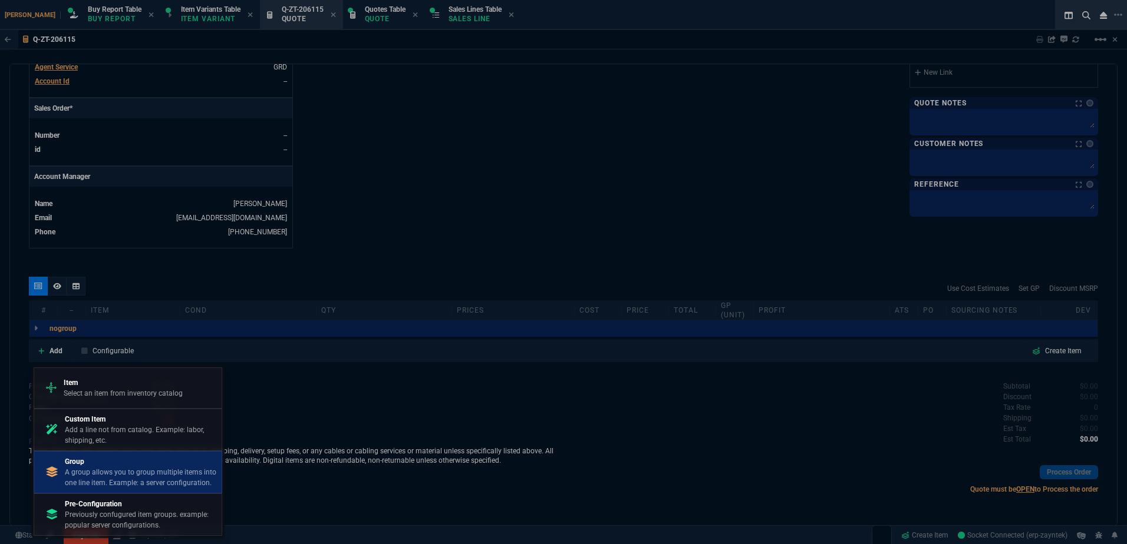
click at [122, 473] on p "A group allows you to group multiple items into one line item. Example: a serve…" at bounding box center [141, 477] width 152 height 21
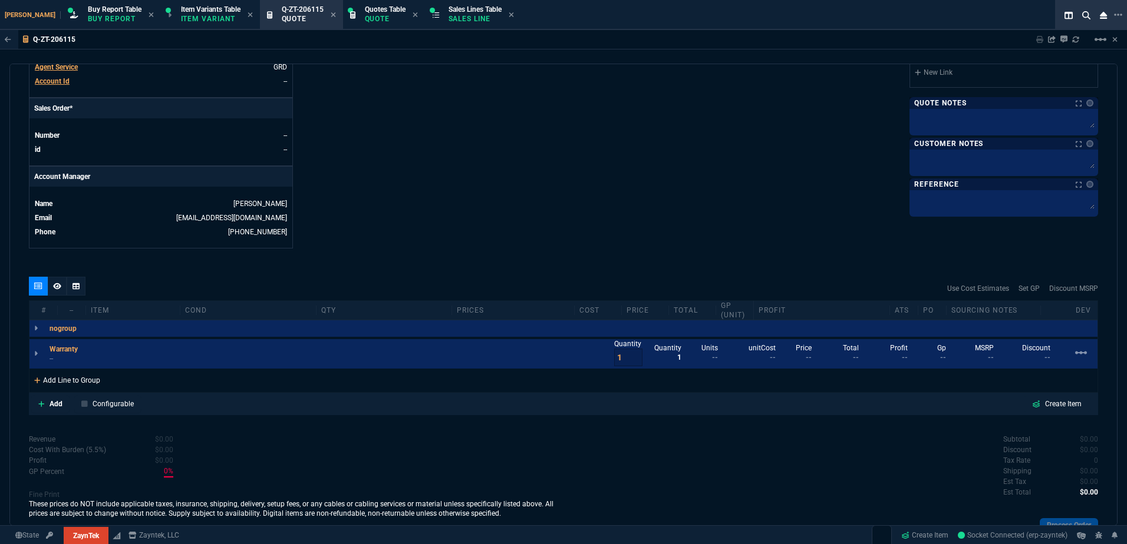
click at [62, 381] on div "Add Line to Group" at bounding box center [66, 379] width 75 height 21
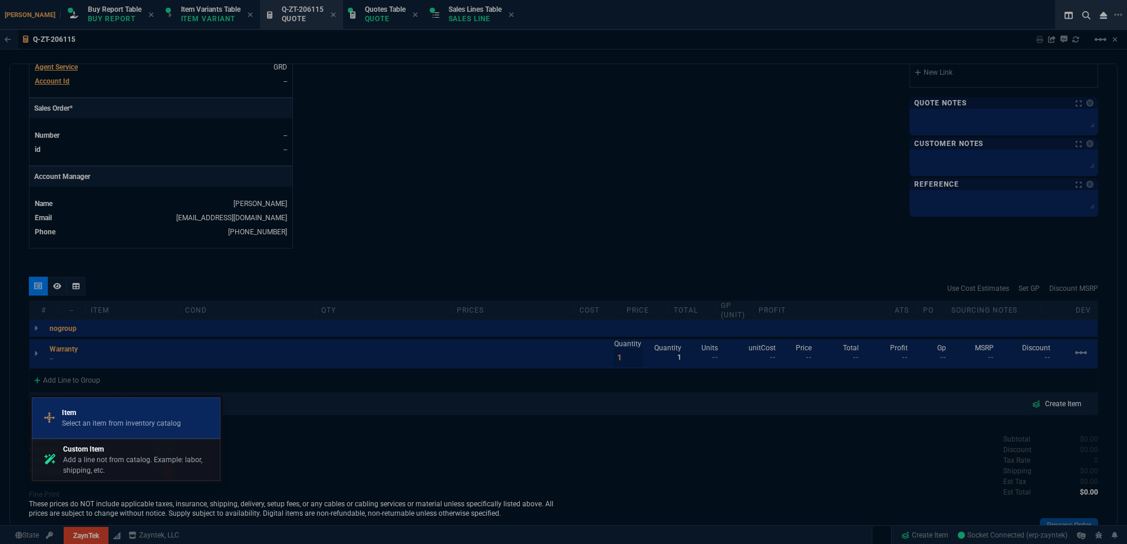
click at [75, 427] on p "Select an item from inventory catalog" at bounding box center [121, 423] width 119 height 11
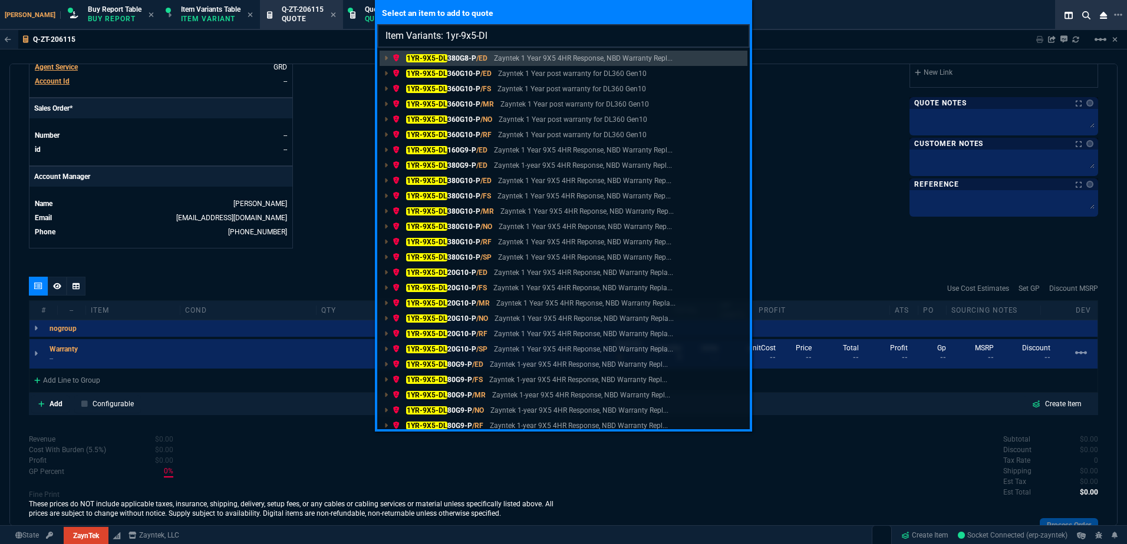
type input "Item Variants: 1yr-9x5-Dl3"
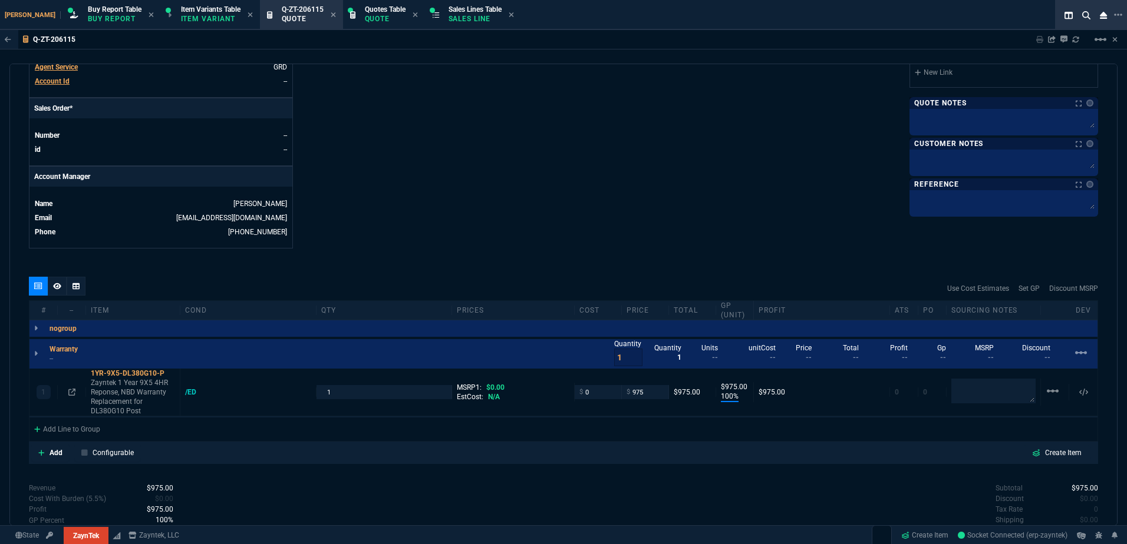
type input "100"
type input "975"
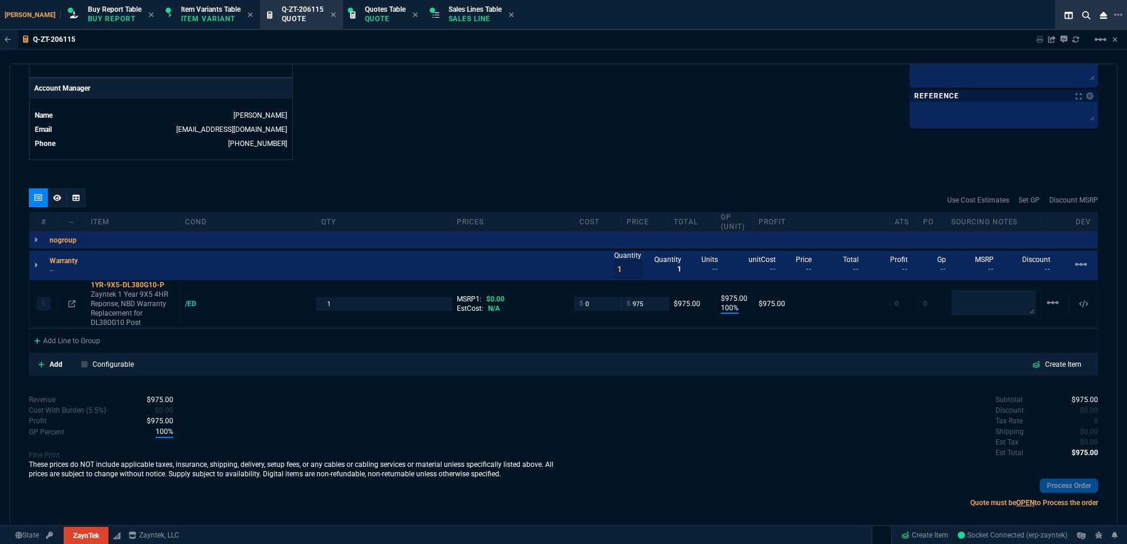
scroll to position [570, 0]
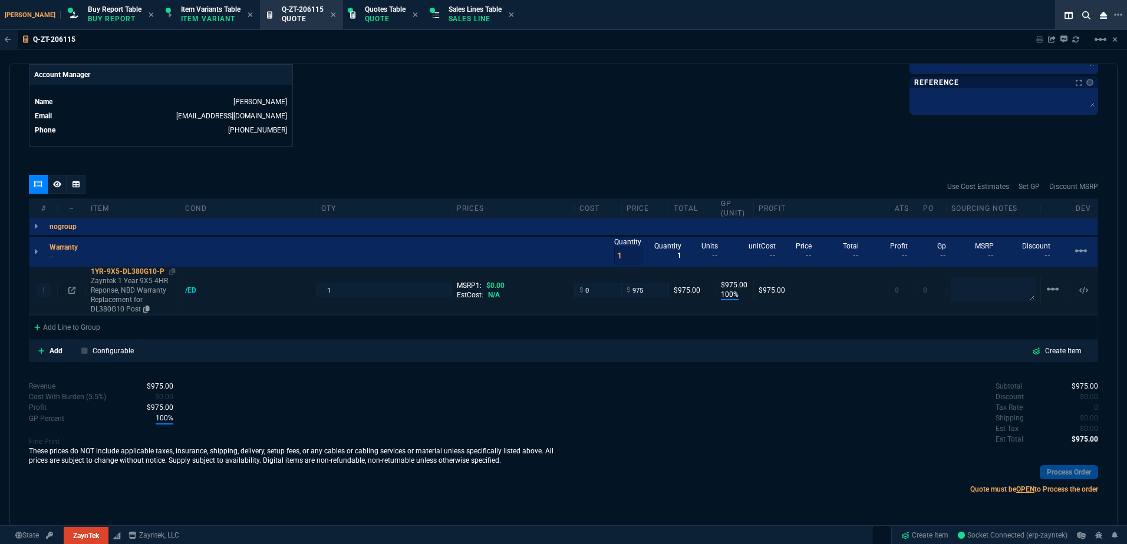
click at [137, 282] on p "Zayntek 1 Year 9X5 4HR Reponse, NBD Warranty Replacement for DL380G10 Post" at bounding box center [133, 295] width 84 height 38
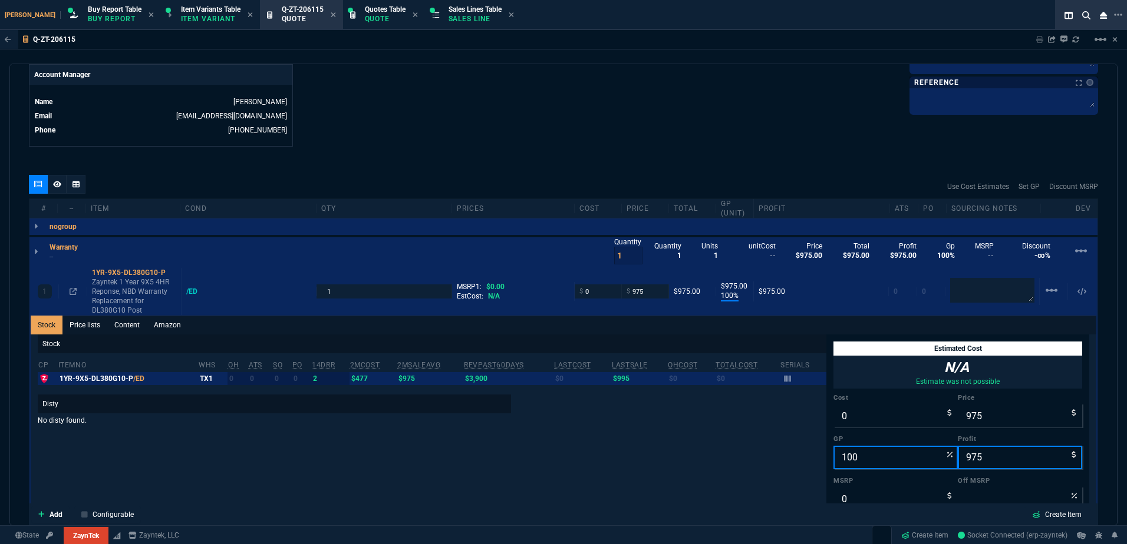
click at [154, 338] on p "Stock" at bounding box center [432, 344] width 788 height 19
click at [136, 329] on link "Content" at bounding box center [126, 325] width 39 height 19
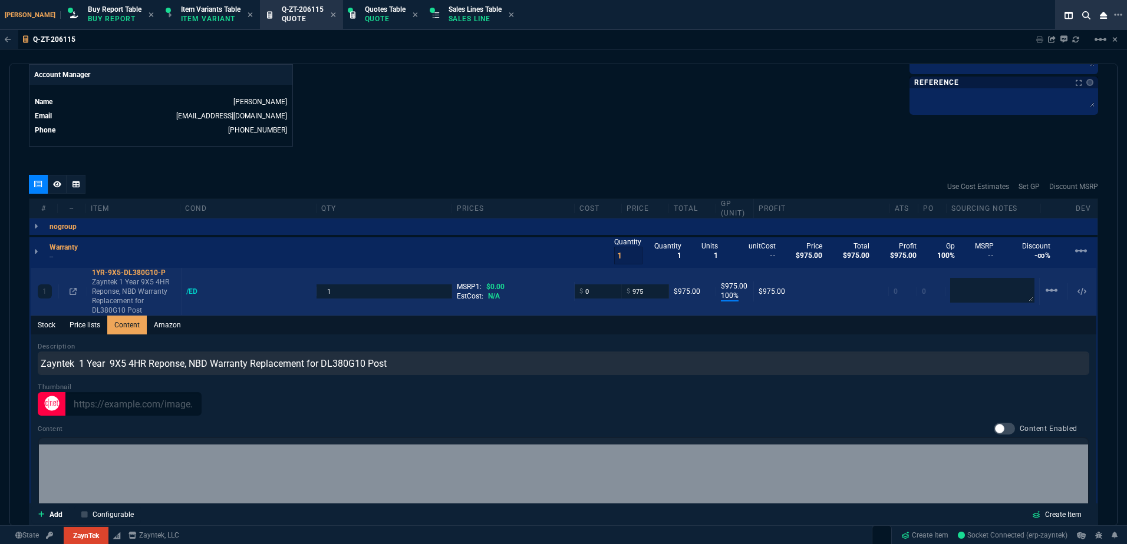
click at [993, 429] on div at bounding box center [1003, 429] width 21 height 12
checkbox input "true"
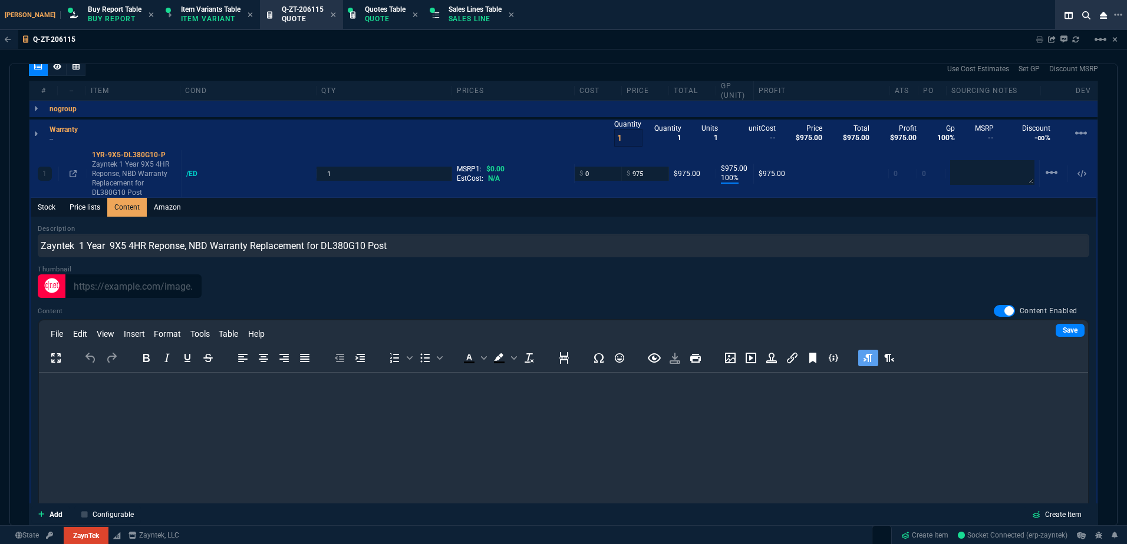
scroll to position [0, 0]
click at [1055, 334] on link "Save" at bounding box center [1069, 330] width 29 height 13
drag, startPoint x: 375, startPoint y: 423, endPoint x: 500, endPoint y: 402, distance: 126.0
click at [375, 405] on html at bounding box center [563, 389] width 1049 height 32
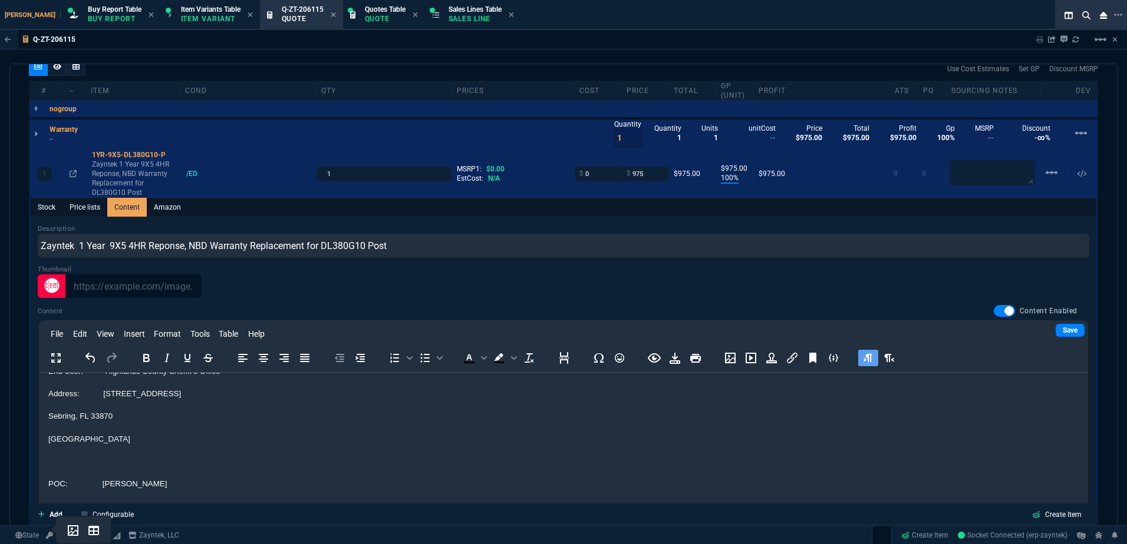
scroll to position [230, 0]
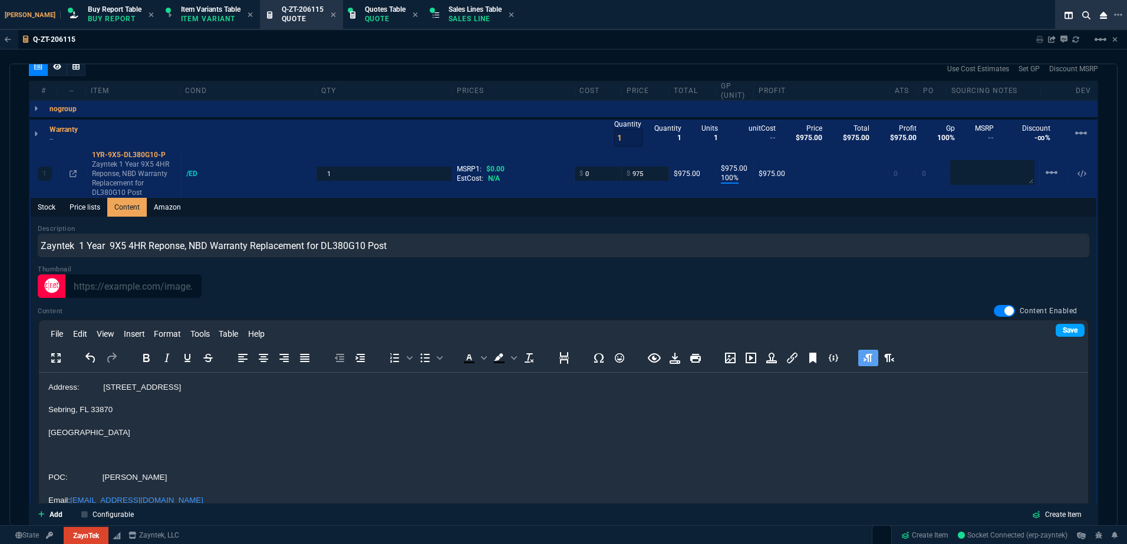
click at [1061, 328] on link "Save" at bounding box center [1069, 330] width 29 height 13
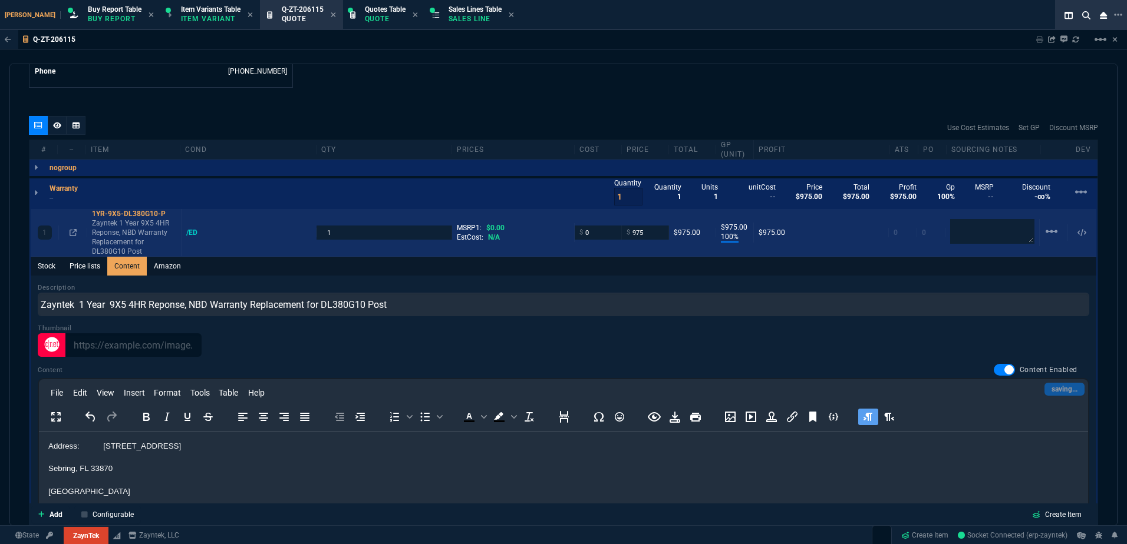
click at [109, 230] on p "Zayntek 1 Year 9X5 4HR Reponse, NBD Warranty Replacement for DL380G10 Post" at bounding box center [134, 238] width 84 height 38
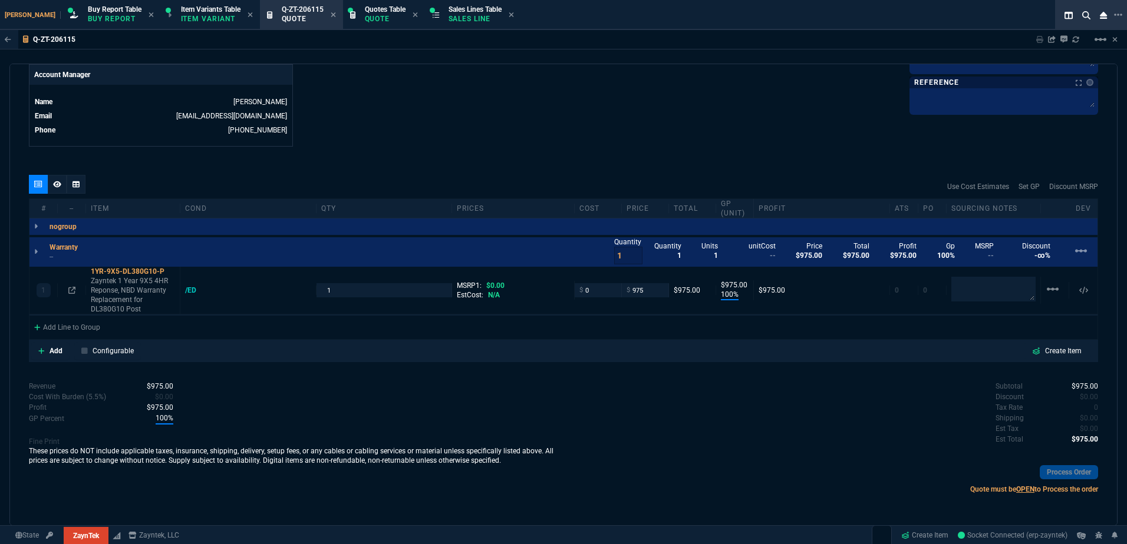
scroll to position [453, 0]
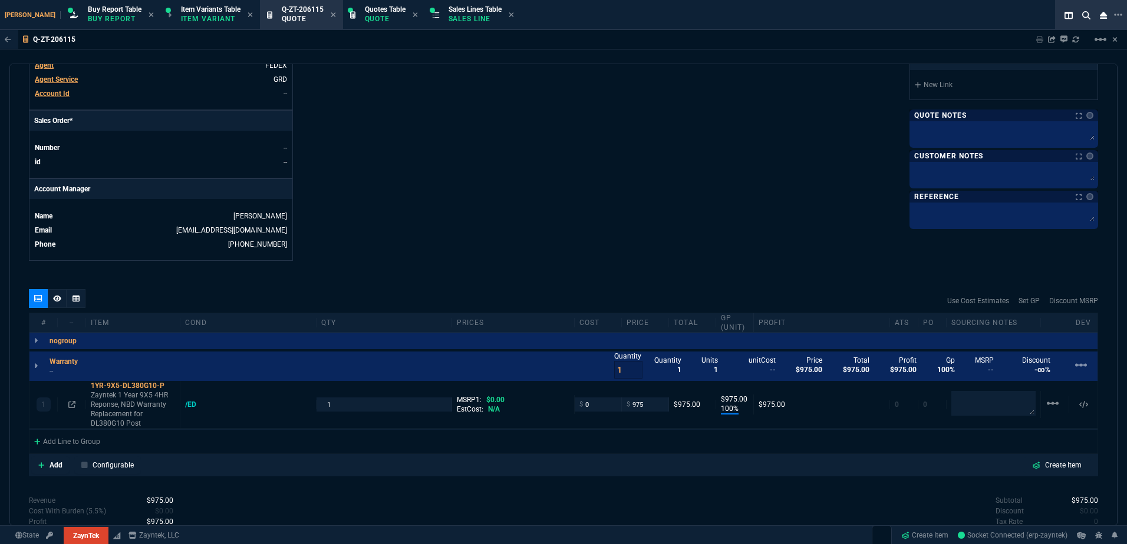
type input "100"
type input "975"
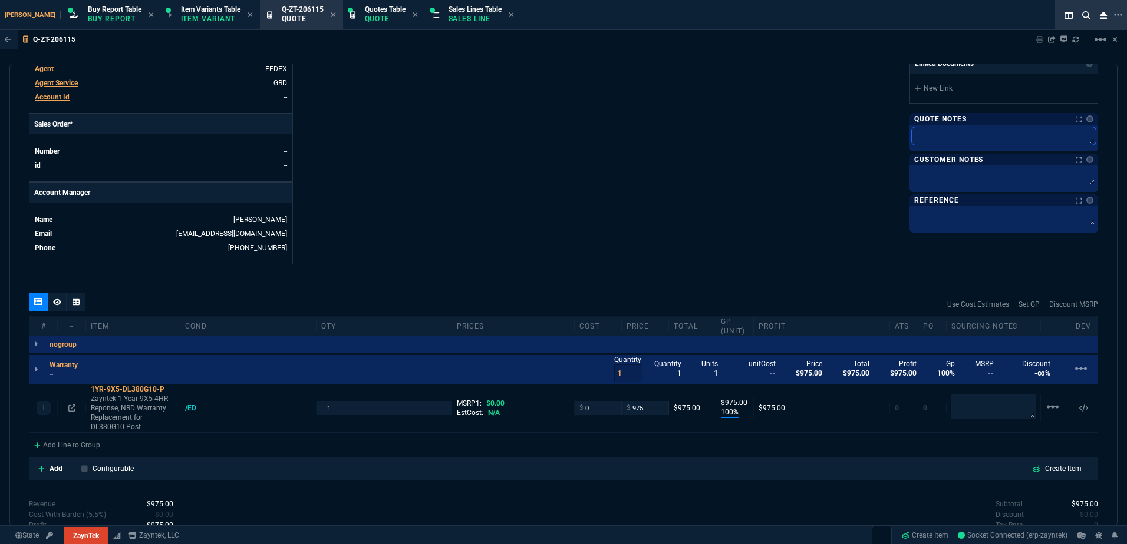
click at [992, 144] on textarea at bounding box center [1004, 136] width 184 height 18
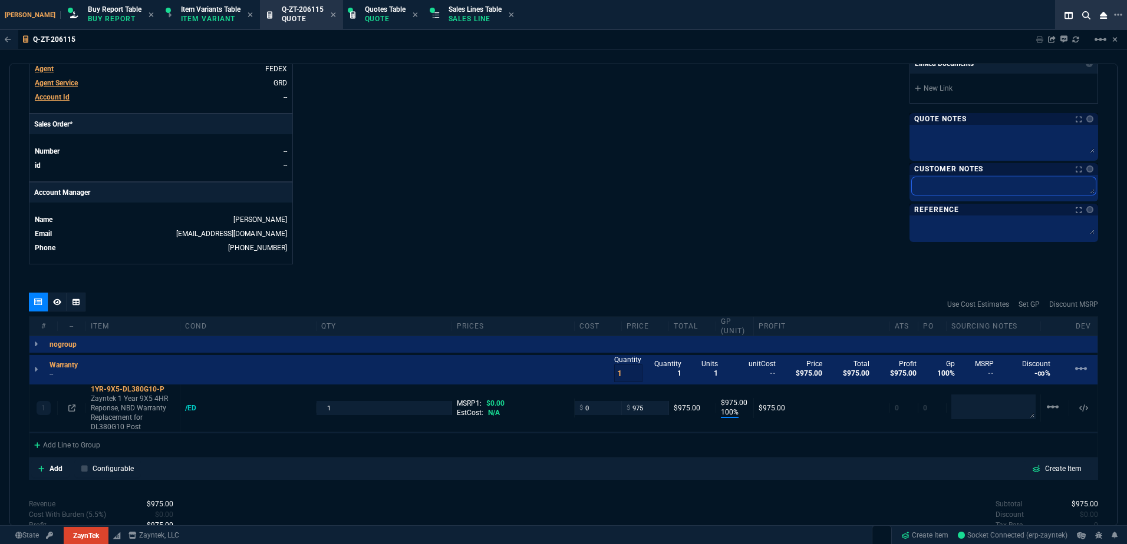
click at [970, 184] on textarea at bounding box center [1004, 186] width 184 height 18
paste textarea "Product: HPE DL380 Gen10 Serial number: 2M2301027G Product #: P24842-B21 Qty: 1…"
type textarea "Product: HPE DL380 Gen10 Serial number: 2M2301027G Product #: P24842-B21 Qty: 1…"
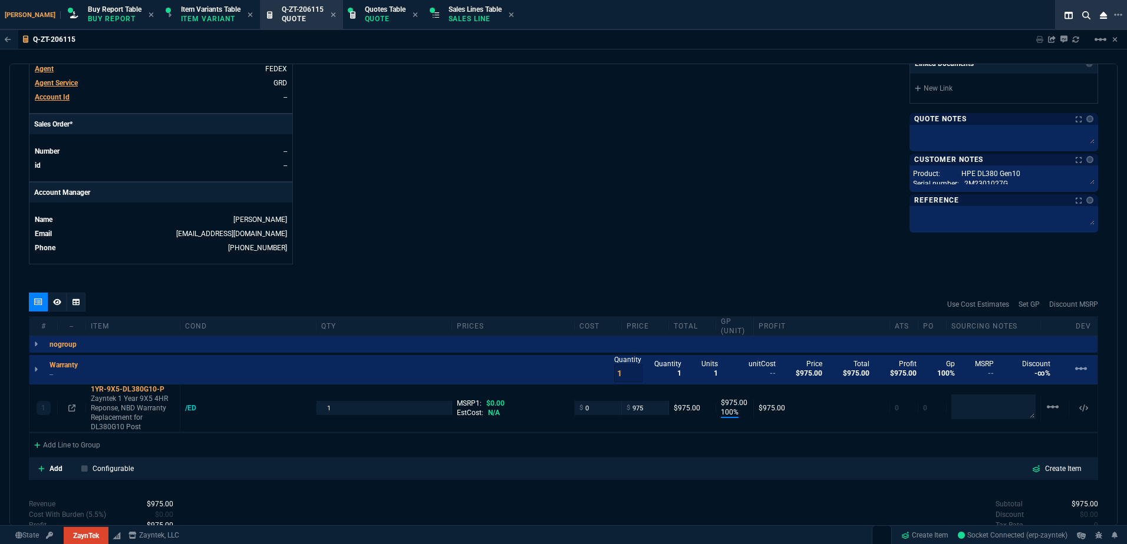
scroll to position [153, 0]
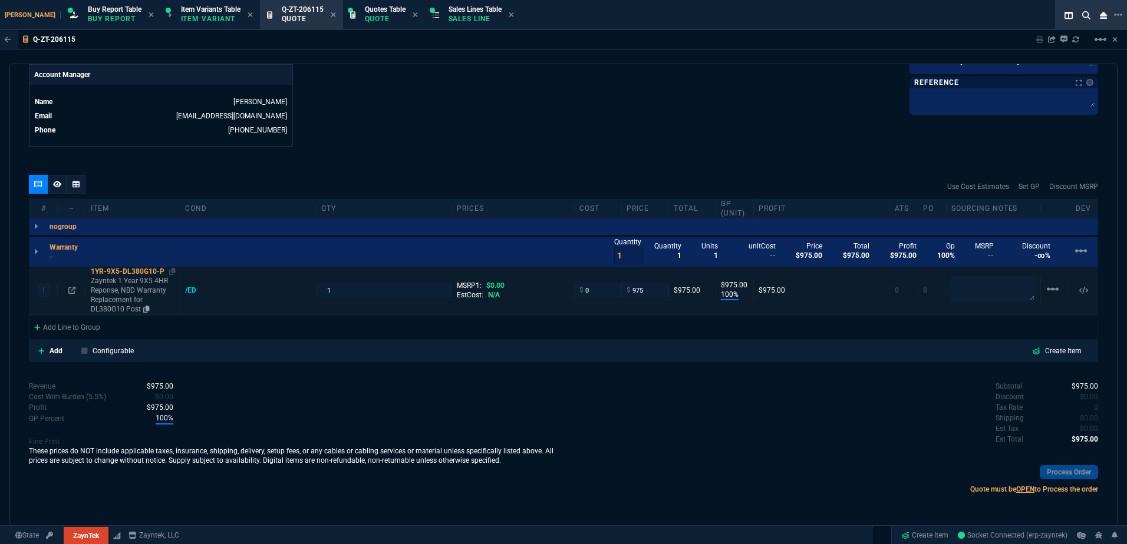
click at [110, 284] on p "Zayntek 1 Year 9X5 4HR Reponse, NBD Warranty Replacement for DL380G10 Post" at bounding box center [133, 295] width 84 height 38
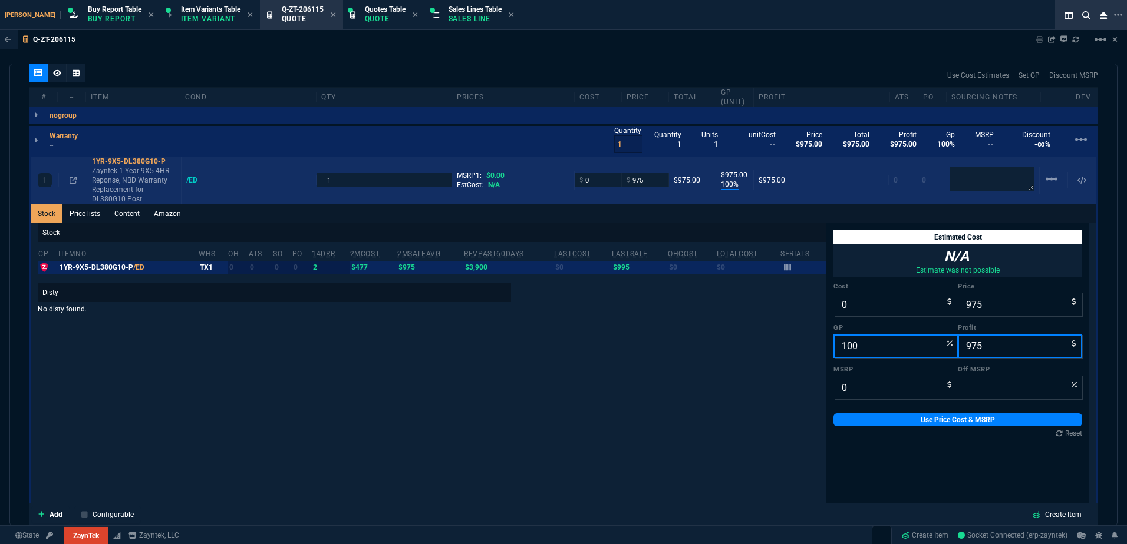
scroll to position [683, 0]
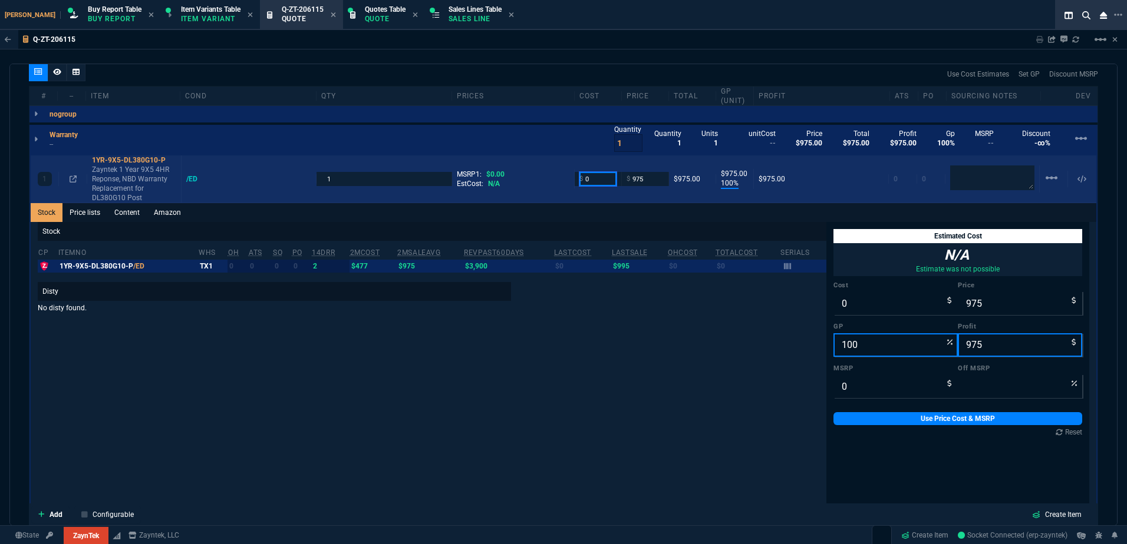
click at [596, 185] on input "0" at bounding box center [597, 179] width 37 height 14
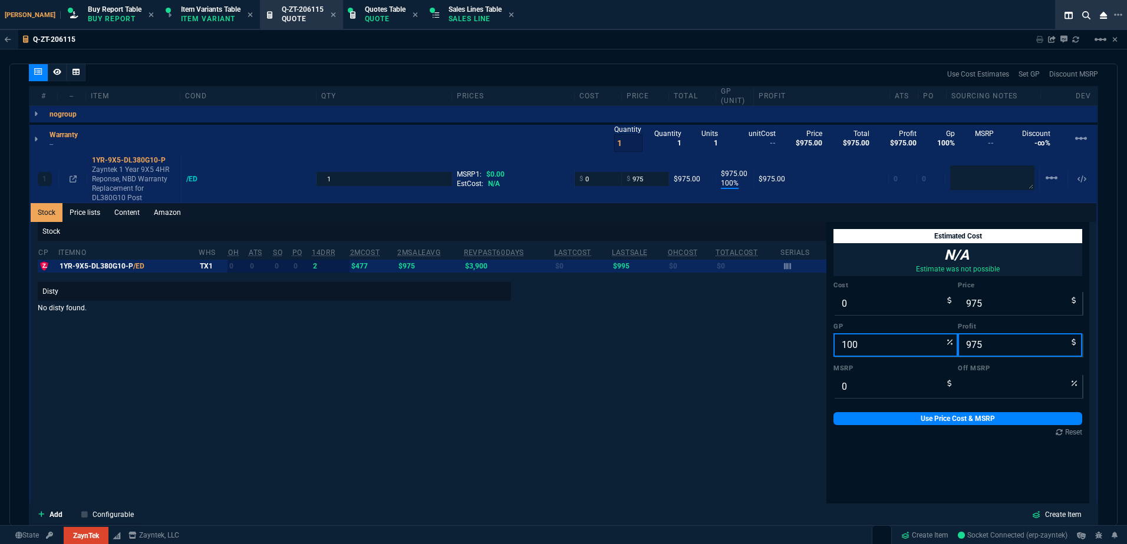
click at [483, 58] on div "Q-ZT-206115 Sharing Q-ZT-206115 Link Dev Link Share on Teams linear_scale quote…" at bounding box center [563, 306] width 1127 height 553
drag, startPoint x: 102, startPoint y: 189, endPoint x: 435, endPoint y: 202, distance: 333.2
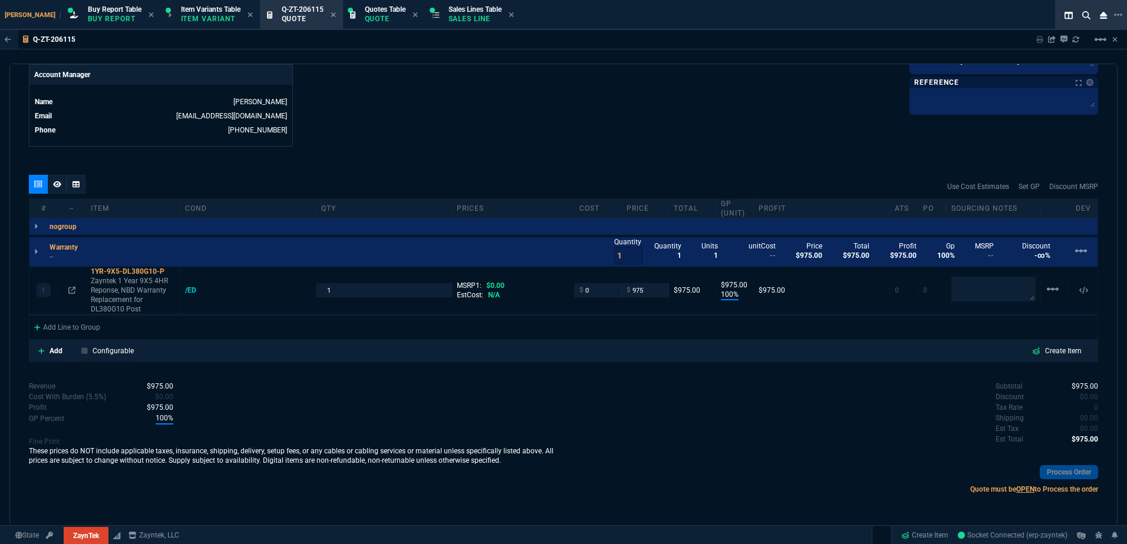
scroll to position [570, 0]
click at [61, 187] on icon at bounding box center [57, 184] width 8 height 7
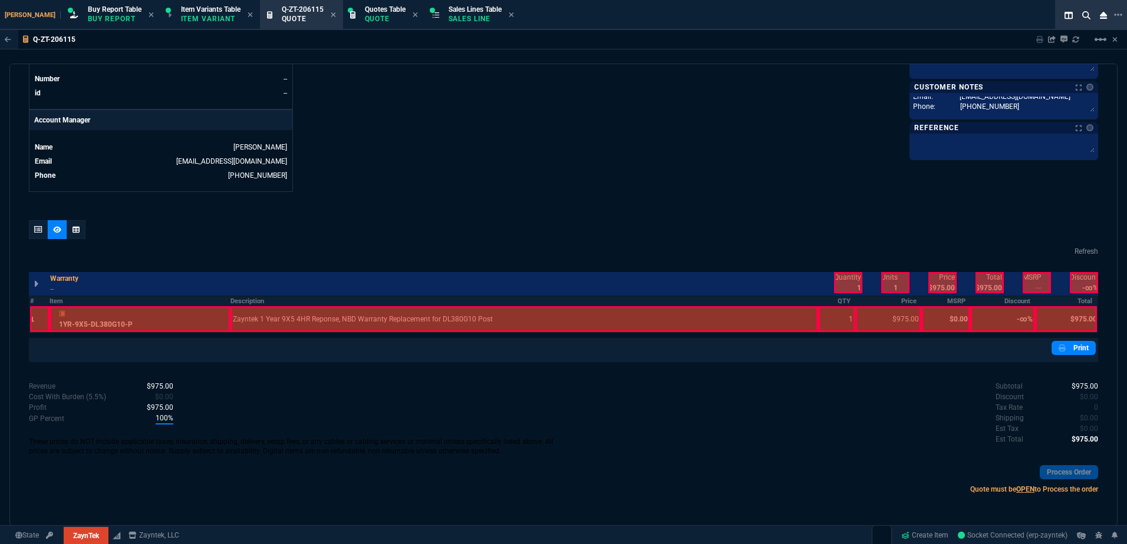
click at [180, 319] on div at bounding box center [139, 319] width 181 height 26
click at [381, 312] on div at bounding box center [523, 319] width 587 height 26
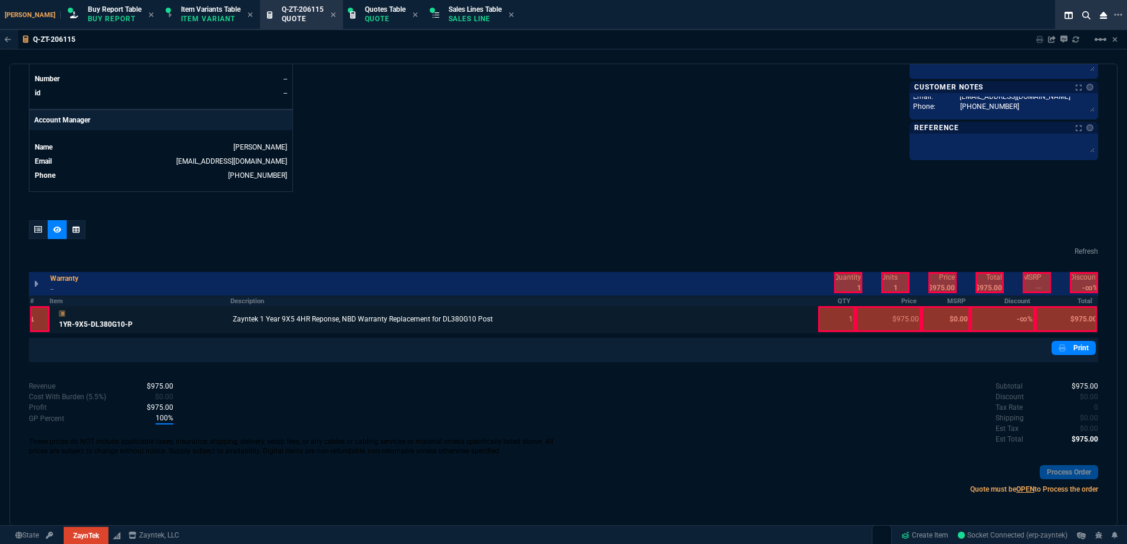
click at [830, 328] on div at bounding box center [837, 319] width 38 height 26
drag, startPoint x: 847, startPoint y: 291, endPoint x: 940, endPoint y: 287, distance: 92.6
click at [847, 290] on div at bounding box center [848, 282] width 28 height 21
click at [943, 287] on div at bounding box center [942, 282] width 28 height 21
click at [987, 282] on div at bounding box center [989, 282] width 28 height 21
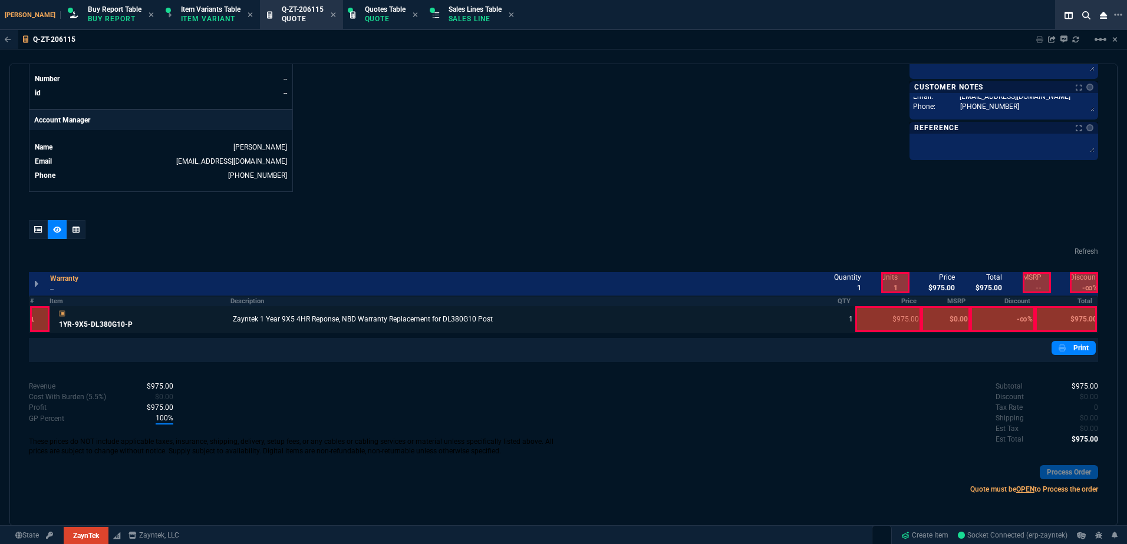
click at [1065, 315] on div at bounding box center [1066, 319] width 62 height 26
click at [41, 229] on div at bounding box center [38, 229] width 19 height 19
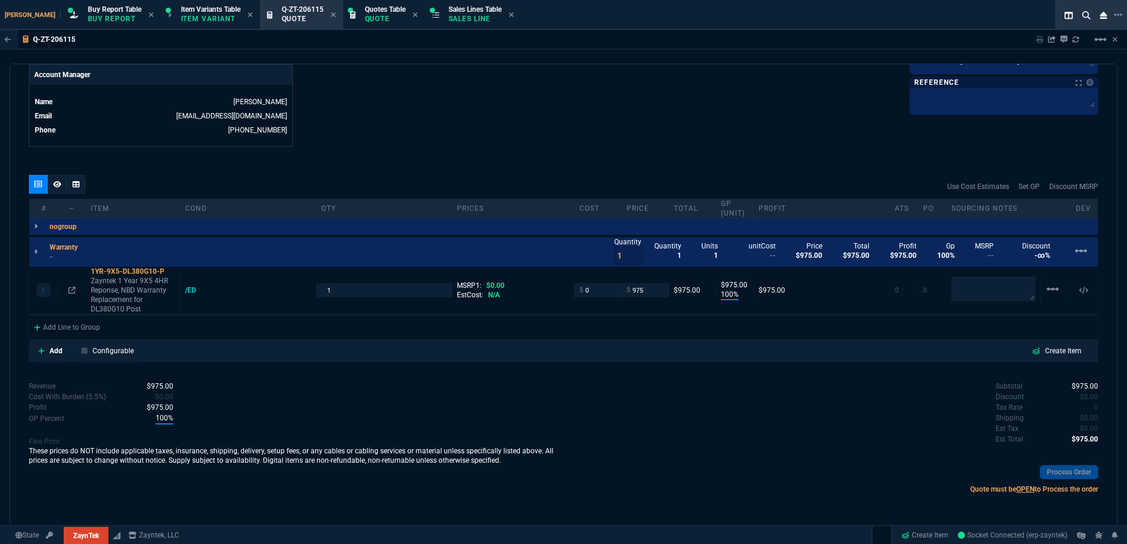
type input "100"
type input "975"
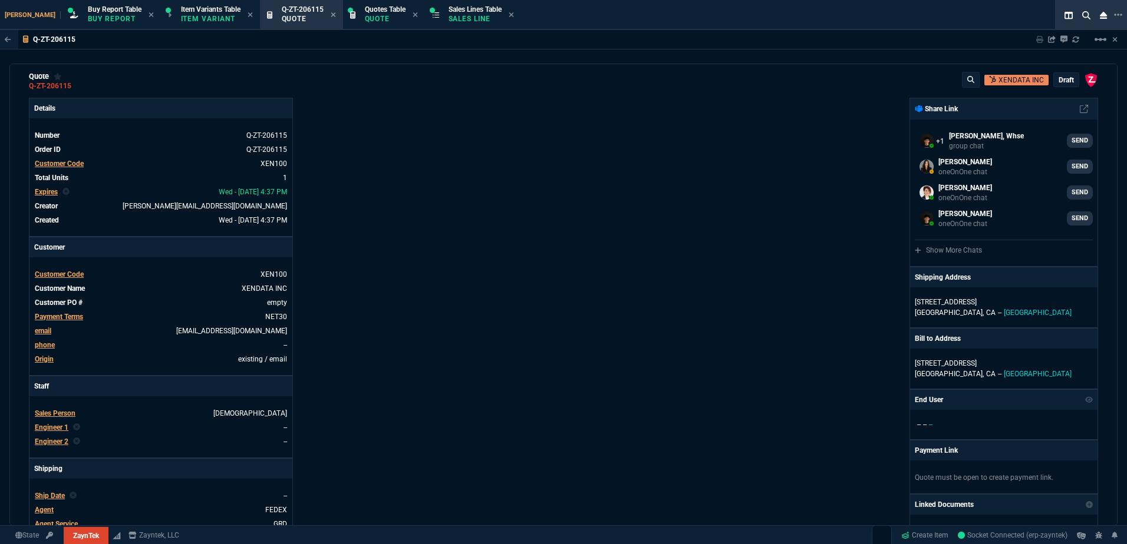
scroll to position [0, 0]
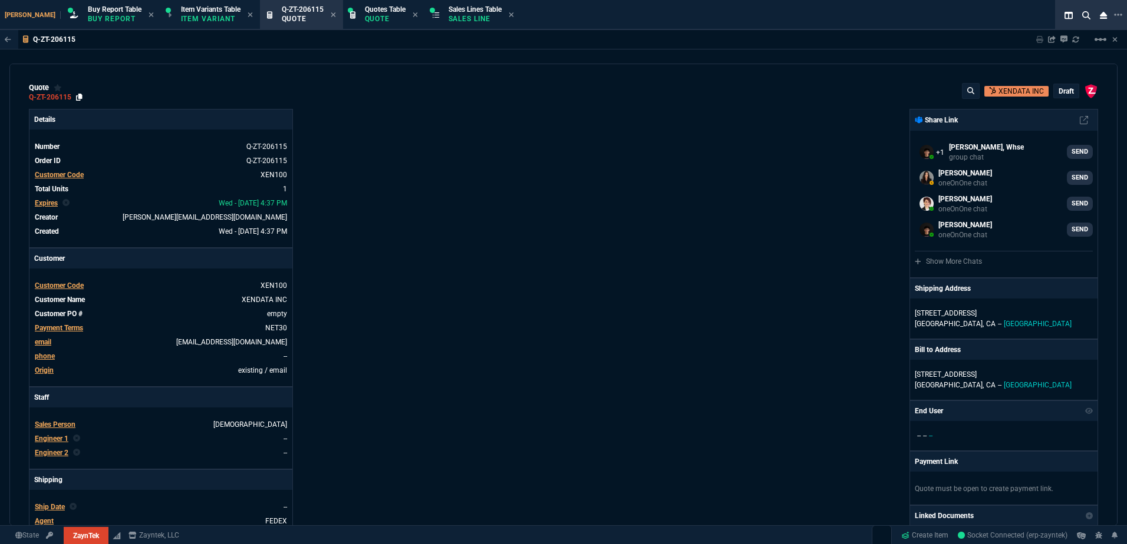
click at [79, 102] on link at bounding box center [79, 97] width 6 height 9
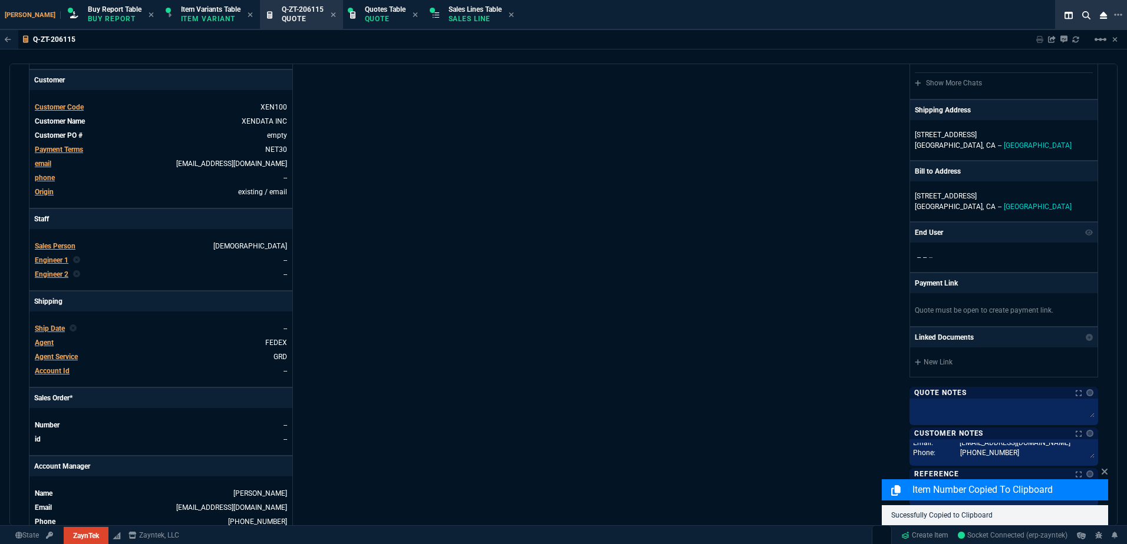
scroll to position [295, 0]
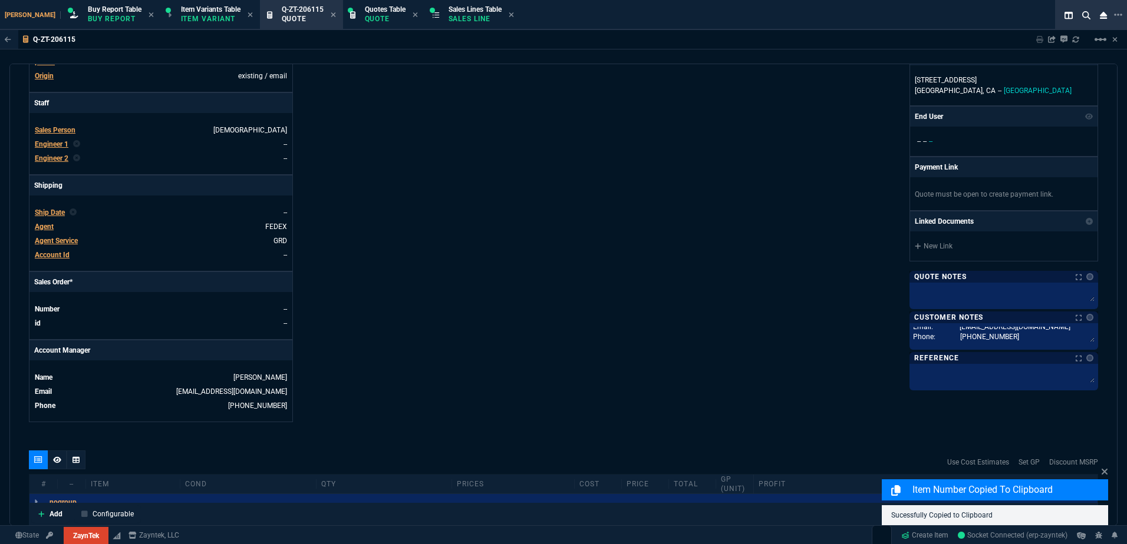
click at [64, 243] on span "Agent Service" at bounding box center [56, 241] width 43 height 8
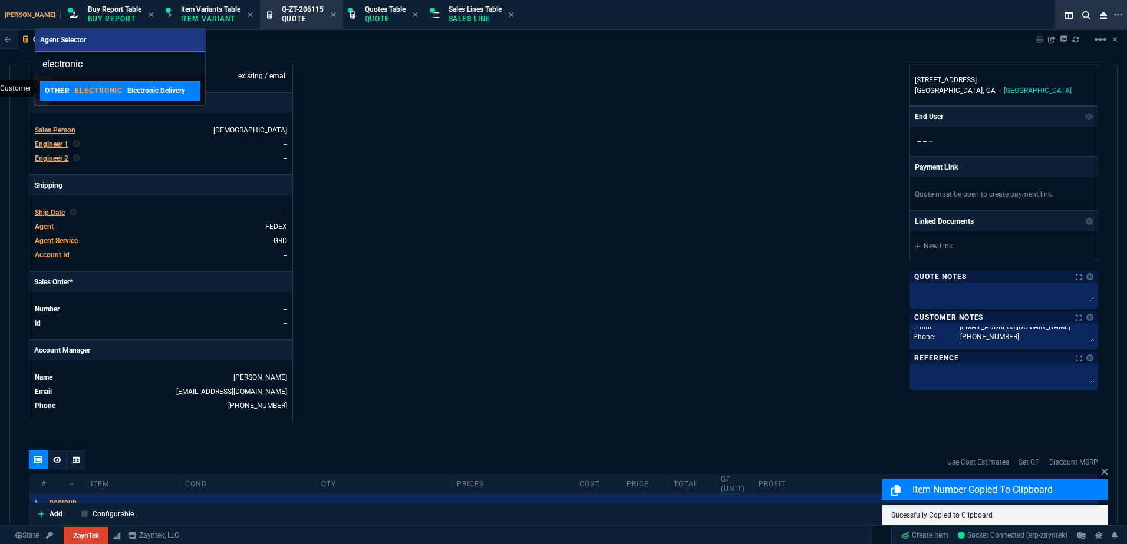
type input "electronic"
click at [124, 92] on div "OTHER ELECTRONIC Electronic Delivery" at bounding box center [115, 90] width 140 height 11
click at [664, 212] on div "ZaynTek, LLC 2609 Technology Dr Suite 200 Plano, TX 75074 Share Link Michael Li…" at bounding box center [830, 118] width 534 height 608
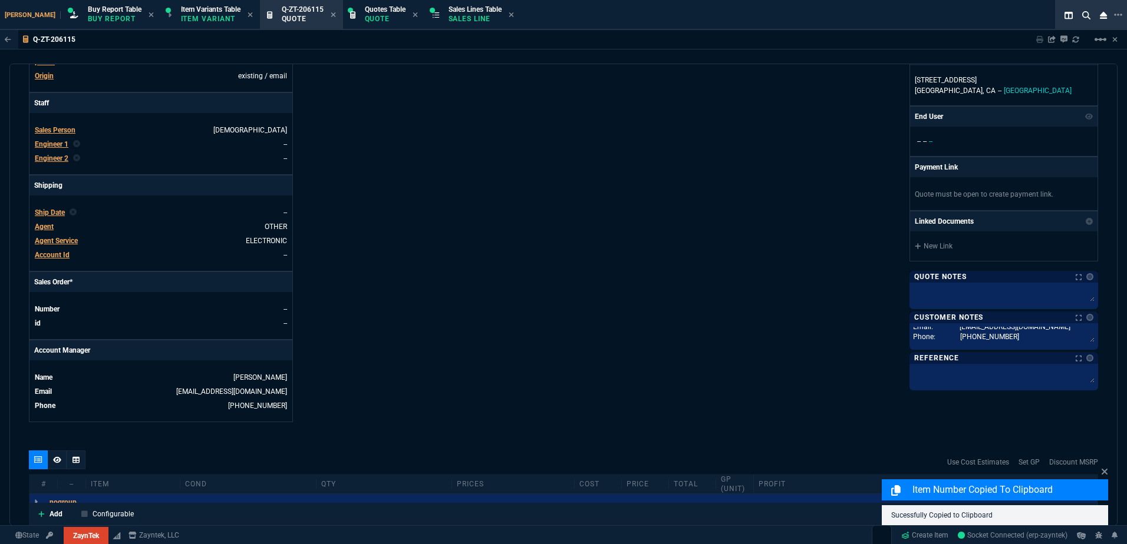
scroll to position [0, 0]
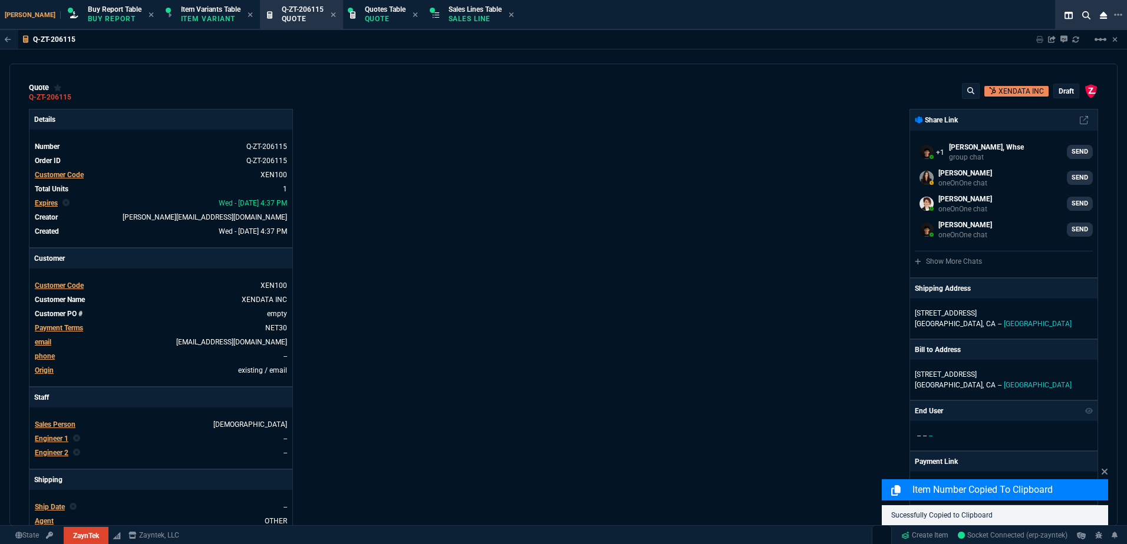
click at [1065, 85] on div "draft" at bounding box center [1066, 91] width 25 height 14
click at [1062, 90] on p "draft" at bounding box center [1065, 91] width 15 height 9
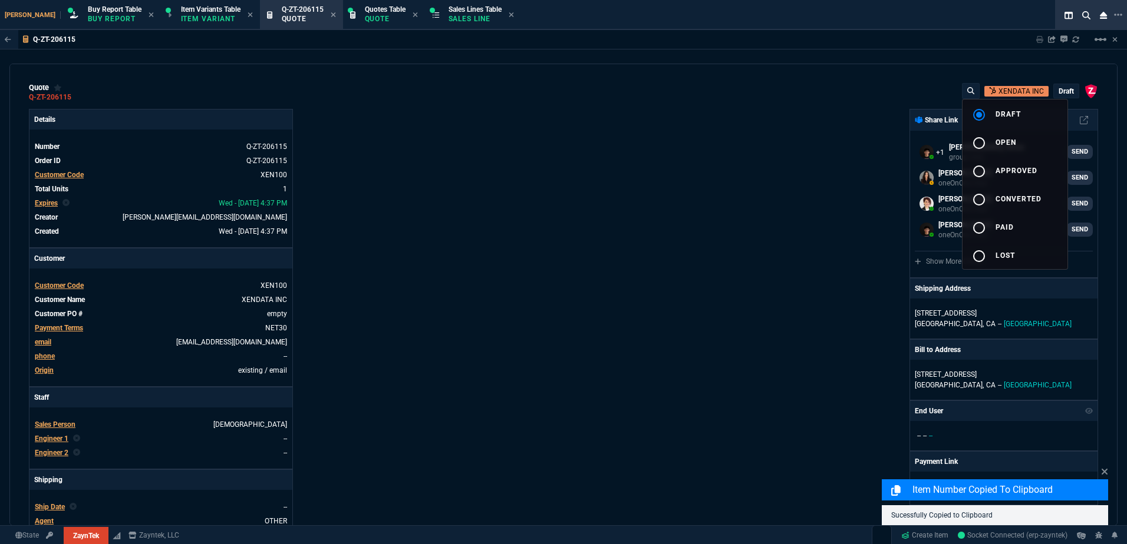
drag, startPoint x: 996, startPoint y: 149, endPoint x: 670, endPoint y: 181, distance: 327.5
click at [996, 149] on button "radio_button_unchecked open" at bounding box center [1014, 142] width 105 height 28
click at [670, 181] on div at bounding box center [563, 272] width 1127 height 544
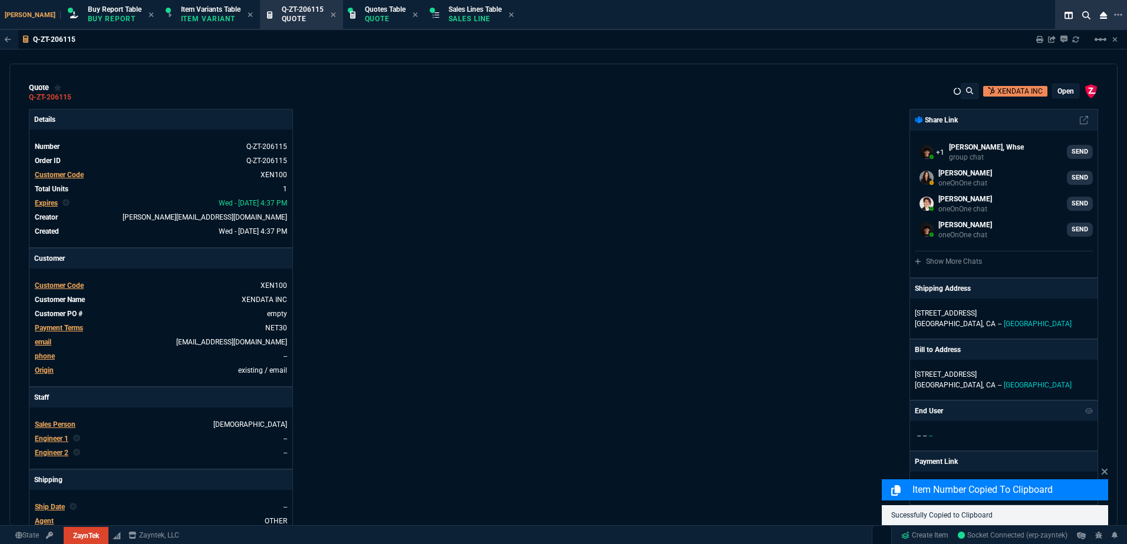
click at [767, 148] on div "ZaynTek, LLC 2609 Technology Dr Suite 200 Plano, TX 75074 Share Link Michael Li…" at bounding box center [830, 413] width 534 height 608
type input "100"
type input "975"
click at [83, 96] on div "quote Q-ZT-206115 XENDATA INC open ZaynTek, LLC 2609 Technology Dr Suite 200 Pl…" at bounding box center [563, 92] width 1069 height 19
click at [79, 97] on icon at bounding box center [79, 97] width 6 height 7
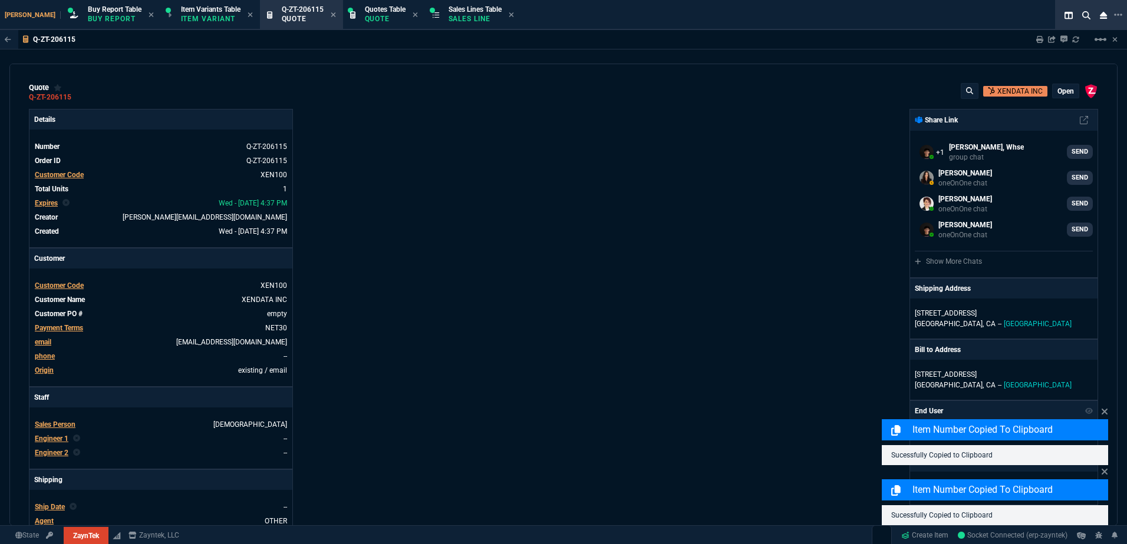
drag, startPoint x: 545, startPoint y: 98, endPoint x: 1026, endPoint y: 124, distance: 482.1
click at [550, 98] on div "quote Q-ZT-206115 XENDATA INC open ZaynTek, LLC 2609 Technology Dr Suite 200 Pl…" at bounding box center [563, 92] width 1069 height 19
click at [1038, 38] on icon at bounding box center [1039, 39] width 7 height 7
click at [779, 170] on div "ZaynTek, LLC 2609 Technology Dr Suite 200 Plano, TX 75074 Share Link Michael Li…" at bounding box center [830, 413] width 534 height 608
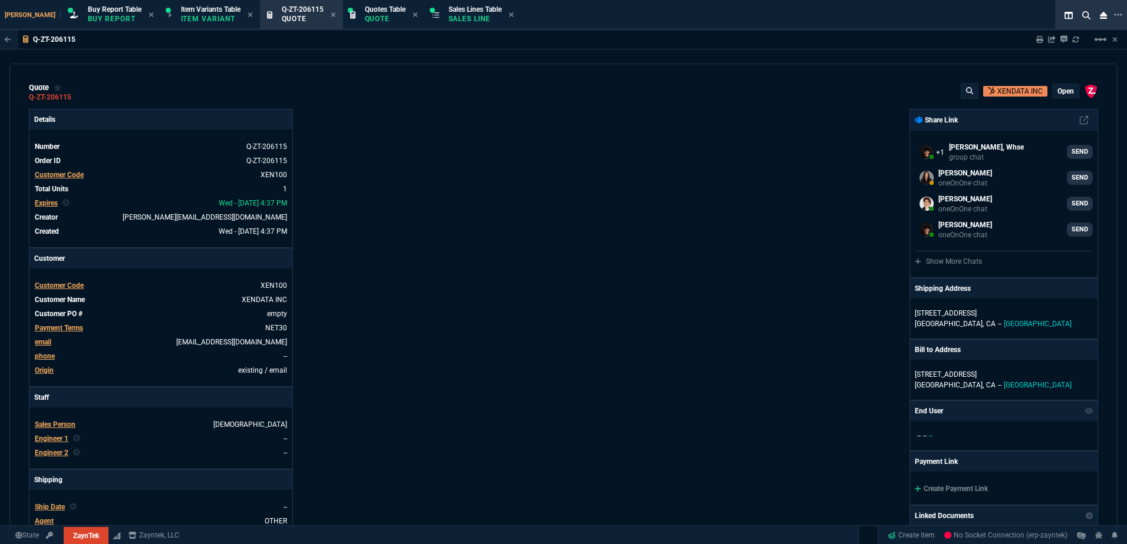
type input "100"
type input "975"
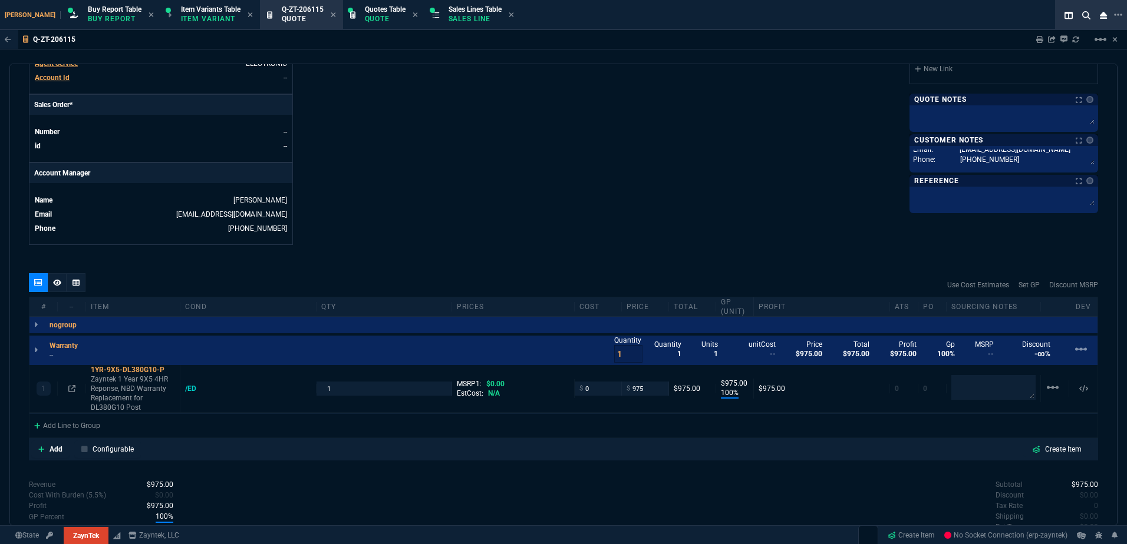
scroll to position [560, 0]
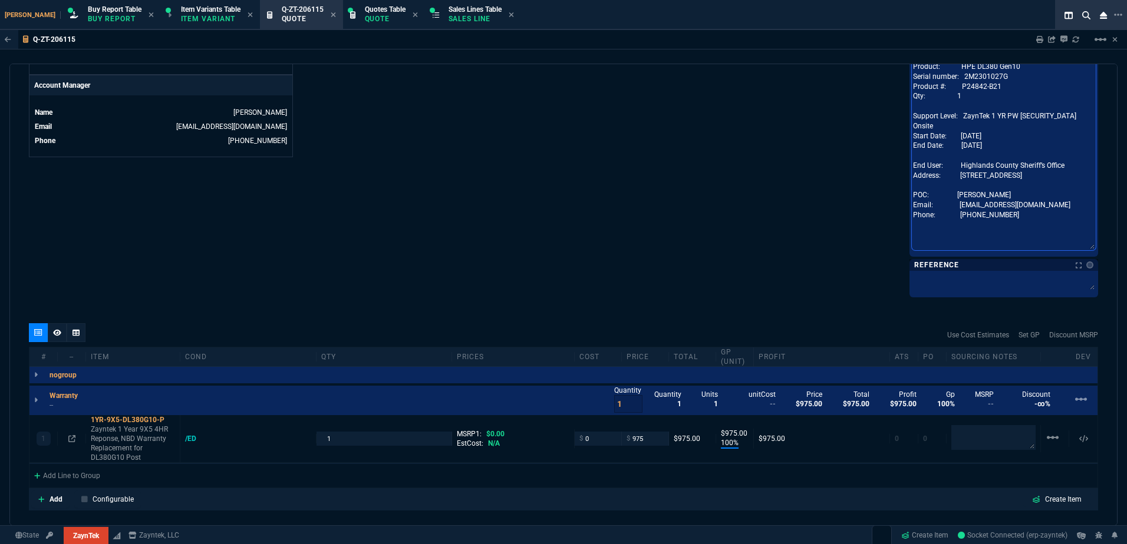
click at [963, 75] on textarea "Product: HPE DL380 Gen10 Serial number: 2M2301027G Product #: P24842-B21 Qty: 1…" at bounding box center [1004, 156] width 184 height 190
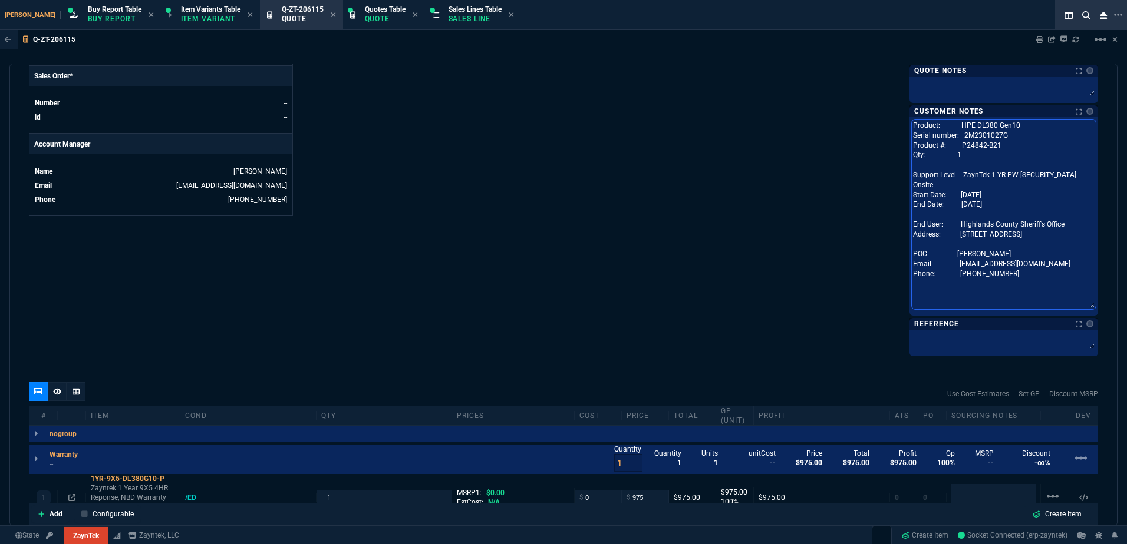
click at [995, 194] on textarea "Product: HPE DL380 Gen10 Serial number: 2M2301027G Product #: P24842-B21 Qty: 1…" at bounding box center [1004, 215] width 184 height 190
type textarea "Product: HPE DL380 Gen10 Serial number: 2M2301027G Product #: P24842-B21 Qty: 1…"
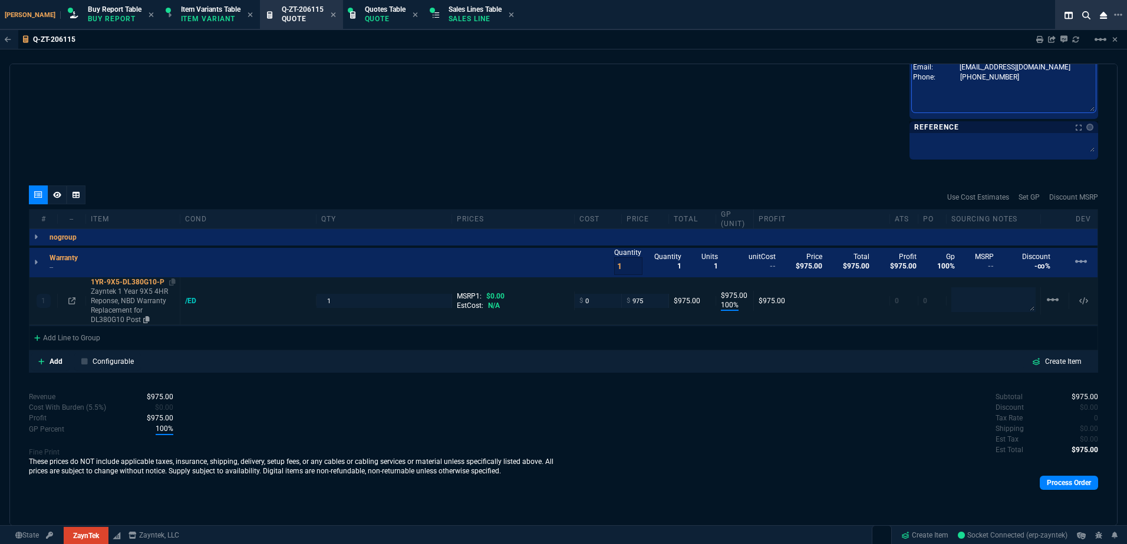
type textarea "Product: HPE DL380 Gen10 Serial number: 2M2301027G Product #: P24842-B21 Qty: 1…"
click at [107, 296] on p "Zayntek 1 Year 9X5 4HR Reponse, NBD Warranty Replacement for DL380G10 Post" at bounding box center [133, 306] width 84 height 38
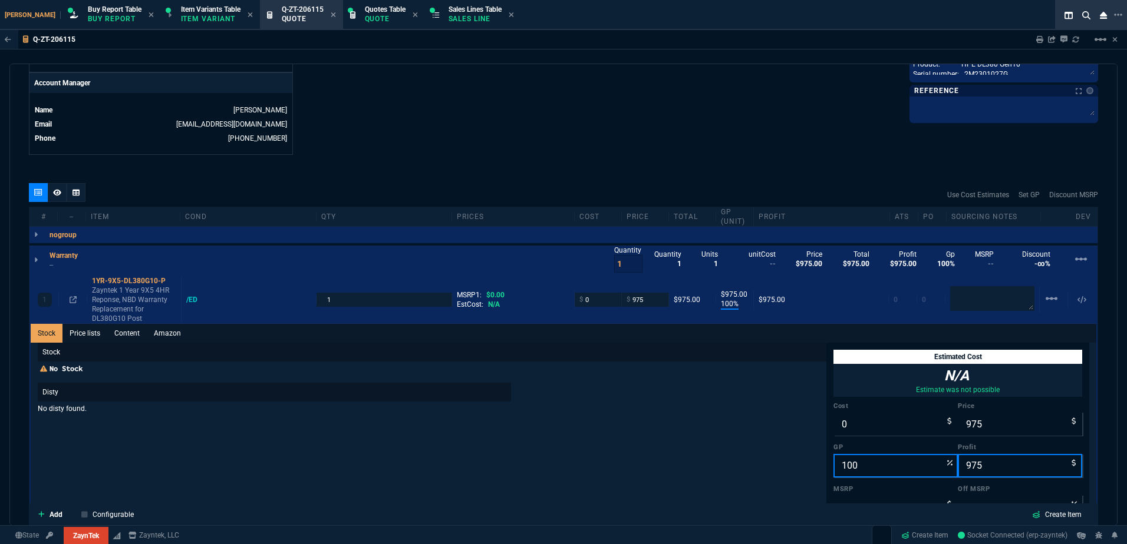
scroll to position [698, 0]
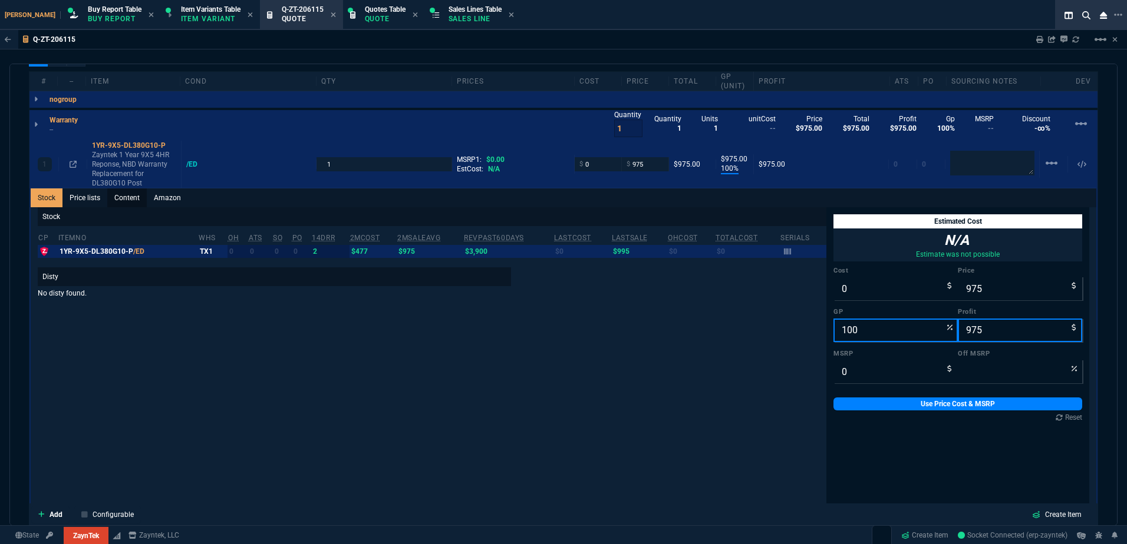
click at [121, 194] on link "Content" at bounding box center [126, 198] width 39 height 19
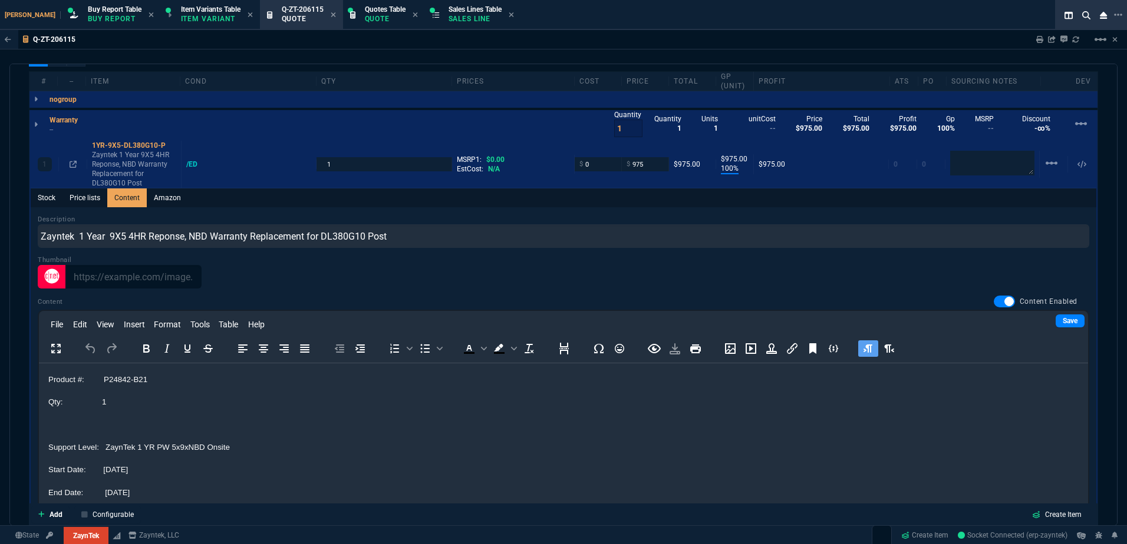
scroll to position [118, 0]
click at [162, 420] on p "End Date: 7 May 2026" at bounding box center [563, 420] width 1030 height 13
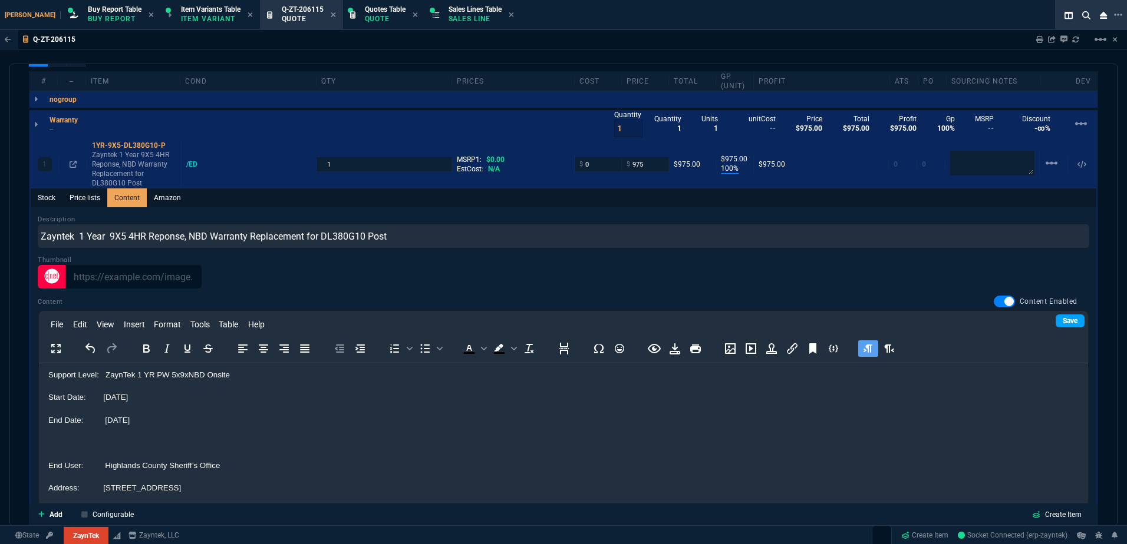
click at [1065, 328] on div "File Edit View Insert Format Tools Table Help" at bounding box center [563, 324] width 1049 height 23
click at [1065, 324] on link "Save" at bounding box center [1069, 321] width 29 height 13
click at [324, 392] on p "Start Date: 11 February 2026" at bounding box center [563, 397] width 1030 height 13
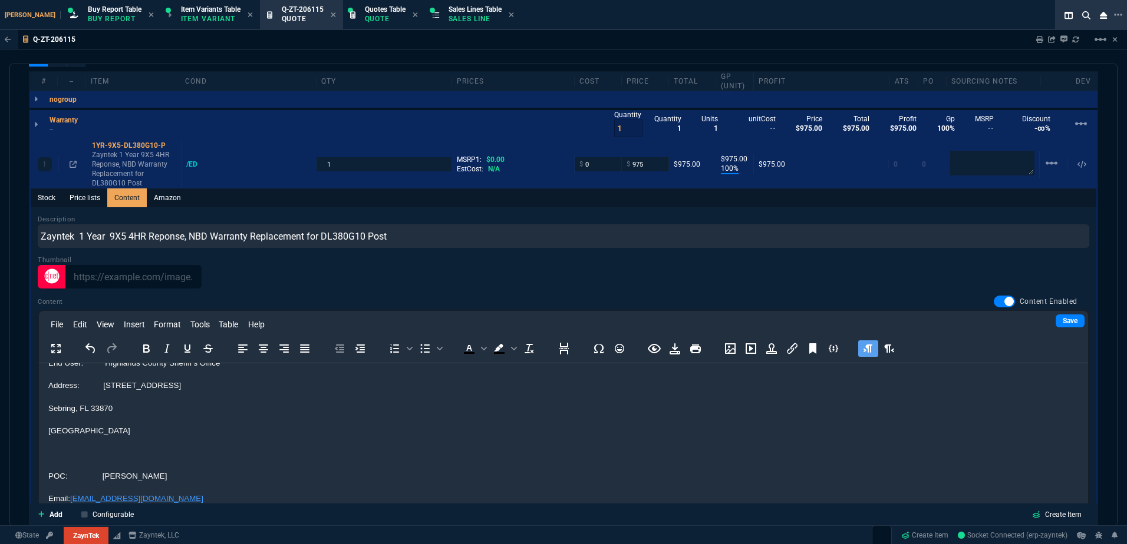
click at [1055, 322] on link "Save" at bounding box center [1069, 321] width 29 height 13
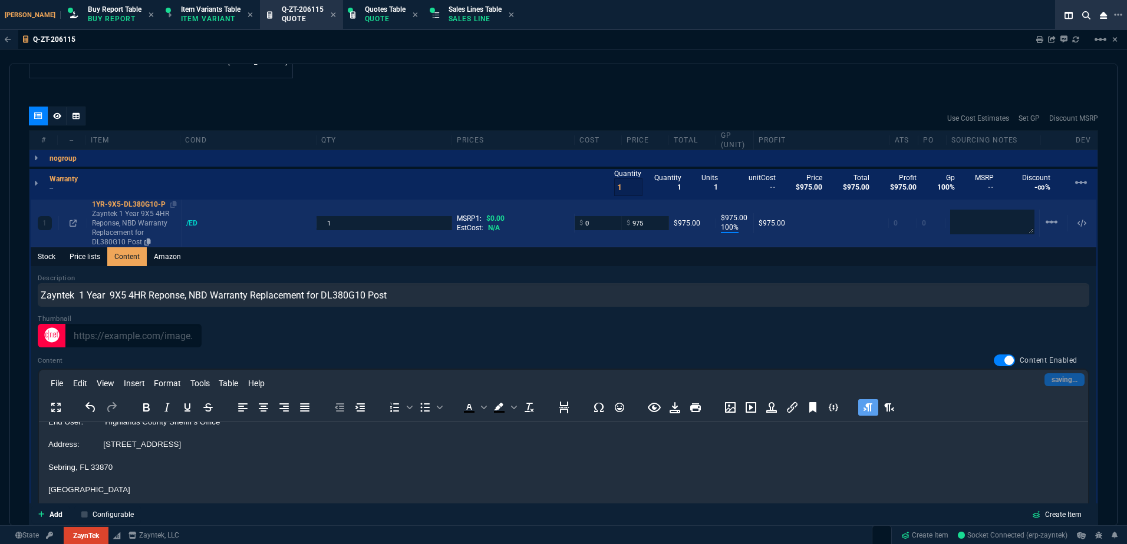
click at [118, 213] on p "Zayntek 1 Year 9X5 4HR Reponse, NBD Warranty Replacement for DL380G10 Post" at bounding box center [134, 228] width 84 height 38
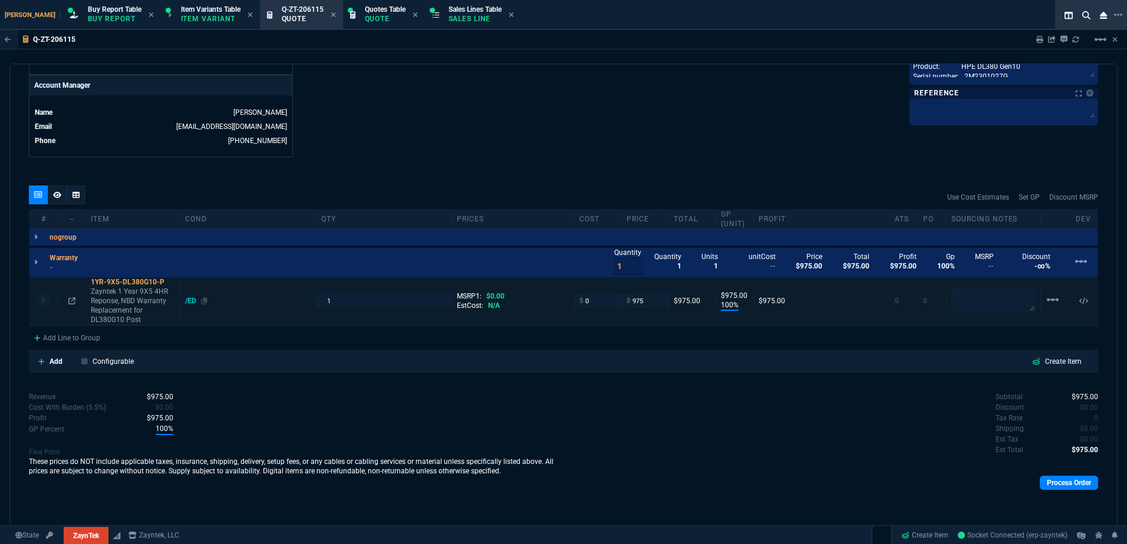
type input "100"
type input "975"
click at [84, 335] on div "Add Line to Group" at bounding box center [66, 336] width 75 height 21
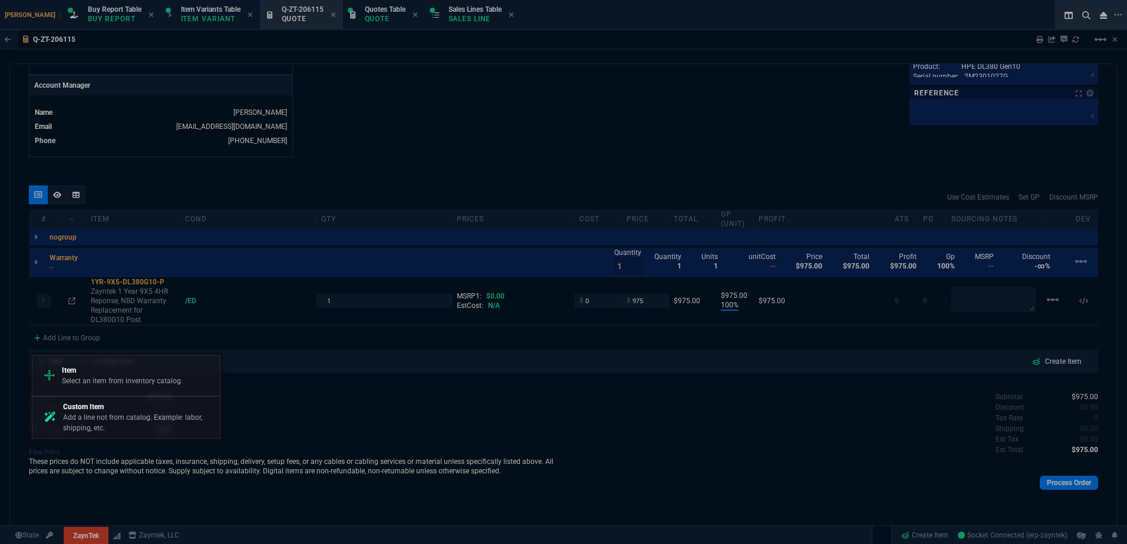
click at [149, 302] on div at bounding box center [563, 272] width 1127 height 544
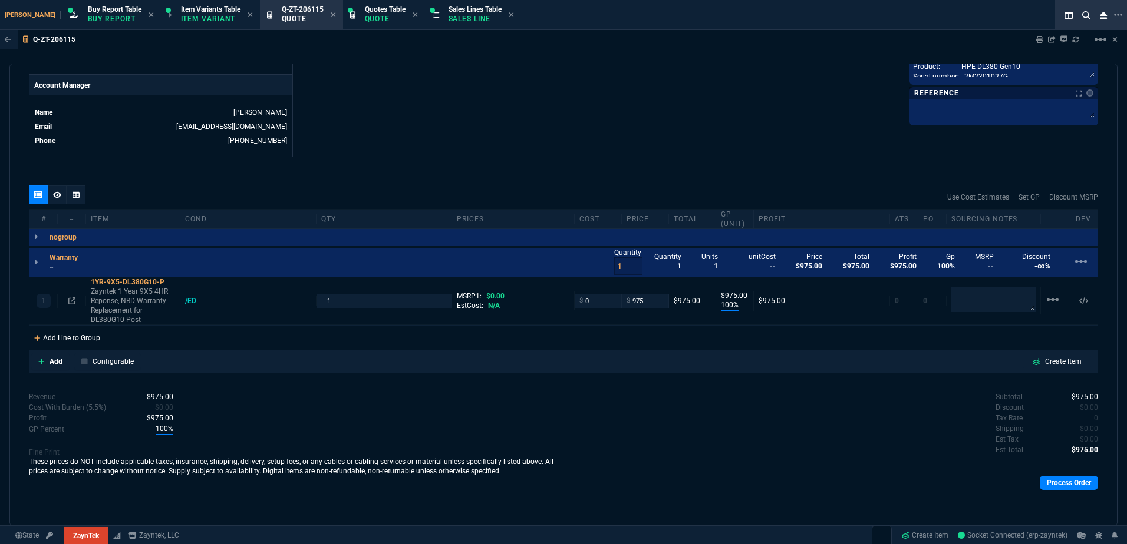
click at [90, 334] on div "Add Line to Group" at bounding box center [66, 336] width 75 height 21
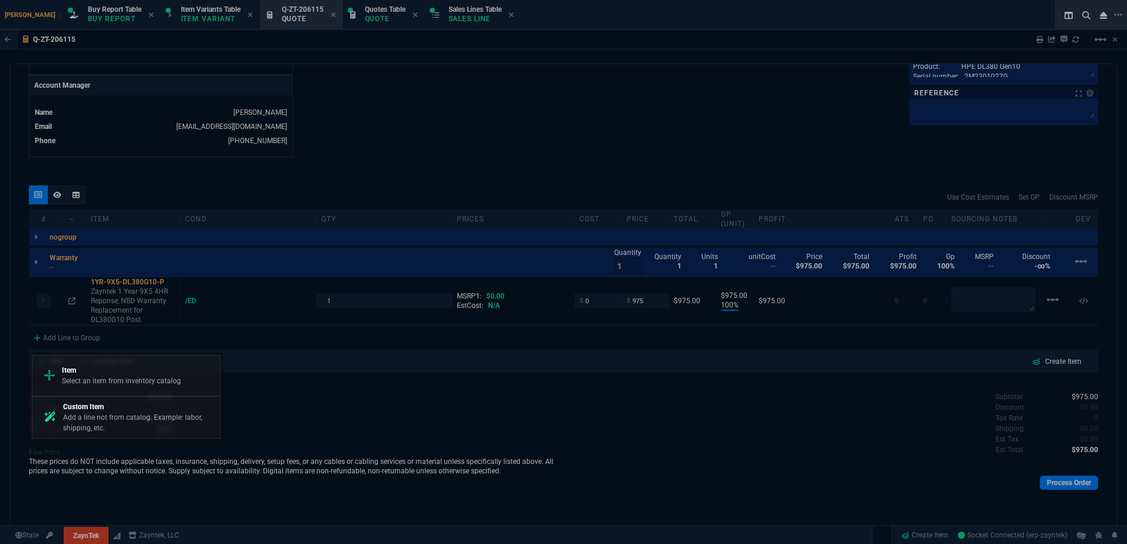
click at [130, 373] on p "Item" at bounding box center [121, 370] width 119 height 11
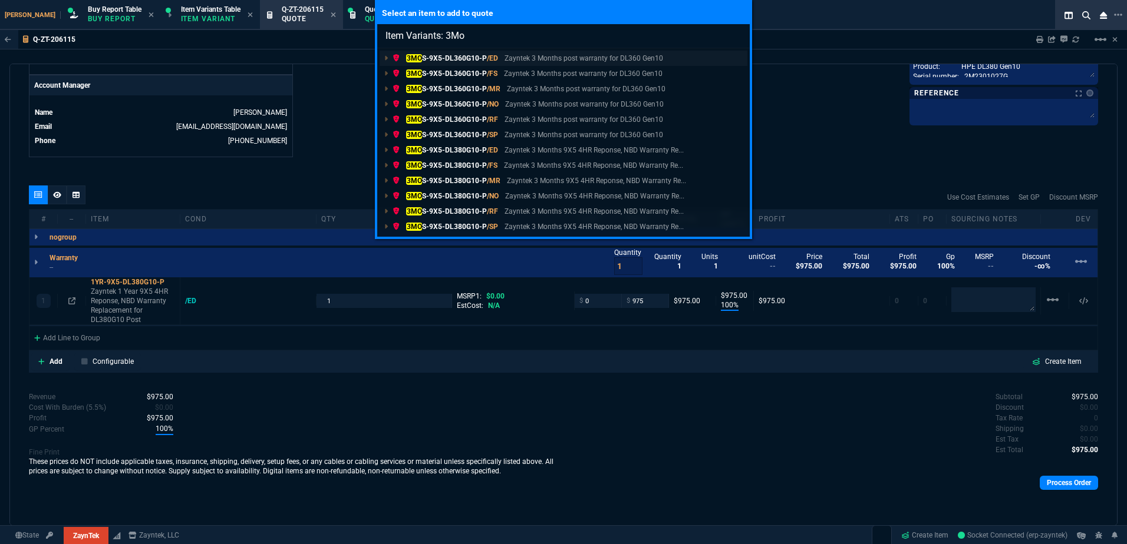
type input "Item Variants: 3Mo"
drag, startPoint x: 509, startPoint y: 56, endPoint x: 499, endPoint y: 60, distance: 10.6
click at [509, 56] on p "Zayntek 3 Months post warranty for DL360 Gen10" at bounding box center [583, 58] width 159 height 11
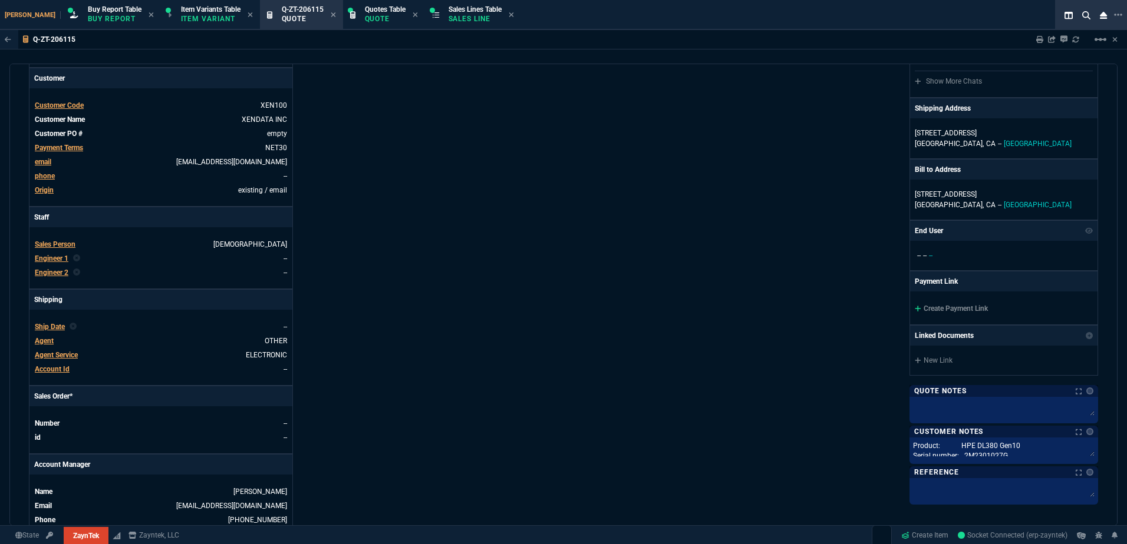
scroll to position [0, 0]
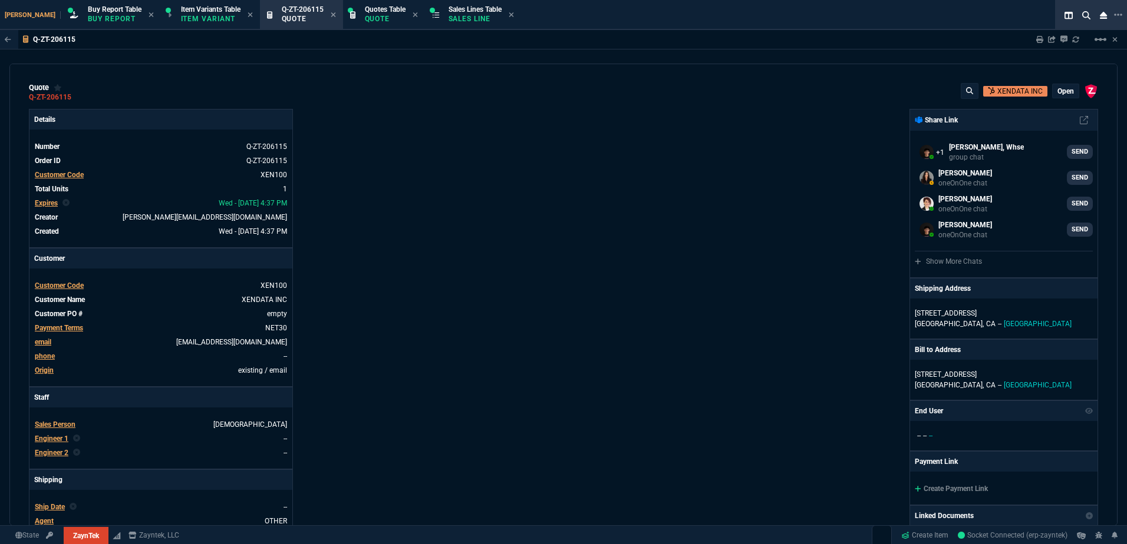
click at [1063, 94] on p "open" at bounding box center [1065, 91] width 16 height 9
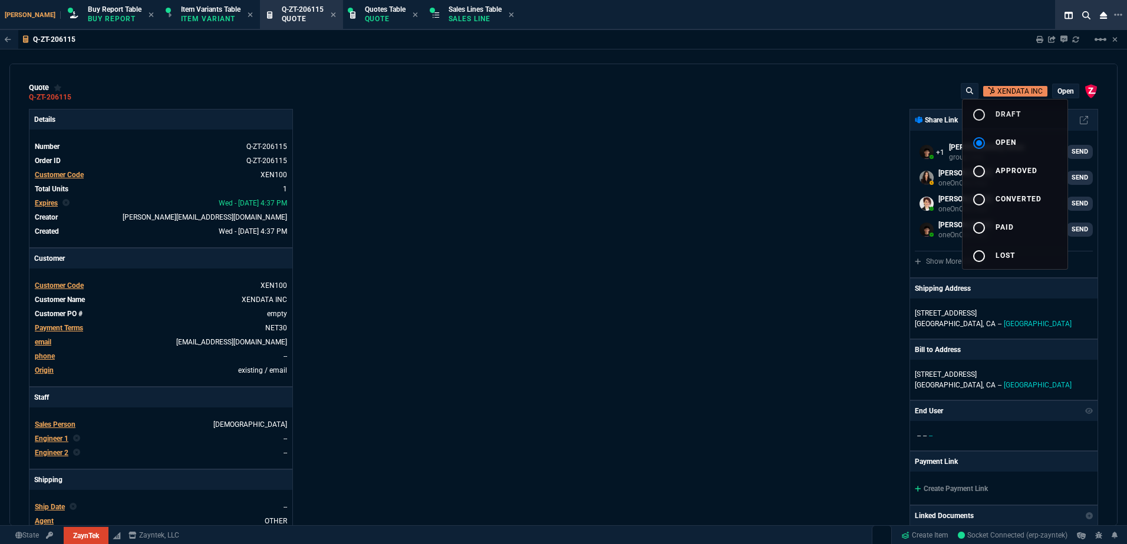
click at [1008, 117] on span "draft" at bounding box center [1007, 114] width 25 height 8
click at [738, 174] on div at bounding box center [563, 272] width 1127 height 544
type input "100"
type input "975"
type input "0"
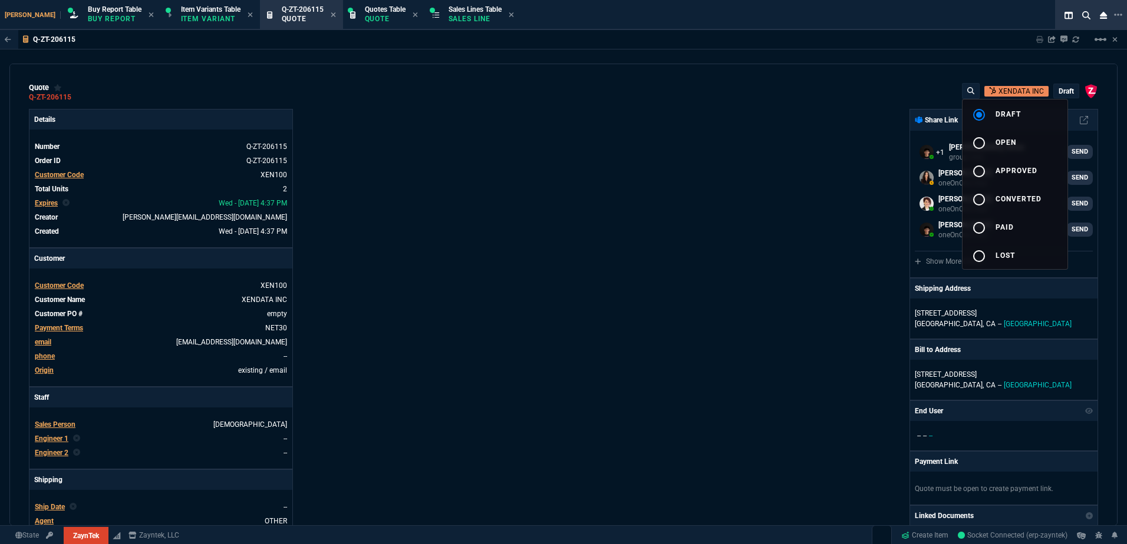
type input "0"
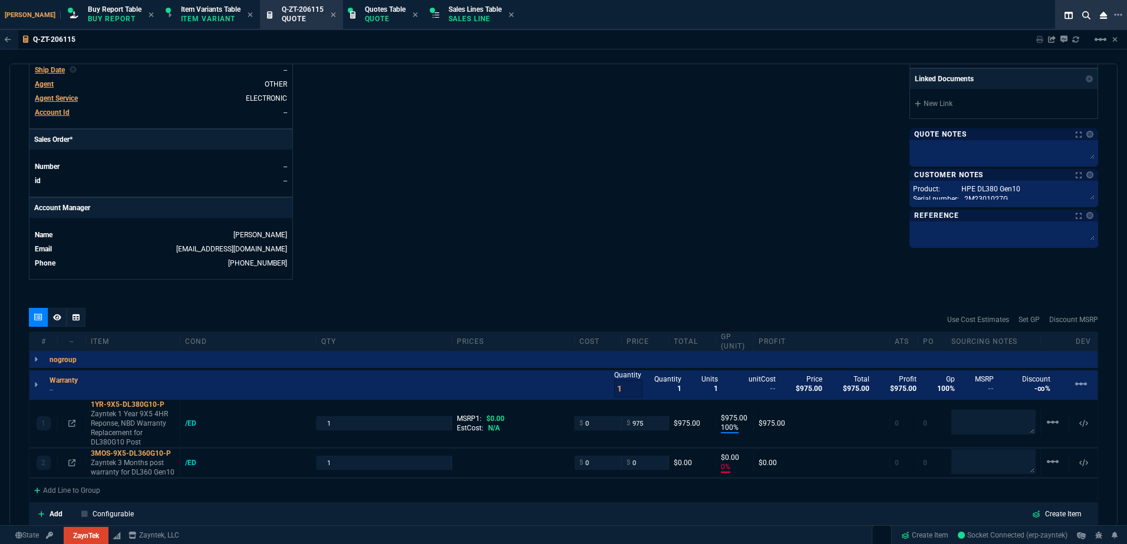
scroll to position [530, 0]
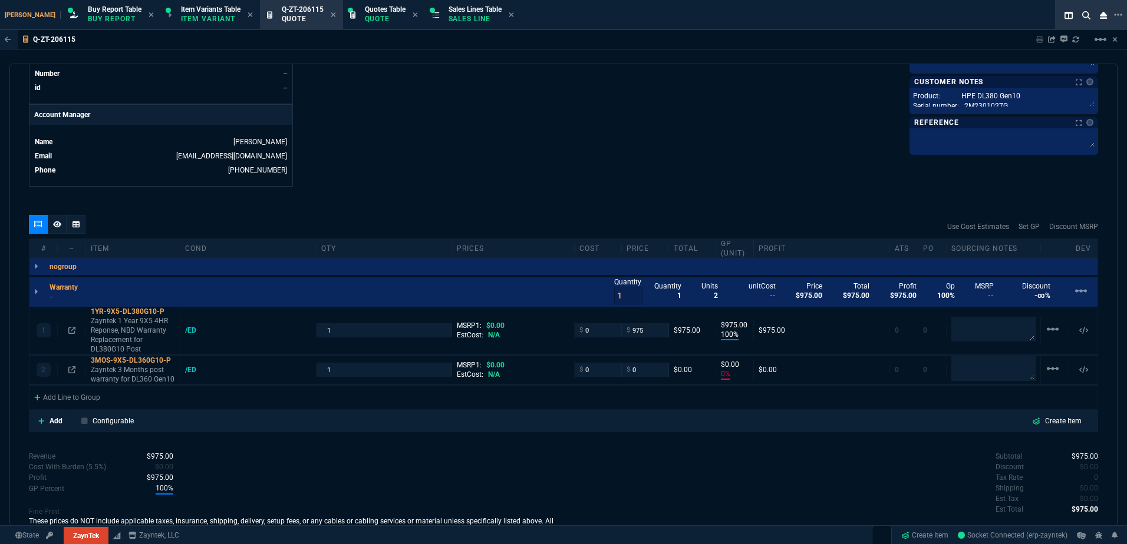
drag, startPoint x: 474, startPoint y: 202, endPoint x: 503, endPoint y: 225, distance: 36.5
click at [475, 202] on div "quote Q-ZT-206115 XENDATA INC draft ZaynTek, LLC 2609 Technology Dr Suite 200 P…" at bounding box center [563, 295] width 1108 height 463
click at [1041, 330] on div "linear_scale" at bounding box center [1055, 330] width 28 height 16
click at [1045, 330] on mat-icon "linear_scale" at bounding box center [1052, 329] width 14 height 14
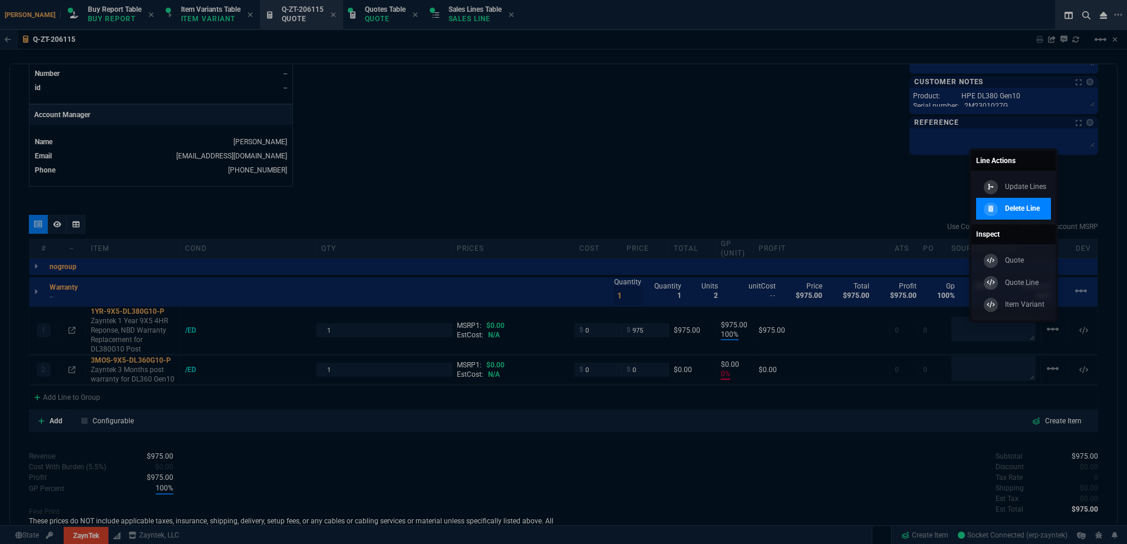
click at [989, 209] on icon at bounding box center [990, 209] width 5 height 6
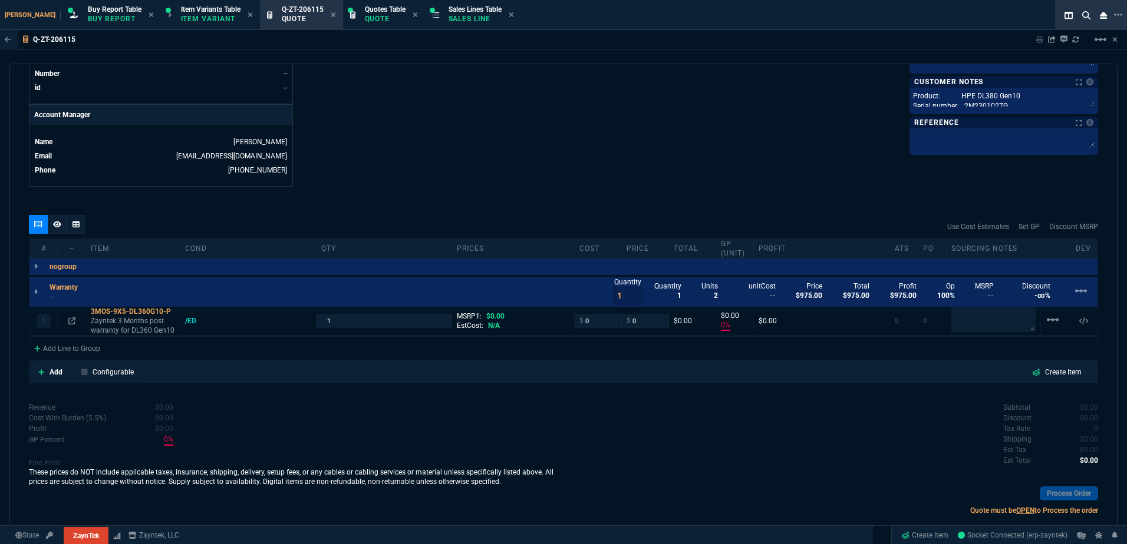
type input "0"
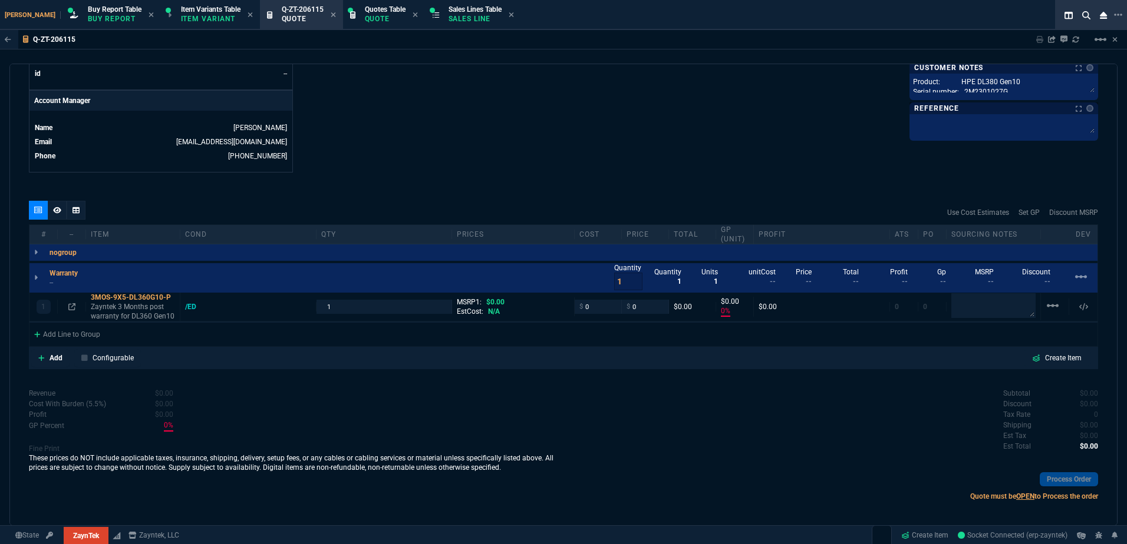
scroll to position [552, 0]
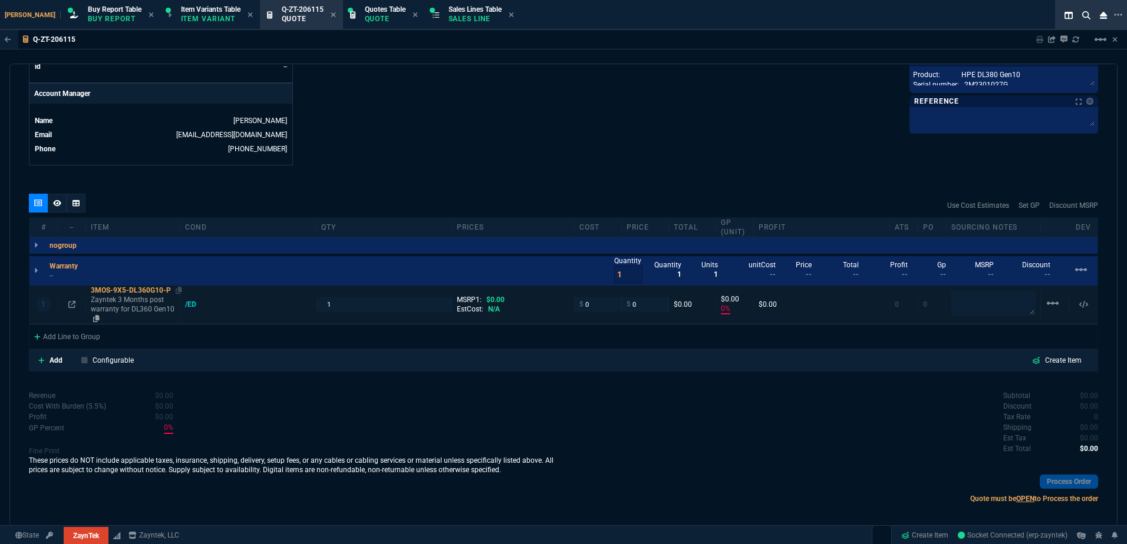
drag, startPoint x: 128, startPoint y: 313, endPoint x: 136, endPoint y: 317, distance: 8.7
click at [128, 313] on p "Zayntek 3 Months post warranty for DL360 Gen10" at bounding box center [133, 309] width 84 height 28
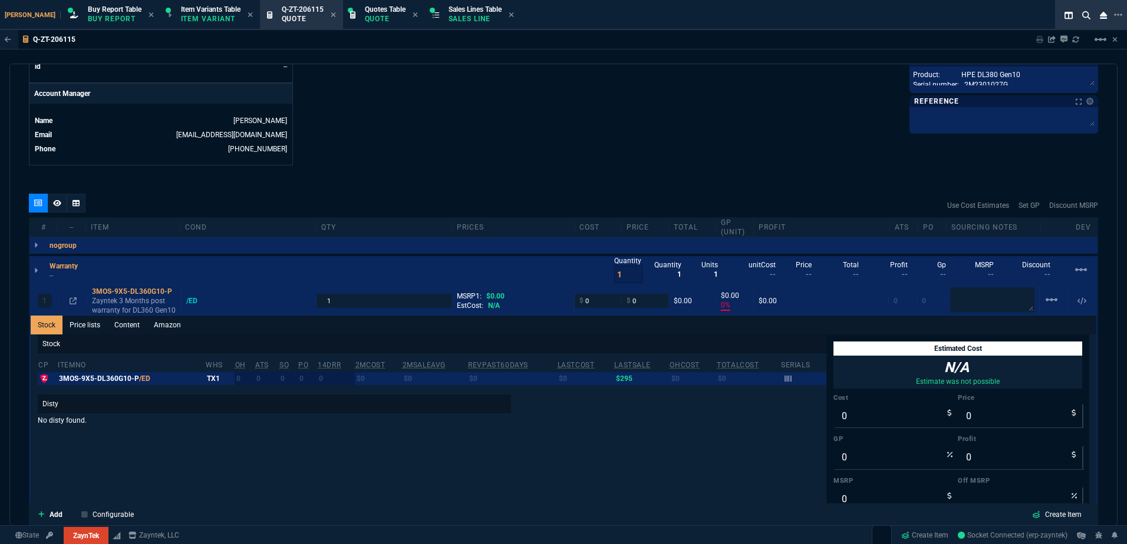
click at [135, 332] on link "Content" at bounding box center [126, 325] width 39 height 19
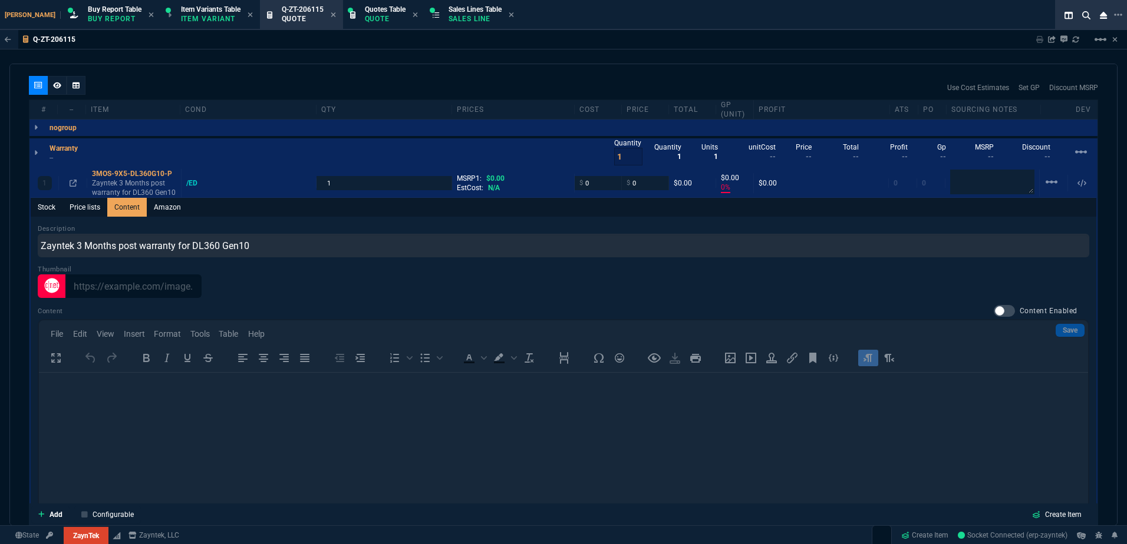
scroll to position [0, 0]
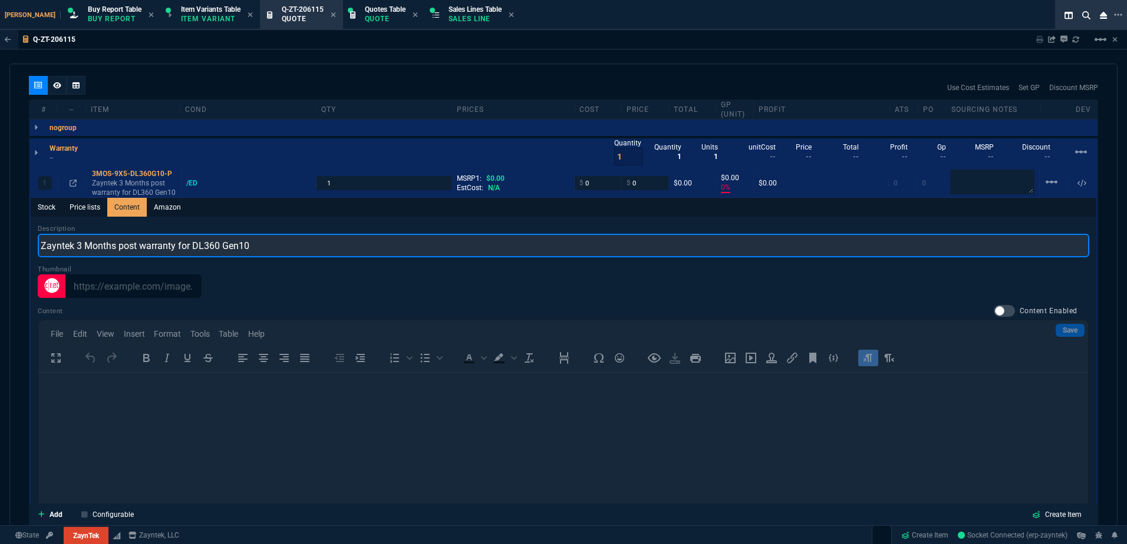
click at [242, 234] on input "Zayntek 3 Months post warranty for DL360 Gen10" at bounding box center [563, 246] width 1051 height 24
drag, startPoint x: 303, startPoint y: 252, endPoint x: 291, endPoint y: 244, distance: 14.9
click at [303, 248] on input "Zayntek 3 Months post warranty for DL360 Gen10" at bounding box center [563, 246] width 1051 height 24
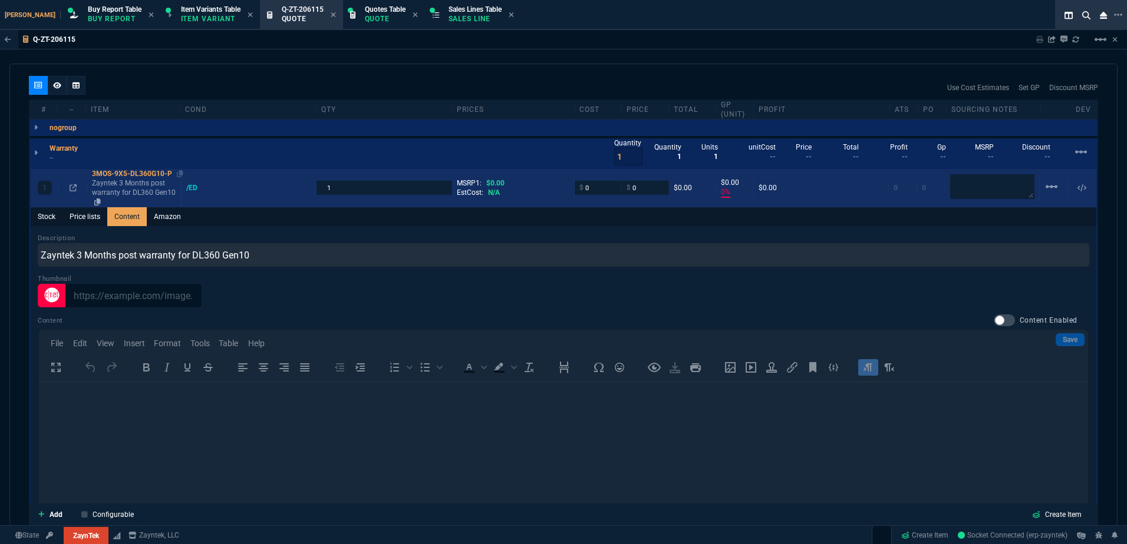
click at [120, 189] on p "Zayntek 3 Months post warranty for DL360 Gen10" at bounding box center [134, 193] width 84 height 28
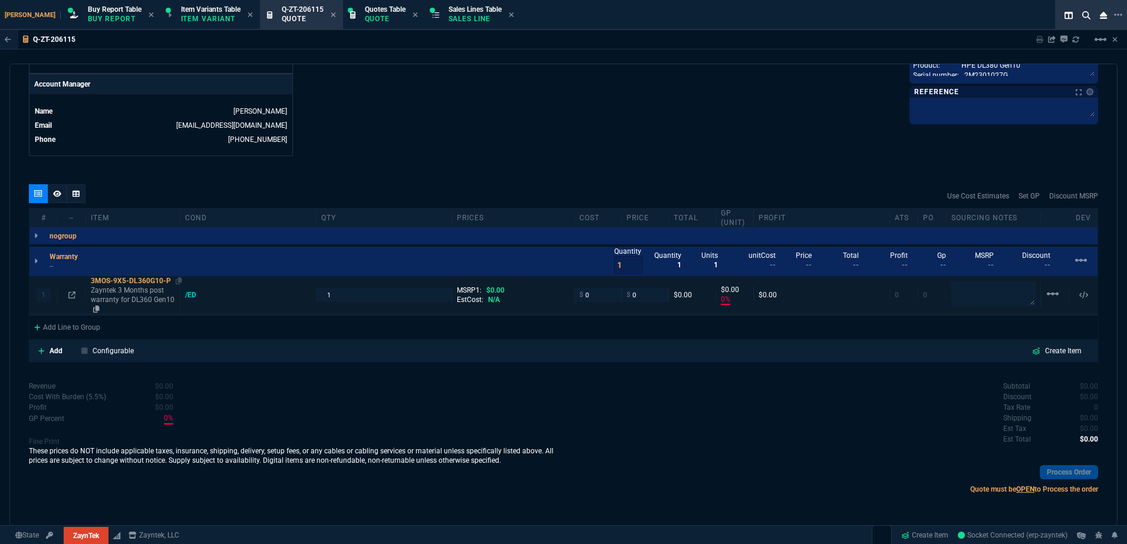
type input "0"
click at [136, 293] on p "Zayntek 3 Months post warranty for DL360 Gen10" at bounding box center [133, 300] width 84 height 28
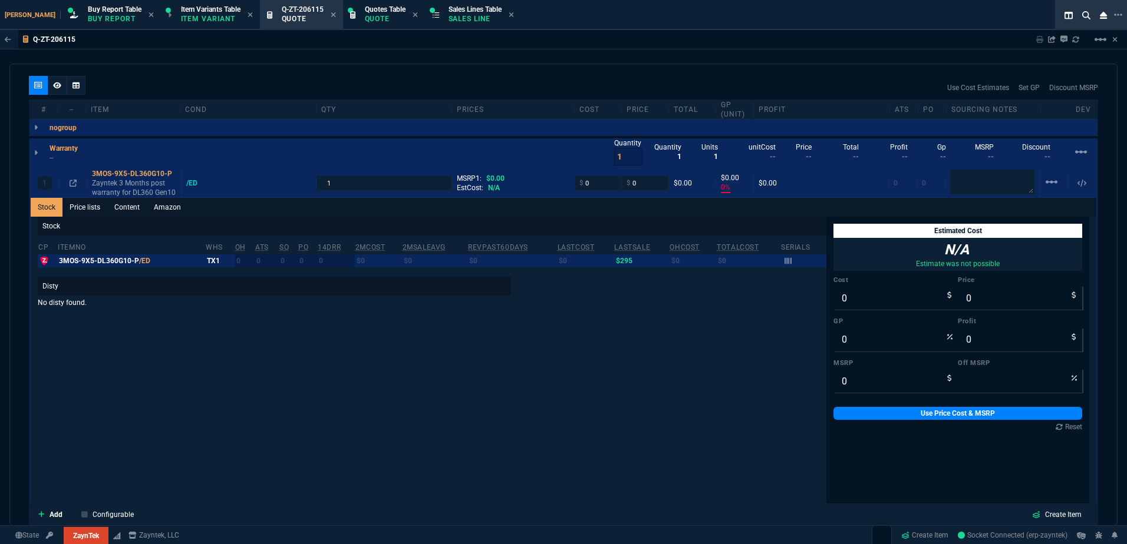
click at [131, 210] on link "Content" at bounding box center [126, 207] width 39 height 19
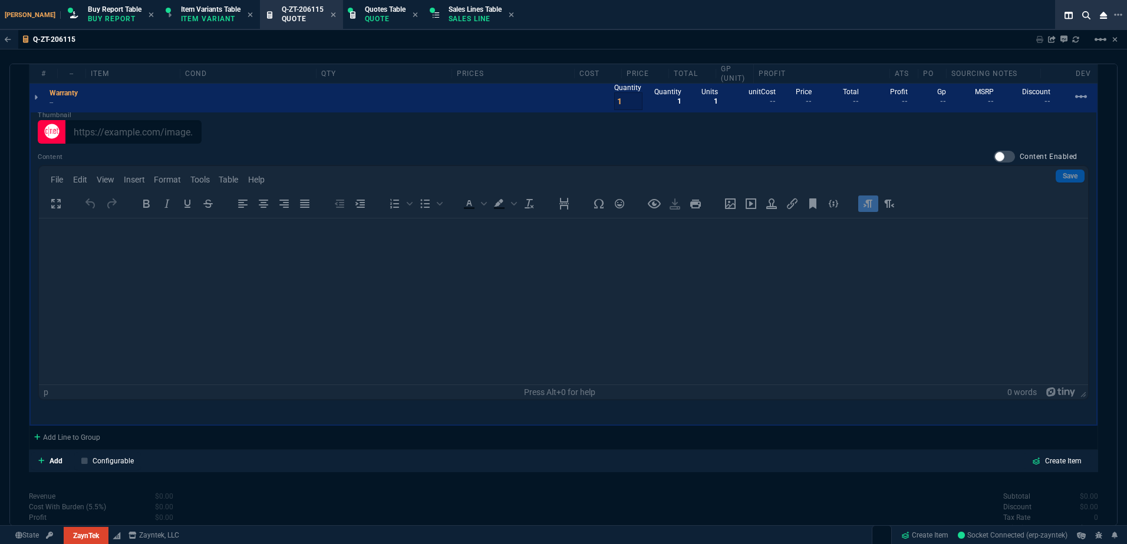
scroll to position [846, 0]
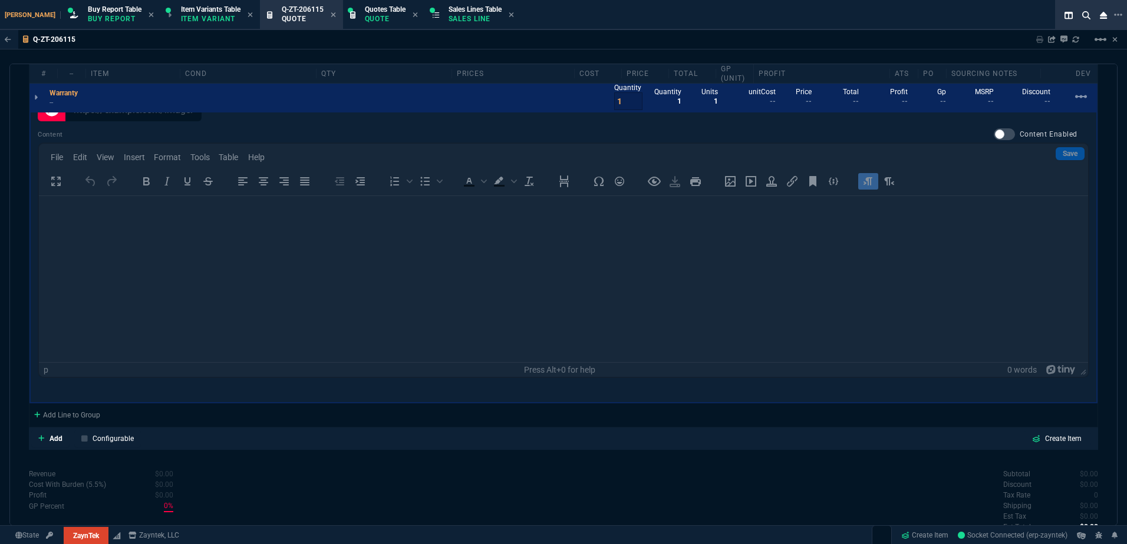
drag, startPoint x: 456, startPoint y: 282, endPoint x: 1007, endPoint y: 215, distance: 555.6
click at [462, 282] on div "Content Content Enabled Save File Edit View Insert Format Tools Table Help To o…" at bounding box center [563, 253] width 1051 height 250
click at [995, 135] on div at bounding box center [1003, 134] width 21 height 12
checkbox input "true"
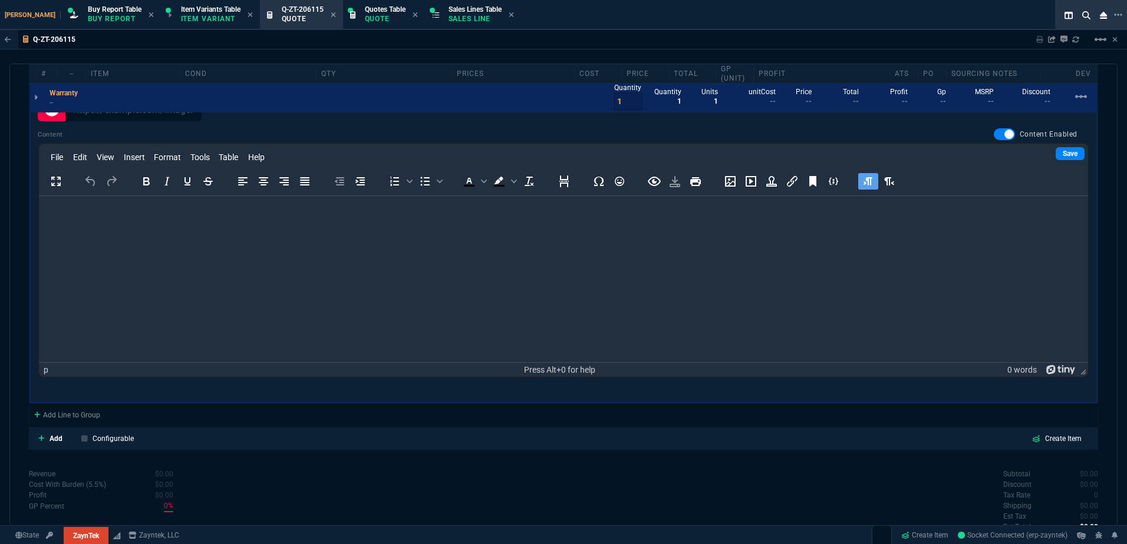
drag, startPoint x: 1045, startPoint y: 141, endPoint x: 1050, endPoint y: 144, distance: 6.1
click at [1047, 143] on div "Content Content Enabled Save File Edit View Insert Format Tools Table Help To o…" at bounding box center [563, 253] width 1051 height 250
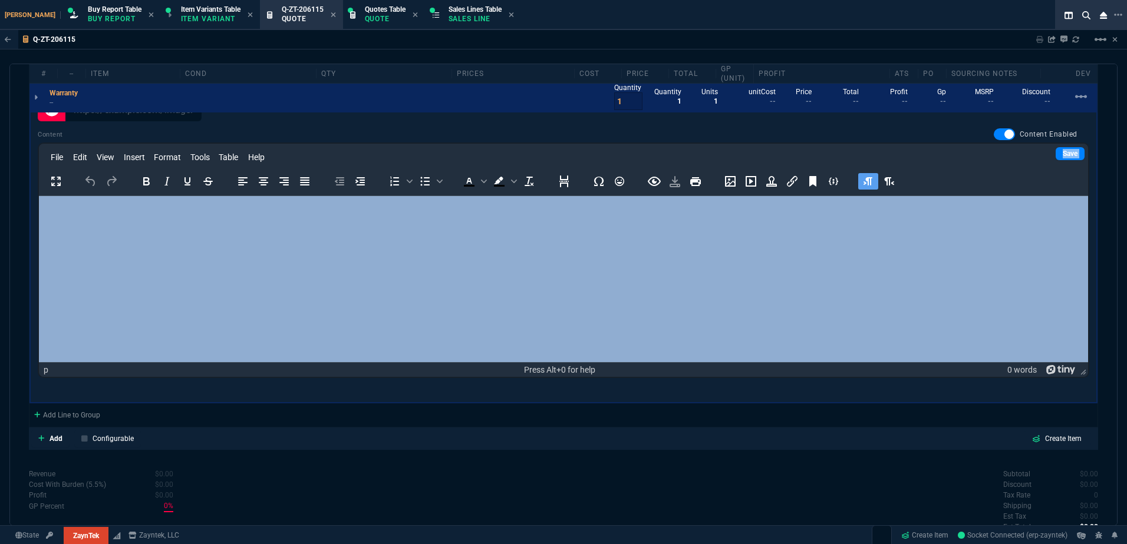
drag, startPoint x: 1050, startPoint y: 144, endPoint x: 1055, endPoint y: 152, distance: 9.3
click at [1055, 152] on link "Save" at bounding box center [1069, 153] width 29 height 13
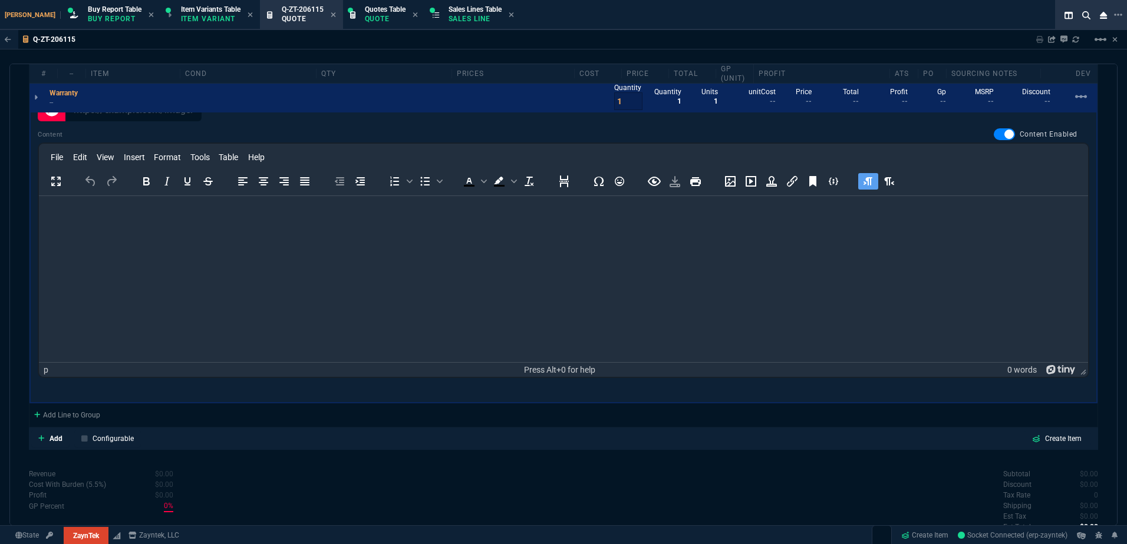
click at [635, 228] on html at bounding box center [563, 212] width 1049 height 32
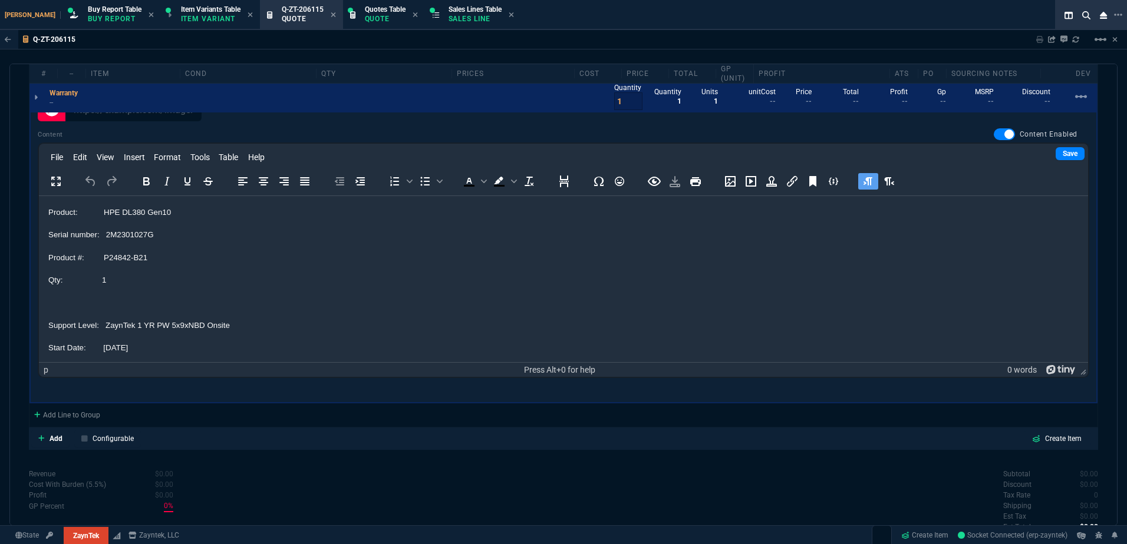
scroll to position [220, 0]
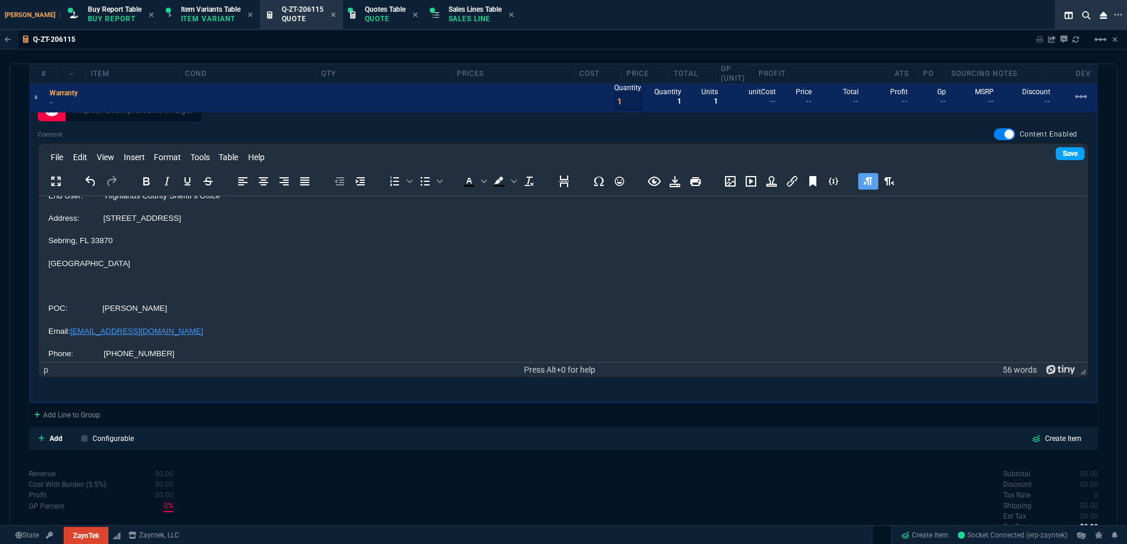
click at [1075, 157] on div "File Edit View Insert Format Tools Table Help To open the popup, press Shift+En…" at bounding box center [563, 261] width 1051 height 236
click at [1059, 156] on link "Save" at bounding box center [1069, 153] width 29 height 13
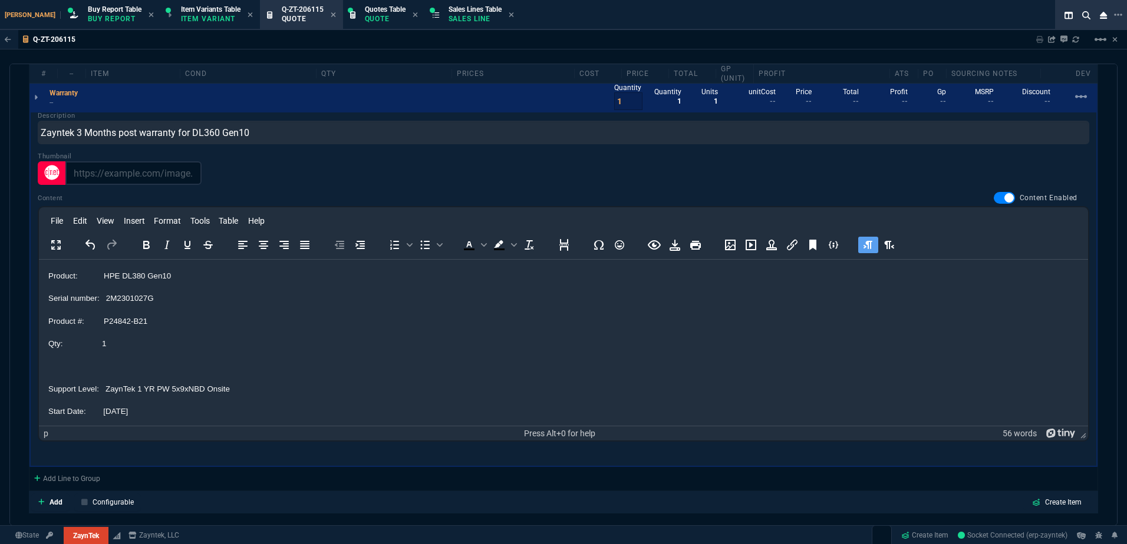
scroll to position [669, 0]
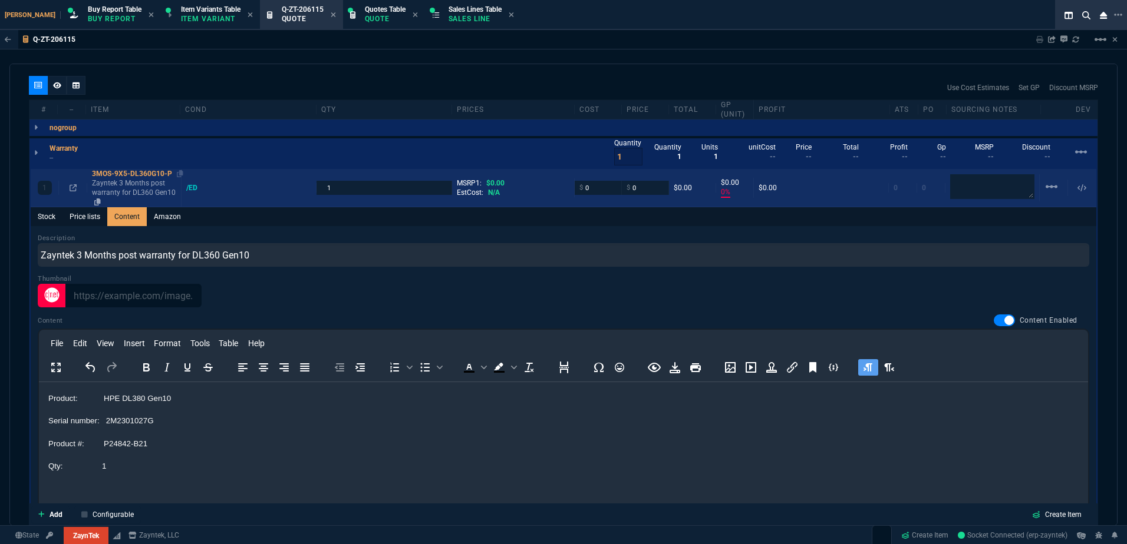
click at [109, 176] on div "3MOS-9X5-DL360G10-P" at bounding box center [134, 173] width 84 height 9
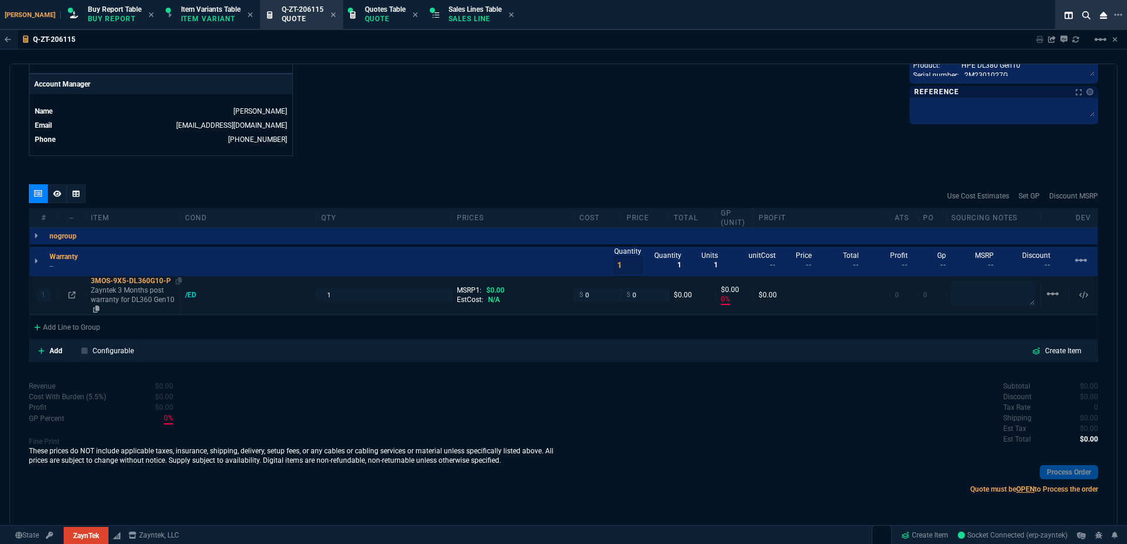
type input "0"
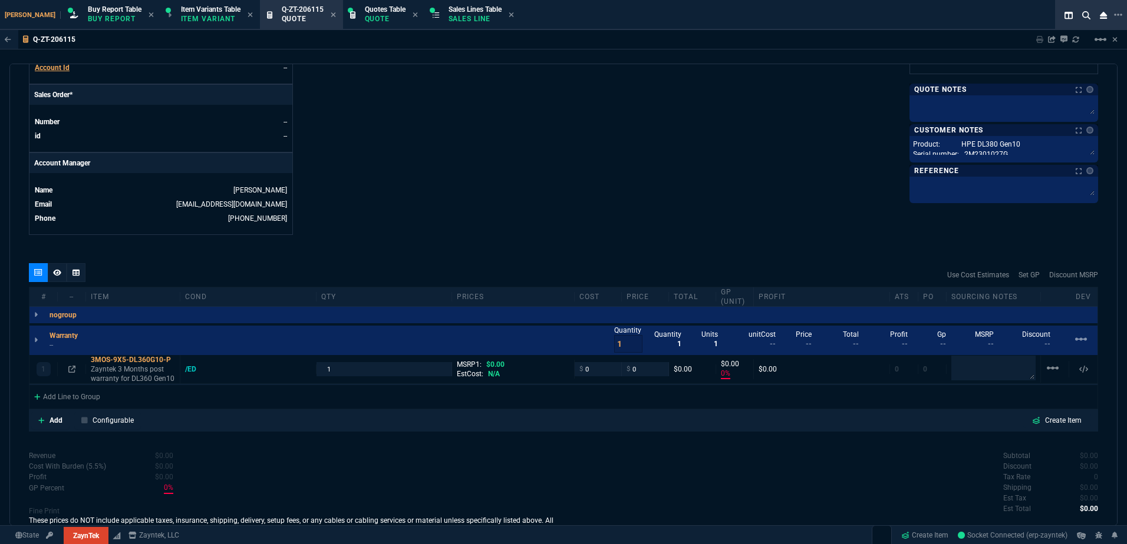
scroll to position [375, 0]
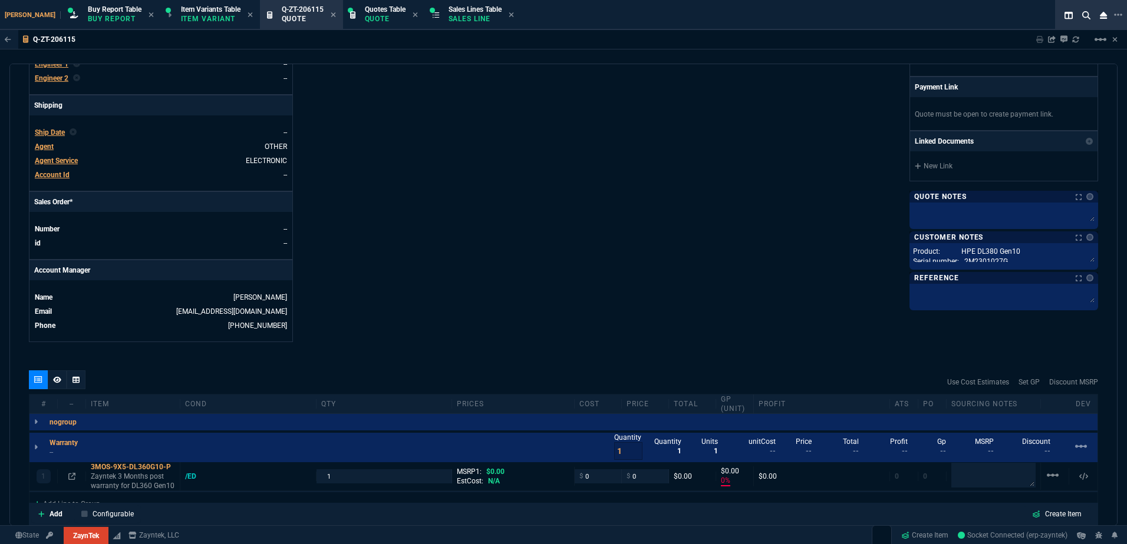
click at [972, 236] on p "Customer Notes" at bounding box center [948, 237] width 69 height 9
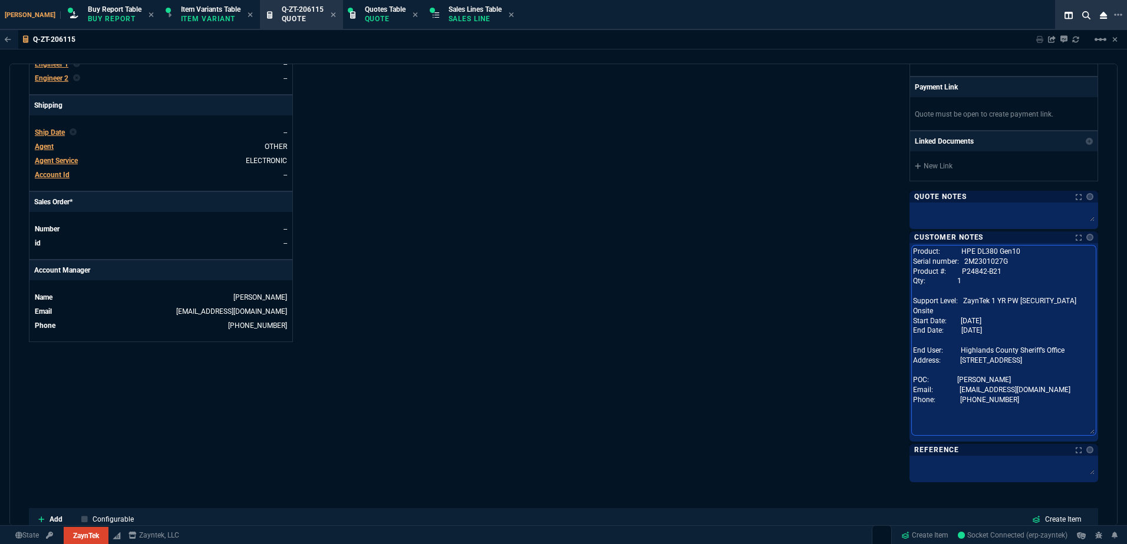
click at [975, 255] on textarea "Product: HPE DL380 Gen10 Serial number: 2M2301027G Product #: P24842-B21 Qty: 1…" at bounding box center [1004, 341] width 184 height 190
paste textarea "6"
type textarea "Product: HPE DL380 Gen10 Serial number: 2M2301027G Product #: P24842-B21 Qty: 1…"
click at [606, 210] on div "ZaynTek, LLC 2609 Technology Dr Suite 200 Plano, TX 75074 Share Link Michael Li…" at bounding box center [830, 107] width 534 height 746
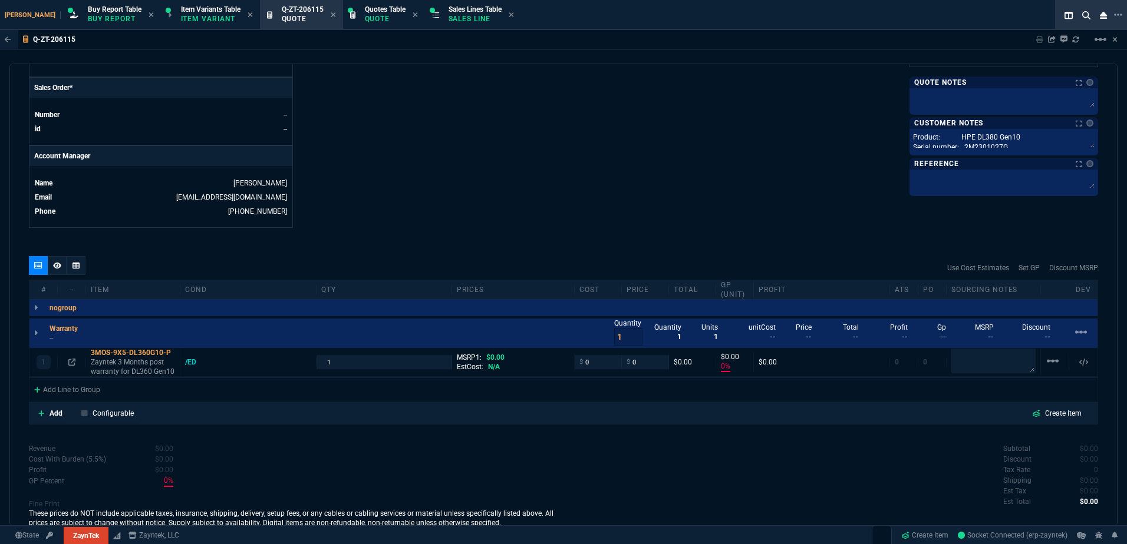
scroll to position [552, 0]
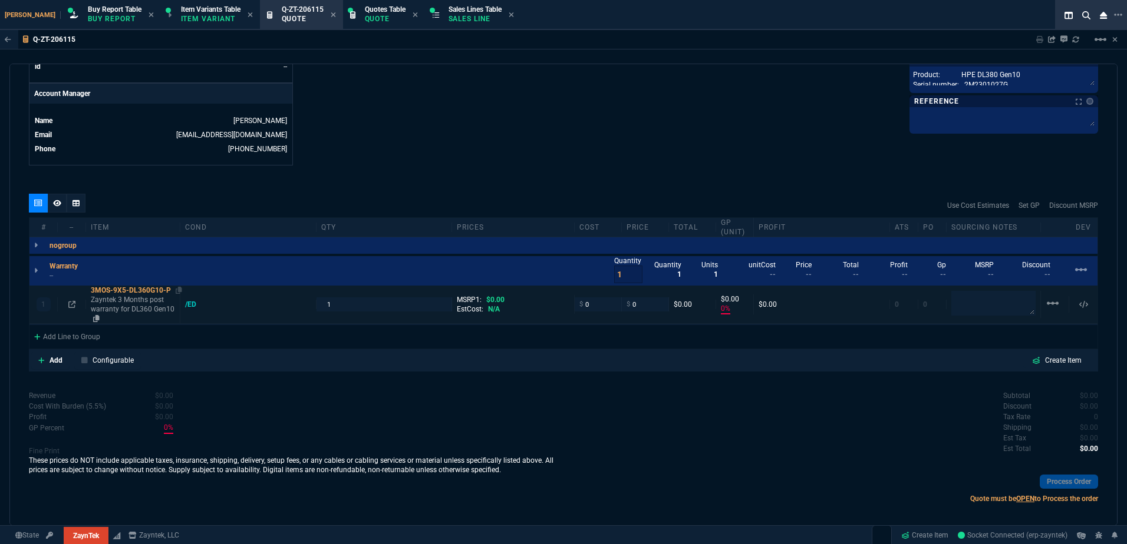
click at [138, 306] on p "Zayntek 3 Months post warranty for DL360 Gen10" at bounding box center [133, 309] width 84 height 28
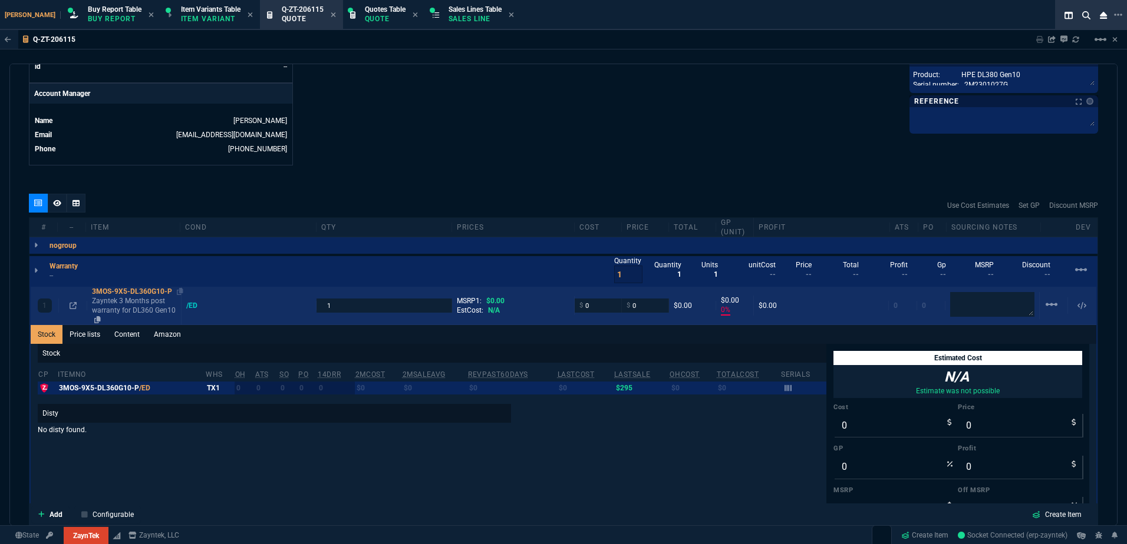
click at [143, 312] on p "Zayntek 3 Months post warranty for DL360 Gen10" at bounding box center [134, 310] width 84 height 28
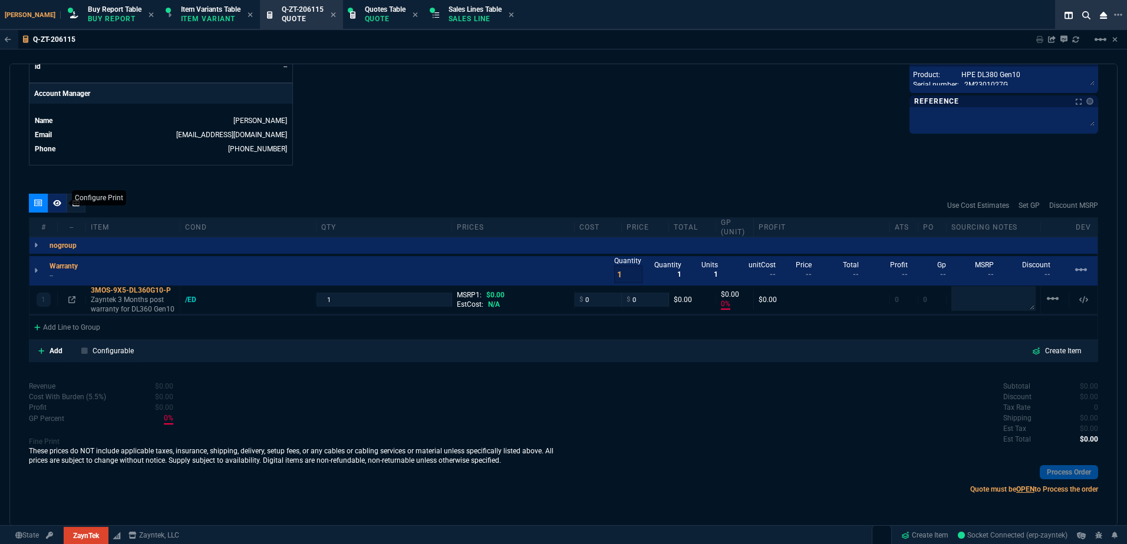
click at [58, 207] on icon at bounding box center [57, 203] width 8 height 7
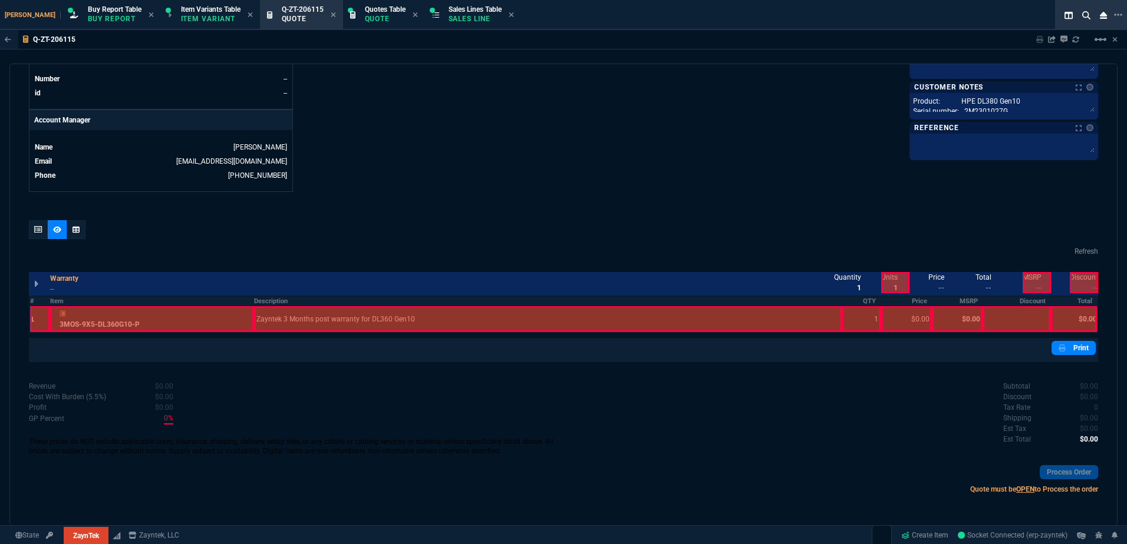
scroll to position [525, 0]
click at [220, 327] on div at bounding box center [152, 319] width 204 height 26
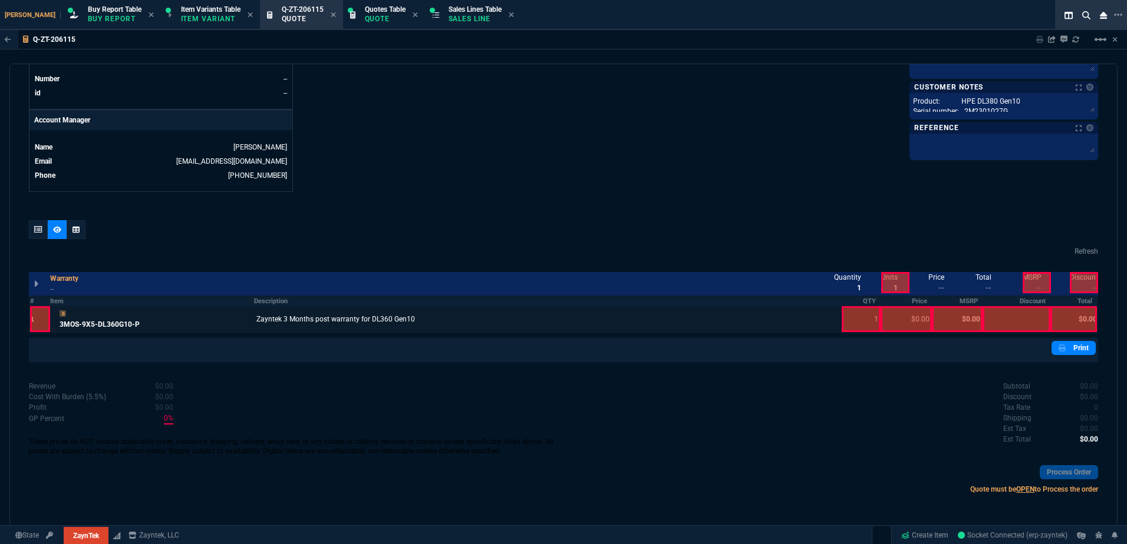
click at [869, 325] on div at bounding box center [860, 319] width 39 height 26
click at [29, 231] on div at bounding box center [38, 229] width 19 height 19
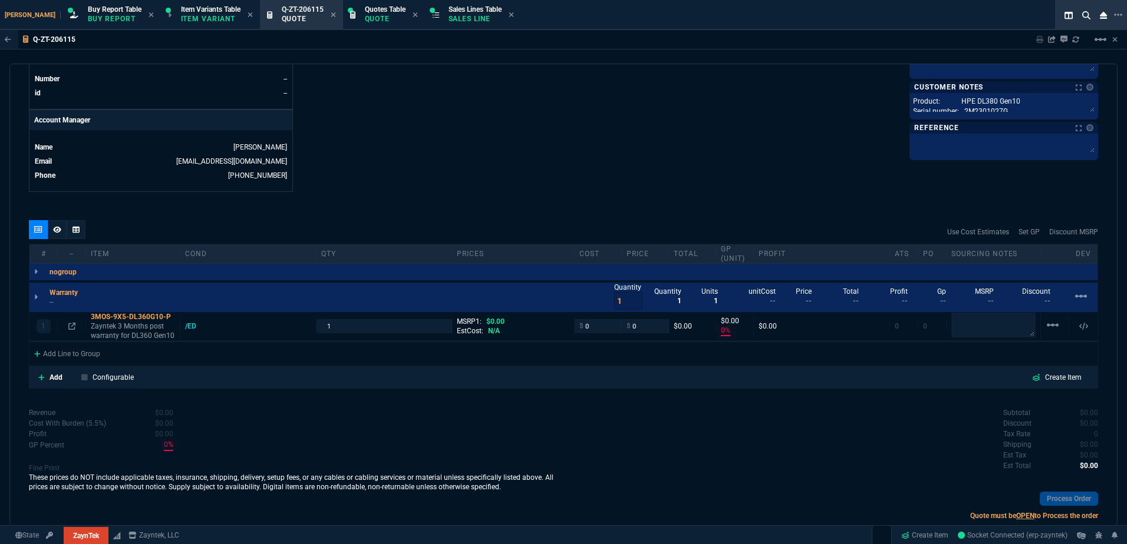
scroll to position [552, 0]
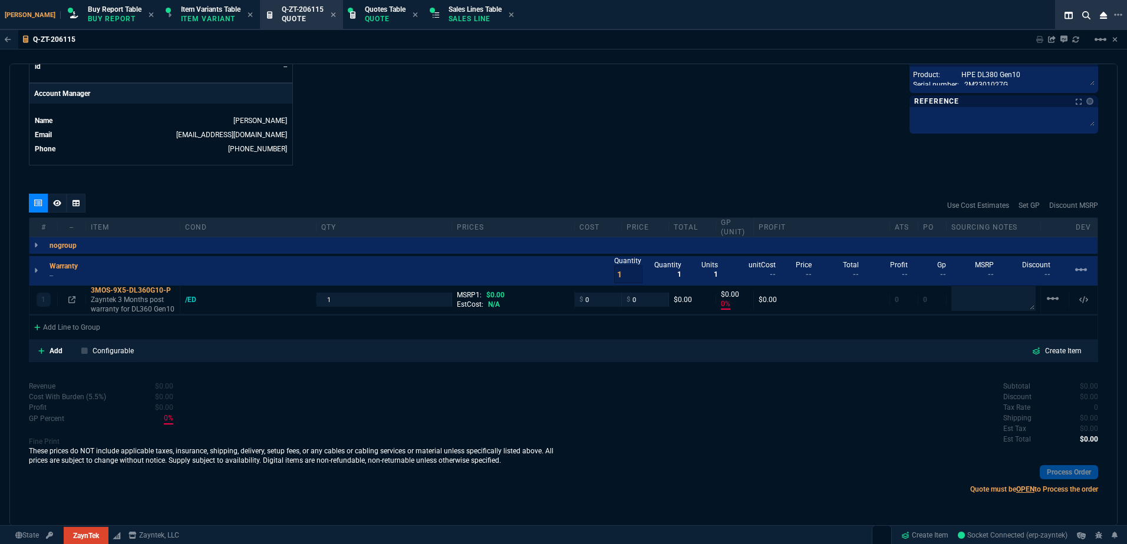
type input "0"
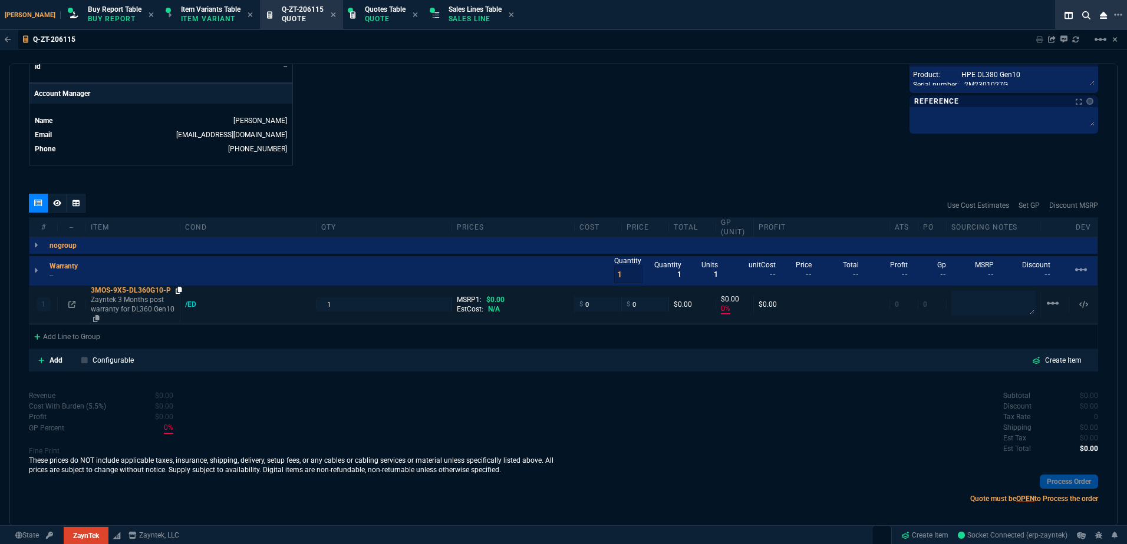
click at [178, 292] on icon at bounding box center [179, 290] width 6 height 7
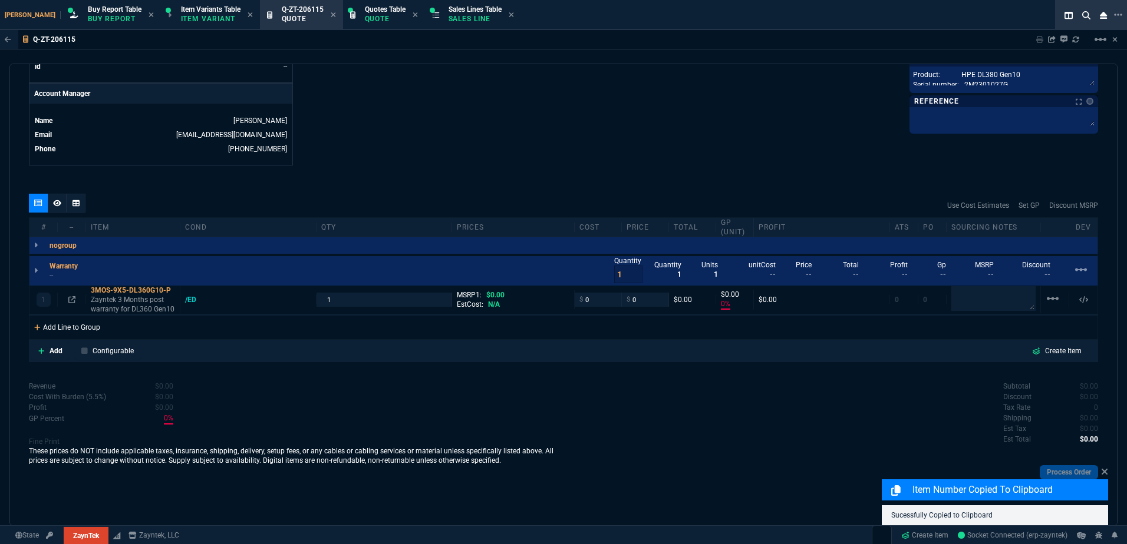
click at [88, 333] on div "Add Line to Group" at bounding box center [66, 326] width 75 height 21
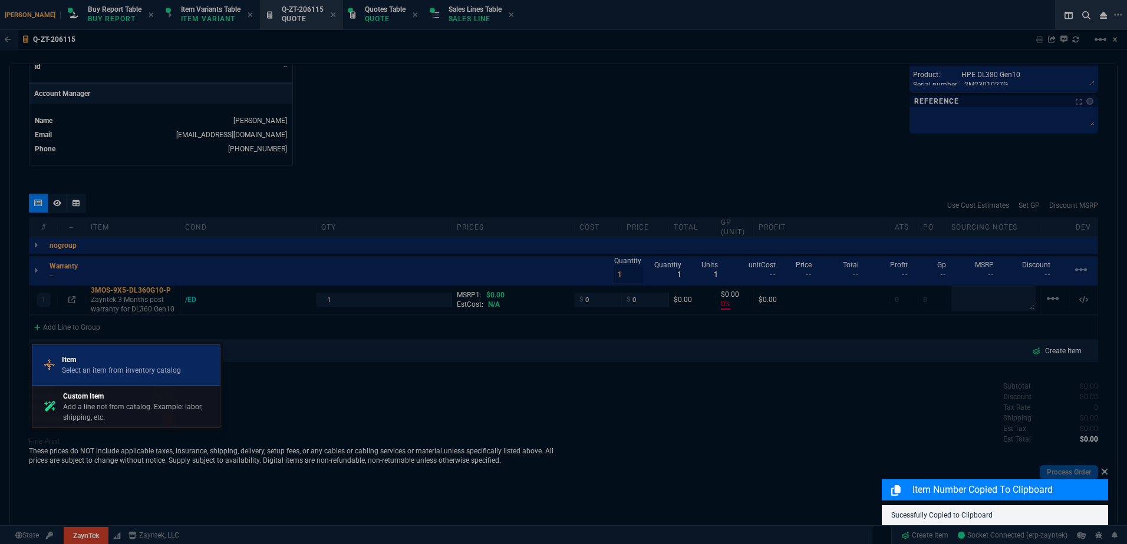
click at [88, 365] on p "Select an item from inventory catalog" at bounding box center [121, 370] width 119 height 11
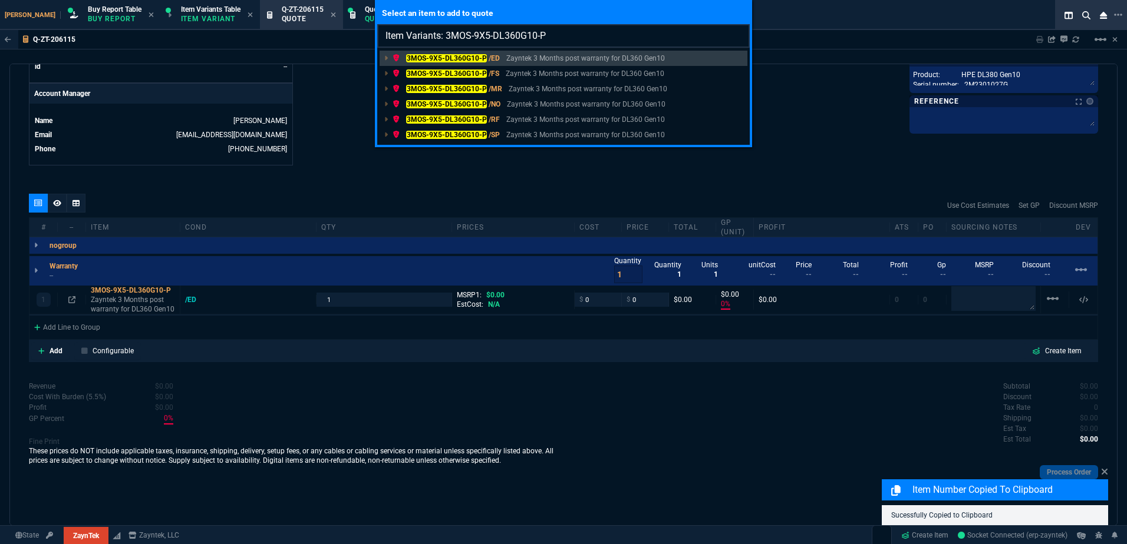
drag, startPoint x: 471, startPoint y: 36, endPoint x: 454, endPoint y: 37, distance: 17.7
click at [454, 37] on input "Item Variants: 3MOS-9X5-DL360G10-P" at bounding box center [563, 36] width 372 height 24
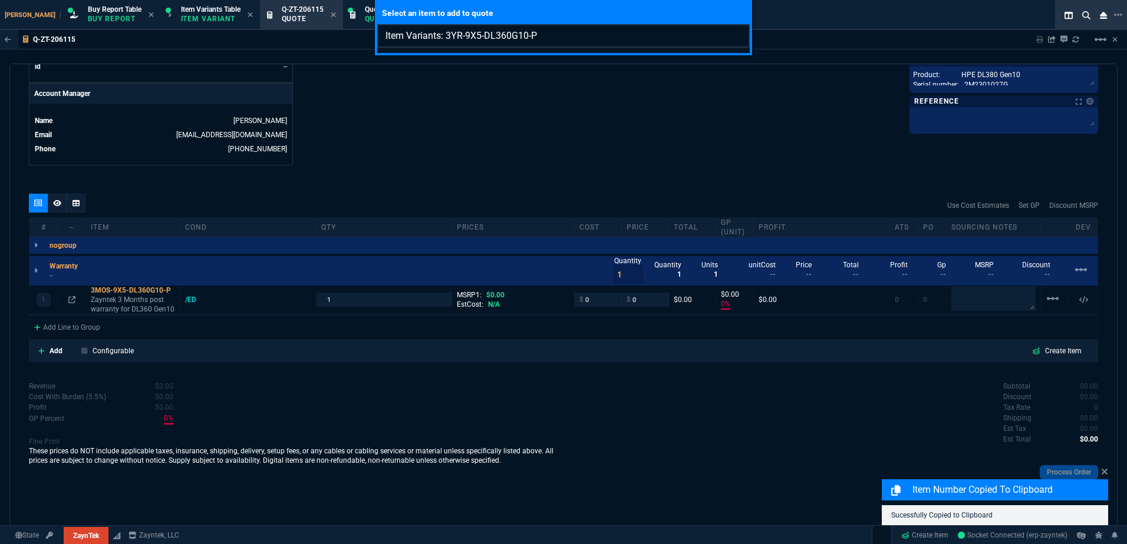
click at [447, 38] on input "Item Variants: 3YR-9X5-DL360G10-P" at bounding box center [563, 36] width 372 height 24
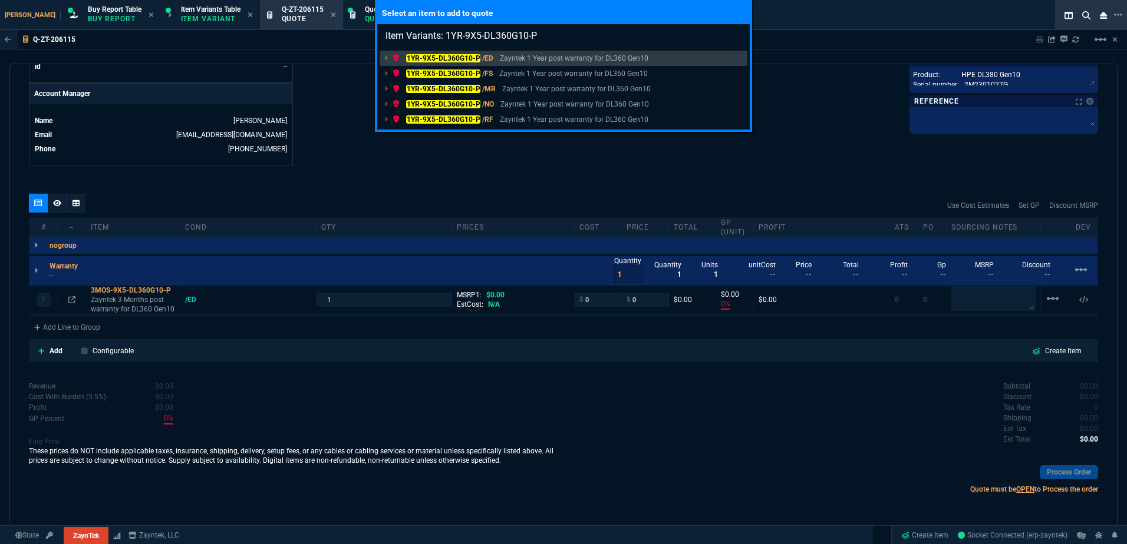
type input "Item Variants: 1YR-9X5-DL360G10-P"
drag, startPoint x: 557, startPoint y: 60, endPoint x: 534, endPoint y: 134, distance: 77.6
click at [557, 60] on p "Zayntek 1 Year post warranty for DL360 Gen10" at bounding box center [574, 58] width 148 height 11
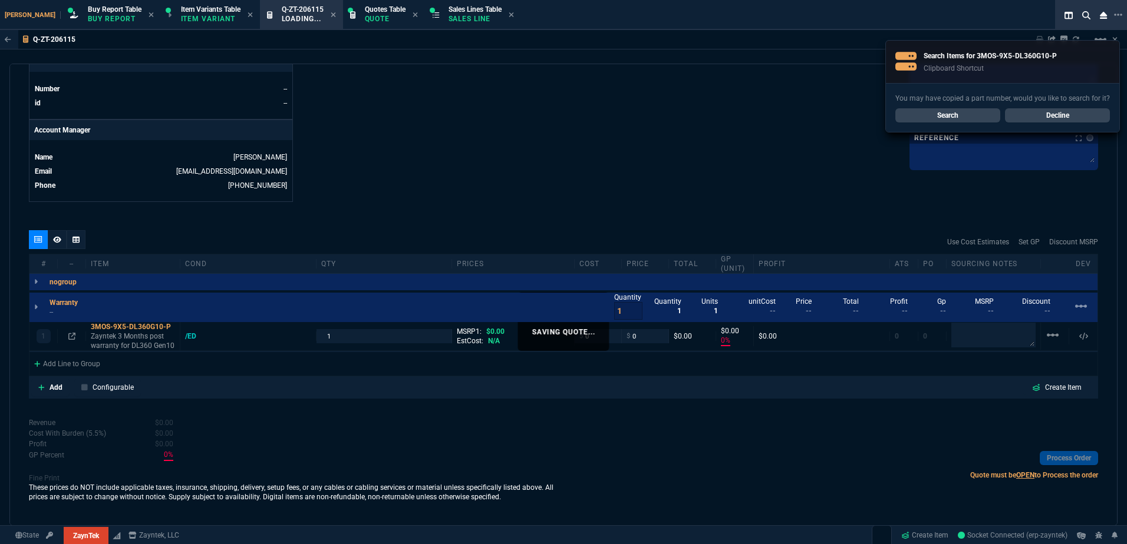
scroll to position [515, 0]
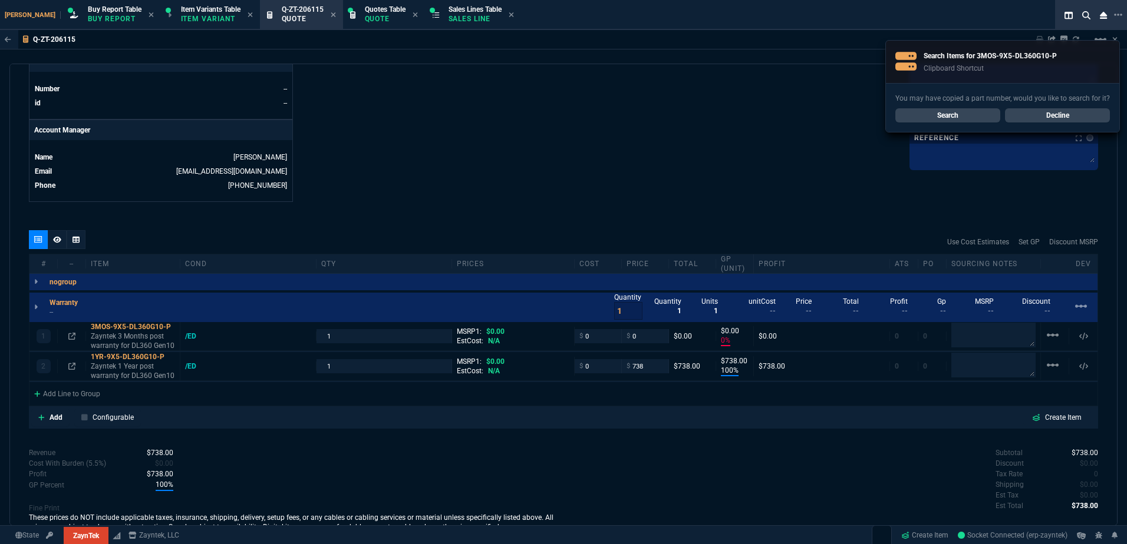
type input "0"
type input "100"
type input "738"
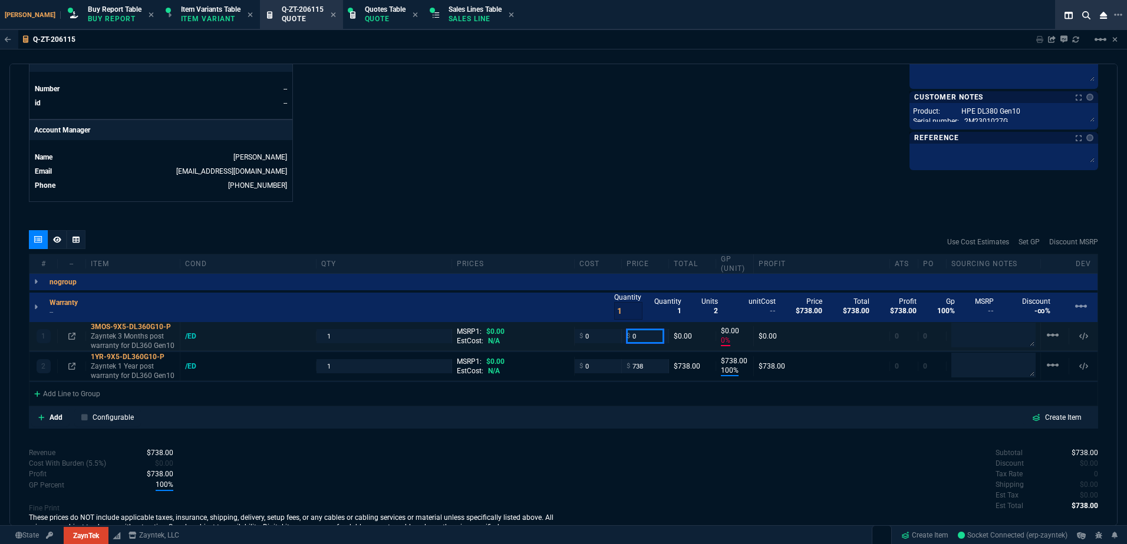
click at [639, 335] on input "0" at bounding box center [644, 336] width 37 height 14
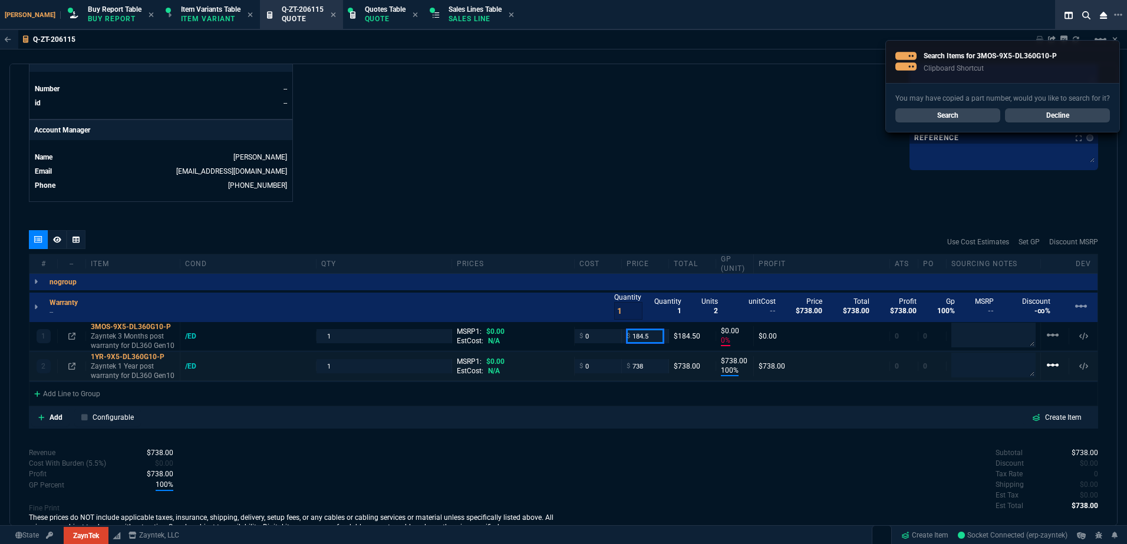
type input "184.5"
click at [1045, 368] on mat-icon "linear_scale" at bounding box center [1052, 365] width 14 height 14
type input "184.5"
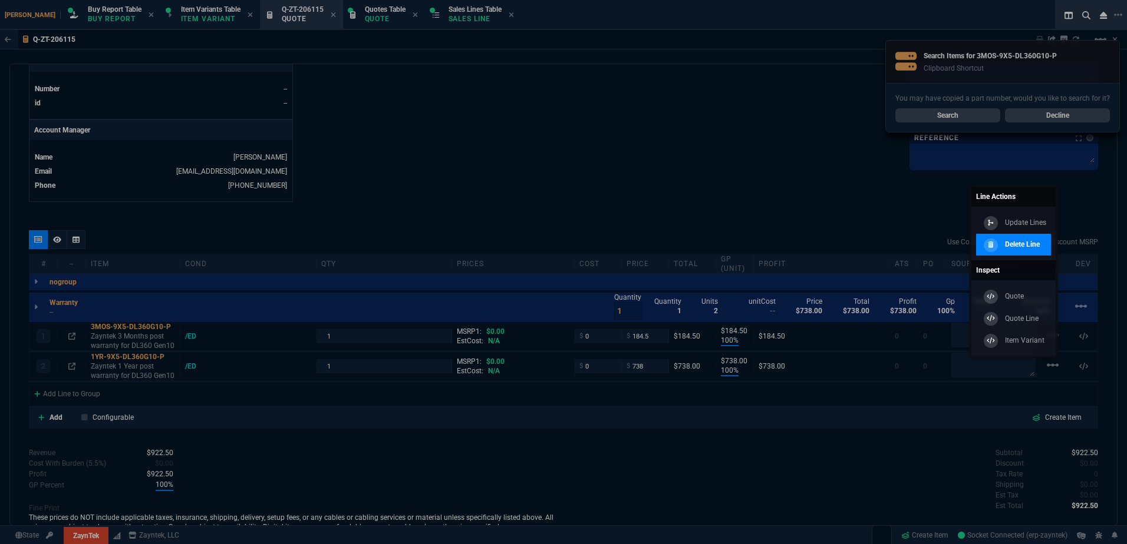
type input "100"
type input "185"
click at [1012, 246] on p "Delete Line" at bounding box center [1022, 244] width 35 height 11
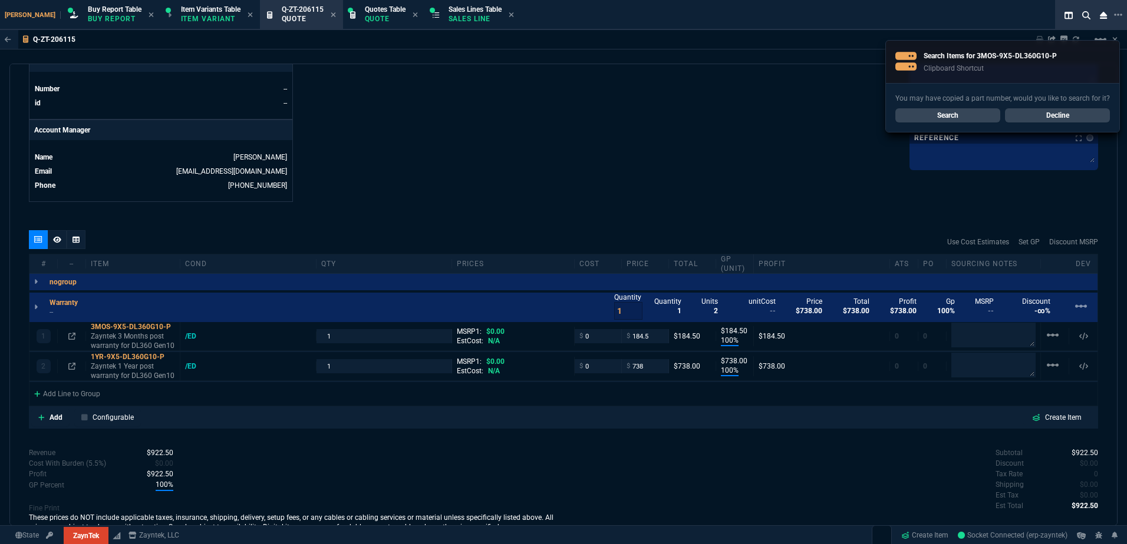
click at [547, 226] on div "quote Q-ZT-206115 XENDATA INC draft ZaynTek, LLC 2609 Technology Dr Suite 200 P…" at bounding box center [563, 295] width 1108 height 463
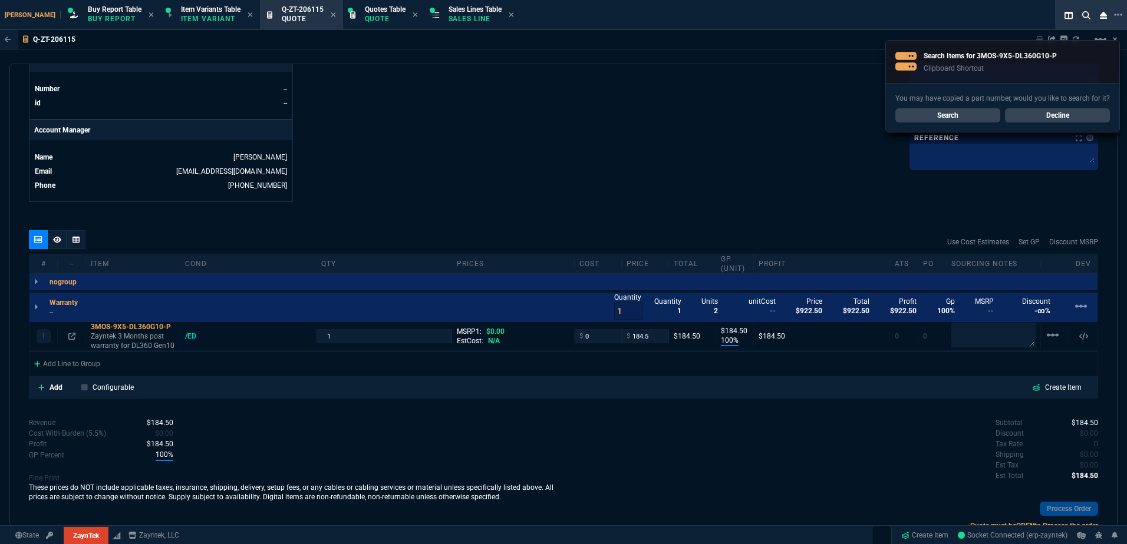
type input "100"
type input "185"
click at [58, 243] on icon at bounding box center [57, 239] width 8 height 6
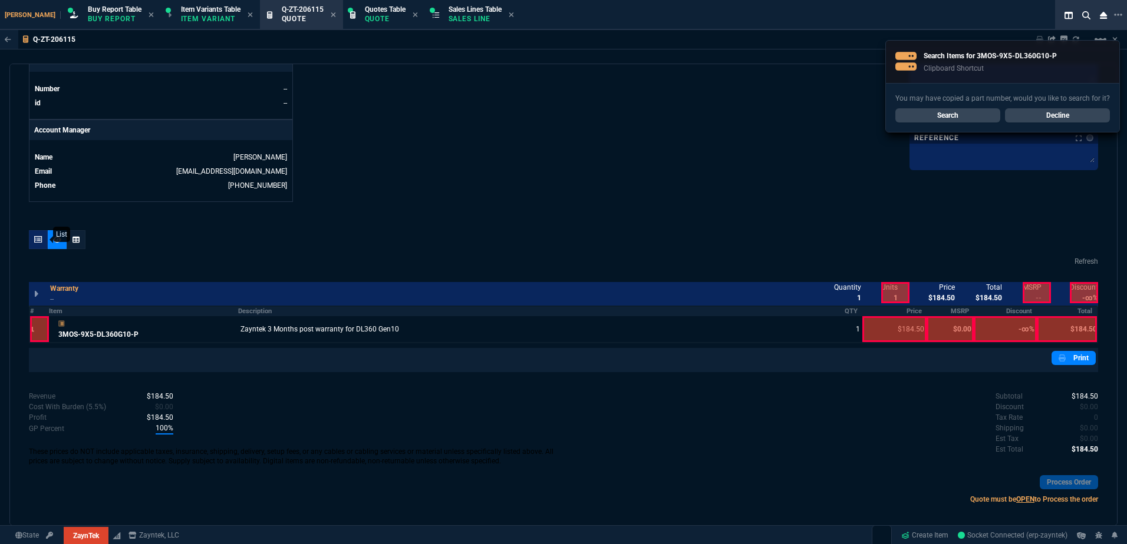
click at [44, 240] on div at bounding box center [38, 239] width 19 height 19
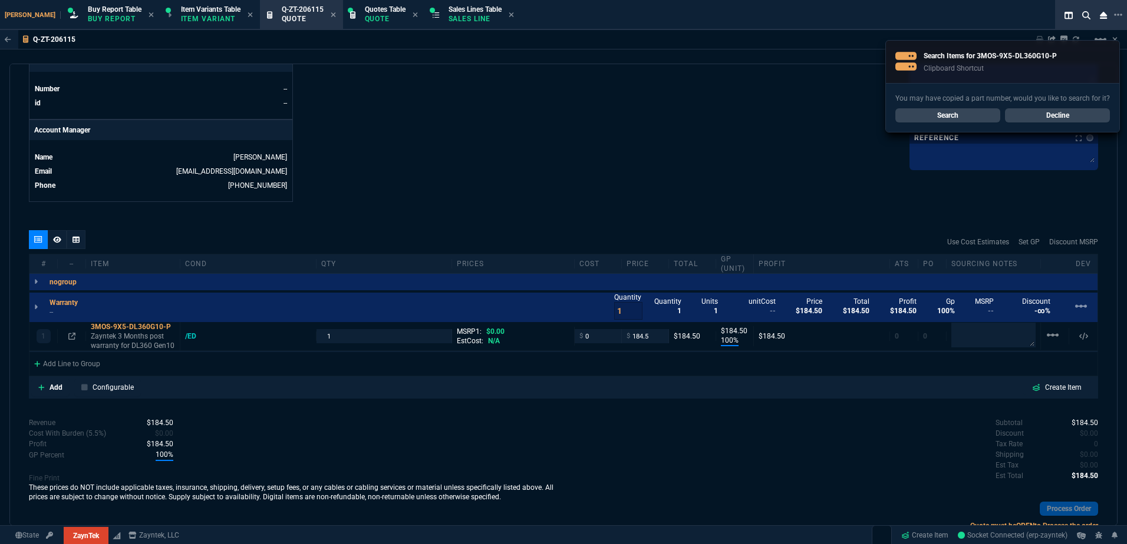
type input "100"
type input "185"
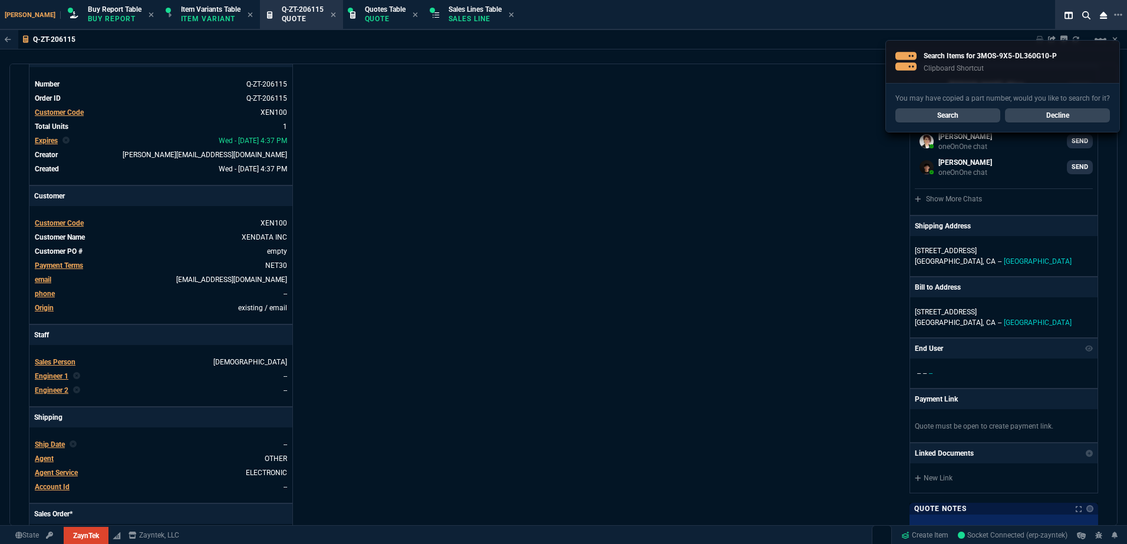
scroll to position [0, 0]
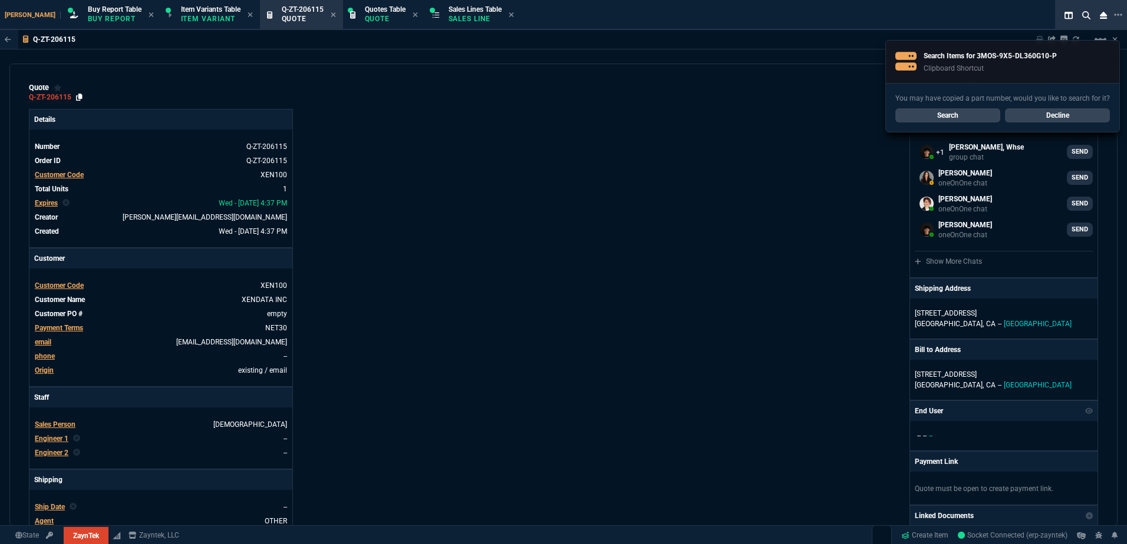
click at [78, 100] on icon at bounding box center [79, 97] width 6 height 7
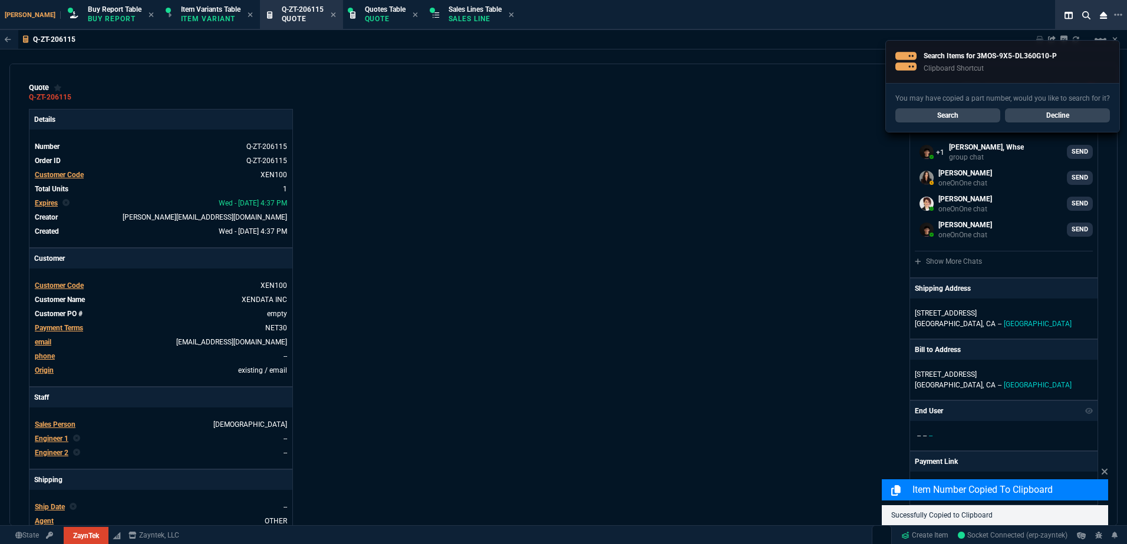
click at [542, 169] on div "Details Number Q-ZT-206115 Order ID Q-ZT-206115 Customer Code XEN100 Total Unit…" at bounding box center [296, 413] width 534 height 608
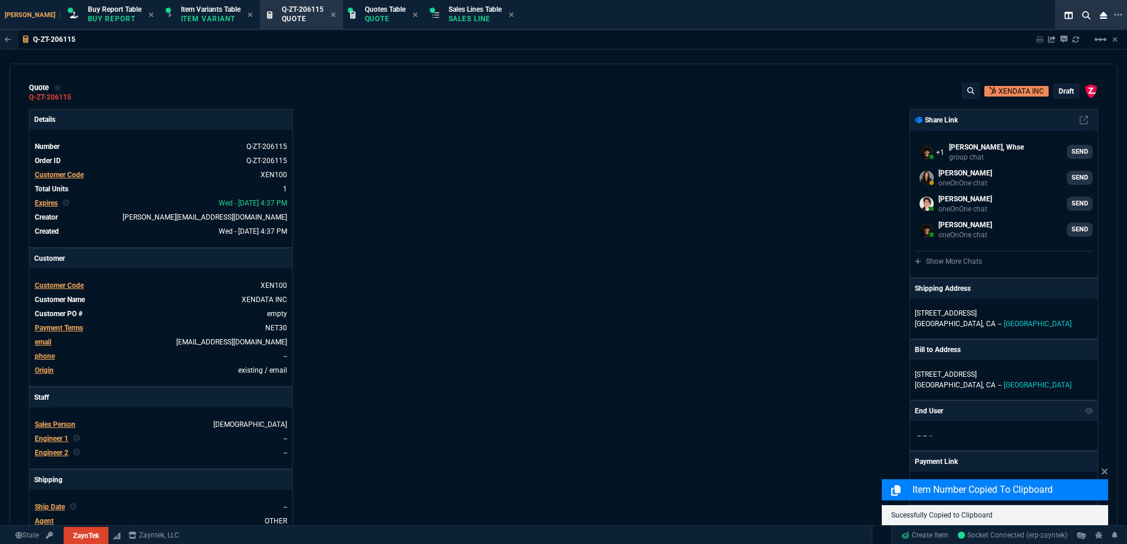
click at [1062, 90] on p "draft" at bounding box center [1065, 91] width 15 height 9
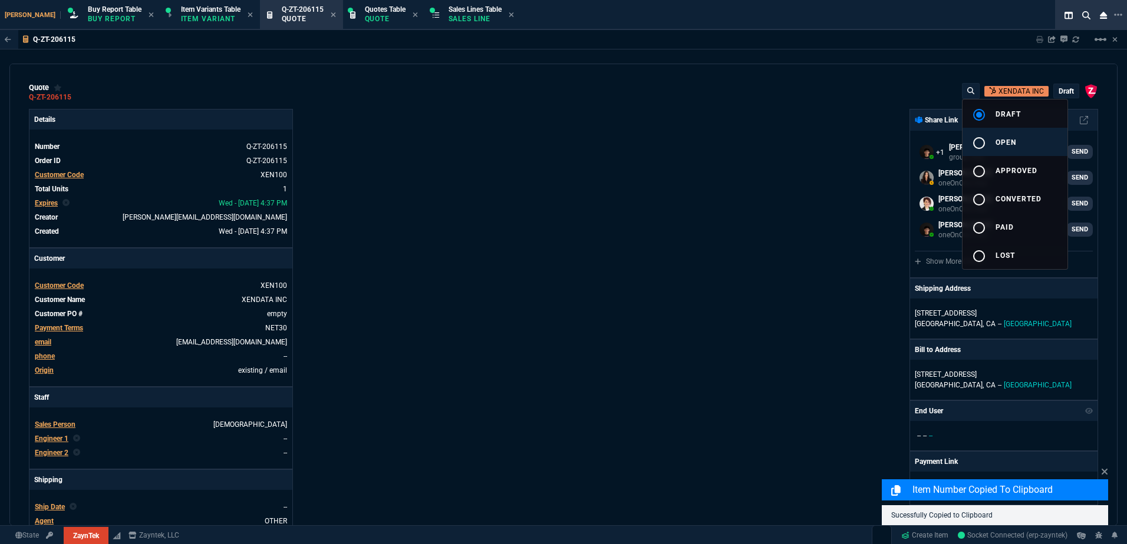
click at [1028, 136] on button "radio_button_unchecked open" at bounding box center [1014, 142] width 105 height 28
click at [707, 183] on div at bounding box center [563, 272] width 1127 height 544
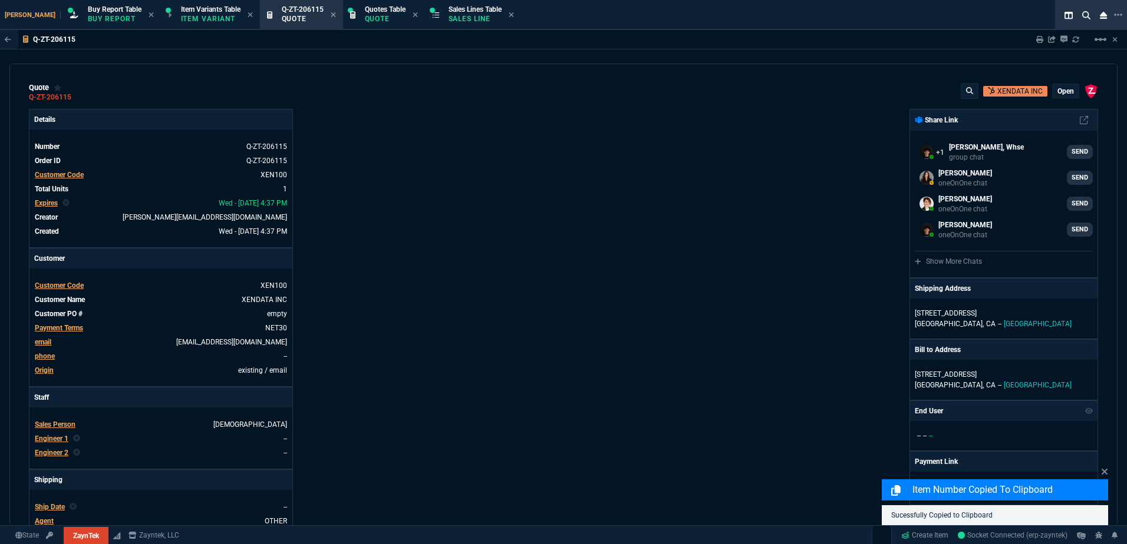
type input "100"
type input "185"
click at [79, 101] on icon at bounding box center [79, 97] width 6 height 7
click at [79, 101] on fa-icon at bounding box center [79, 97] width 6 height 8
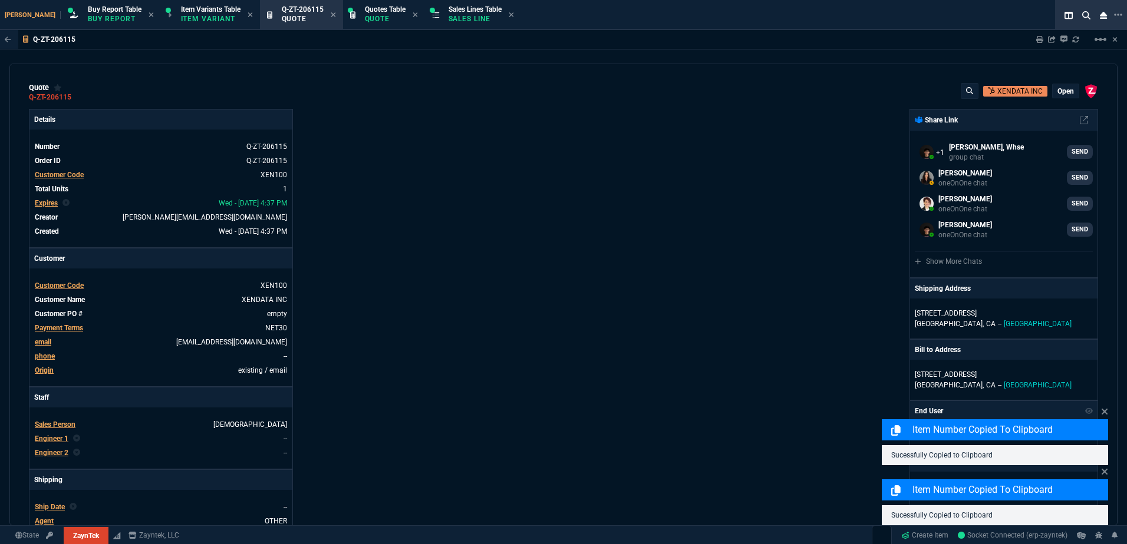
click at [491, 94] on div "quote Q-ZT-206115 XENDATA INC open ZaynTek, LLC 2609 Technology Dr Suite 200 Pl…" at bounding box center [563, 92] width 1069 height 19
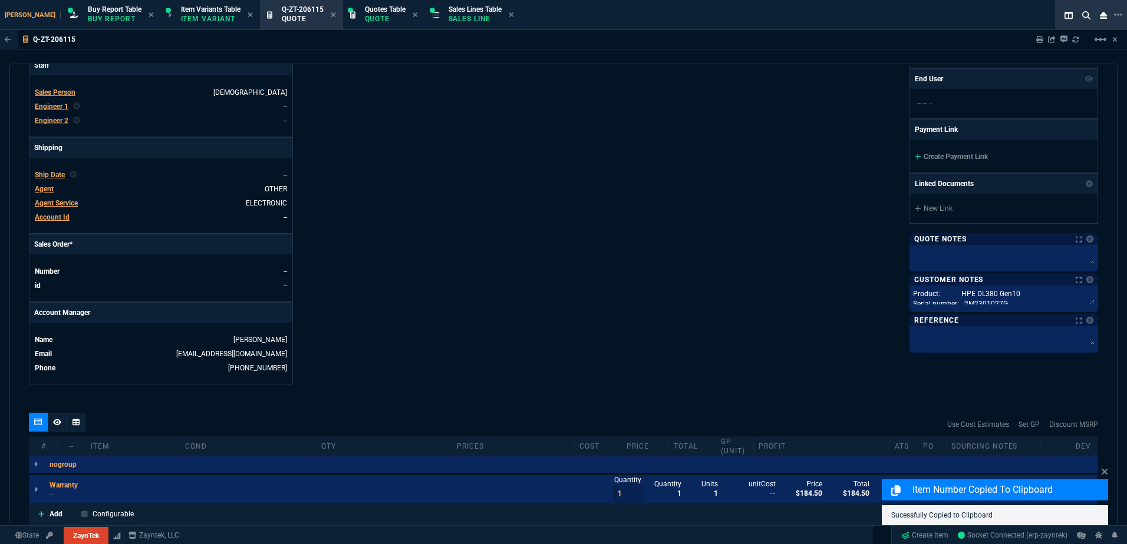
scroll to position [471, 0]
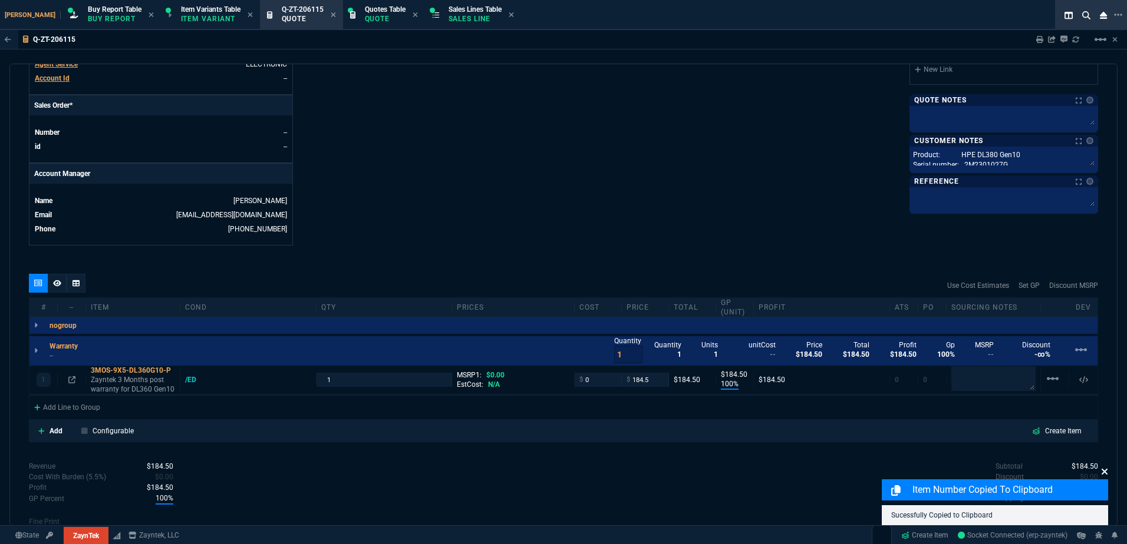
click at [1105, 474] on icon at bounding box center [1104, 471] width 7 height 9
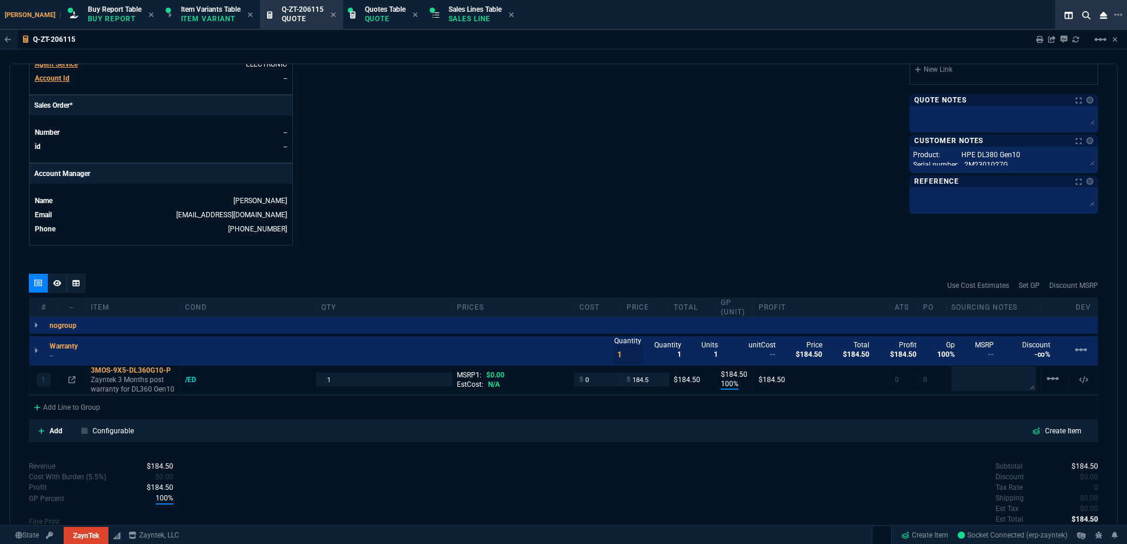
click at [64, 286] on div at bounding box center [57, 283] width 19 height 19
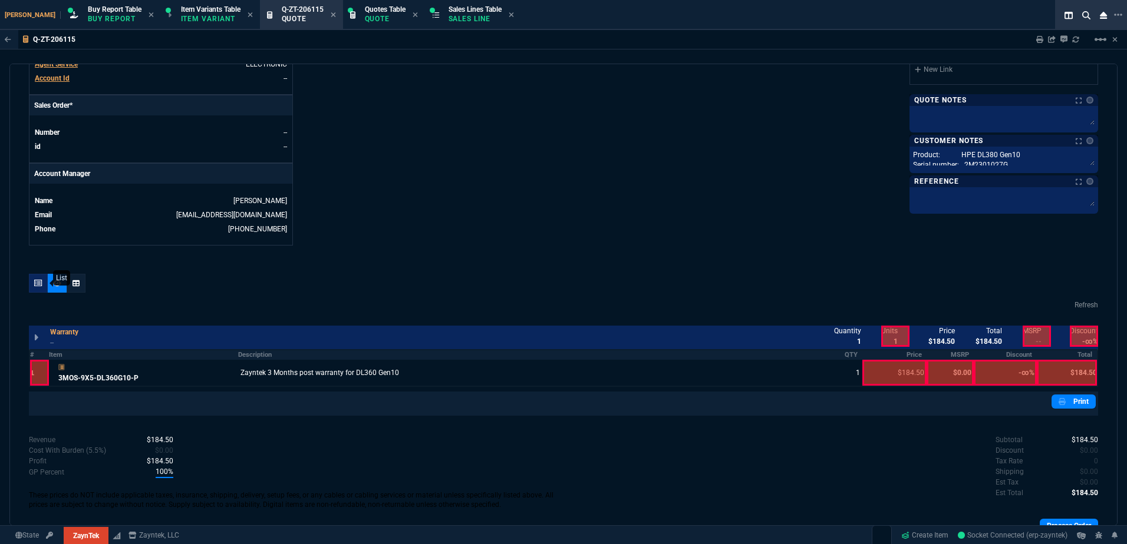
click at [45, 289] on div at bounding box center [38, 283] width 19 height 19
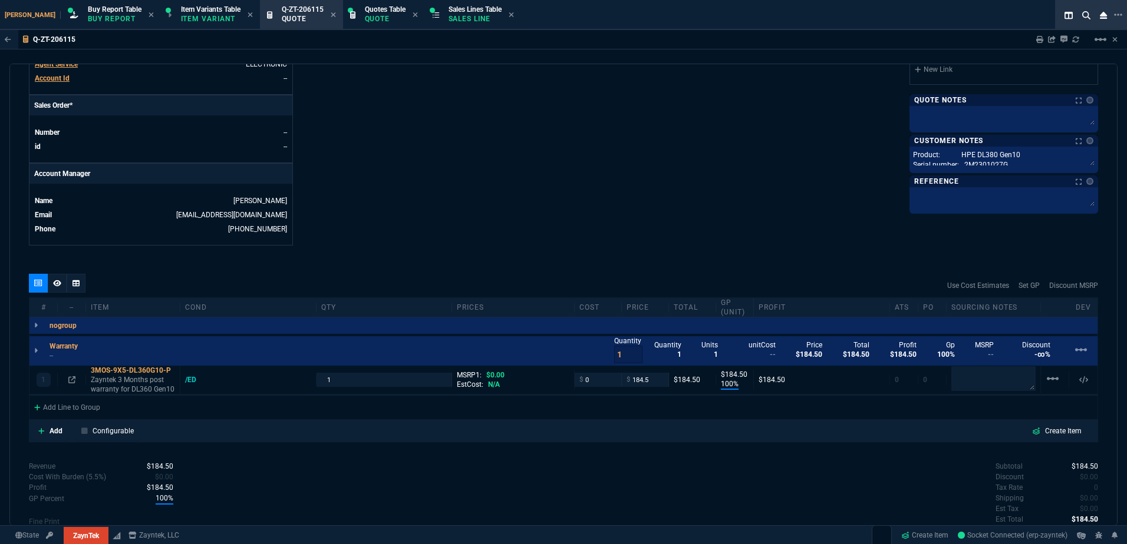
type input "100"
type input "185"
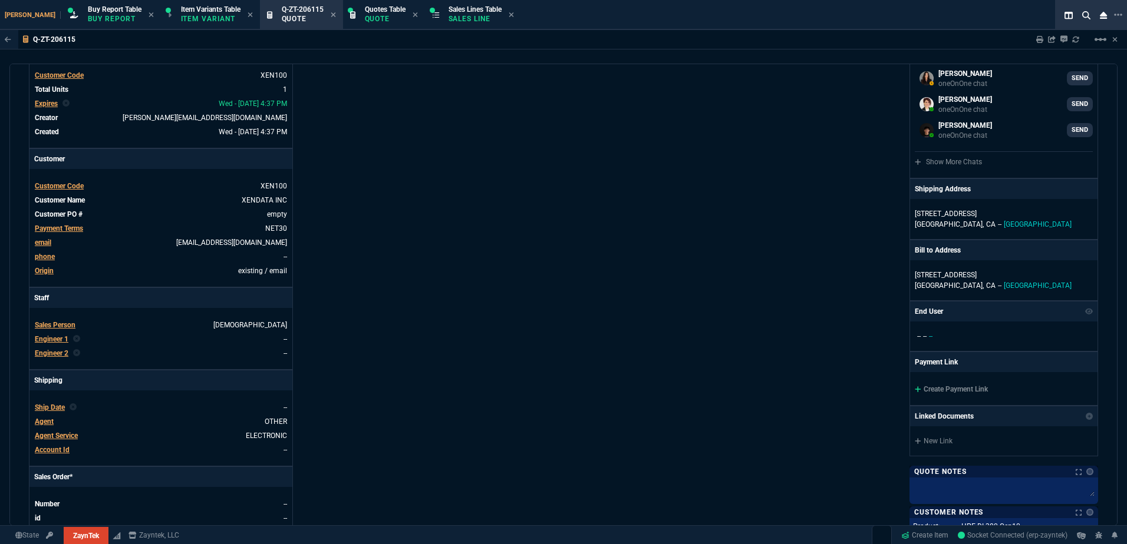
scroll to position [0, 0]
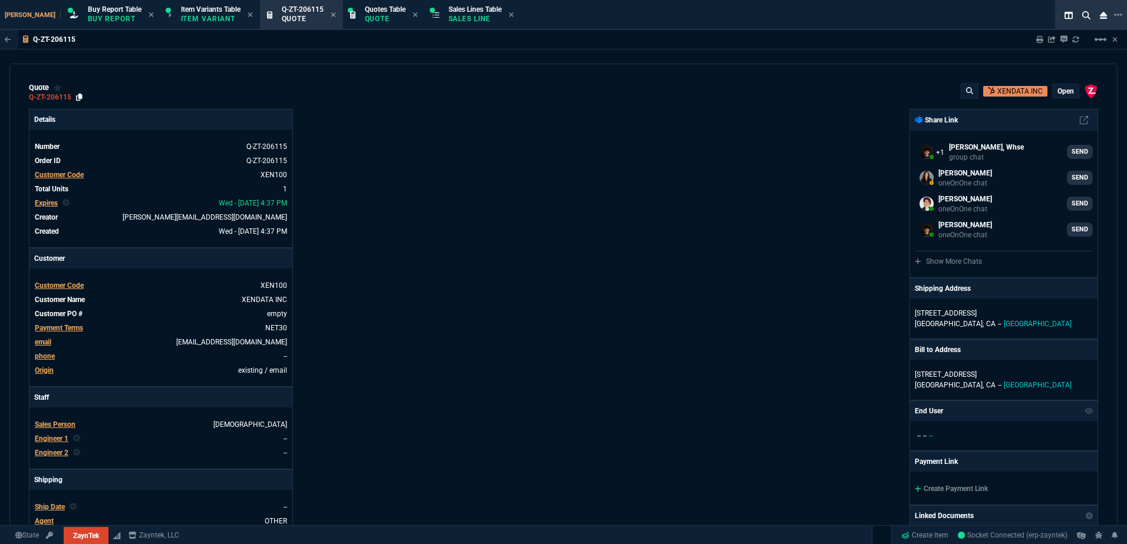
click at [78, 100] on icon at bounding box center [79, 97] width 6 height 7
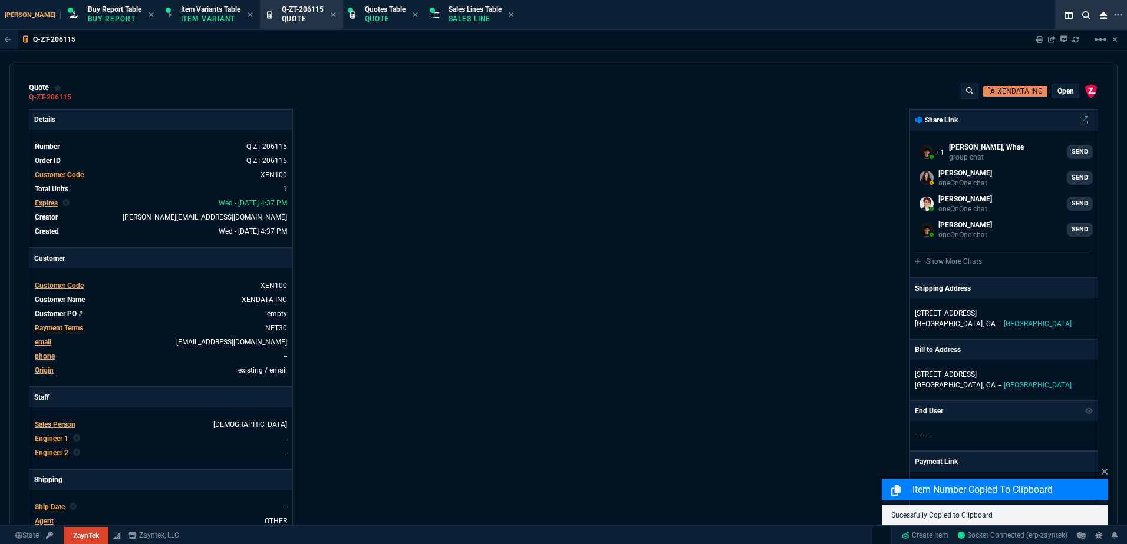
click at [501, 214] on div "Details Number Q-ZT-206115 Order ID Q-ZT-206115 Customer Code XEN100 Total Unit…" at bounding box center [296, 413] width 534 height 608
click at [1036, 41] on icon at bounding box center [1039, 39] width 7 height 7
click at [634, 193] on div "ZaynTek, LLC 2609 Technology Dr Suite 200 Plano, TX 75074 Share Link Michael Li…" at bounding box center [830, 413] width 534 height 608
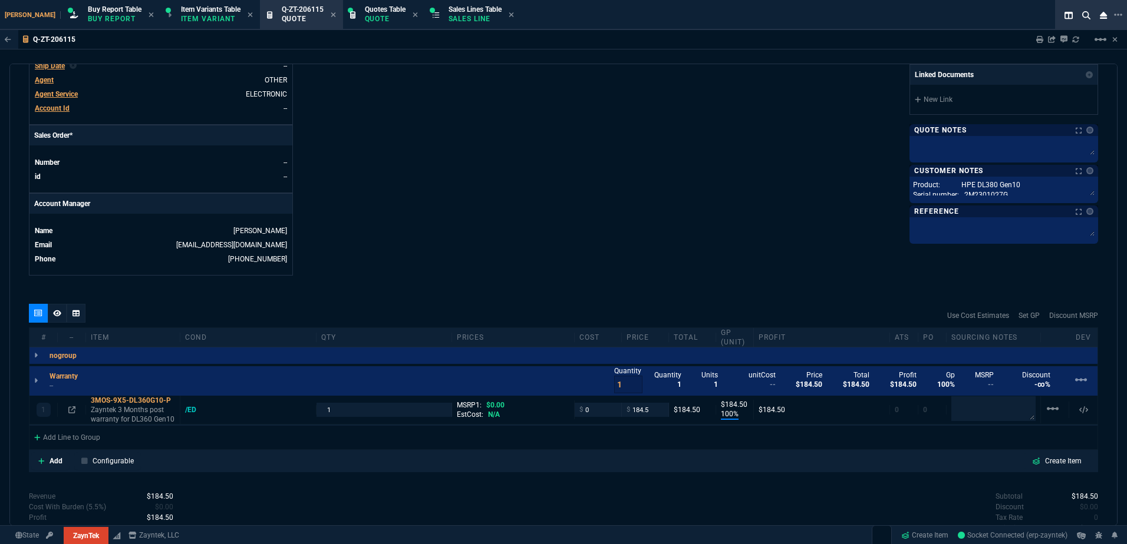
scroll to position [530, 0]
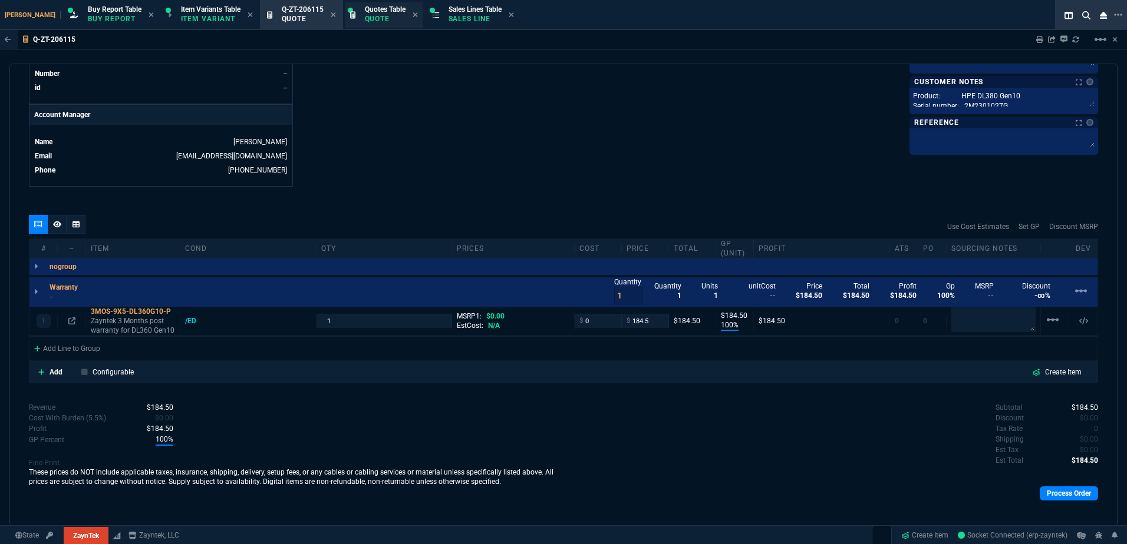
drag, startPoint x: 434, startPoint y: 14, endPoint x: 339, endPoint y: 23, distance: 95.9
click at [448, 14] on p "Sales Line" at bounding box center [474, 18] width 53 height 9
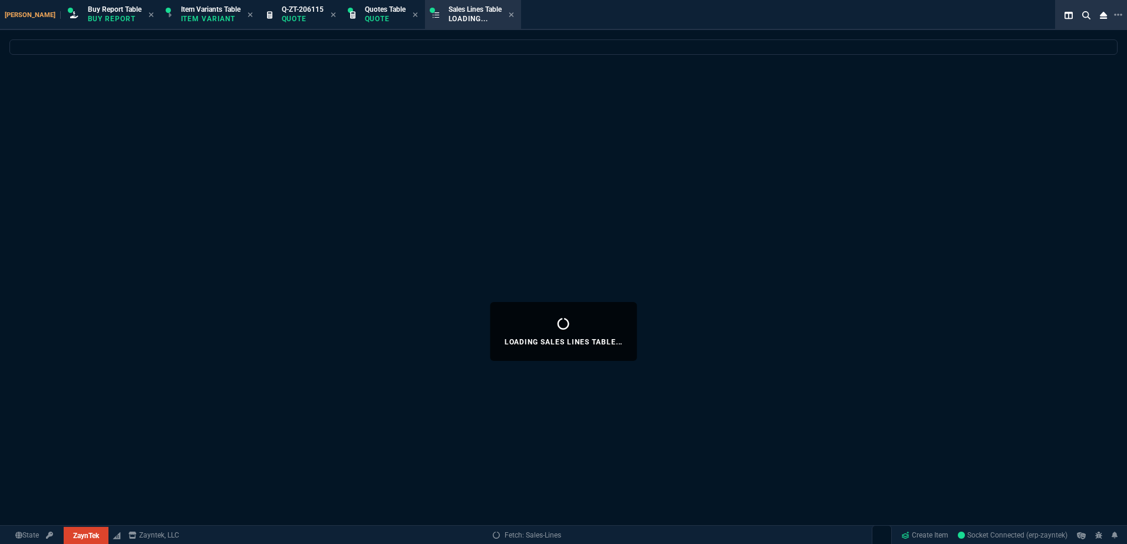
click at [331, 15] on icon at bounding box center [333, 14] width 5 height 5
select select
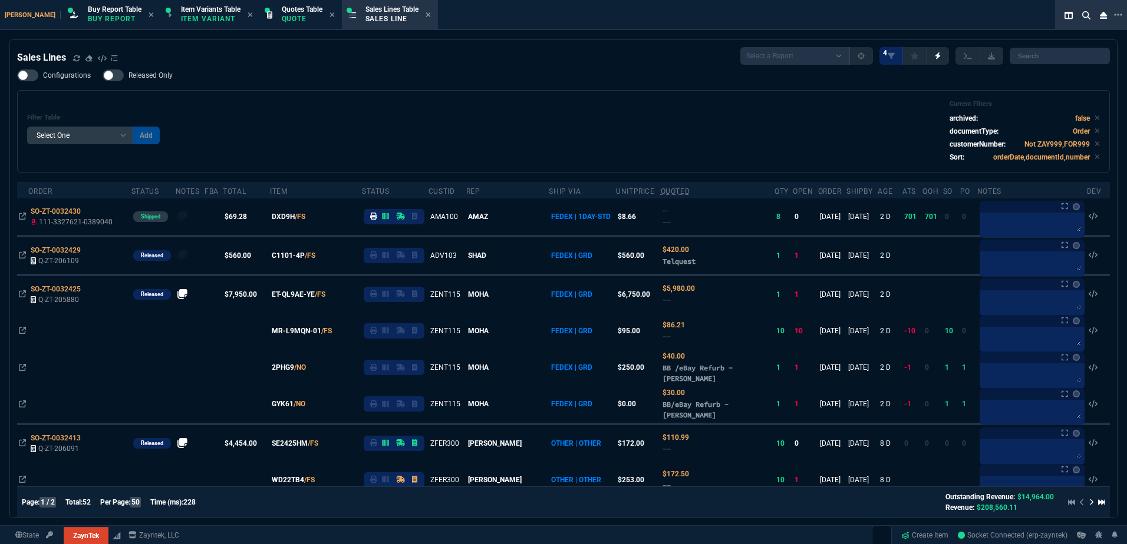
drag, startPoint x: 354, startPoint y: 140, endPoint x: 338, endPoint y: 92, distance: 50.1
click at [353, 139] on div "Filter Table Select One Add Filter () Age () ATS () Cond (itemVariantCode) Cust…" at bounding box center [563, 131] width 1072 height 62
click at [321, 128] on div "Filter Table Select One Add Filter () Age () ATS () Cond (itemVariantCode) Cust…" at bounding box center [563, 131] width 1072 height 62
click at [92, 16] on p "Buy Report" at bounding box center [115, 18] width 54 height 9
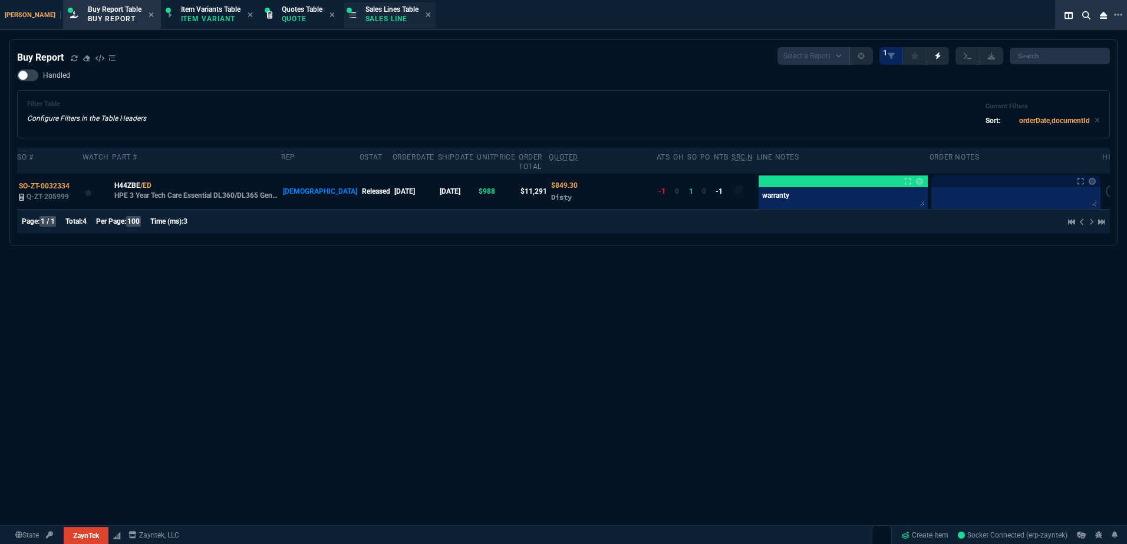
click at [375, 16] on p "Sales Line" at bounding box center [391, 18] width 53 height 9
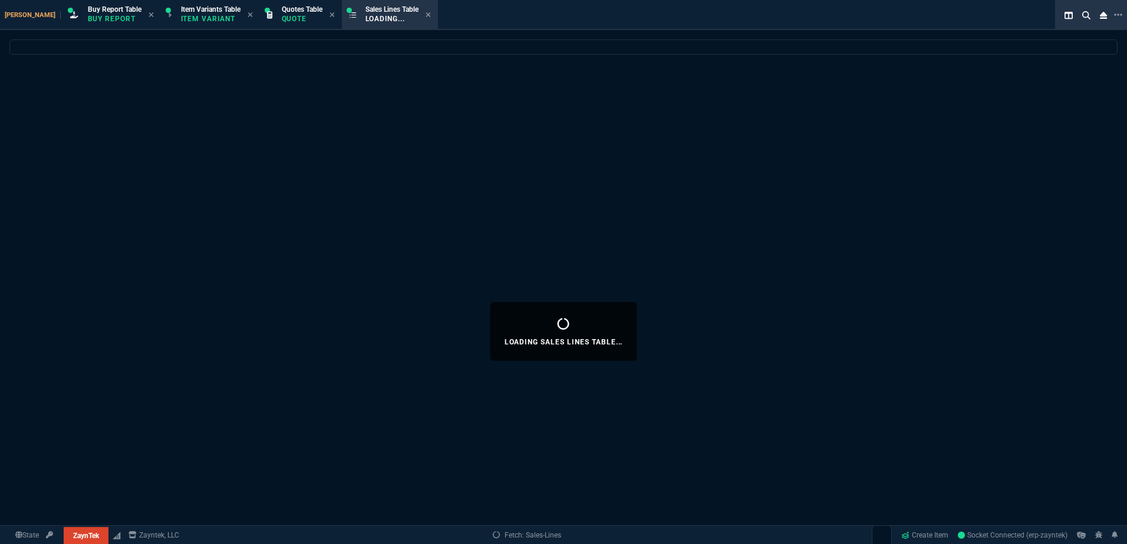
select select
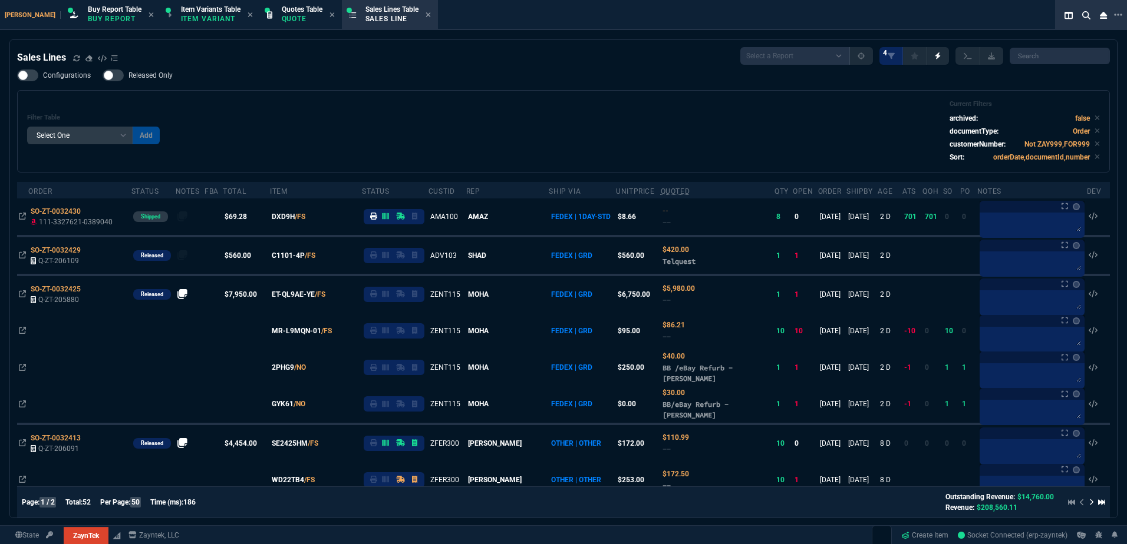
select select "1: BROV"
select select
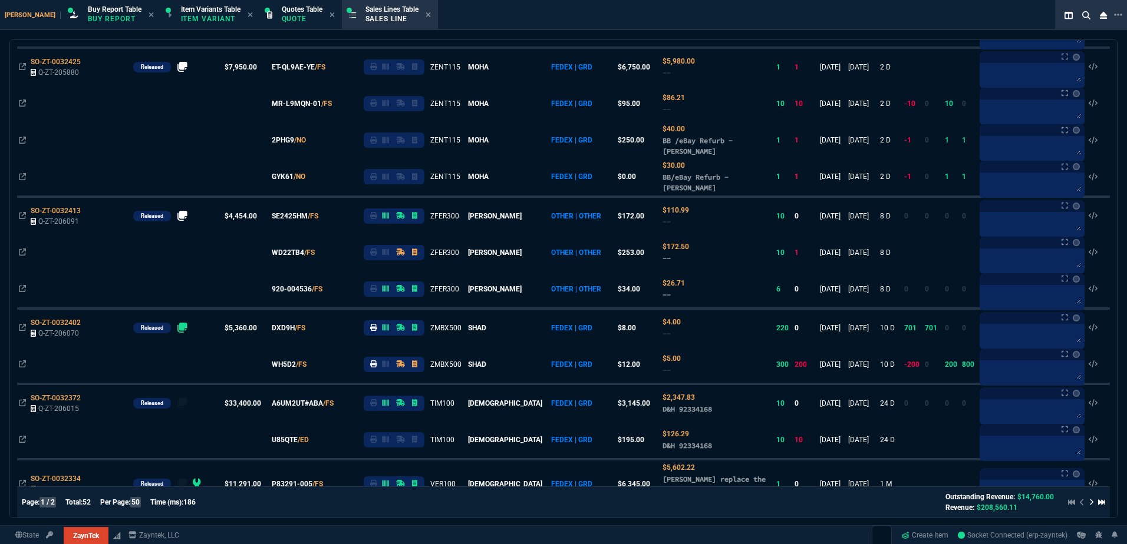
scroll to position [354, 0]
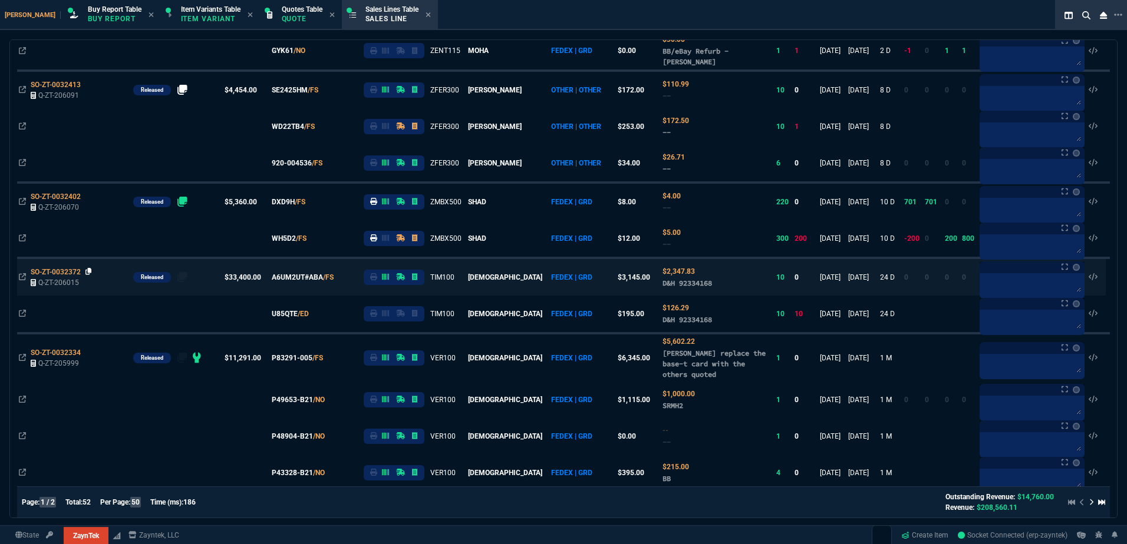
click at [92, 271] on icon at bounding box center [88, 271] width 6 height 7
click at [320, 317] on icon at bounding box center [316, 313] width 6 height 7
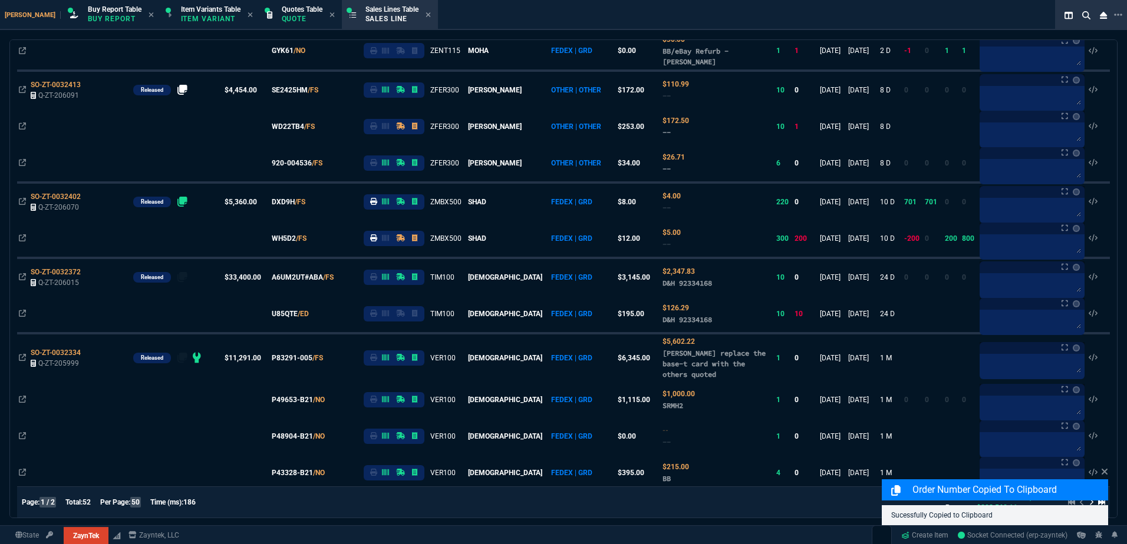
drag, startPoint x: 73, startPoint y: 272, endPoint x: 210, endPoint y: 291, distance: 138.0
click at [73, 272] on span "SO-ZT-0032372" at bounding box center [56, 272] width 50 height 8
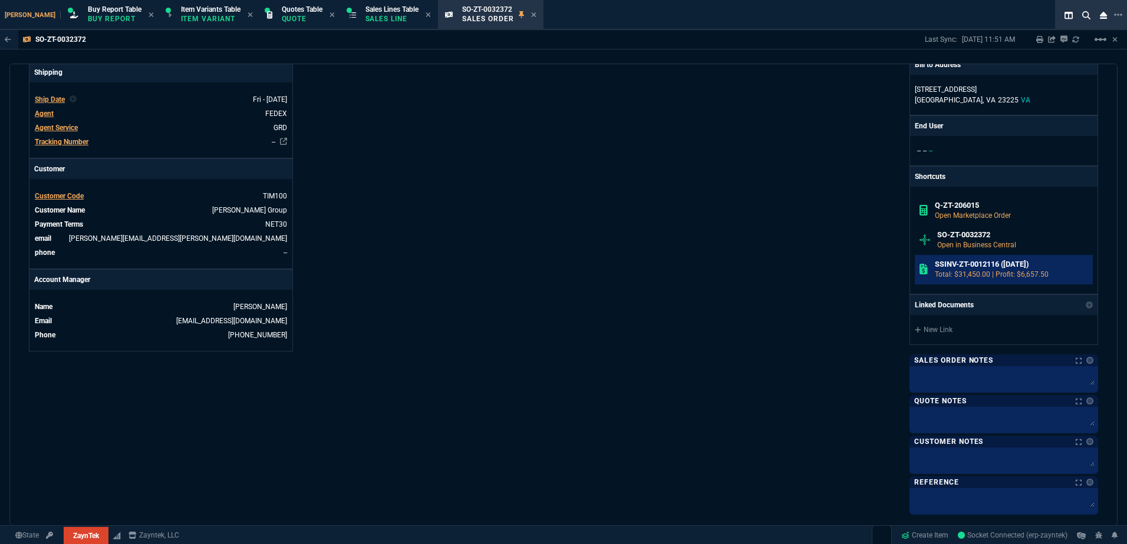
click at [946, 269] on h6 "SSINV-ZT-0012116 ([DATE])" at bounding box center [1012, 264] width 154 height 9
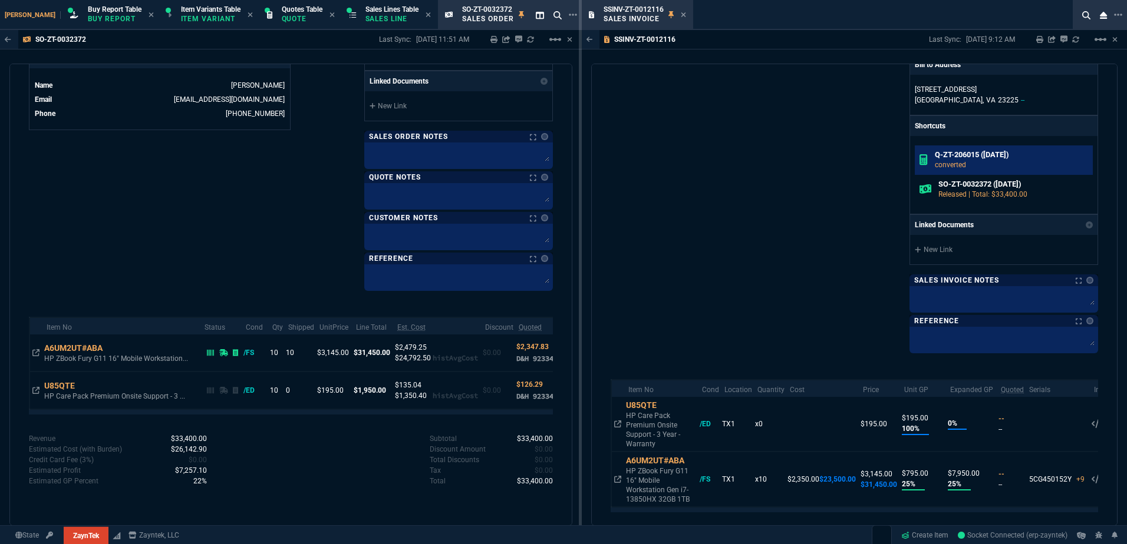
scroll to position [336, 0]
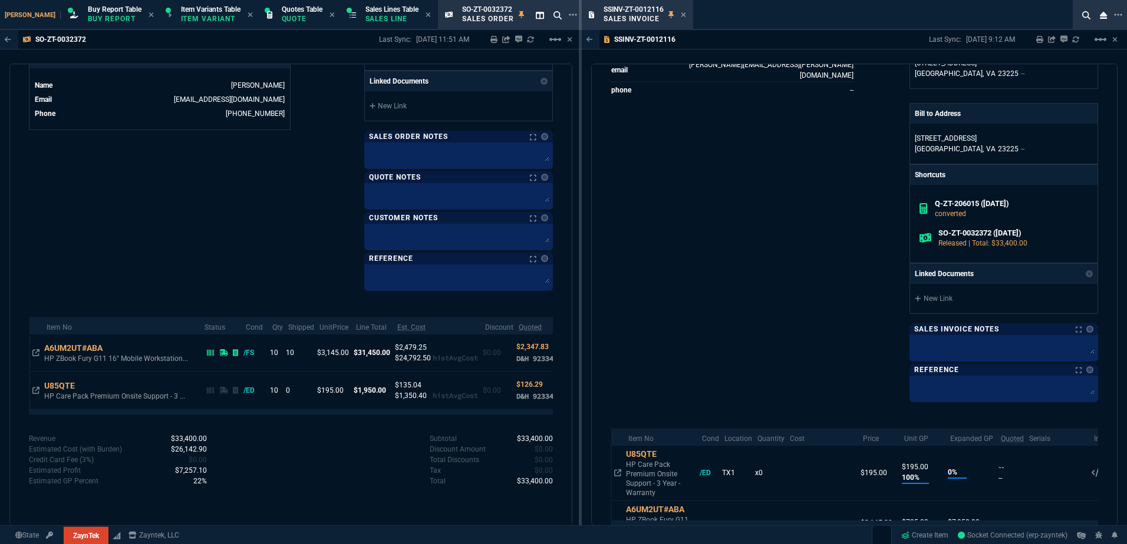
drag, startPoint x: 684, startPoint y: 12, endPoint x: 445, endPoint y: 201, distance: 304.6
click at [684, 12] on icon at bounding box center [683, 14] width 5 height 7
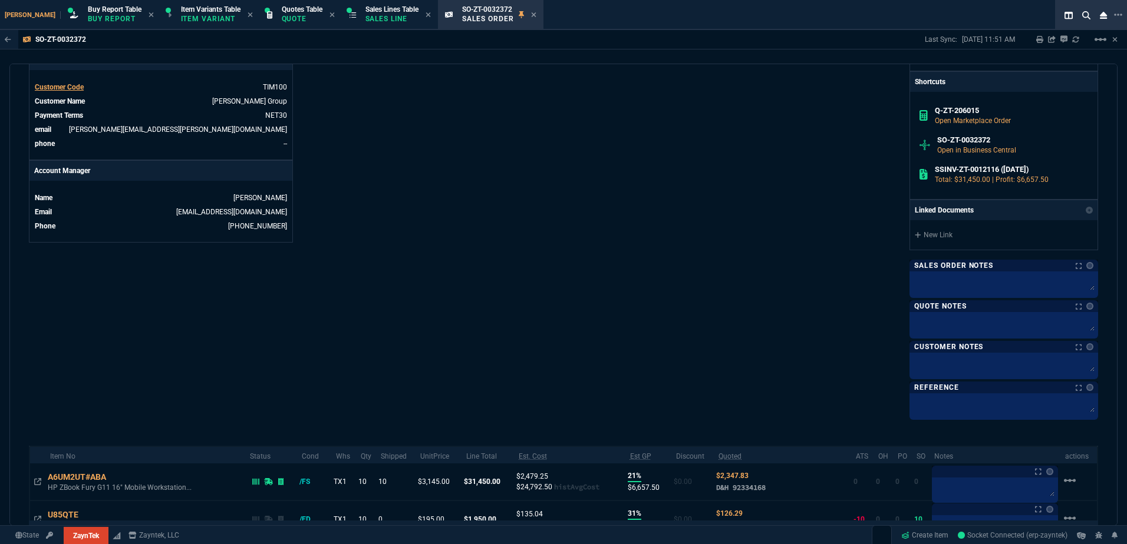
scroll to position [592, 0]
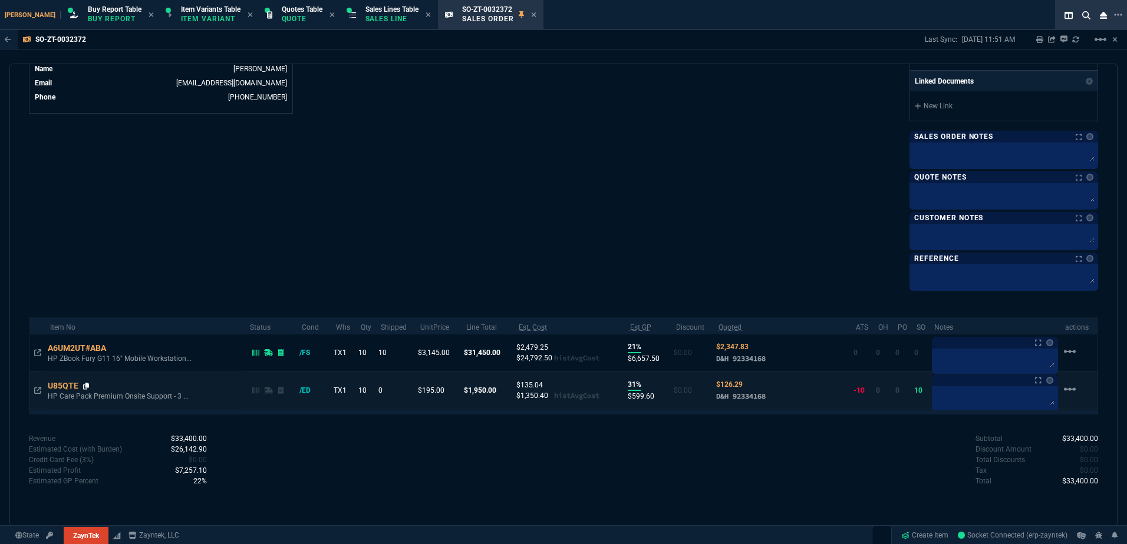
click at [90, 385] on icon at bounding box center [86, 386] width 6 height 7
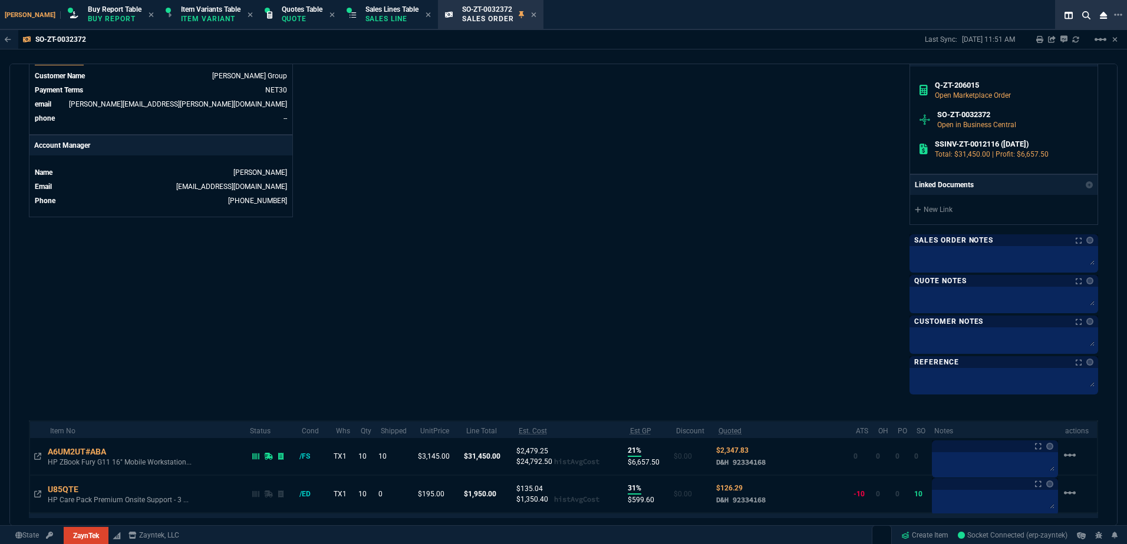
scroll to position [415, 0]
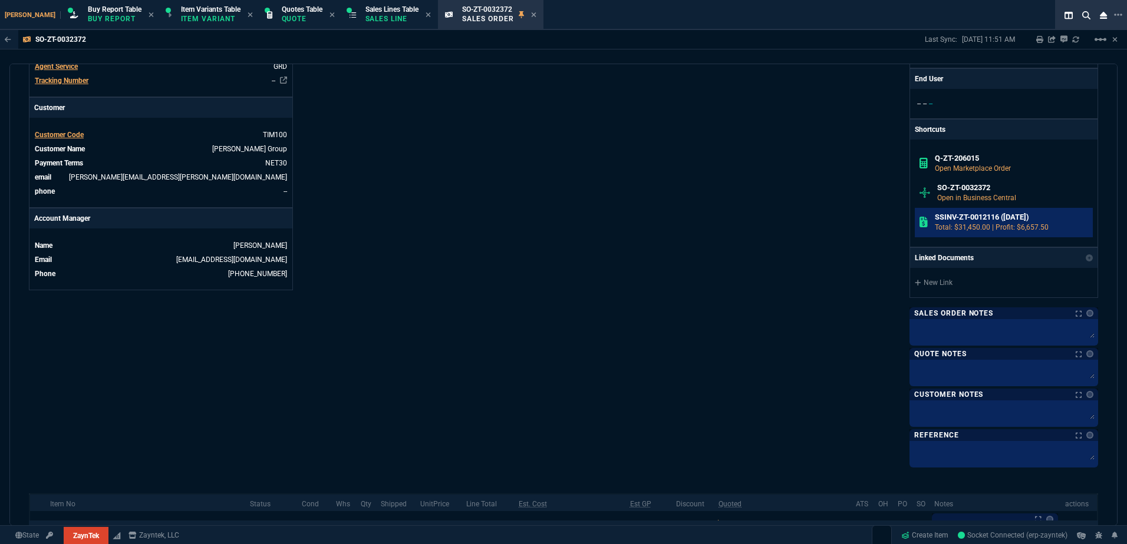
click at [960, 227] on p "Total: $31,450.00 | Profit: $6,657.50" at bounding box center [1012, 227] width 154 height 11
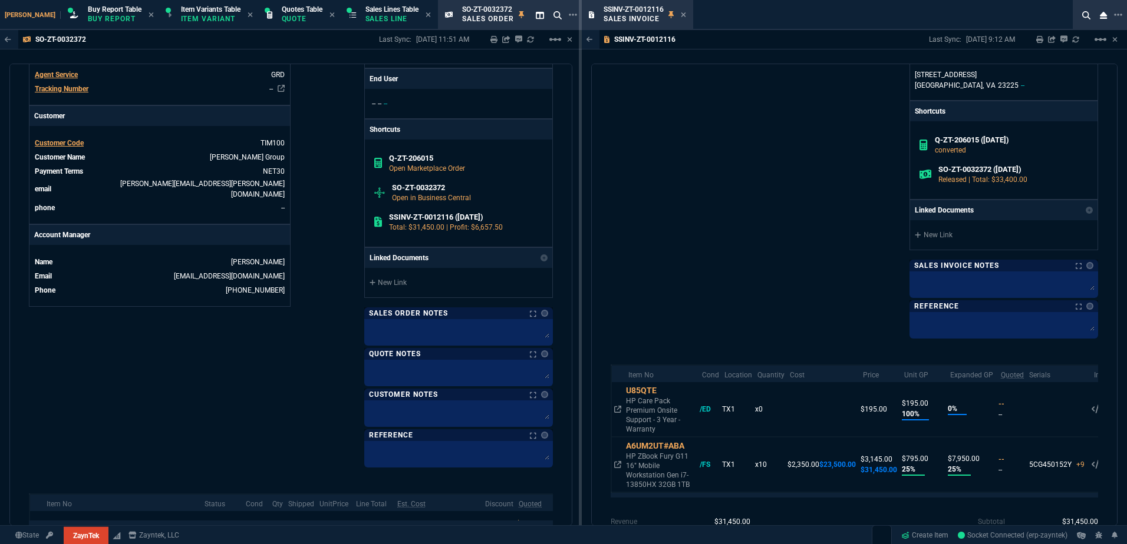
scroll to position [454, 0]
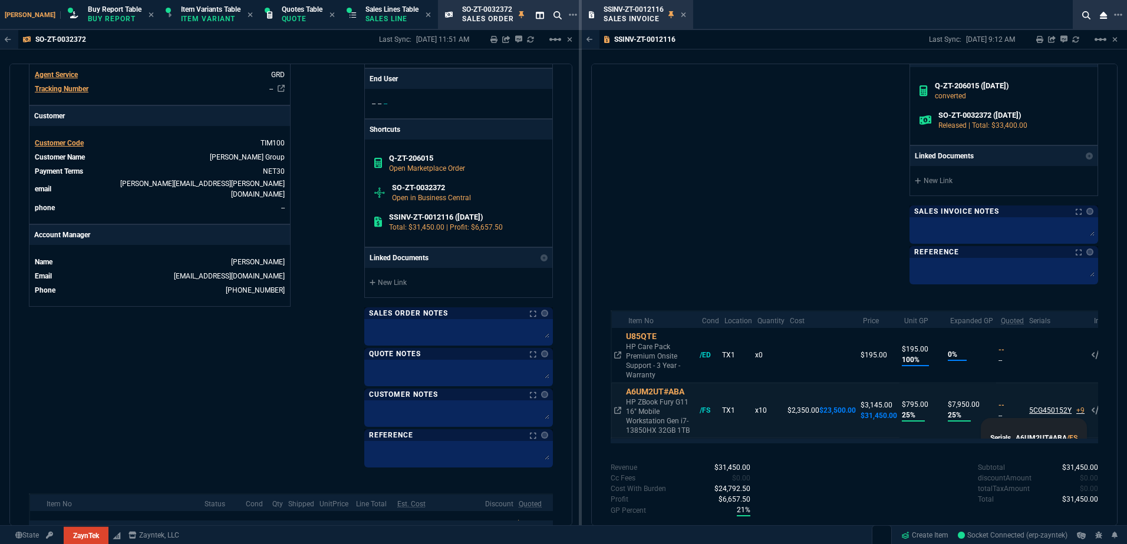
click at [1029, 405] on div "5CG450152Y +9" at bounding box center [1056, 410] width 55 height 11
drag, startPoint x: 647, startPoint y: 14, endPoint x: 508, endPoint y: 15, distance: 139.1
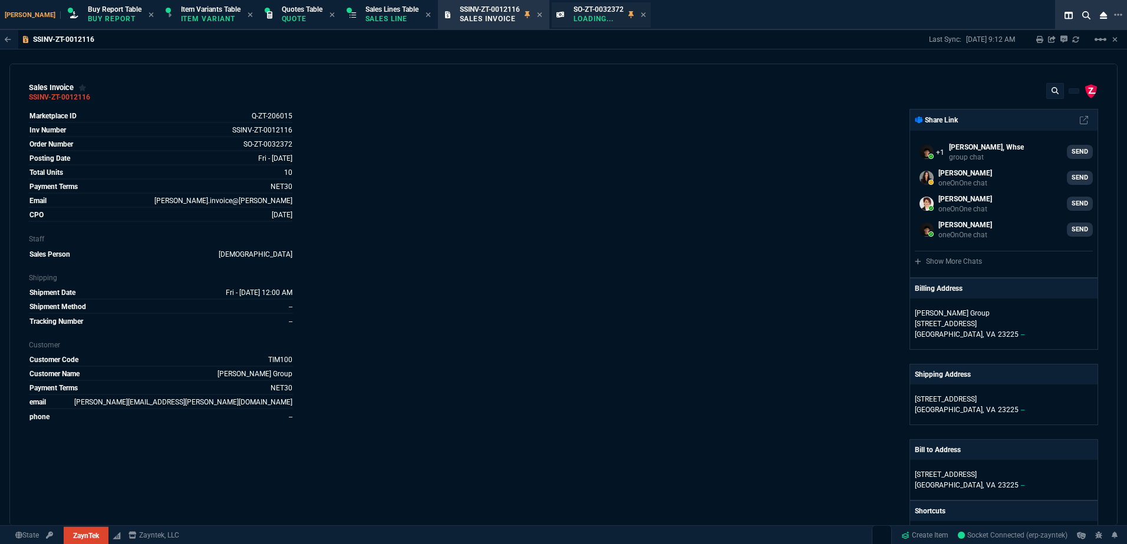
drag, startPoint x: 474, startPoint y: 16, endPoint x: 599, endPoint y: 24, distance: 125.2
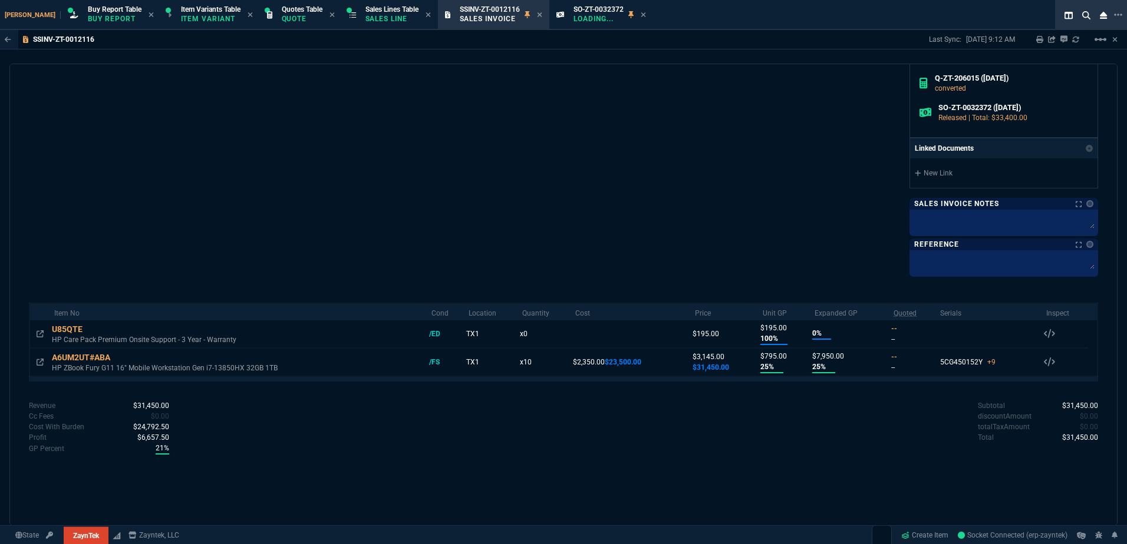
scroll to position [547, 0]
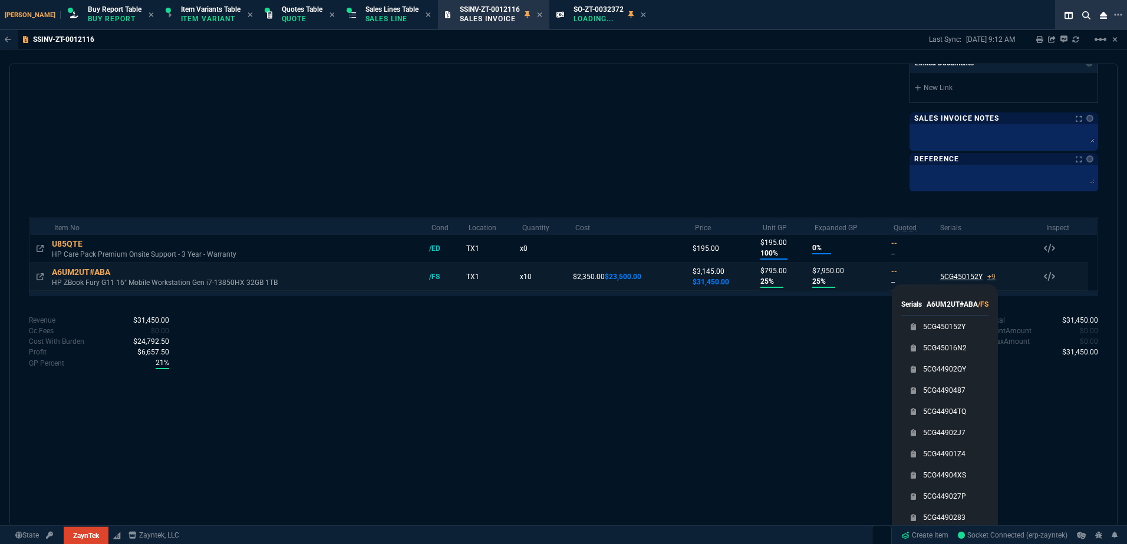
click at [956, 273] on div "5CG450152Y +9" at bounding box center [967, 277] width 55 height 11
click at [953, 328] on link "5CG450152Y" at bounding box center [944, 327] width 42 height 12
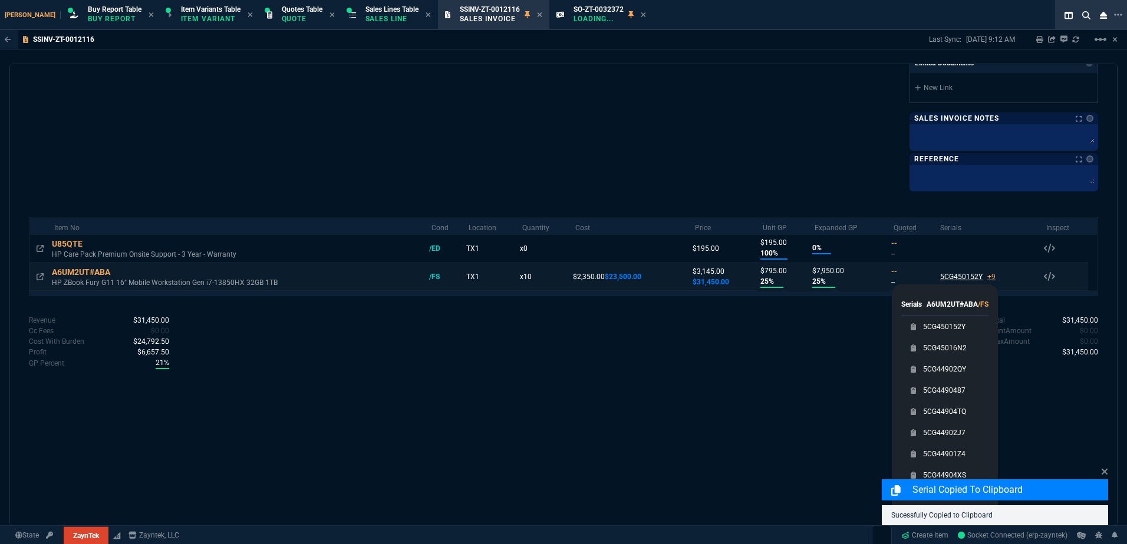
click at [953, 276] on div "5CG450152Y +9" at bounding box center [967, 277] width 55 height 11
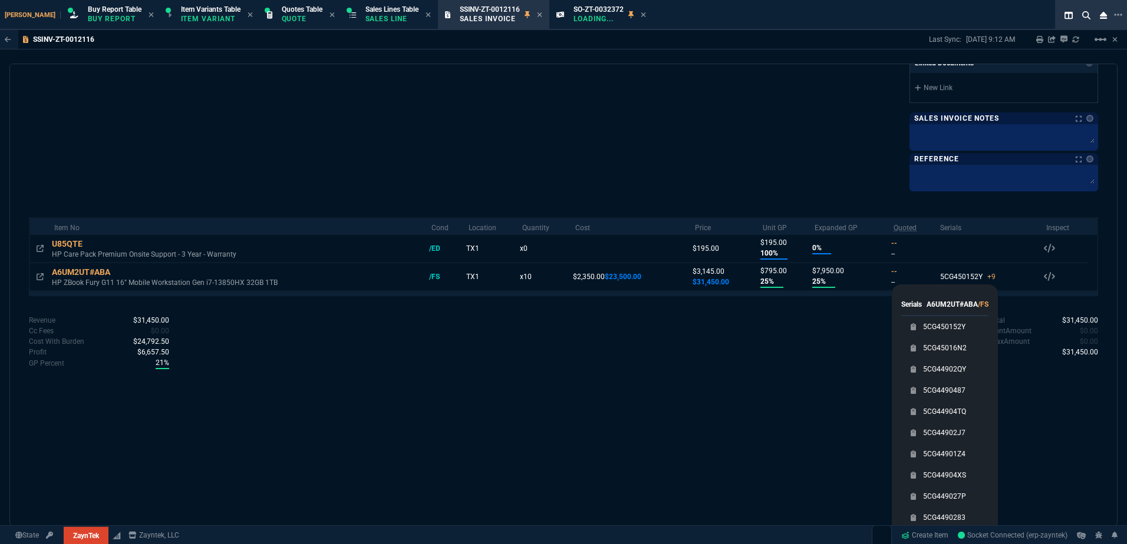
click at [938, 329] on link "5CG450152Y" at bounding box center [944, 327] width 42 height 12
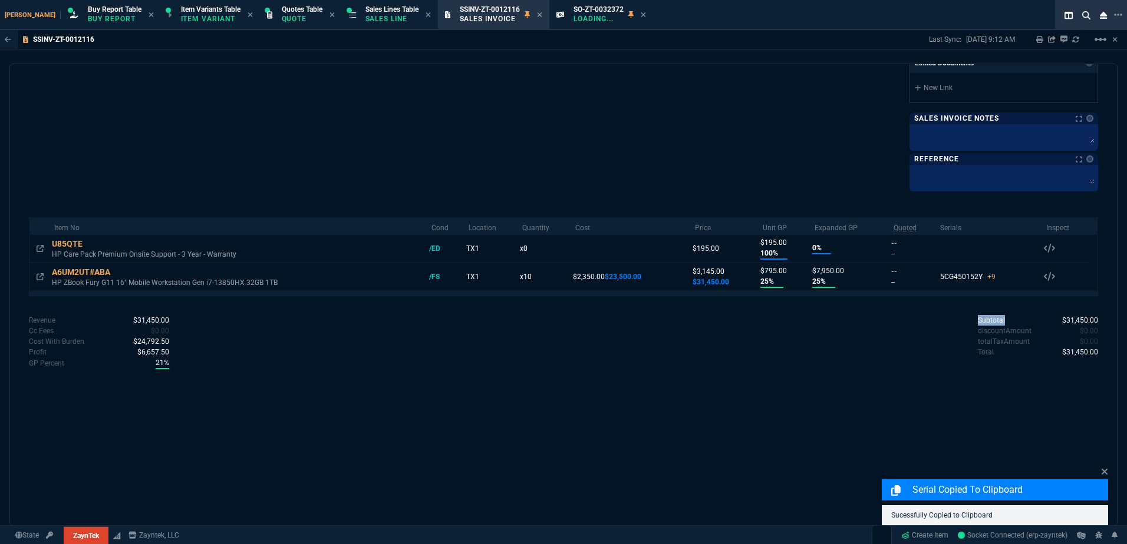
click at [938, 329] on div "Subtotal $31,450.00 discountAmount $0.00 totalTaxAmount $0.00 Total $31,450.00" at bounding box center [830, 337] width 534 height 44
drag, startPoint x: 938, startPoint y: 329, endPoint x: 935, endPoint y: 279, distance: 50.7
click at [935, 288] on td "5CG450152Y +9 Serials A6UM2UT#ABA /FS 5CG450152Y 5CG45016N2 5CG44902QY 5CG44904…" at bounding box center [988, 277] width 106 height 28
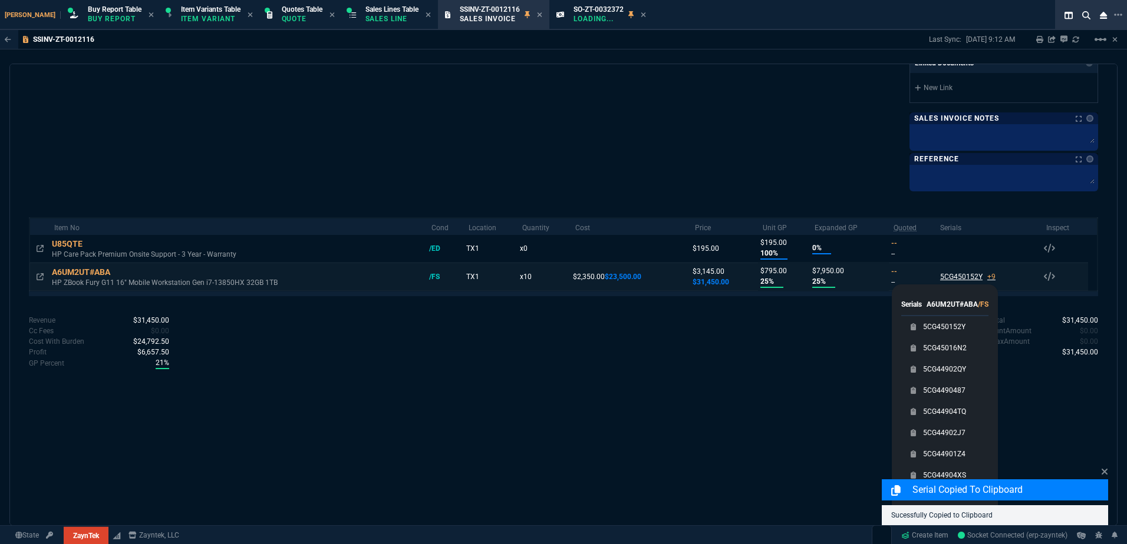
click at [959, 280] on div "5CG450152Y +9" at bounding box center [967, 277] width 55 height 11
click at [949, 361] on div "5CG44902QY" at bounding box center [944, 369] width 87 height 21
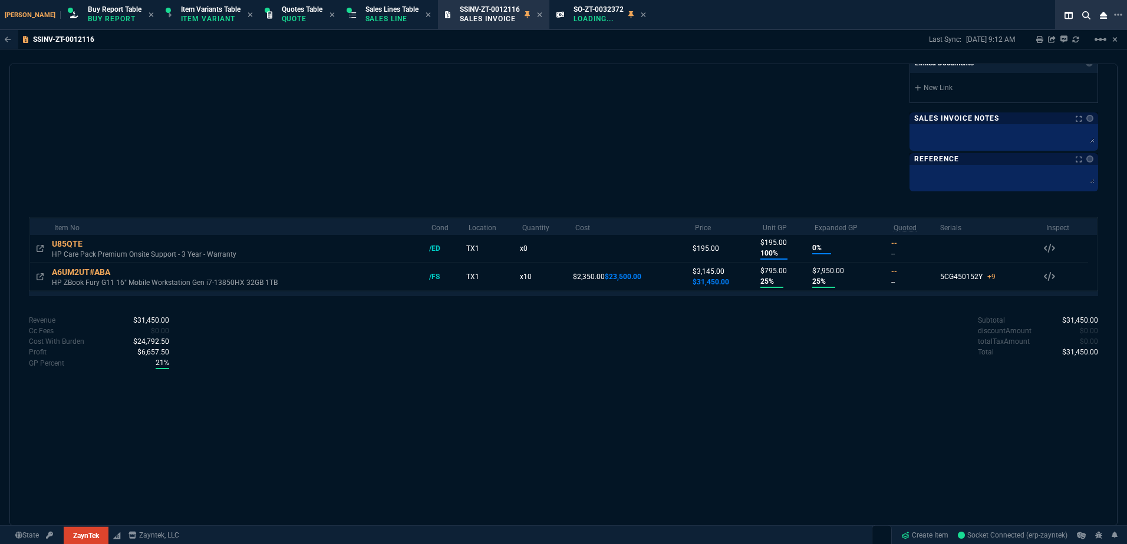
click at [377, 20] on p "Sales Line" at bounding box center [391, 18] width 53 height 9
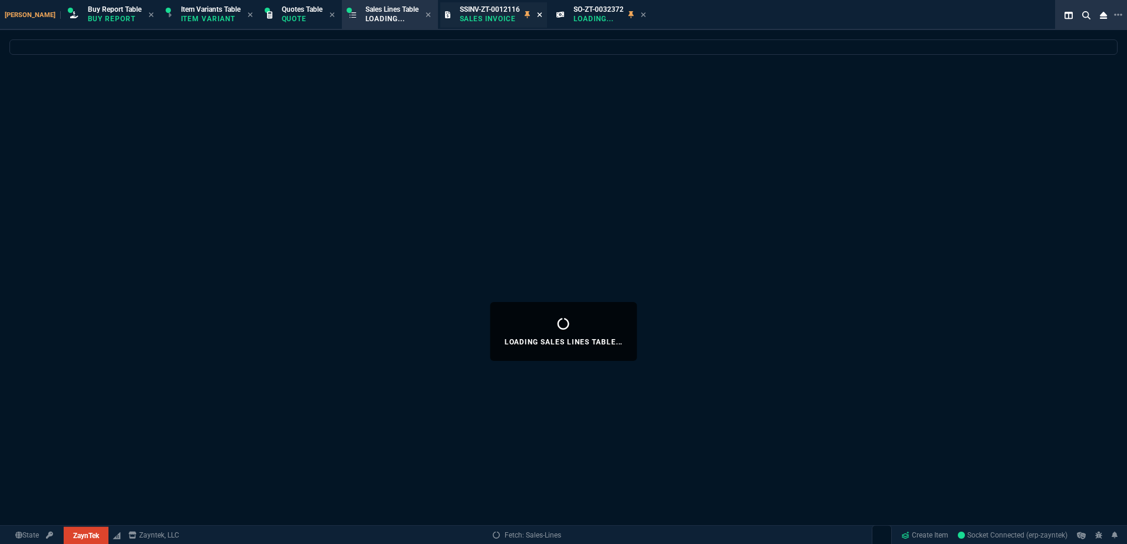
click at [537, 14] on icon at bounding box center [539, 14] width 5 height 7
click at [552, 18] on div "SO-ZT-0032372 Loading..." at bounding box center [602, 14] width 100 height 25
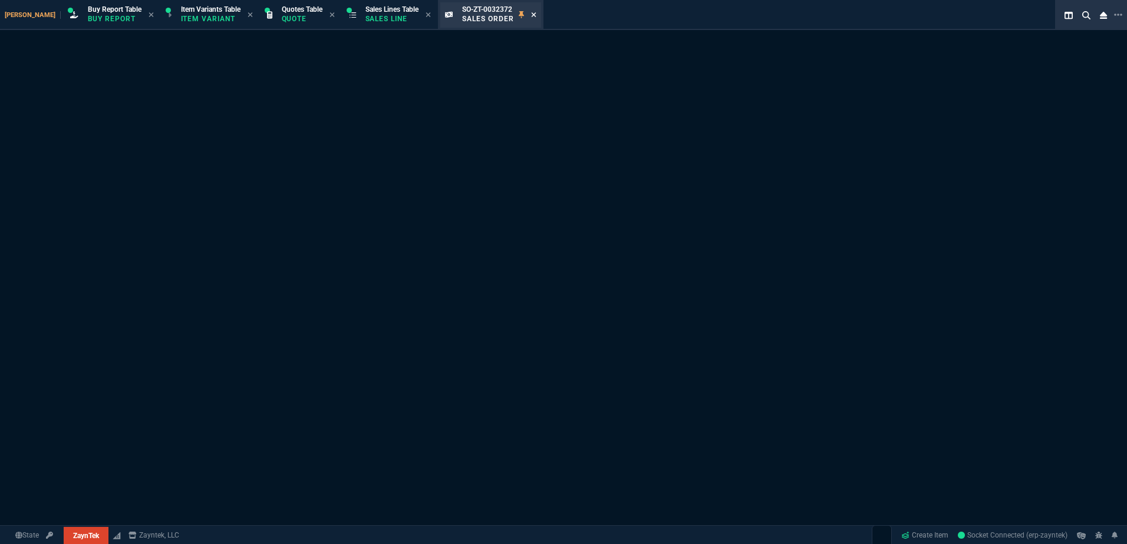
click at [531, 15] on icon at bounding box center [533, 14] width 5 height 5
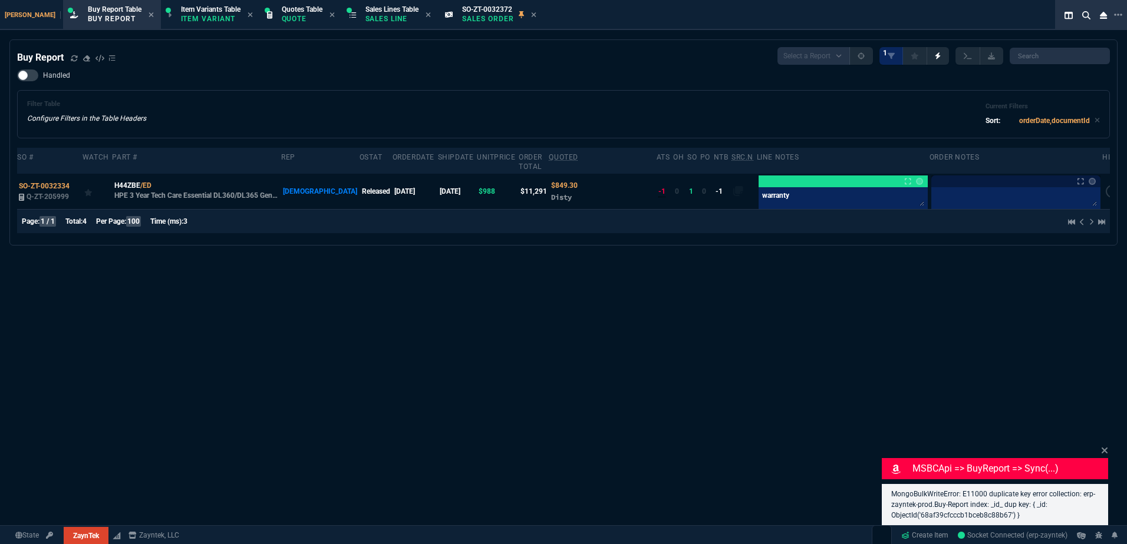
select select "1: BROV"
drag, startPoint x: 0, startPoint y: 0, endPoint x: 450, endPoint y: 18, distance: 450.5
click at [388, 11] on span "Sales Lines Table" at bounding box center [391, 9] width 53 height 8
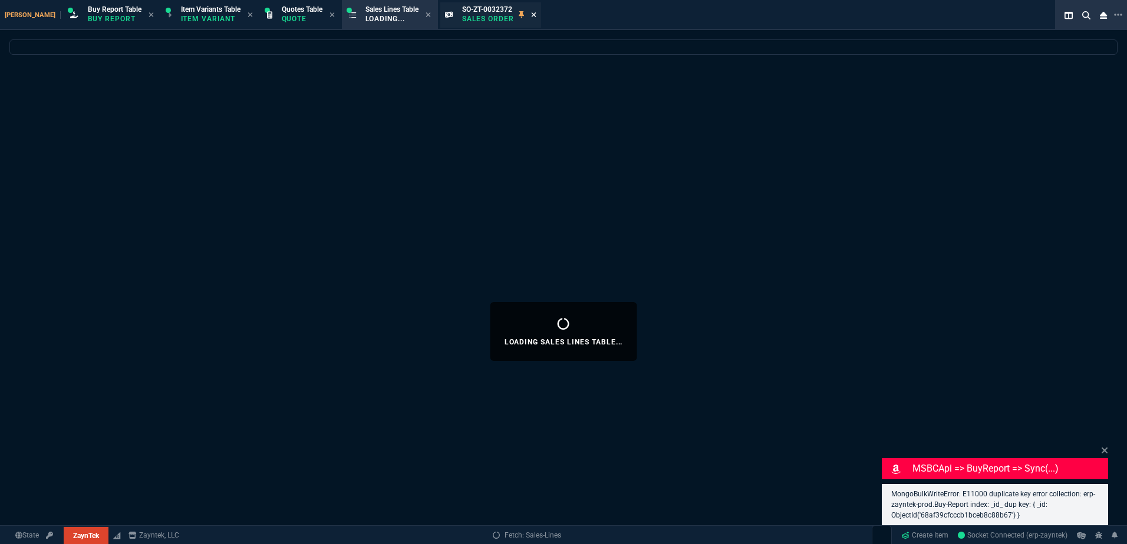
click at [531, 16] on icon at bounding box center [533, 14] width 5 height 7
select select
